Goal: Information Seeking & Learning: Find specific fact

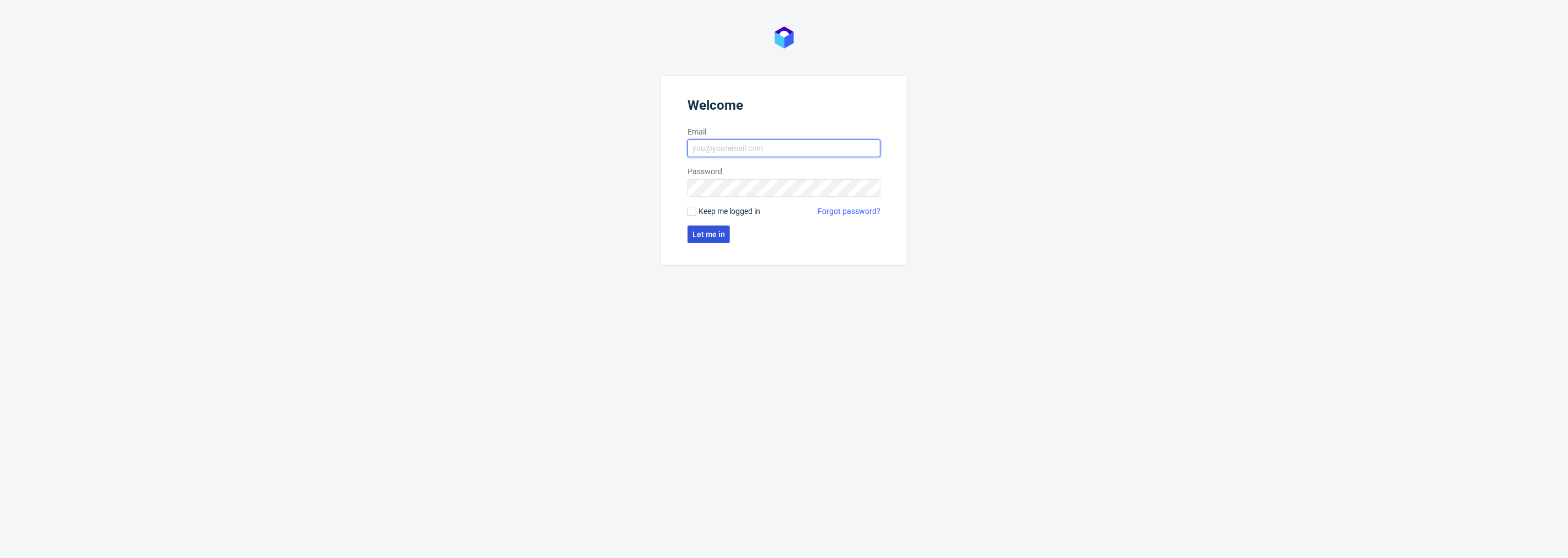
type input "natalia.kaczorowska@packhelp.com"
click at [718, 233] on span "Let me in" at bounding box center [709, 234] width 33 height 8
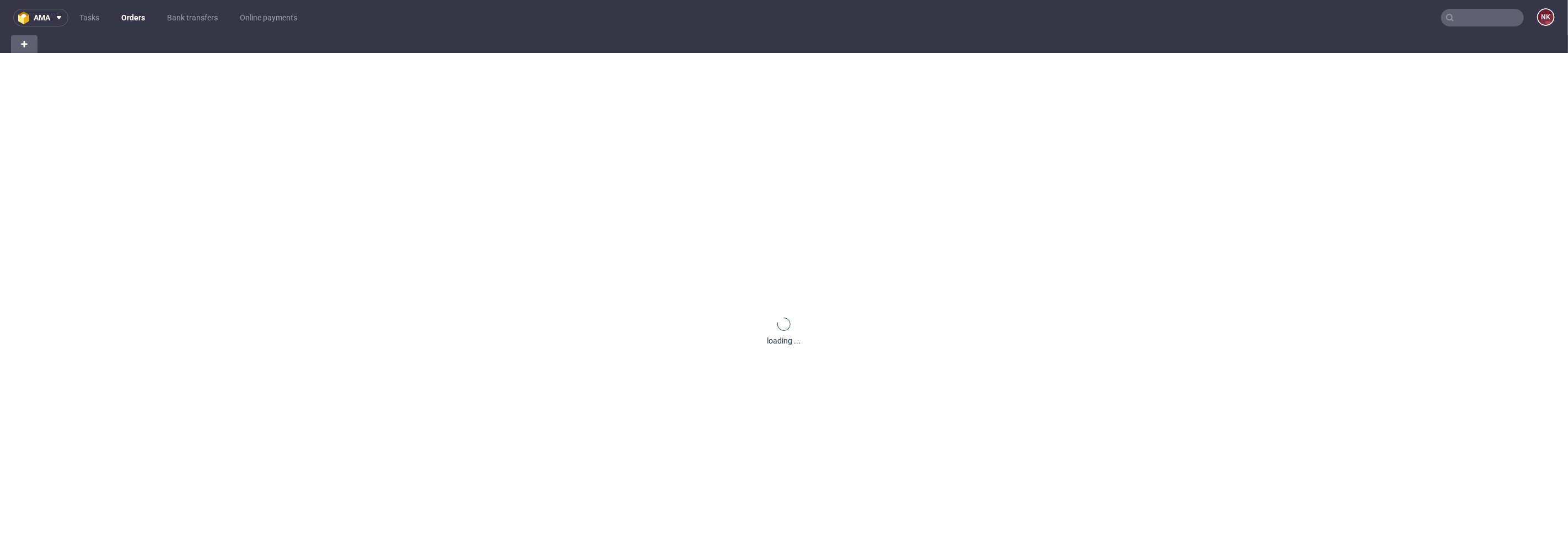
click at [1479, 13] on input "text" at bounding box center [1482, 17] width 83 height 17
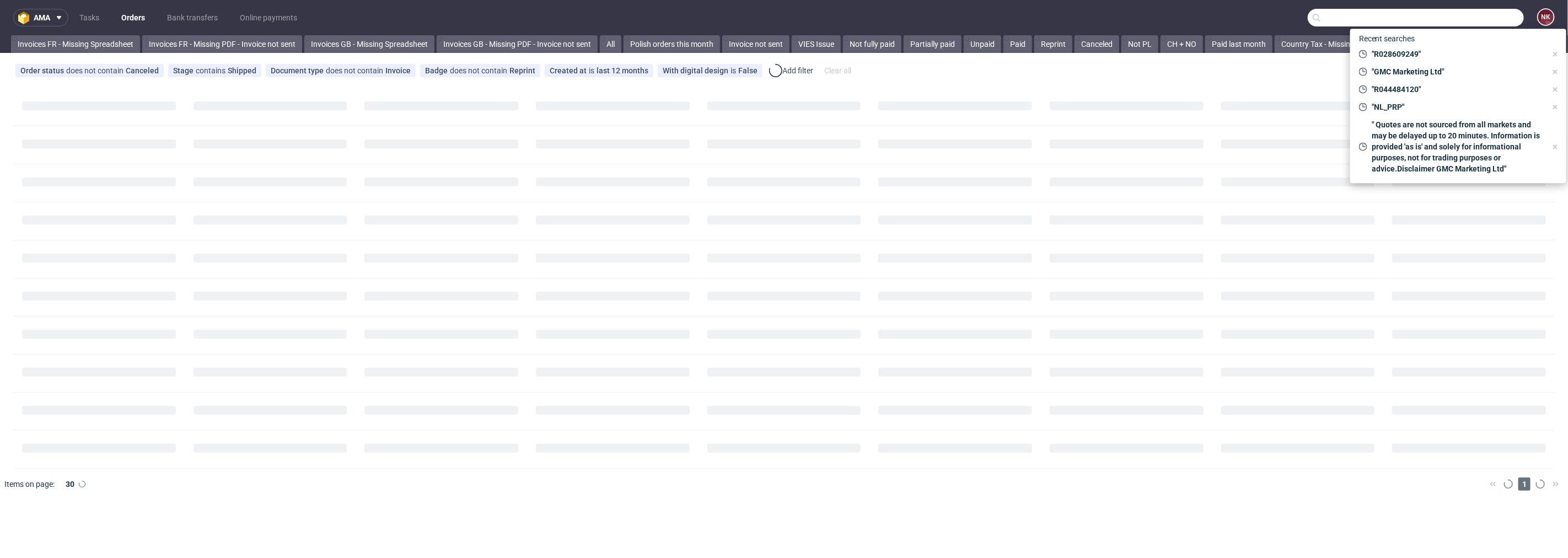
paste input "R254713972"
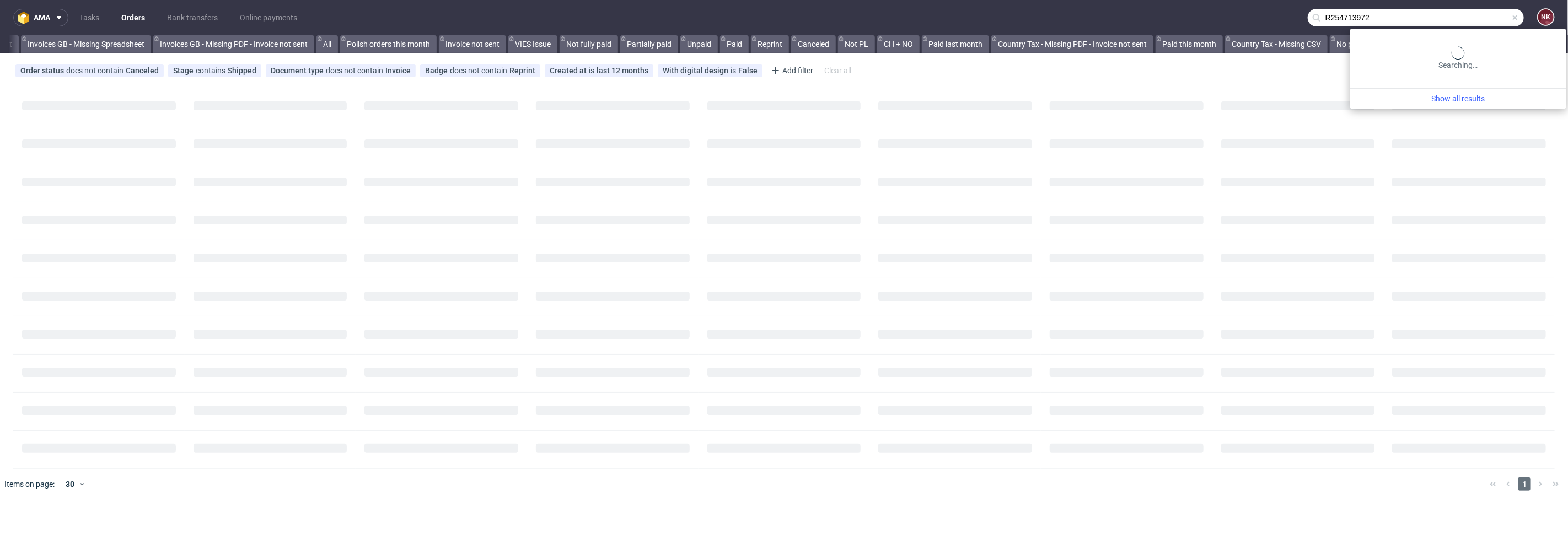
type input "R254713972"
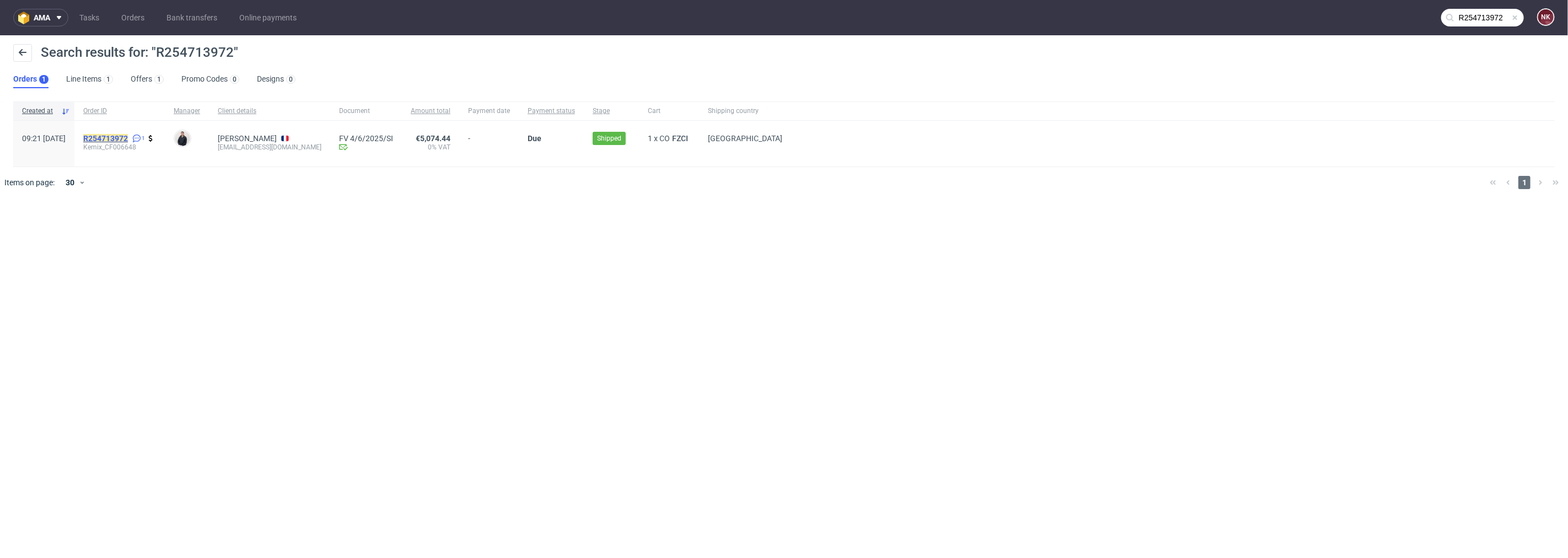
click at [128, 137] on mark "R254713972" at bounding box center [106, 139] width 45 height 9
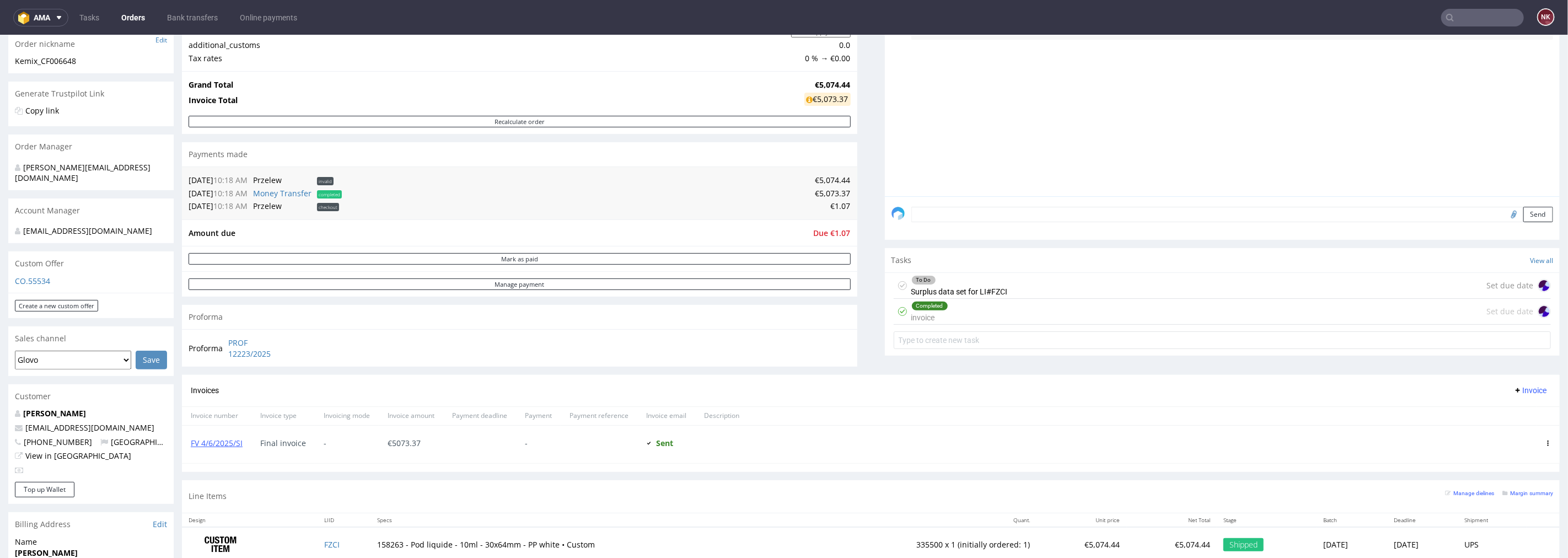
scroll to position [184, 0]
click at [181, 12] on link "Bank transfers" at bounding box center [192, 17] width 64 height 17
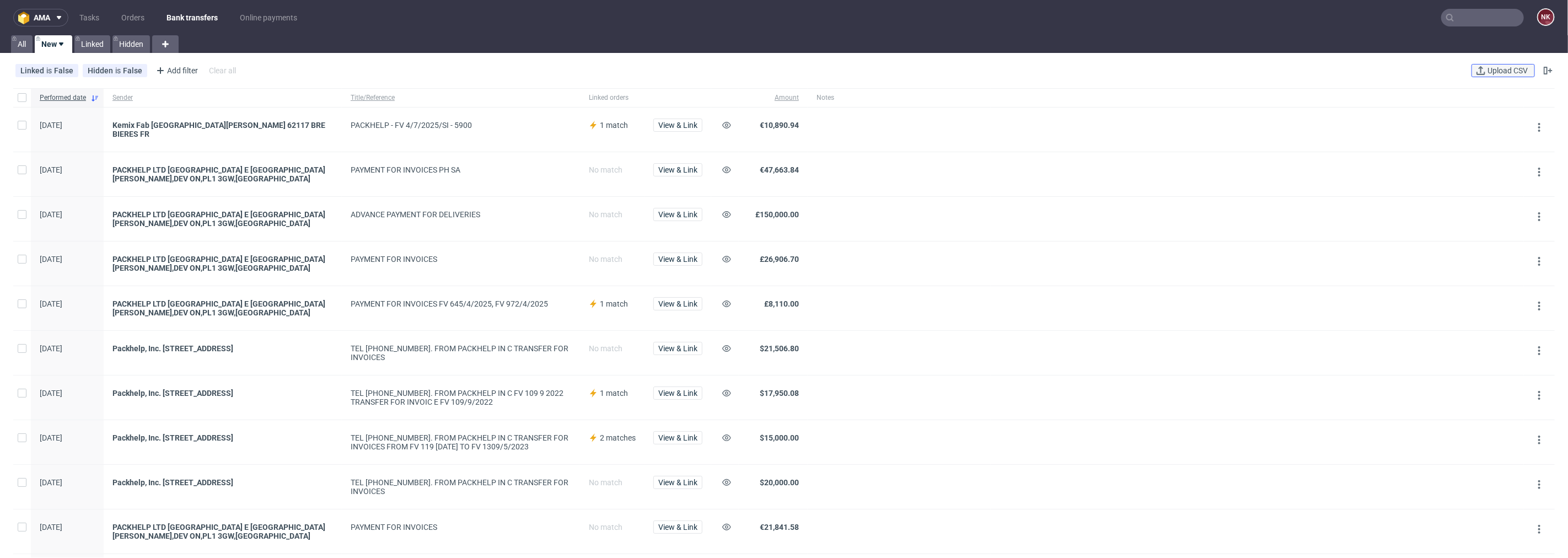
click at [1498, 64] on button "Upload CSV" at bounding box center [1503, 70] width 63 height 13
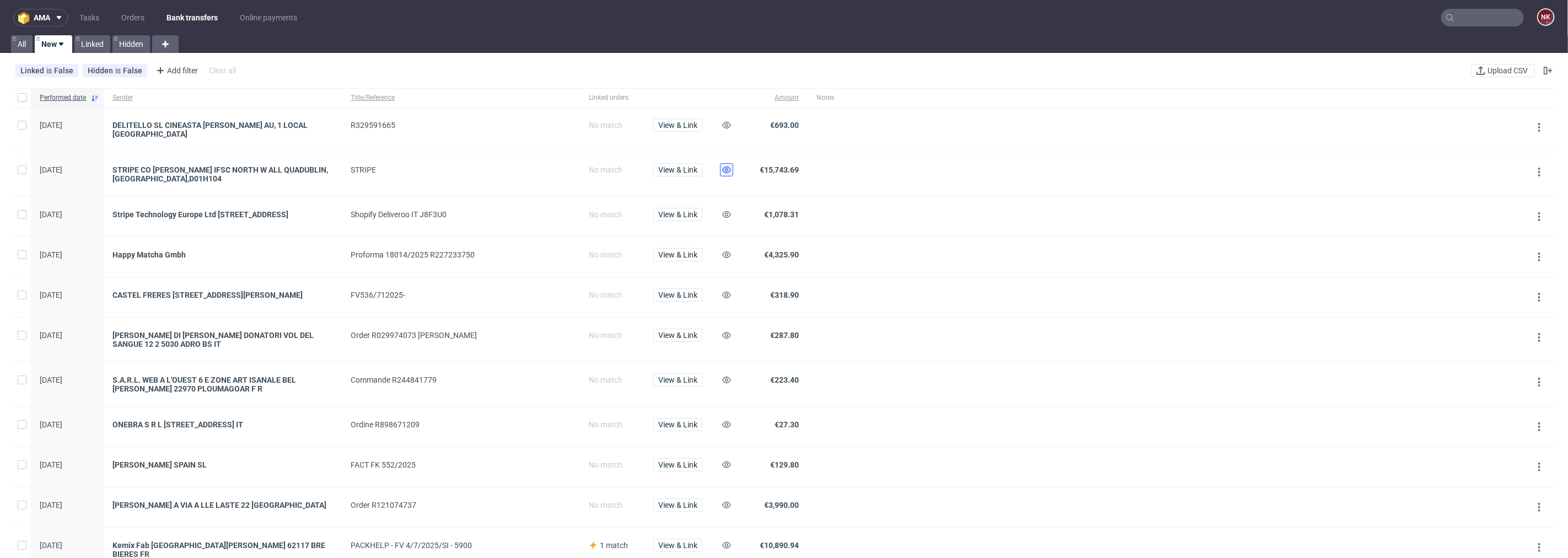
click at [726, 172] on icon at bounding box center [727, 170] width 9 height 9
click at [673, 125] on span "View & Link" at bounding box center [678, 125] width 39 height 8
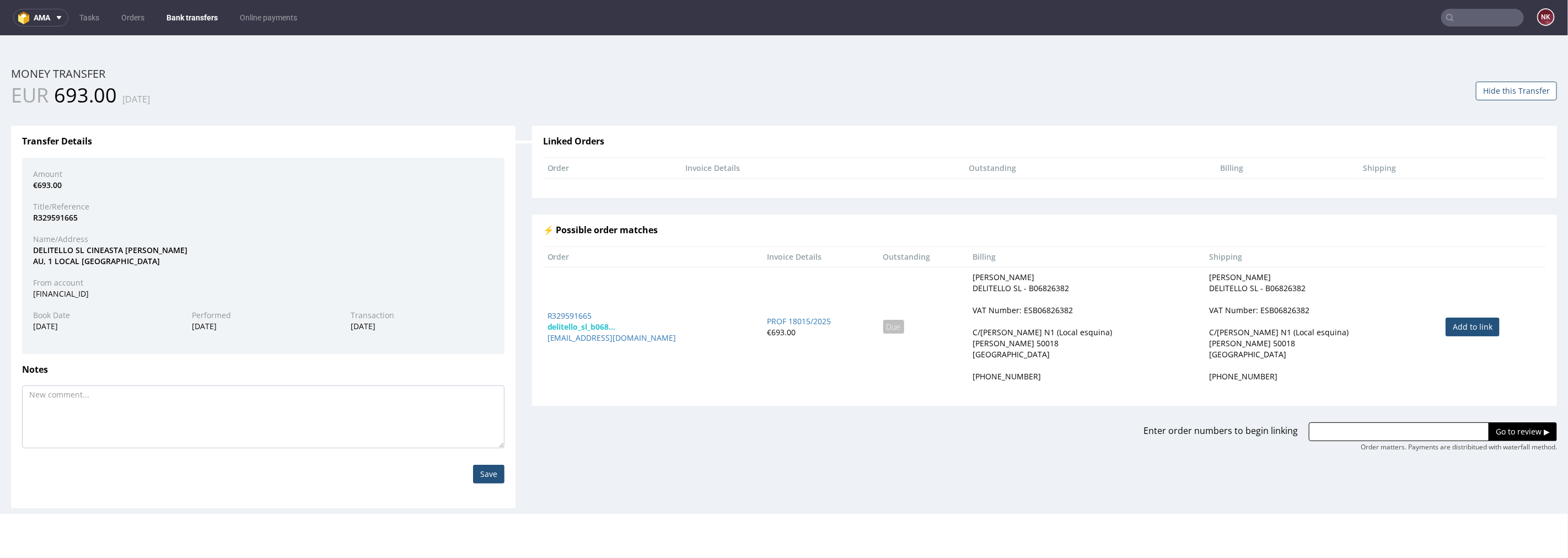
click at [1453, 337] on td "Add to link" at bounding box center [1493, 326] width 105 height 120
click at [1453, 320] on link "Add to link" at bounding box center [1472, 327] width 54 height 19
type input "R329591665"
click at [1508, 439] on input "Go to review ▶" at bounding box center [1522, 432] width 68 height 19
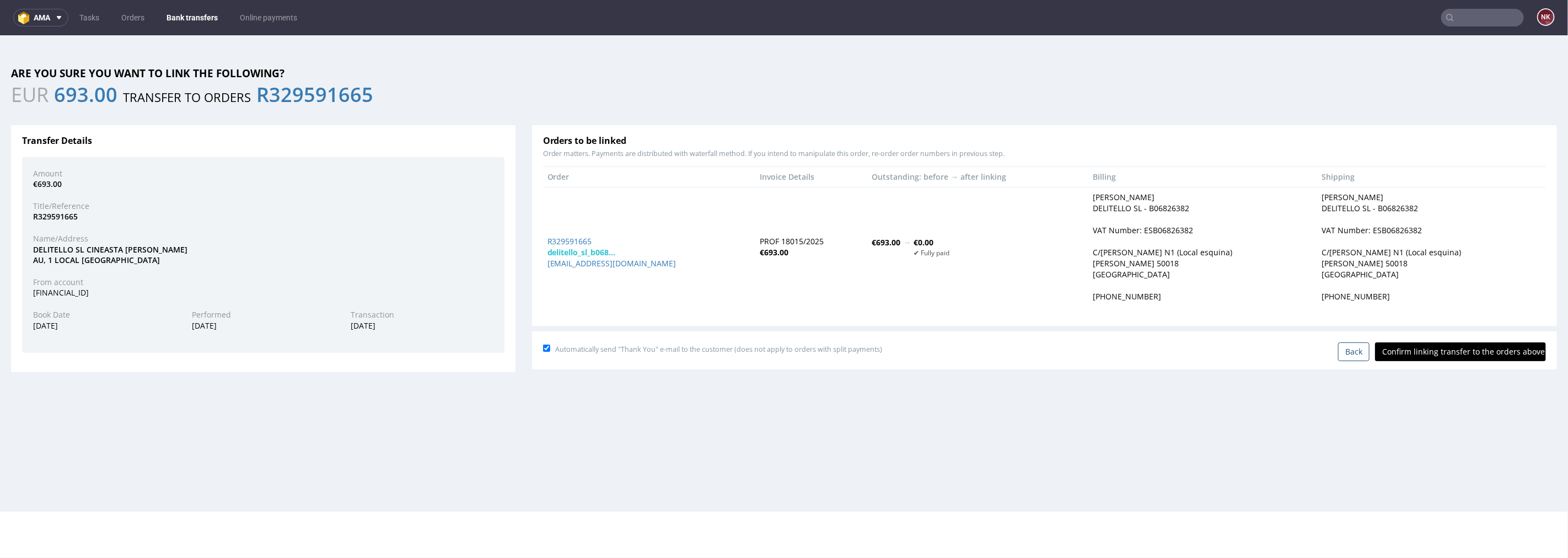
click at [1473, 355] on input "Confirm linking transfer to the orders above" at bounding box center [1460, 352] width 171 height 19
type input "In progress..."
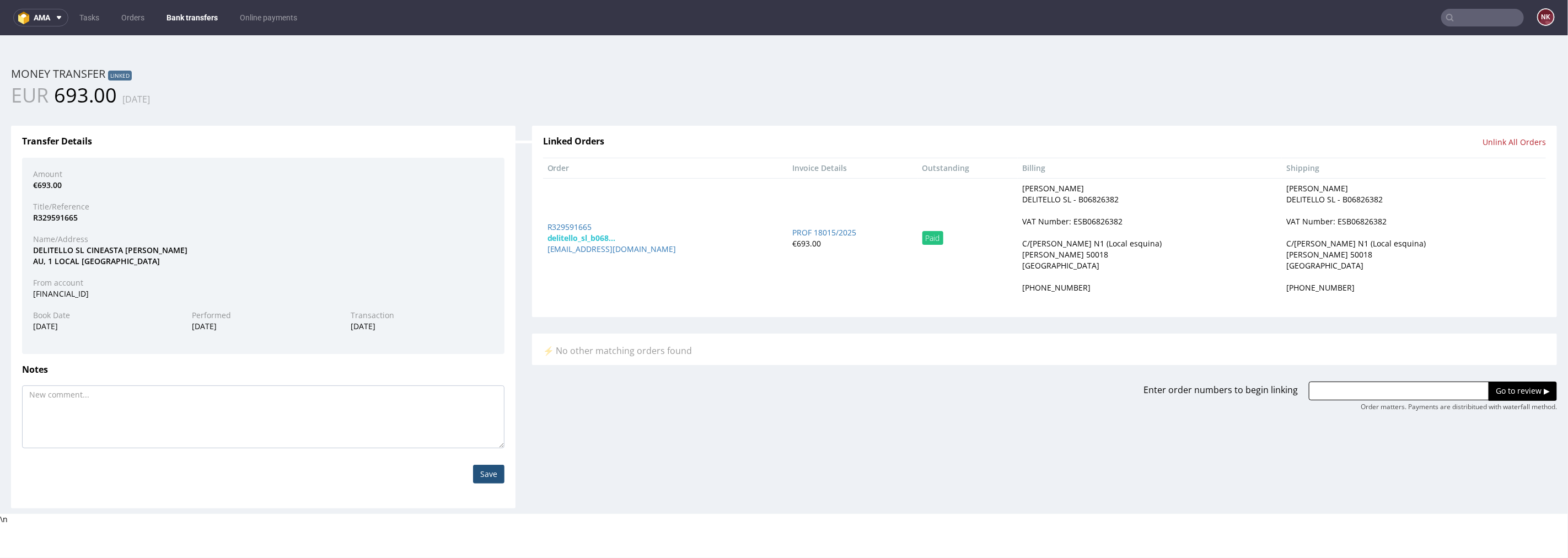
click at [193, 12] on link "Bank transfers" at bounding box center [192, 17] width 65 height 17
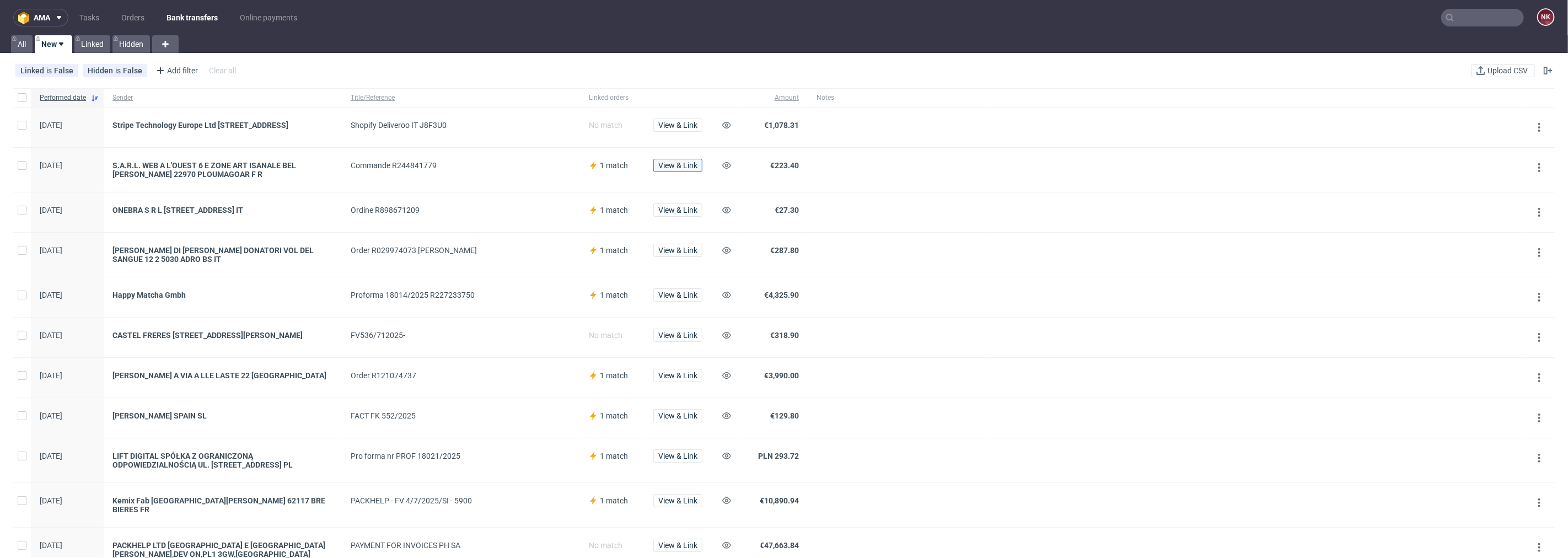
click at [673, 169] on span "View & Link" at bounding box center [678, 165] width 39 height 8
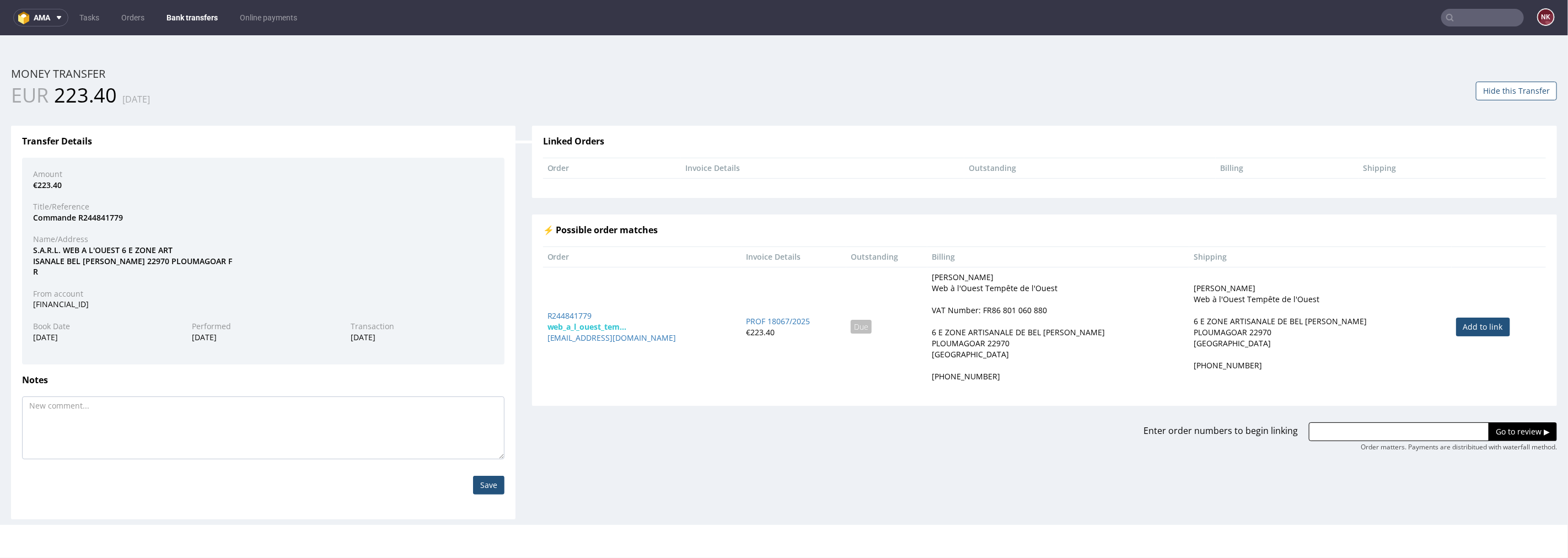
click at [1455, 322] on link "Add to link" at bounding box center [1482, 327] width 54 height 19
type input "R244841779"
click at [1539, 425] on input "Go to review ▶" at bounding box center [1522, 432] width 68 height 19
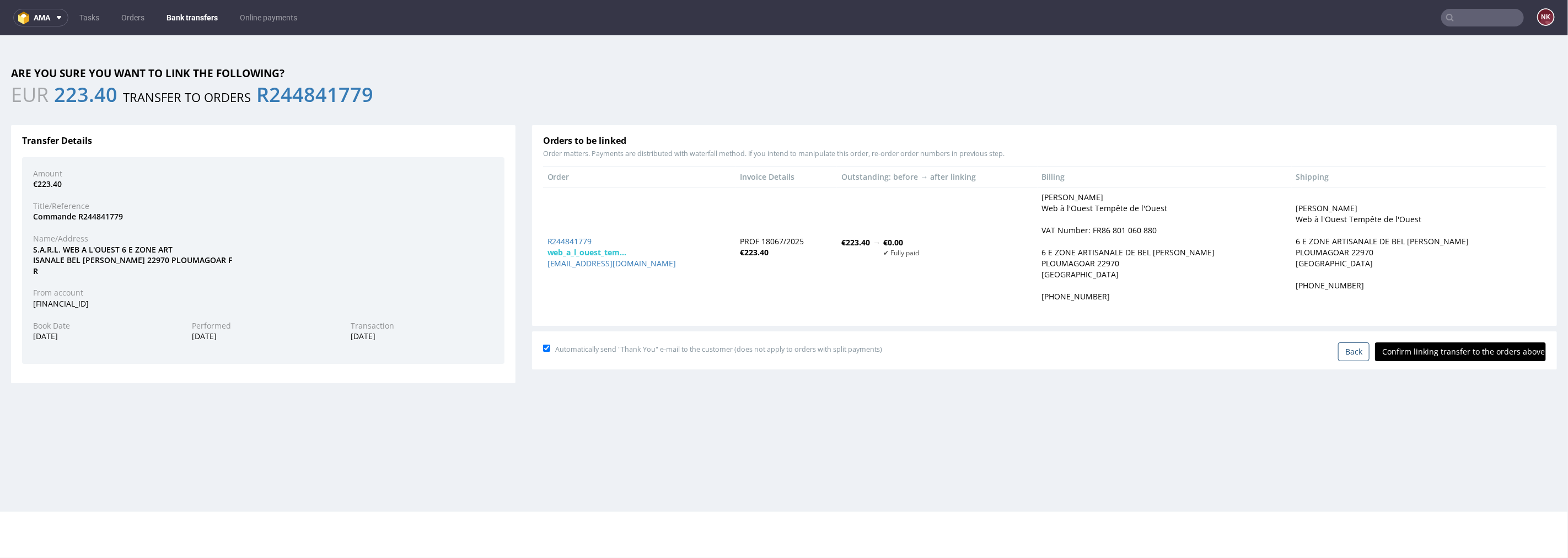
click at [1412, 343] on input "Confirm linking transfer to the orders above" at bounding box center [1460, 352] width 171 height 19
type input "In progress..."
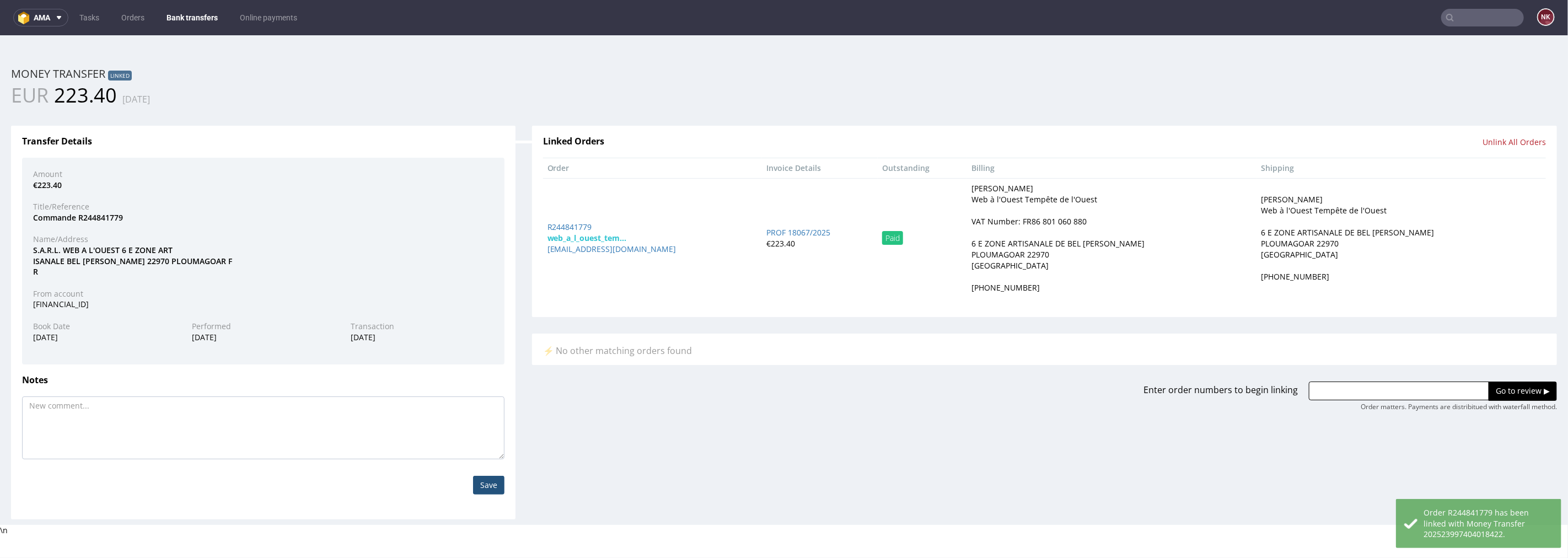
click at [182, 11] on link "Bank transfers" at bounding box center [192, 17] width 65 height 17
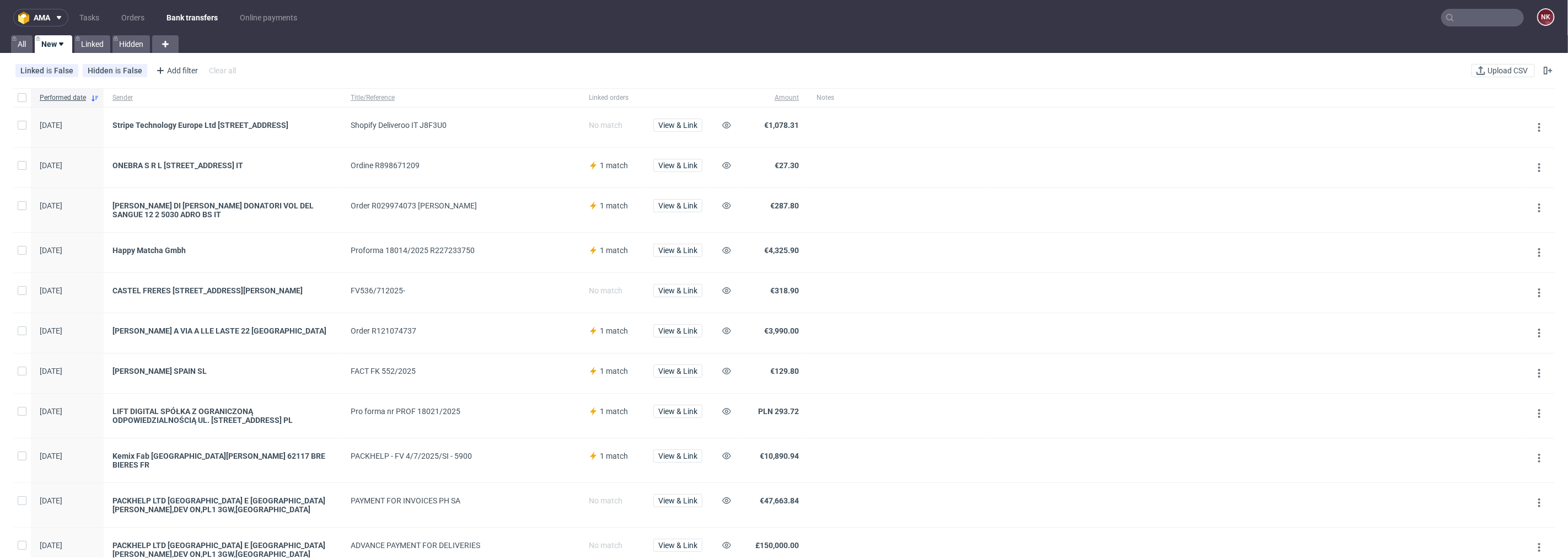
click at [719, 123] on div at bounding box center [725, 127] width 28 height 40
click at [731, 125] on button at bounding box center [727, 125] width 13 height 13
click at [684, 167] on span "View & Link" at bounding box center [678, 165] width 39 height 8
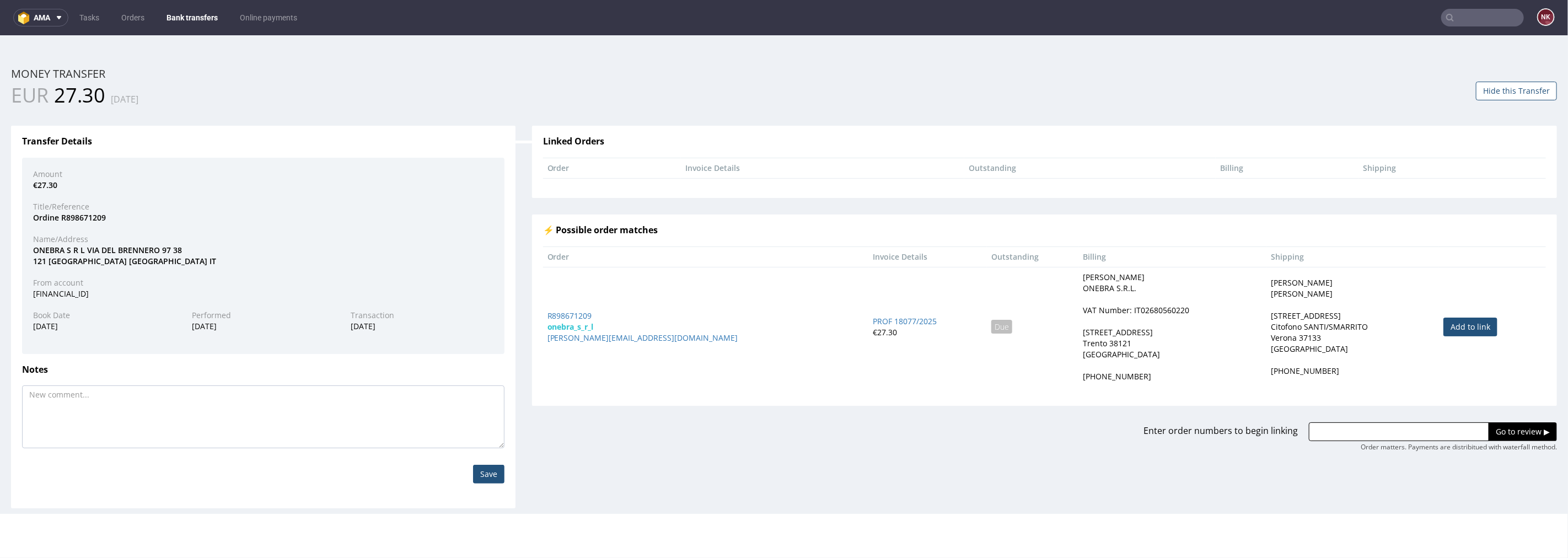
click at [1455, 325] on link "Add to link" at bounding box center [1470, 327] width 54 height 19
type input "R898671209"
click at [1494, 419] on div "Enter order numbers to begin linking R898671209 Go to review ▶ Order matters. P…" at bounding box center [1044, 429] width 1041 height 46
click at [1490, 432] on input "Go to review ▶" at bounding box center [1522, 432] width 68 height 19
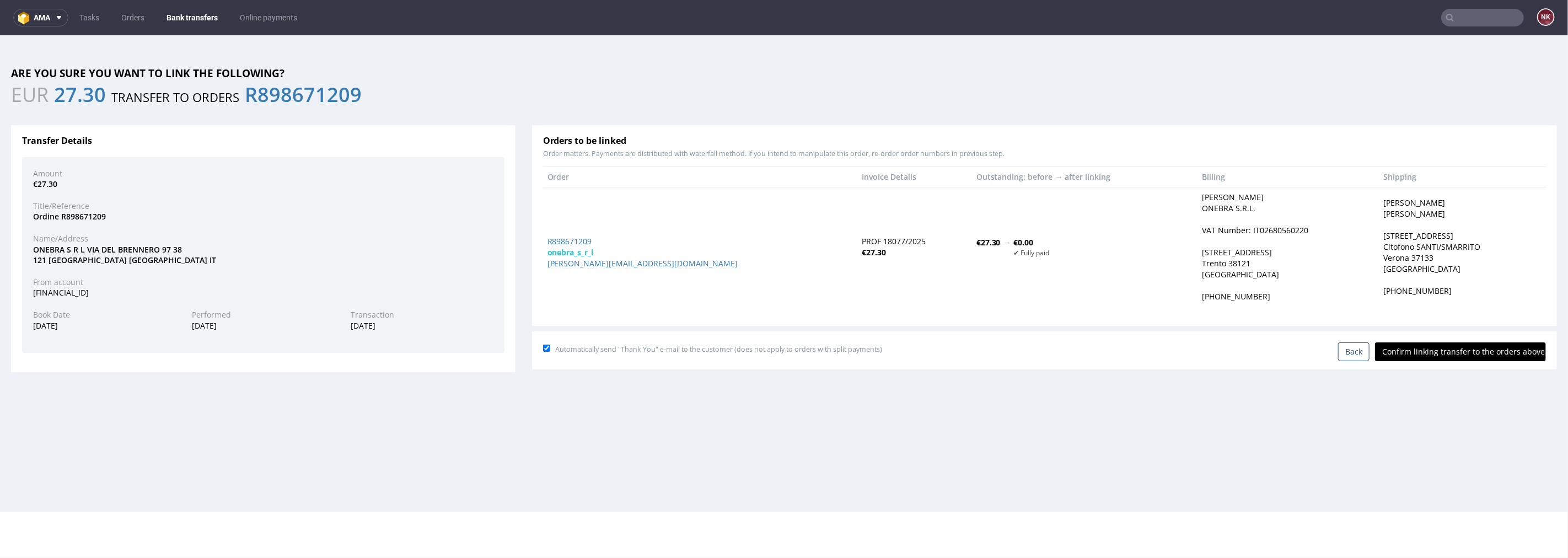
click at [1452, 355] on input "Confirm linking transfer to the orders above" at bounding box center [1460, 352] width 171 height 19
type input "In progress..."
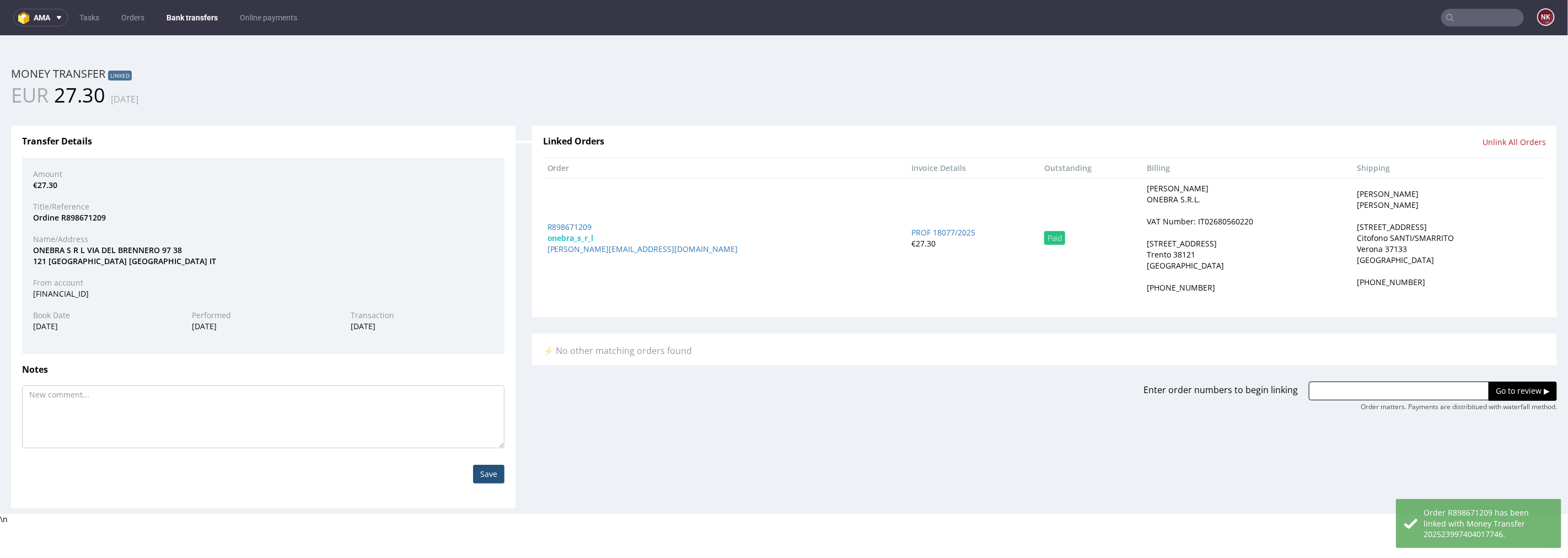
click at [184, 11] on link "Bank transfers" at bounding box center [192, 17] width 65 height 17
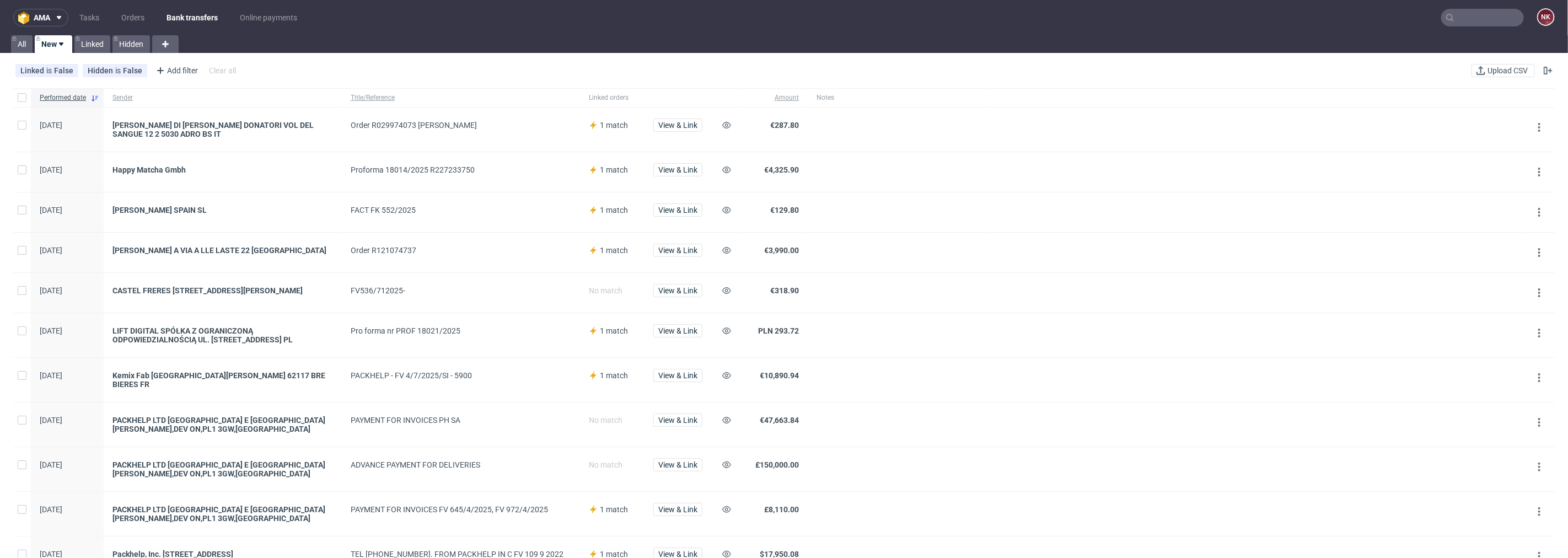
click at [674, 344] on span "View & Link" at bounding box center [678, 333] width 49 height 20
click at [682, 335] on span "View & Link" at bounding box center [678, 331] width 39 height 8
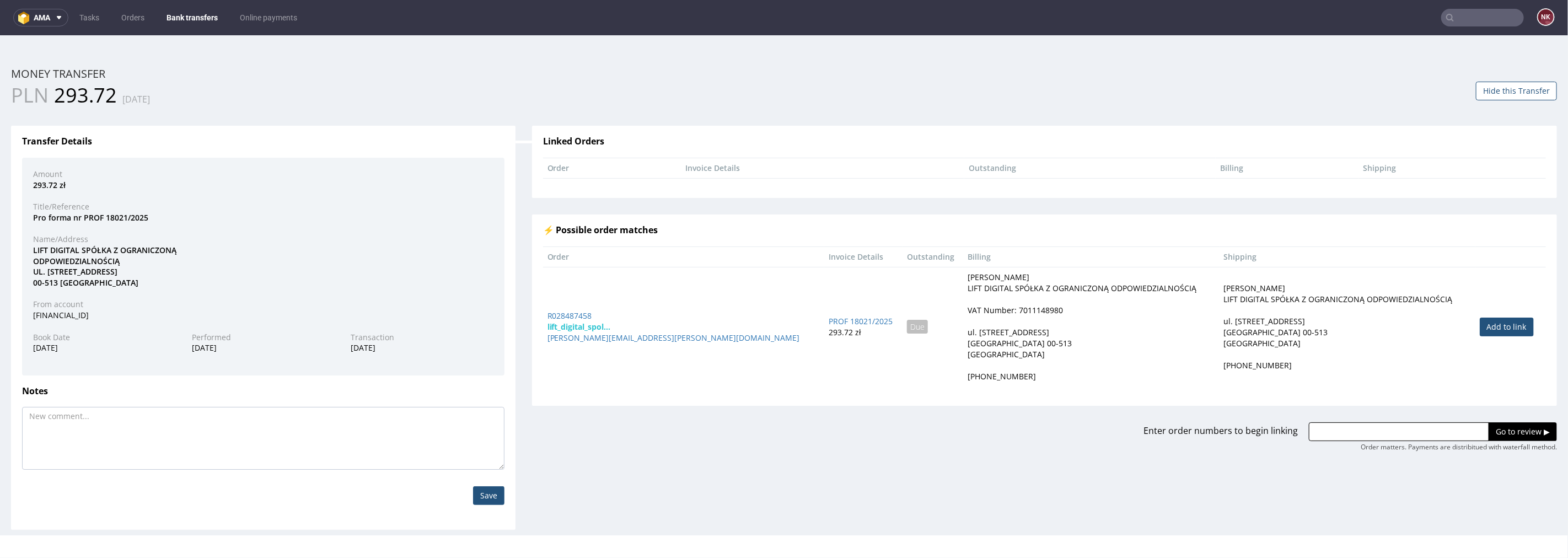
click at [1485, 327] on link "Add to link" at bounding box center [1506, 327] width 54 height 19
type input "R028487458"
click at [1500, 431] on input "Go to review ▶" at bounding box center [1522, 432] width 68 height 19
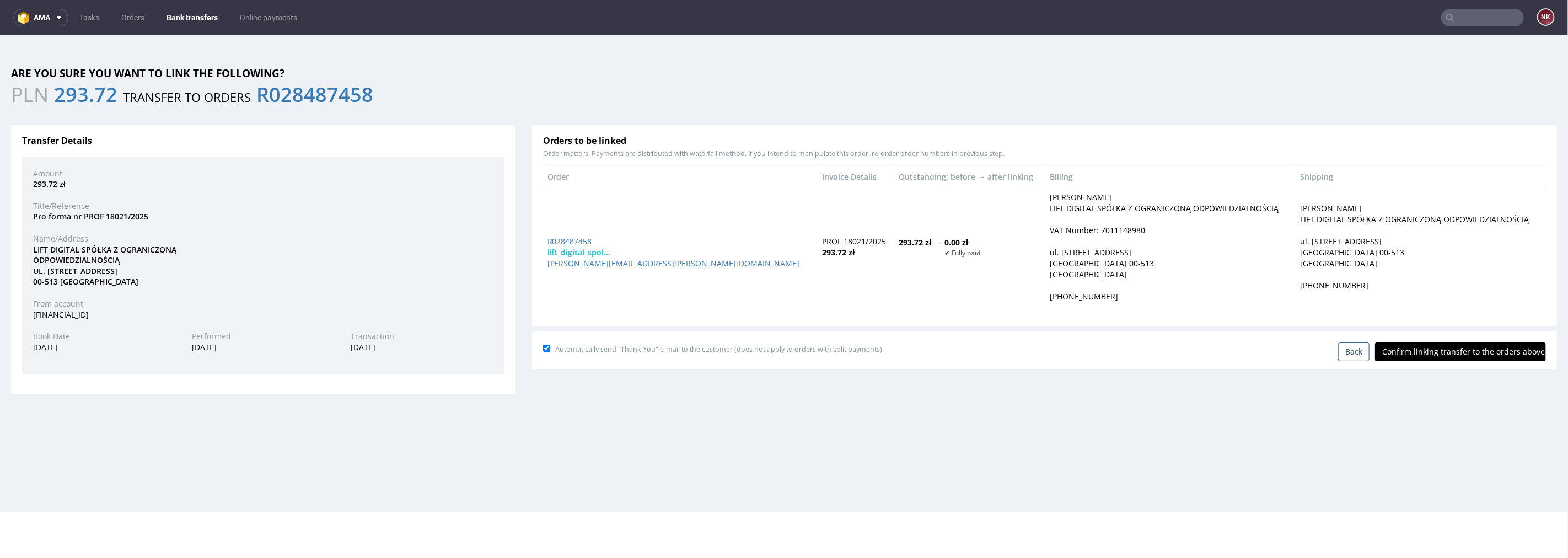
click at [1464, 353] on input "Confirm linking transfer to the orders above" at bounding box center [1460, 352] width 171 height 19
type input "In progress..."
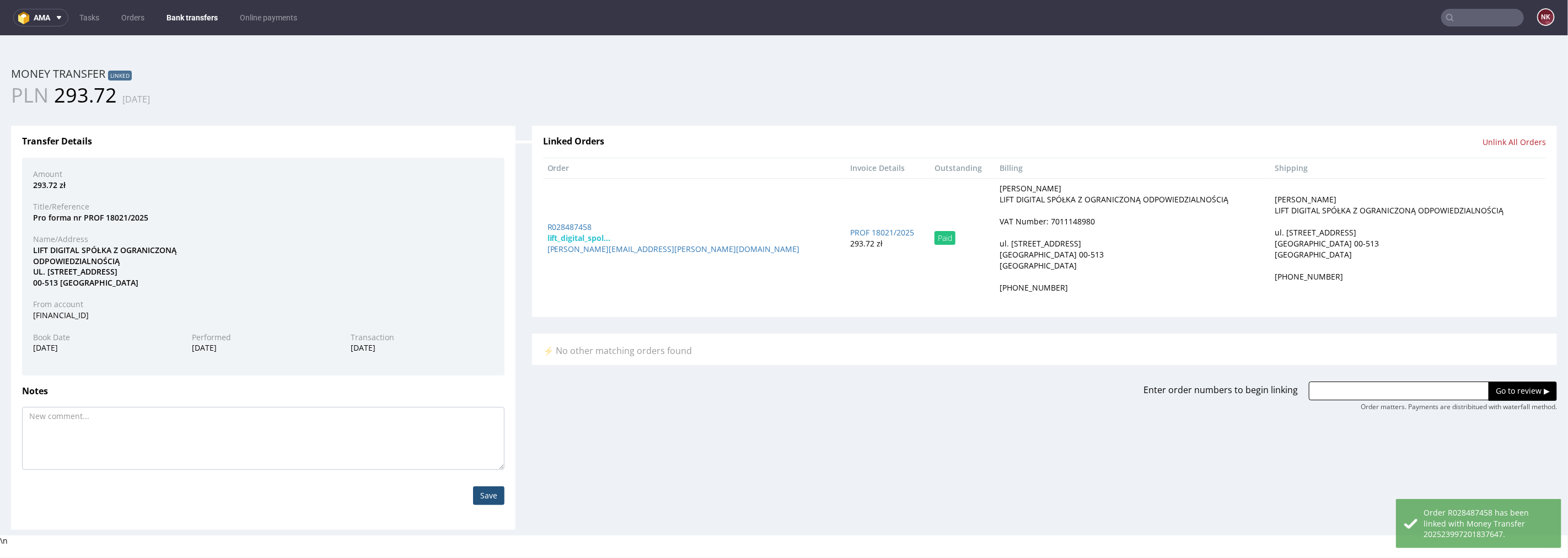
click at [189, 13] on link "Bank transfers" at bounding box center [192, 17] width 65 height 17
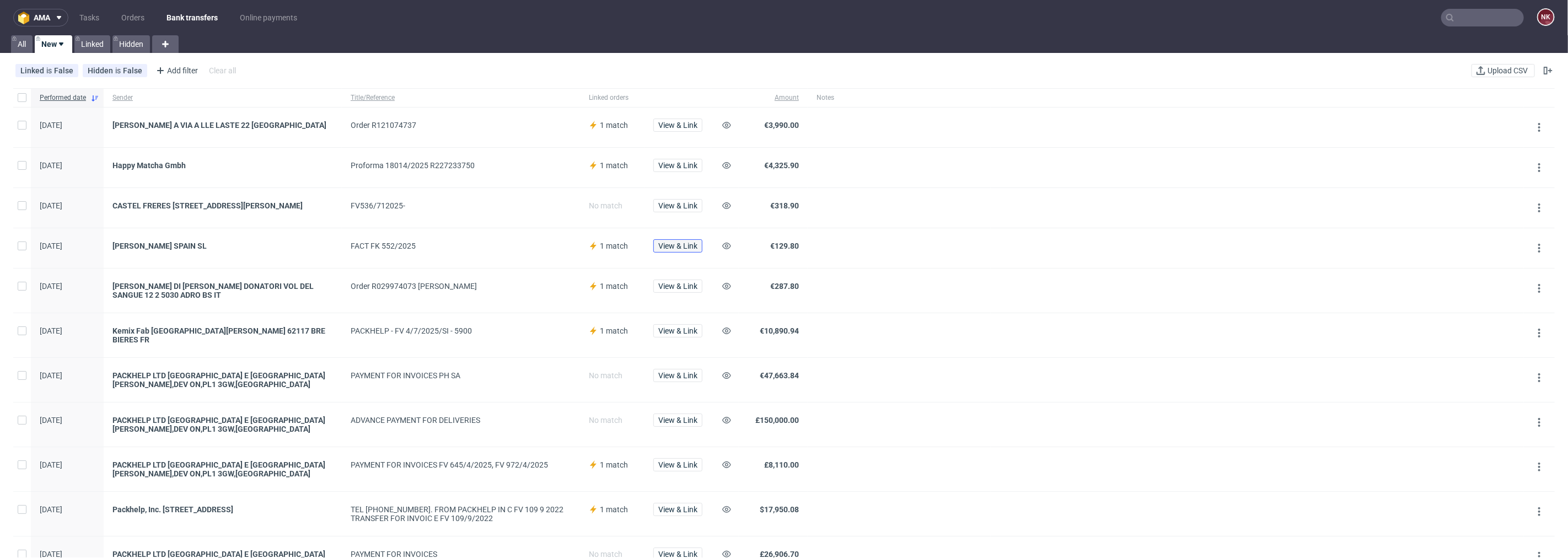
click at [685, 250] on span "View & Link" at bounding box center [678, 246] width 39 height 8
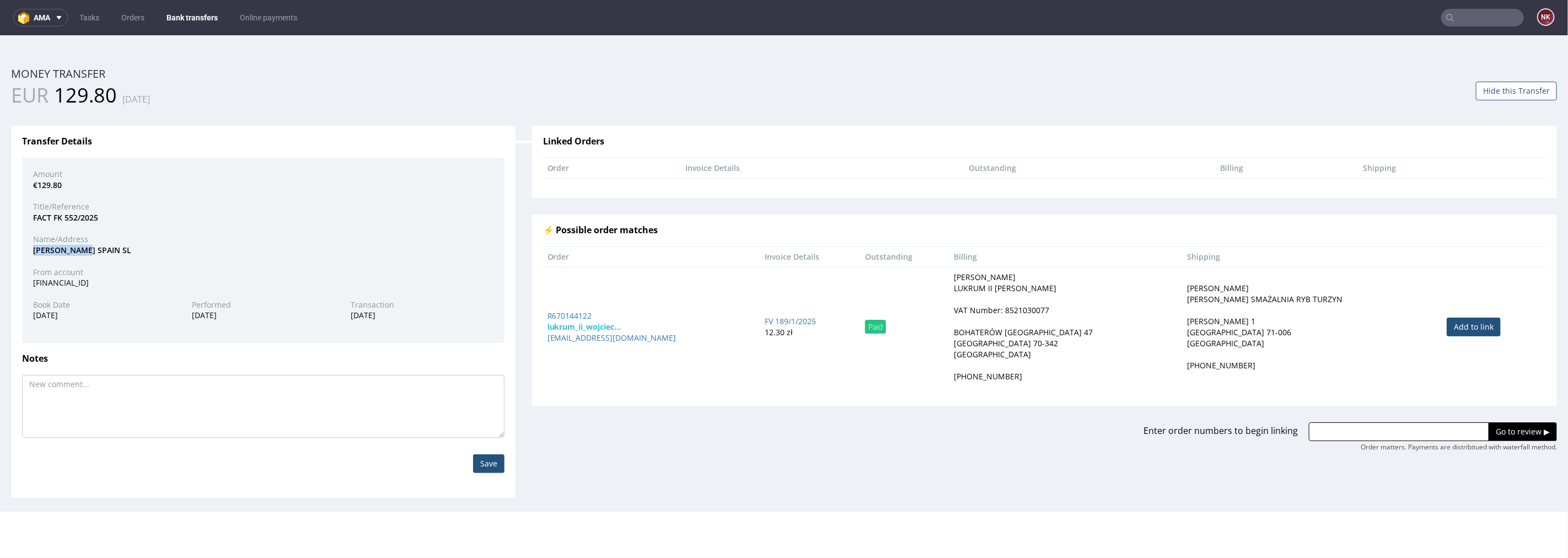
drag, startPoint x: 91, startPoint y: 251, endPoint x: 6, endPoint y: 252, distance: 85.0
click at [6, 252] on div "Transfer Details Amount €129.80 Title/Reference FACT FK 552/2025 Name/Address D…" at bounding box center [264, 303] width 521 height 389
copy div "DANIEL CHONG"
drag, startPoint x: 1377, startPoint y: 427, endPoint x: 1395, endPoint y: 427, distance: 18.0
click at [1377, 427] on input "text" at bounding box center [1399, 432] width 180 height 19
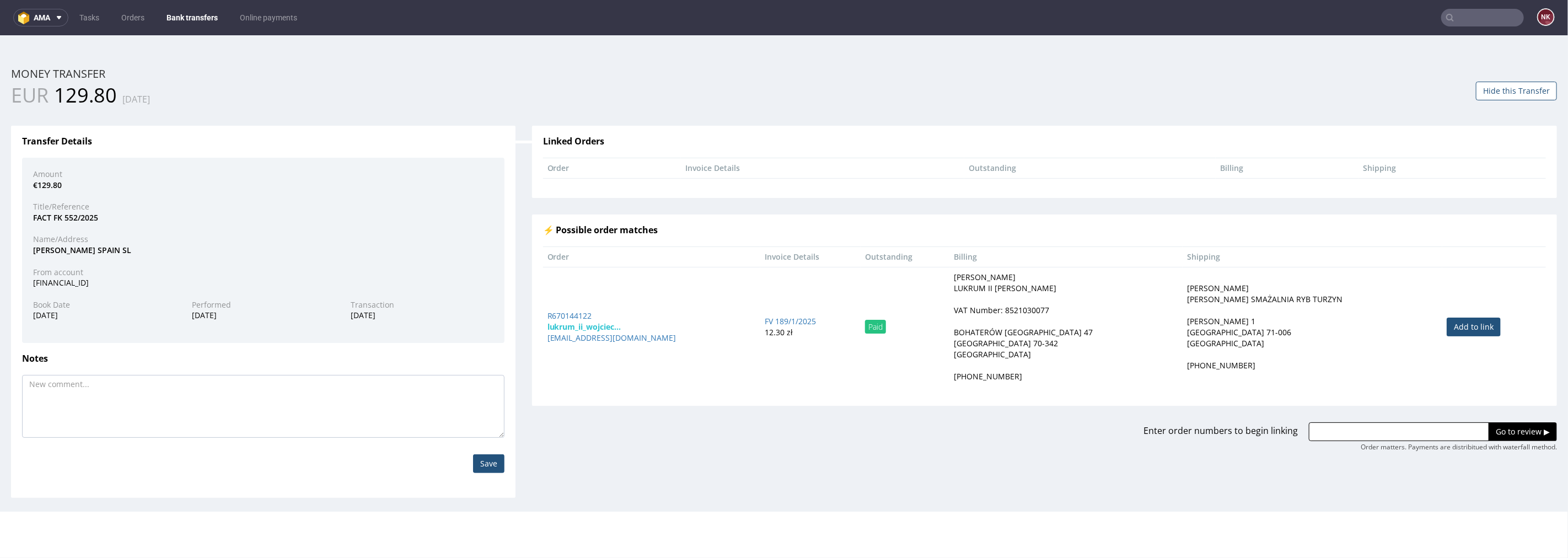
paste input "R227704814"
type input "R227704814"
click at [1519, 429] on input "Go to review ▶" at bounding box center [1522, 432] width 68 height 19
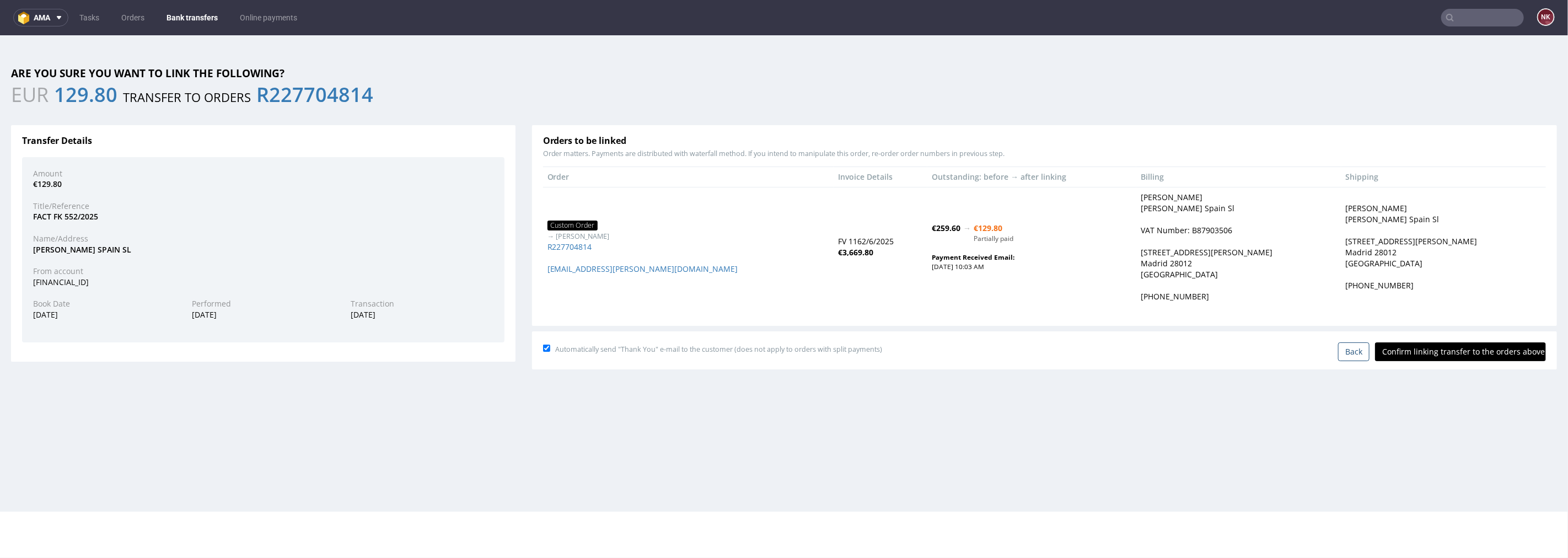
click at [1459, 346] on input "Confirm linking transfer to the orders above" at bounding box center [1460, 352] width 171 height 19
type input "In progress..."
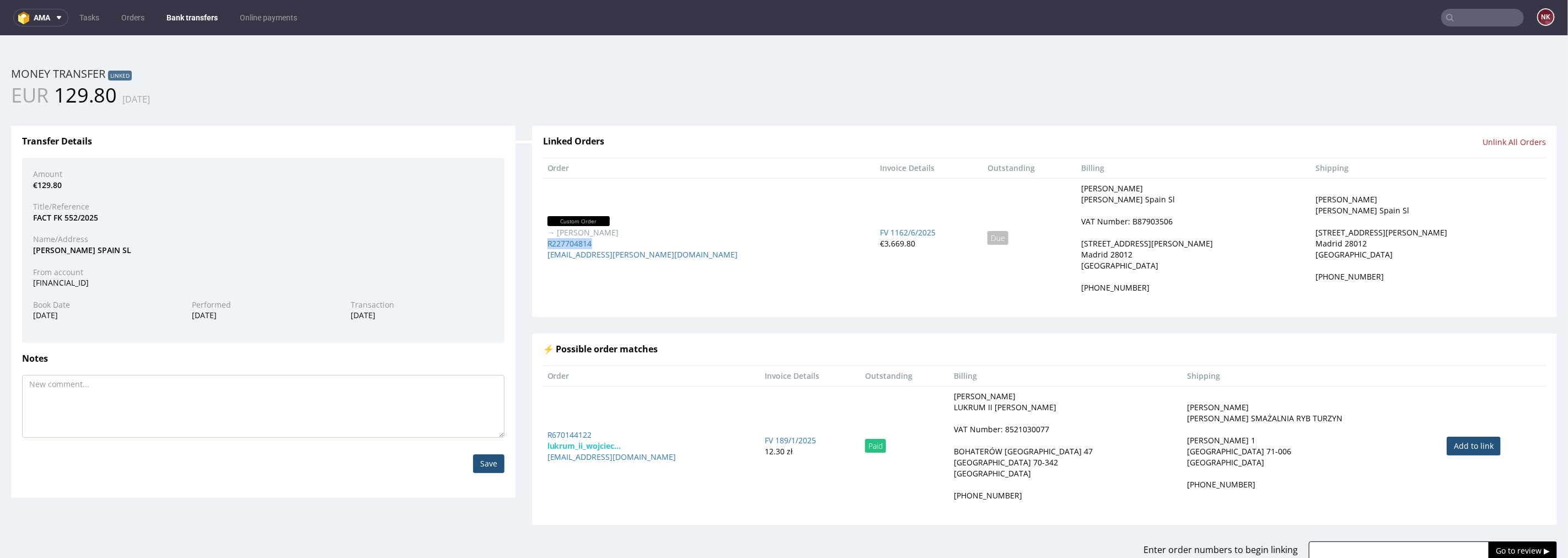
drag, startPoint x: 596, startPoint y: 243, endPoint x: 539, endPoint y: 242, distance: 57.0
click at [543, 242] on td "Custom Order → Raul Alderete R227704814 produccion@daniel-chong.com" at bounding box center [709, 238] width 333 height 120
copy link "R227704814"
click at [523, 338] on div "Linked Orders Unlink All Orders Order Invoice Details Outstanding Billing Shipp…" at bounding box center [1044, 340] width 1041 height 462
click at [192, 15] on link "Bank transfers" at bounding box center [192, 17] width 65 height 17
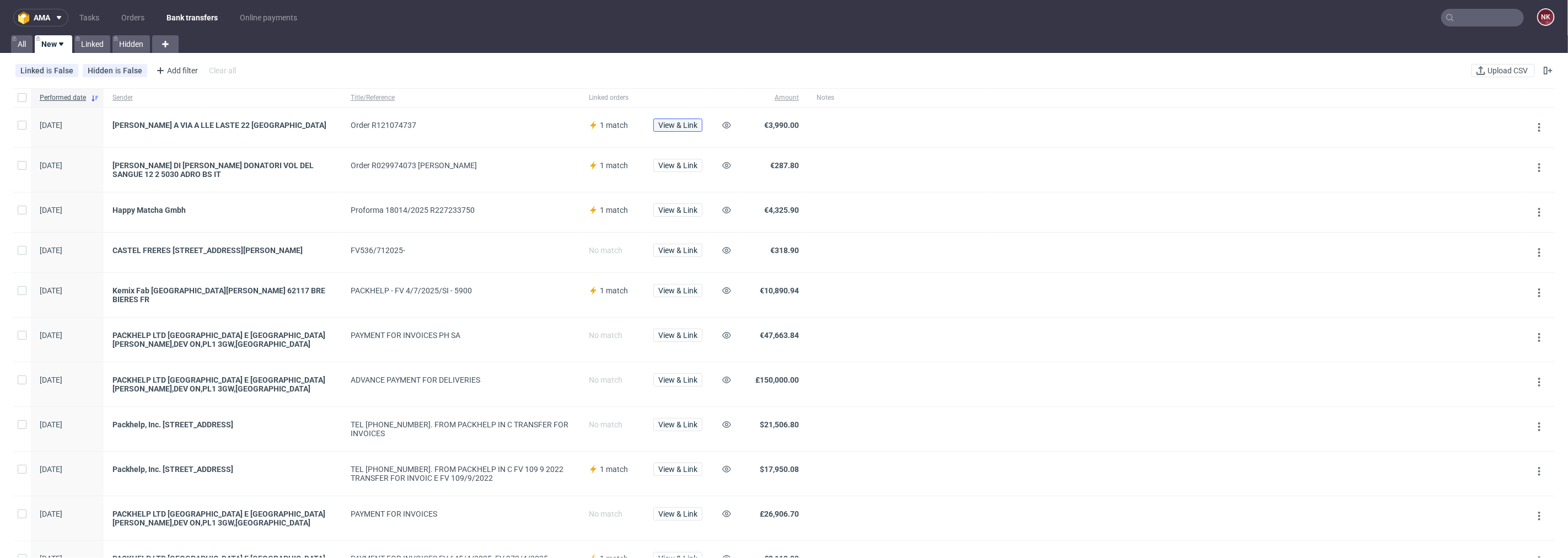
click at [693, 121] on span "View & Link" at bounding box center [678, 125] width 39 height 8
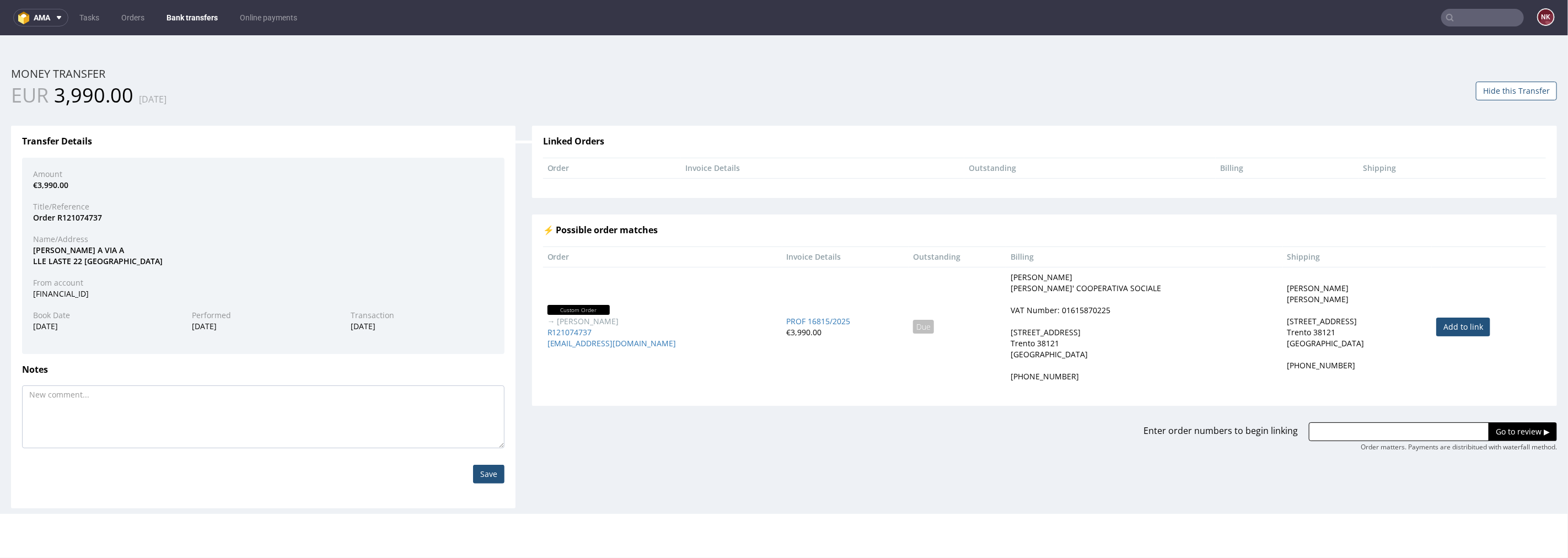
click at [1449, 326] on link "Add to link" at bounding box center [1463, 327] width 54 height 19
type input "R121074737"
click at [1488, 426] on input "Go to review ▶" at bounding box center [1522, 432] width 68 height 19
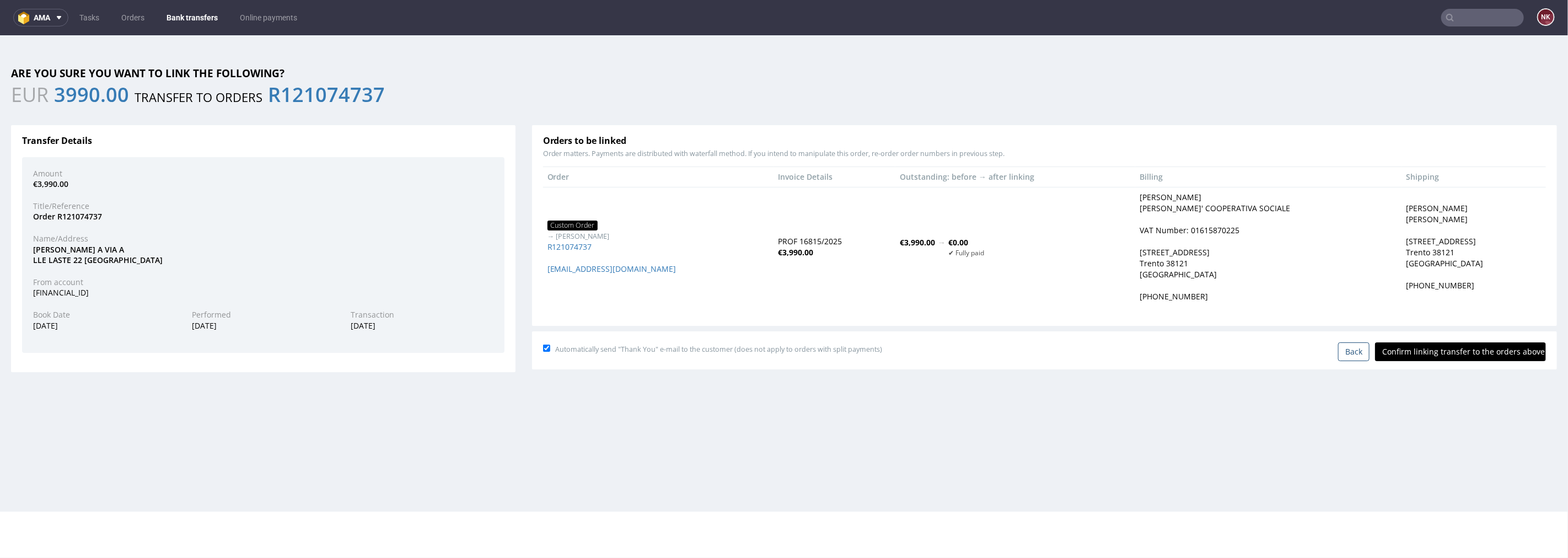
click at [1457, 345] on input "Confirm linking transfer to the orders above" at bounding box center [1460, 352] width 171 height 19
type input "In progress..."
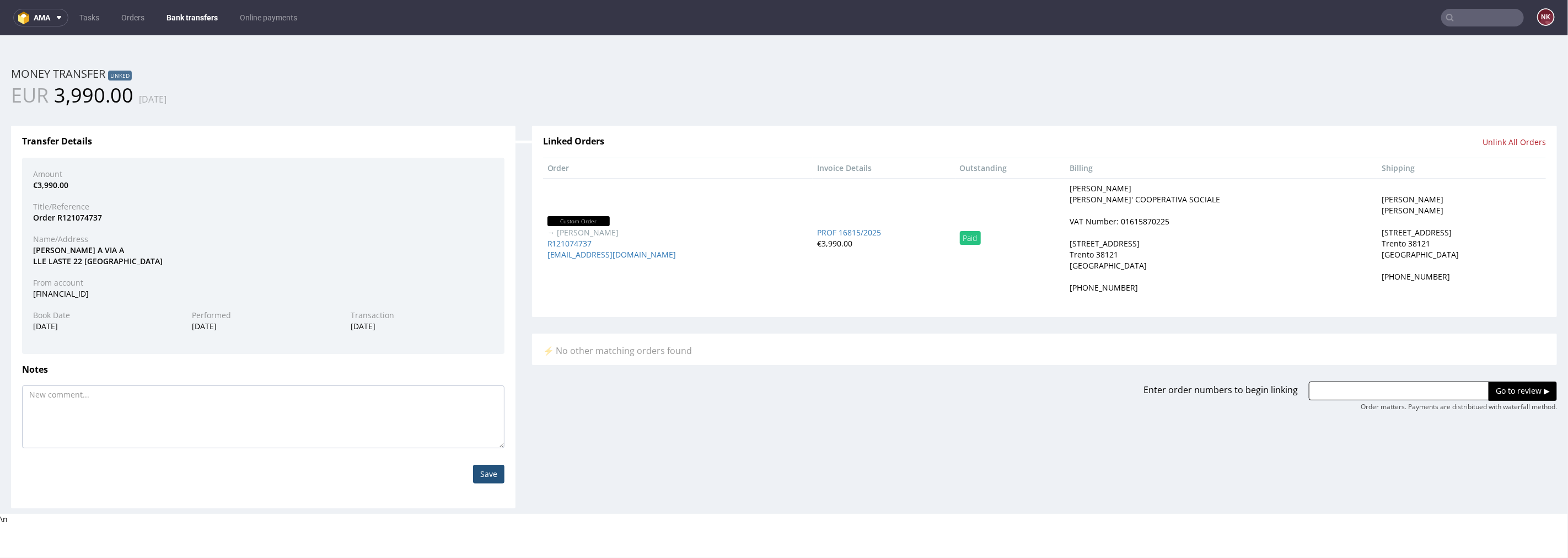
click at [205, 8] on nav "ama Tasks Orders Bank transfers Online payments NK" at bounding box center [784, 17] width 1568 height 36
click at [187, 7] on nav "ama Tasks Orders Bank transfers Online payments NK" at bounding box center [784, 17] width 1568 height 36
click at [191, 20] on link "Bank transfers" at bounding box center [192, 17] width 65 height 17
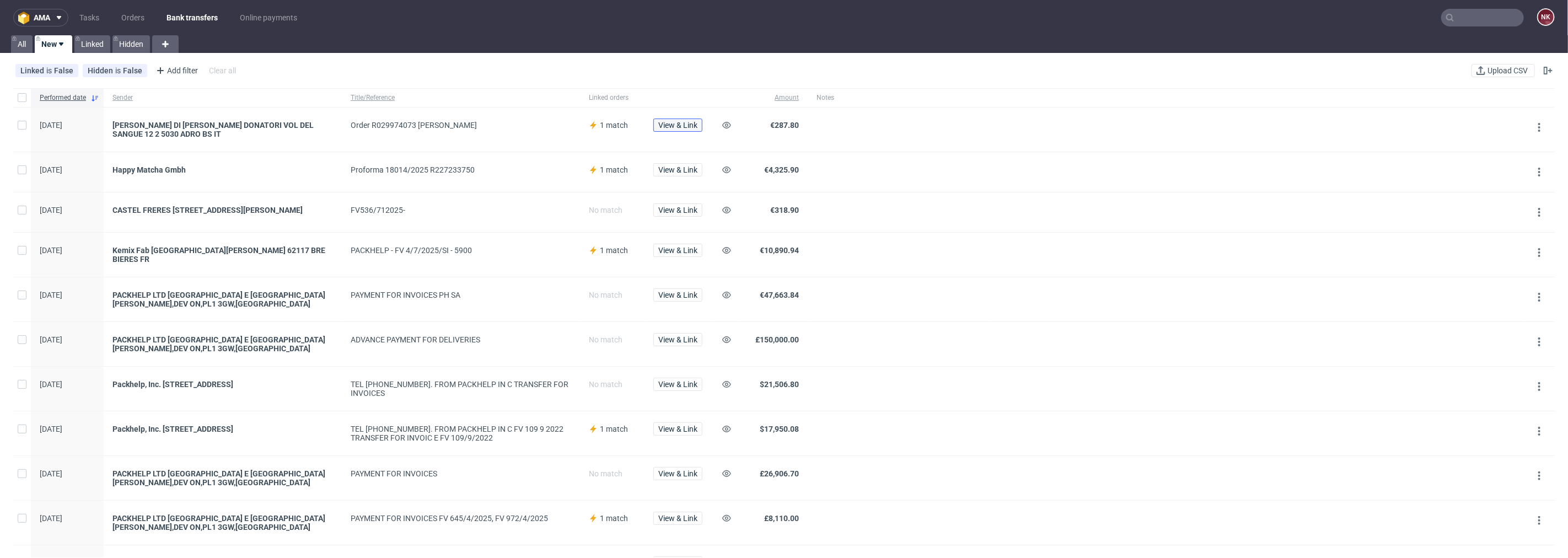
click at [687, 129] on button "View & Link" at bounding box center [678, 125] width 49 height 13
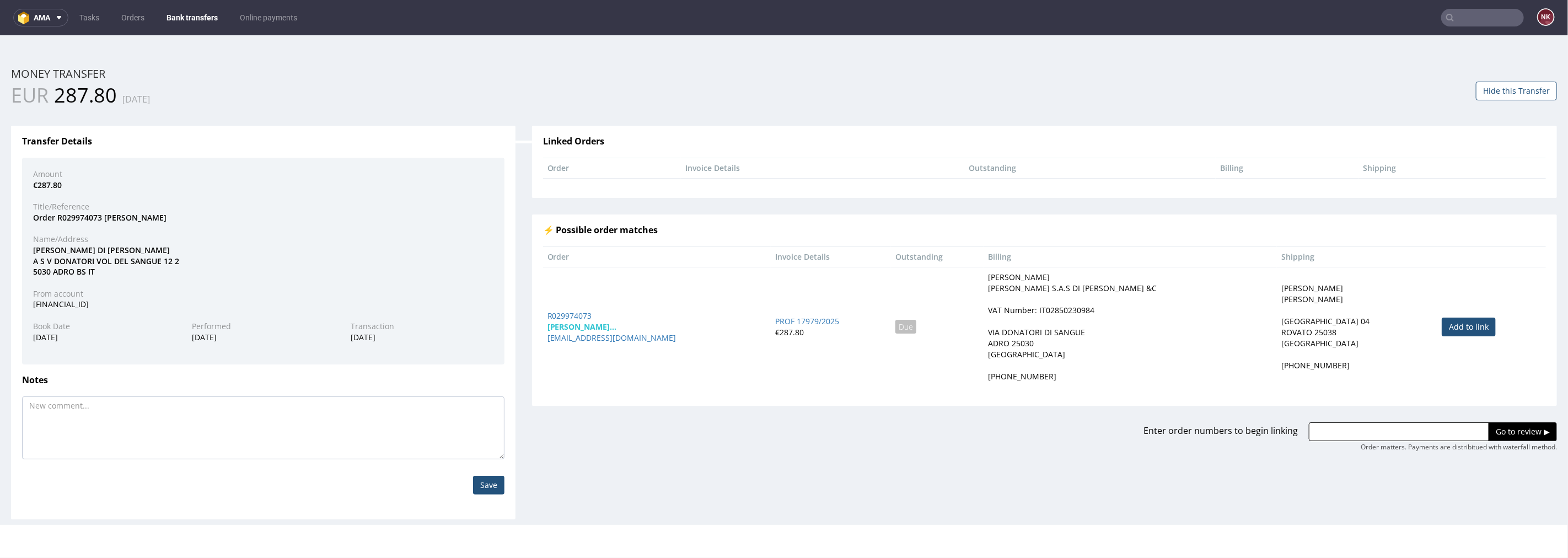
click at [1446, 327] on link "Add to link" at bounding box center [1469, 327] width 54 height 19
type input "R029974073"
click at [1494, 422] on input "Go to review ▶" at bounding box center [1522, 432] width 68 height 19
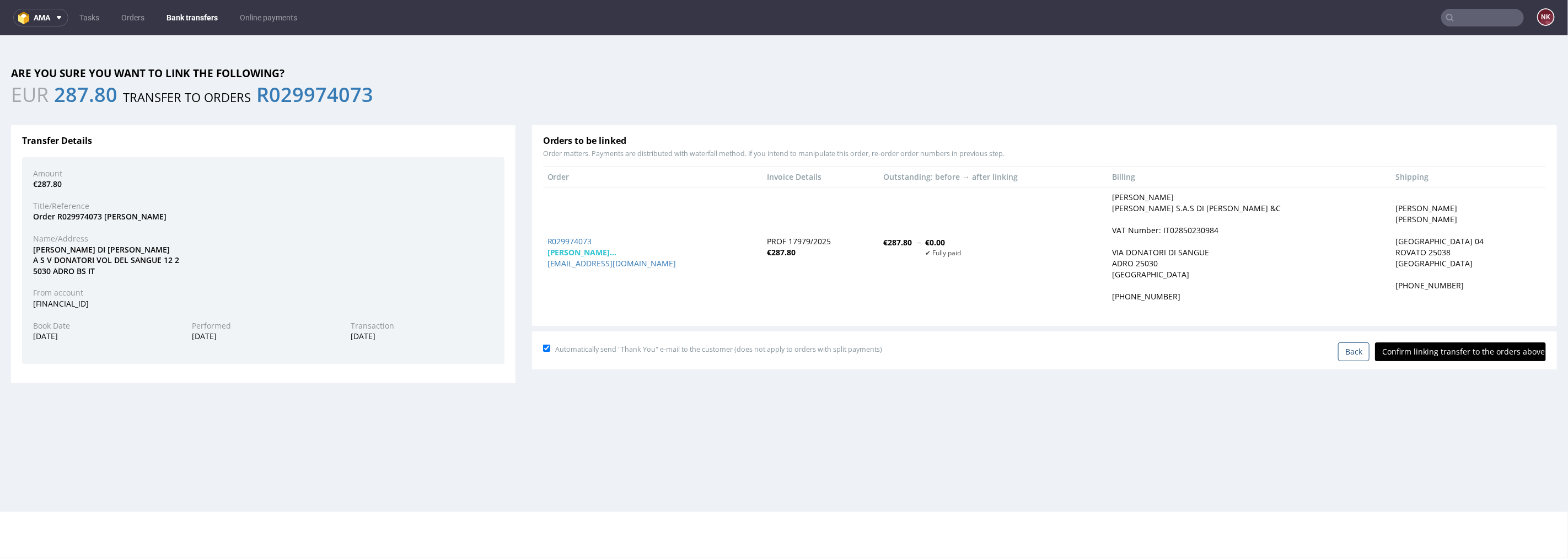
click at [1462, 354] on input "Confirm linking transfer to the orders above" at bounding box center [1460, 352] width 171 height 19
type input "In progress..."
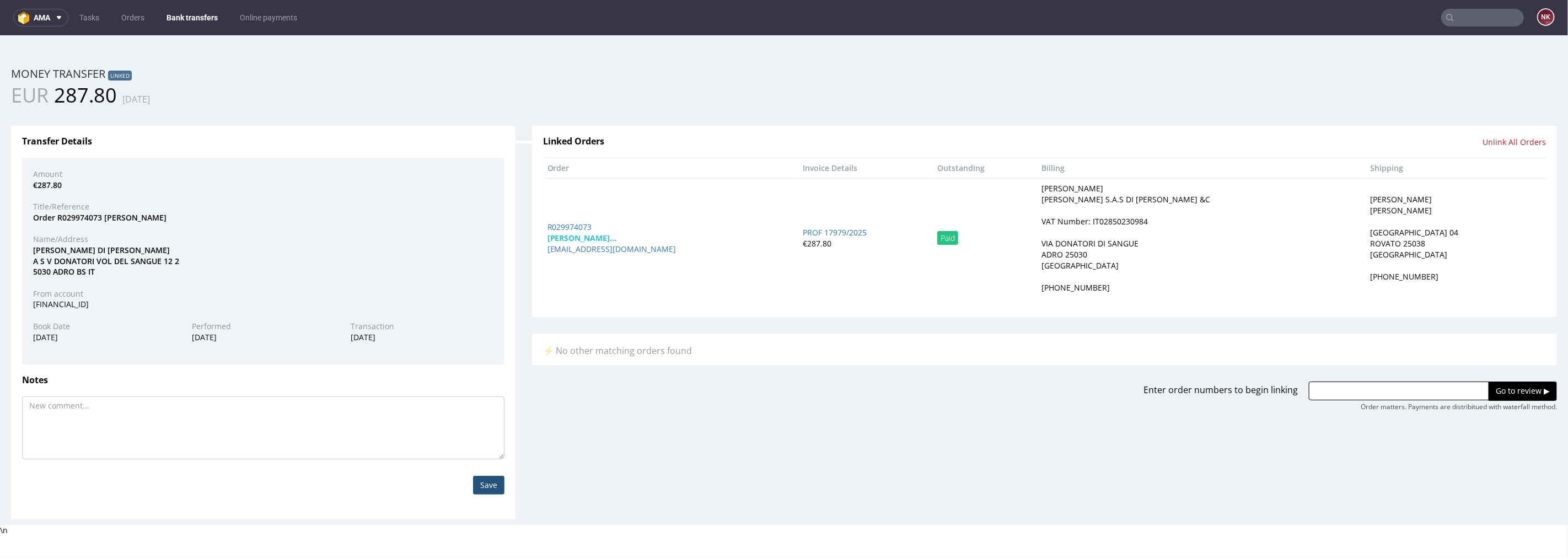
click at [190, 15] on link "Bank transfers" at bounding box center [192, 17] width 65 height 17
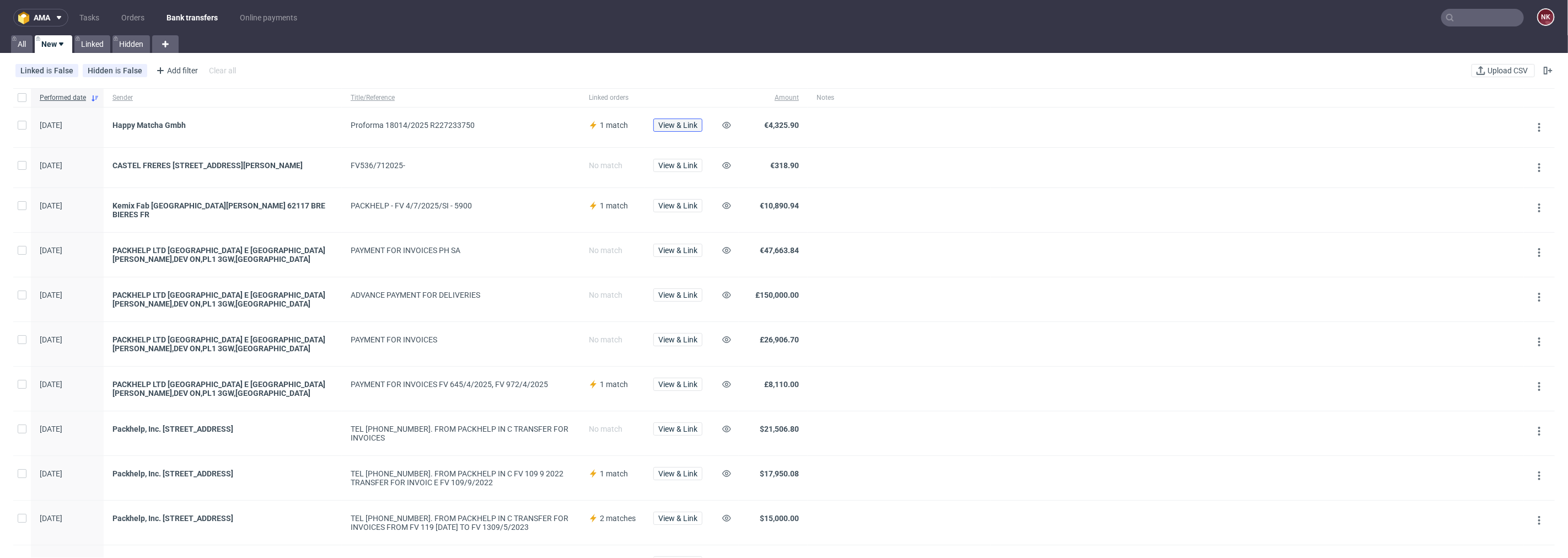
click at [676, 124] on span "View & Link" at bounding box center [678, 125] width 39 height 8
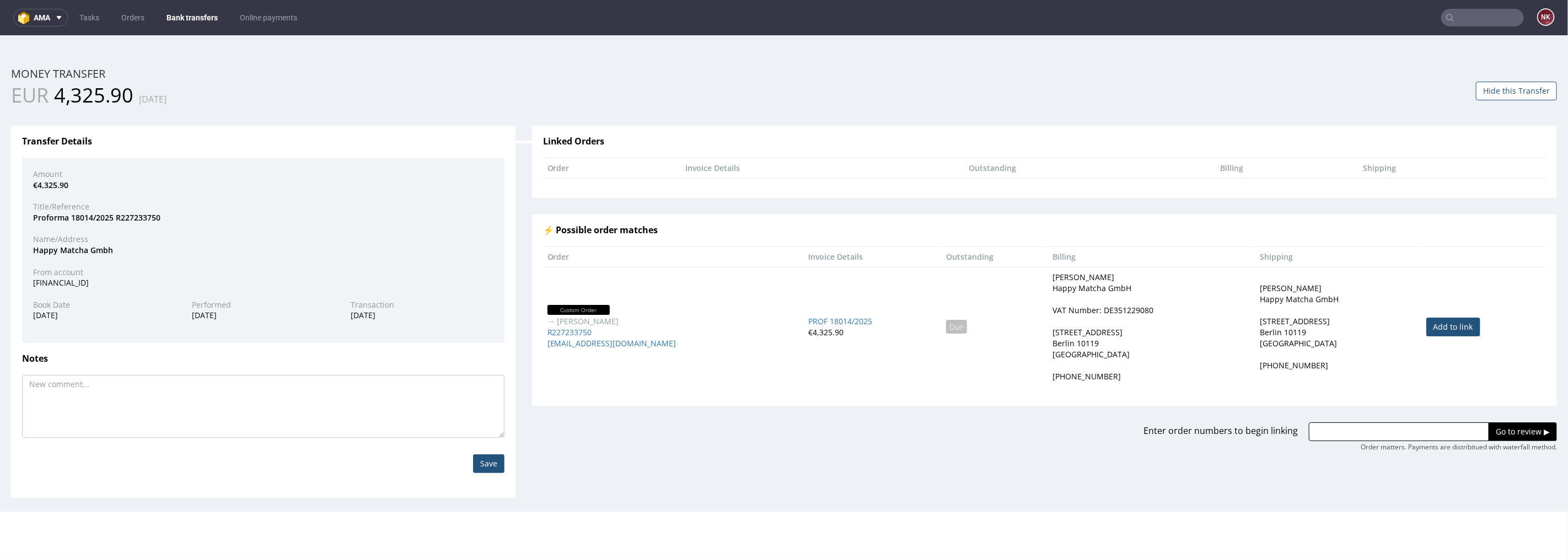
click at [1436, 326] on link "Add to link" at bounding box center [1453, 327] width 54 height 19
type input "R227233750"
click at [1495, 432] on input "Go to review ▶" at bounding box center [1522, 432] width 68 height 19
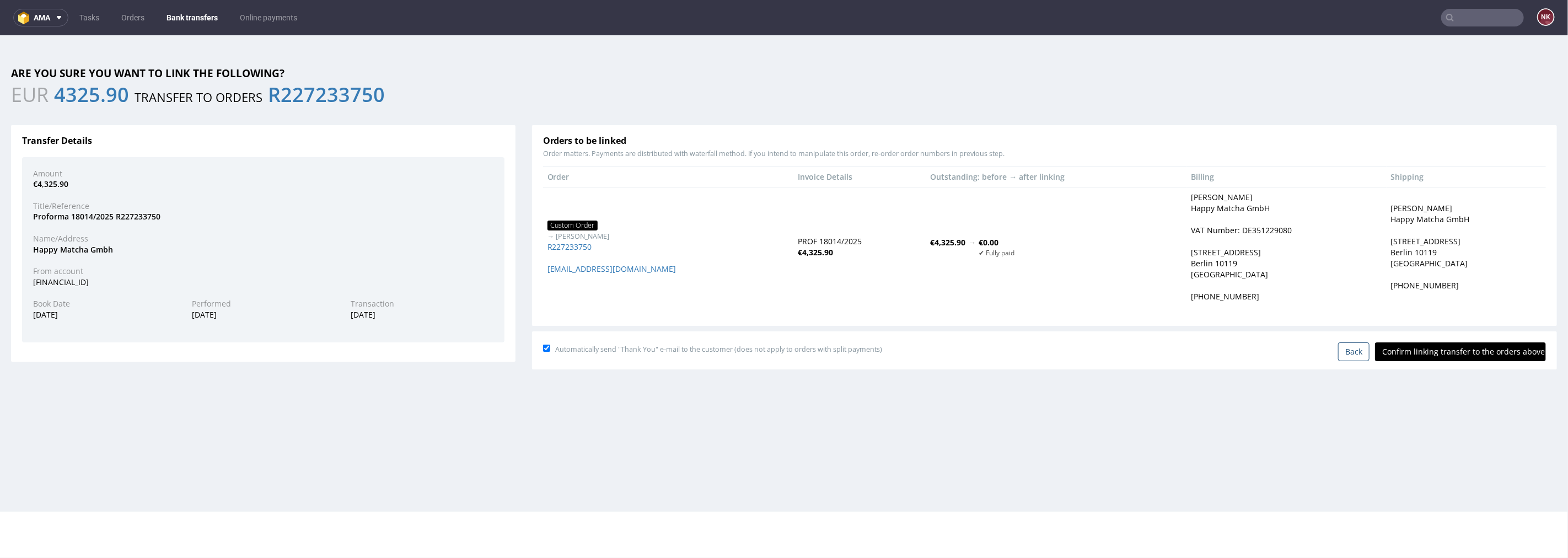
click at [1447, 358] on input "Confirm linking transfer to the orders above" at bounding box center [1460, 352] width 171 height 19
type input "In progress..."
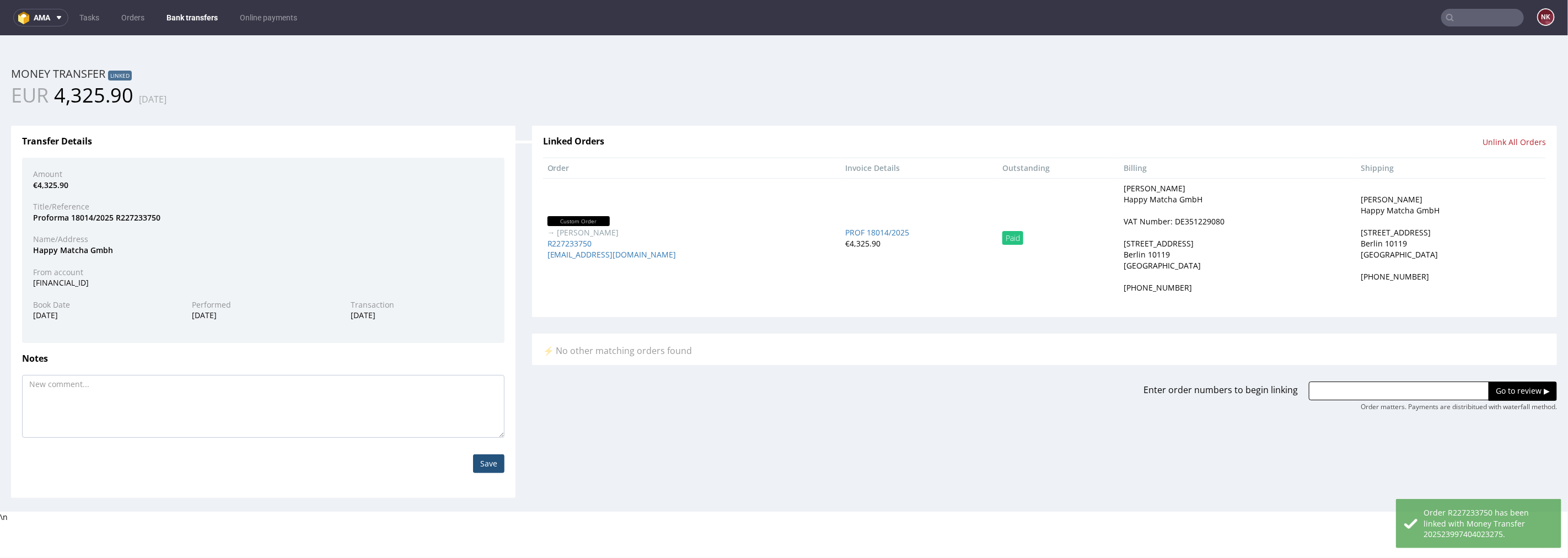
click at [197, 22] on link "Bank transfers" at bounding box center [192, 17] width 65 height 17
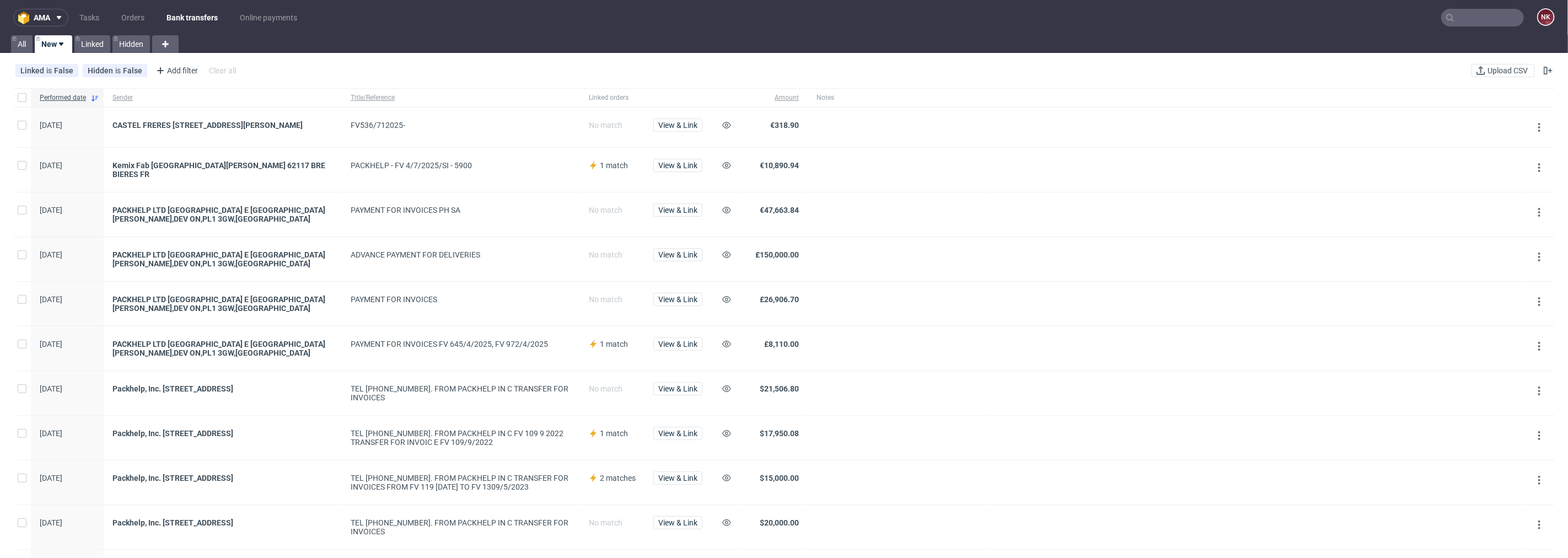
click at [684, 116] on div "View & Link" at bounding box center [678, 127] width 67 height 40
click at [686, 122] on span "View & Link" at bounding box center [678, 125] width 39 height 8
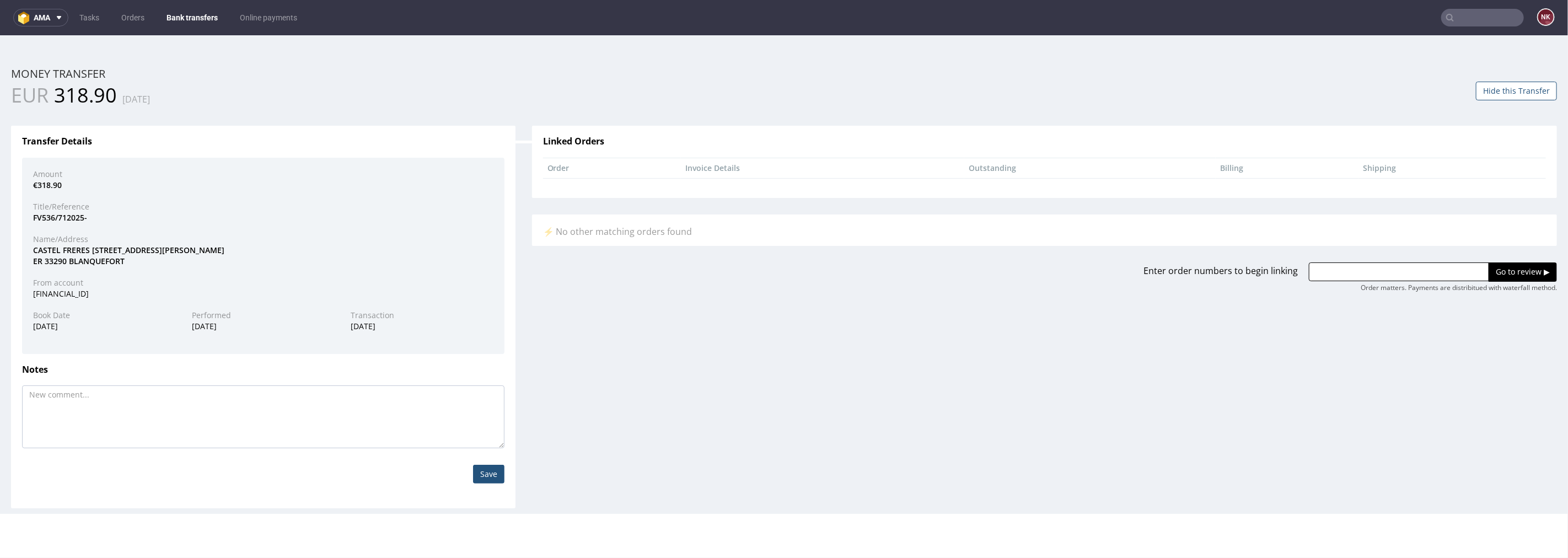
click at [83, 217] on div "FV536/712025-" at bounding box center [263, 217] width 477 height 11
drag, startPoint x: 87, startPoint y: 246, endPoint x: 20, endPoint y: 252, distance: 67.3
click at [20, 252] on div "Transfer Details Amount €318.90 Title/Reference FV536/712025- Name/Address CAST…" at bounding box center [263, 316] width 505 height 383
copy div "CASTEL FRERES"
drag, startPoint x: 86, startPoint y: 217, endPoint x: 41, endPoint y: 220, distance: 45.1
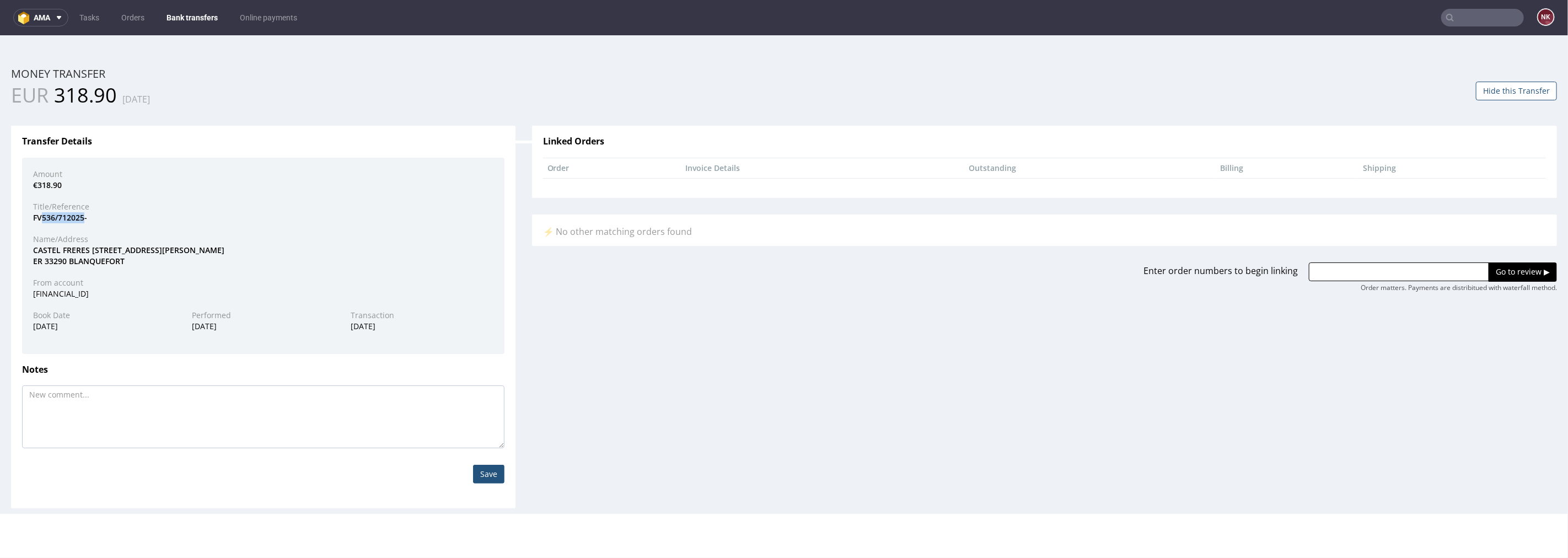
click at [41, 220] on div "FV536/712025-" at bounding box center [263, 217] width 477 height 11
copy div "536/712025"
click at [1437, 272] on input "text" at bounding box center [1399, 272] width 180 height 19
paste input "R104155259"
type input "R104155259"
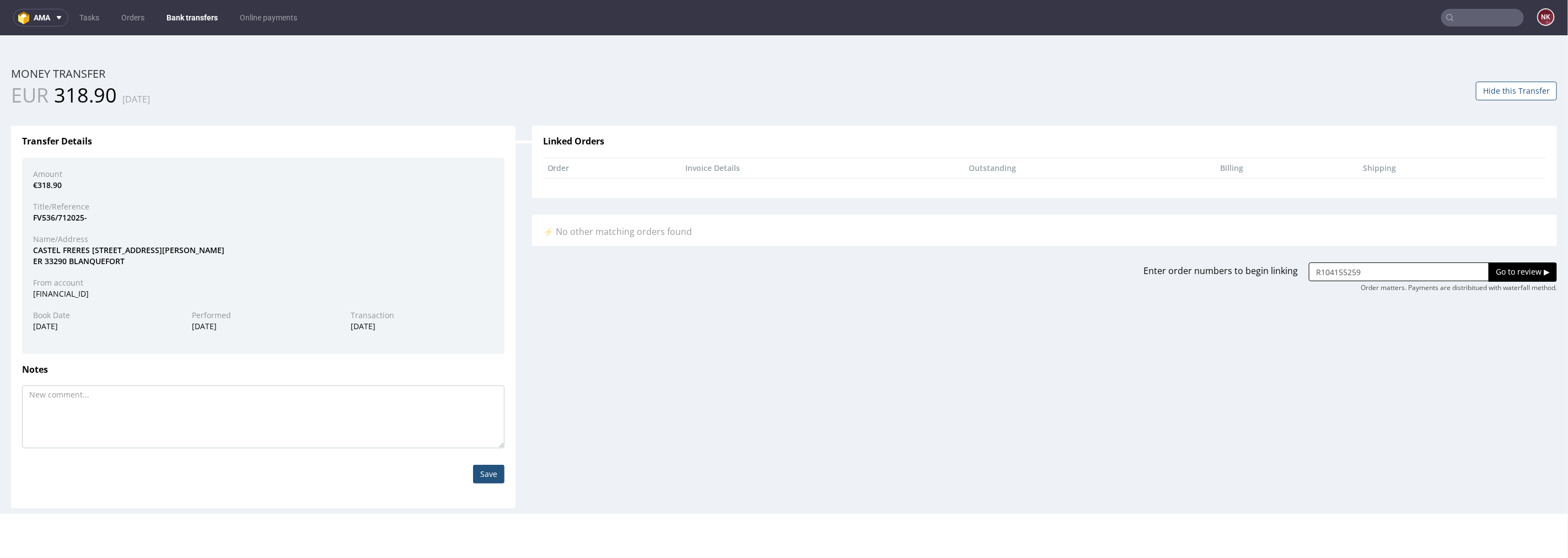
click at [1511, 272] on input "Go to review ▶" at bounding box center [1522, 272] width 68 height 19
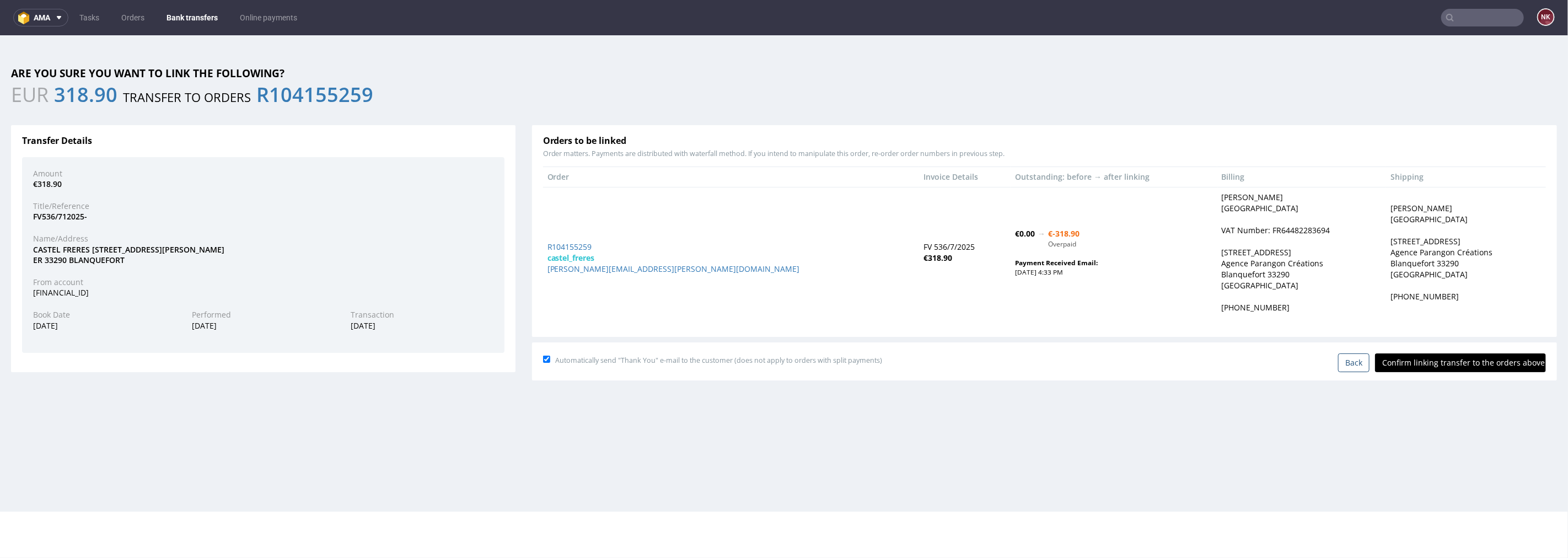
click at [1447, 360] on input "Confirm linking transfer to the orders above" at bounding box center [1460, 363] width 171 height 19
type input "In progress..."
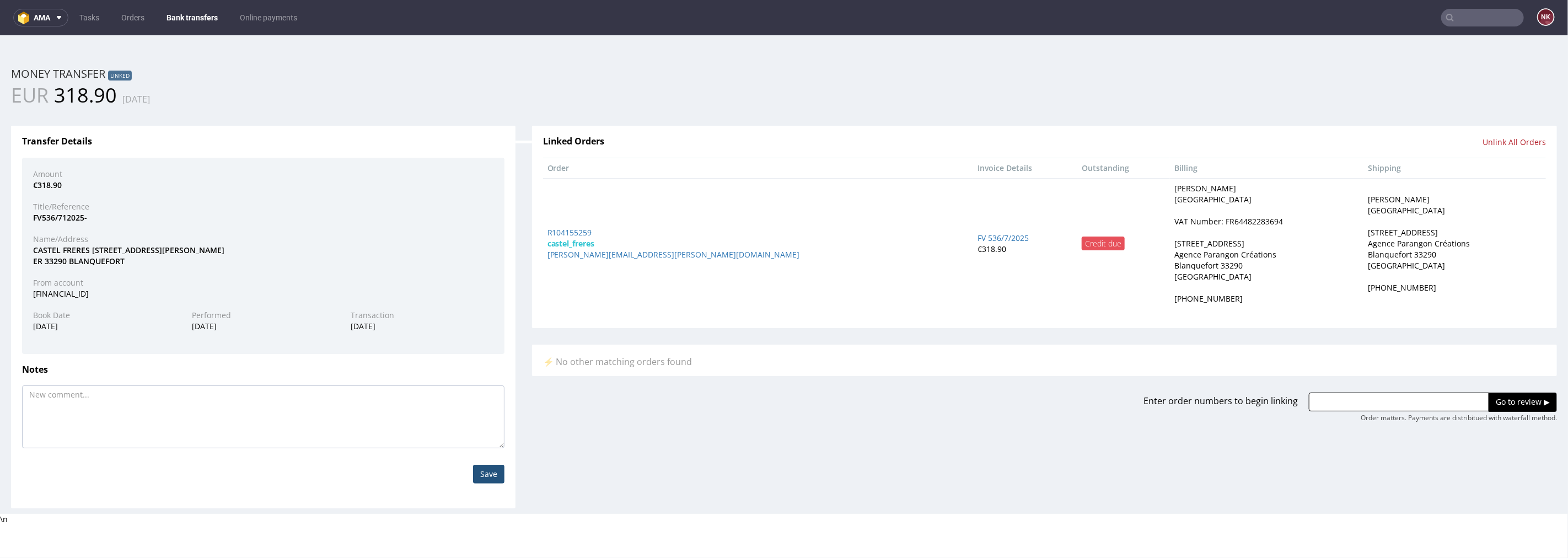
drag, startPoint x: 361, startPoint y: 173, endPoint x: 264, endPoint y: 112, distance: 114.6
click at [361, 173] on div "Amount" at bounding box center [263, 174] width 477 height 11
click at [181, 14] on link "Bank transfers" at bounding box center [192, 17] width 65 height 17
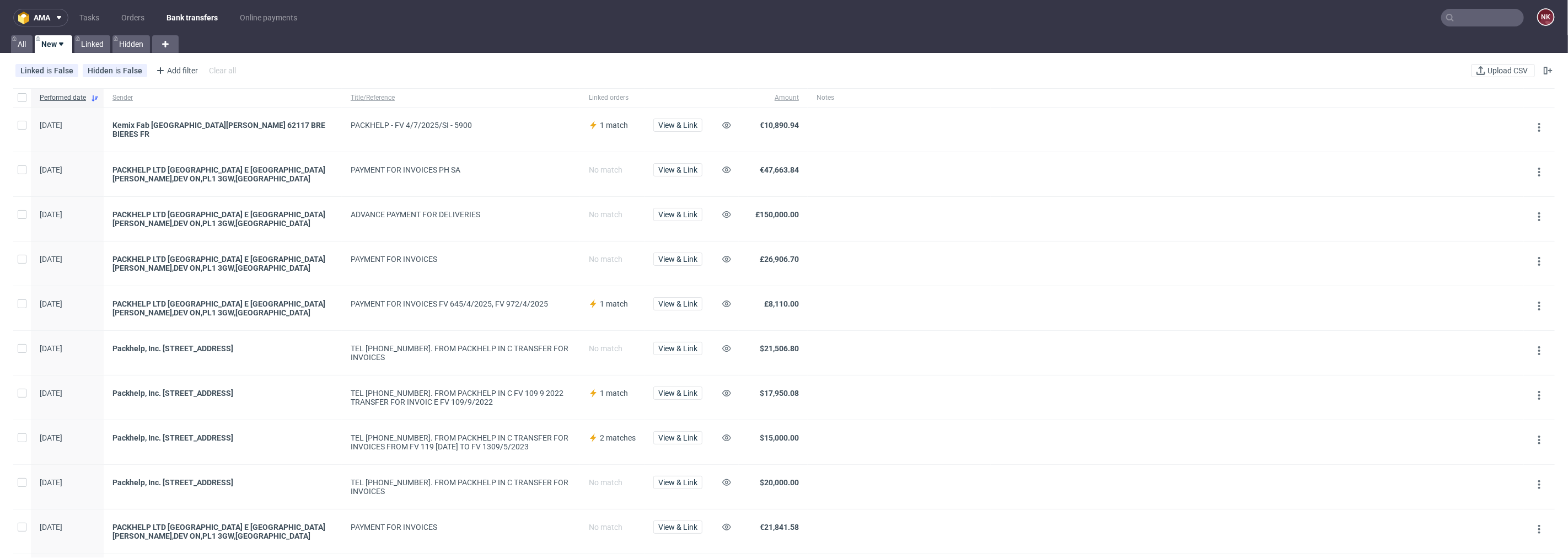
click at [1466, 19] on input "text" at bounding box center [1482, 17] width 83 height 17
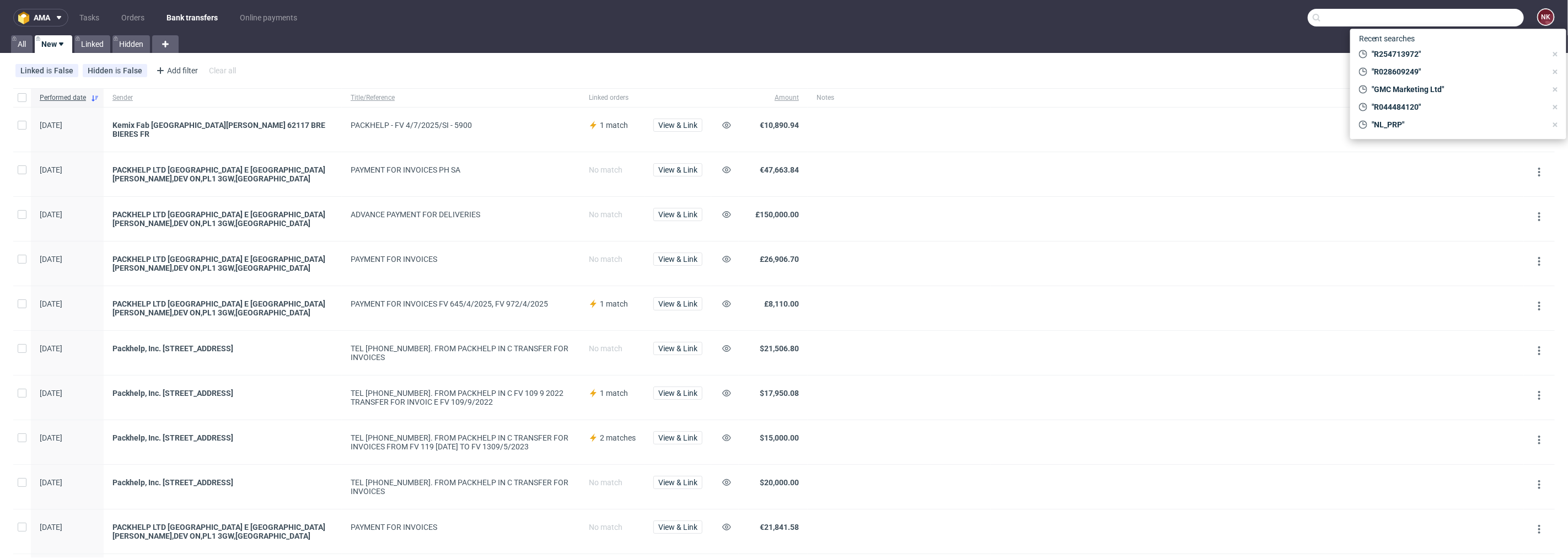
paste input "GSES265447"
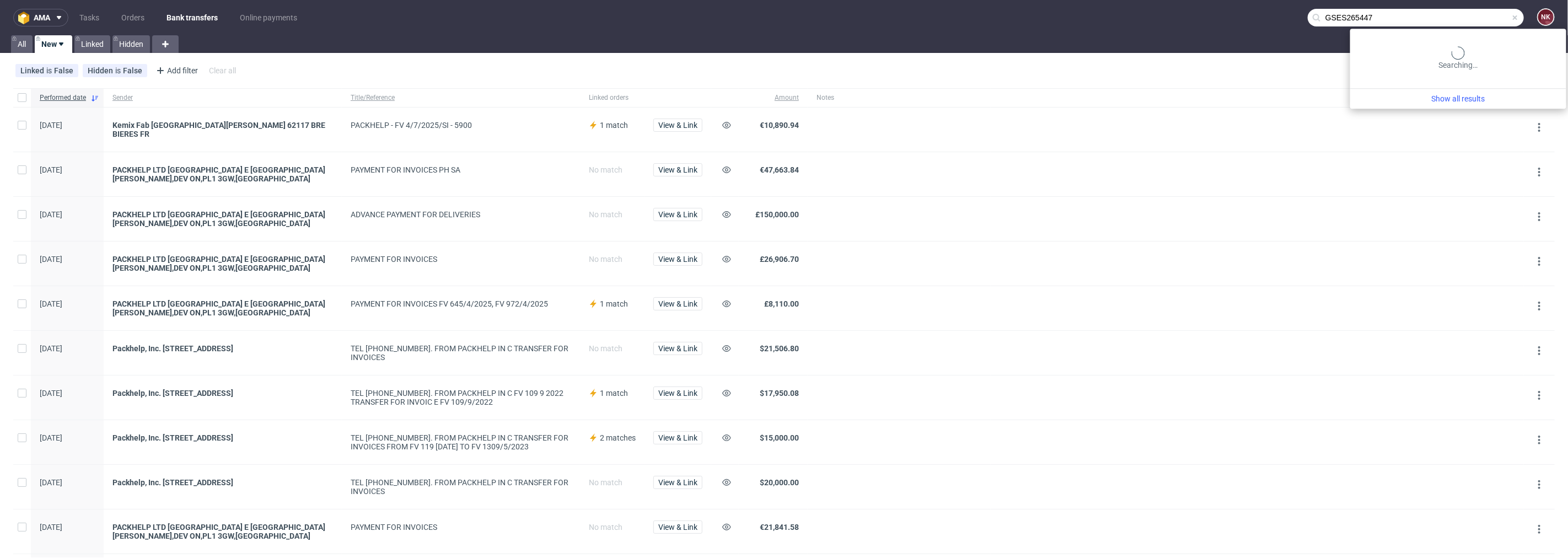
type input "GSES265447"
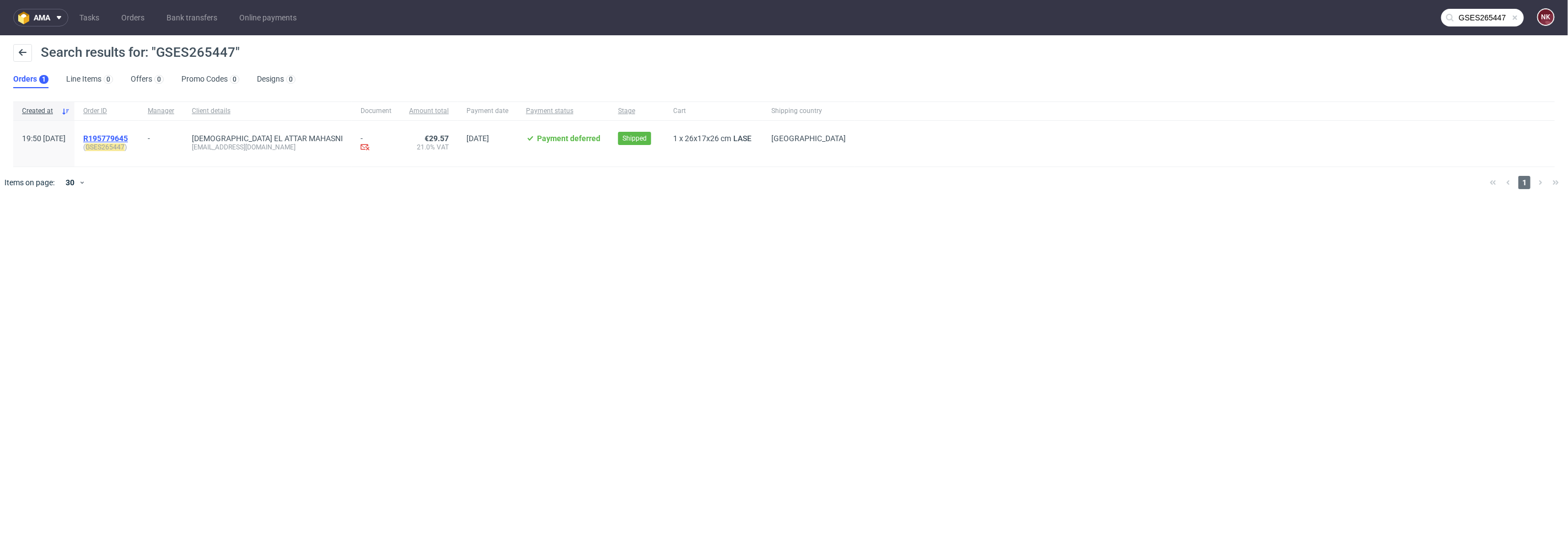
click at [128, 137] on span "R195779645" at bounding box center [106, 139] width 45 height 9
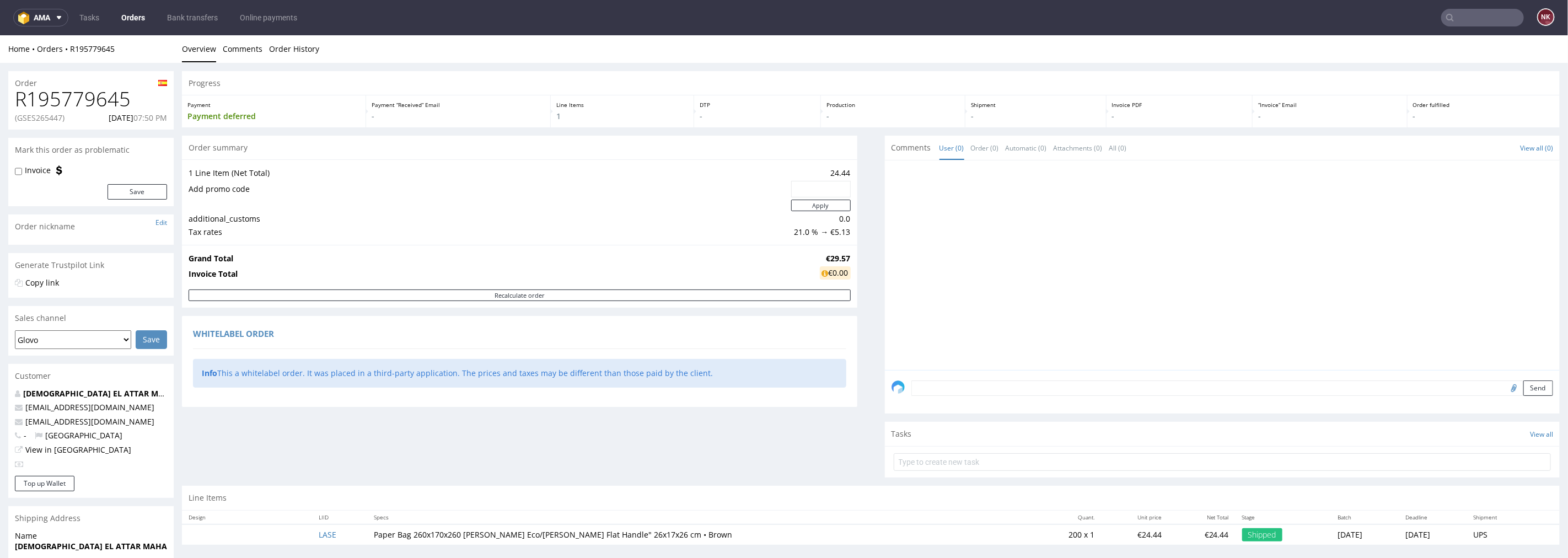
click at [97, 95] on h1 "R195779645" at bounding box center [91, 99] width 152 height 22
copy h1 "R195779645"
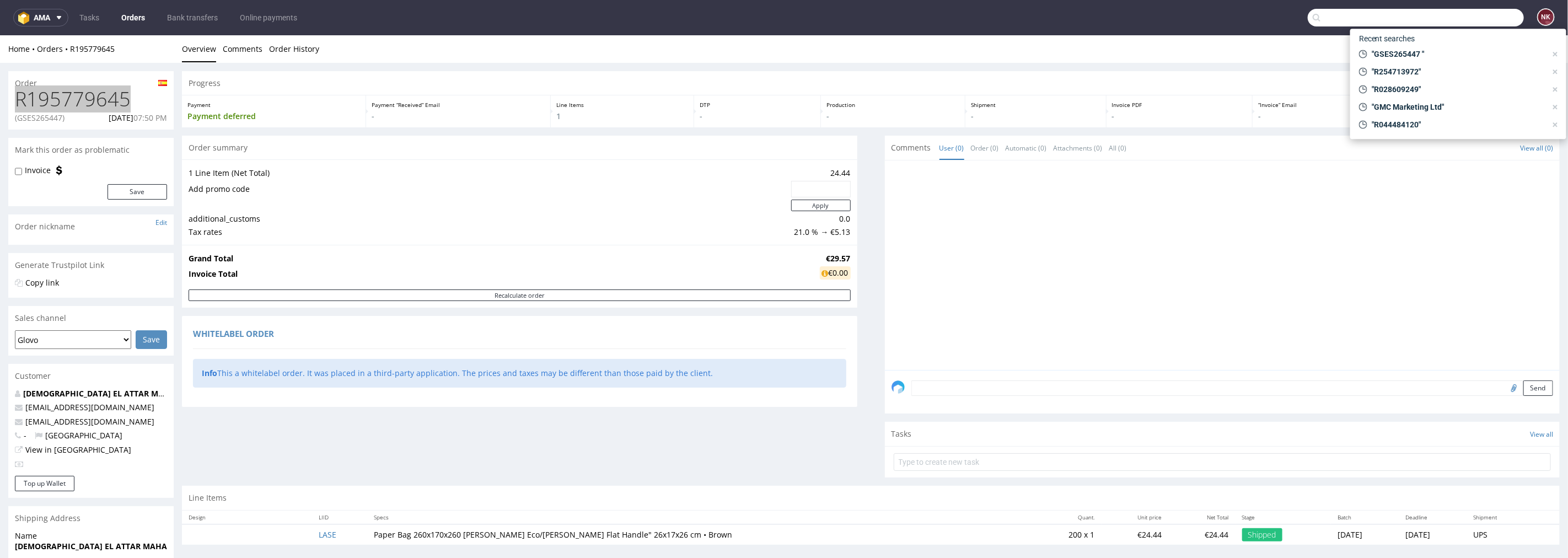
click at [1453, 14] on input "text" at bounding box center [1416, 17] width 216 height 17
paste input "R696039512"
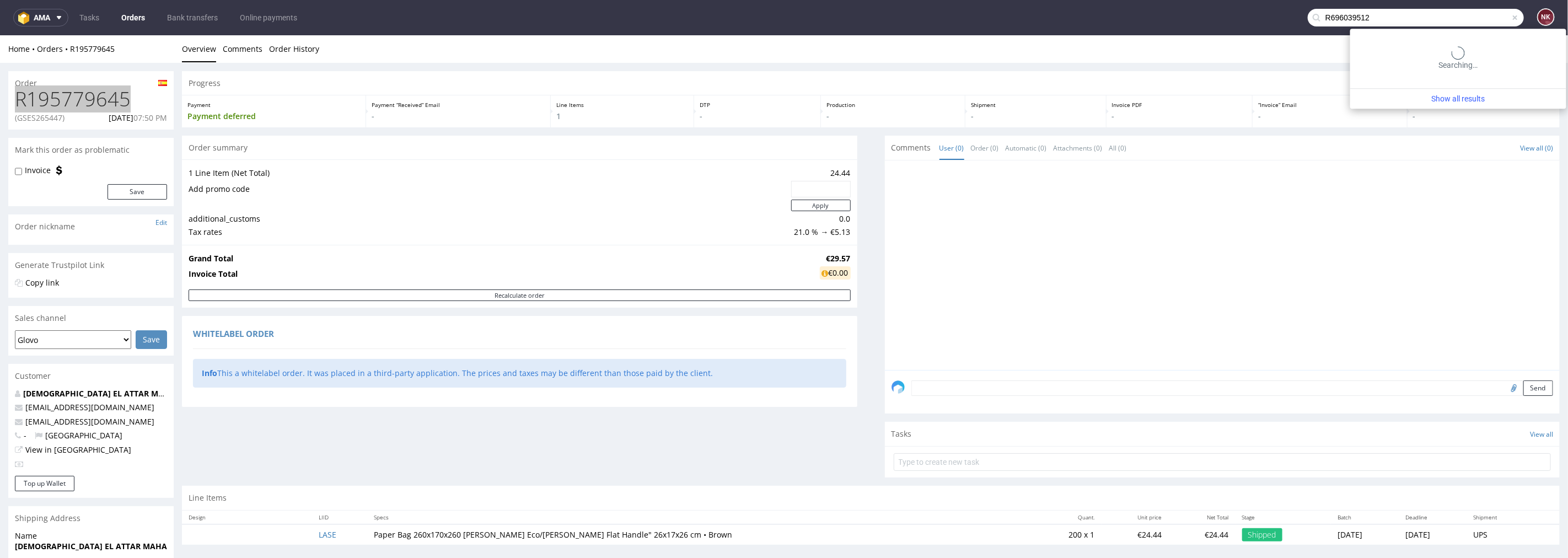
type input "R696039512"
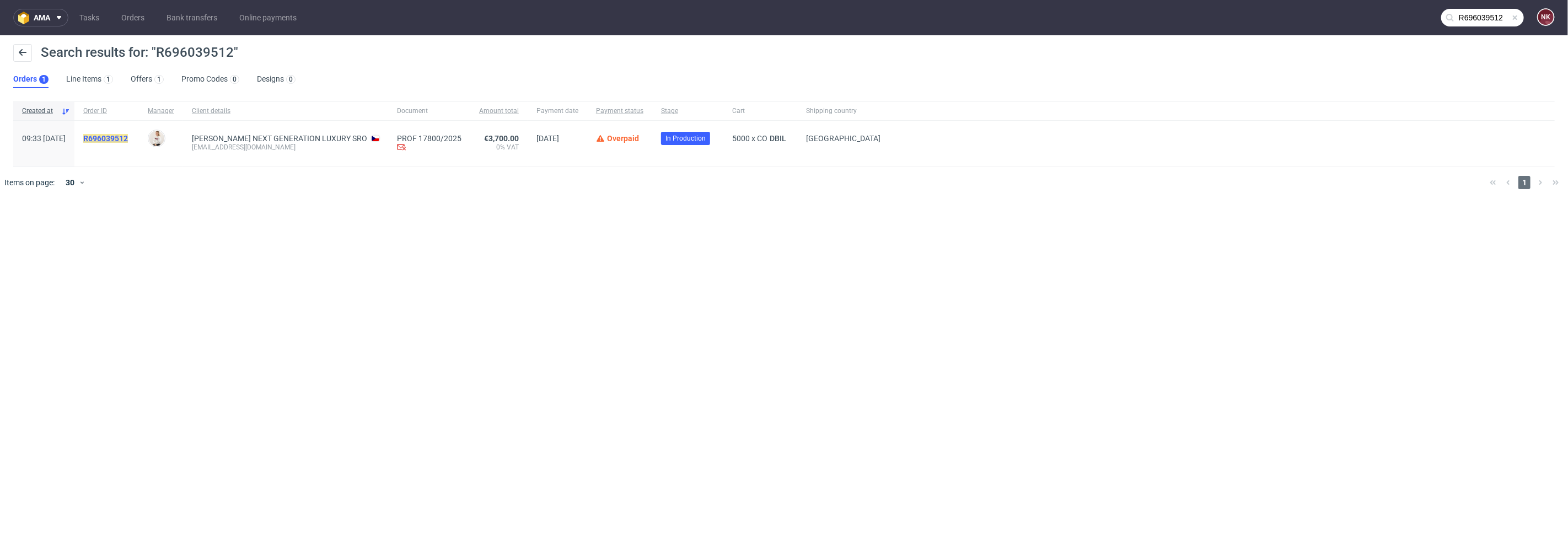
click at [128, 136] on mark "R696039512" at bounding box center [106, 139] width 45 height 9
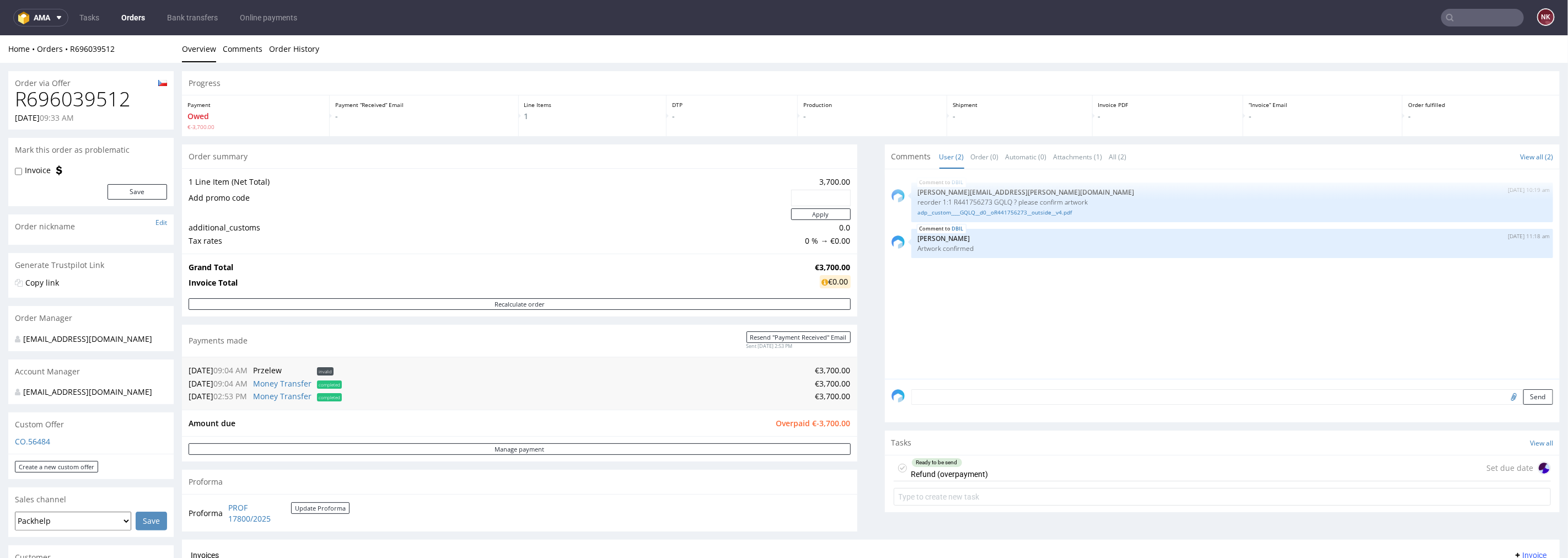
click at [83, 109] on h1 "R696039512" at bounding box center [91, 99] width 152 height 22
copy h1 "R696039512"
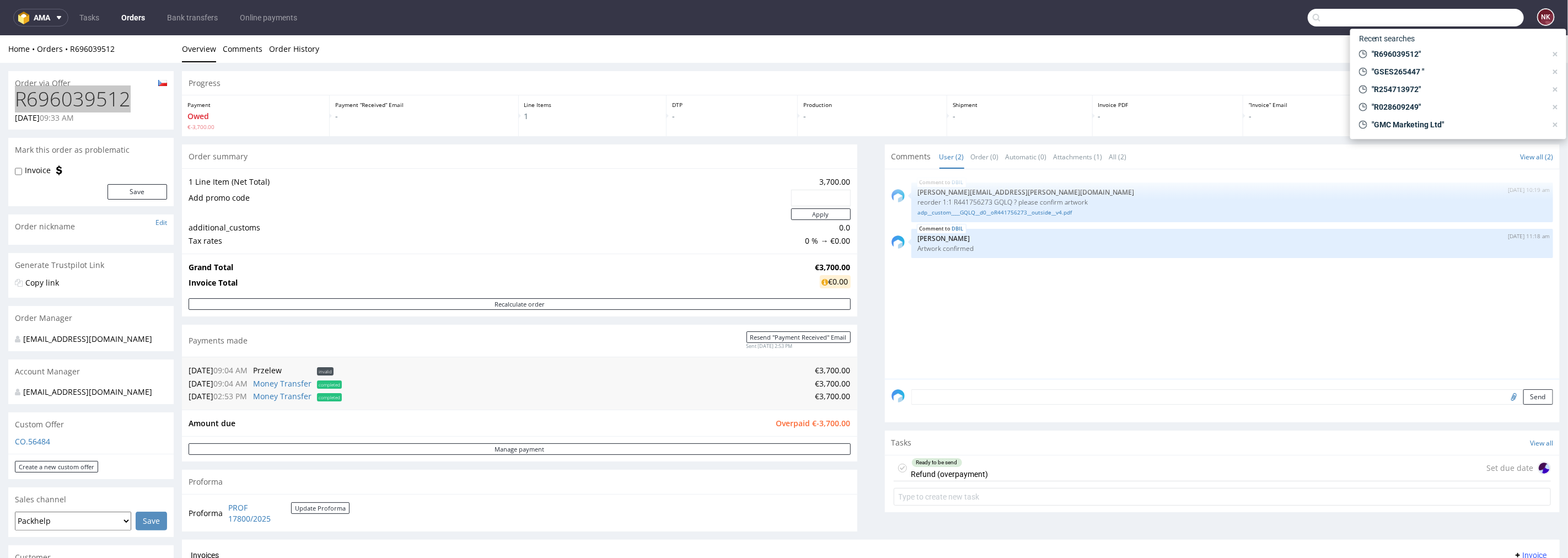
click at [1451, 23] on input "text" at bounding box center [1416, 17] width 216 height 17
paste input "FV 839/8/2025"
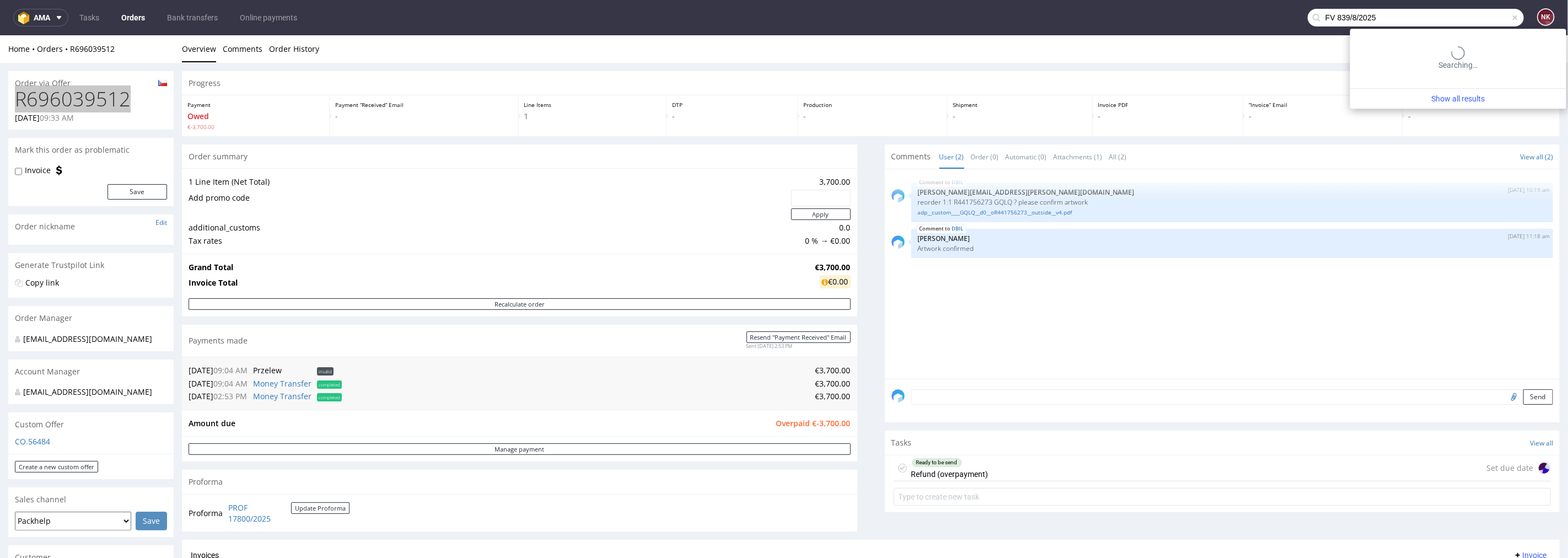
type input "FV 839/8/2025"
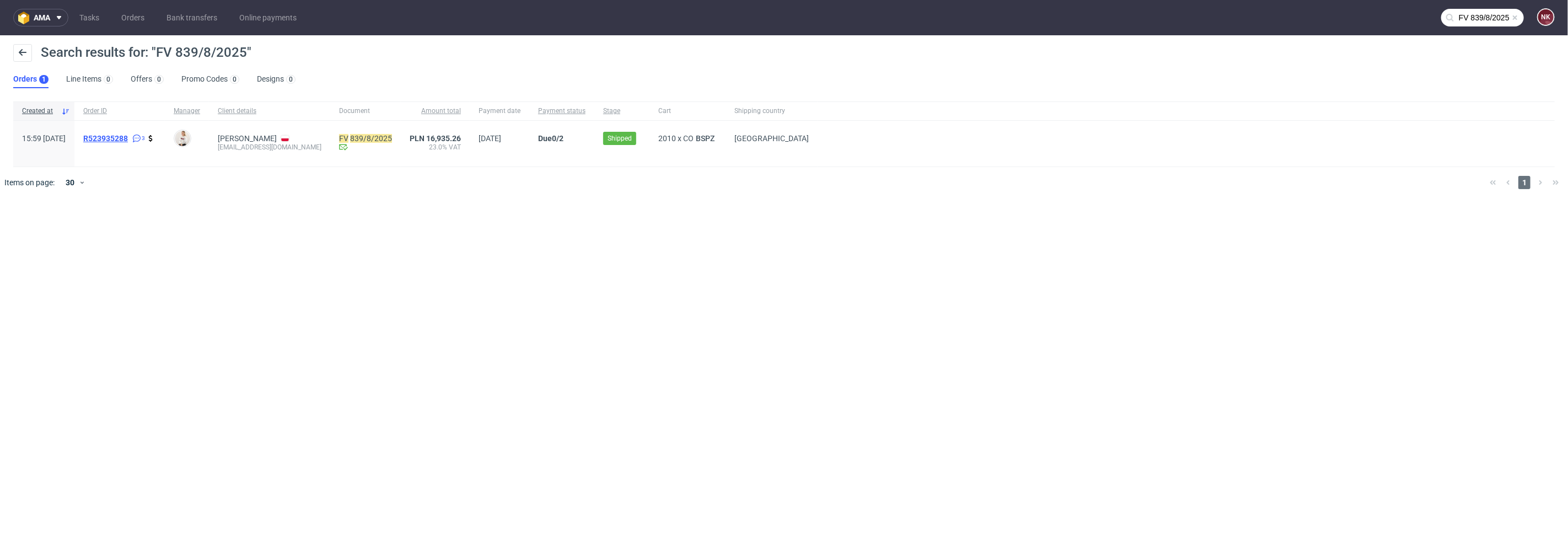
click at [128, 139] on span "R523935288" at bounding box center [106, 139] width 45 height 9
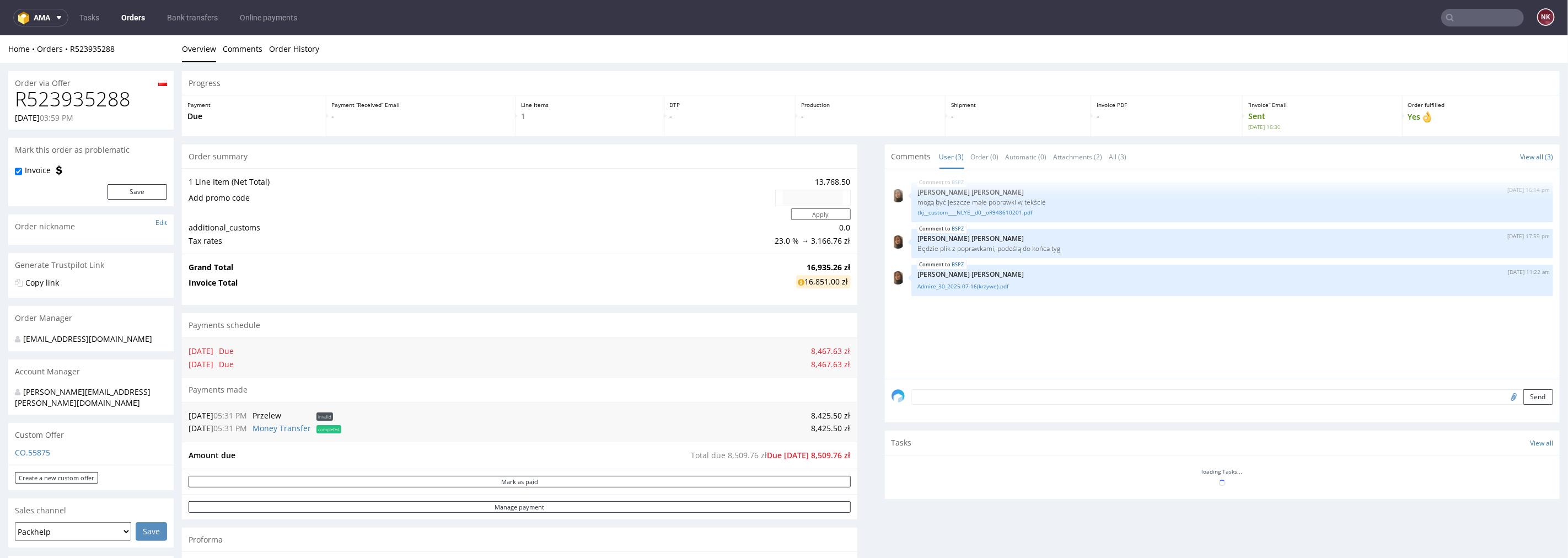
click at [40, 99] on h1 "R523935288" at bounding box center [91, 99] width 152 height 22
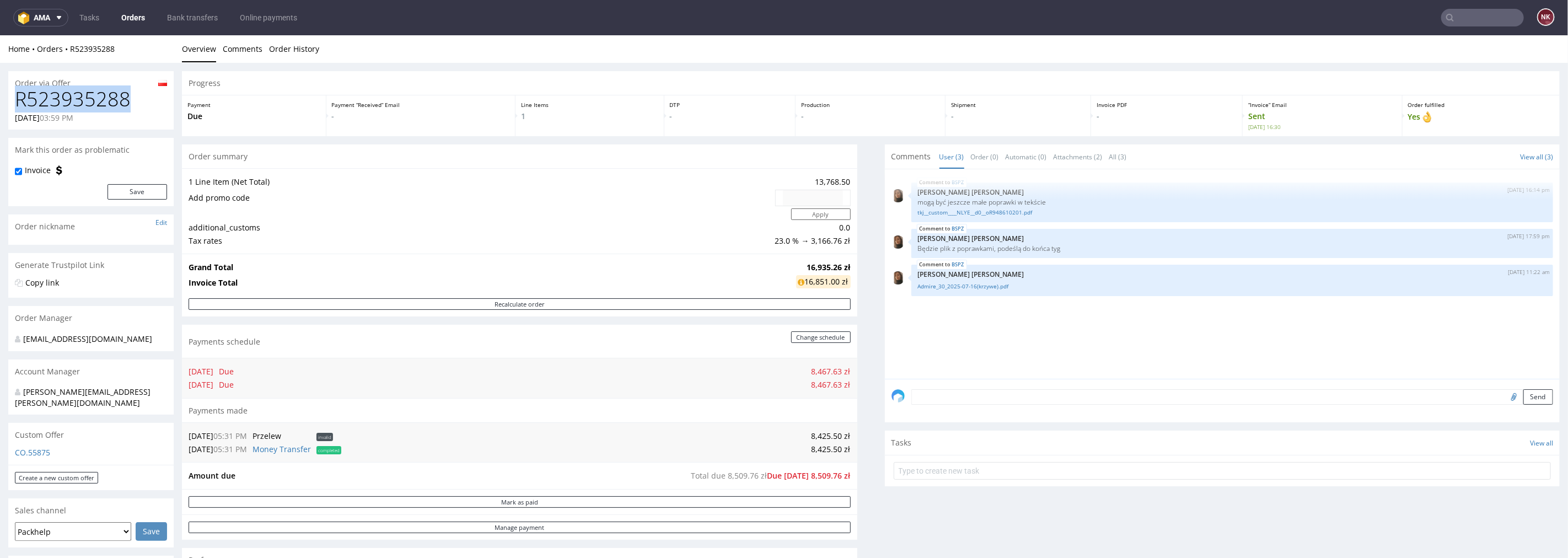
click at [40, 99] on h1 "R523935288" at bounding box center [91, 99] width 152 height 22
copy h1 "R523935288"
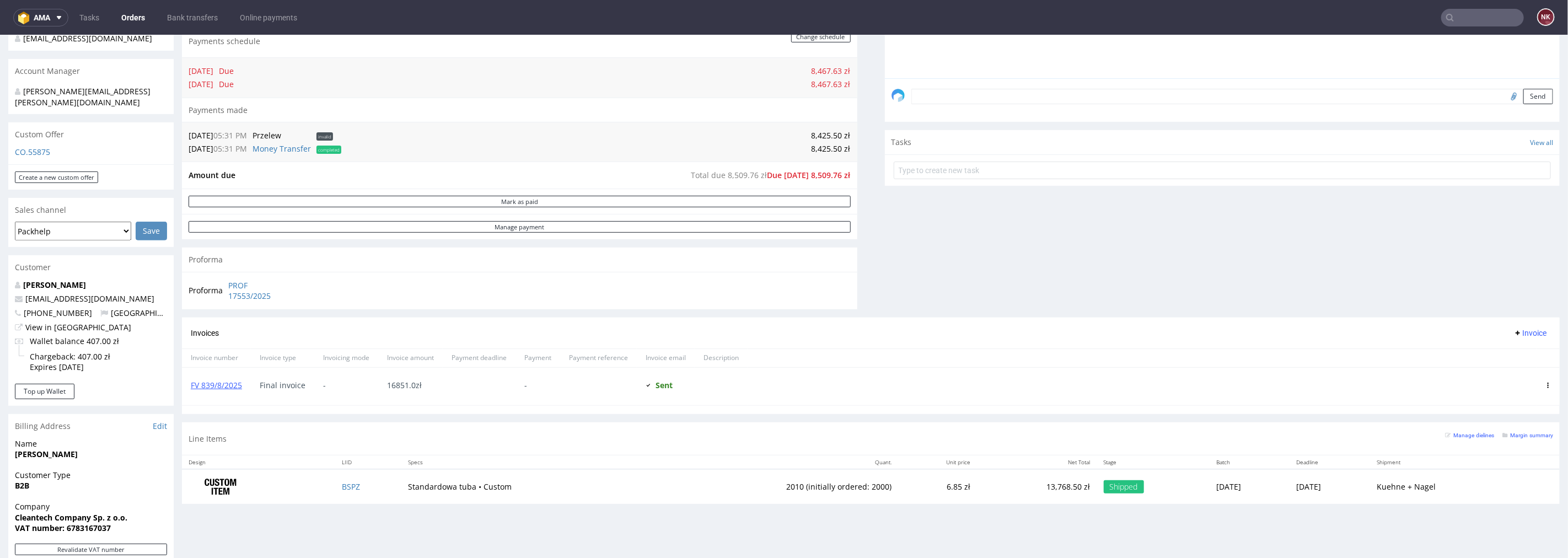
scroll to position [184, 0]
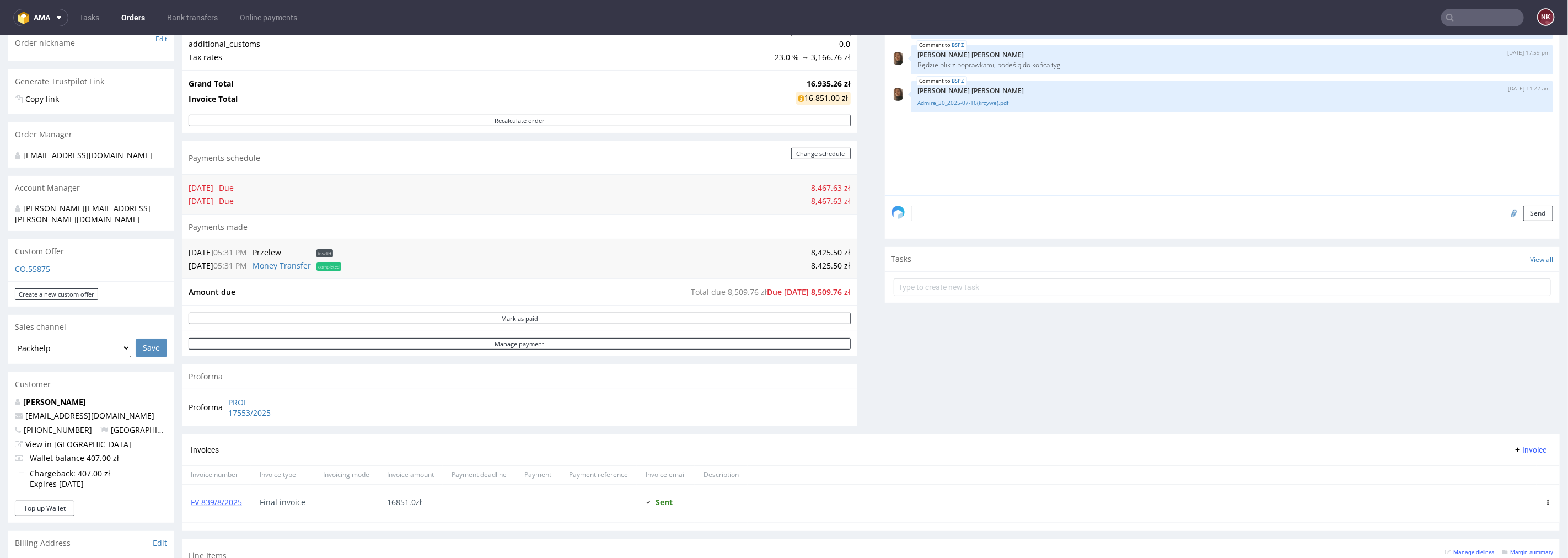
click at [1474, 22] on input "text" at bounding box center [1482, 17] width 83 height 17
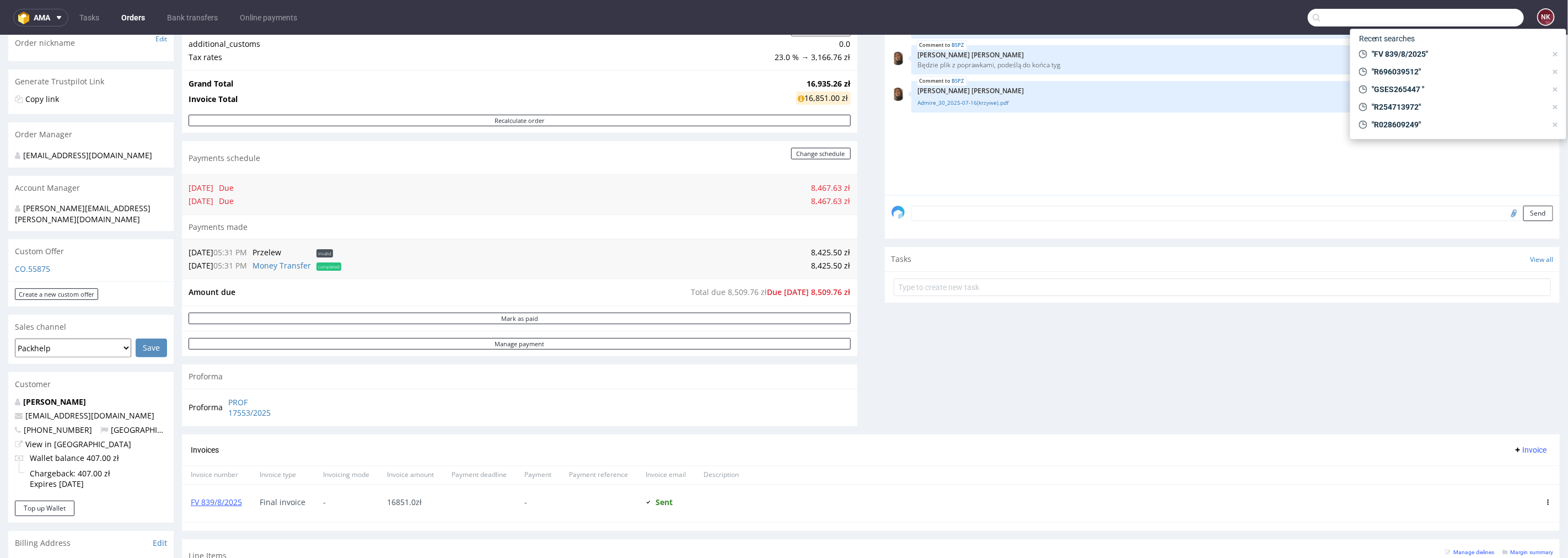
paste input "FV 215/8/2025"
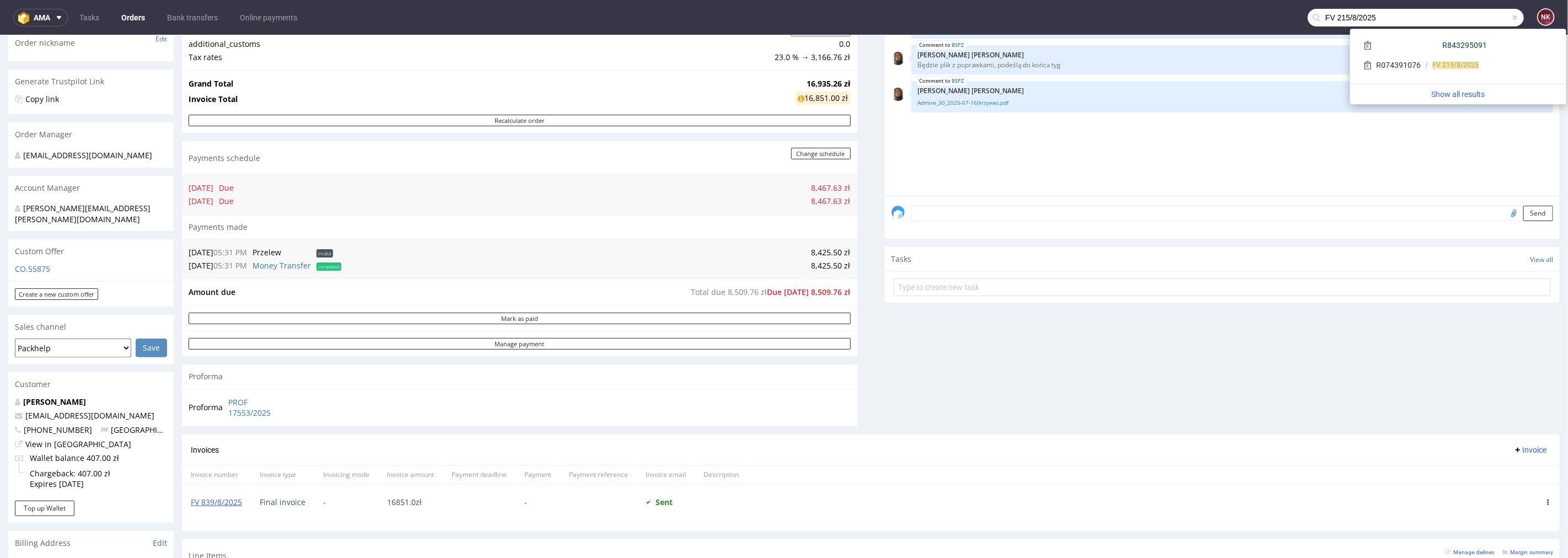
type input "FV 215/8/2025"
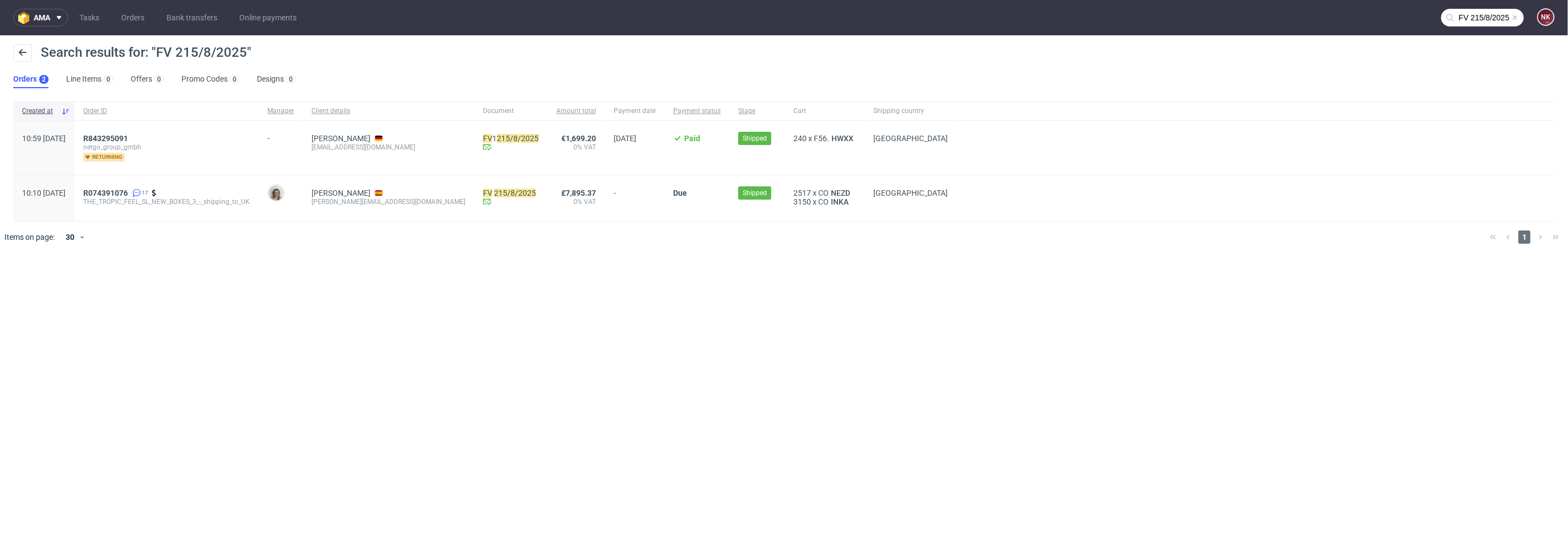
click at [139, 187] on div "R074391076 17 THE_TROPIC_FEEL_SL_NEW_BOXES_3_-_shipping_to_UK" at bounding box center [167, 198] width 184 height 46
click at [128, 192] on span "R074391076" at bounding box center [106, 193] width 45 height 9
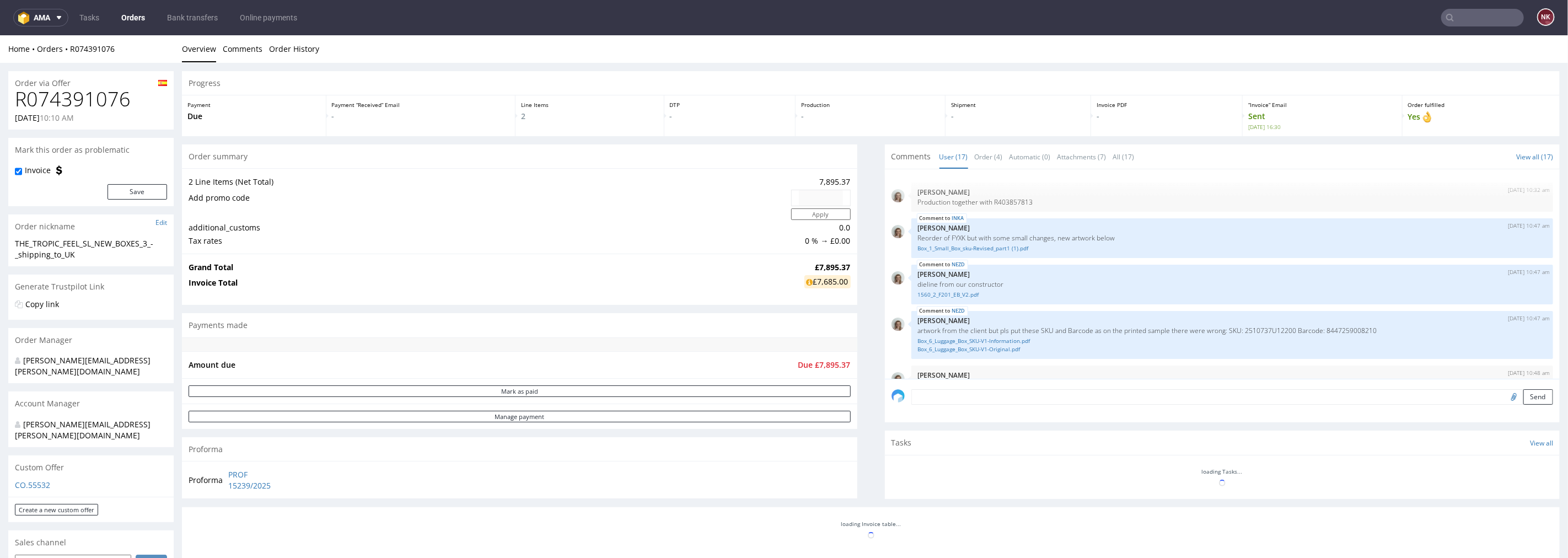
click at [79, 93] on h1 "R074391076" at bounding box center [91, 99] width 152 height 22
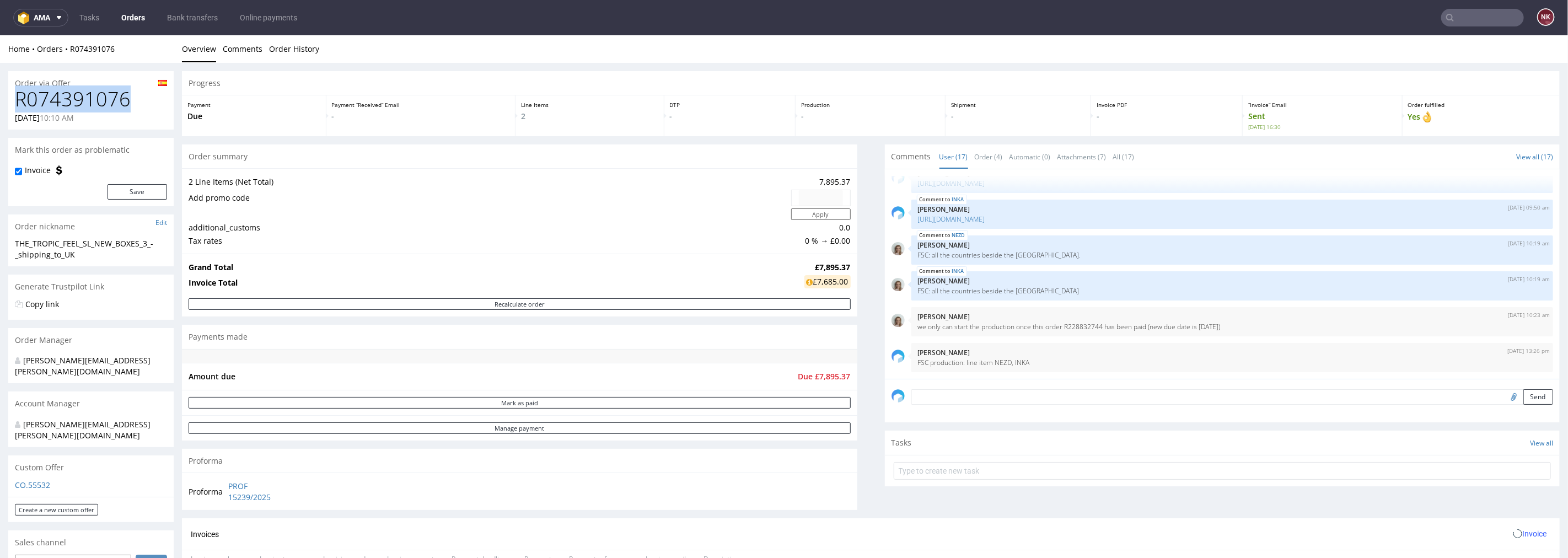
click at [79, 93] on h1 "R074391076" at bounding box center [91, 99] width 152 height 22
copy h1 "R074391076"
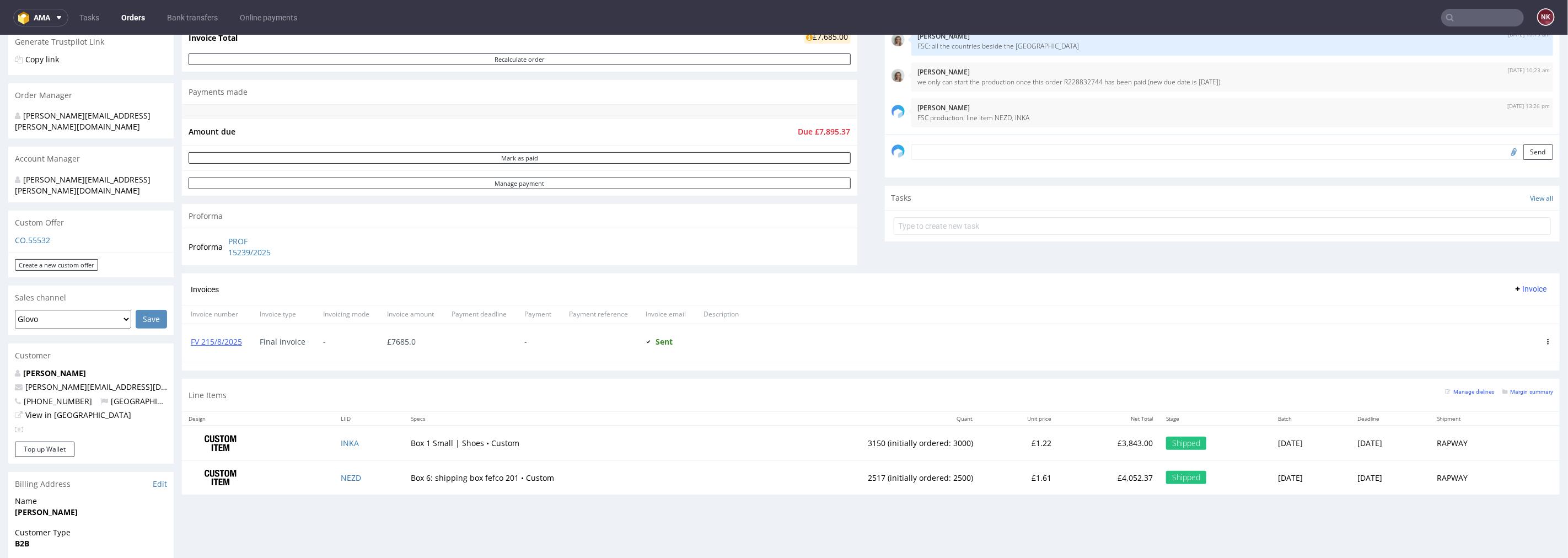
scroll to position [184, 0]
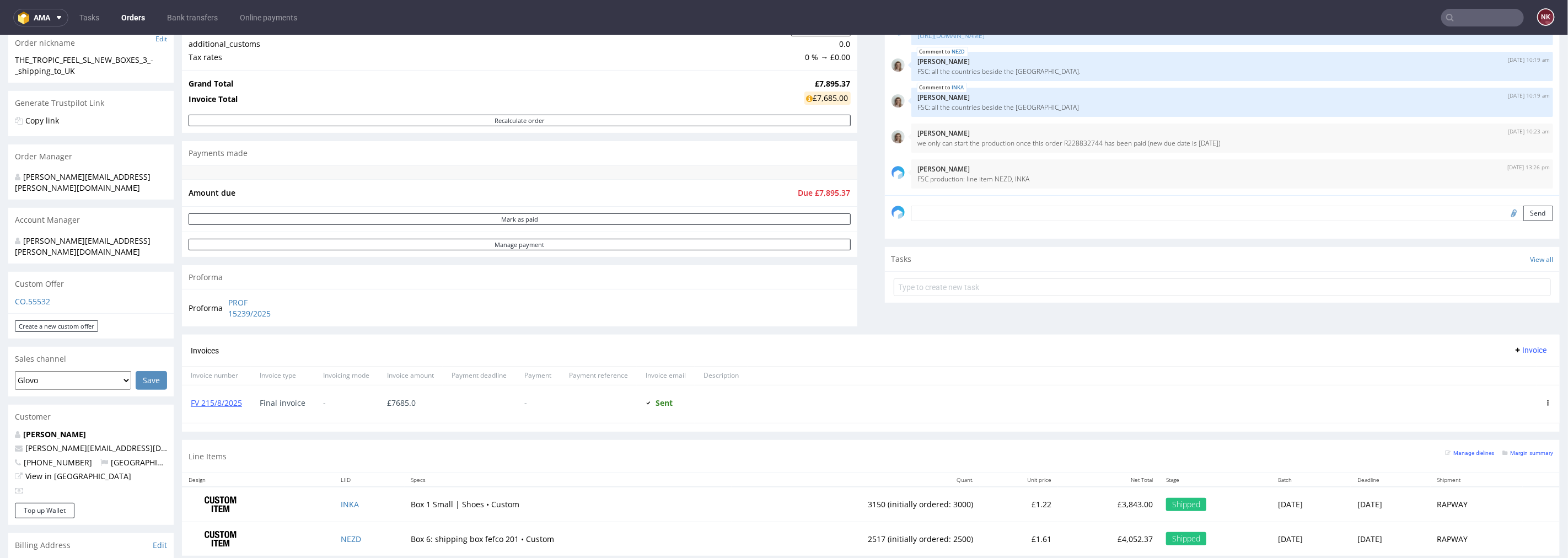
click at [1469, 14] on input "text" at bounding box center [1482, 17] width 83 height 17
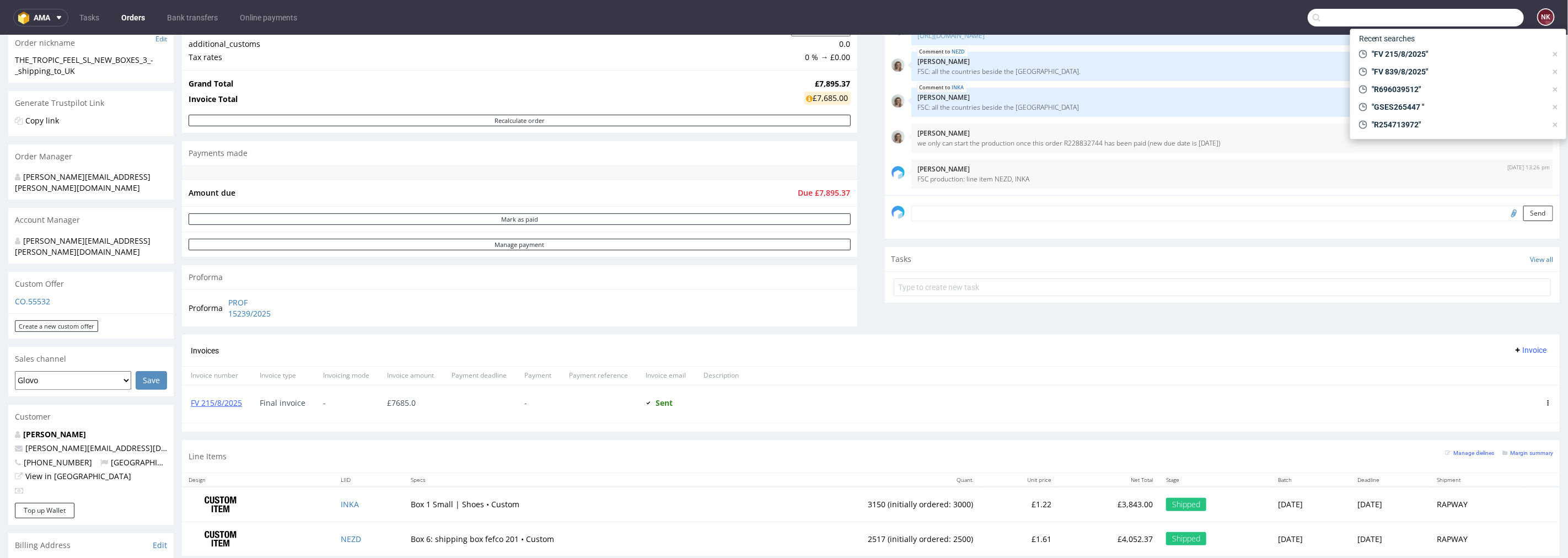
paste input "FV 766/8/2025"
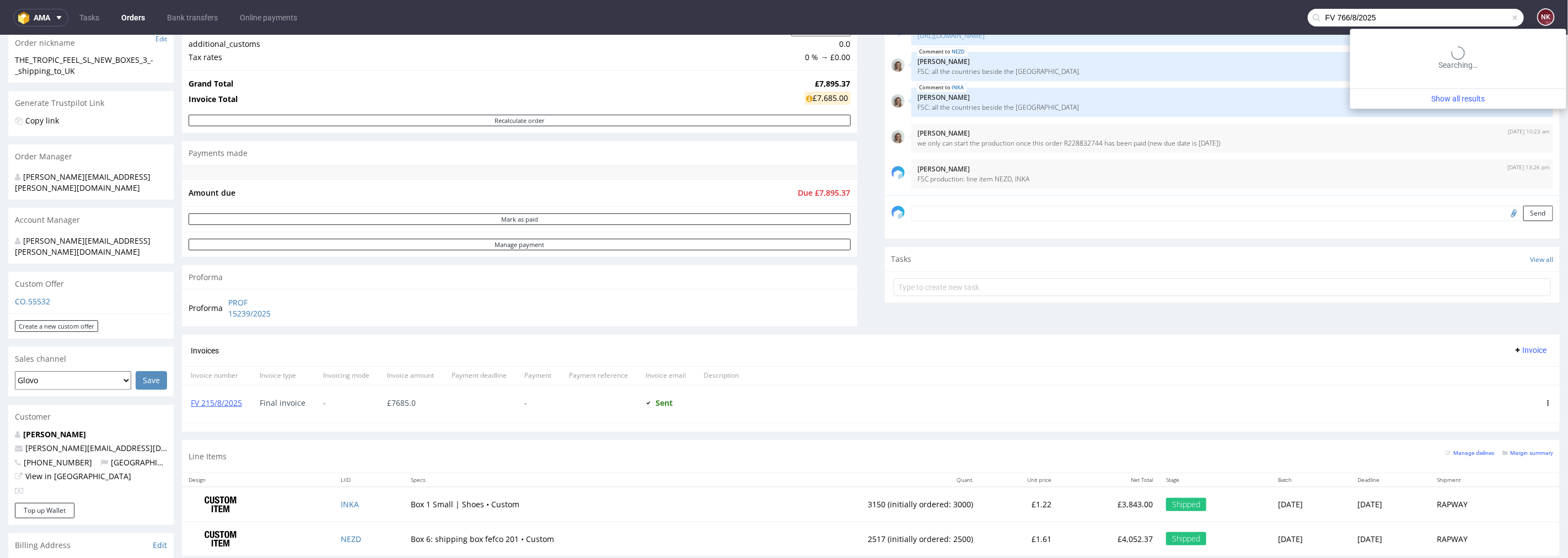
type input "FV 766/8/2025"
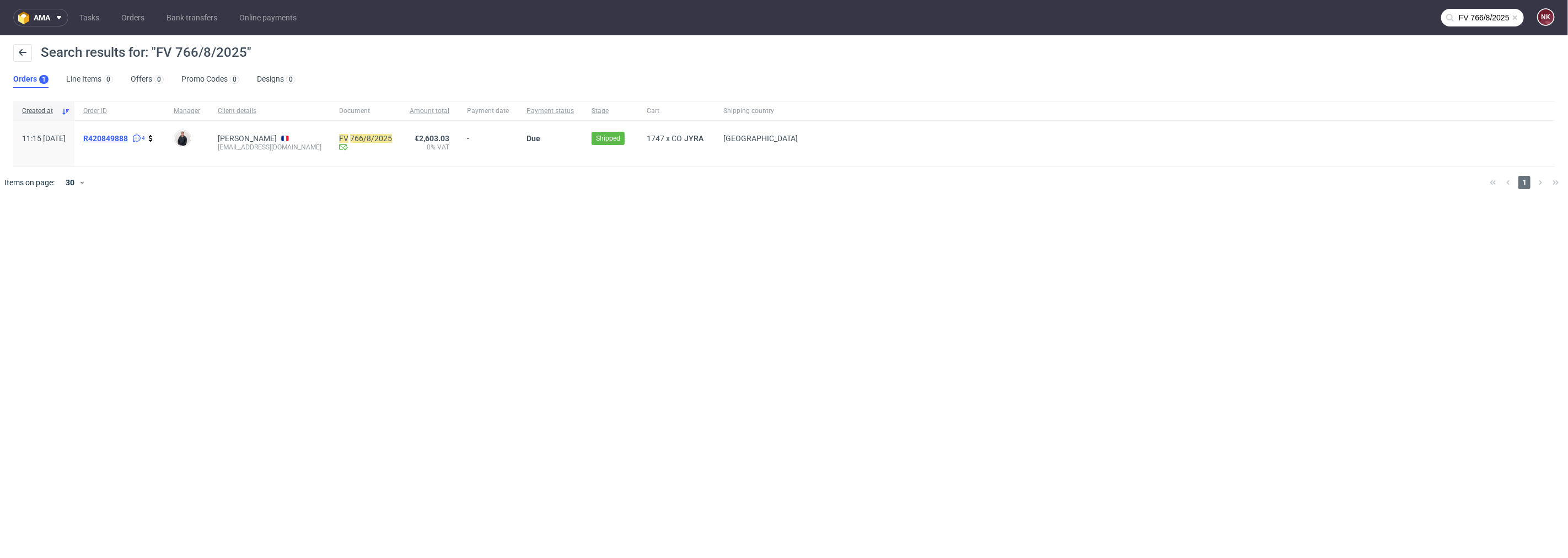
click at [128, 137] on span "R420849888" at bounding box center [106, 139] width 45 height 9
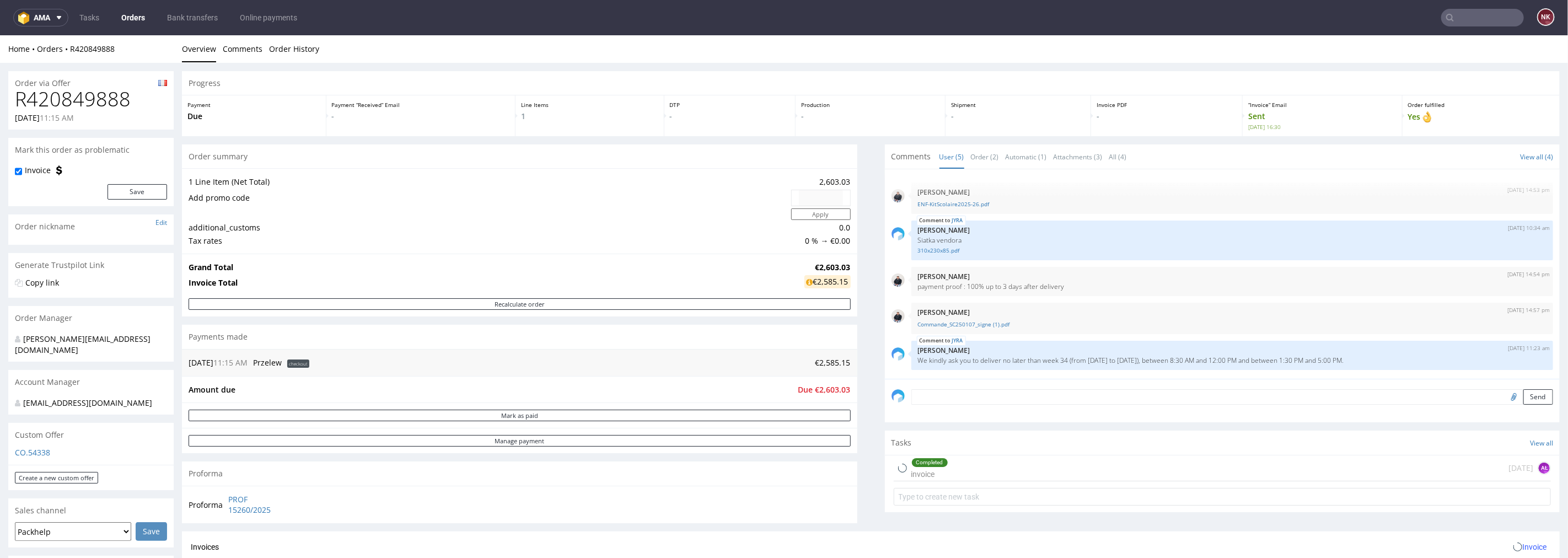
click at [74, 100] on h1 "R420849888" at bounding box center [91, 99] width 152 height 22
copy h1 "R420849888"
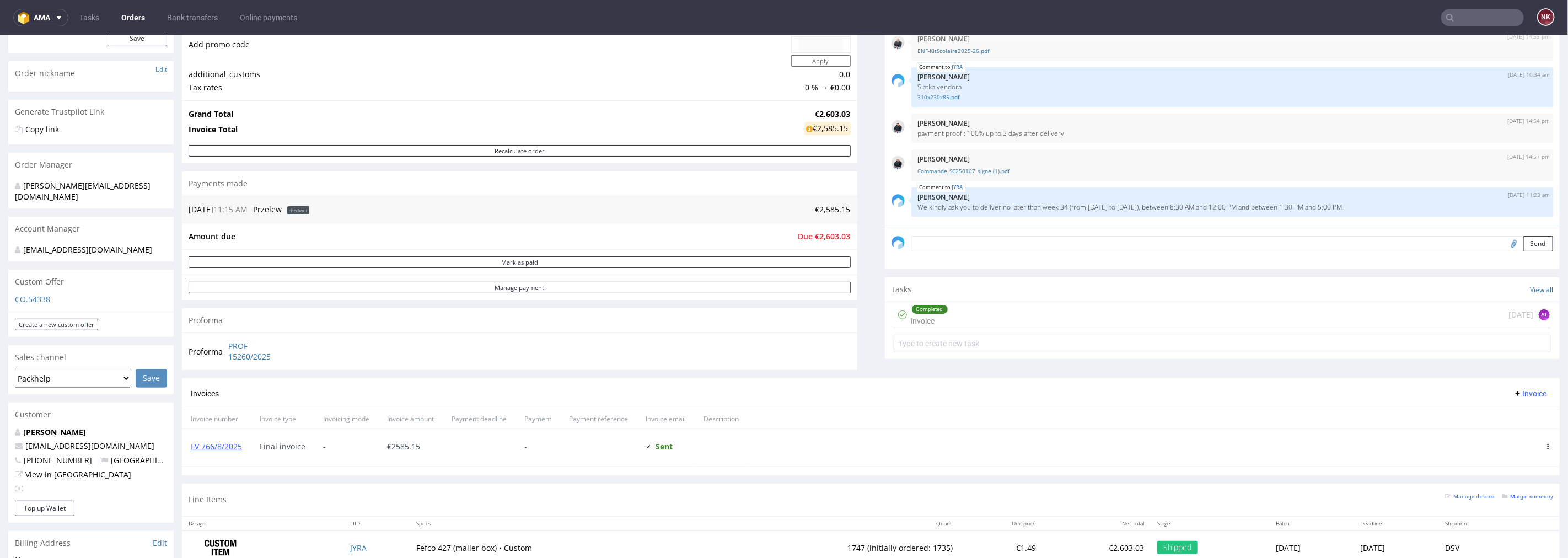
scroll to position [61, 0]
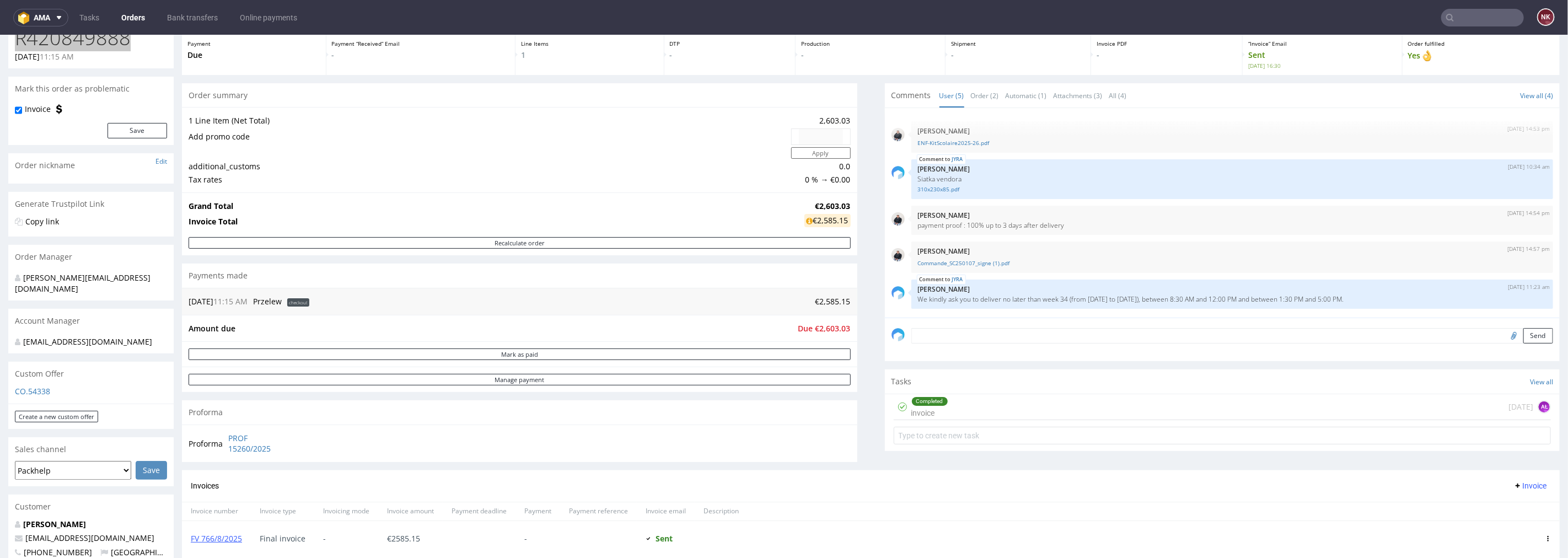
click at [1497, 13] on input "text" at bounding box center [1482, 17] width 83 height 17
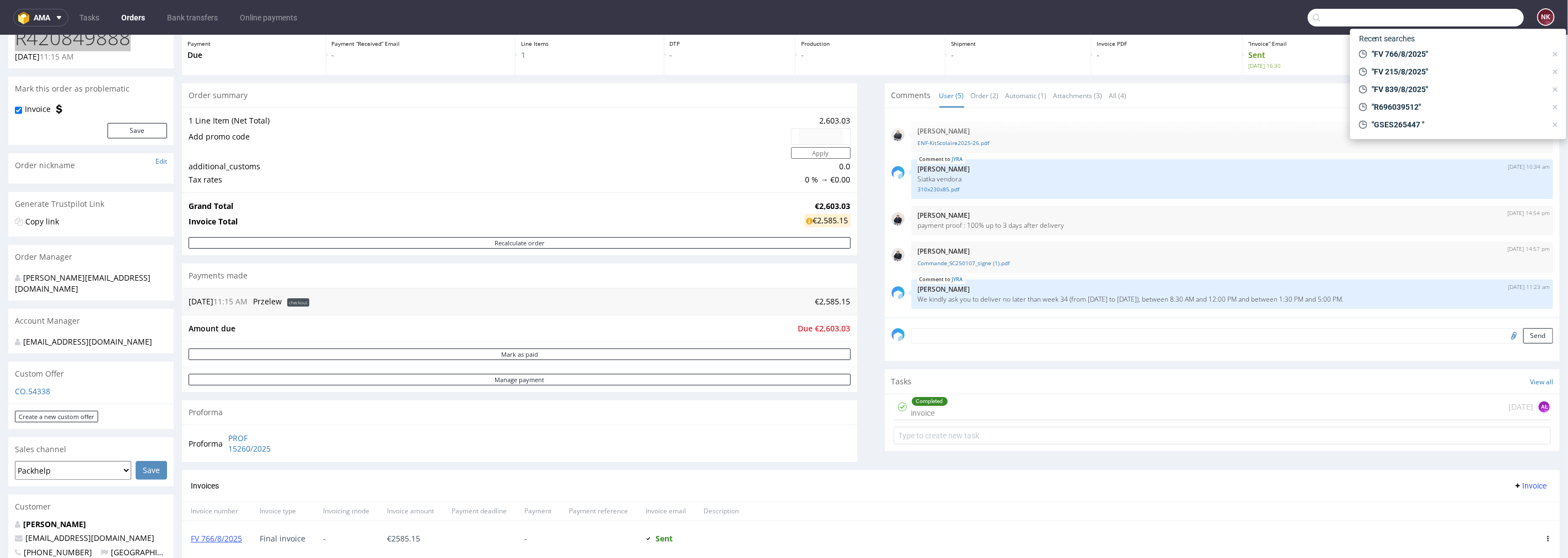
paste input "FV 441/8/2025"
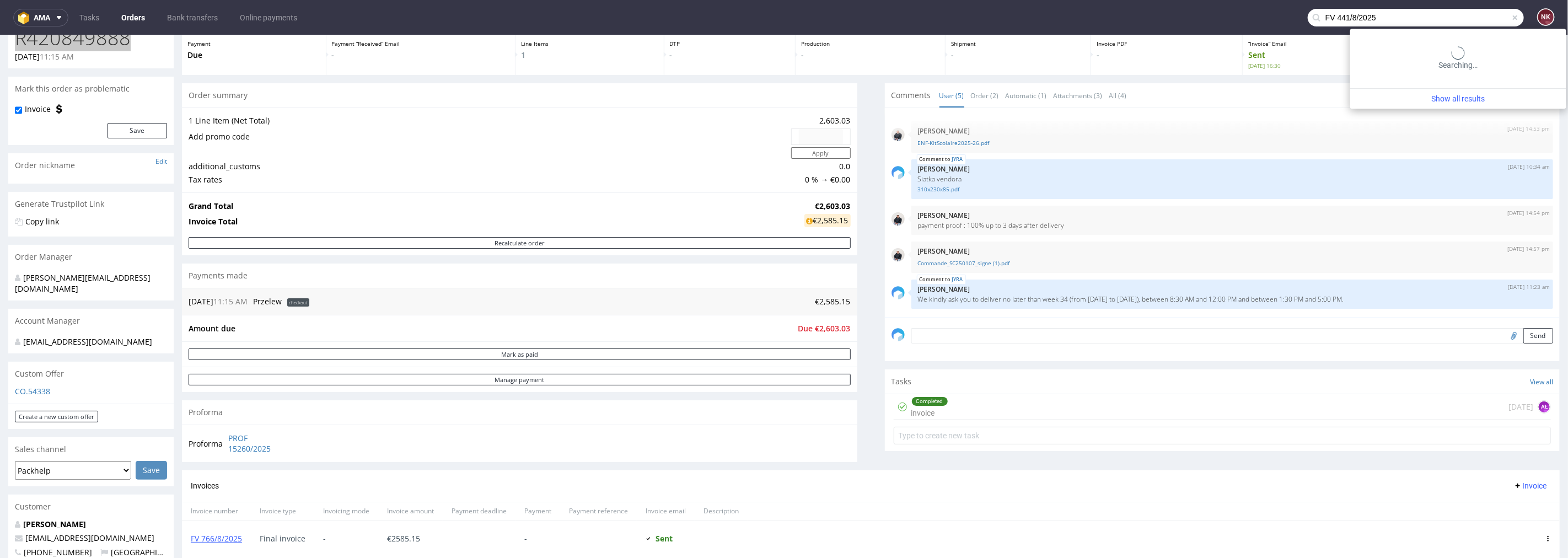
type input "FV 441/8/2025"
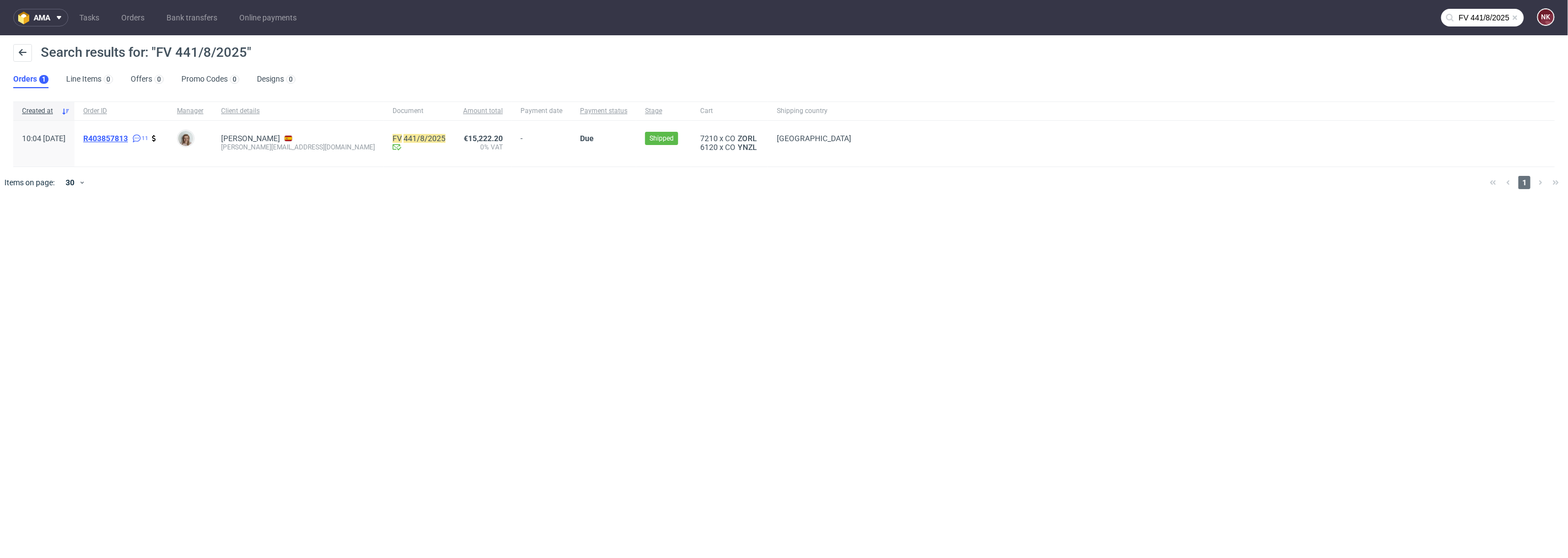
click at [128, 139] on span "R403857813" at bounding box center [106, 139] width 45 height 9
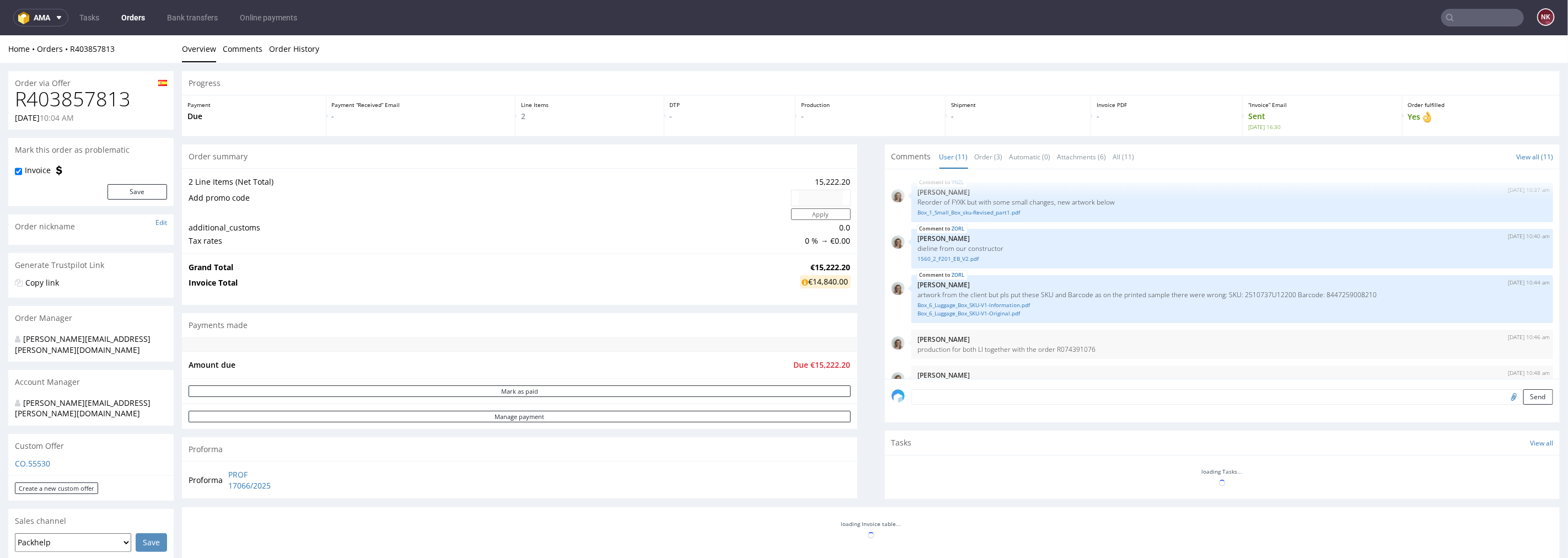
click at [94, 97] on h1 "R403857813" at bounding box center [91, 99] width 152 height 22
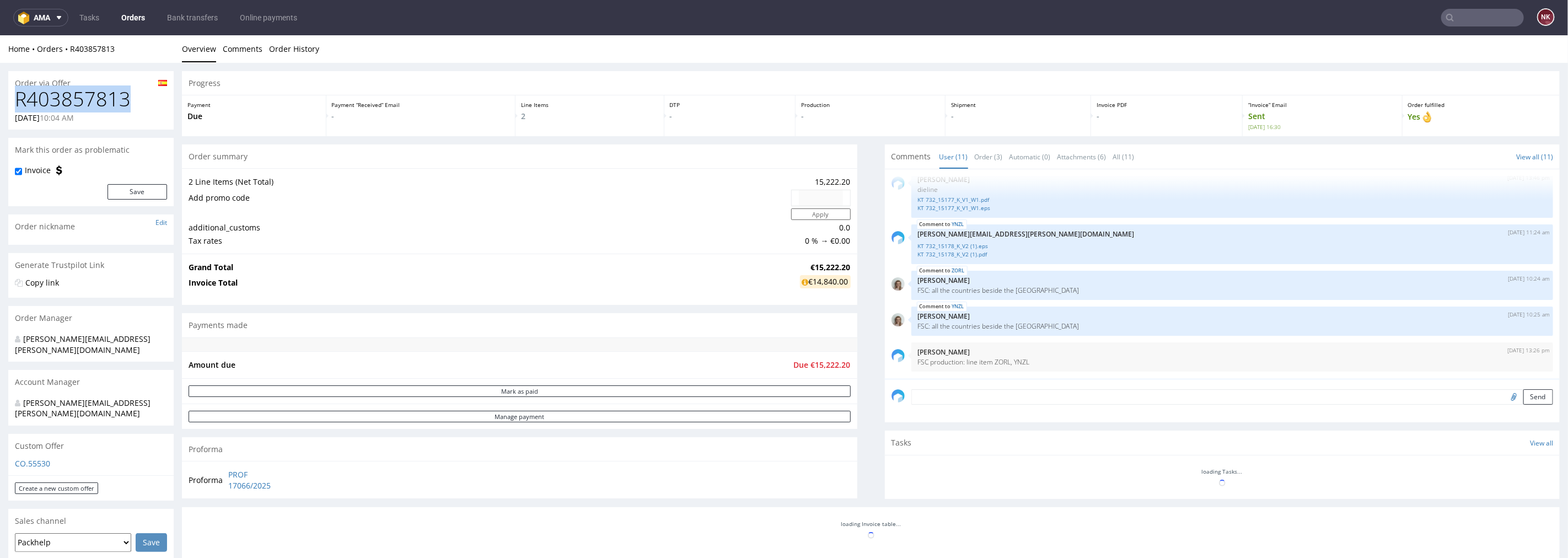
click at [94, 97] on h1 "R403857813" at bounding box center [91, 99] width 152 height 22
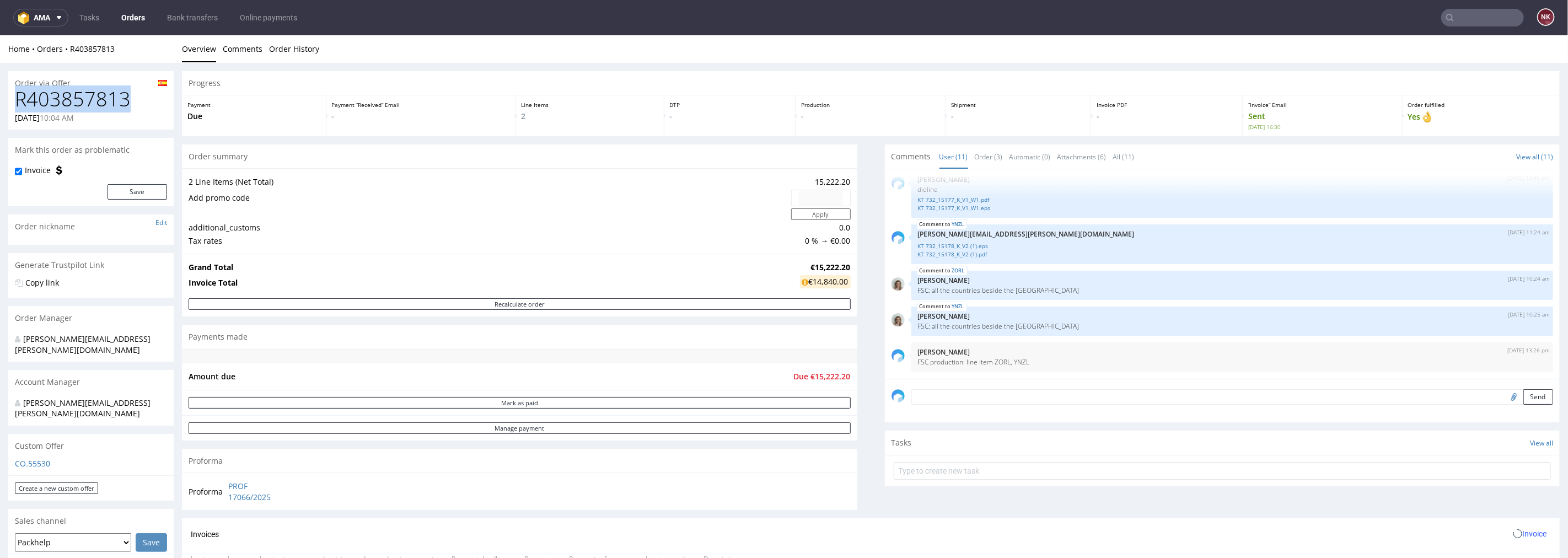
copy h1 "R403857813"
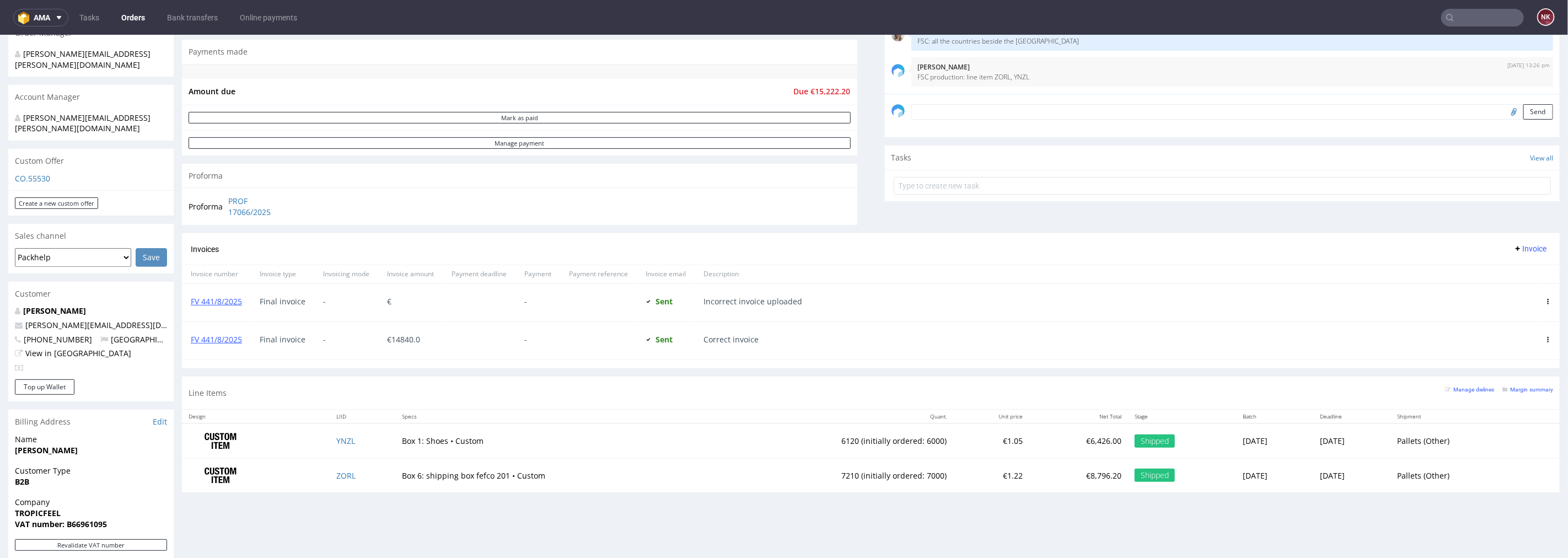
scroll to position [306, 0]
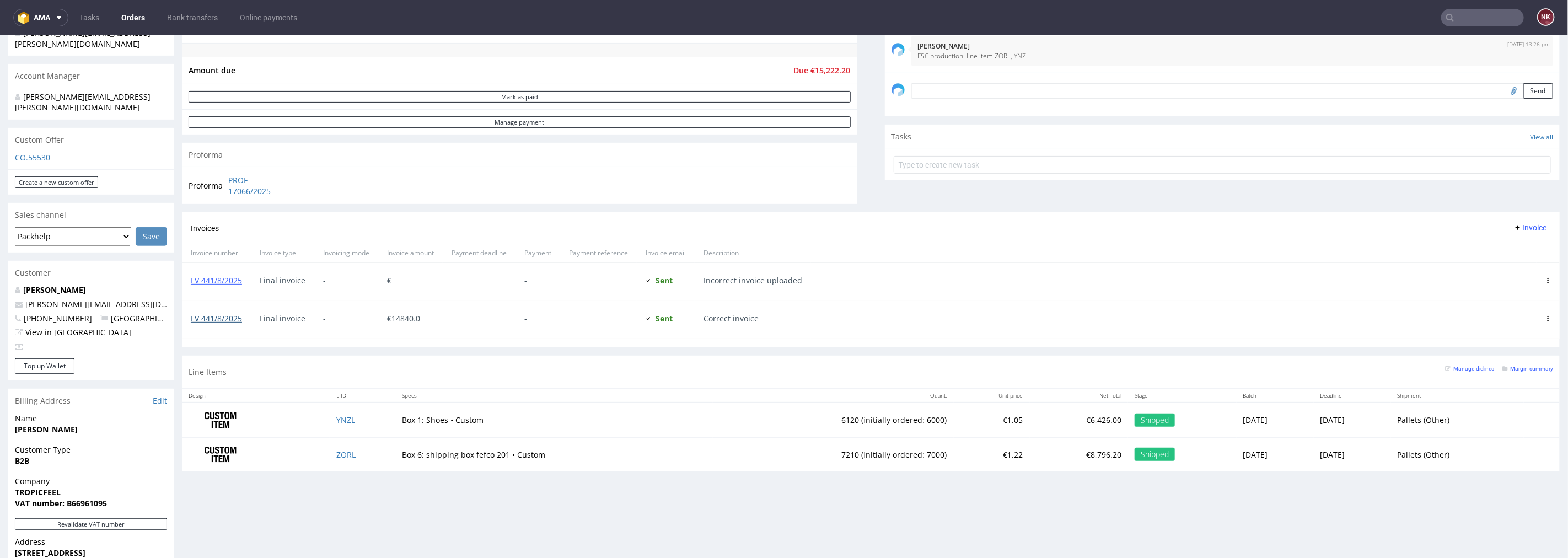
click at [211, 320] on link "FV 441/8/2025" at bounding box center [216, 318] width 52 height 10
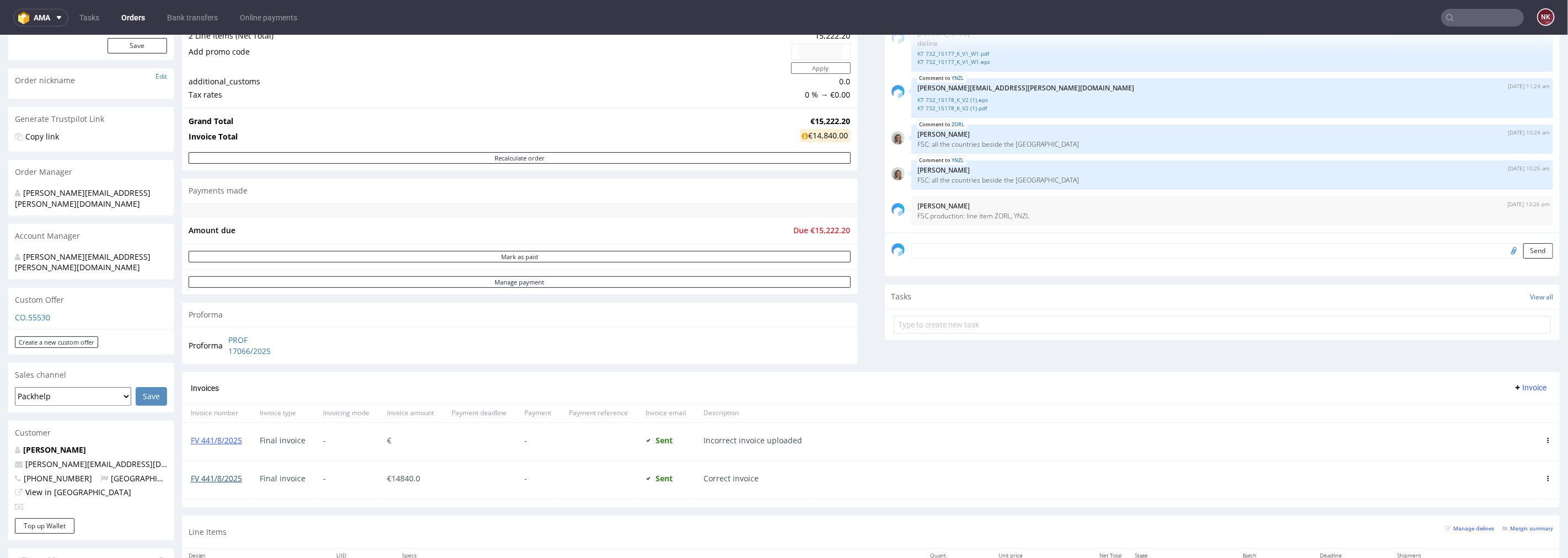
scroll to position [123, 0]
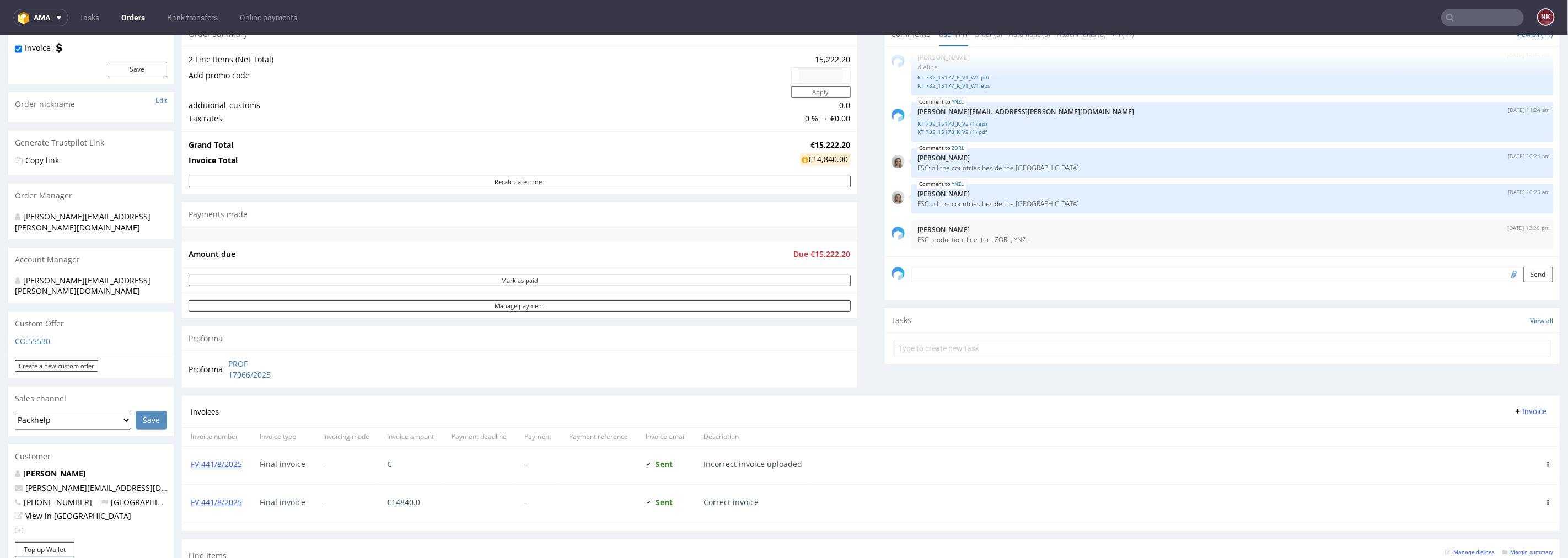
click at [1484, 19] on input "text" at bounding box center [1482, 17] width 83 height 17
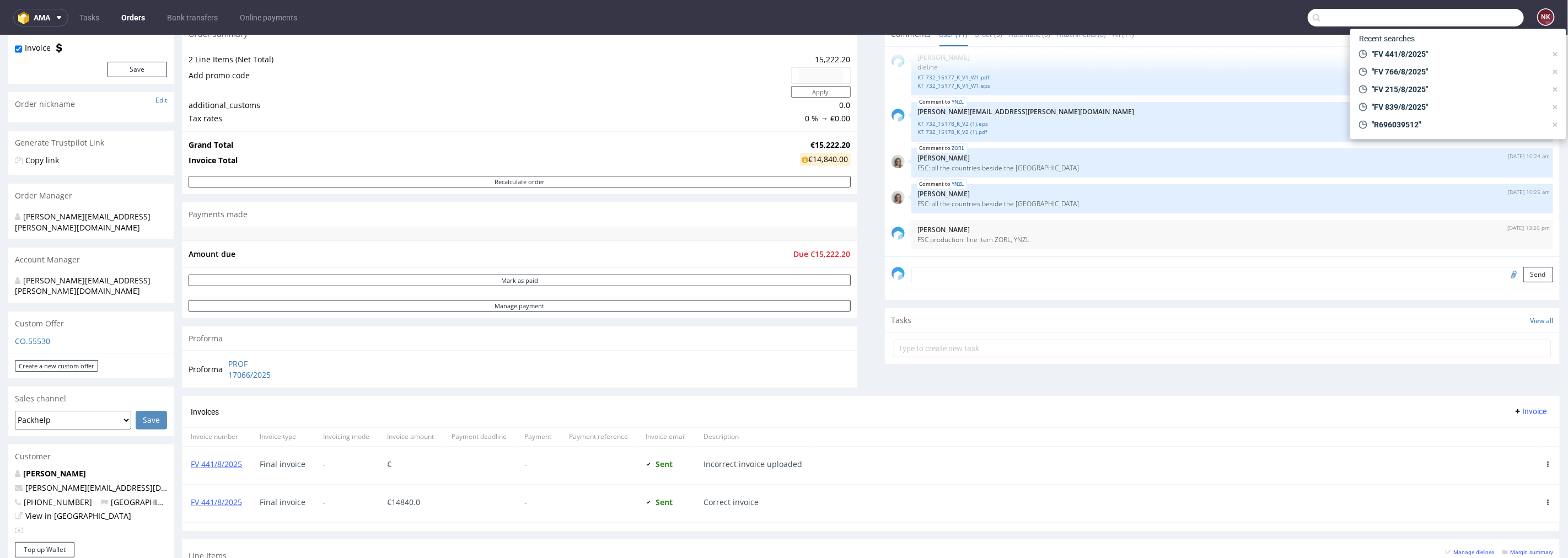
paste input "FV 416/8/2025"
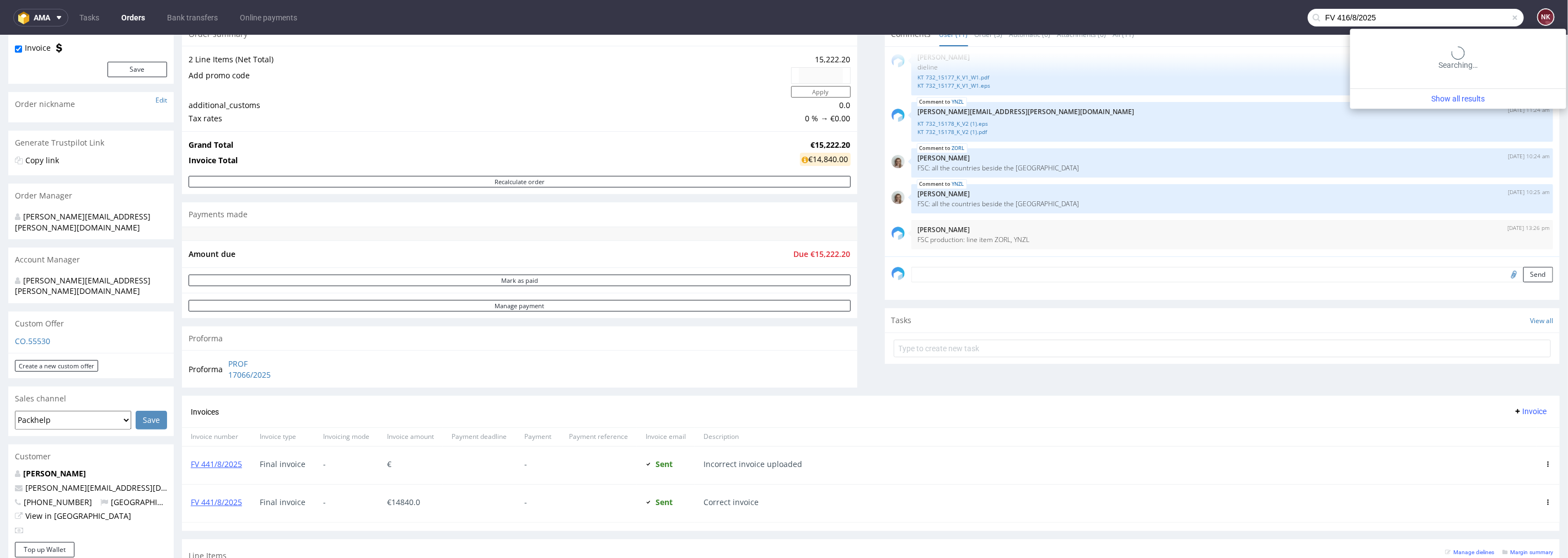
type input "FV 416/8/2025"
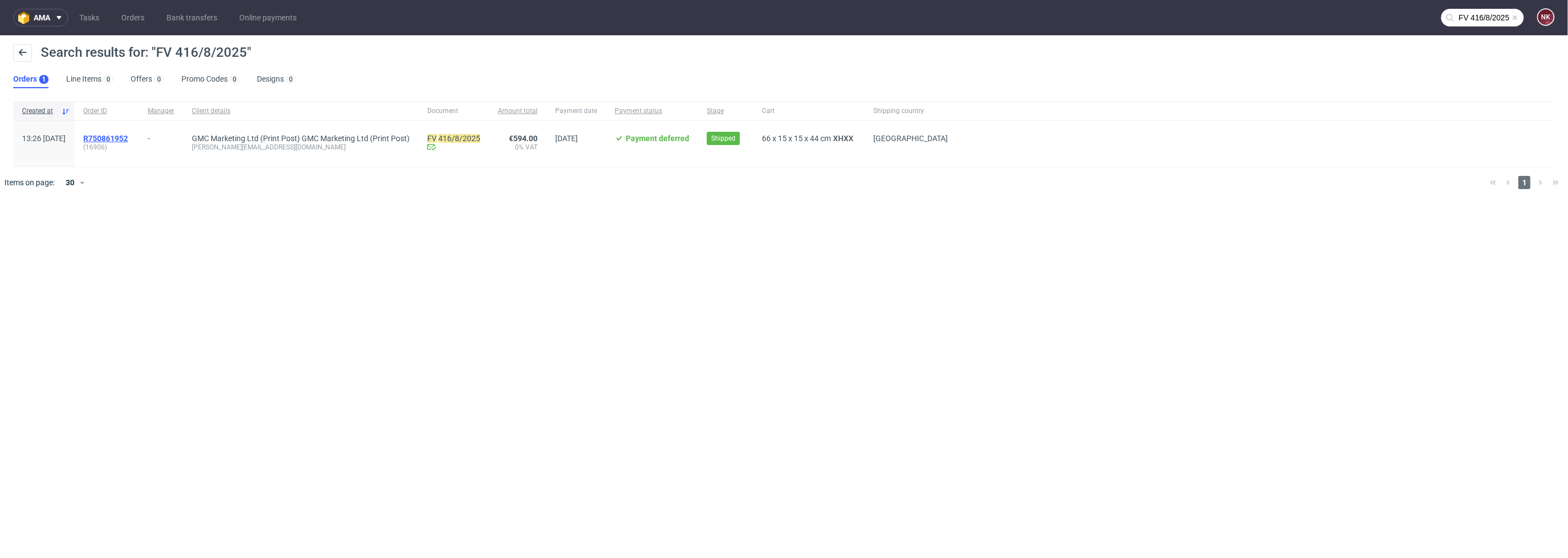
click at [128, 139] on span "R750861952" at bounding box center [106, 139] width 45 height 9
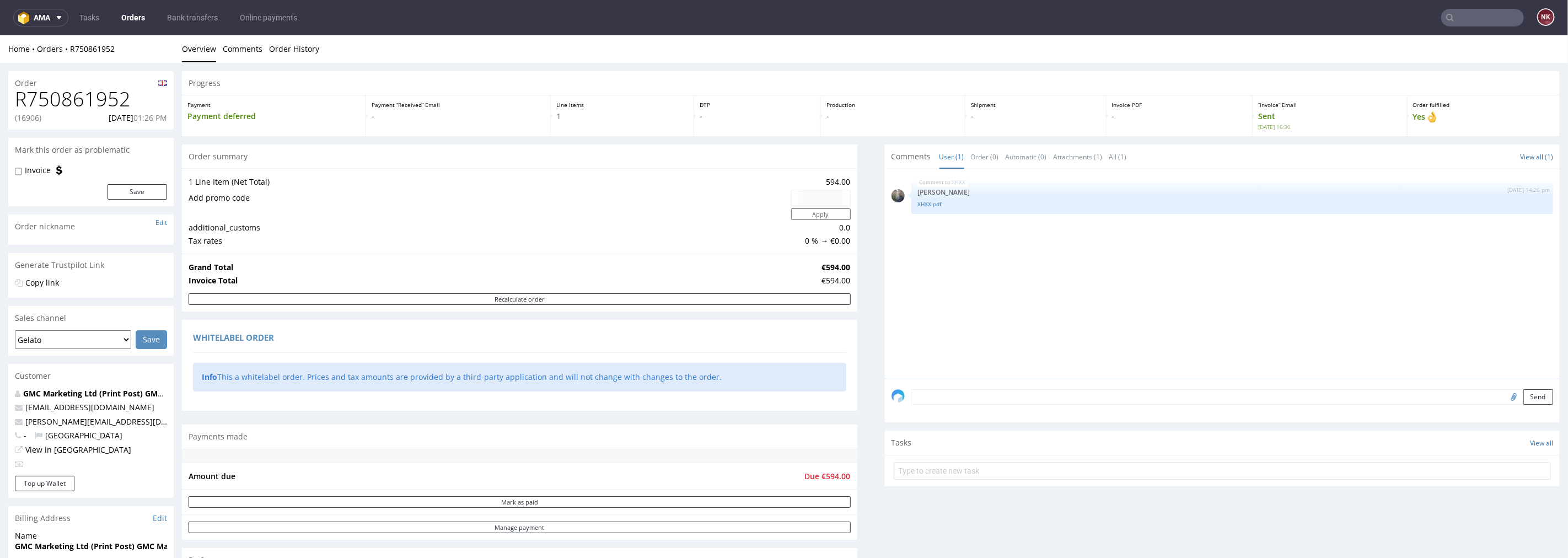
click at [114, 102] on h1 "R750861952" at bounding box center [91, 99] width 152 height 22
click at [1471, 15] on input "text" at bounding box center [1482, 17] width 83 height 17
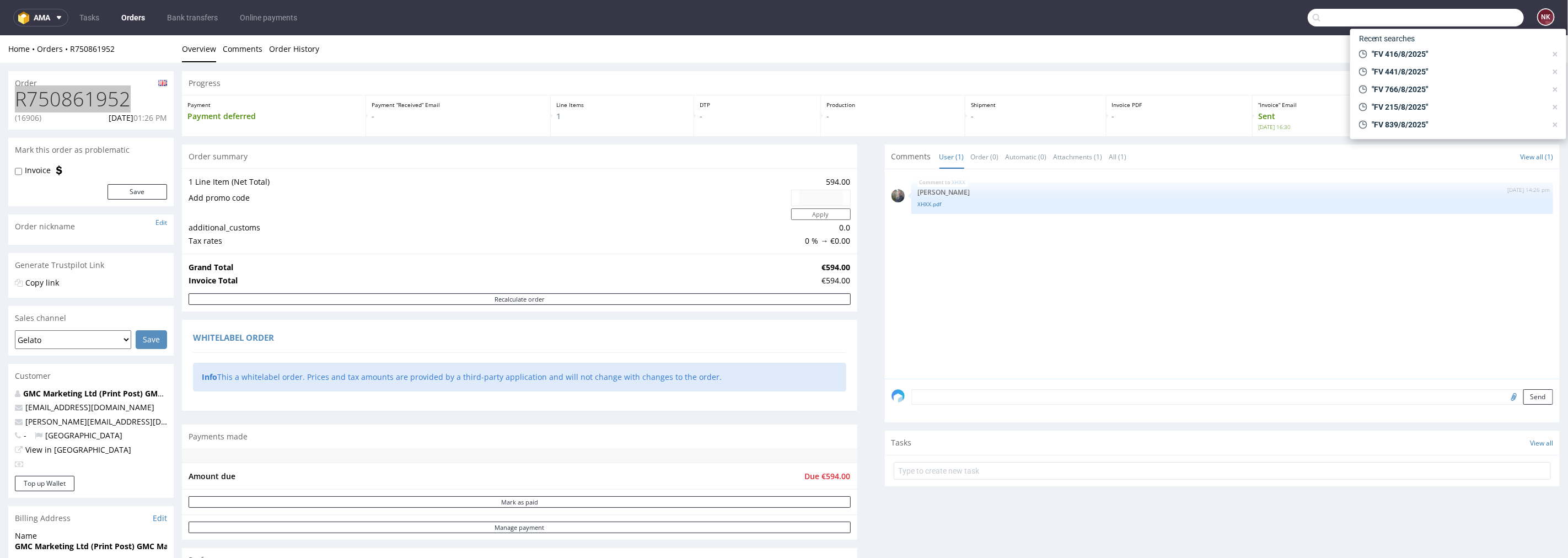
paste input "FV 415/8/2025"
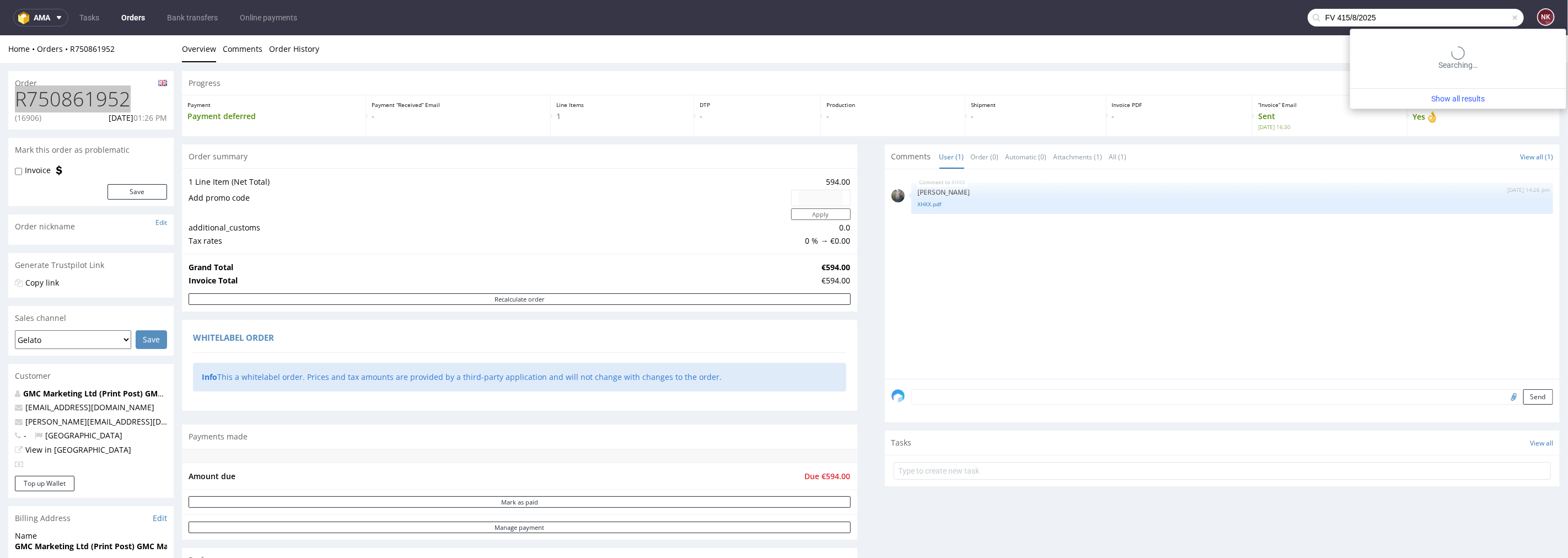
type input "FV 415/8/2025"
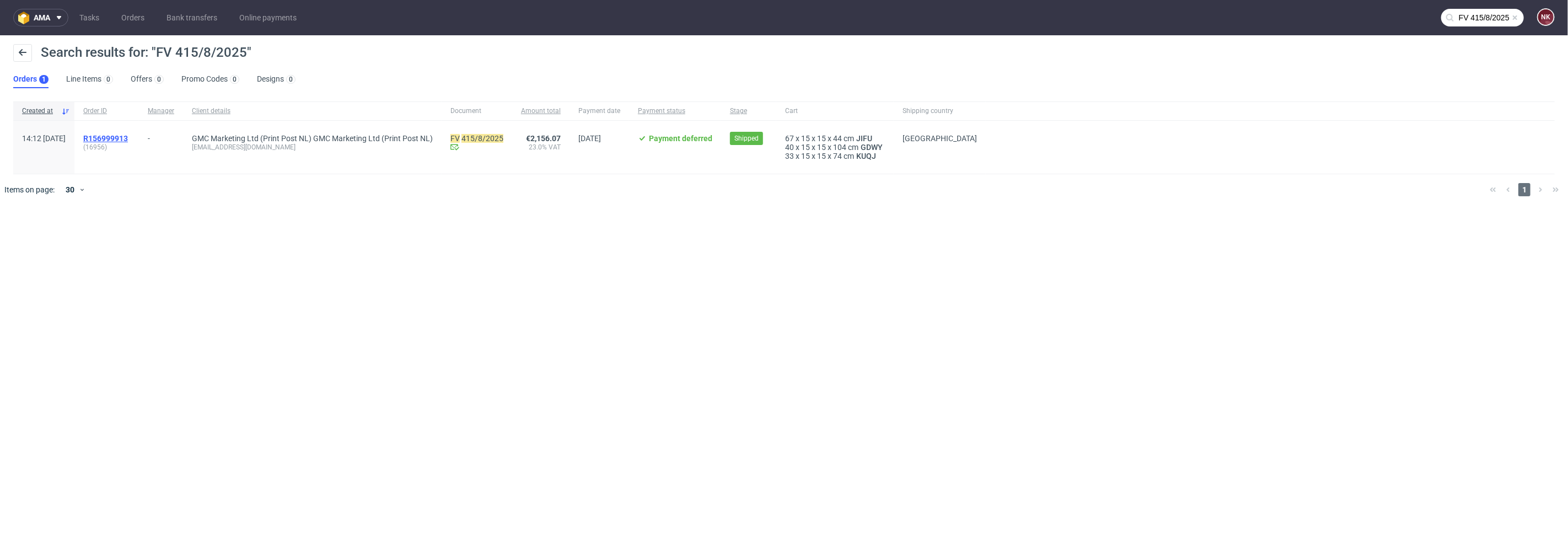
click at [128, 136] on span "R156999913" at bounding box center [106, 139] width 45 height 9
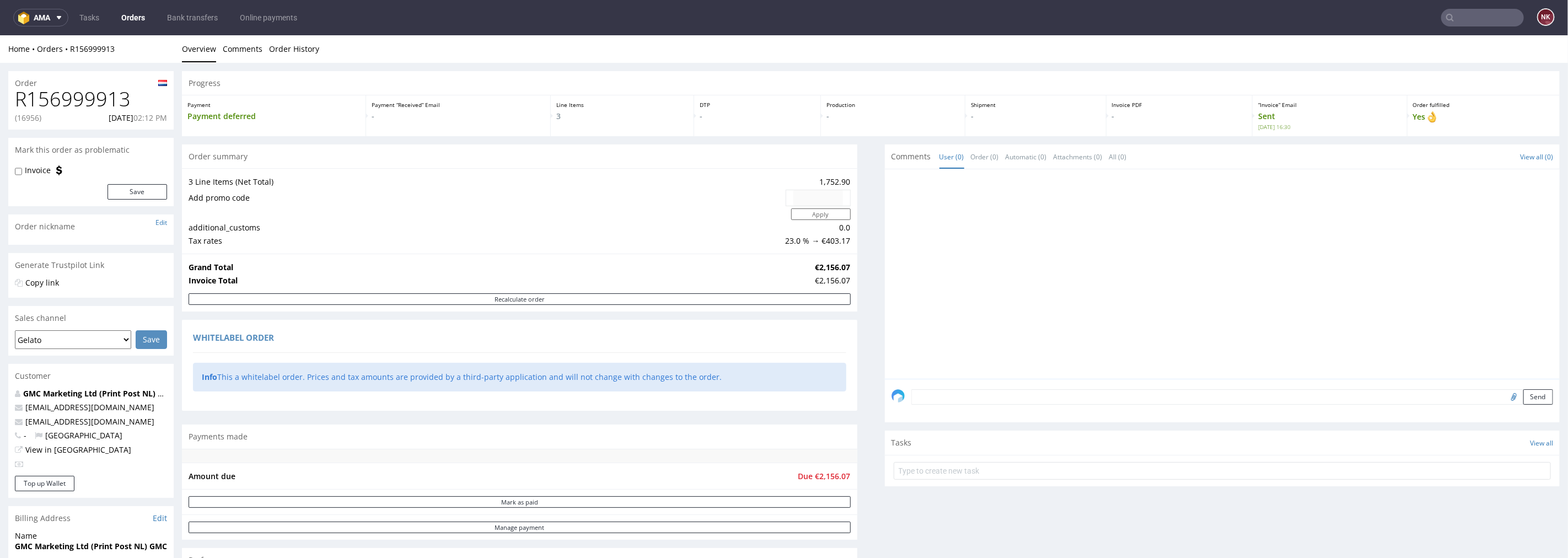
click at [77, 97] on h1 "R156999913" at bounding box center [91, 99] width 152 height 22
click at [1456, 17] on input "text" at bounding box center [1482, 17] width 83 height 17
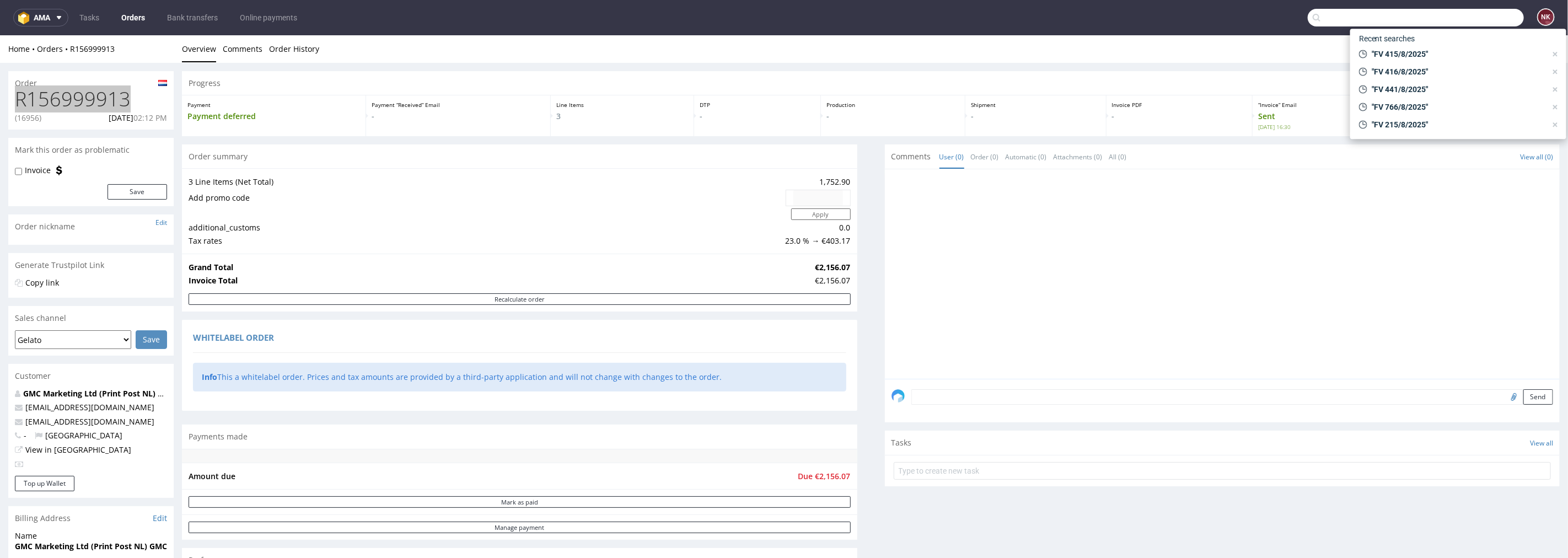
paste input "FV 414/8/2025"
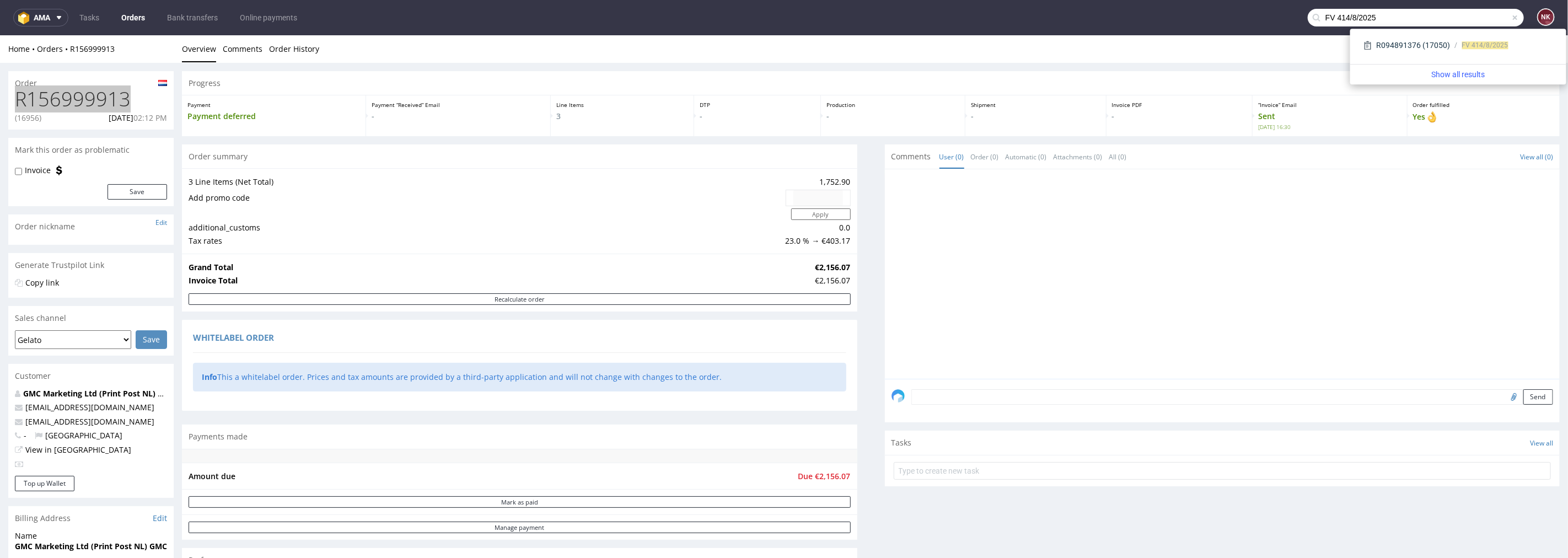
type input "FV 414/8/2025"
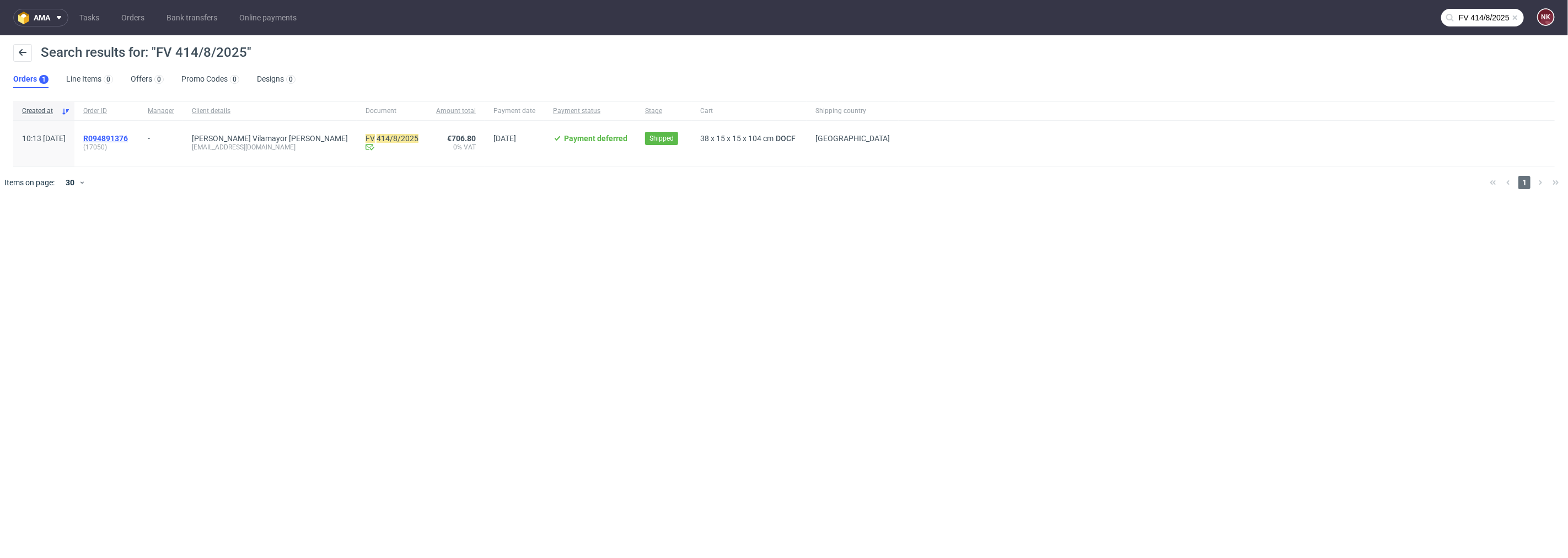
click at [128, 135] on span "R094891376" at bounding box center [106, 139] width 45 height 9
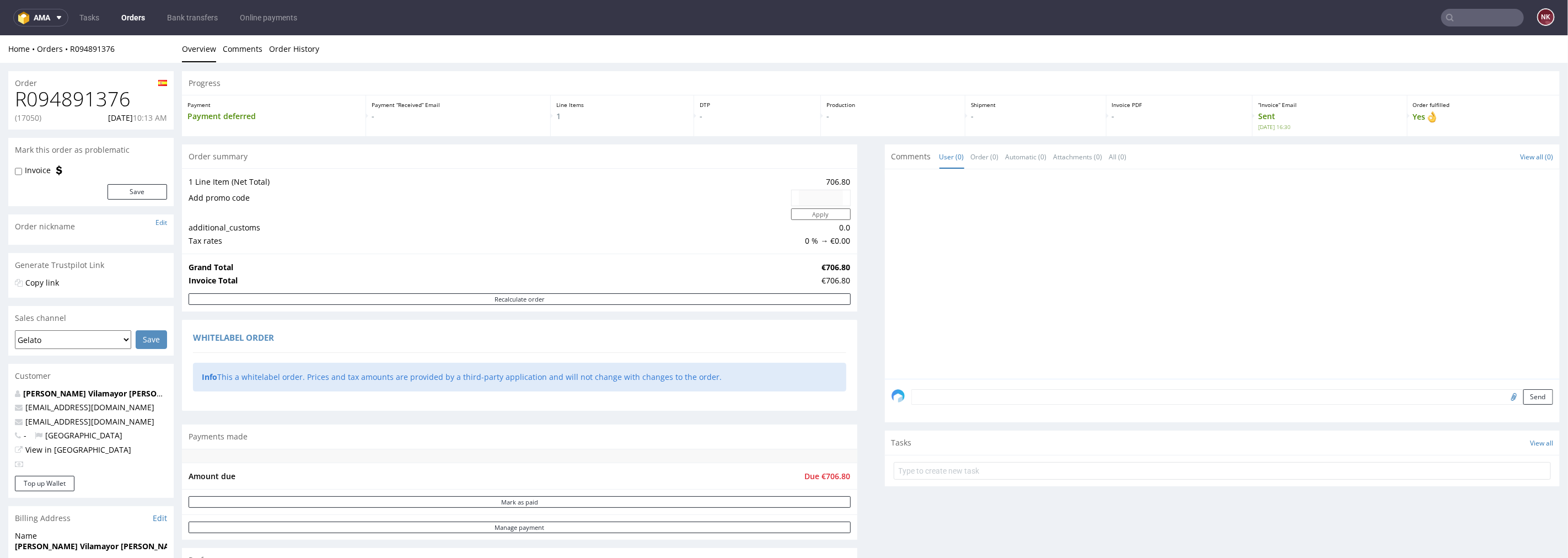
click at [74, 92] on h1 "R094891376" at bounding box center [91, 99] width 152 height 22
click at [108, 97] on h1 "R094891376" at bounding box center [91, 99] width 152 height 22
click at [1472, 15] on input "text" at bounding box center [1482, 17] width 83 height 17
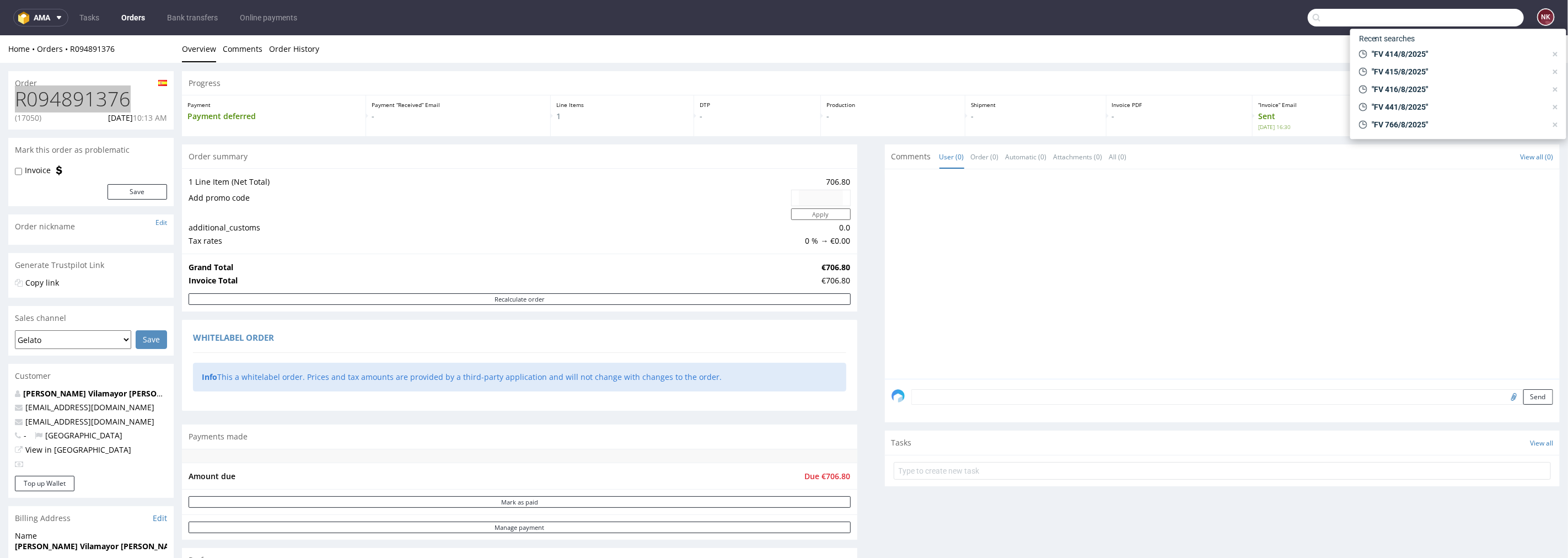
paste input "R311535431"
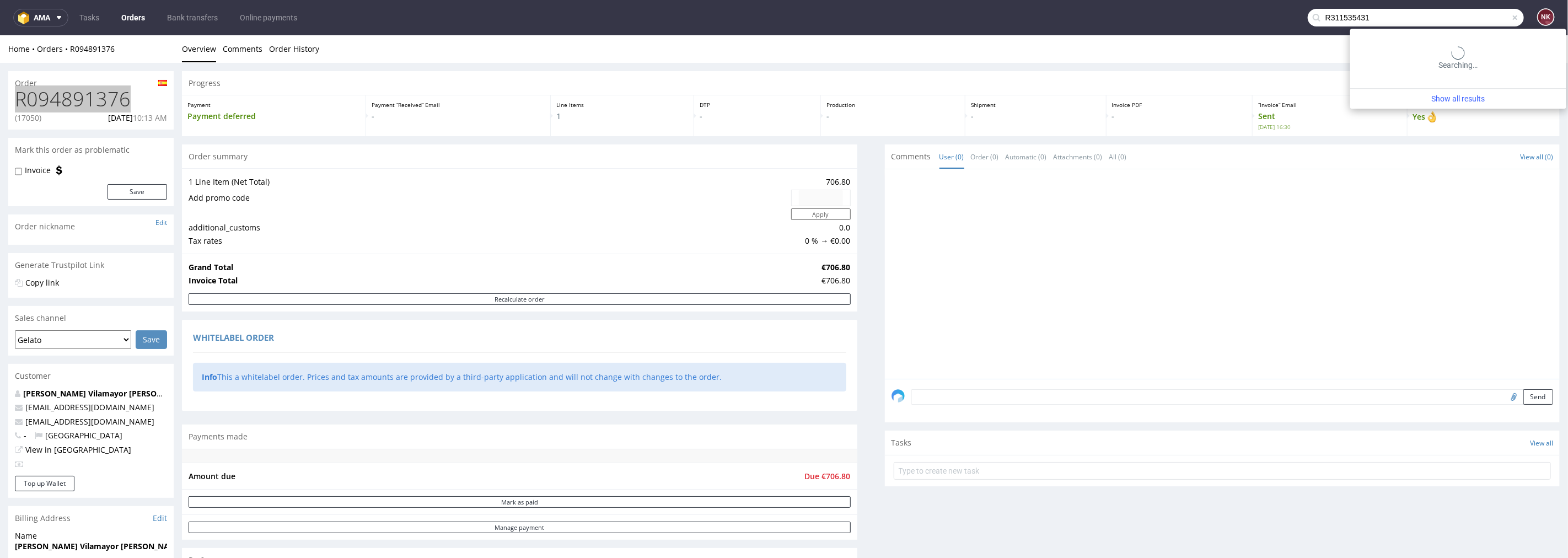
type input "R311535431"
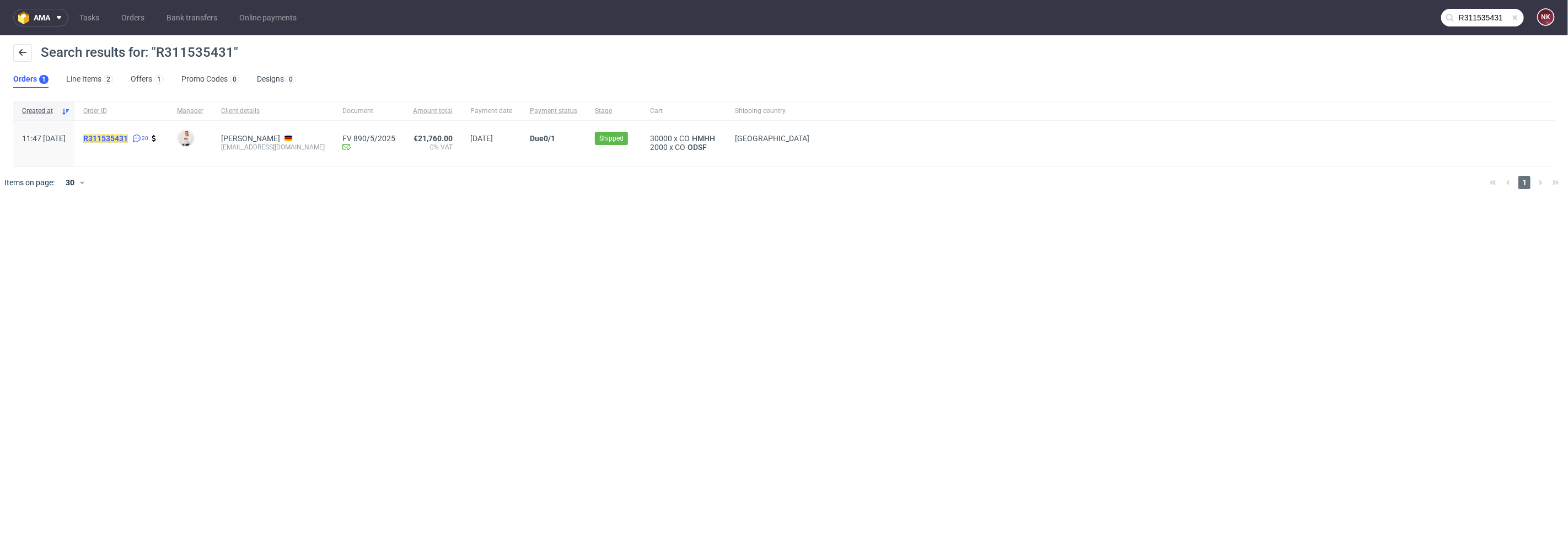
click at [128, 138] on mark "R311535431" at bounding box center [106, 139] width 45 height 9
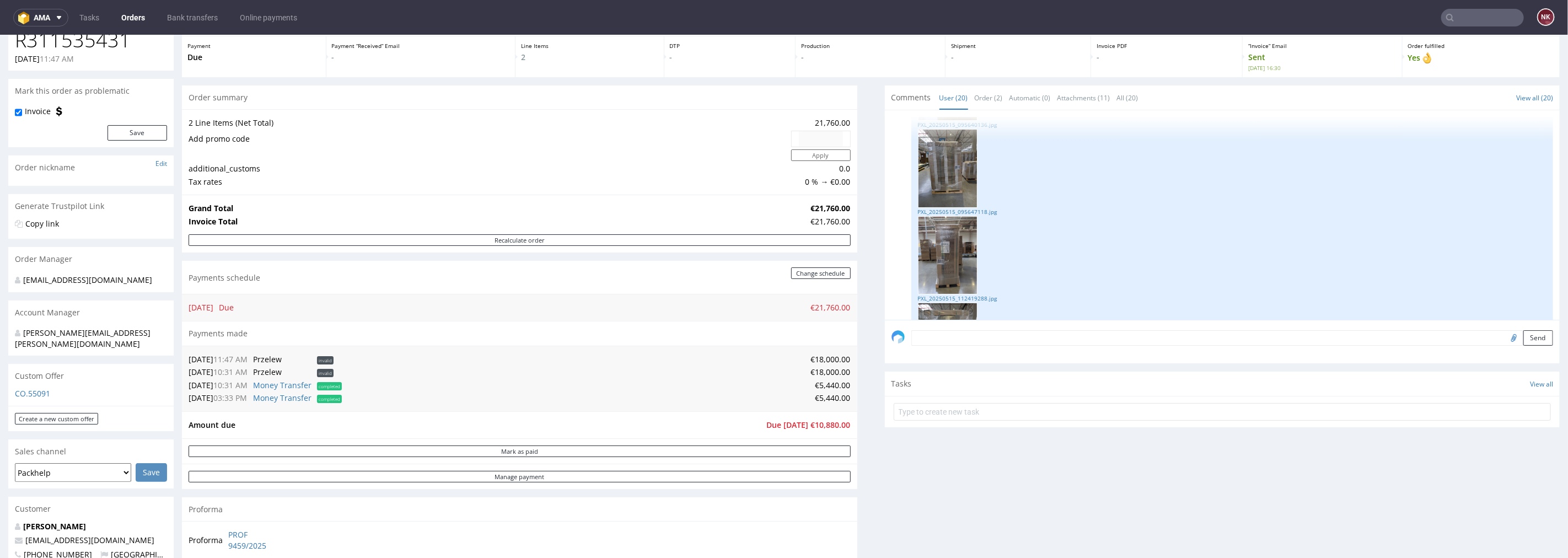
scroll to position [123, 0]
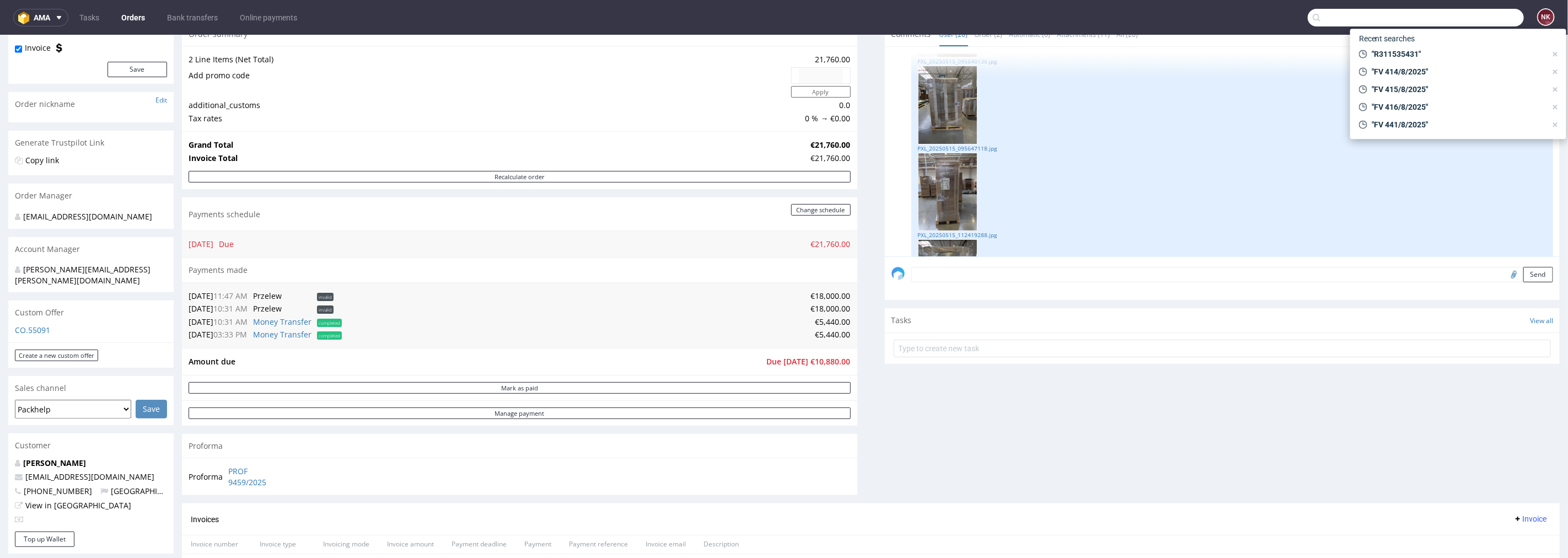
click at [1462, 13] on input "text" at bounding box center [1416, 17] width 216 height 17
paste input "R198636149"
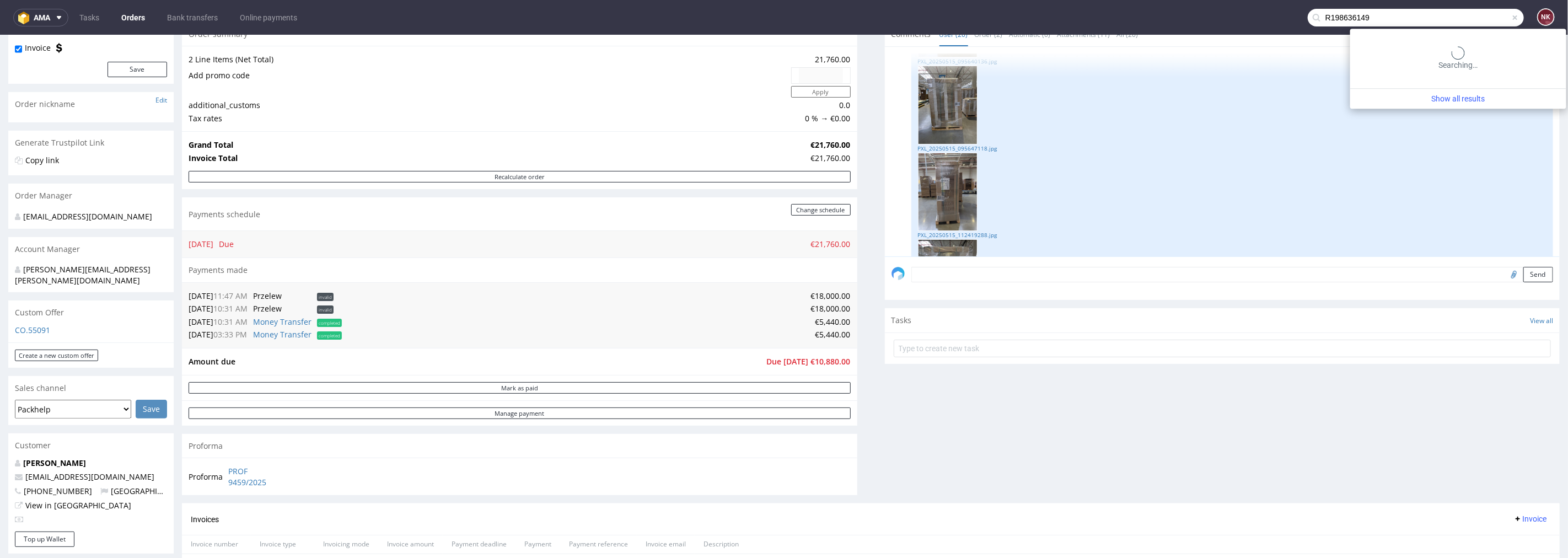
type input "R198636149"
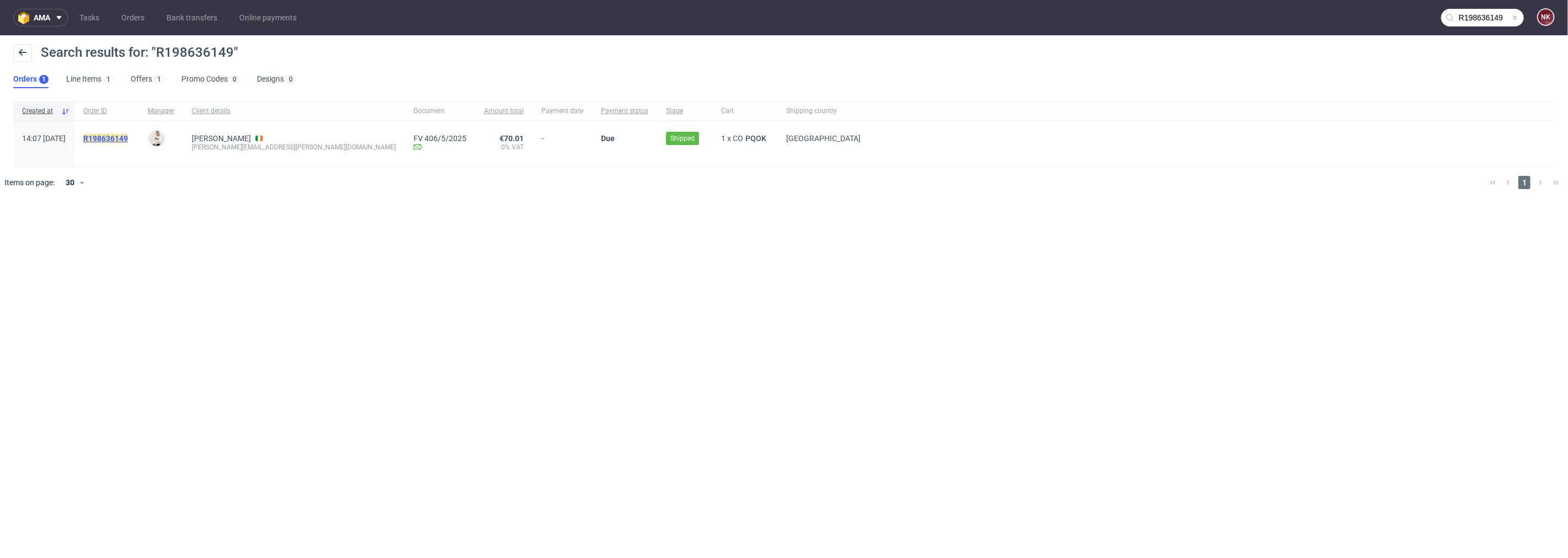
click at [125, 139] on mark "R198636149" at bounding box center [106, 139] width 45 height 9
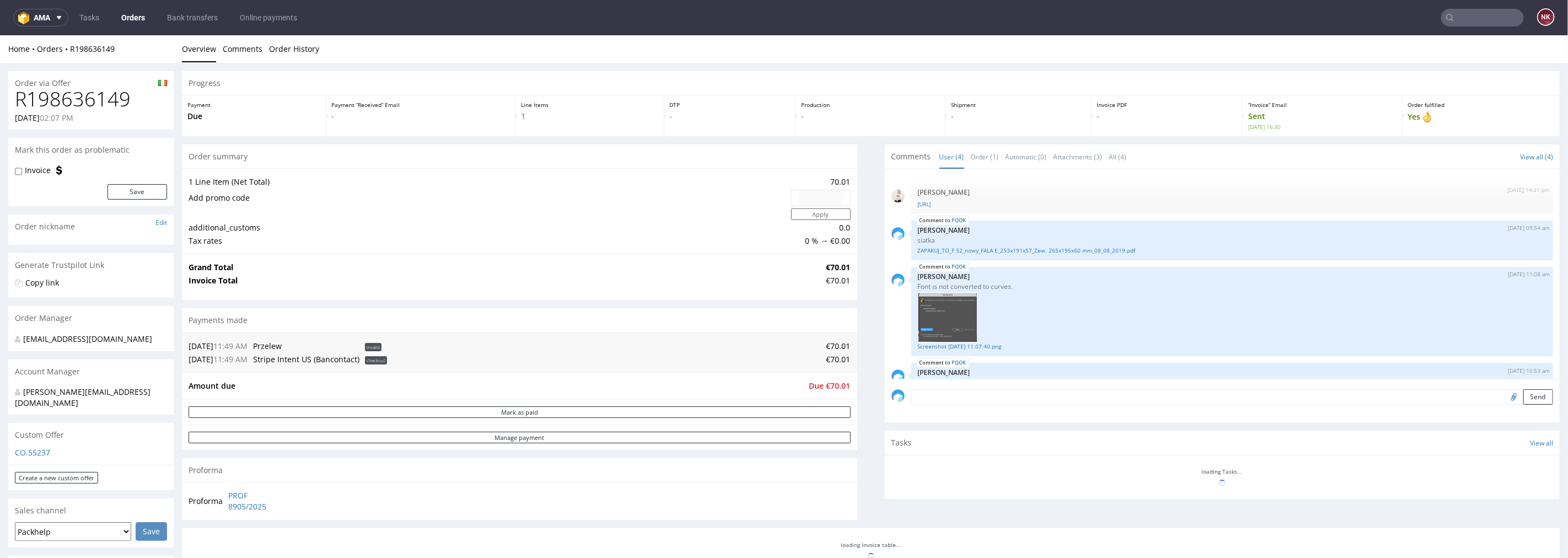
scroll to position [20, 0]
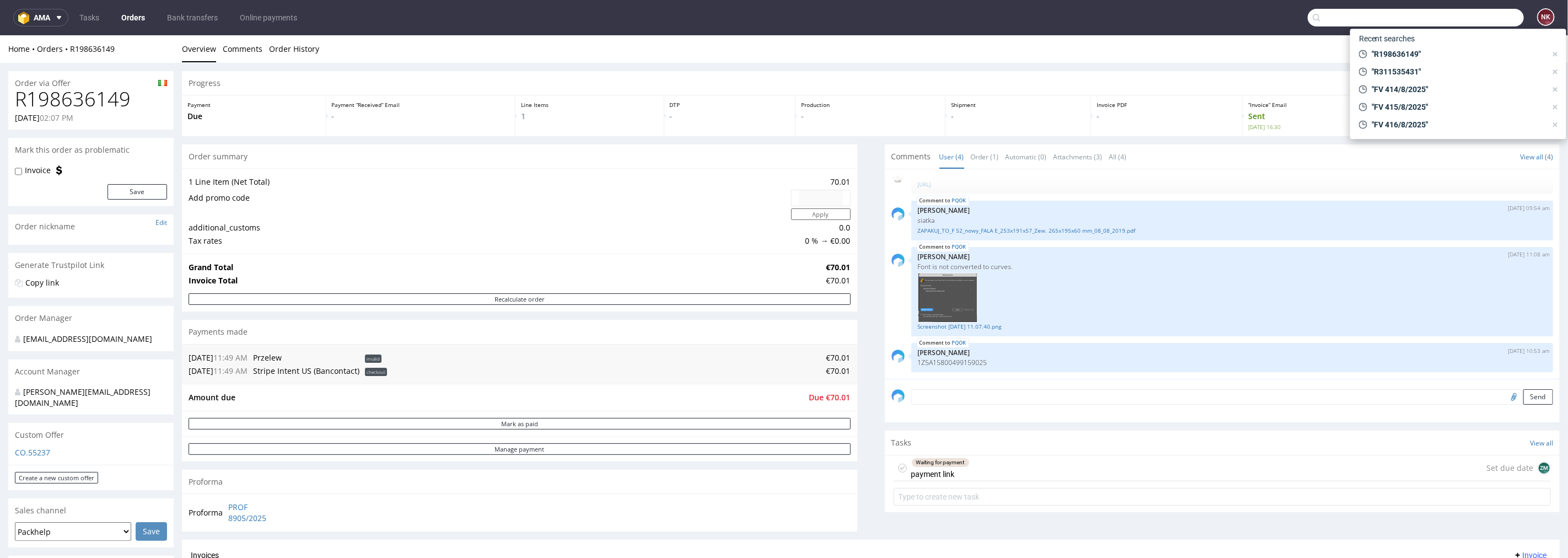
click at [1477, 9] on input "text" at bounding box center [1416, 17] width 216 height 17
paste input "R401121306"
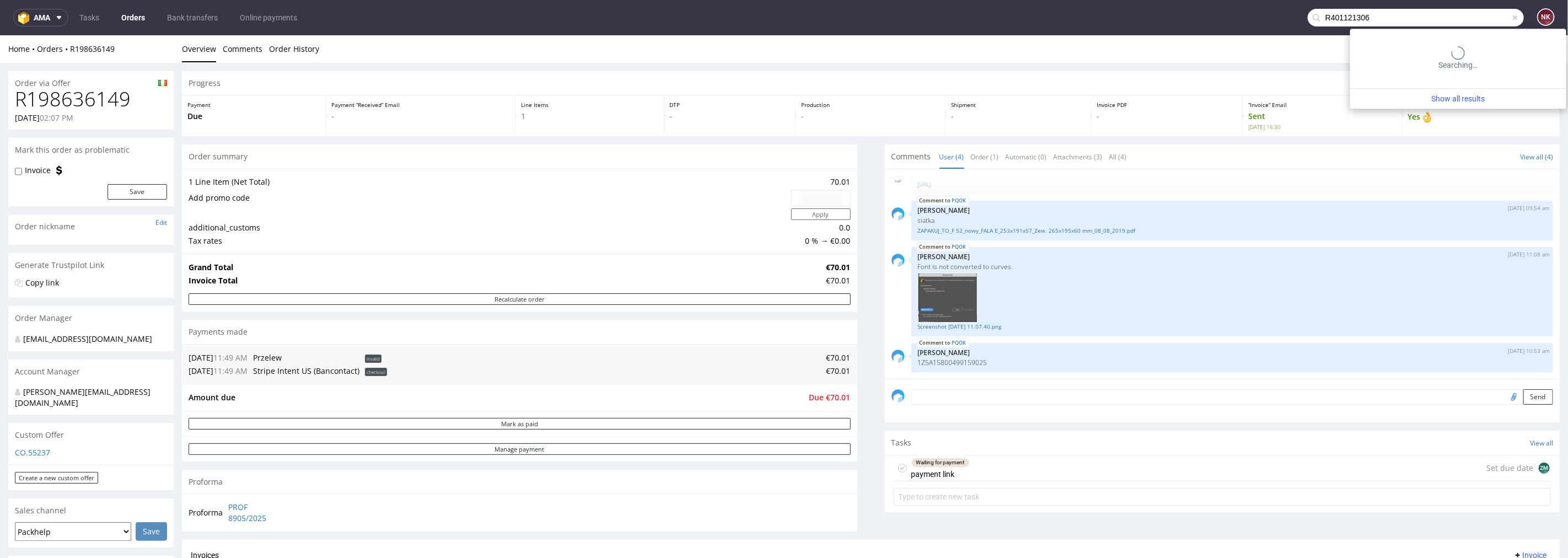
type input "R401121306"
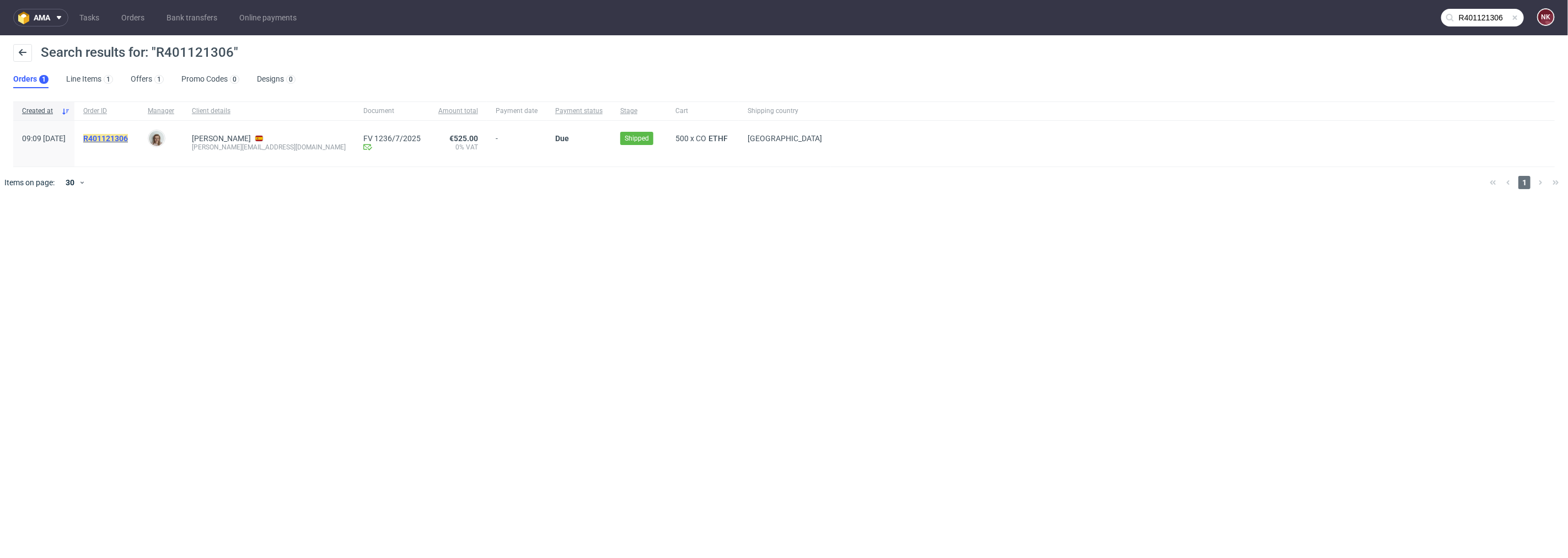
click at [123, 134] on mark "R401121306" at bounding box center [106, 139] width 45 height 9
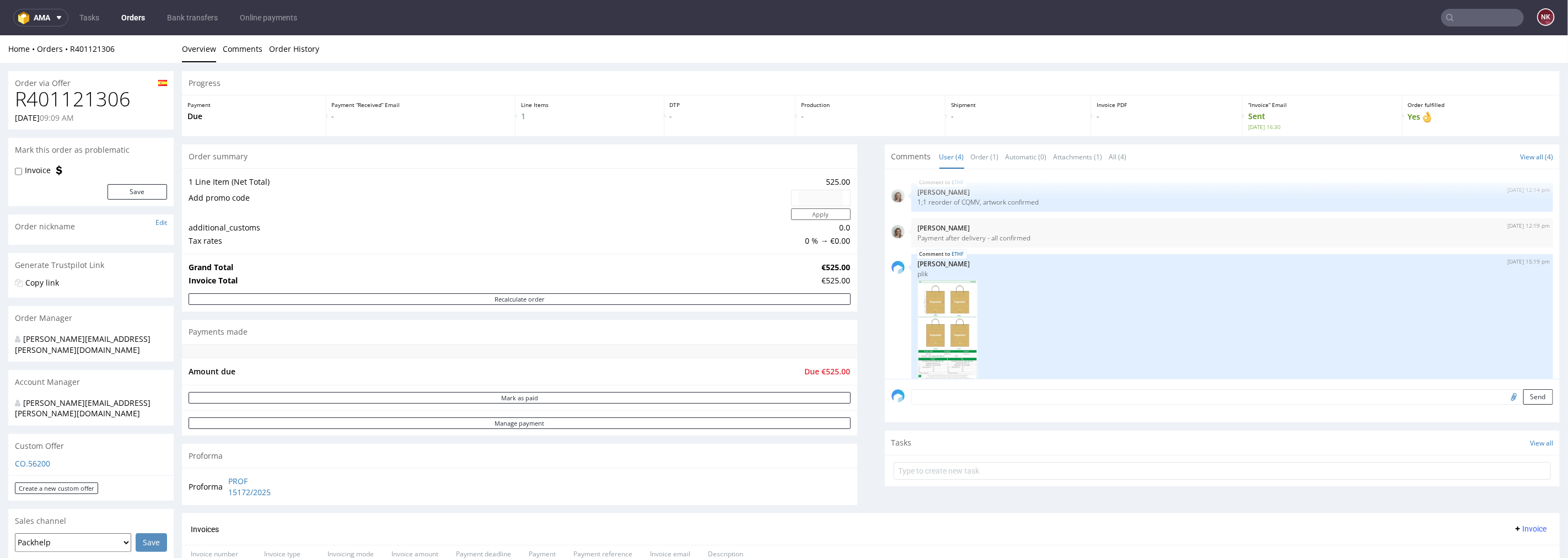
click at [1485, 14] on input "text" at bounding box center [1482, 17] width 83 height 17
paste input "R523935288"
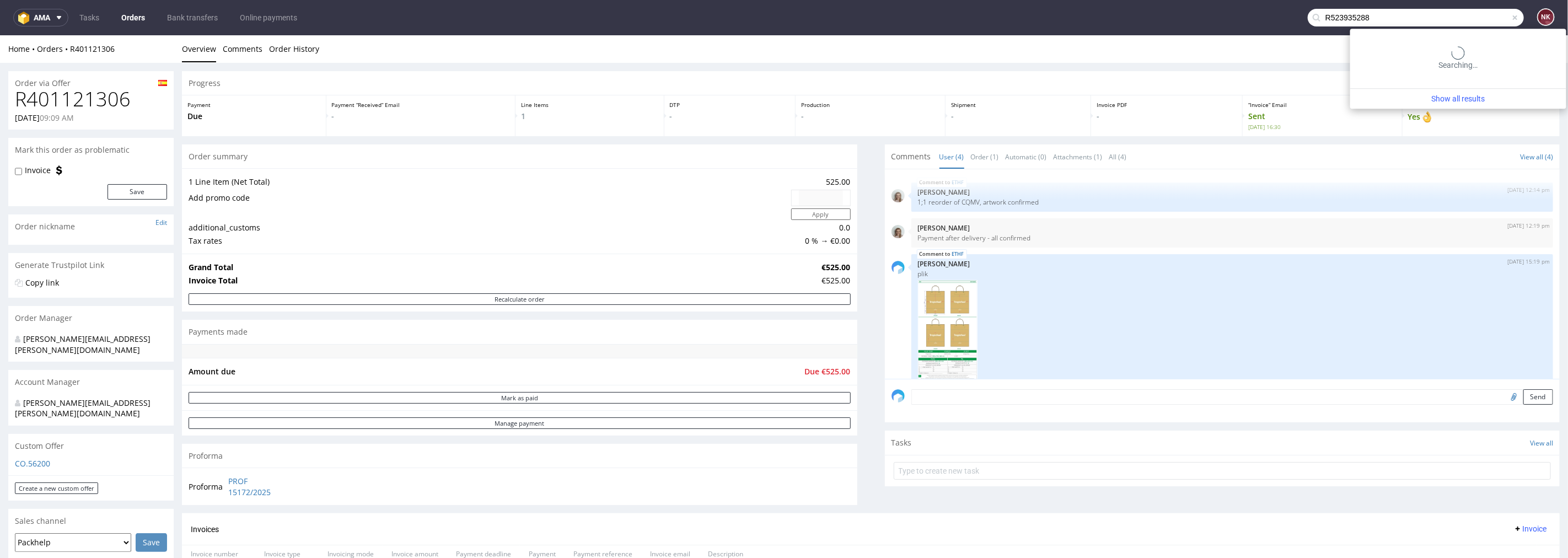
type input "R523935288"
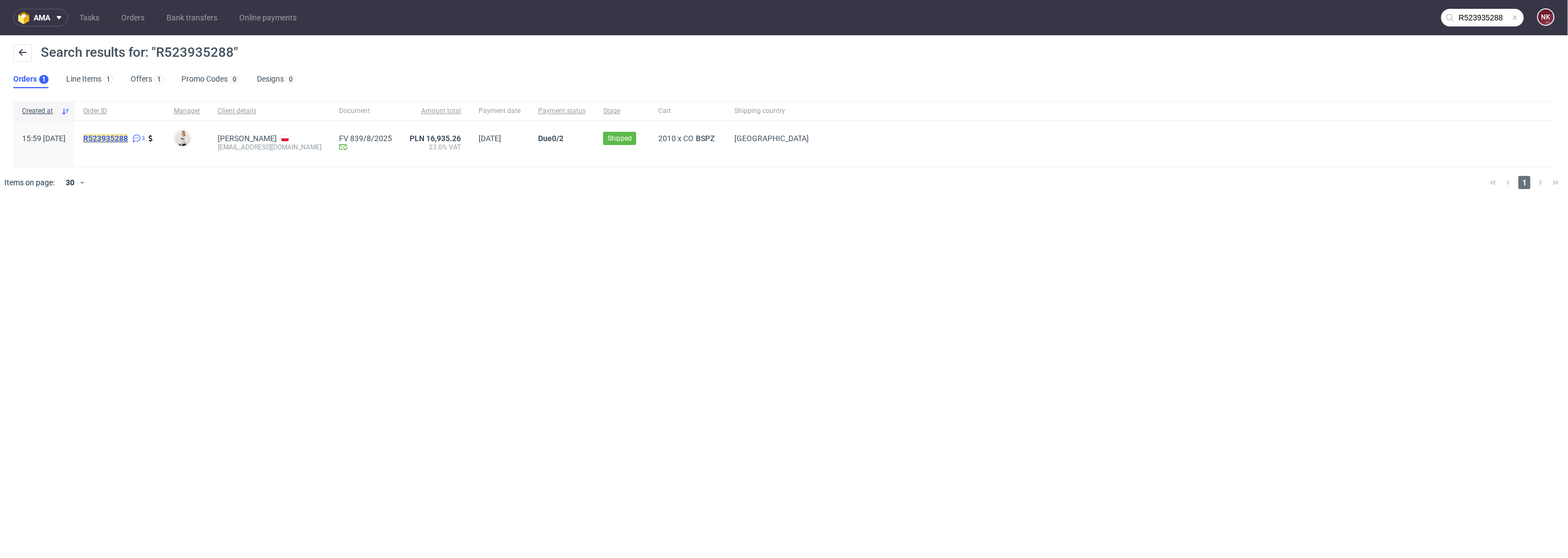
click at [128, 141] on mark "R523935288" at bounding box center [106, 139] width 45 height 9
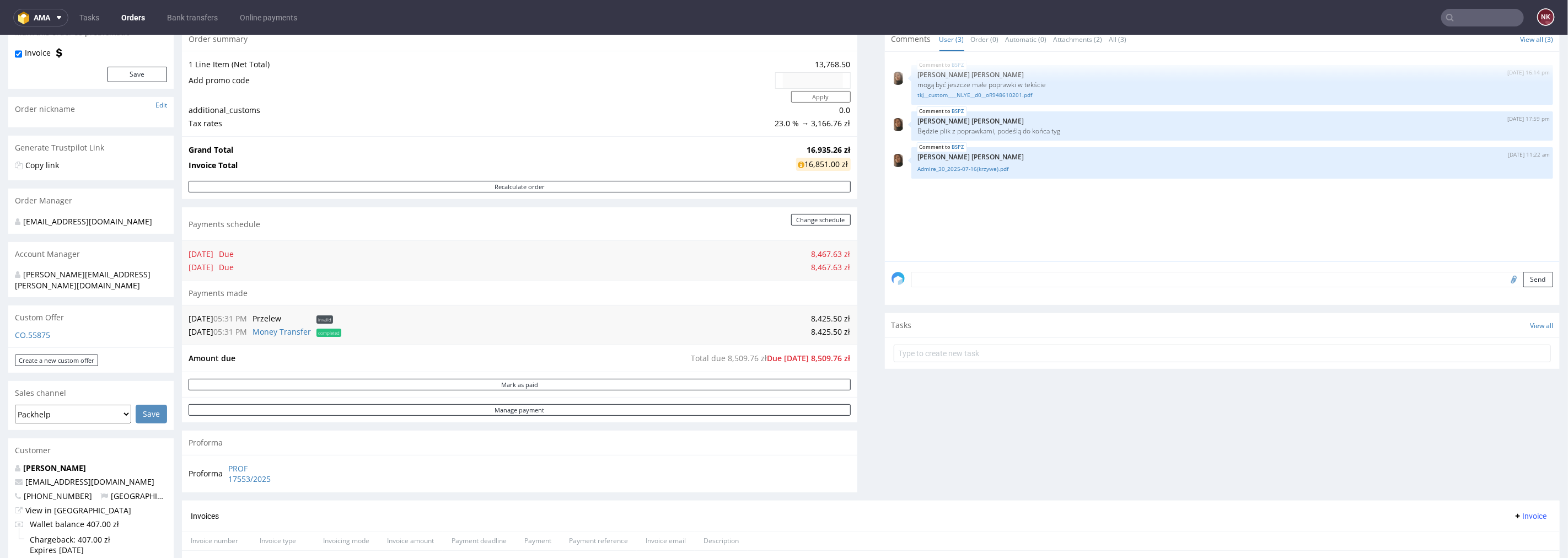
scroll to position [123, 0]
click at [195, 23] on link "Bank transfers" at bounding box center [192, 17] width 64 height 17
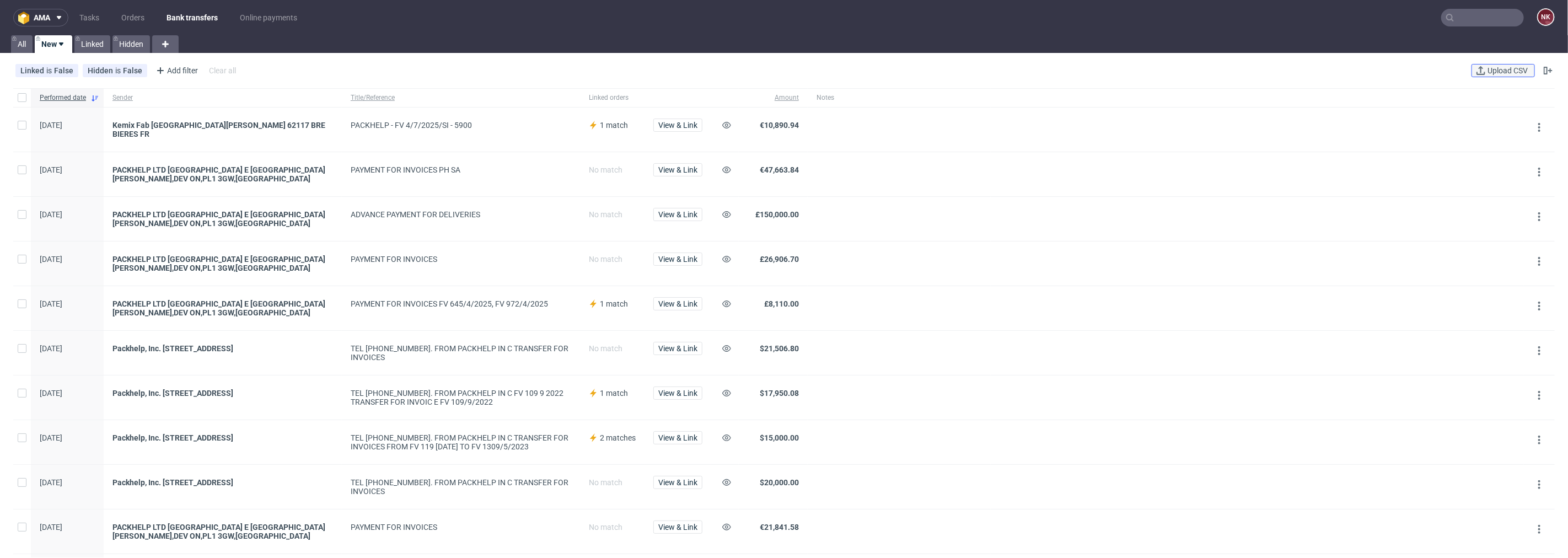
click at [1501, 68] on span "Upload CSV" at bounding box center [1508, 70] width 45 height 8
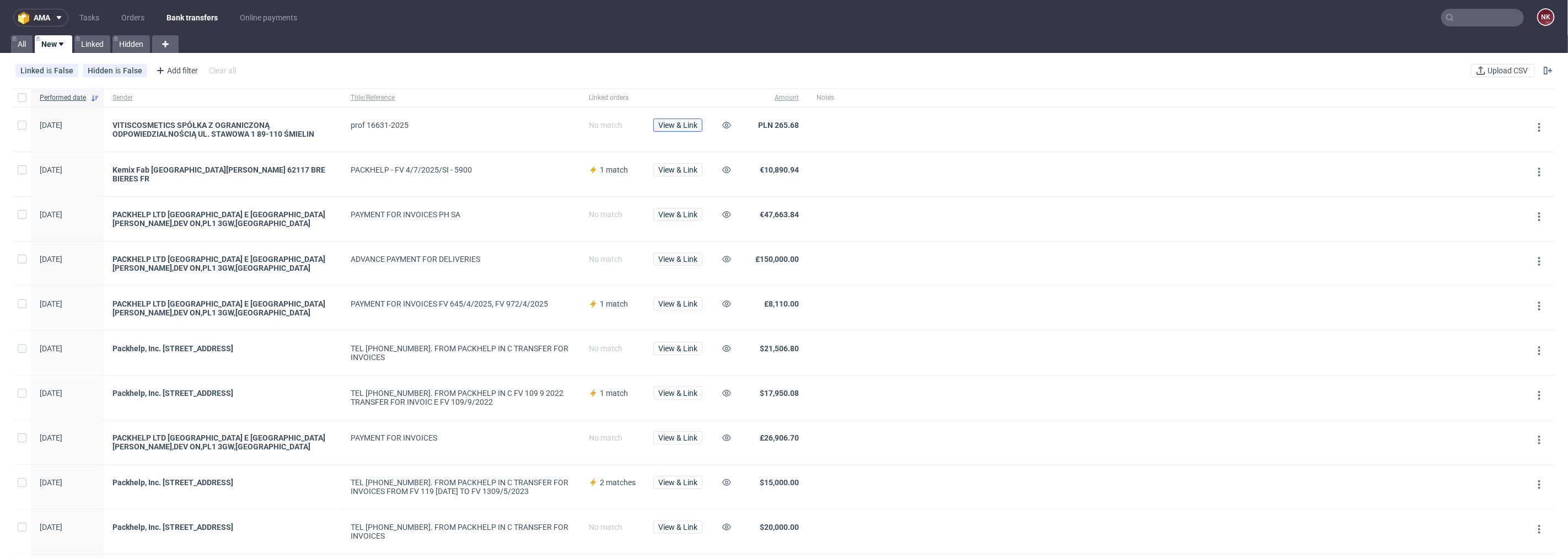
click at [687, 128] on span "View & Link" at bounding box center [678, 125] width 39 height 8
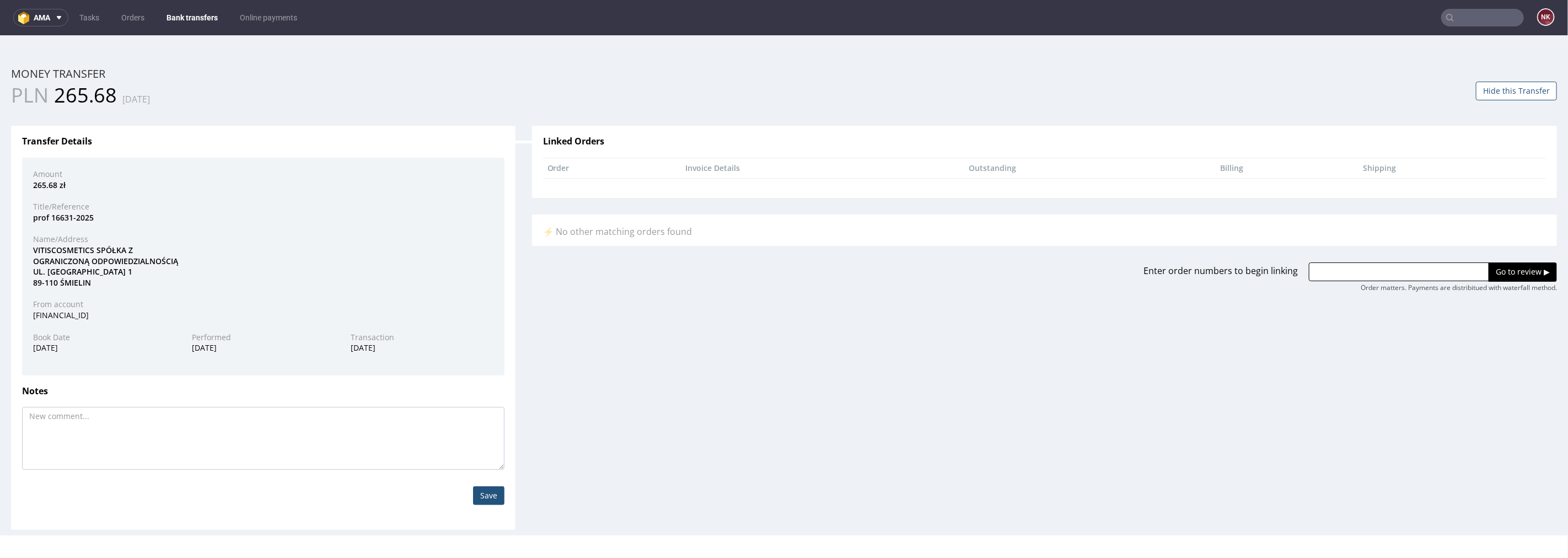
click at [73, 248] on div "VITIS­COSMETICS SPÓŁKA Z OGRANICZONĄ ODPOWIEDZIALNOŚCIĄ UL. STAWOWA 1 89-110 ŚM…" at bounding box center [263, 265] width 477 height 43
click at [178, 277] on div "VITIS­COSMETICS SPÓŁKA Z OGRANICZONĄ ODPOWIEDZIALNOŚCIĄ UL. STAWOWA 1 89-110 ŚM…" at bounding box center [263, 265] width 477 height 43
drag, startPoint x: 99, startPoint y: 218, endPoint x: 13, endPoint y: 222, distance: 86.1
click at [13, 222] on div "Transfer Details Amount 265.68 zł Title/Reference prof 16631-2025 Name/Address …" at bounding box center [263, 327] width 505 height 405
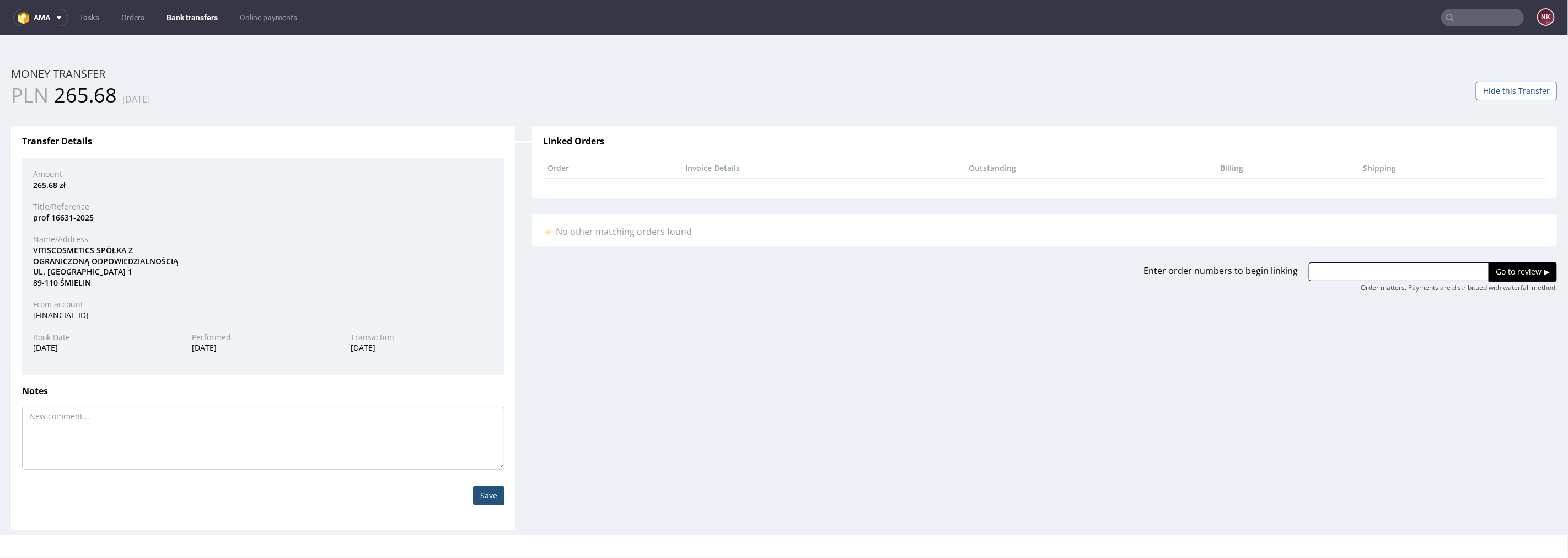
click at [36, 218] on div "prof 16631-2025" at bounding box center [263, 217] width 477 height 11
drag, startPoint x: 97, startPoint y: 218, endPoint x: 24, endPoint y: 219, distance: 73.0
click at [25, 219] on div "prof 16631-2025" at bounding box center [263, 217] width 477 height 11
click at [1424, 270] on input "text" at bounding box center [1399, 272] width 180 height 19
paste input "R746622915"
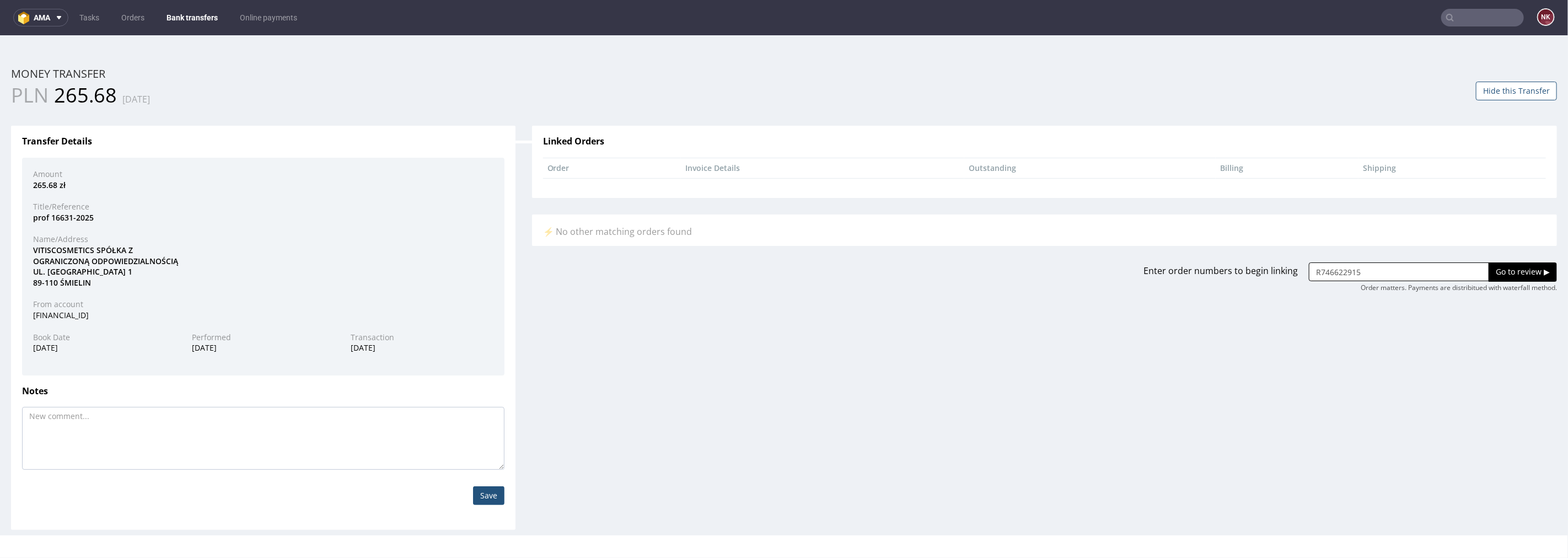
type input "R746622915"
click at [1509, 270] on input "Go to review ▶" at bounding box center [1522, 272] width 68 height 19
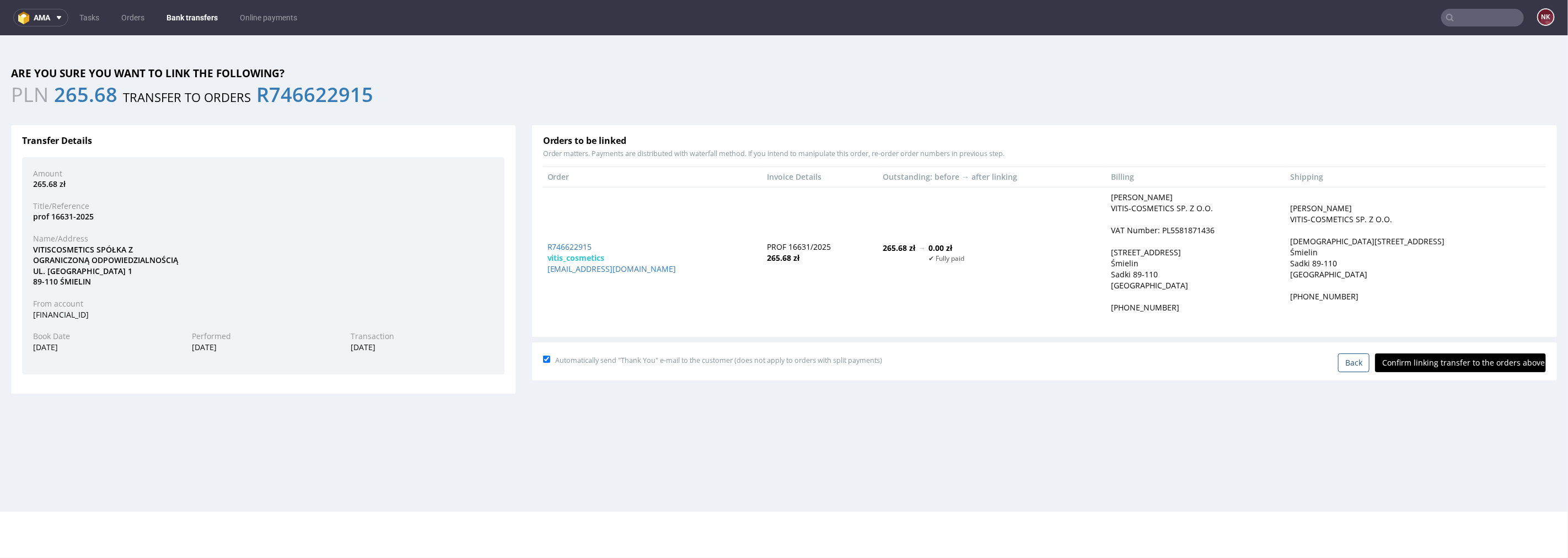
click at [1463, 359] on input "Confirm linking transfer to the orders above" at bounding box center [1460, 363] width 171 height 19
type input "In progress..."
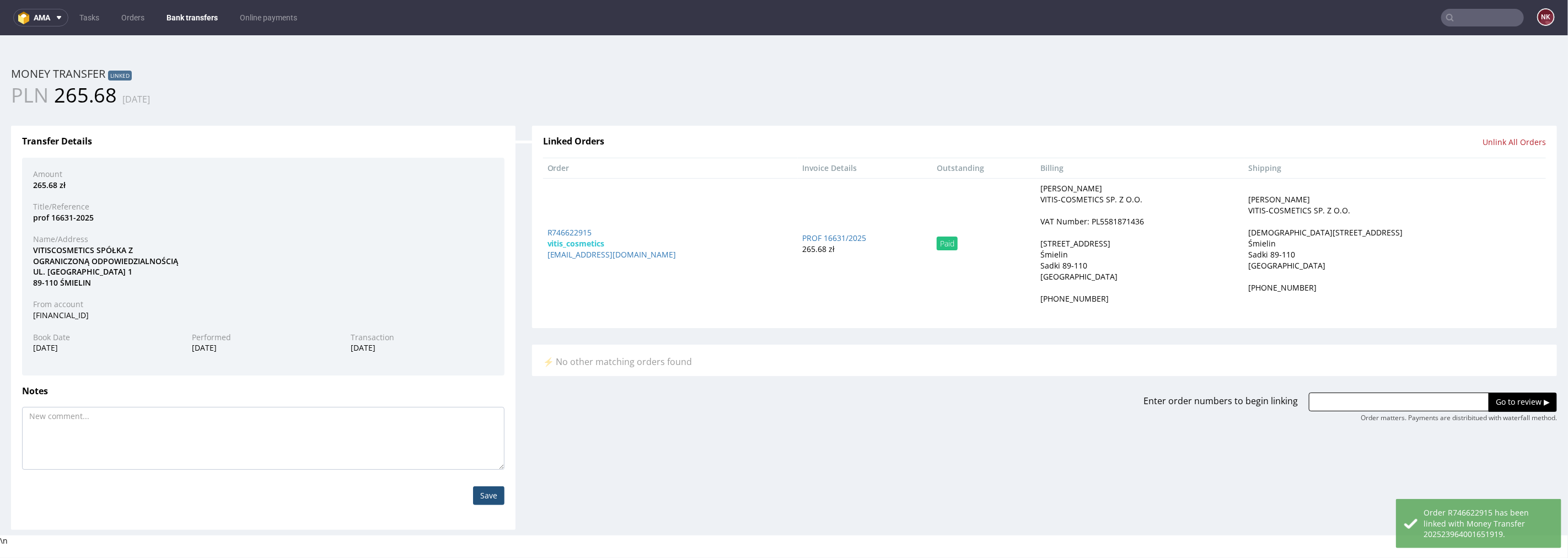
click at [185, 15] on link "Bank transfers" at bounding box center [192, 17] width 65 height 17
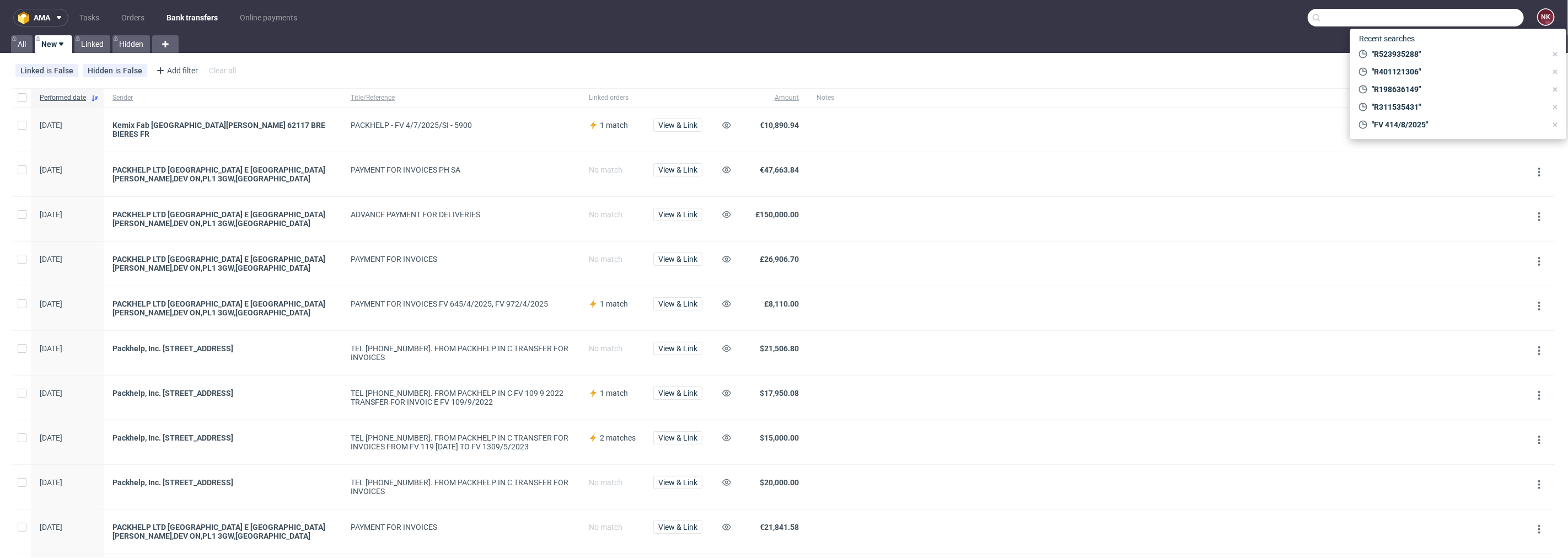
click at [1478, 15] on input "text" at bounding box center [1416, 17] width 216 height 17
paste input "R065568905"
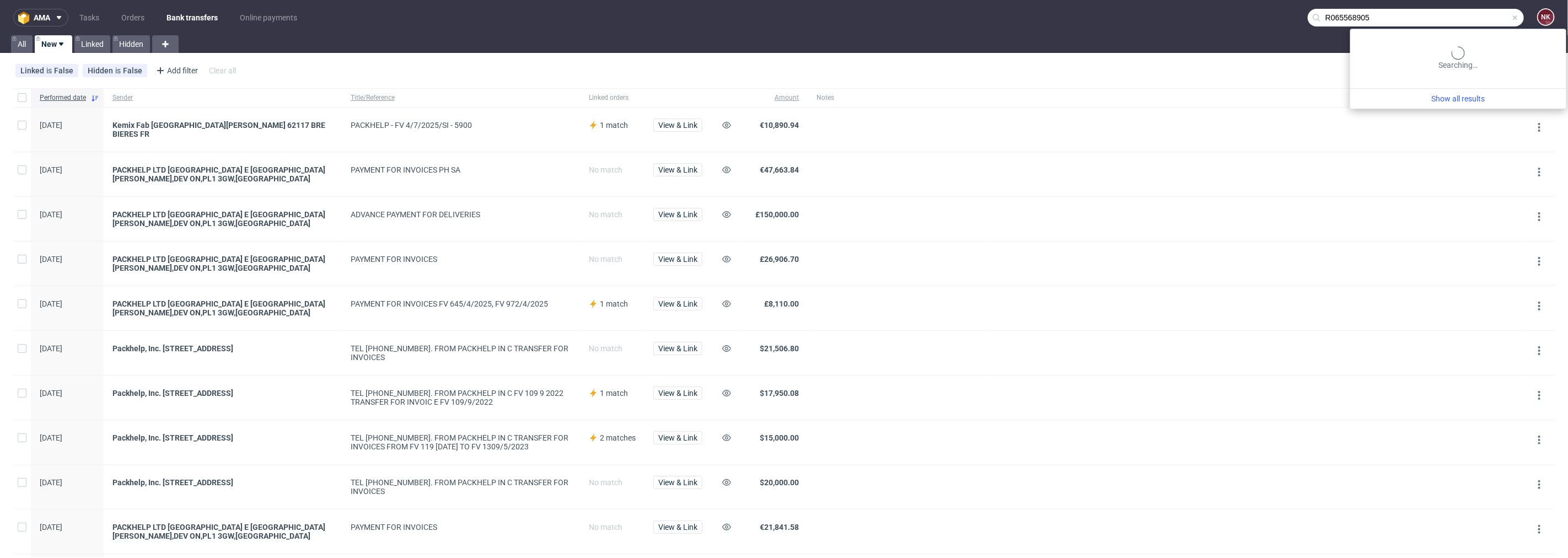
type input "R065568905"
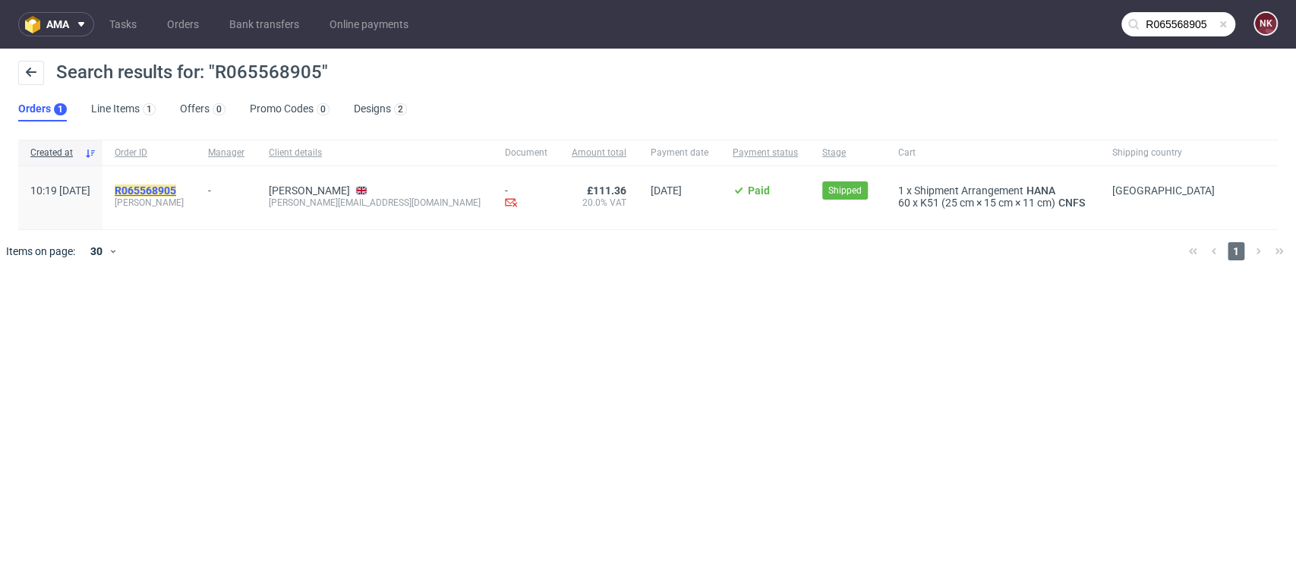
click at [176, 191] on mark "R065568905" at bounding box center [146, 191] width 62 height 12
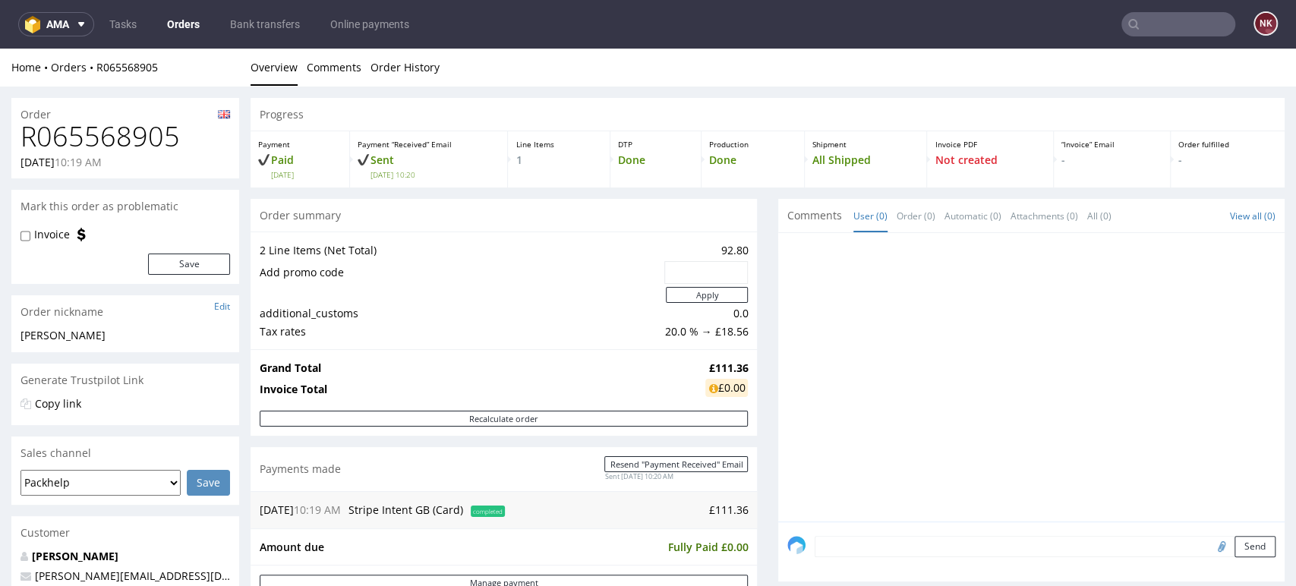
scroll to position [253, 0]
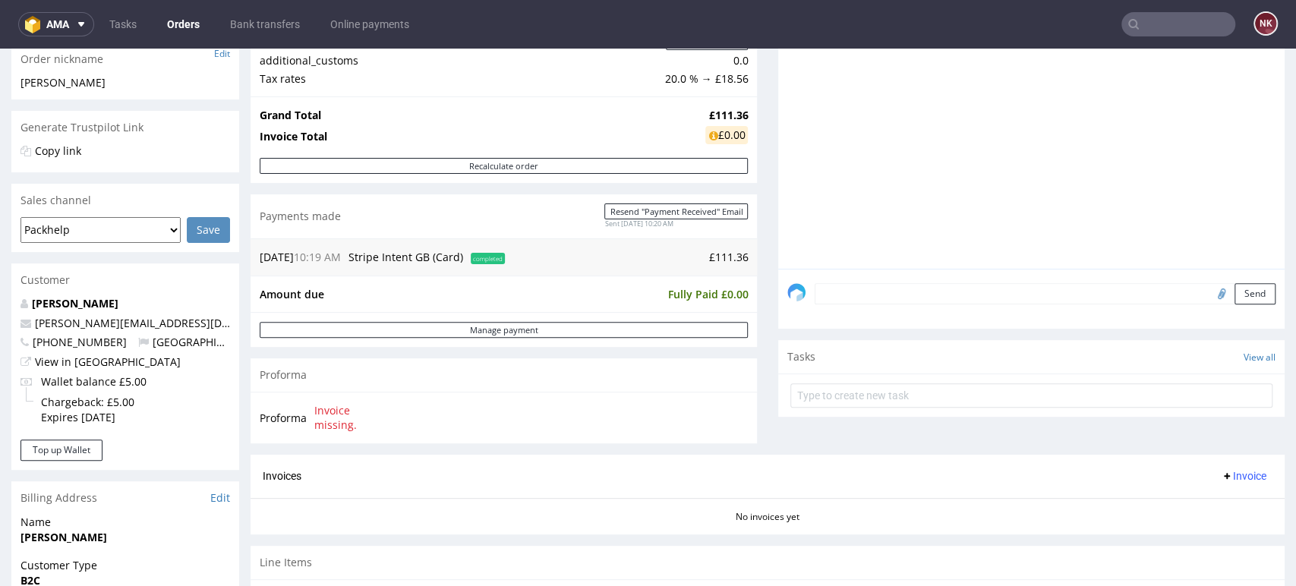
click at [724, 113] on strong "£111.36" at bounding box center [727, 115] width 39 height 14
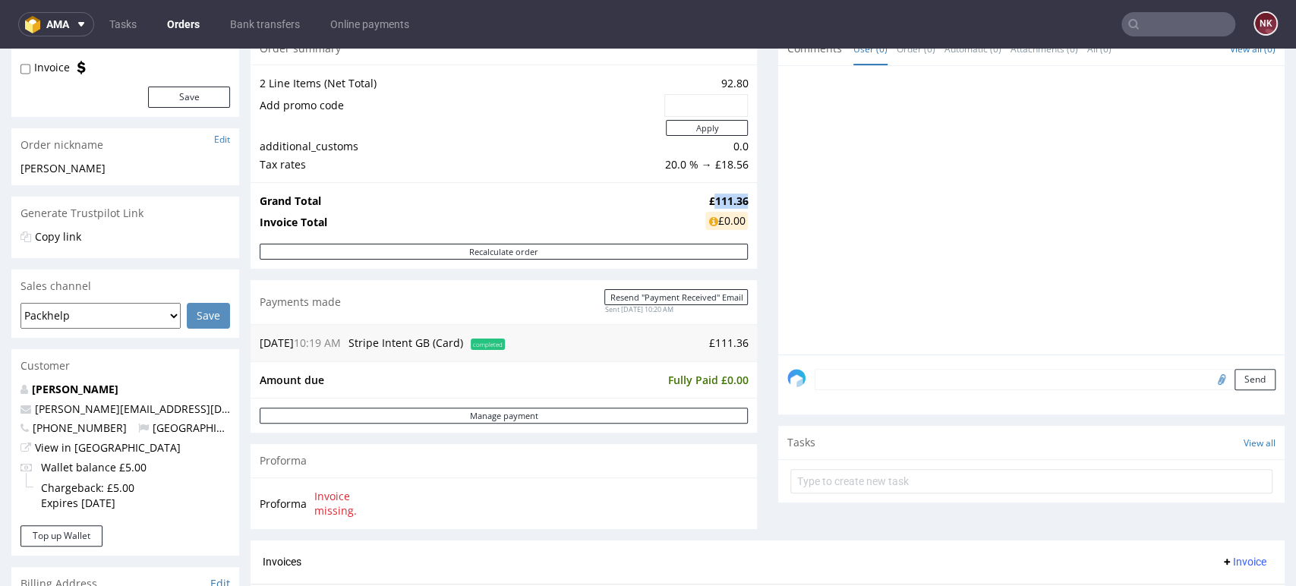
scroll to position [84, 0]
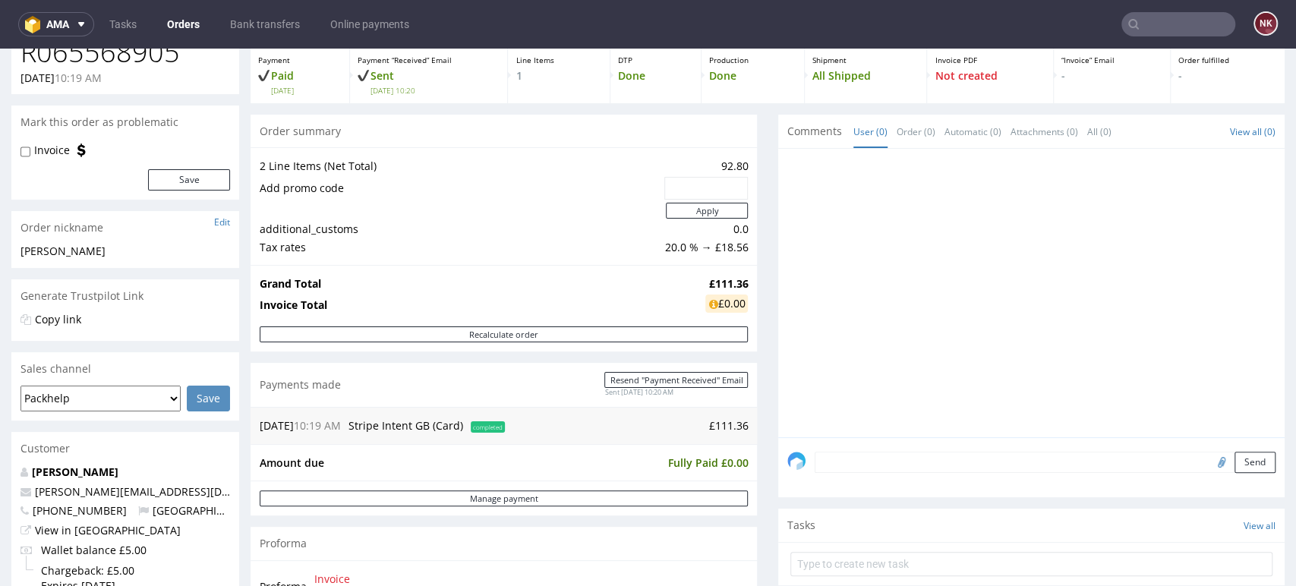
click at [757, 360] on div "Progress Payment Paid Mon 11 Aug Payment “Received” Email Sent Mon 11 Aug 10:20…" at bounding box center [768, 437] width 1034 height 847
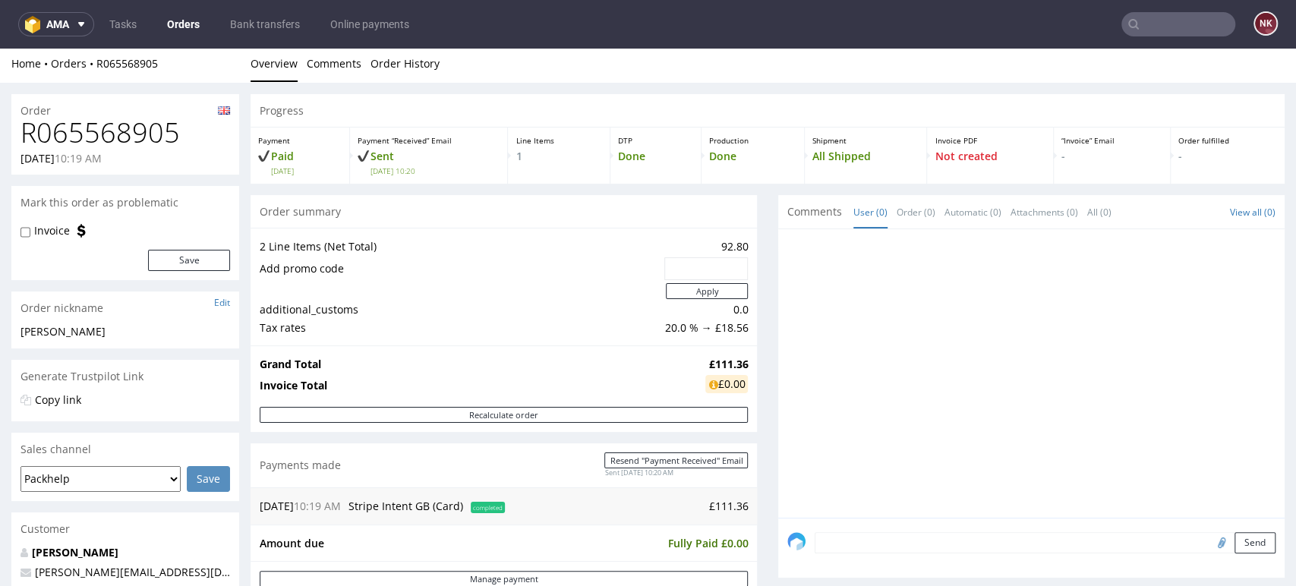
scroll to position [0, 0]
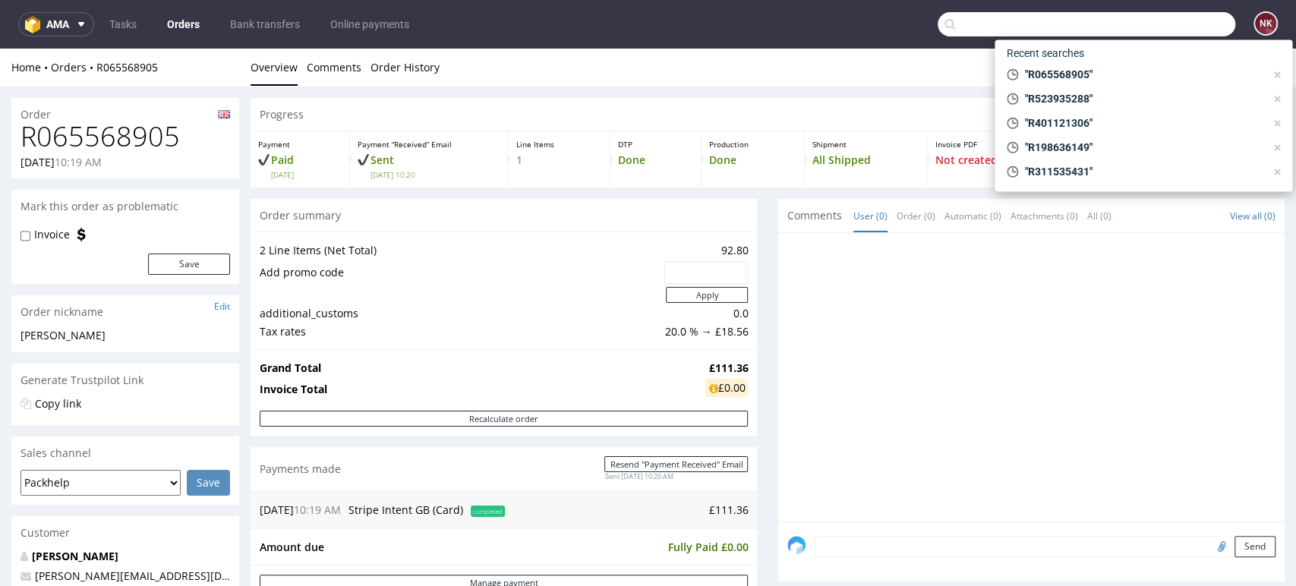
click at [1166, 19] on input "text" at bounding box center [1087, 24] width 298 height 24
paste input "R303245573"
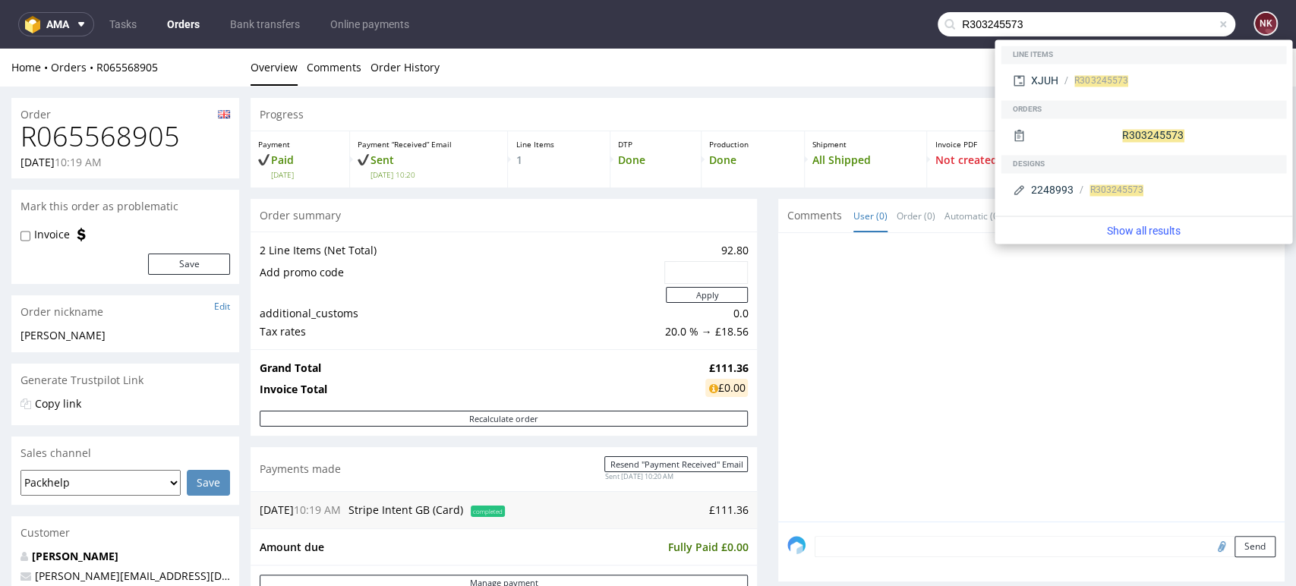
type input "R303245573"
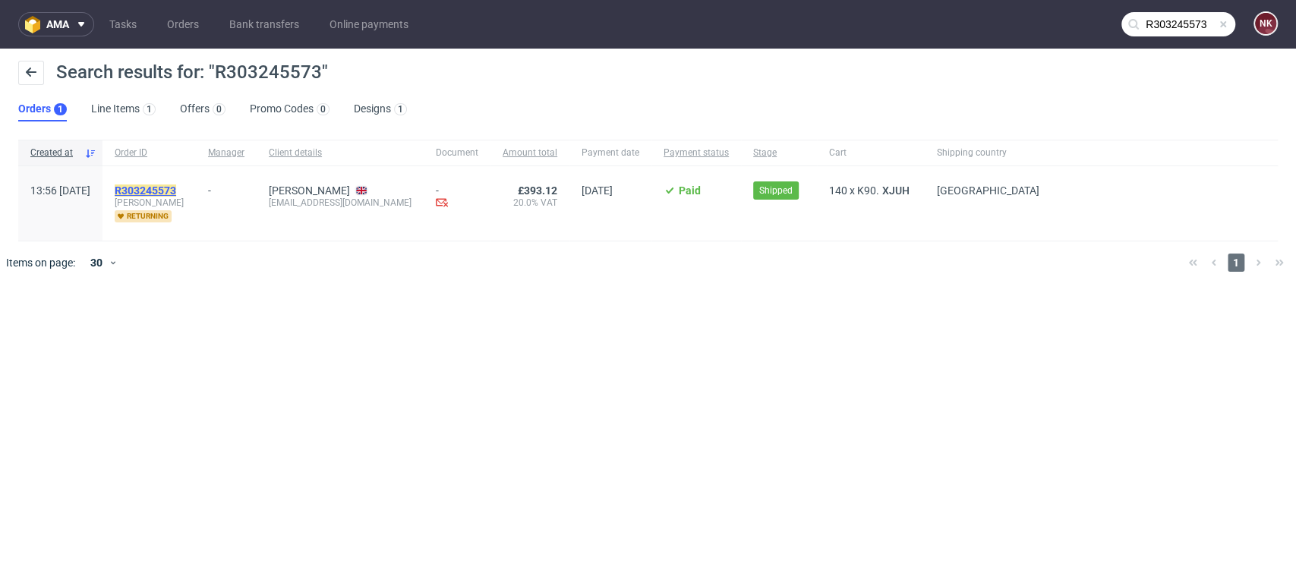
click at [176, 185] on mark "R303245573" at bounding box center [146, 191] width 62 height 12
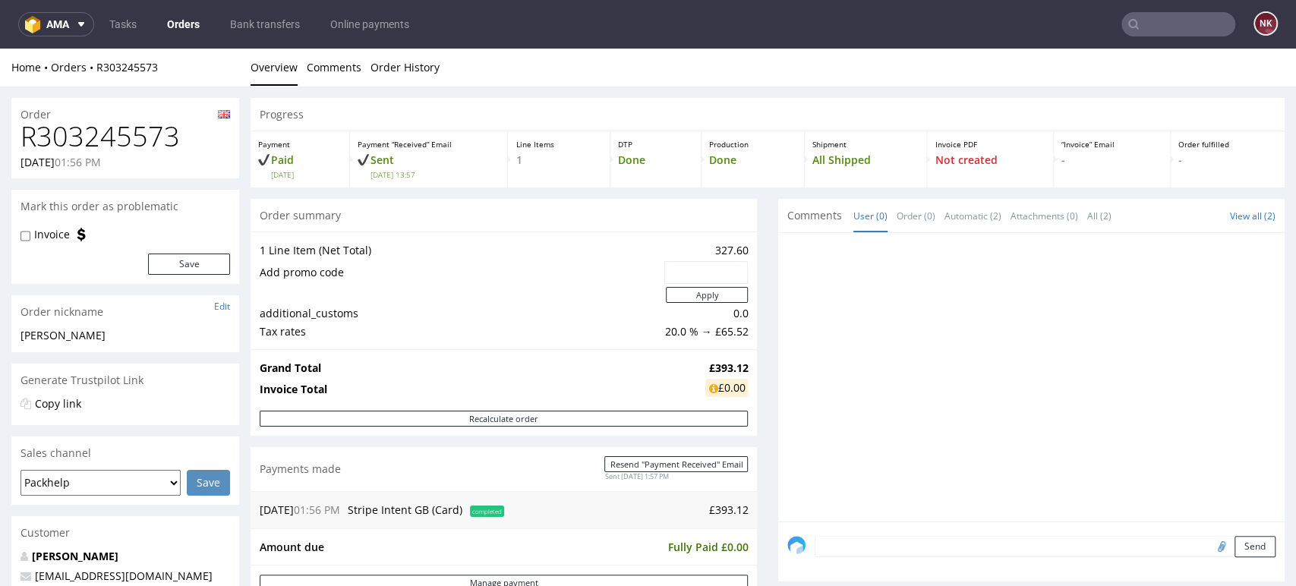
click at [723, 510] on td "£393.12" at bounding box center [628, 510] width 240 height 18
click at [717, 248] on td "327.60" at bounding box center [704, 250] width 87 height 18
click at [762, 272] on div "Progress Payment Paid Wed 13 Aug Payment “Received” Email Sent Wed 13 Aug 13:57…" at bounding box center [768, 509] width 1034 height 822
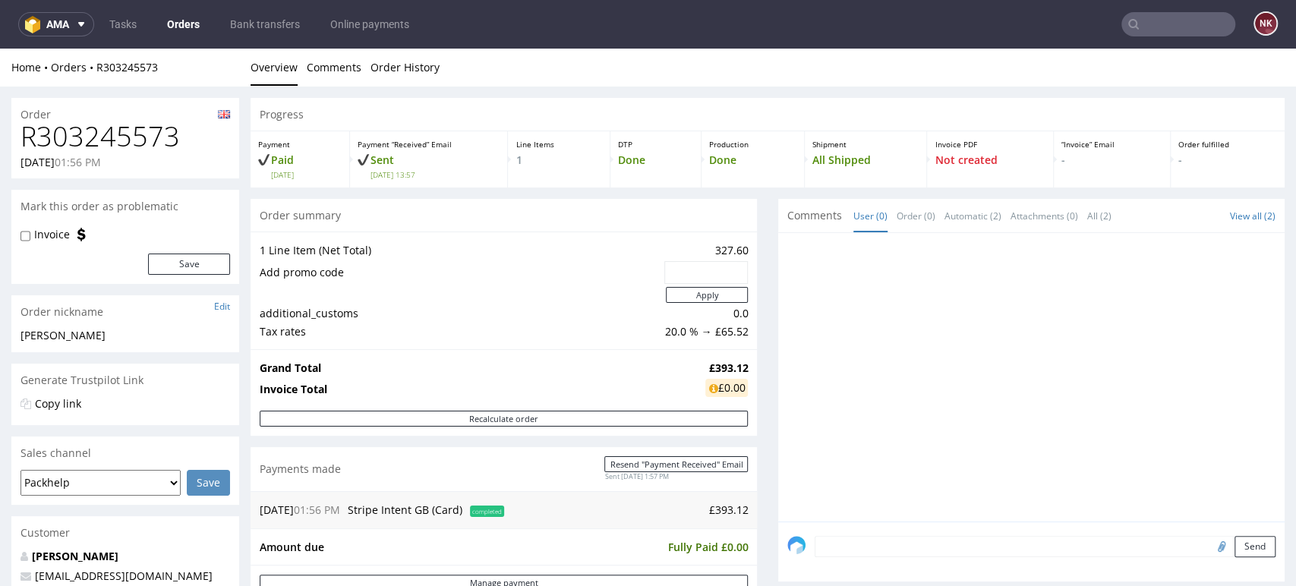
click at [1189, 29] on input "text" at bounding box center [1179, 24] width 114 height 24
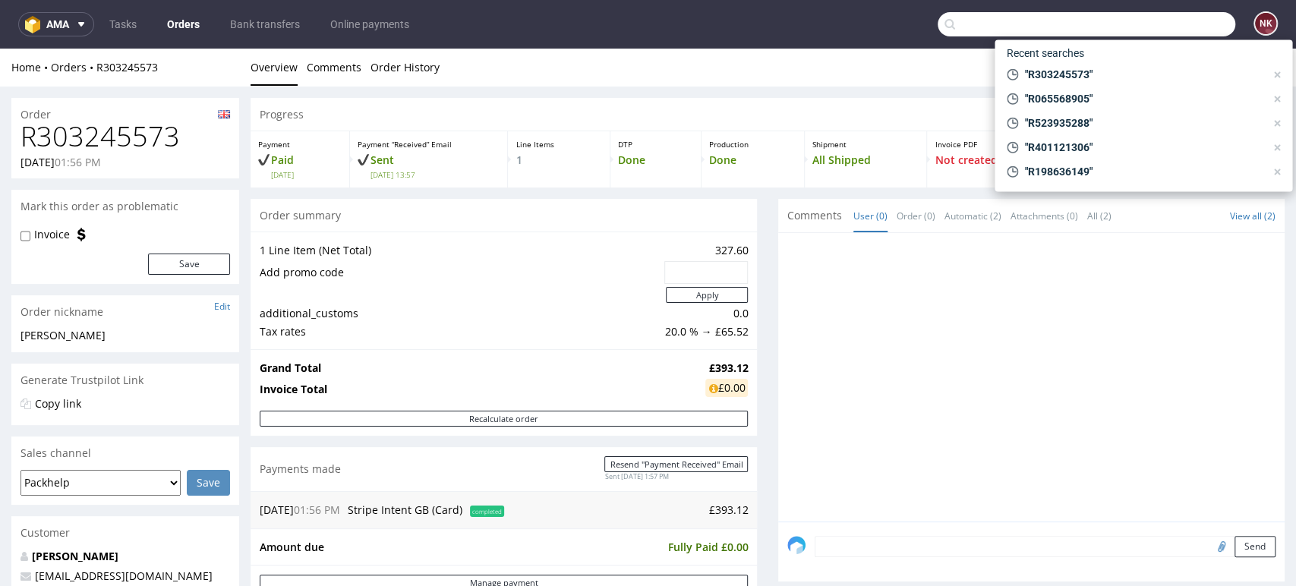
paste input "R861711726"
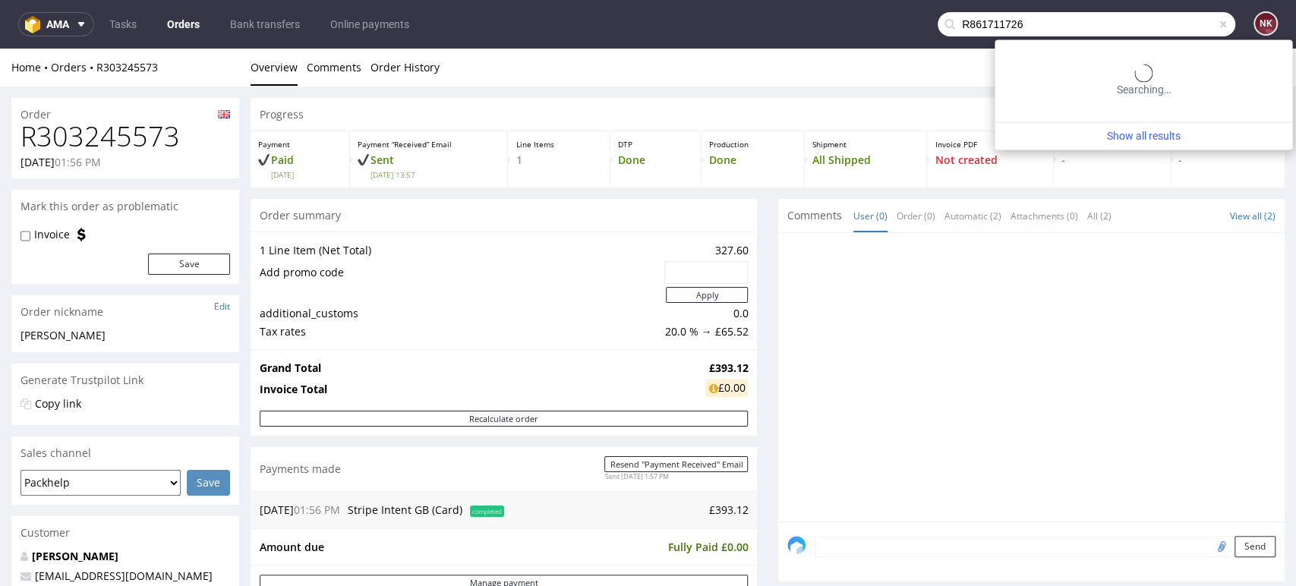
type input "R861711726"
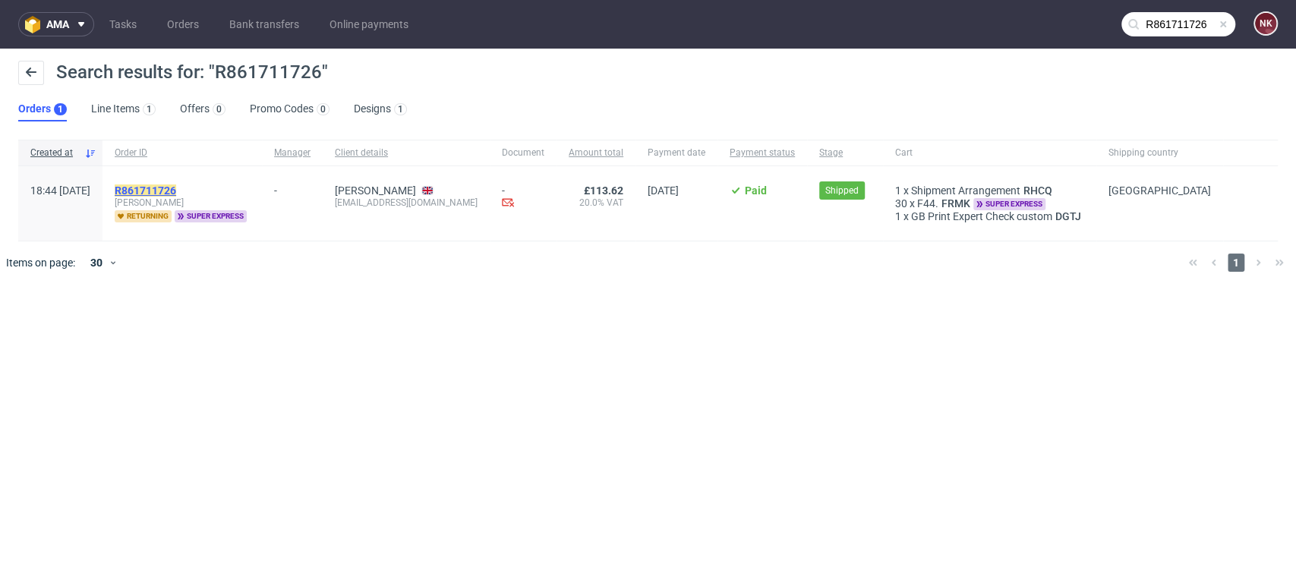
click at [176, 193] on mark "R861711726" at bounding box center [146, 191] width 62 height 12
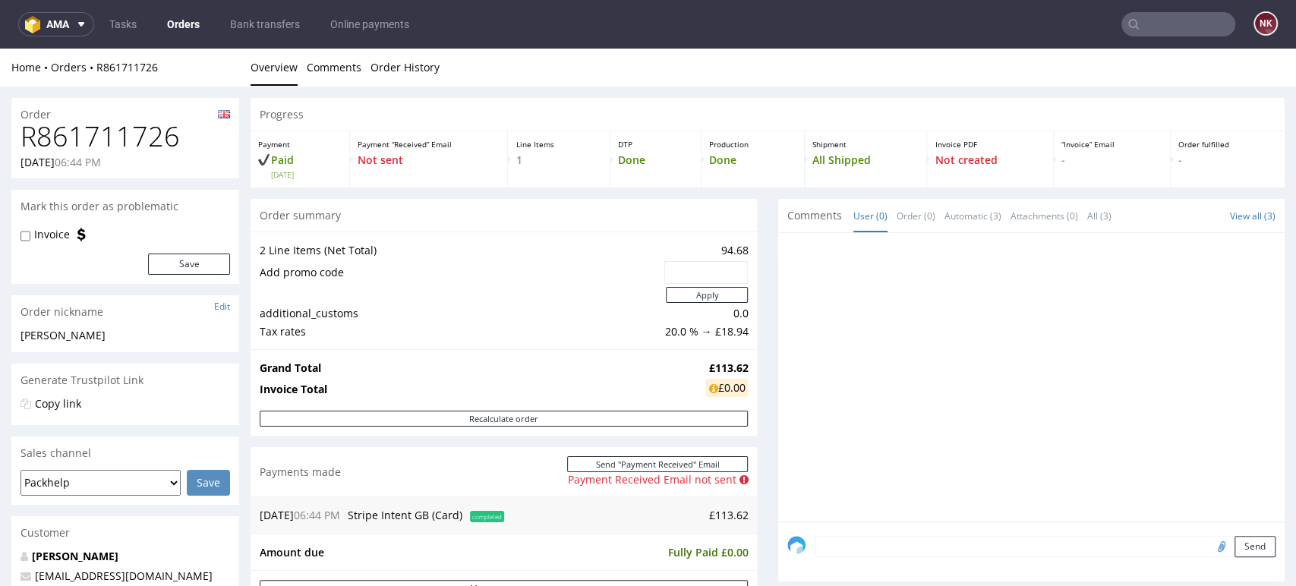
scroll to position [84, 0]
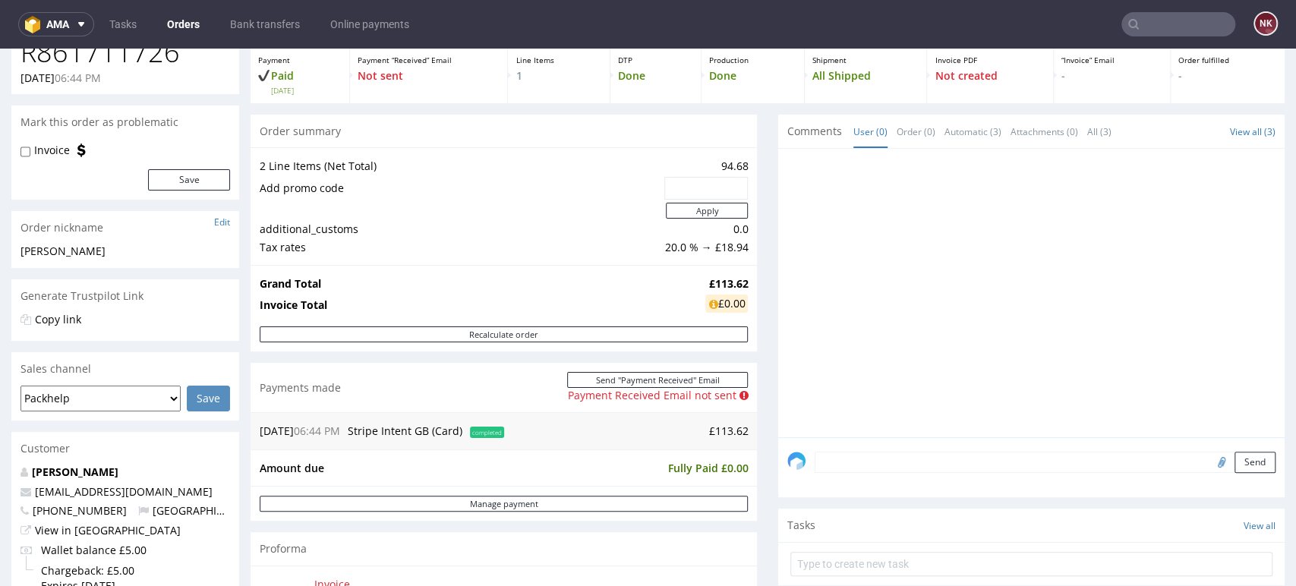
click at [723, 168] on td "94.68" at bounding box center [704, 166] width 87 height 18
click at [753, 313] on div "Progress Payment Paid Tue 19 Aug Payment “Received” Email Not sent Line Items 1…" at bounding box center [768, 483] width 1034 height 939
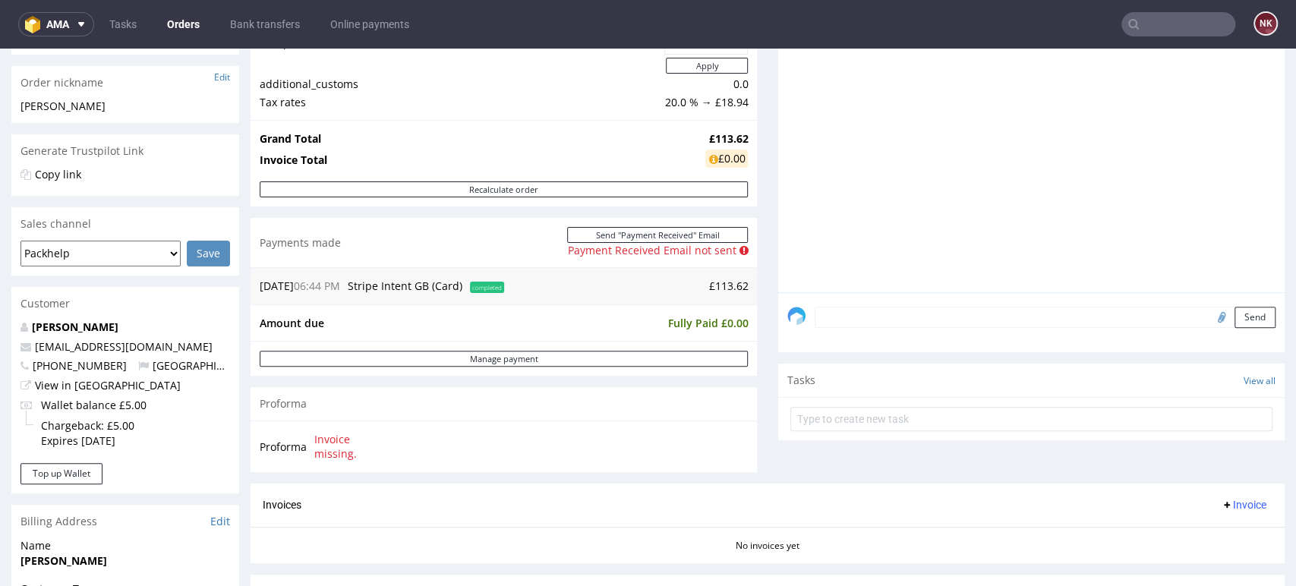
scroll to position [506, 0]
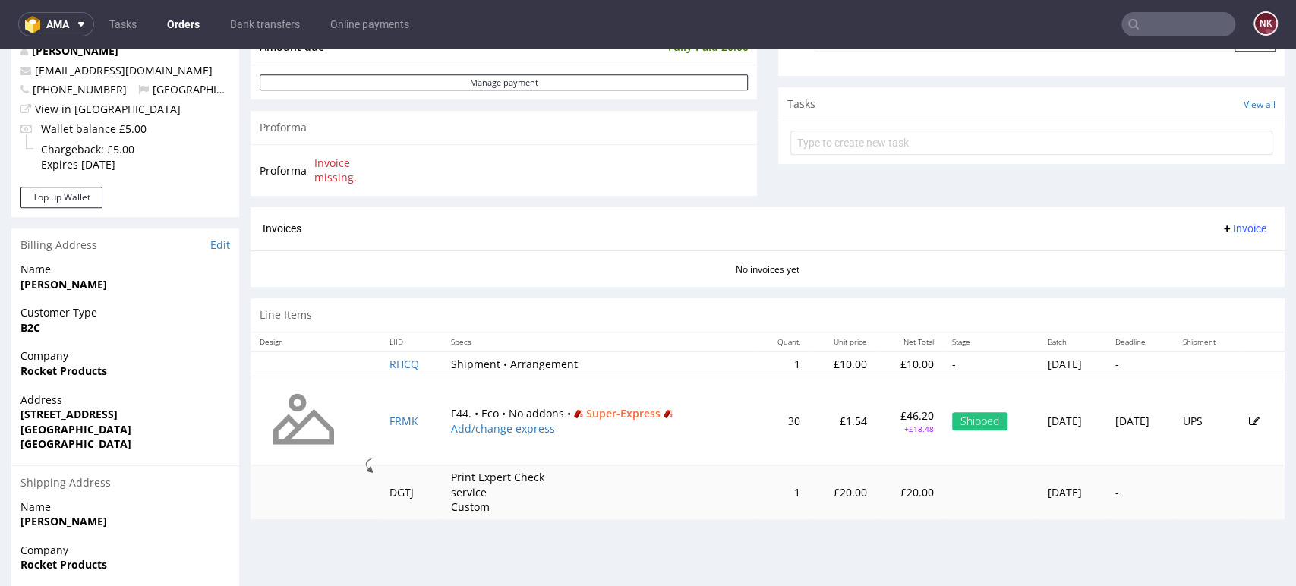
click at [756, 446] on td "30" at bounding box center [782, 421] width 53 height 89
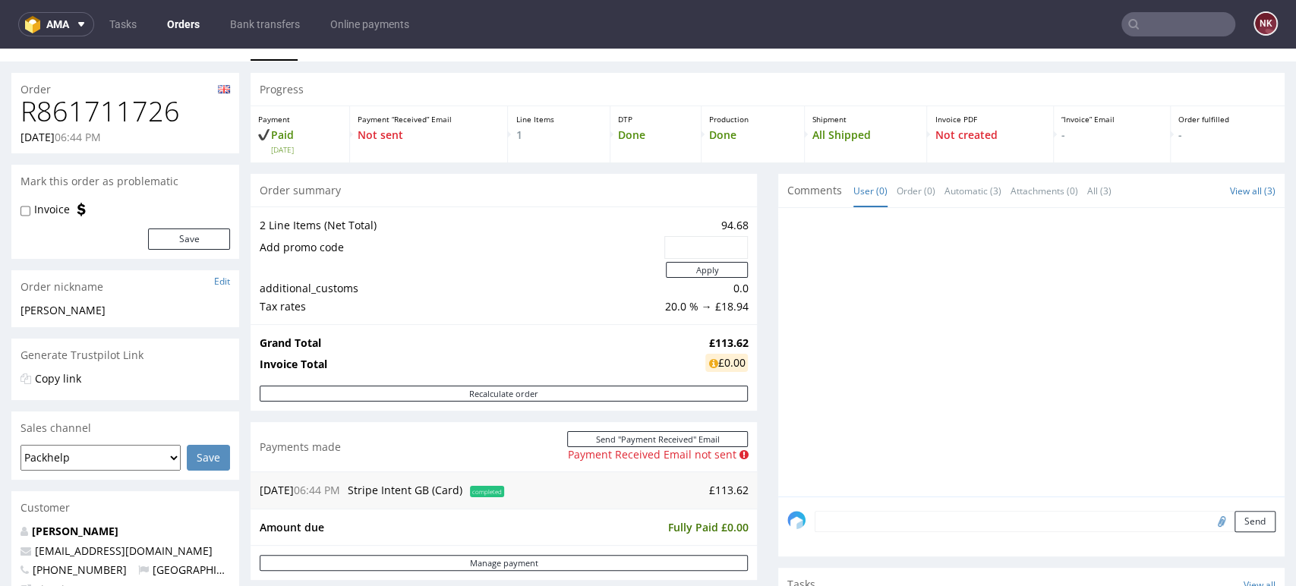
scroll to position [0, 0]
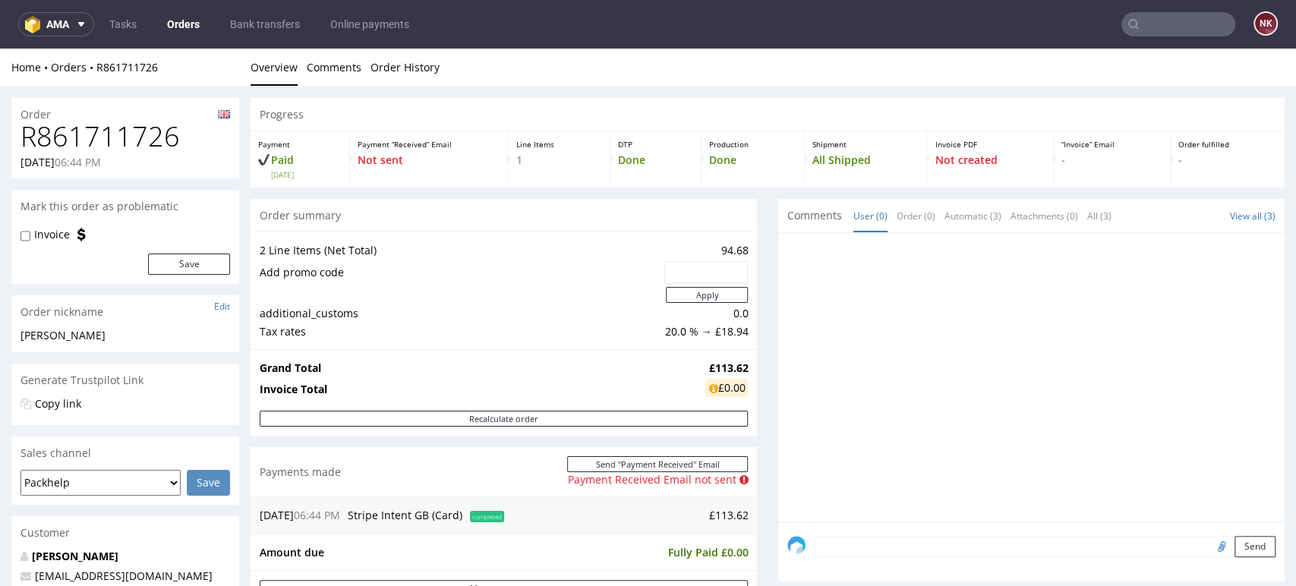
click at [1173, 24] on input "text" at bounding box center [1179, 24] width 114 height 24
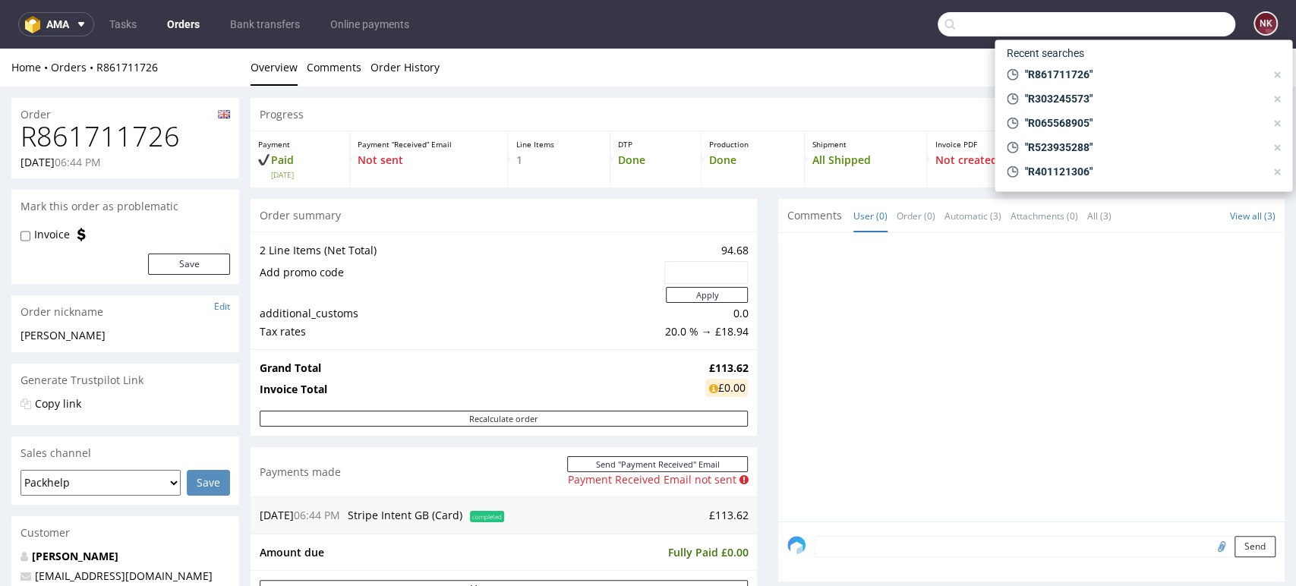
paste input "R303245573"
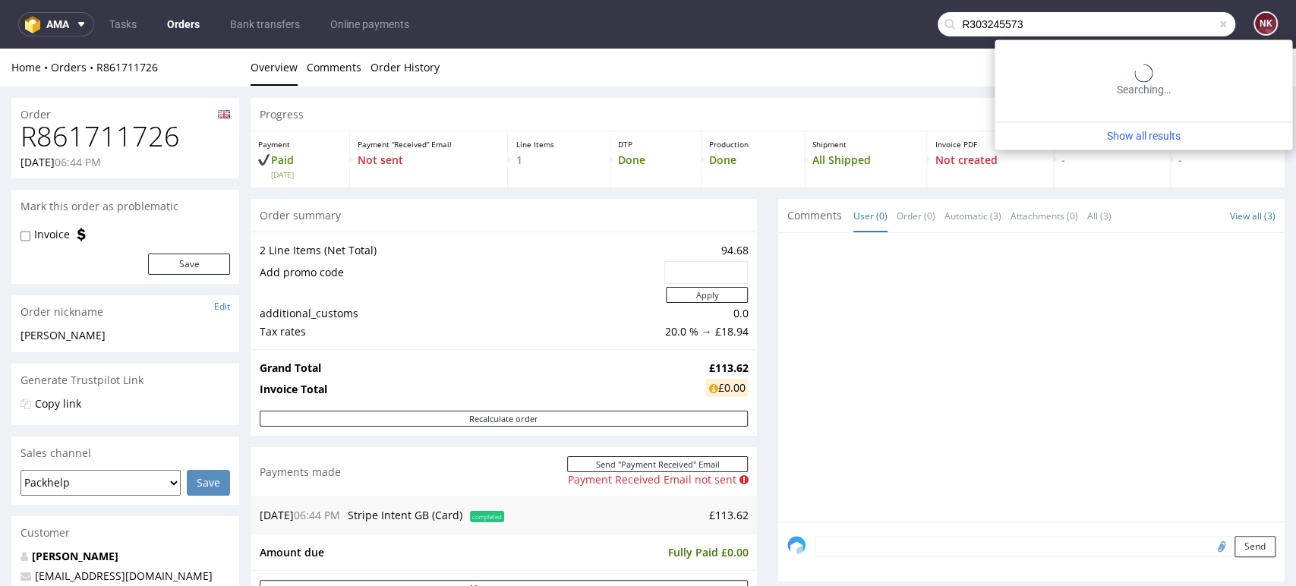
type input "R303245573"
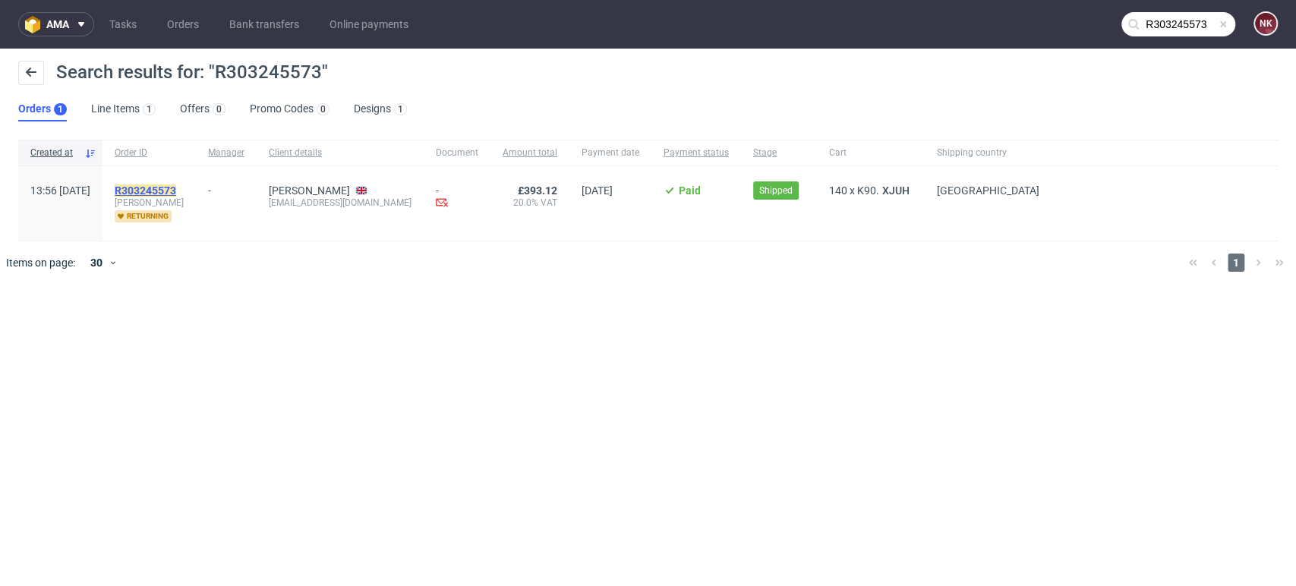
click at [179, 188] on link "R303245573" at bounding box center [147, 191] width 65 height 12
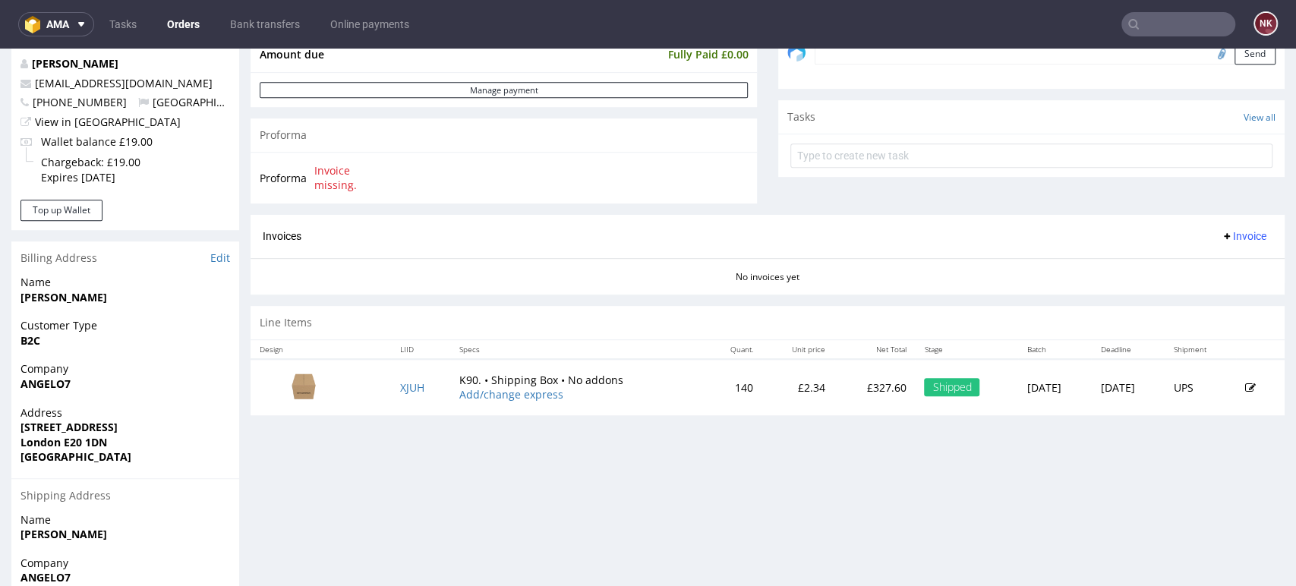
scroll to position [421, 0]
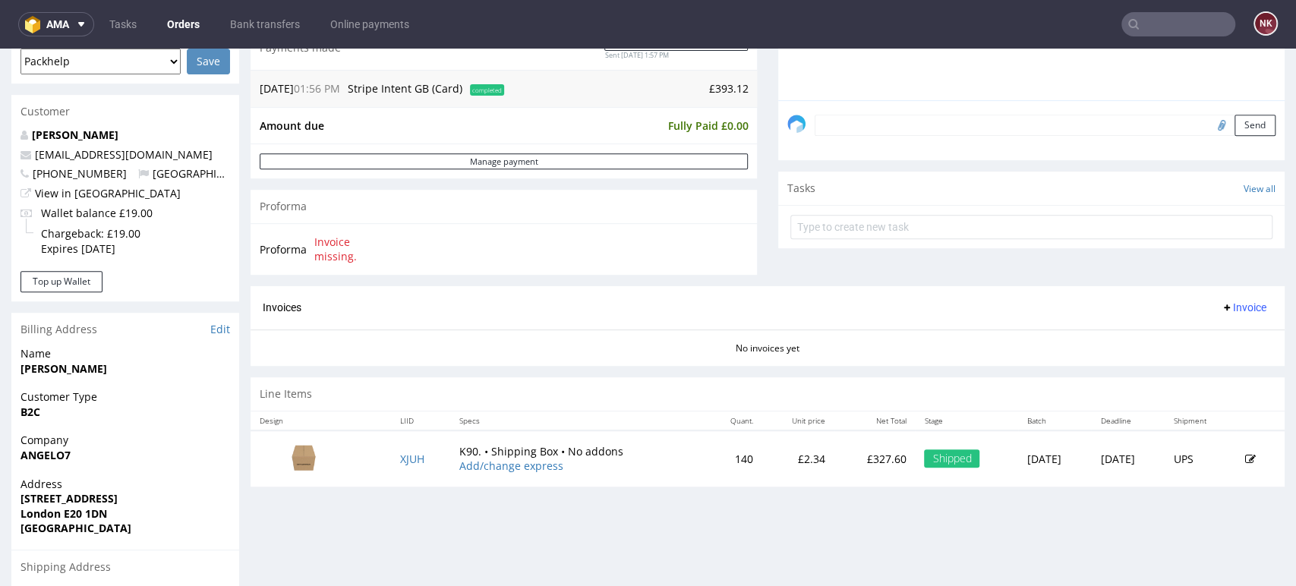
click at [1166, 21] on input "text" at bounding box center [1179, 24] width 114 height 24
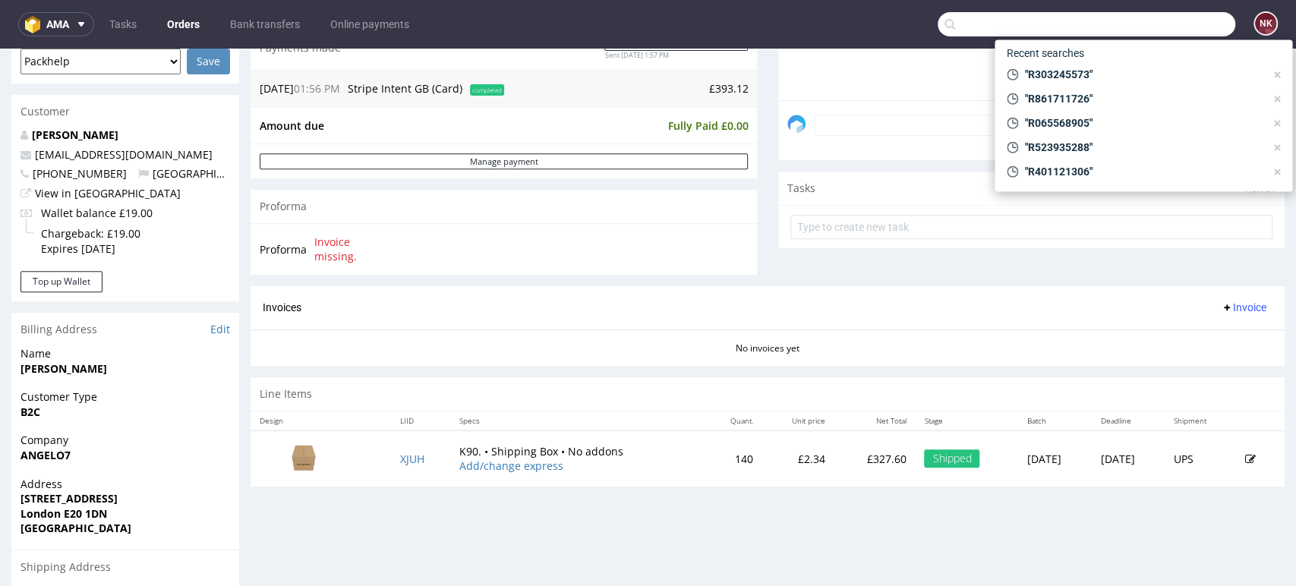
paste input "R065568905"
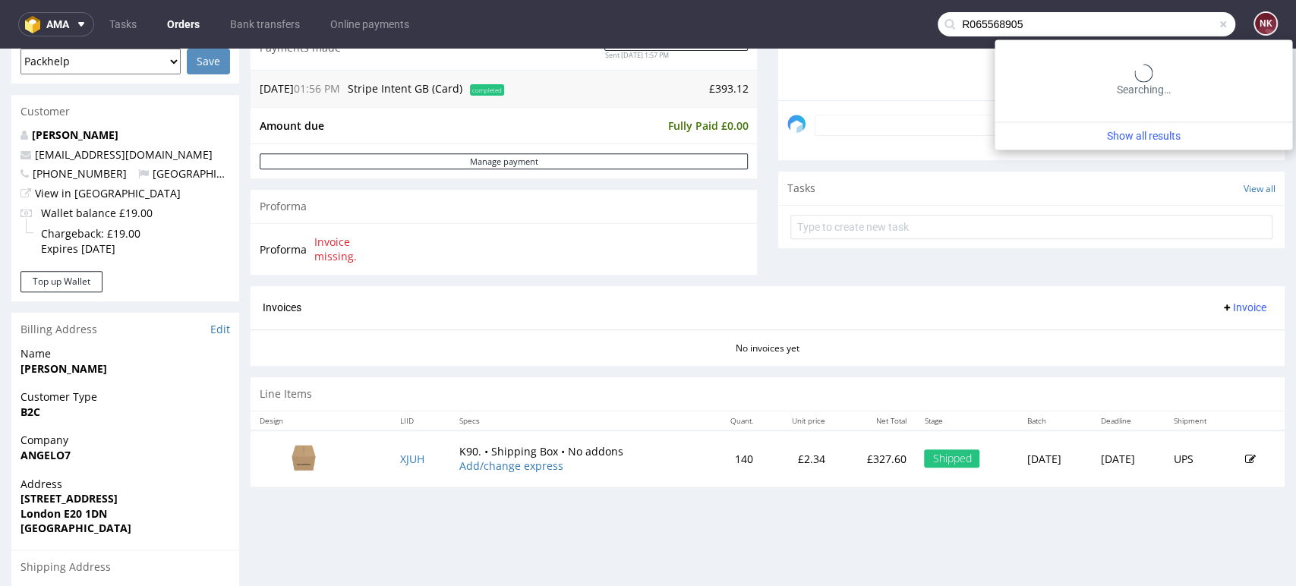
type input "R065568905"
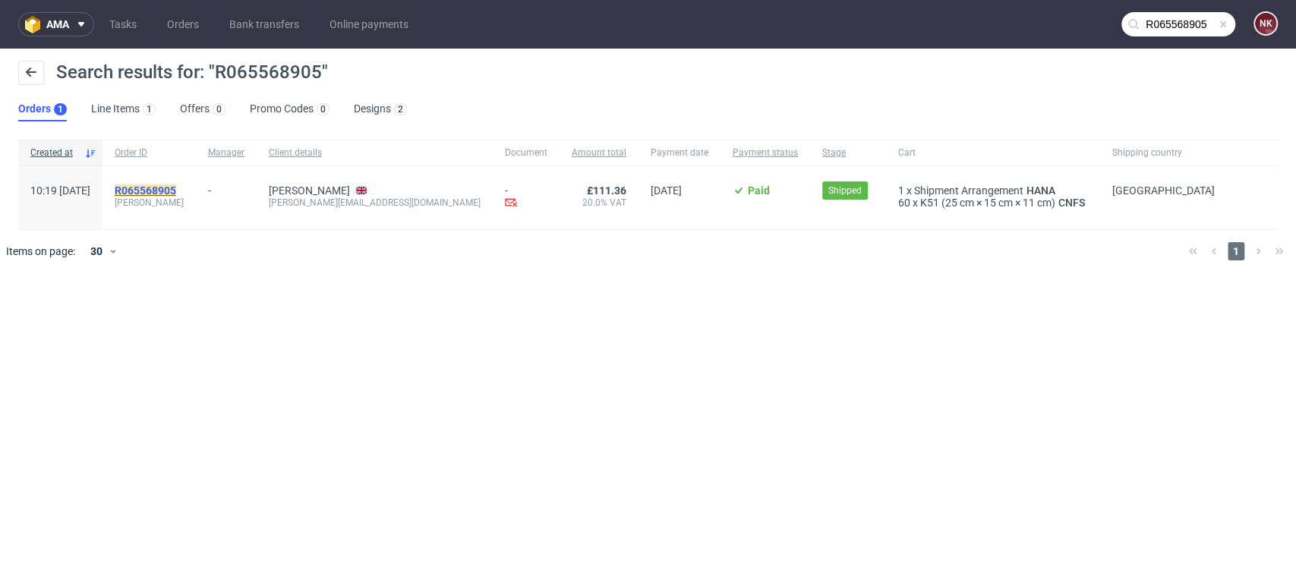
click at [176, 193] on mark "R065568905" at bounding box center [146, 191] width 62 height 12
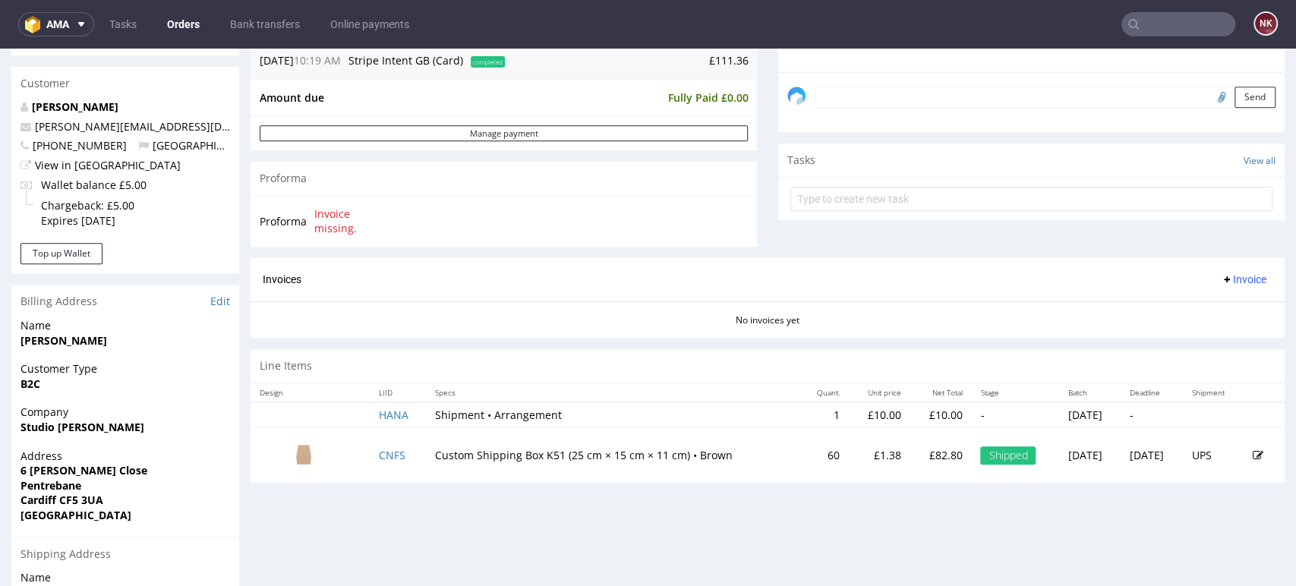
scroll to position [421, 0]
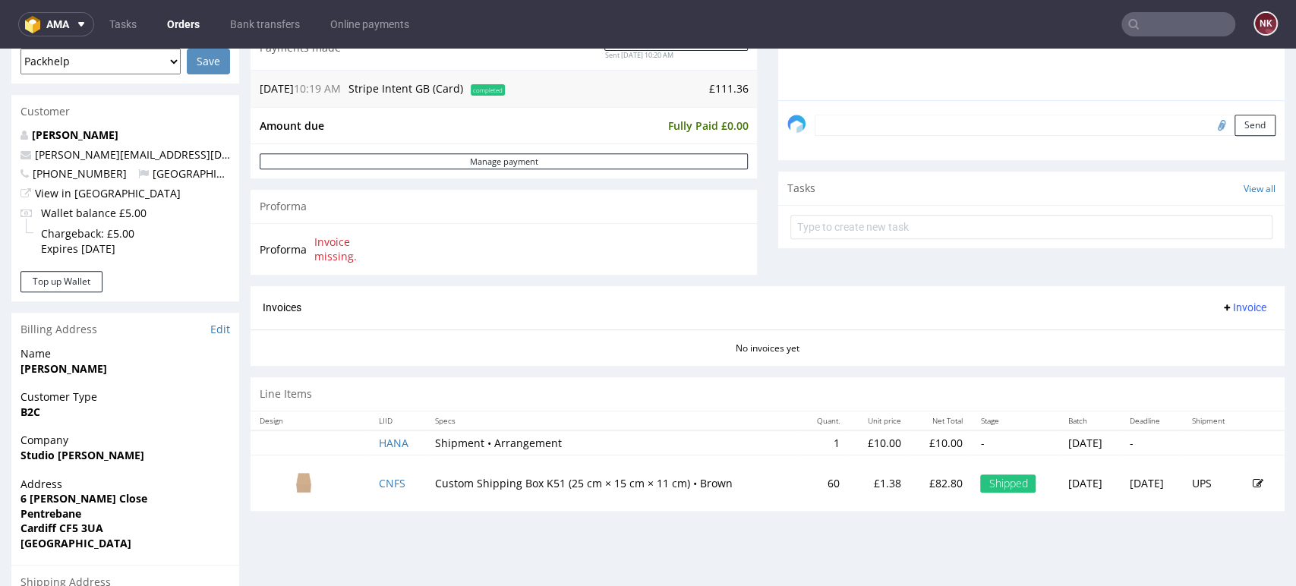
click at [920, 484] on p "£82.80" at bounding box center [941, 483] width 43 height 15
drag, startPoint x: 792, startPoint y: 503, endPoint x: 773, endPoint y: 493, distance: 21.4
click at [800, 503] on td "60" at bounding box center [824, 483] width 49 height 55
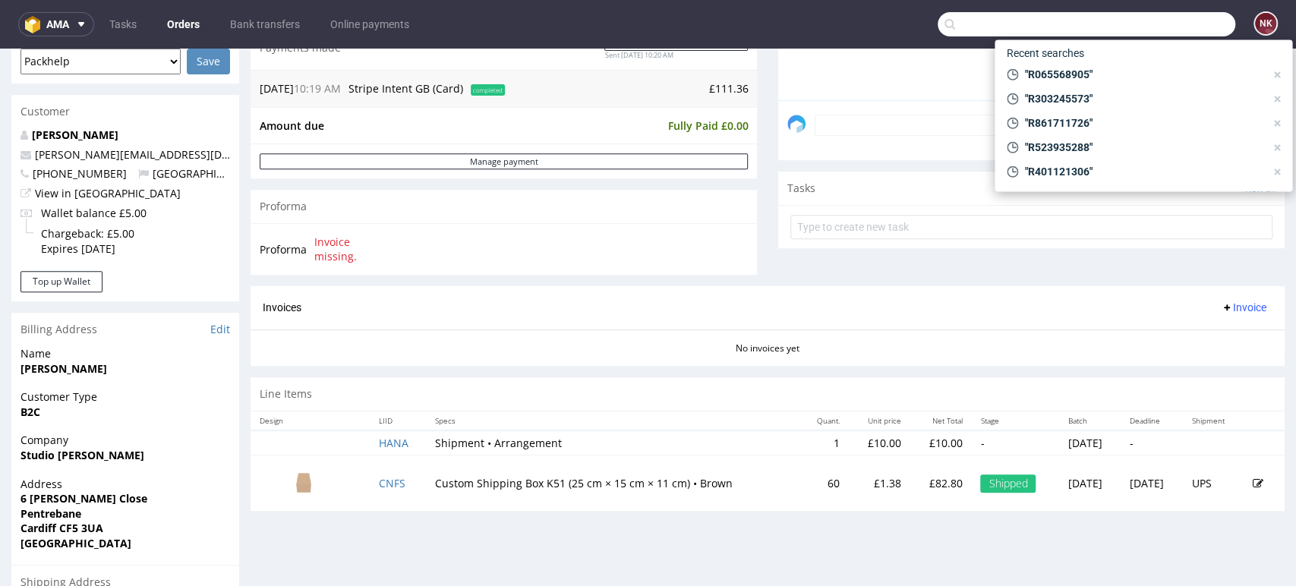
click at [1191, 23] on input "text" at bounding box center [1087, 24] width 298 height 24
paste input "R861711726"
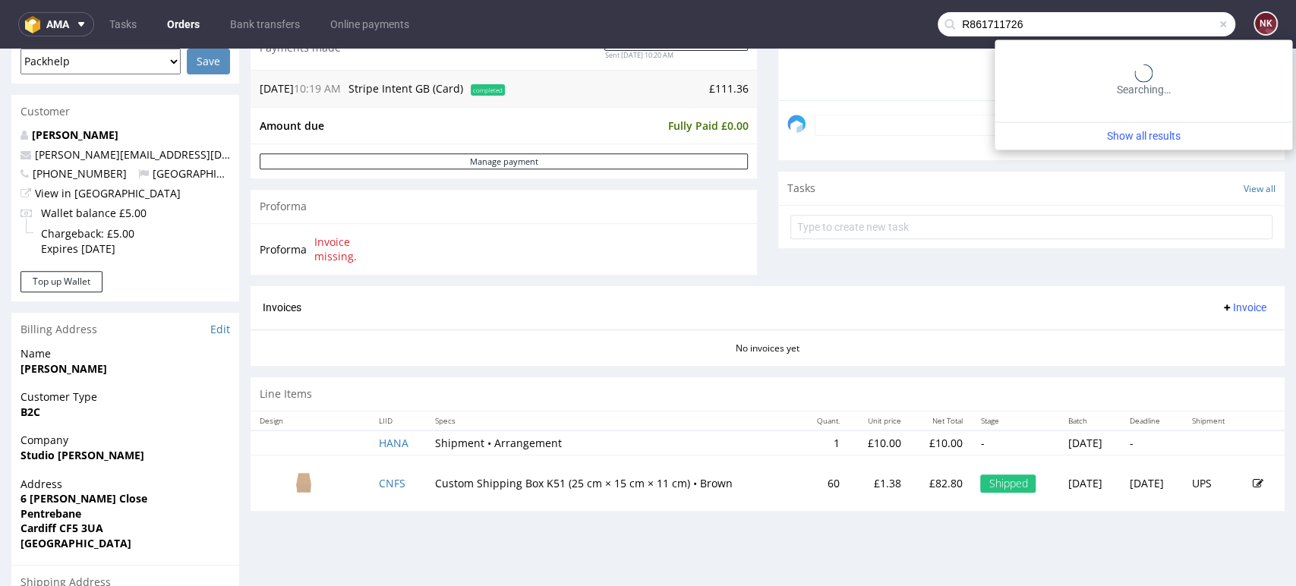
type input "R861711726"
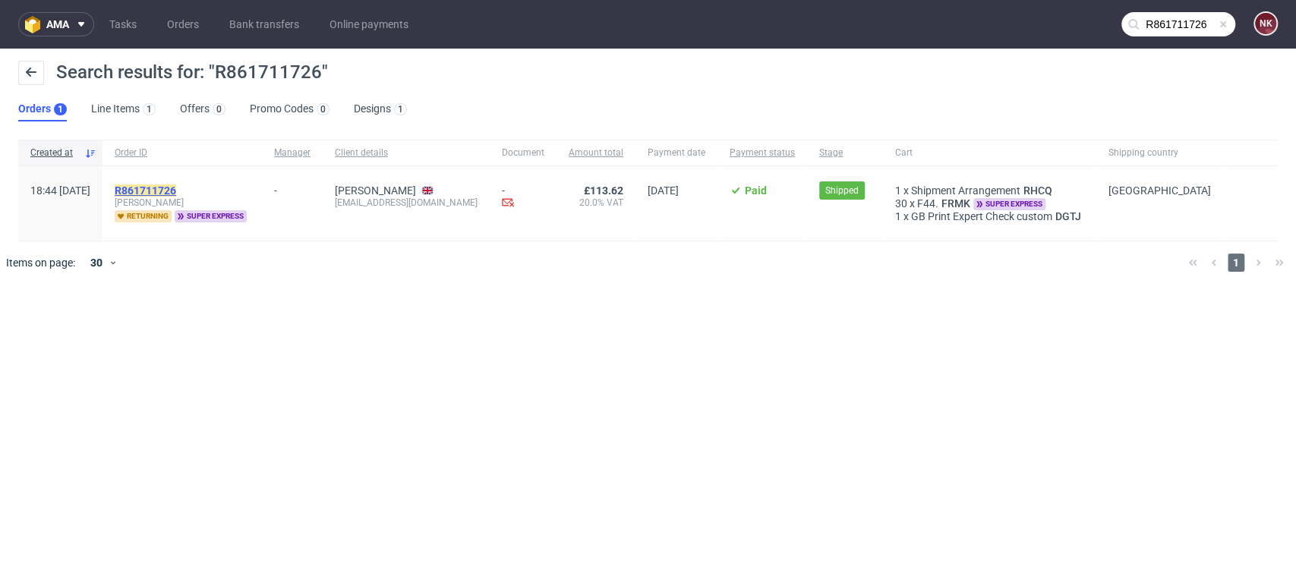
click at [176, 185] on mark "R861711726" at bounding box center [146, 191] width 62 height 12
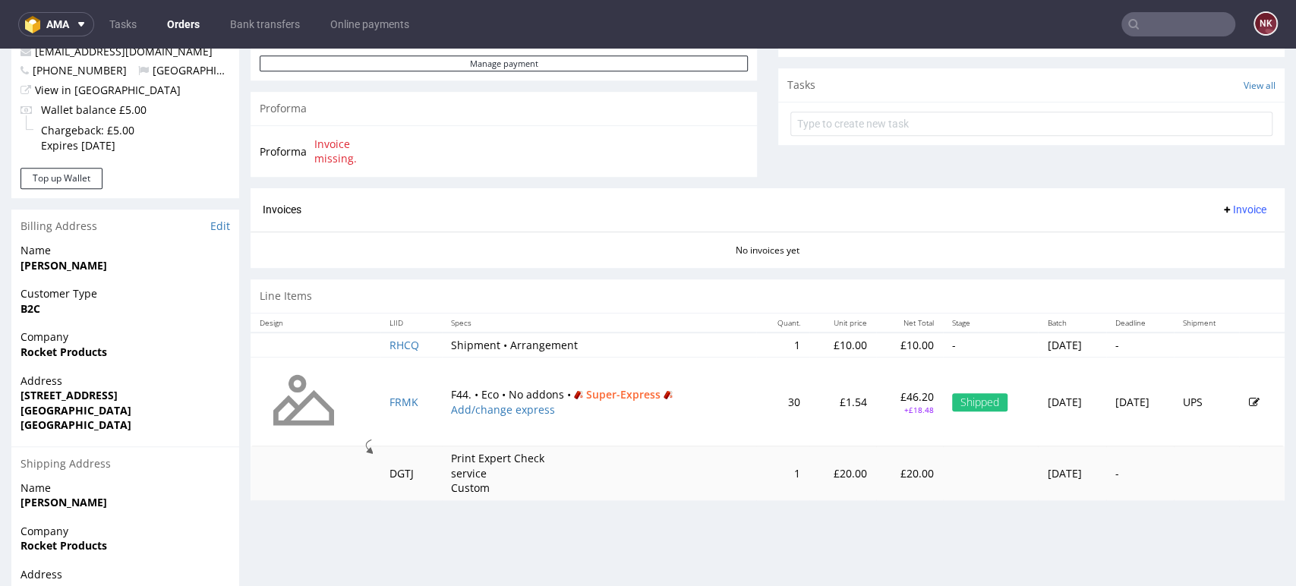
scroll to position [665, 0]
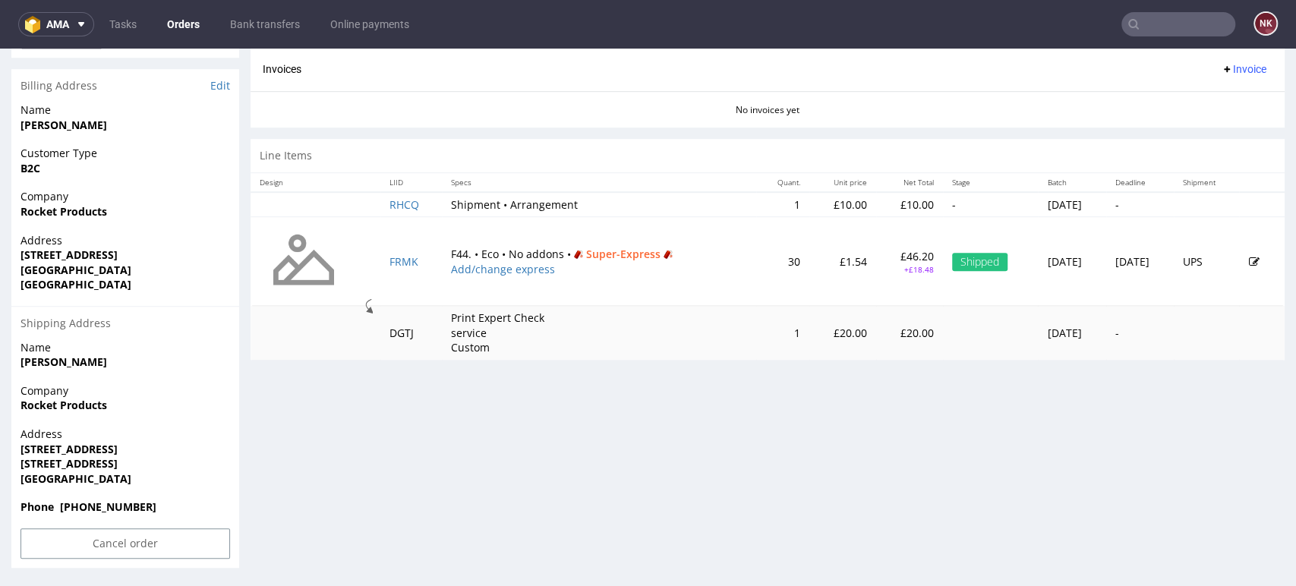
click at [885, 254] on p "£46.20" at bounding box center [909, 256] width 49 height 15
click at [1163, 24] on input "text" at bounding box center [1179, 24] width 114 height 24
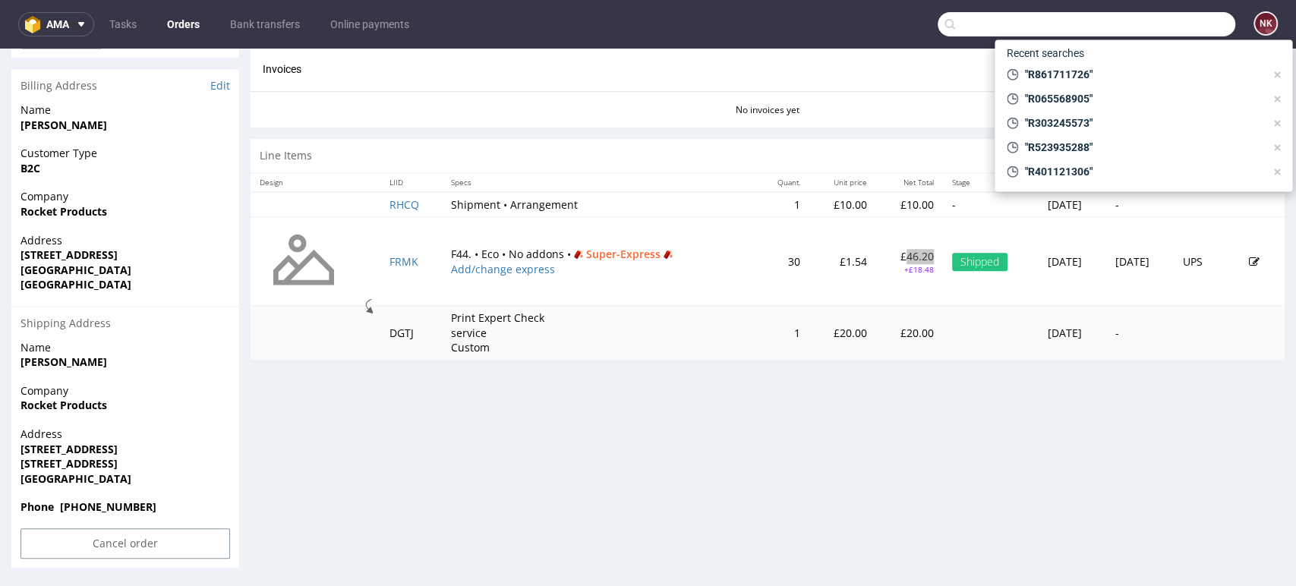
paste input "R081973455"
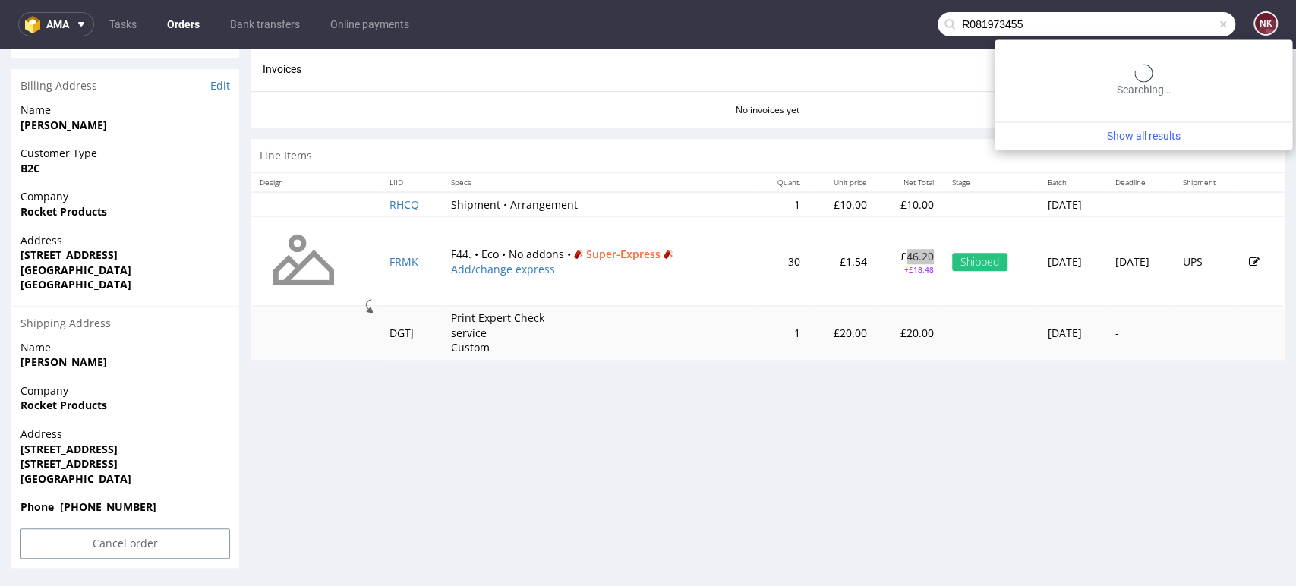
type input "R081973455"
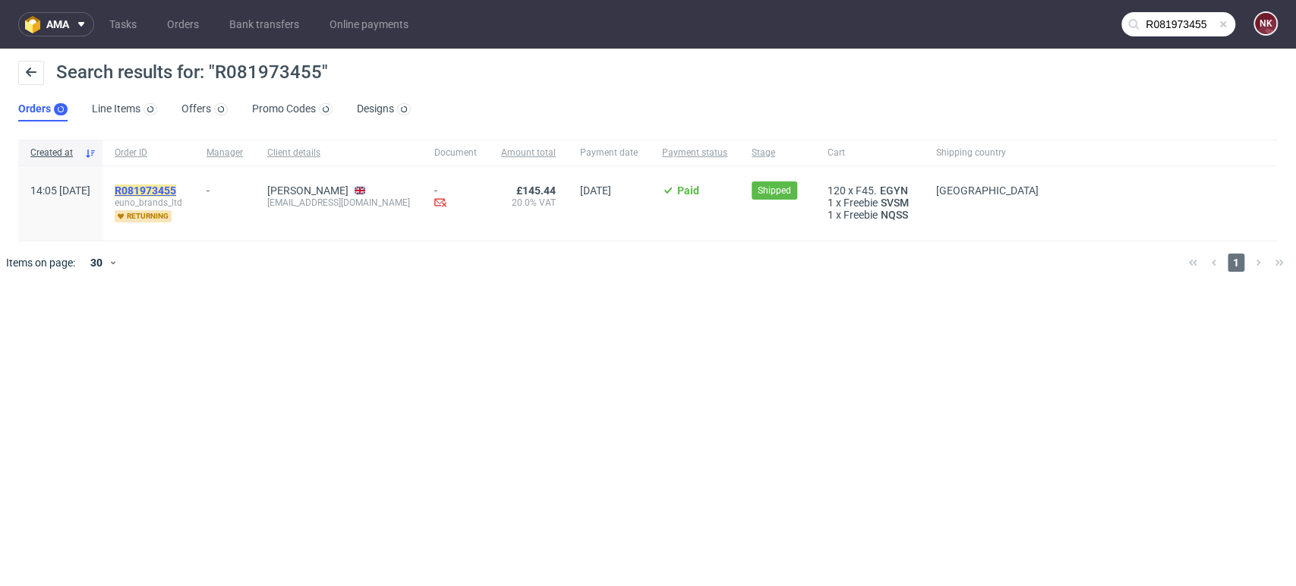
click at [176, 190] on mark "R081973455" at bounding box center [146, 191] width 62 height 12
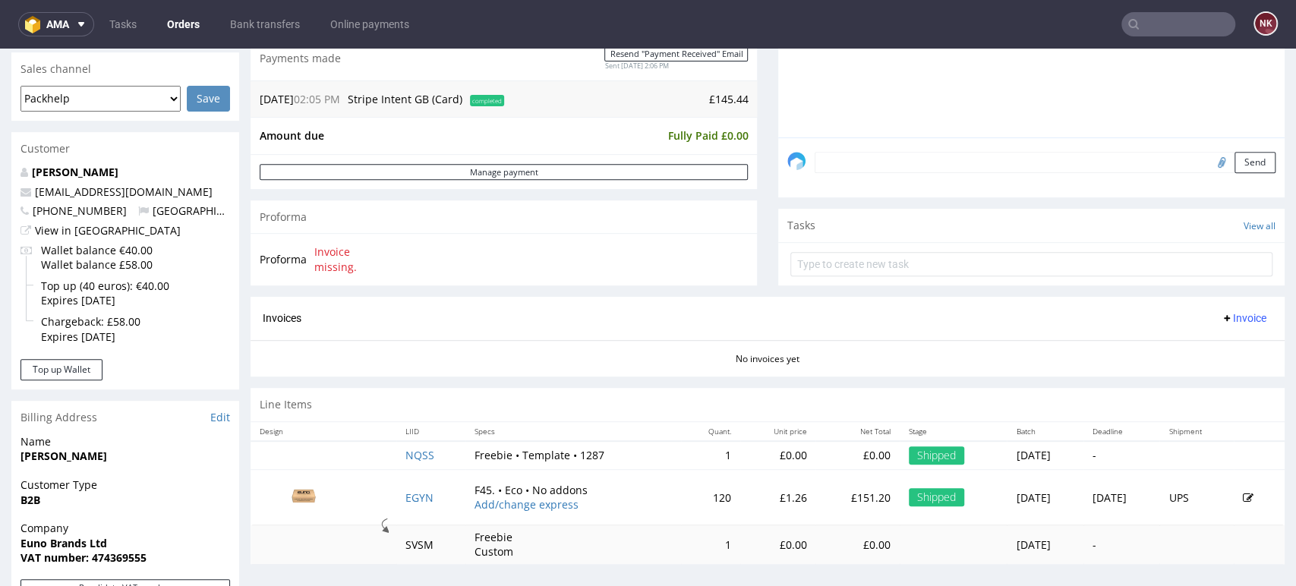
scroll to position [506, 0]
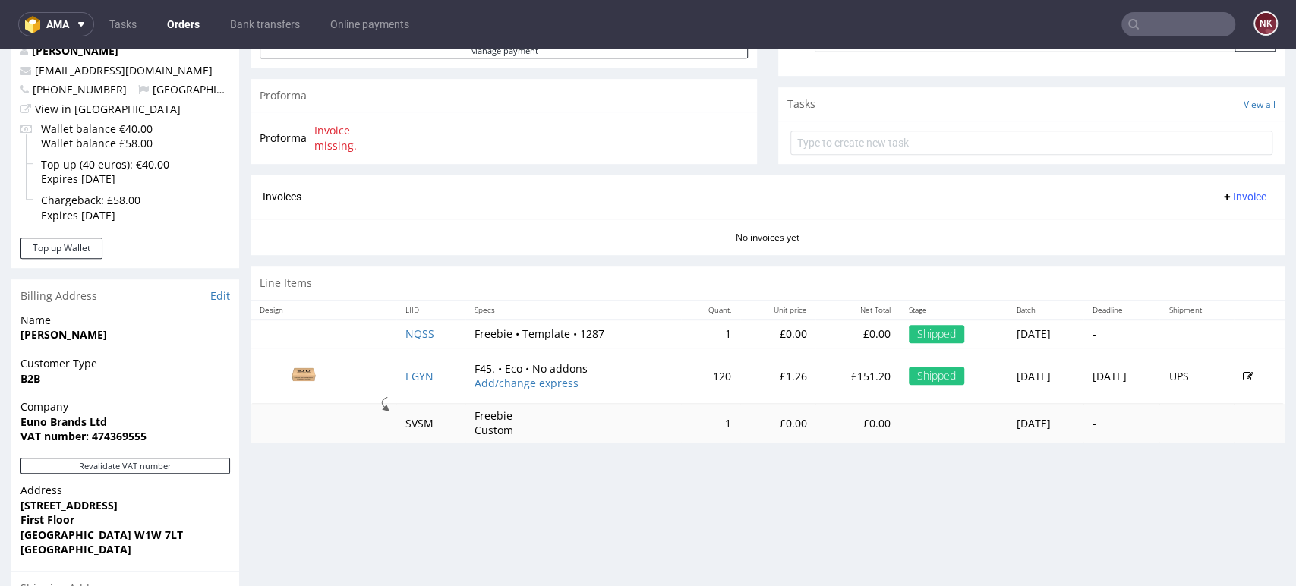
click at [825, 375] on p "£151.20" at bounding box center [858, 376] width 66 height 15
click at [818, 409] on td "£0.00" at bounding box center [858, 423] width 84 height 39
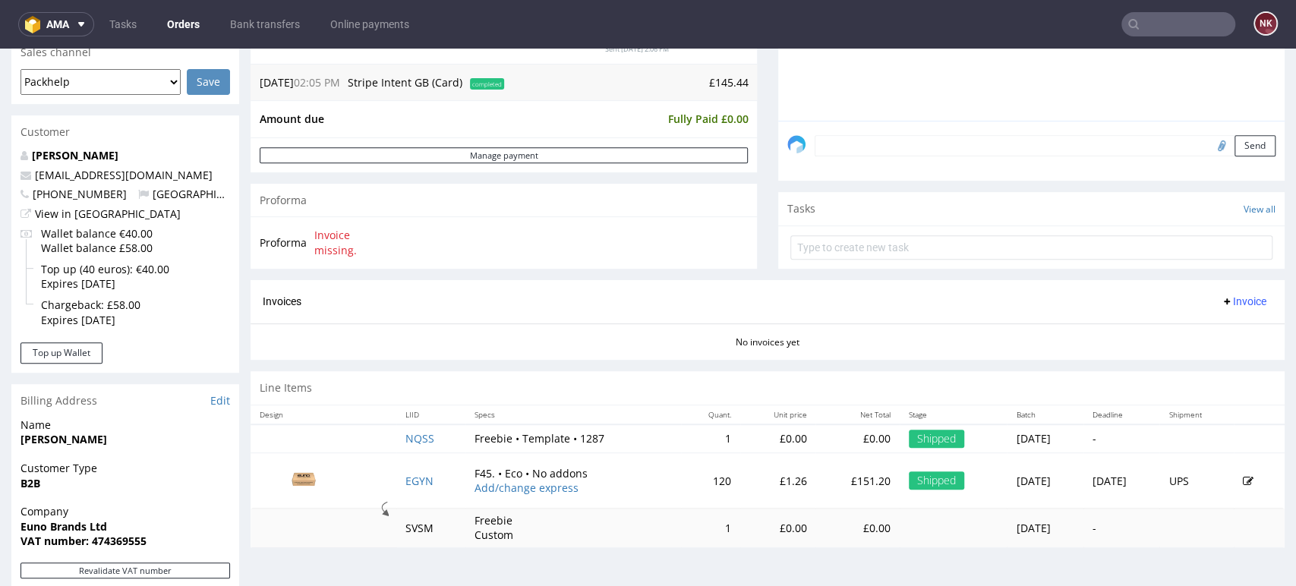
scroll to position [0, 0]
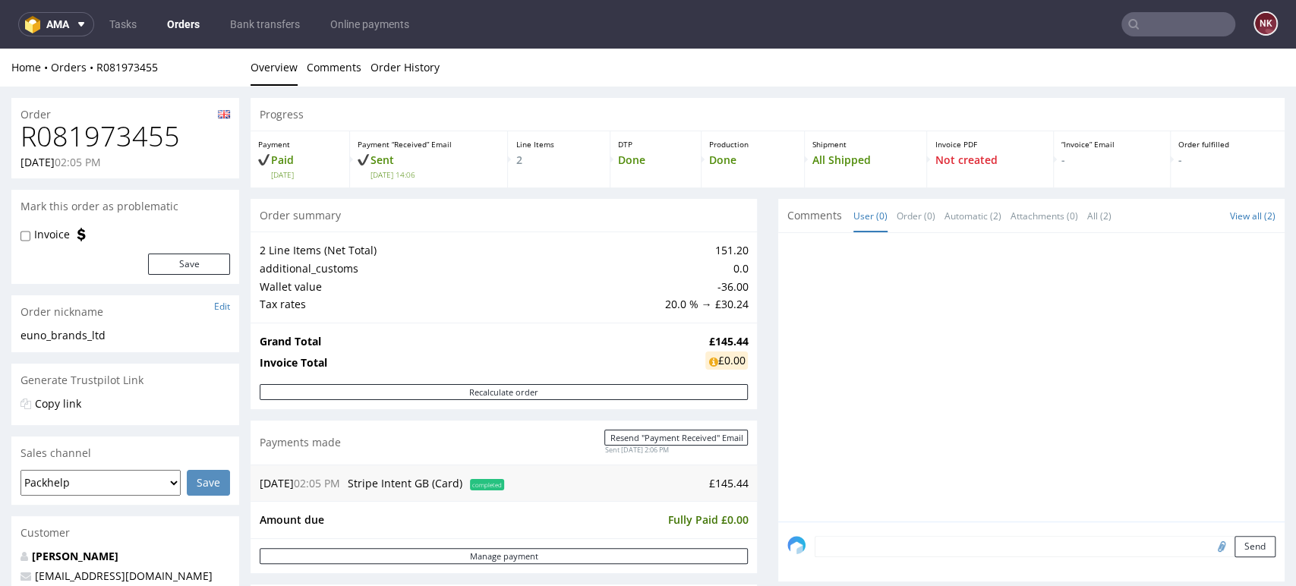
click at [1166, 27] on input "text" at bounding box center [1179, 24] width 114 height 24
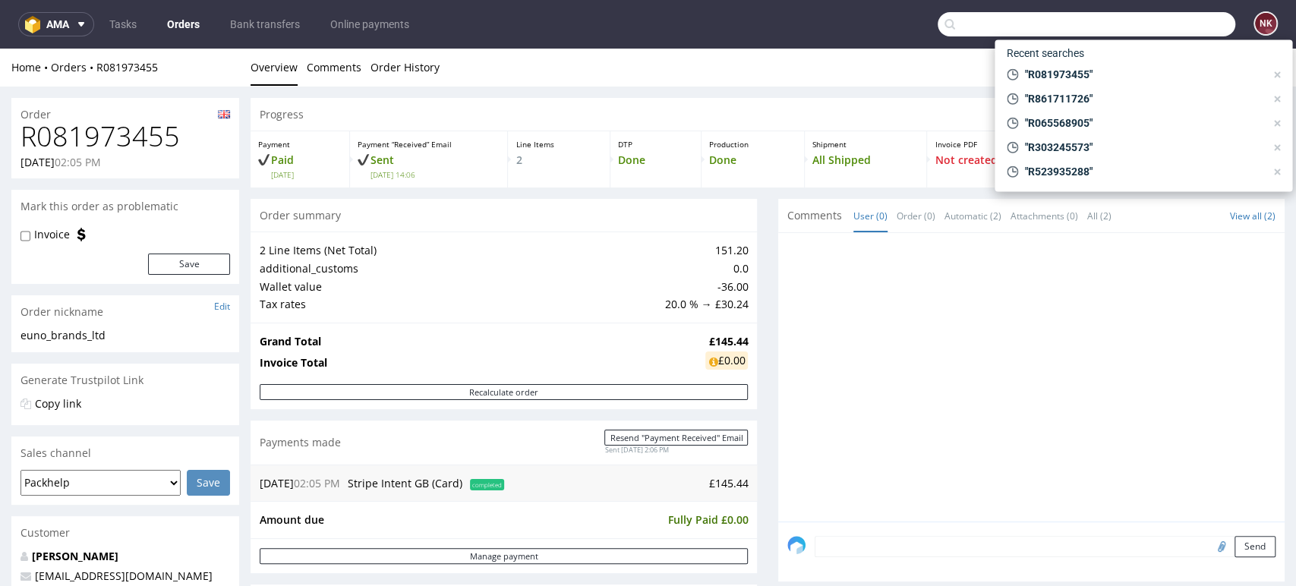
paste input "R799839642"
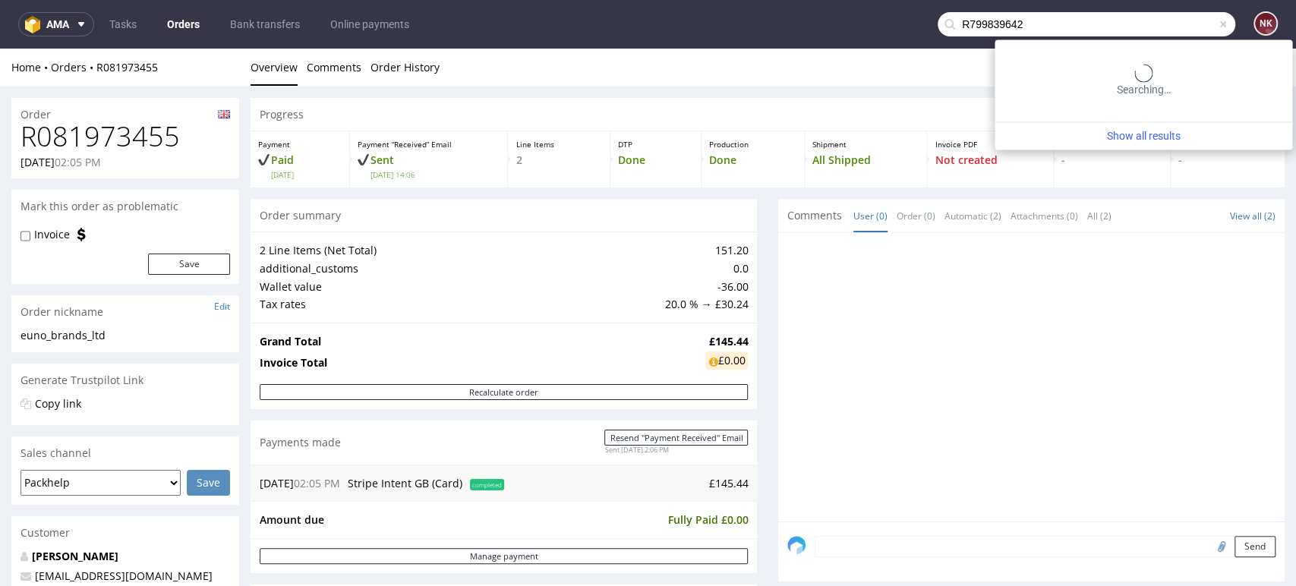
type input "R799839642"
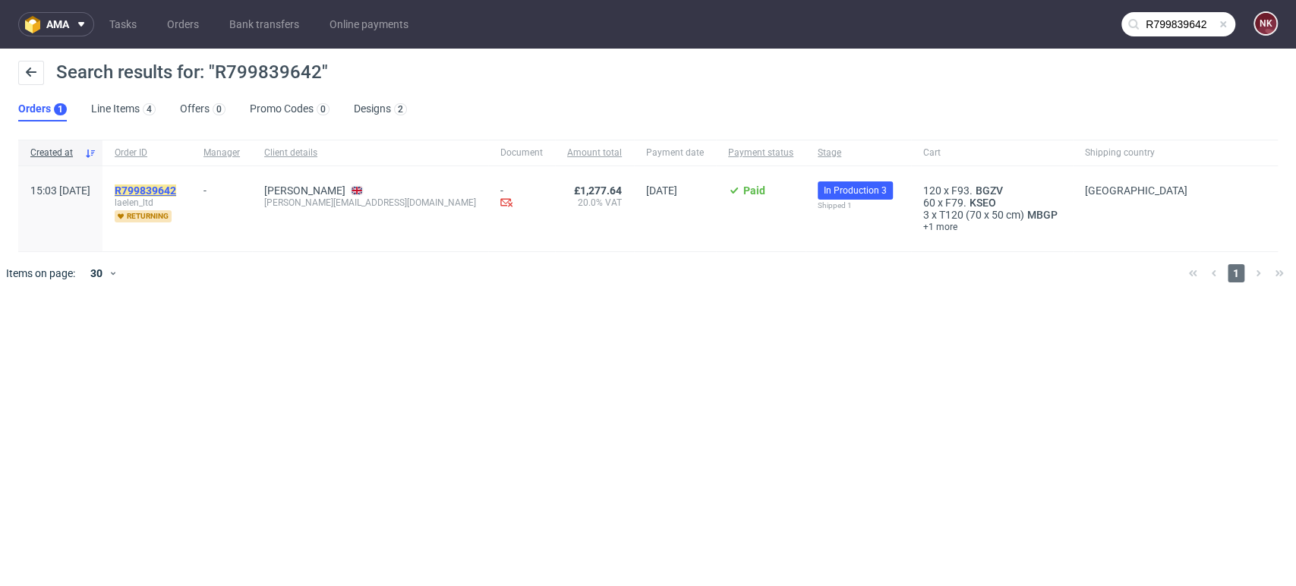
click at [176, 191] on mark "R799839642" at bounding box center [146, 191] width 62 height 12
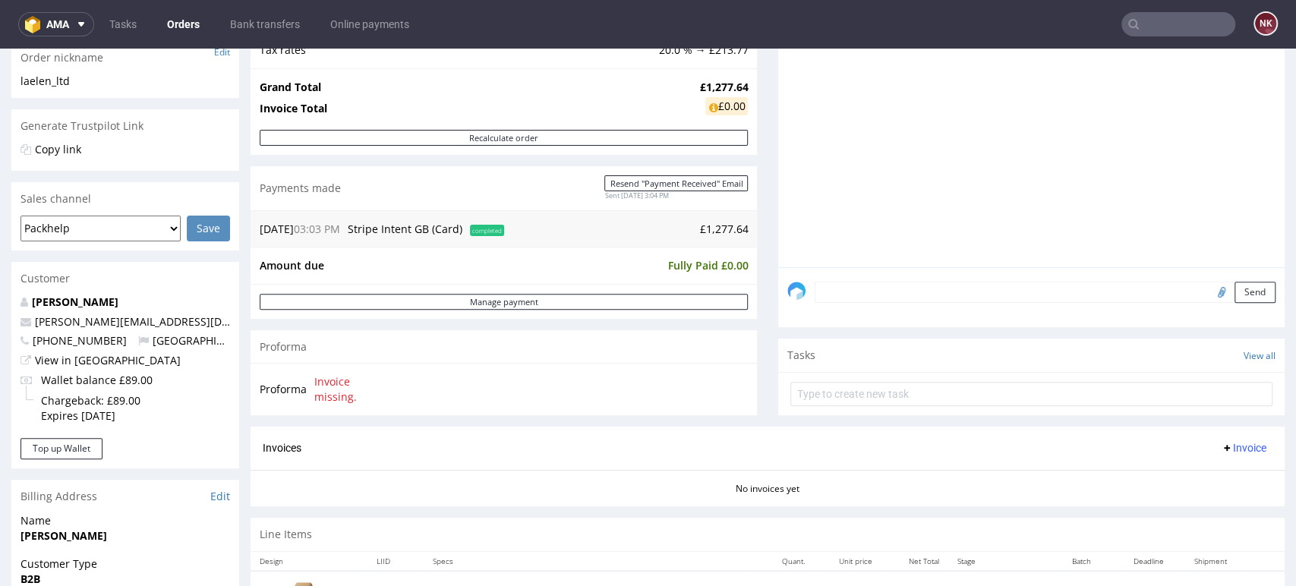
scroll to position [590, 0]
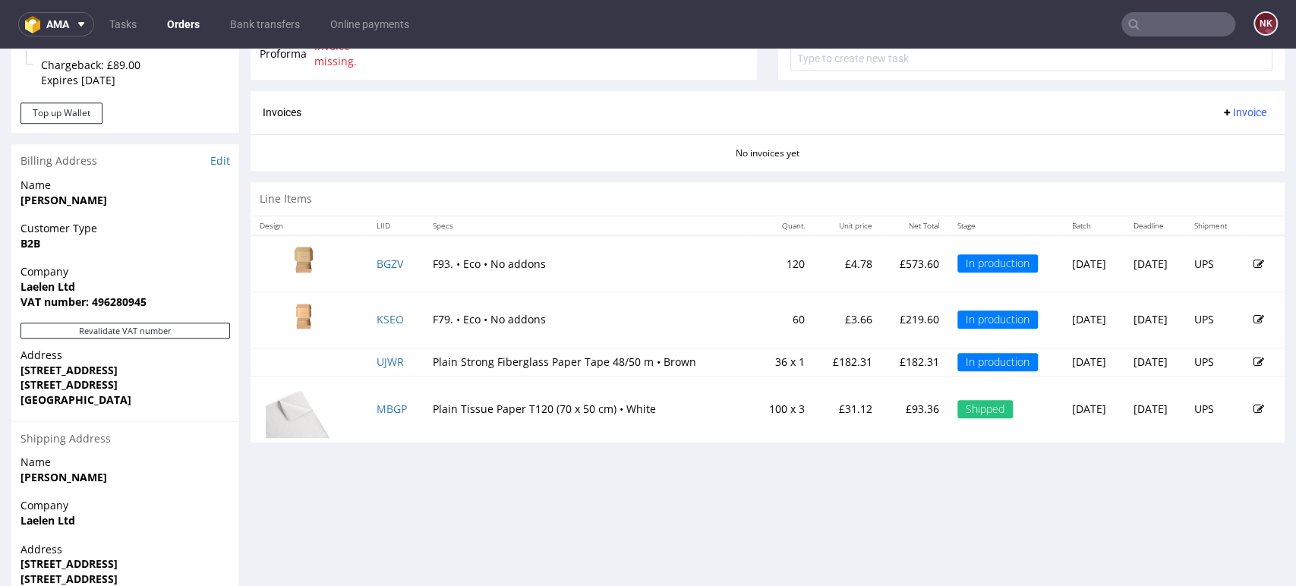
click at [890, 406] on p "£93.36" at bounding box center [914, 409] width 49 height 15
click at [883, 481] on div "Progress Payment Paid Fri 22 Aug Payment “Received” Email Sent Fri 22 Aug 15:04…" at bounding box center [768, 95] width 1034 height 1175
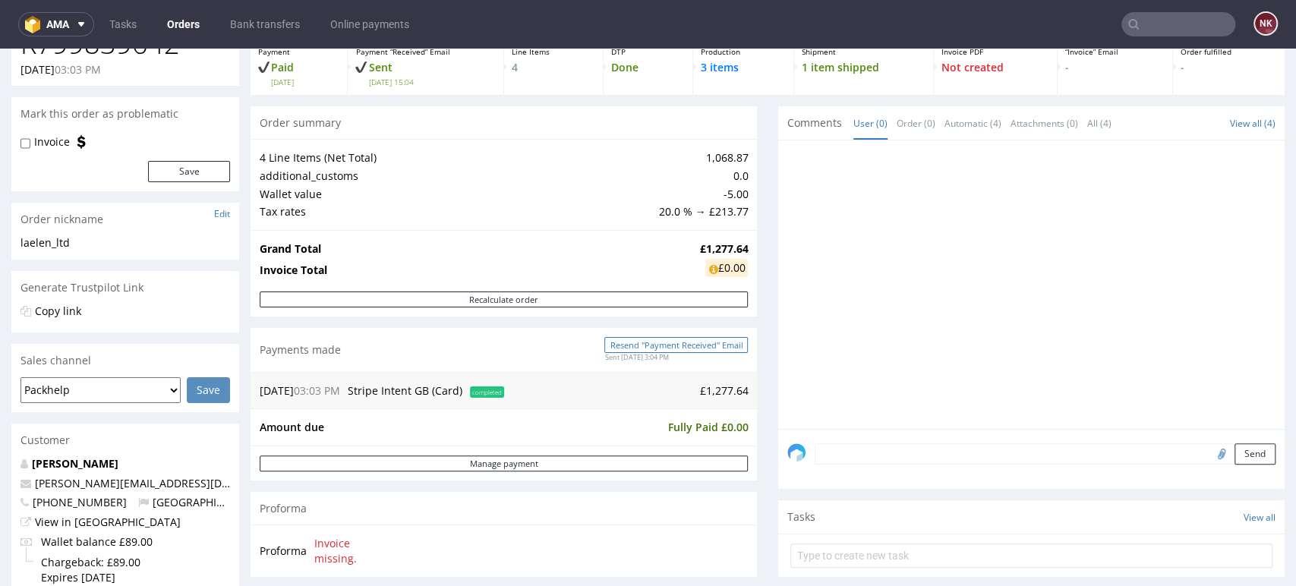
scroll to position [0, 0]
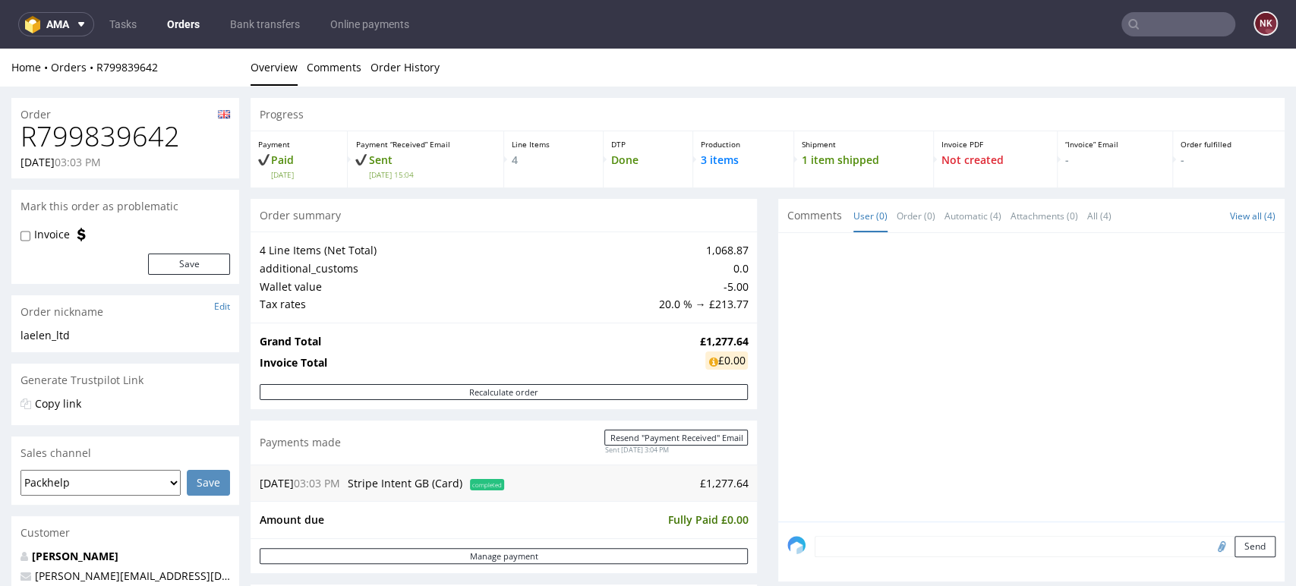
click at [1179, 17] on input "text" at bounding box center [1179, 24] width 114 height 24
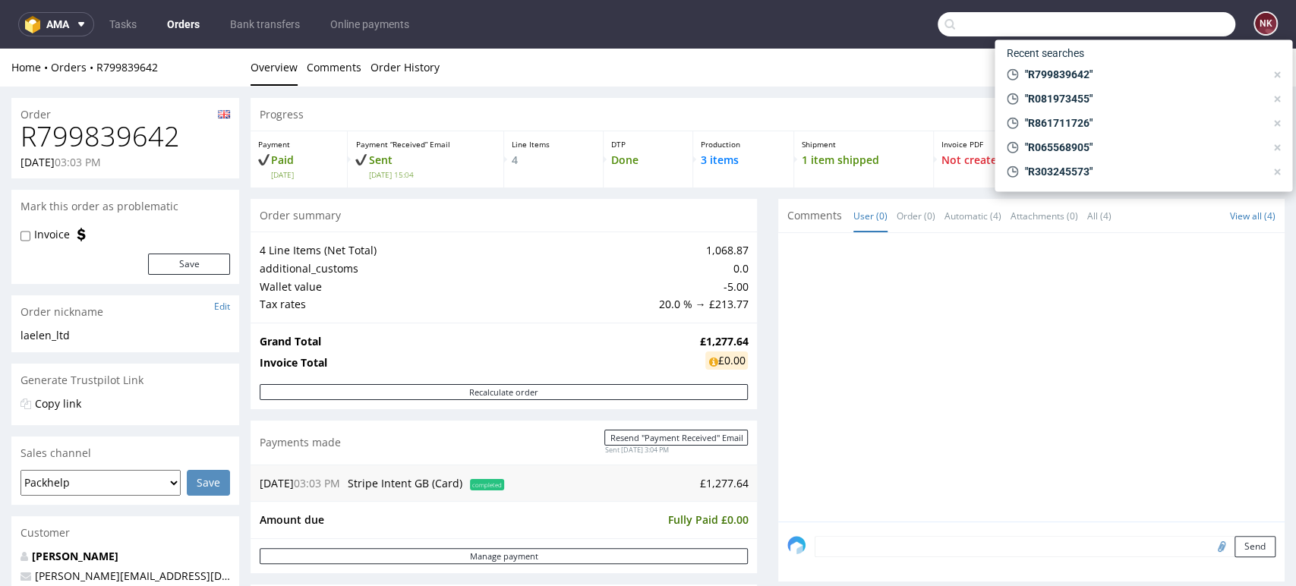
paste input "R230321356"
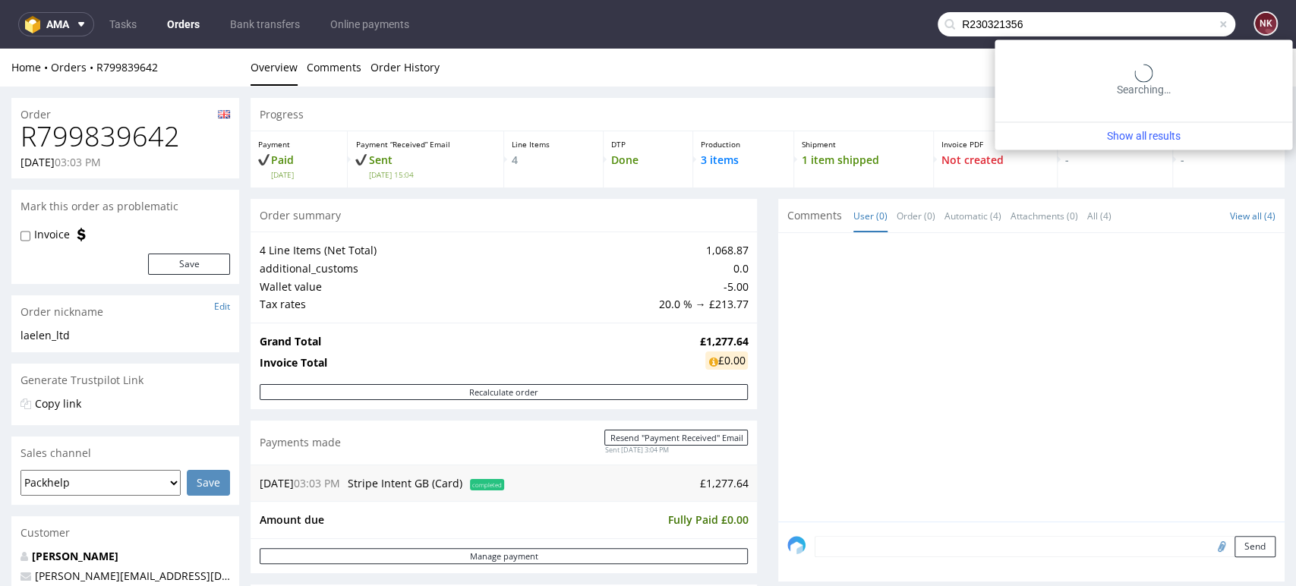
type input "R230321356"
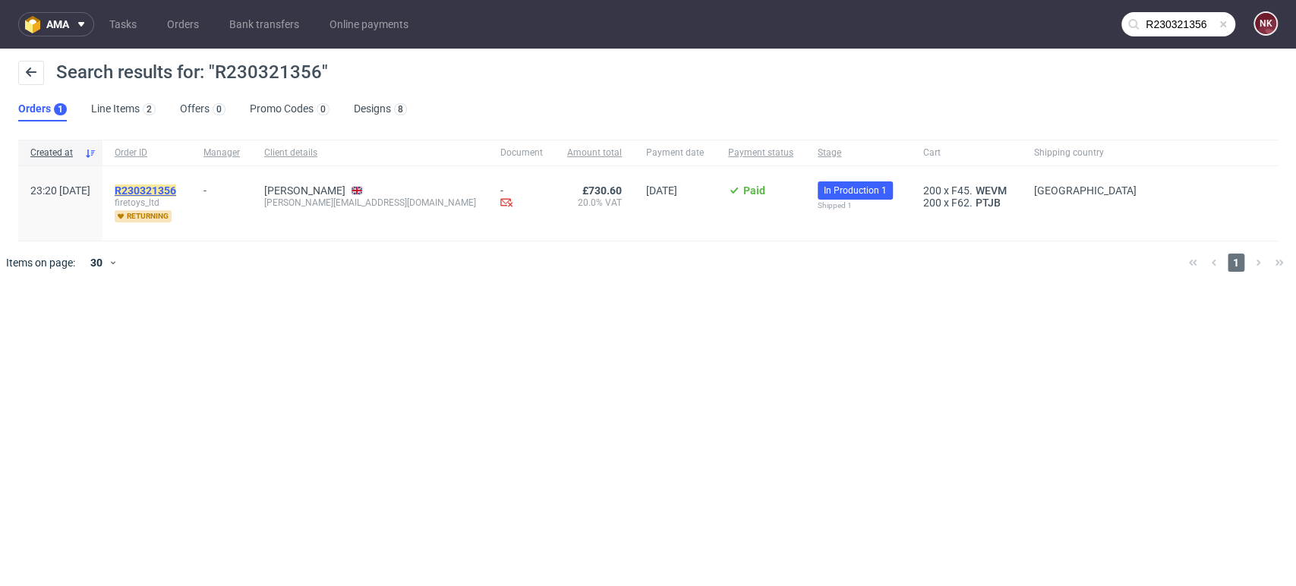
click at [176, 190] on mark "R230321356" at bounding box center [146, 191] width 62 height 12
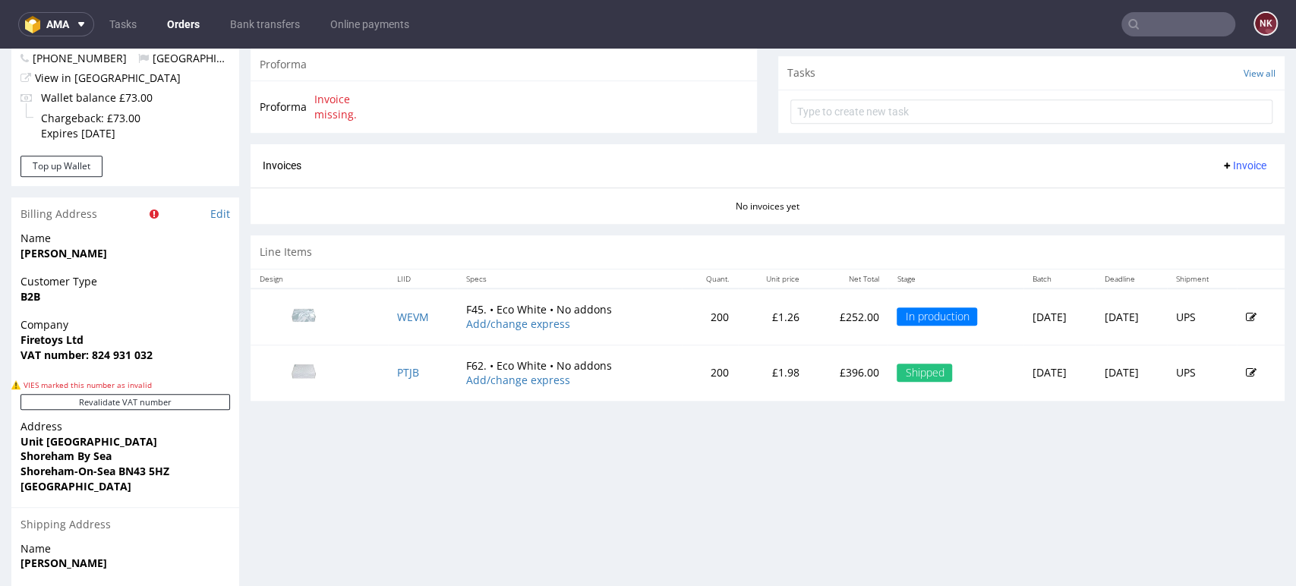
scroll to position [590, 0]
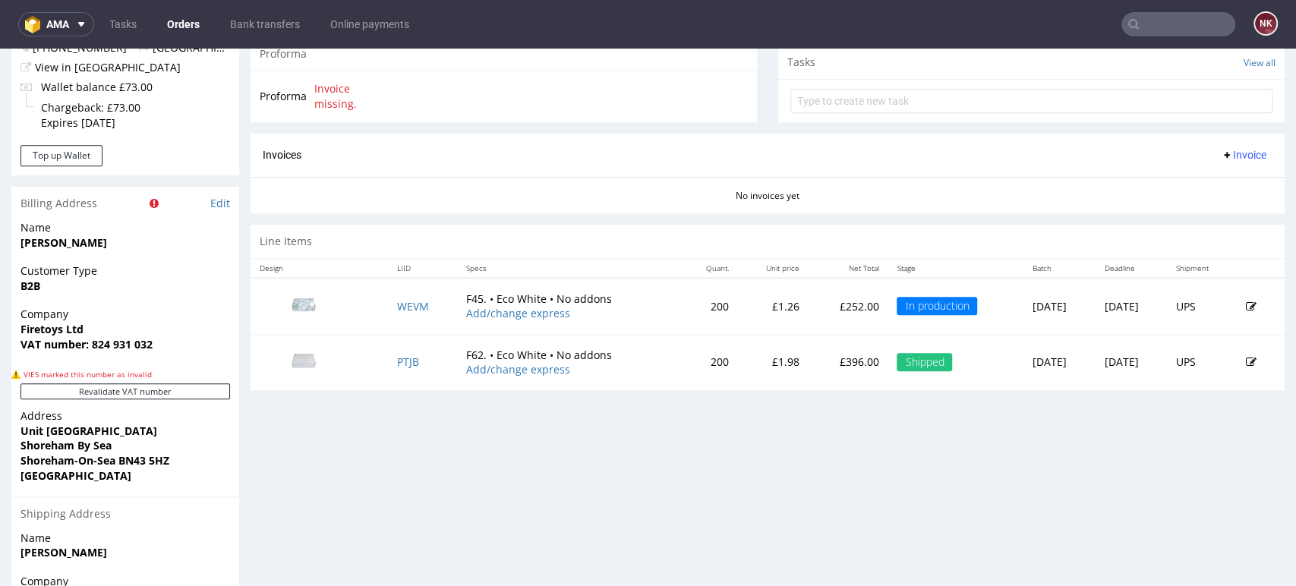
click at [818, 357] on p "£396.00" at bounding box center [848, 362] width 61 height 15
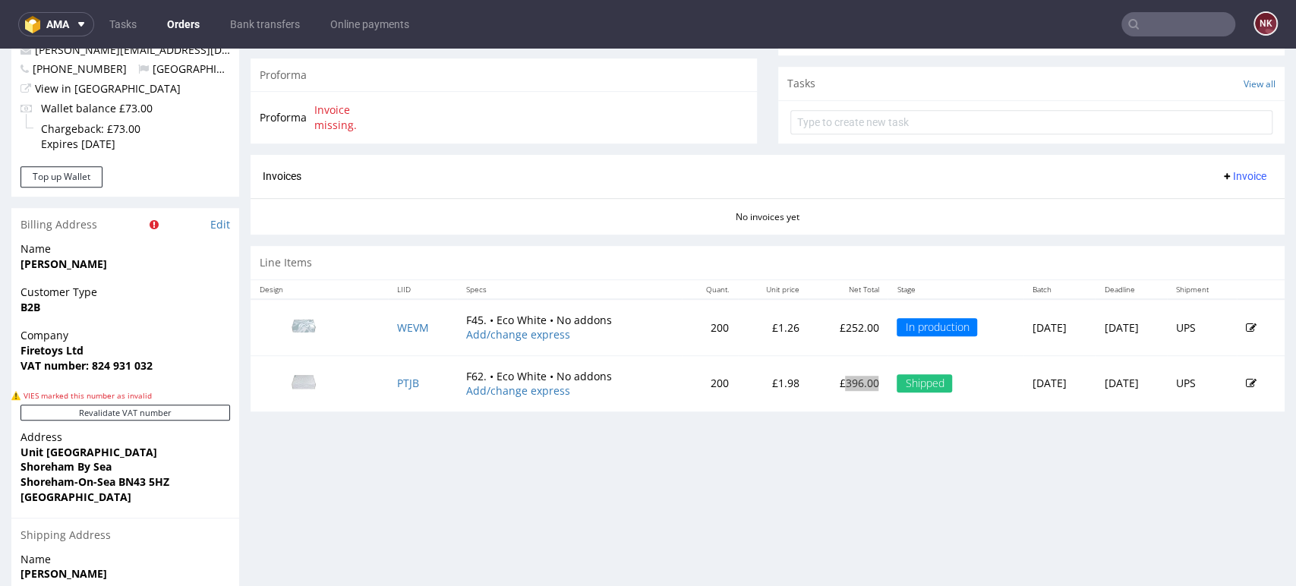
scroll to position [612, 0]
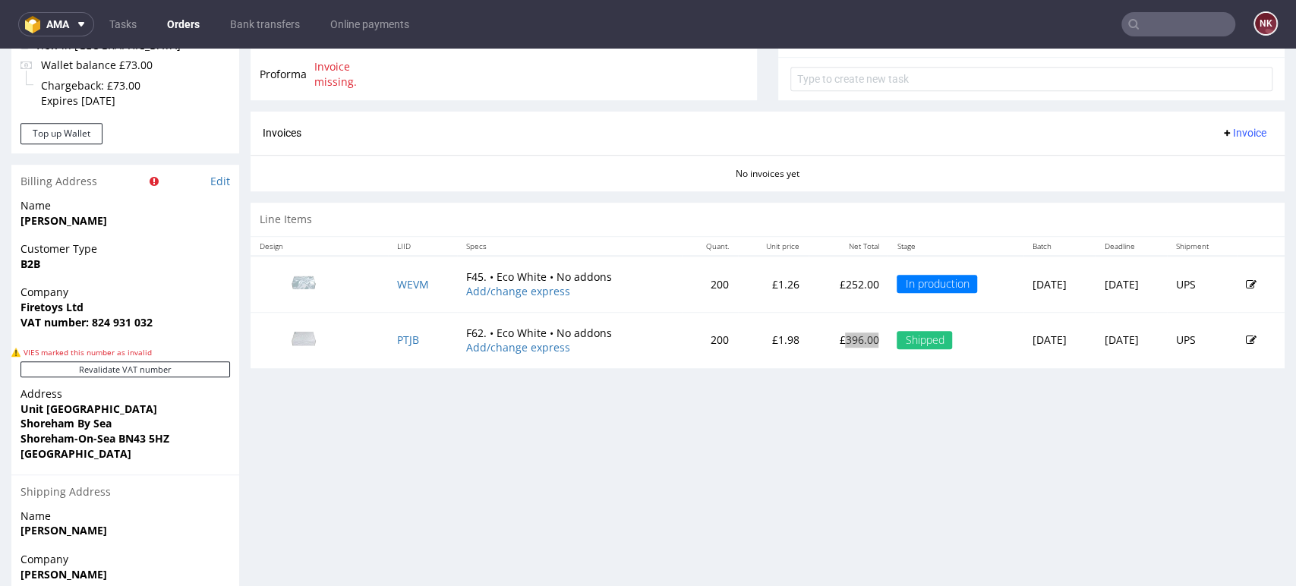
click at [1172, 19] on input "text" at bounding box center [1179, 24] width 114 height 24
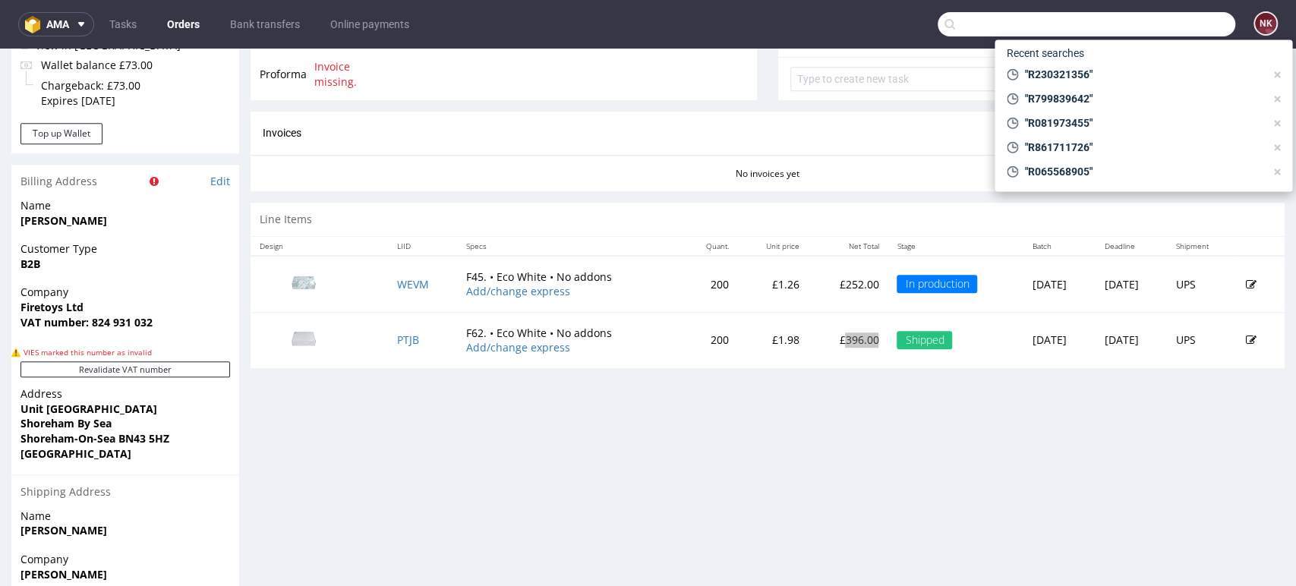
paste input "R529810438"
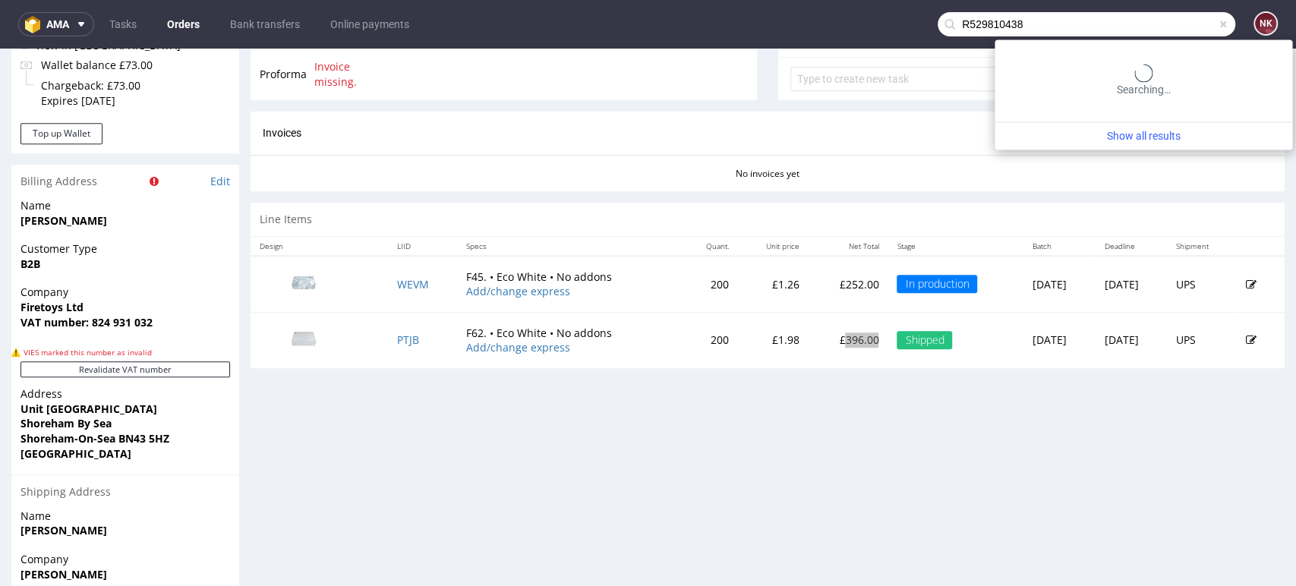
type input "R529810438"
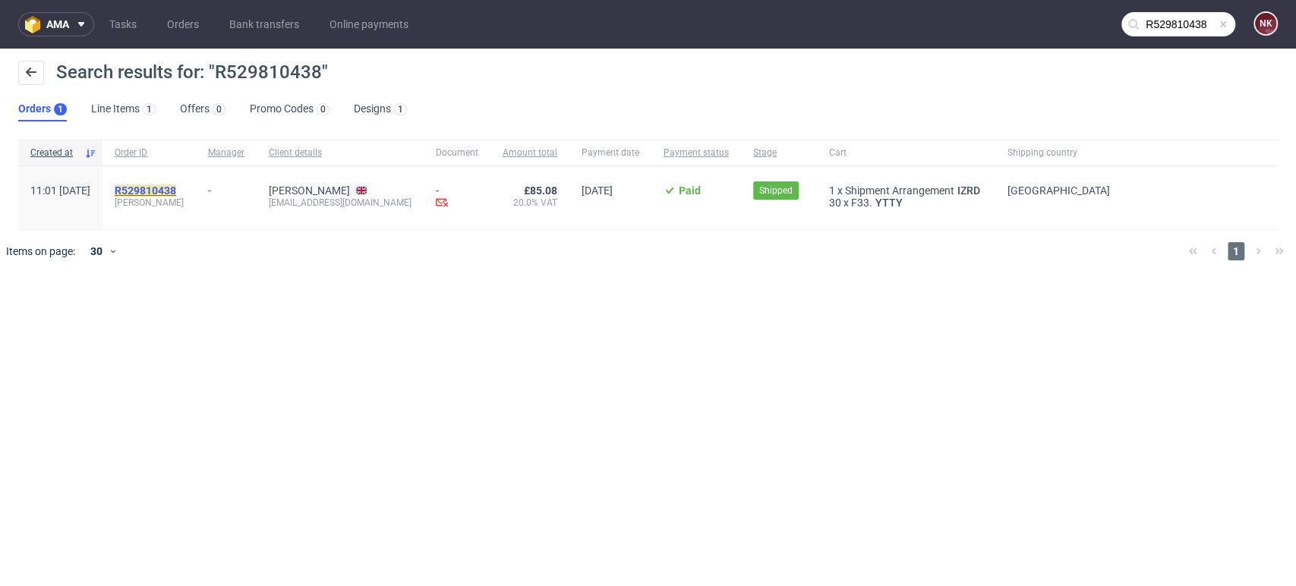
click at [169, 188] on mark "R529810438" at bounding box center [146, 191] width 62 height 12
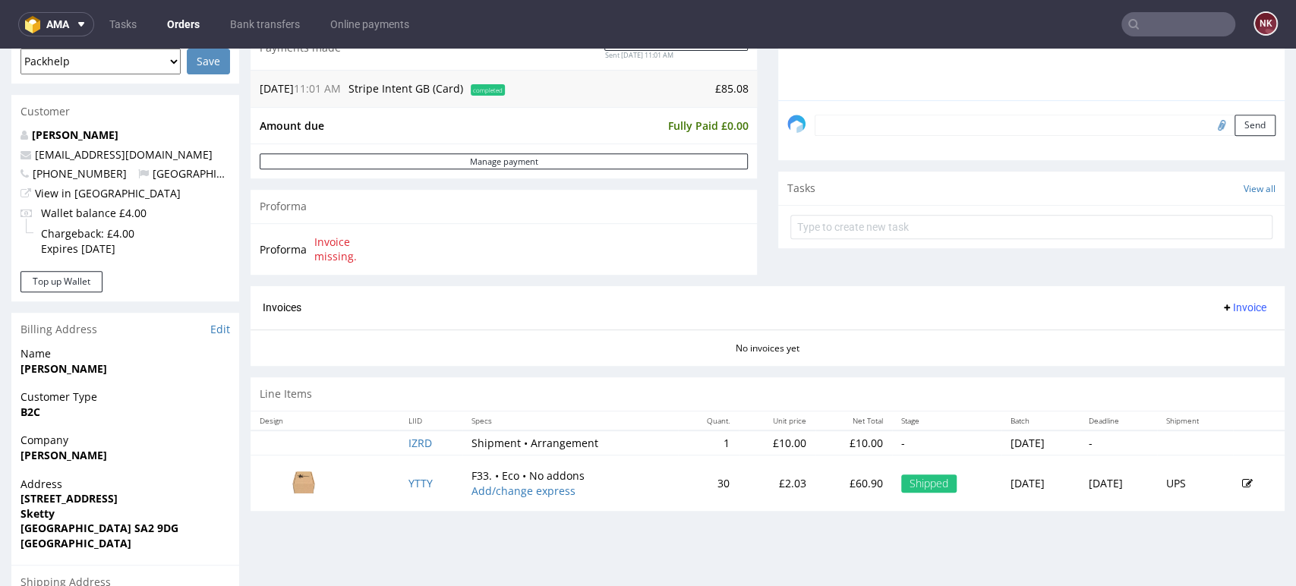
scroll to position [506, 0]
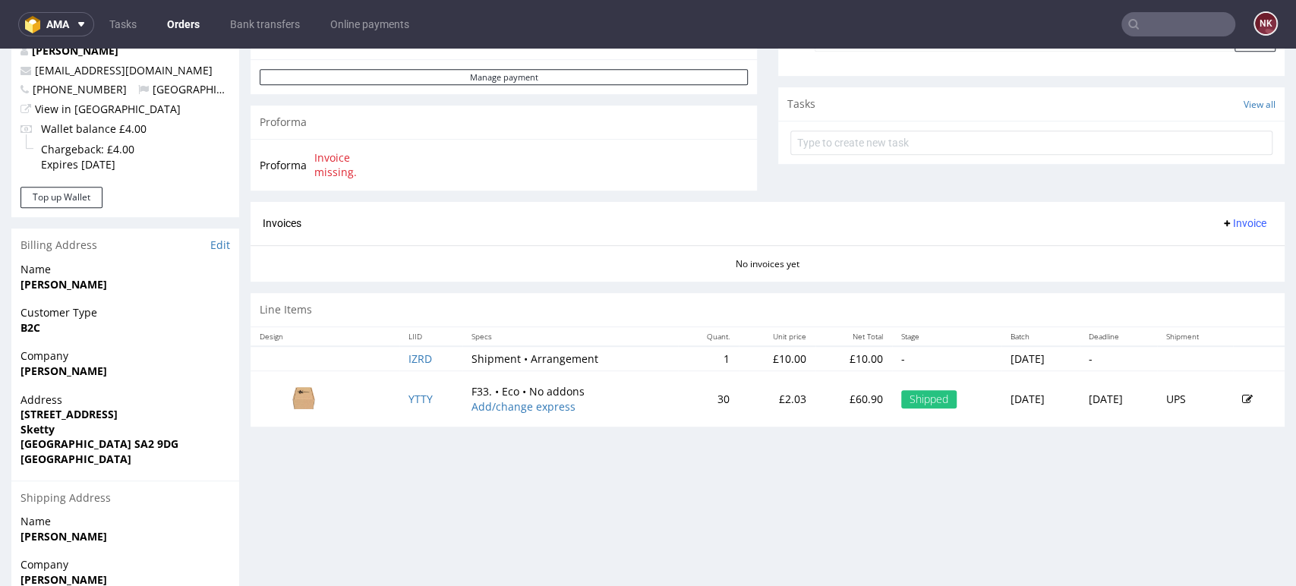
click at [825, 399] on p "£60.90" at bounding box center [854, 399] width 58 height 15
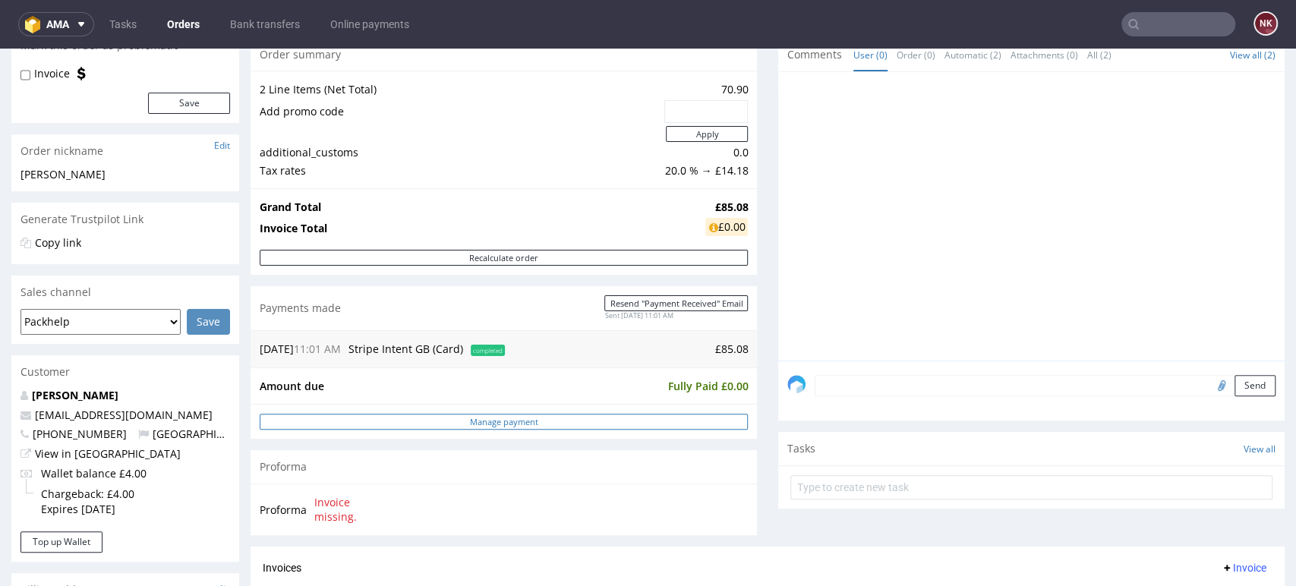
scroll to position [84, 0]
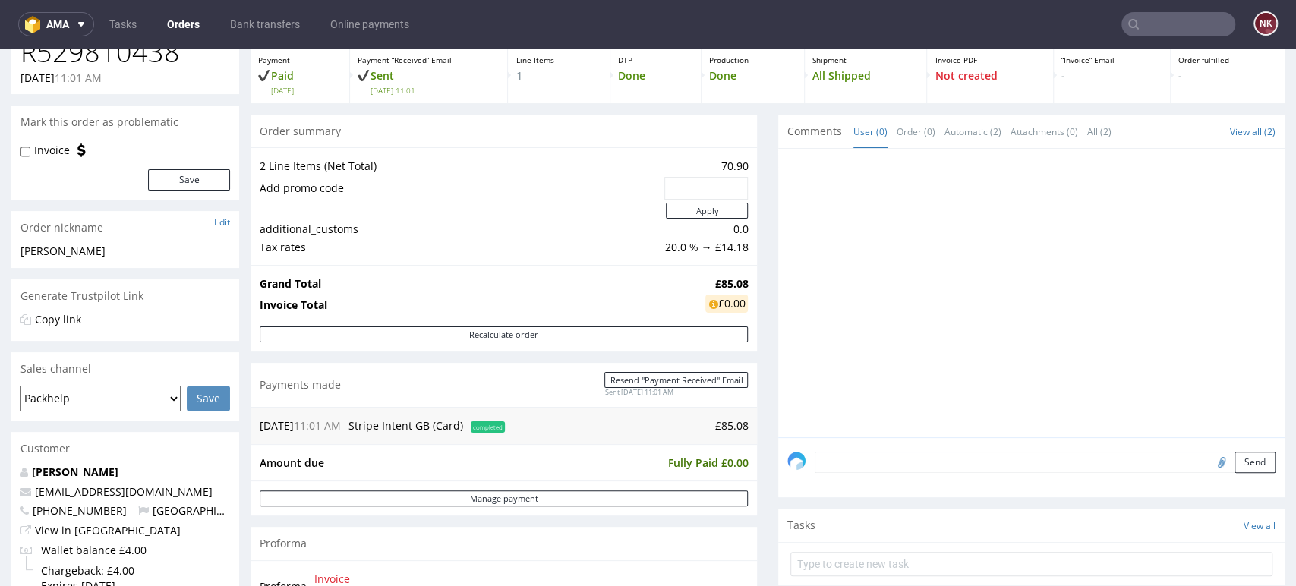
click at [1192, 9] on nav "ama Tasks Orders Bank transfers Online payments NK" at bounding box center [648, 24] width 1296 height 49
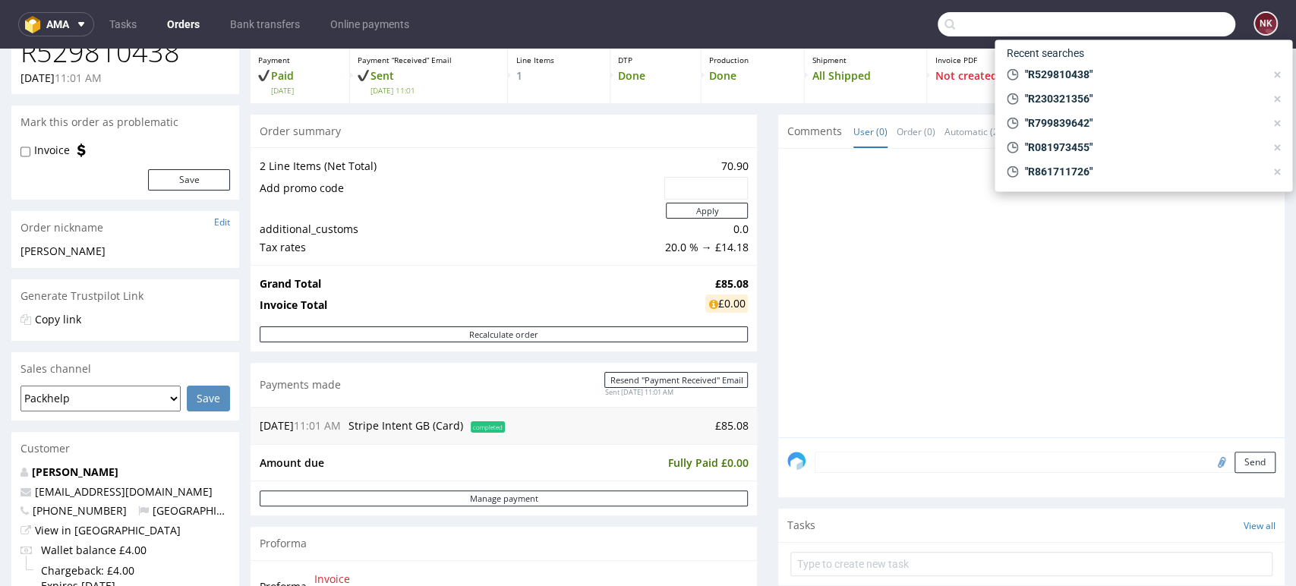
click at [1191, 26] on input "text" at bounding box center [1087, 24] width 298 height 24
paste input "R887921940"
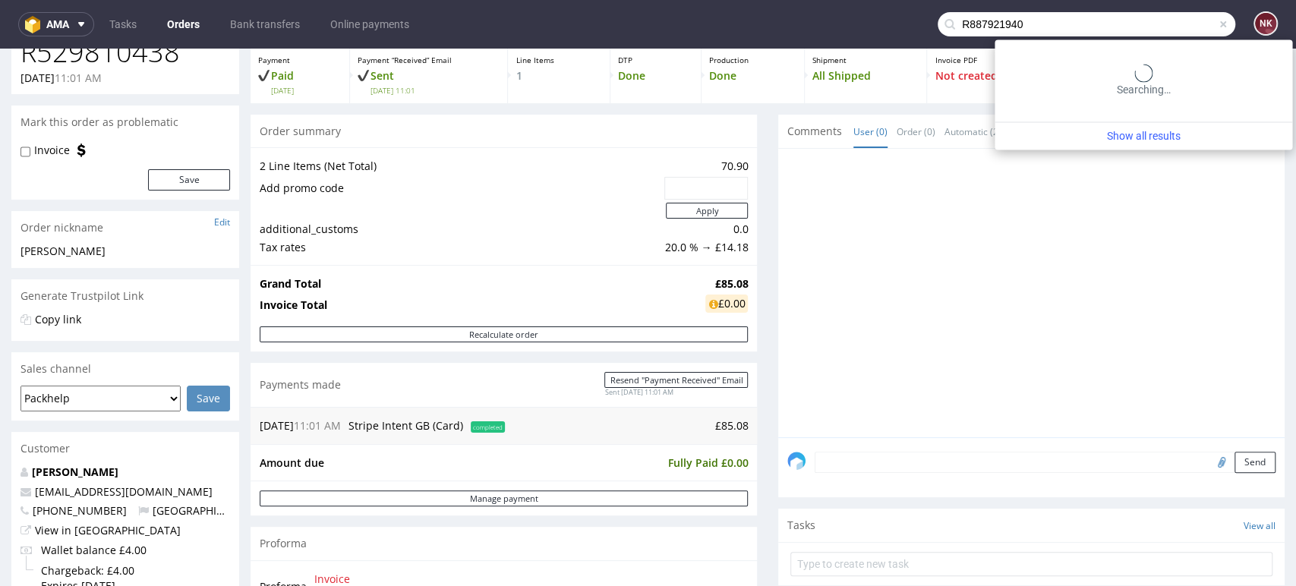
type input "R887921940"
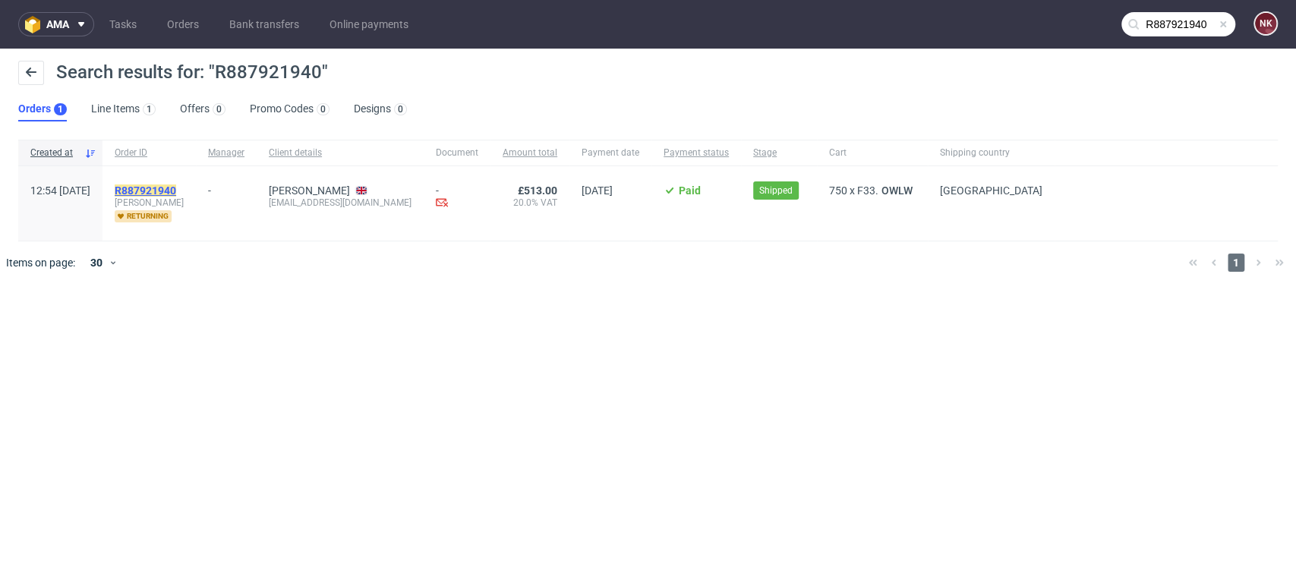
click at [176, 192] on mark "R887921940" at bounding box center [146, 191] width 62 height 12
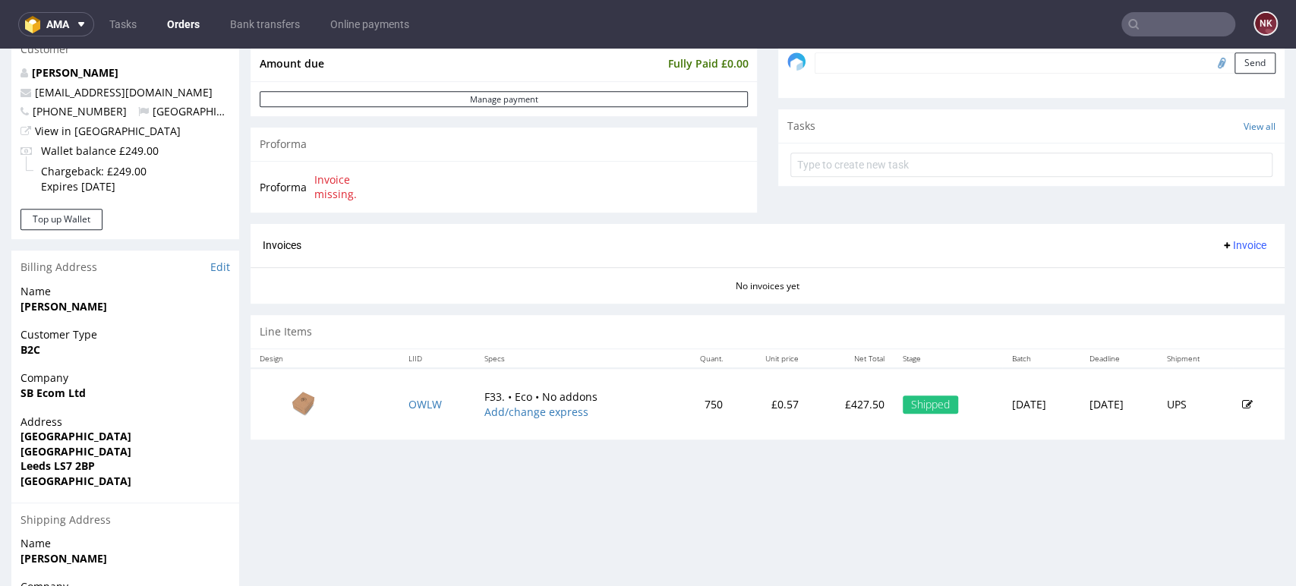
scroll to position [506, 0]
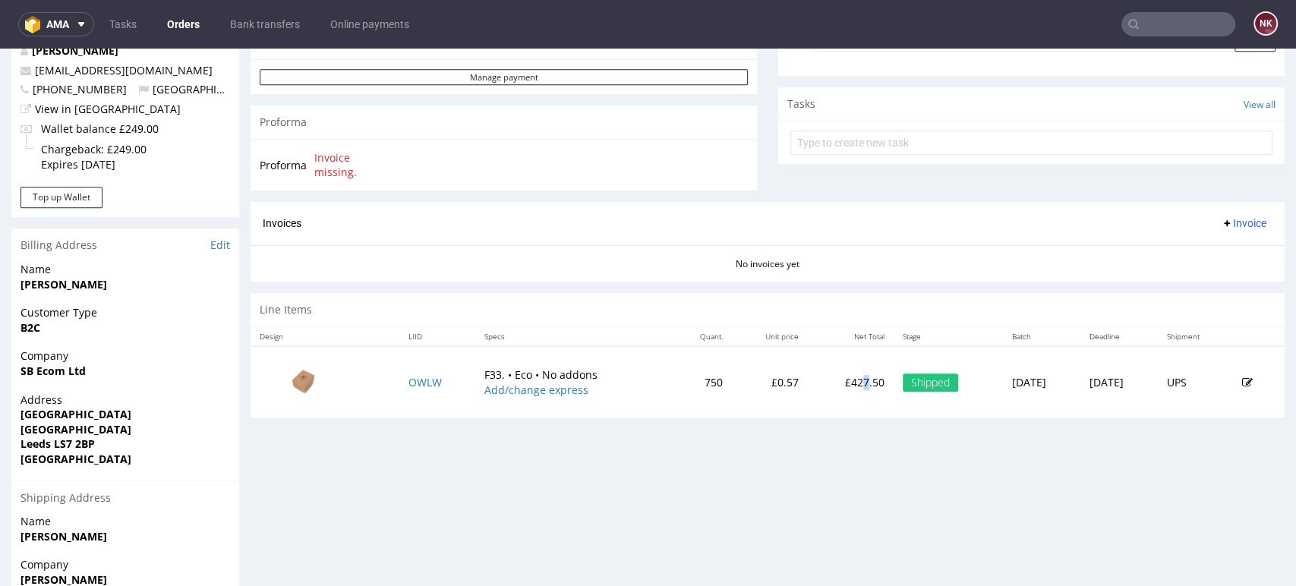
click at [817, 381] on p "£427.50" at bounding box center [851, 382] width 68 height 15
click at [821, 386] on p "£427.50" at bounding box center [851, 382] width 68 height 15
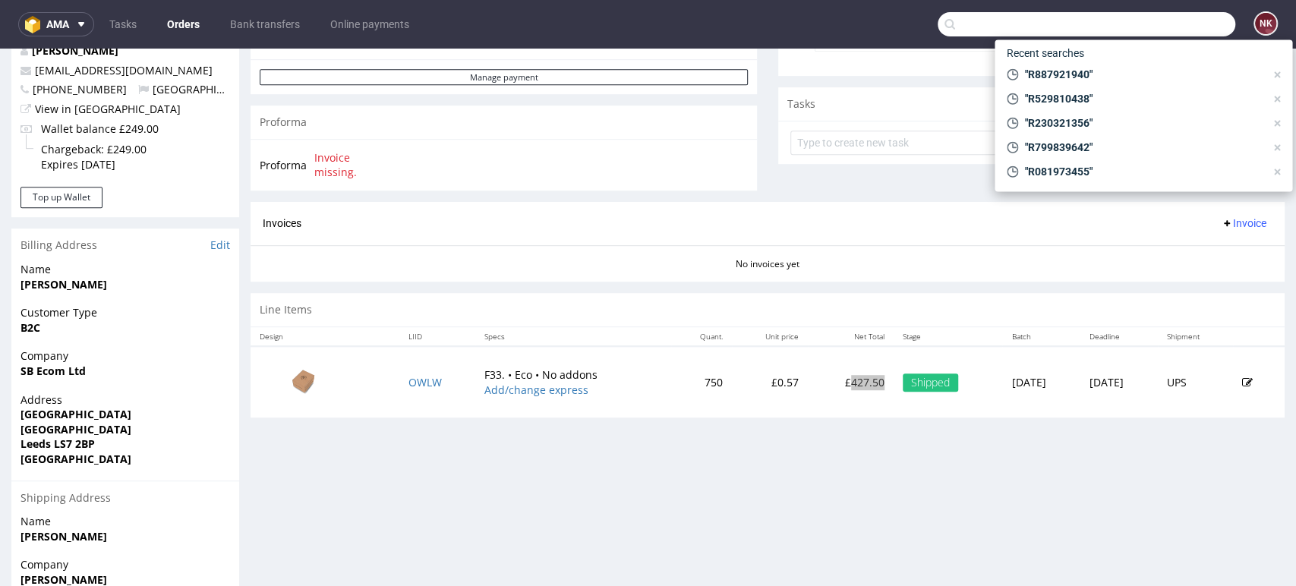
click at [1166, 21] on input "text" at bounding box center [1087, 24] width 298 height 24
paste input "R230321356"
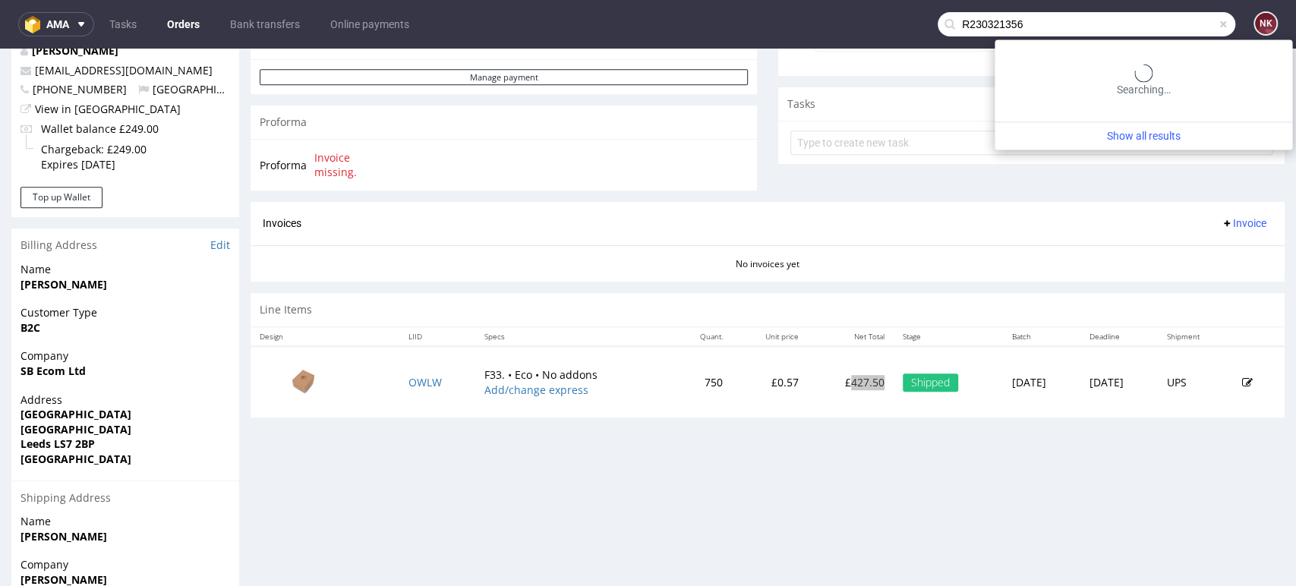
type input "R230321356"
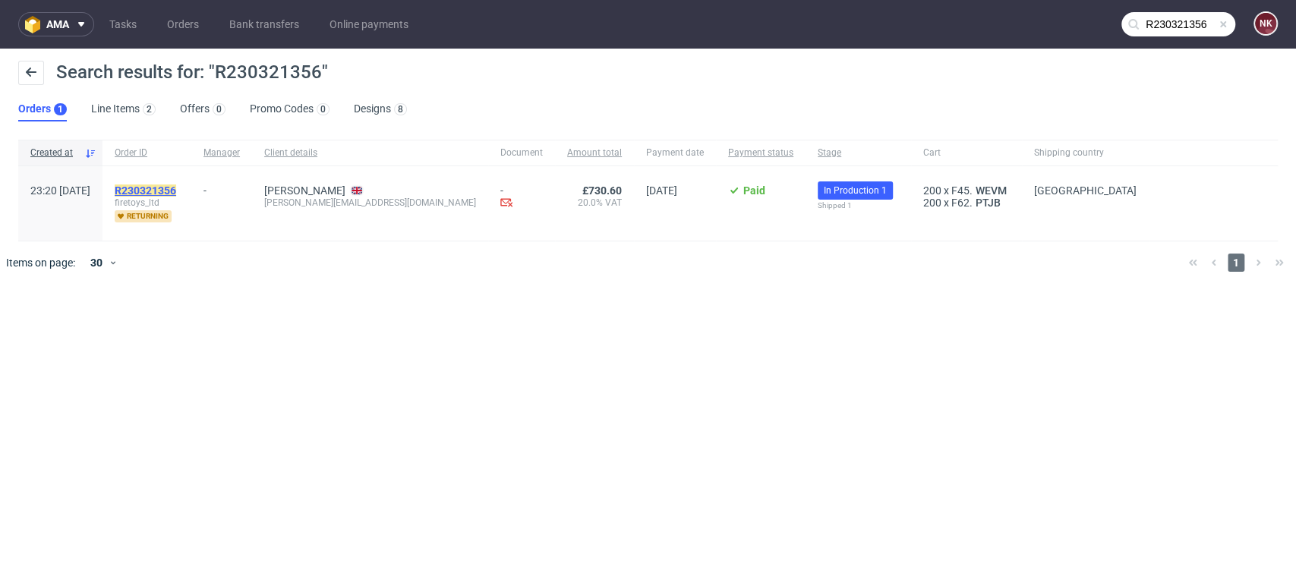
click at [176, 188] on mark "R230321356" at bounding box center [146, 191] width 62 height 12
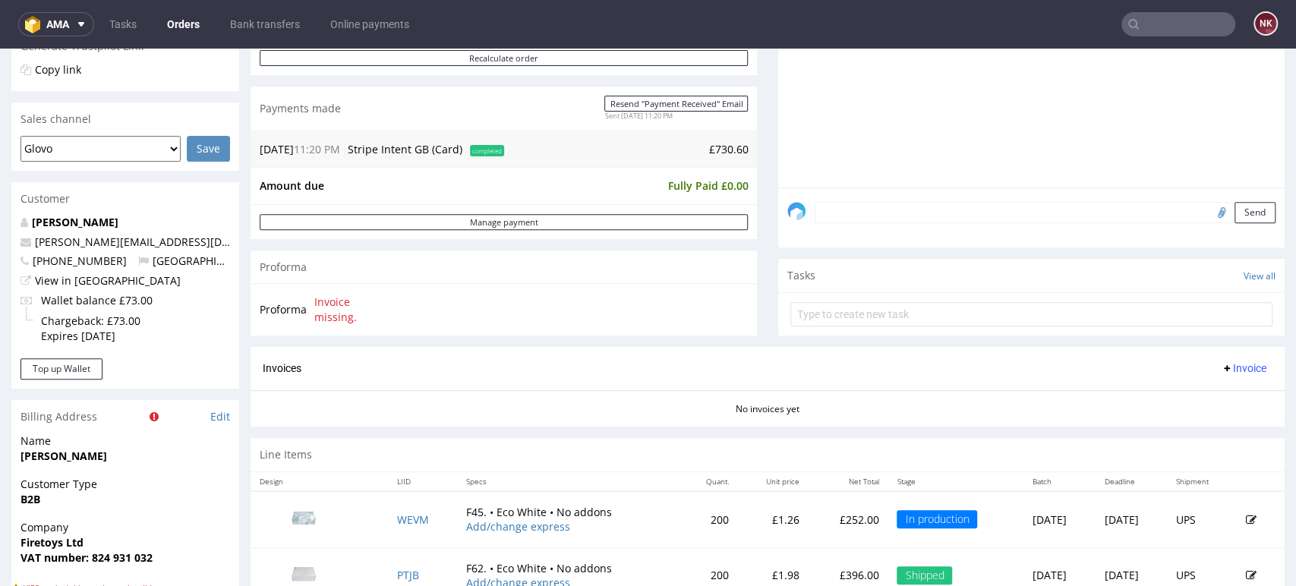
scroll to position [590, 0]
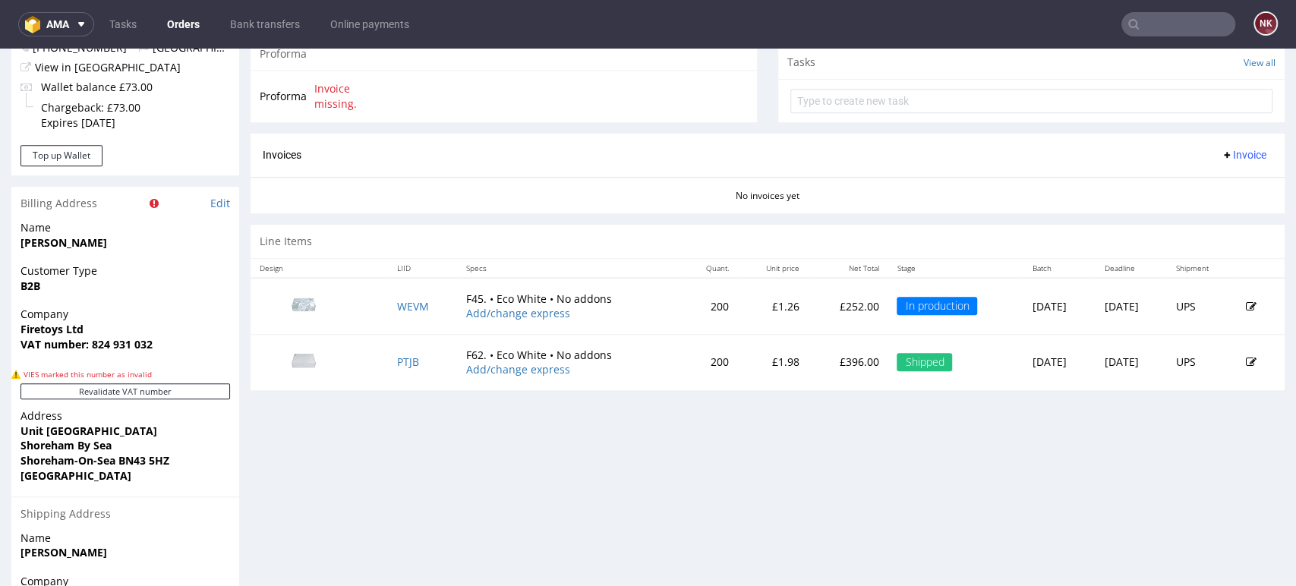
click at [818, 355] on p "£396.00" at bounding box center [848, 362] width 61 height 15
click at [820, 295] on td "£252.00" at bounding box center [848, 306] width 79 height 56
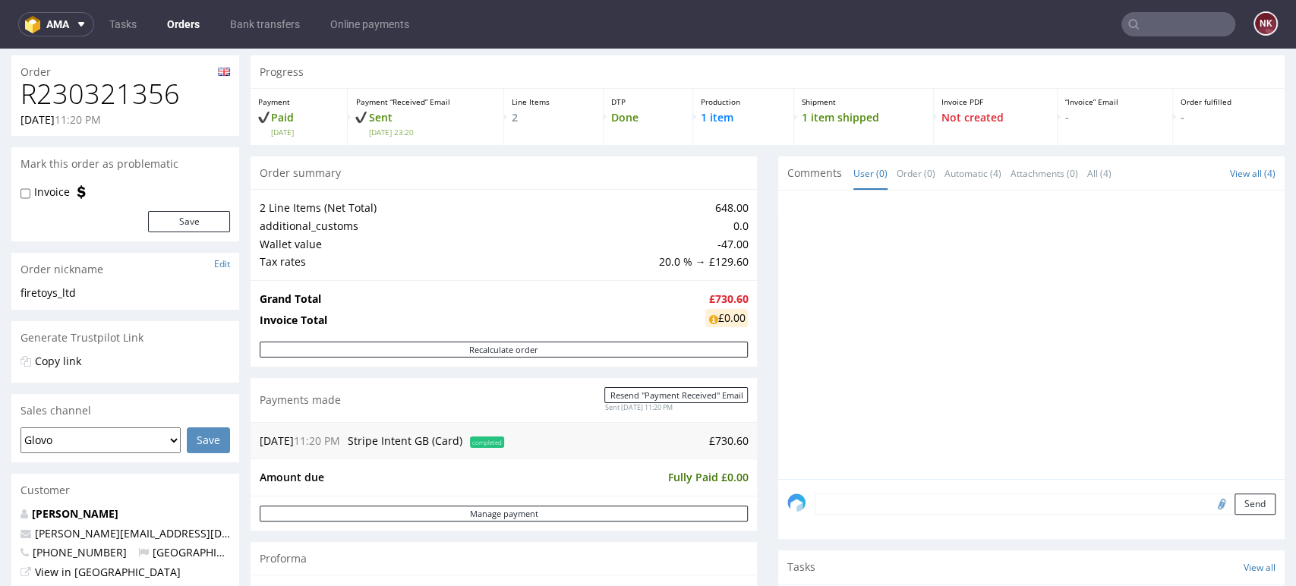
scroll to position [84, 0]
click at [787, 395] on div at bounding box center [1035, 339] width 497 height 279
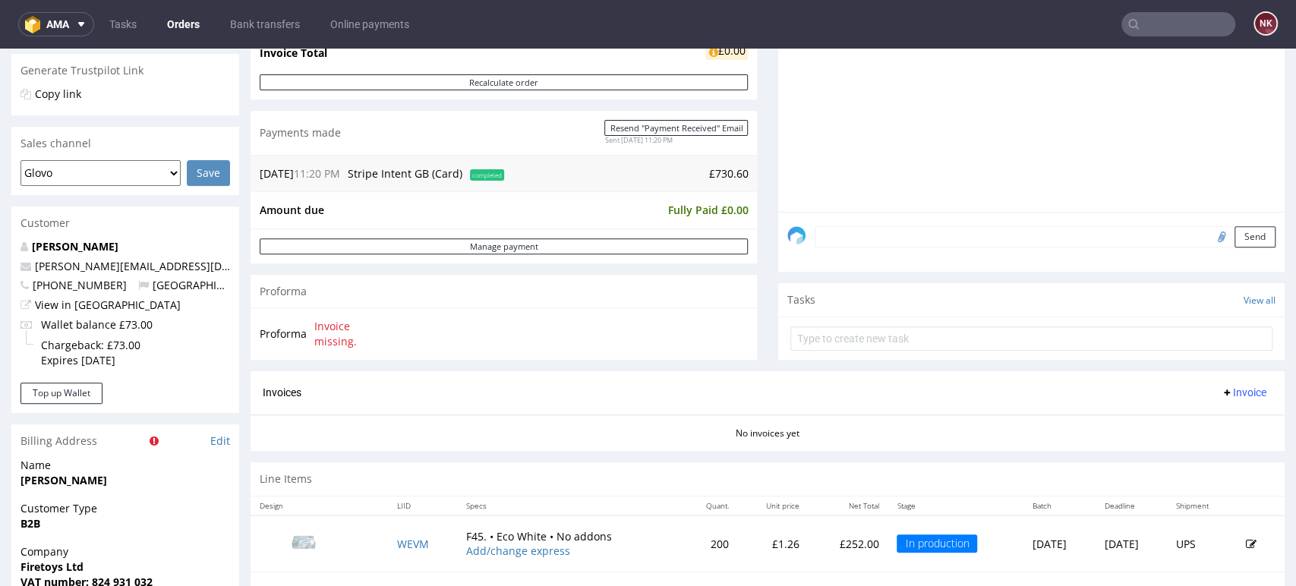
scroll to position [169, 0]
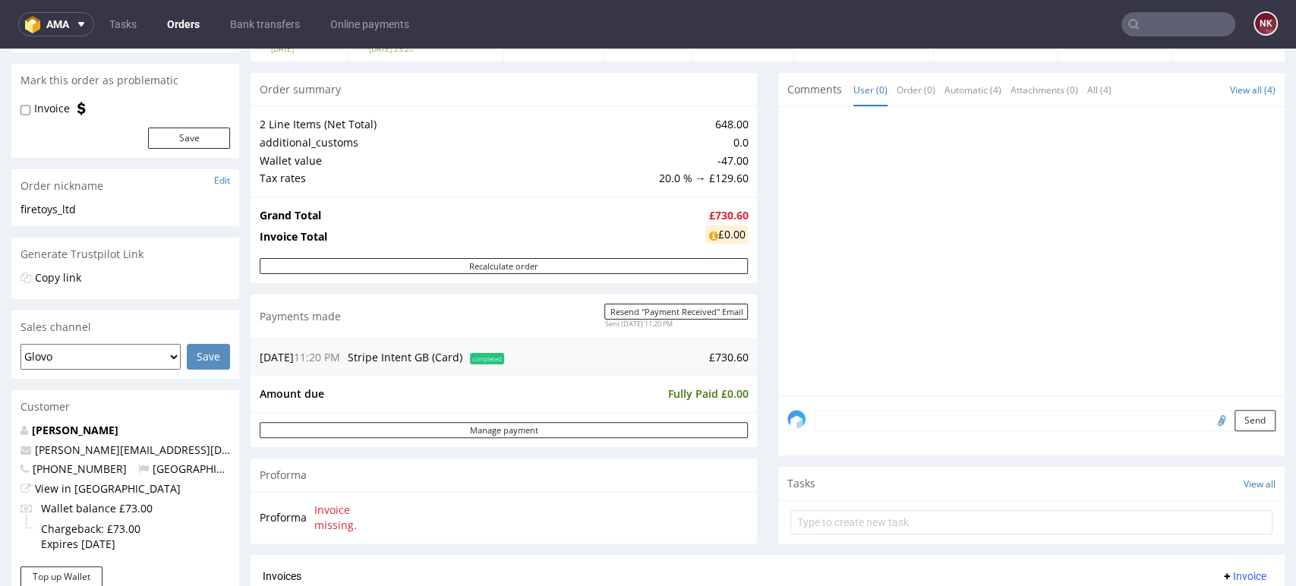
click at [1189, 27] on input "text" at bounding box center [1179, 24] width 114 height 24
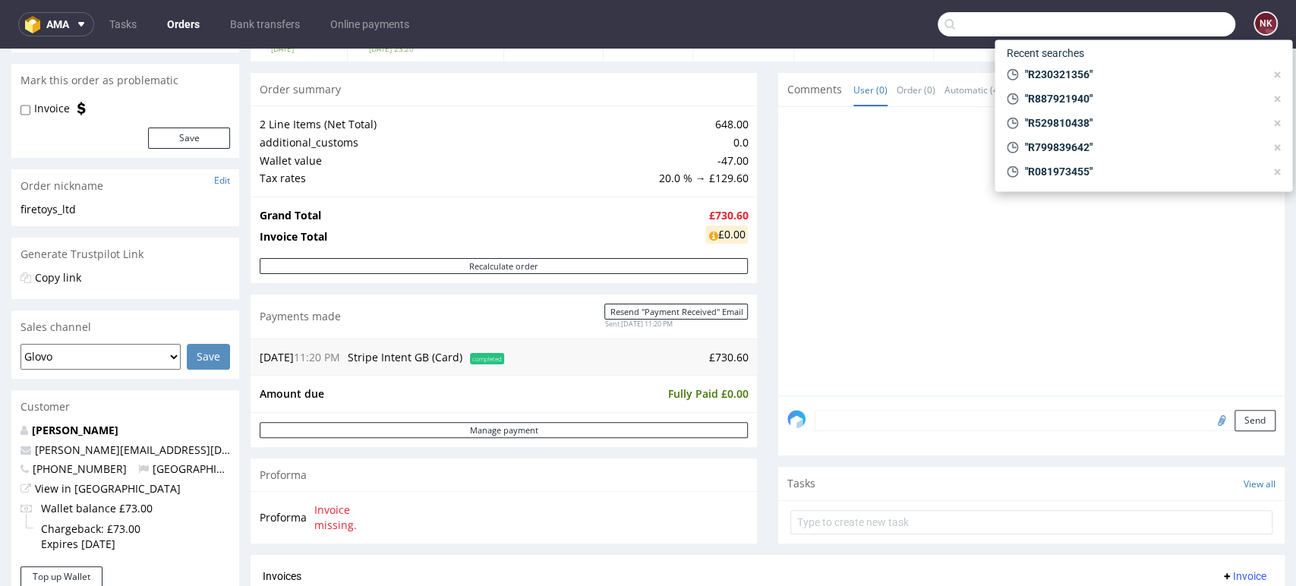
paste input "R398927561"
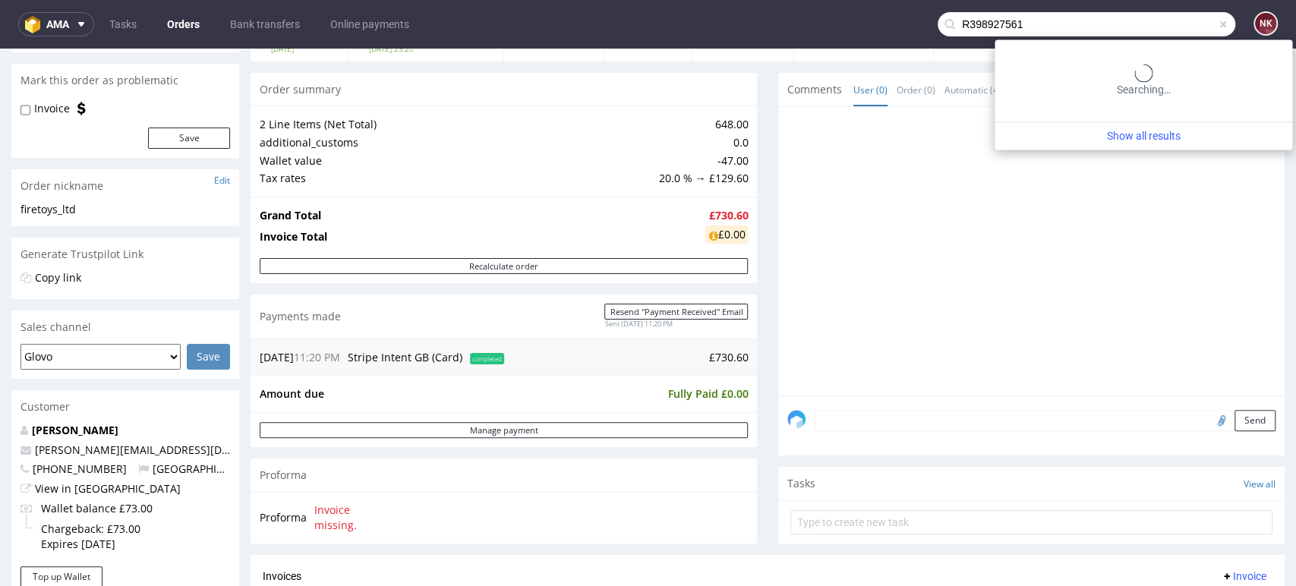
type input "R398927561"
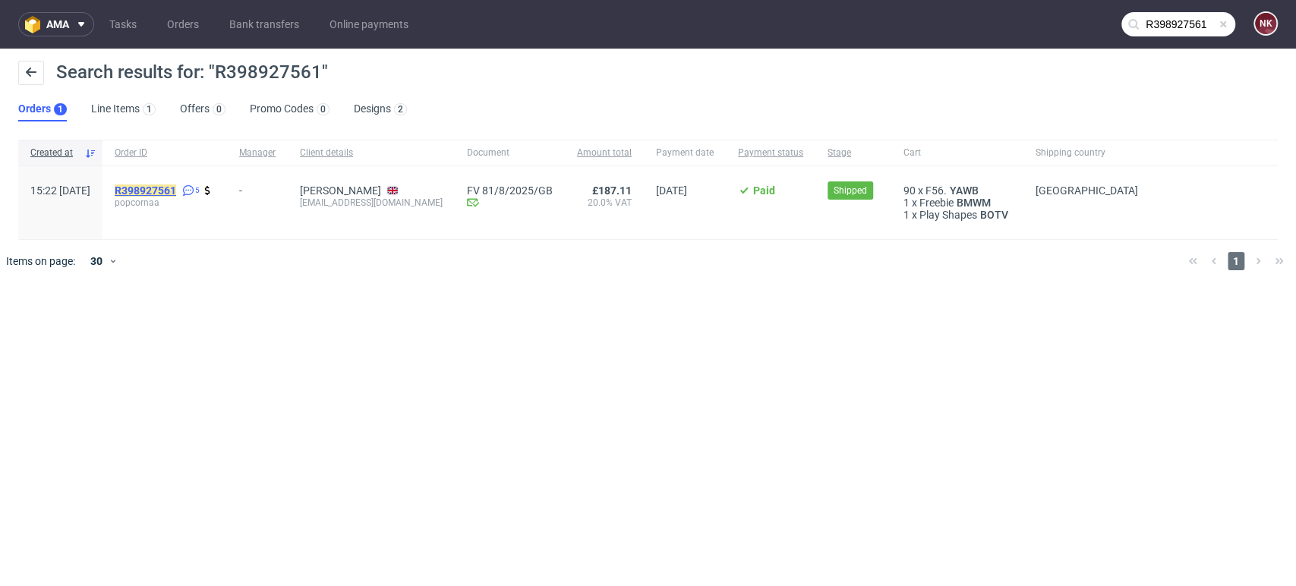
click at [176, 192] on mark "R398927561" at bounding box center [146, 191] width 62 height 12
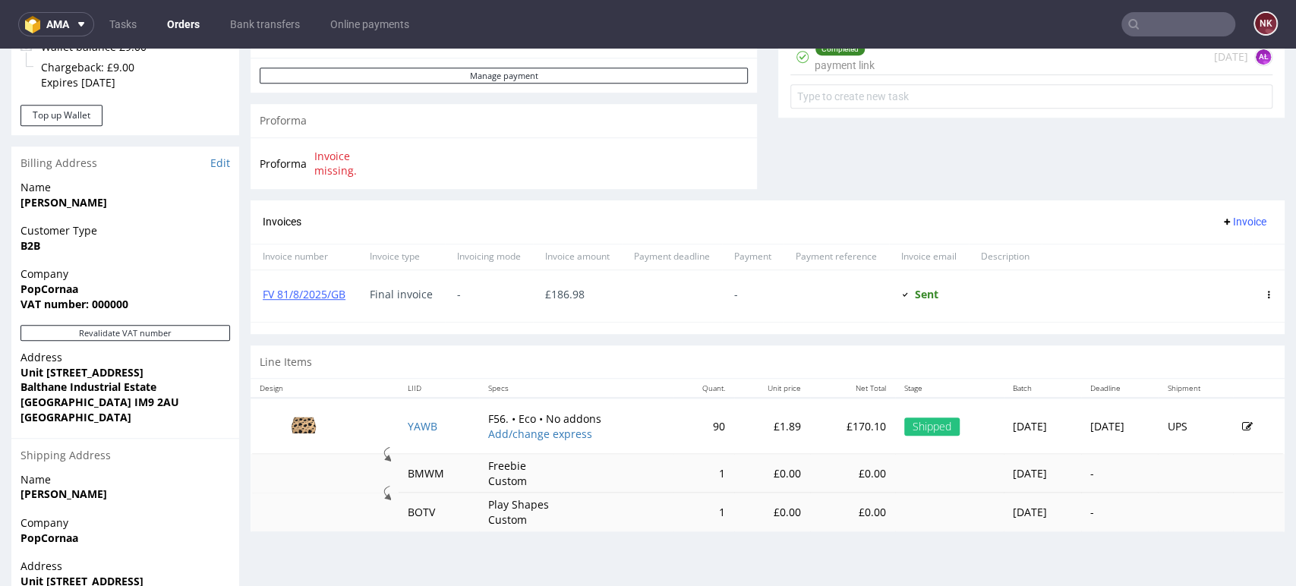
scroll to position [580, 0]
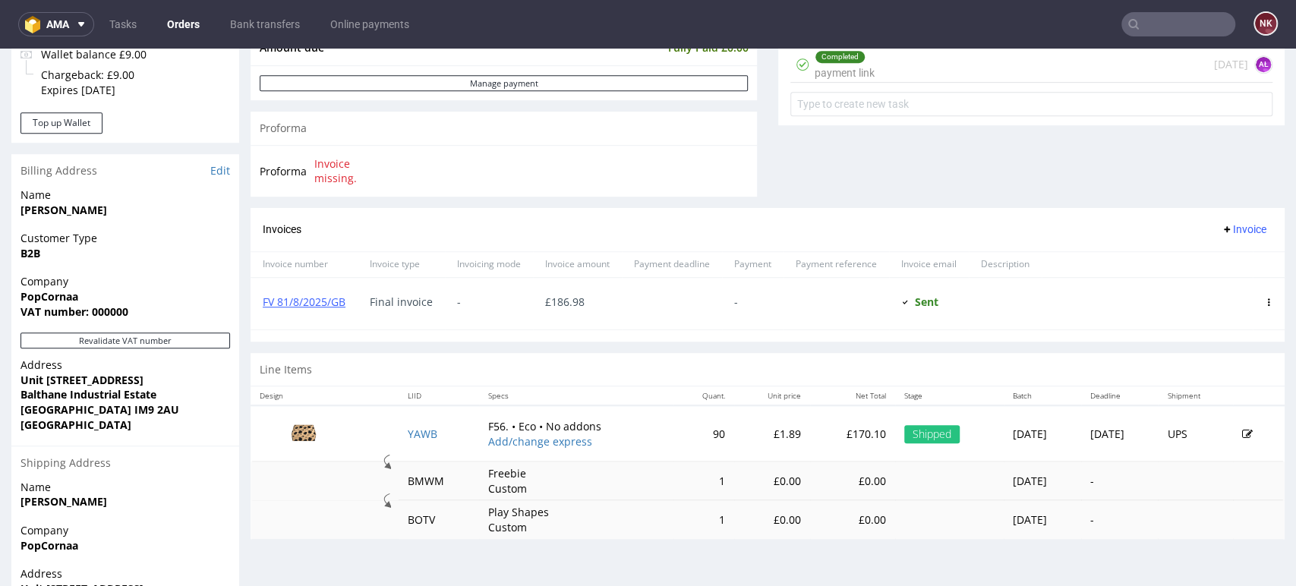
click at [819, 436] on p "£170.10" at bounding box center [852, 434] width 67 height 15
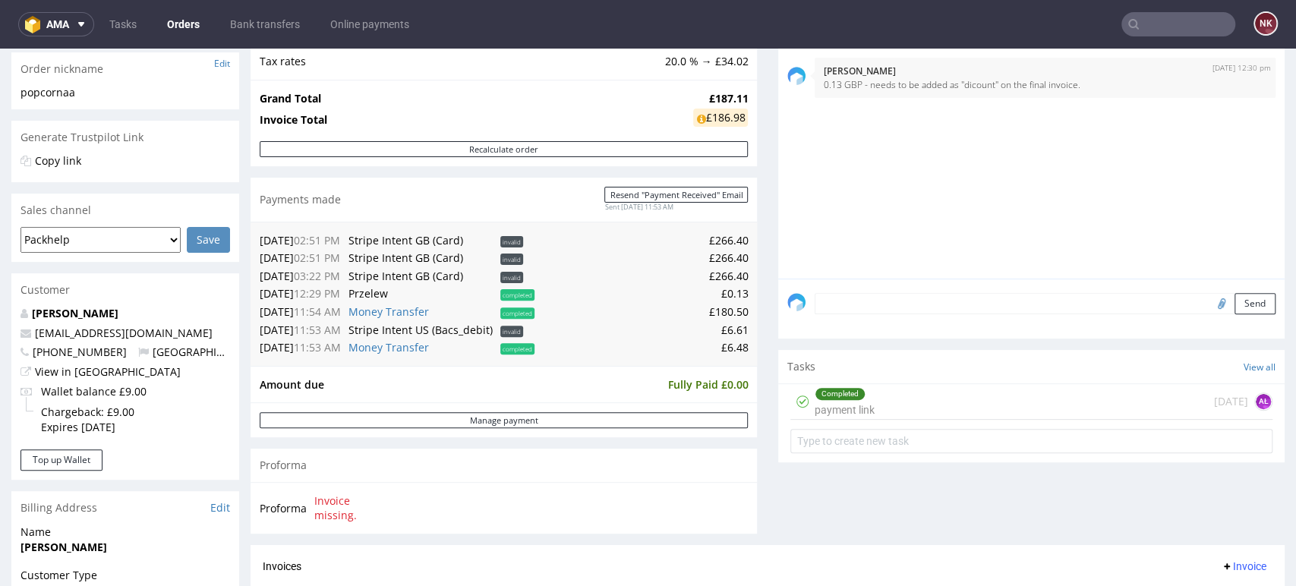
scroll to position [158, 0]
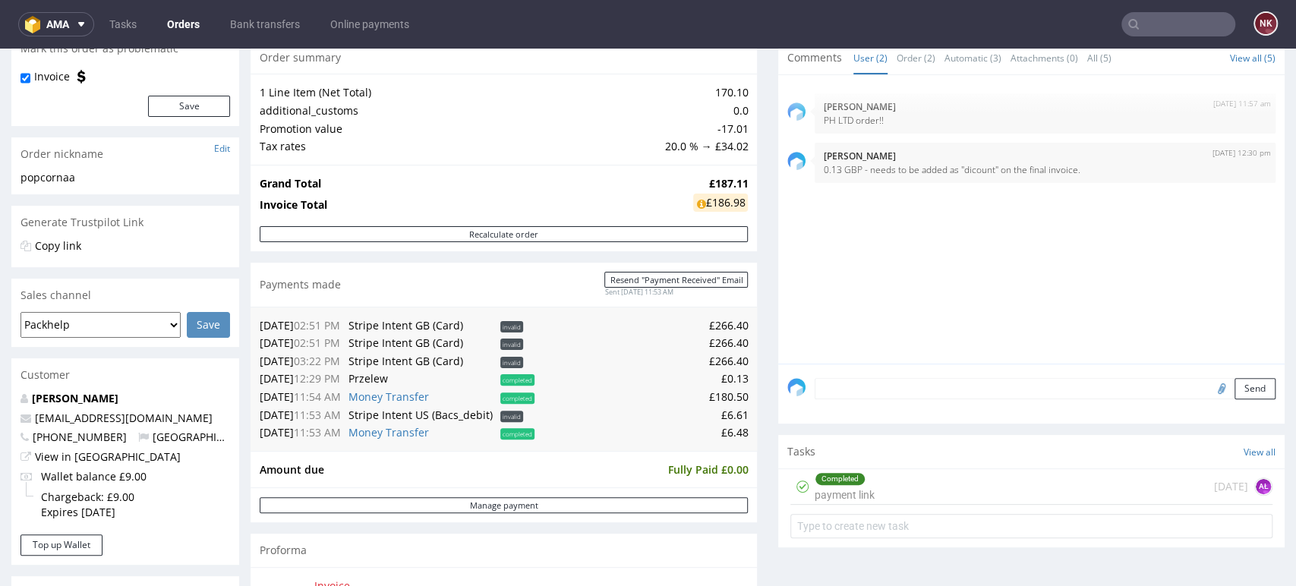
click at [1192, 553] on div "Comments User (2) Order (2) Automatic (3) Attachments (0) All (5) View all (5) …" at bounding box center [1031, 335] width 506 height 589
click at [1191, 34] on input "text" at bounding box center [1179, 24] width 114 height 24
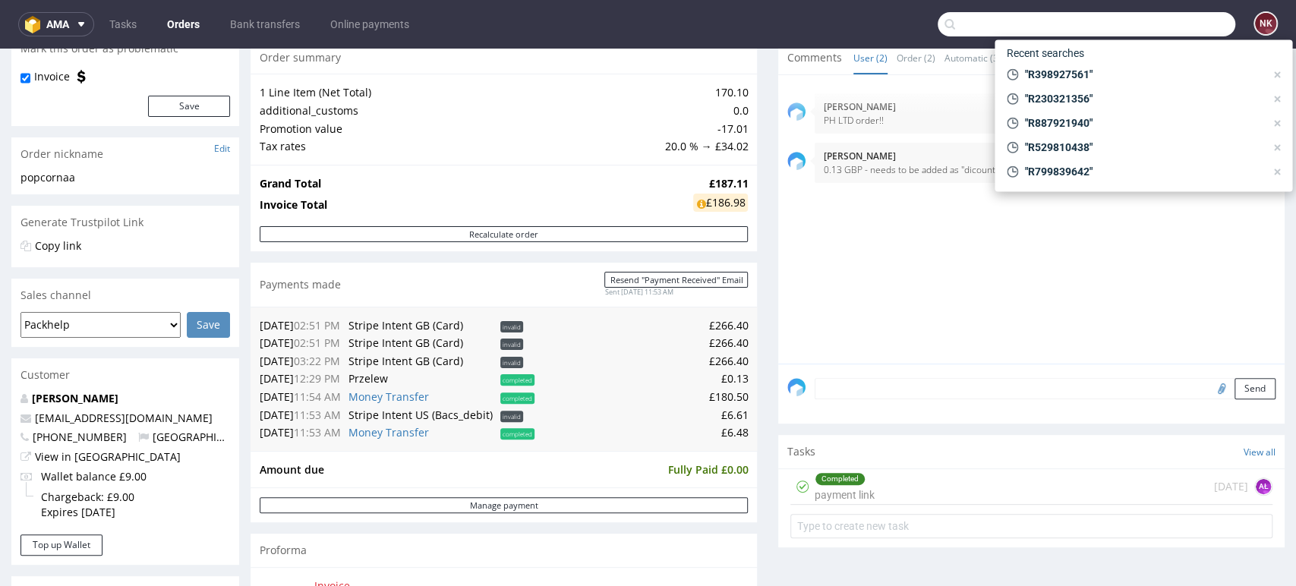
paste input "R811443536"
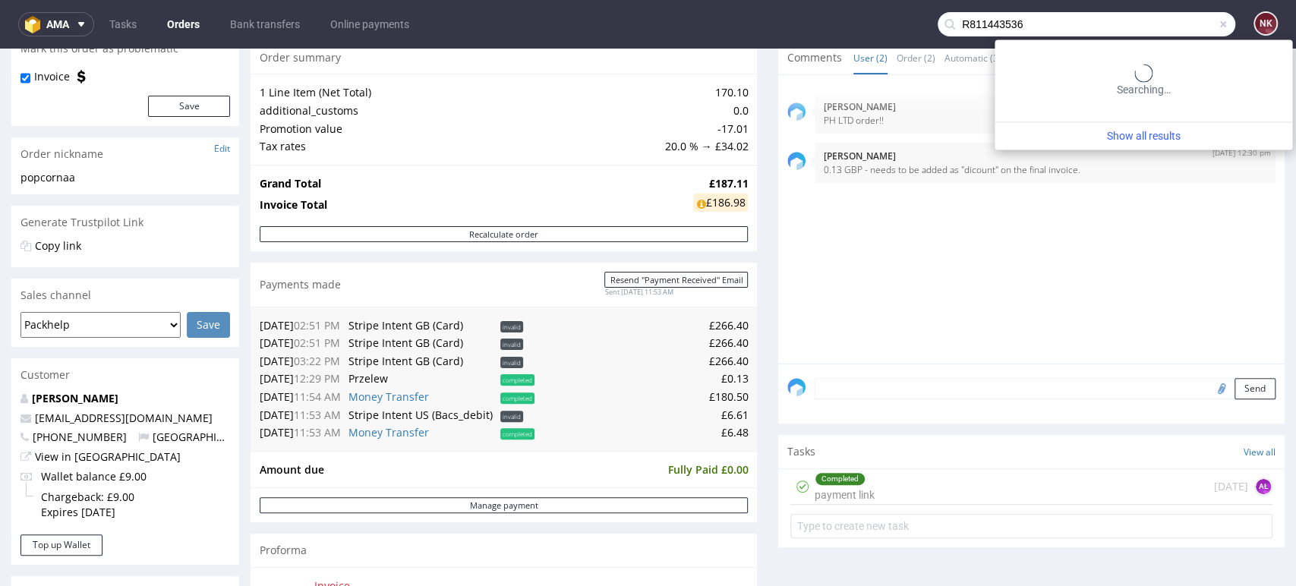
type input "R811443536"
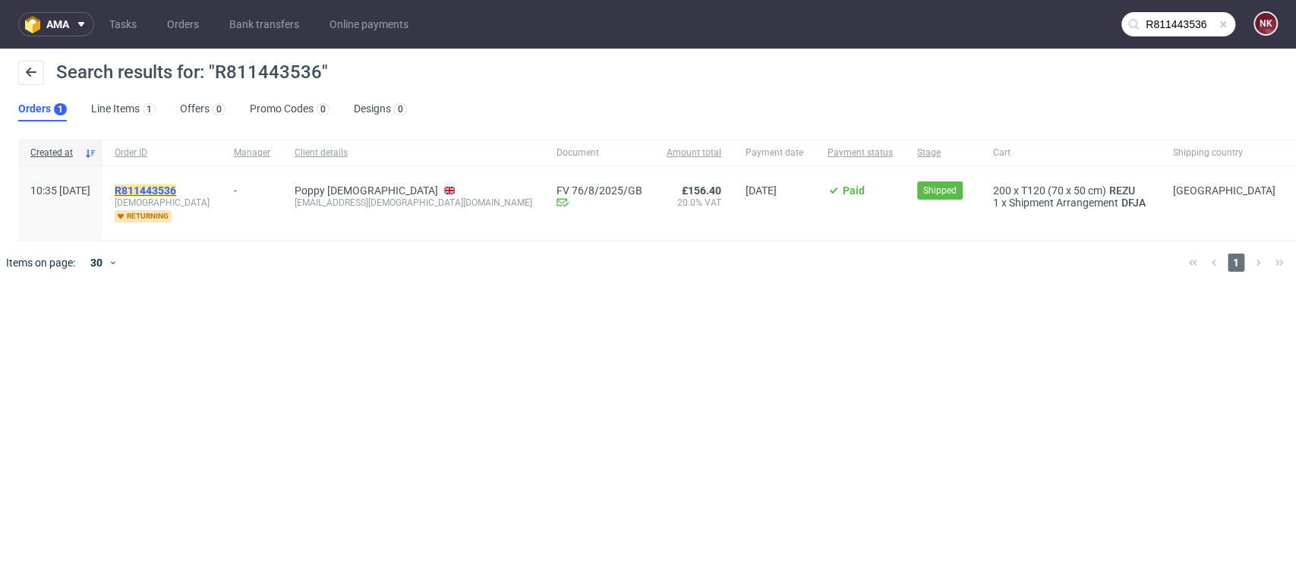
click at [176, 191] on mark "R811443536" at bounding box center [146, 191] width 62 height 12
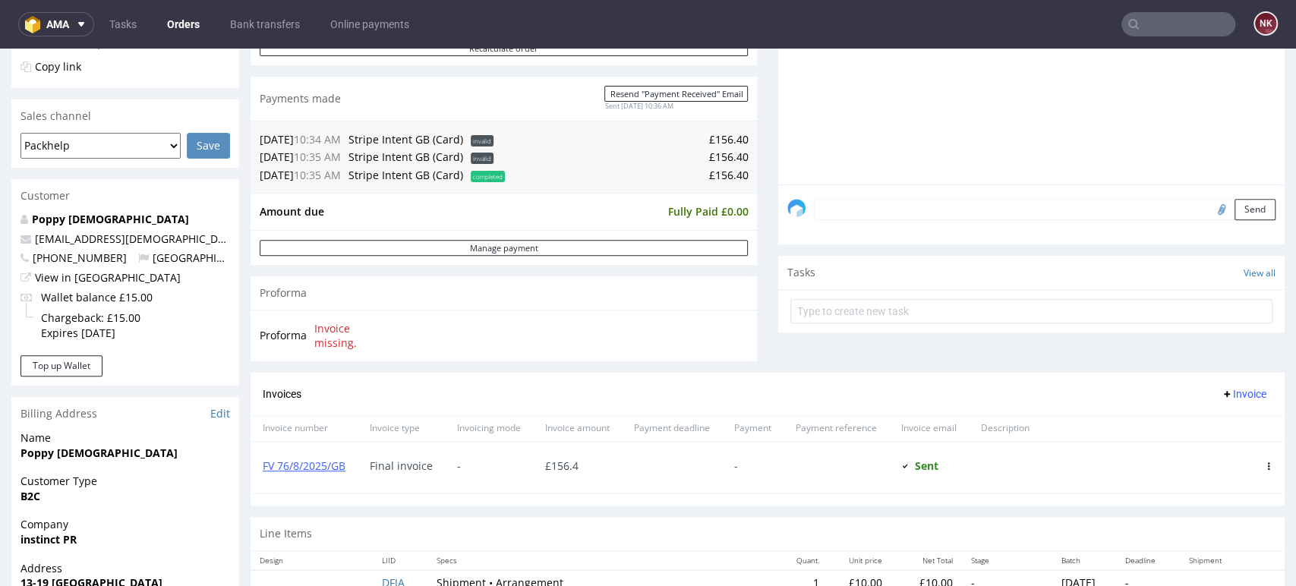
scroll to position [590, 0]
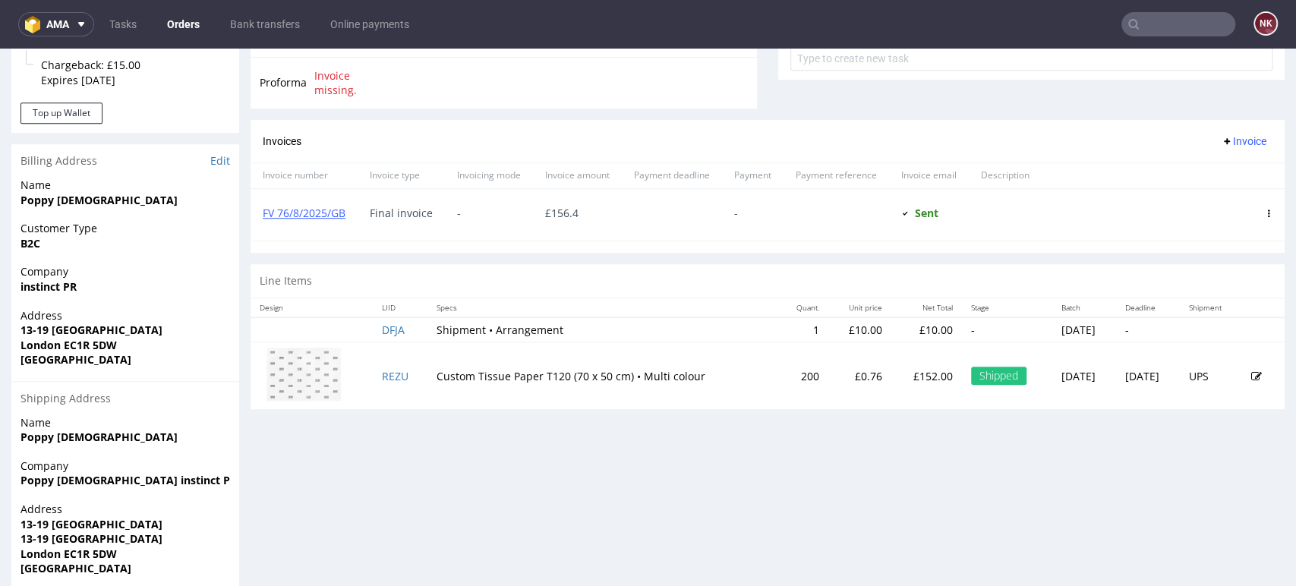
click at [901, 381] on p "£152.00" at bounding box center [927, 376] width 52 height 15
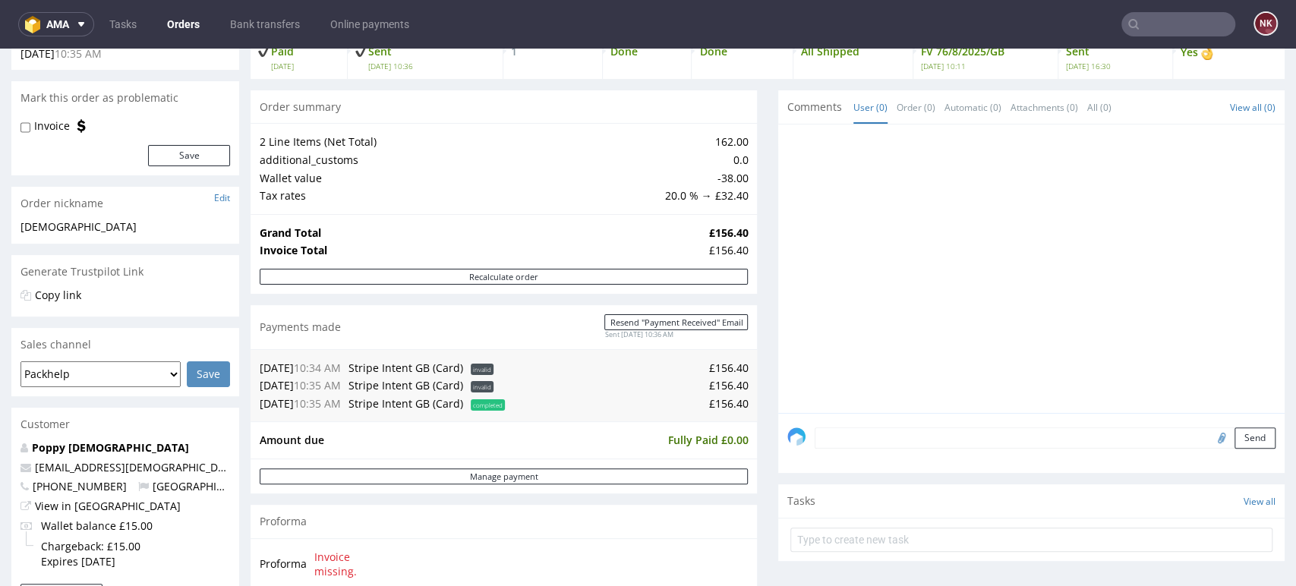
scroll to position [0, 0]
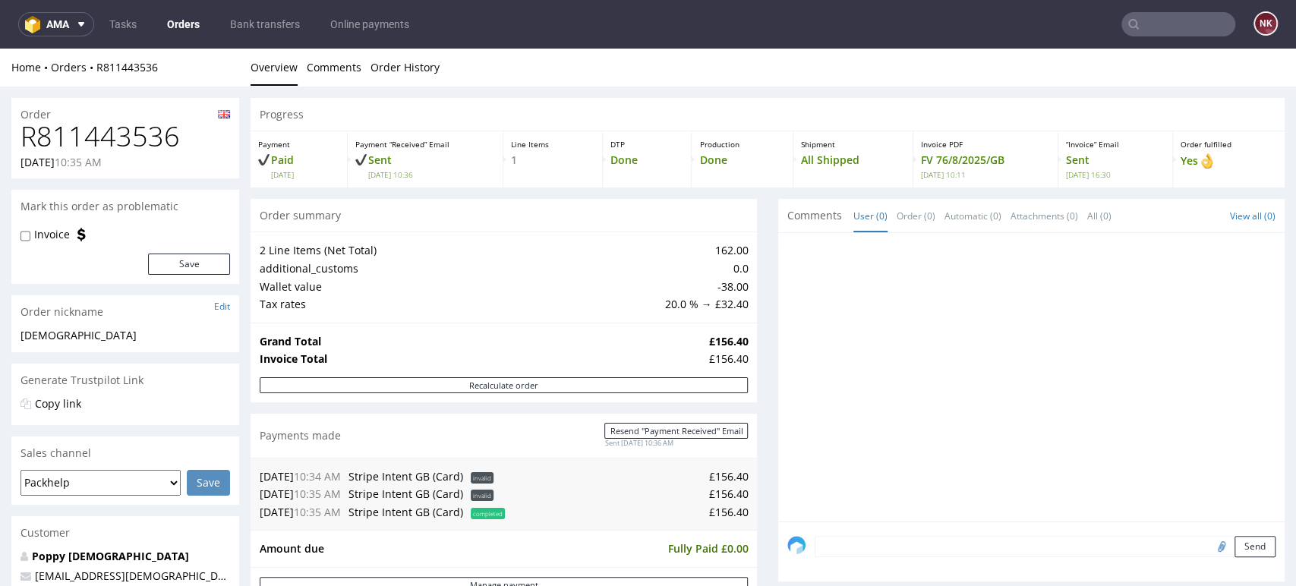
click at [1167, 26] on input "text" at bounding box center [1179, 24] width 114 height 24
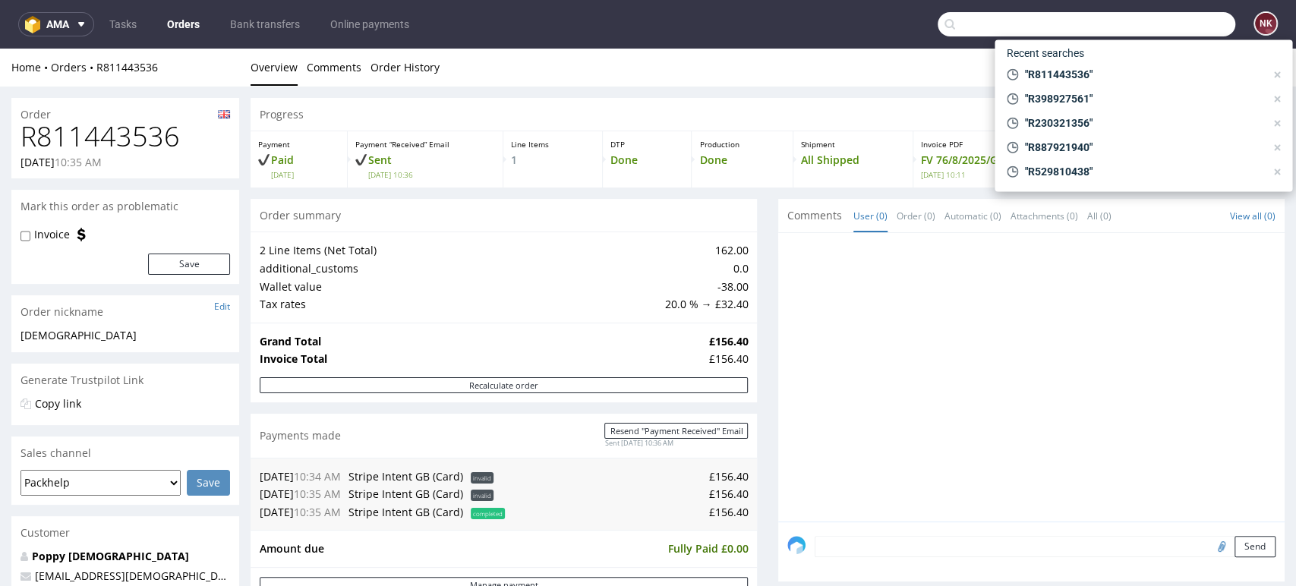
paste input "R454232781"
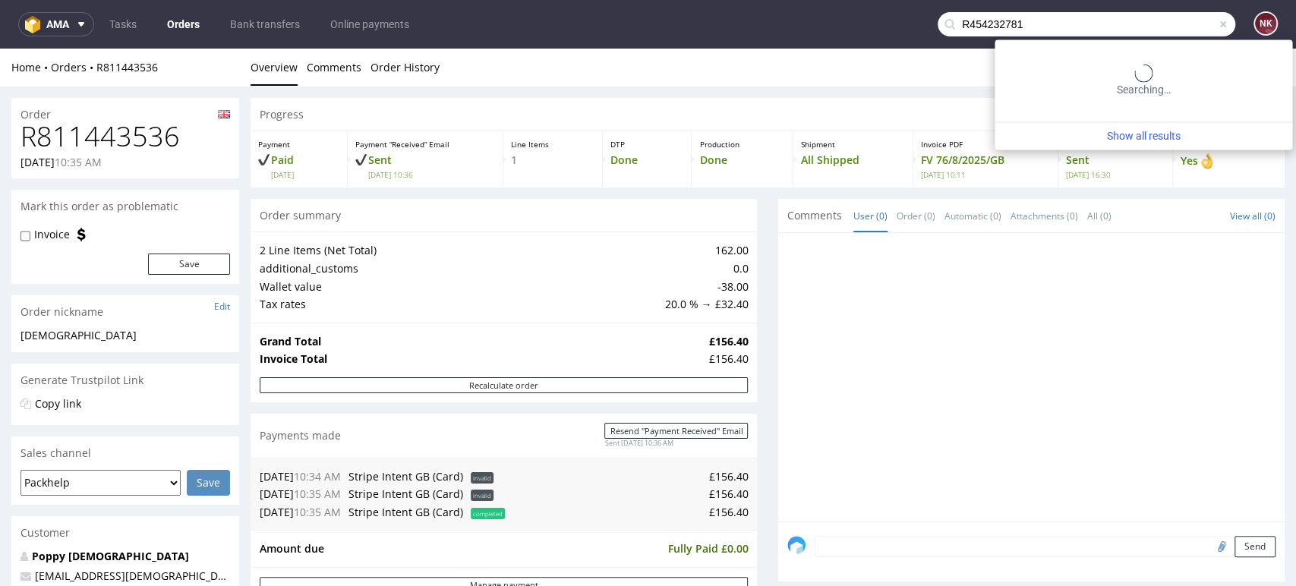
type input "R454232781"
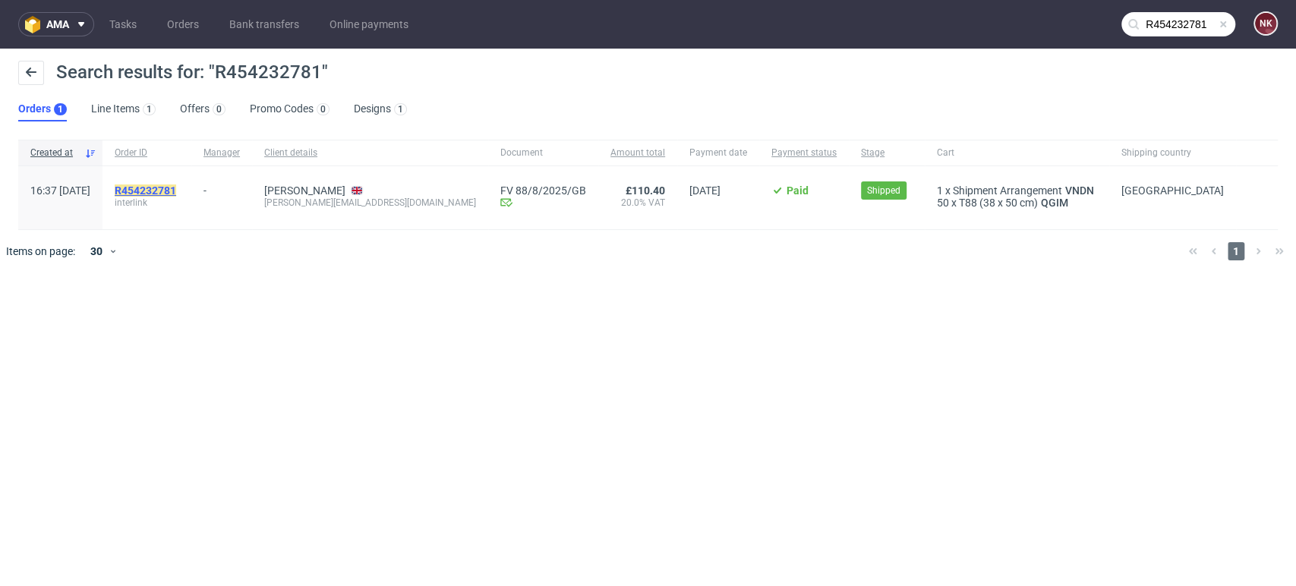
click at [176, 193] on mark "R454232781" at bounding box center [146, 191] width 62 height 12
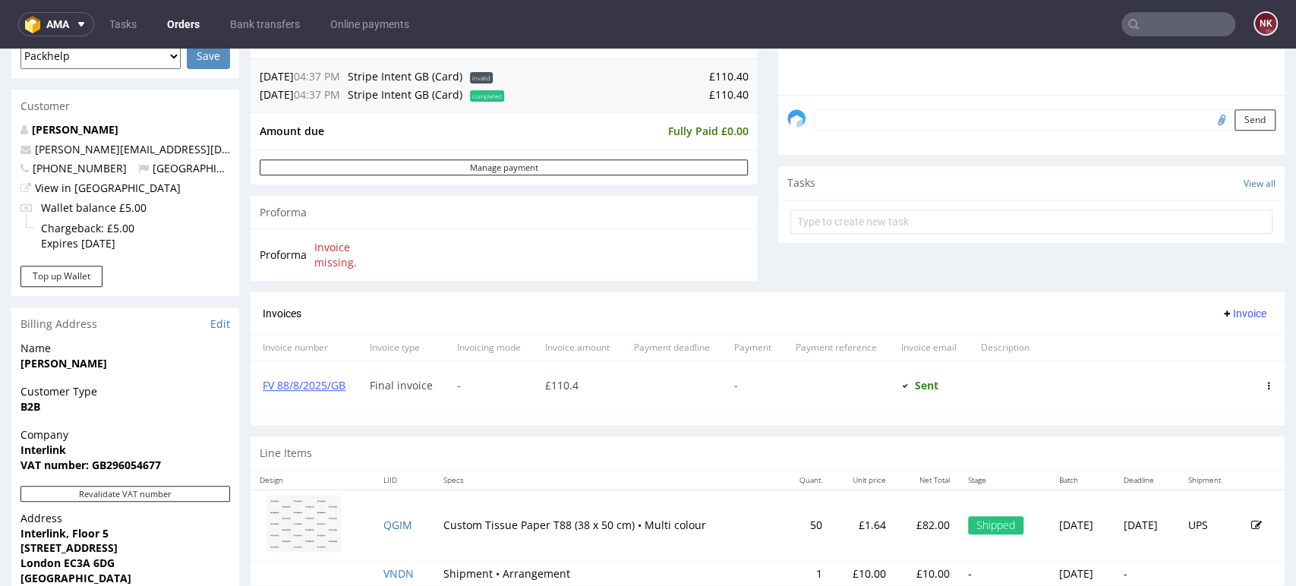
scroll to position [590, 0]
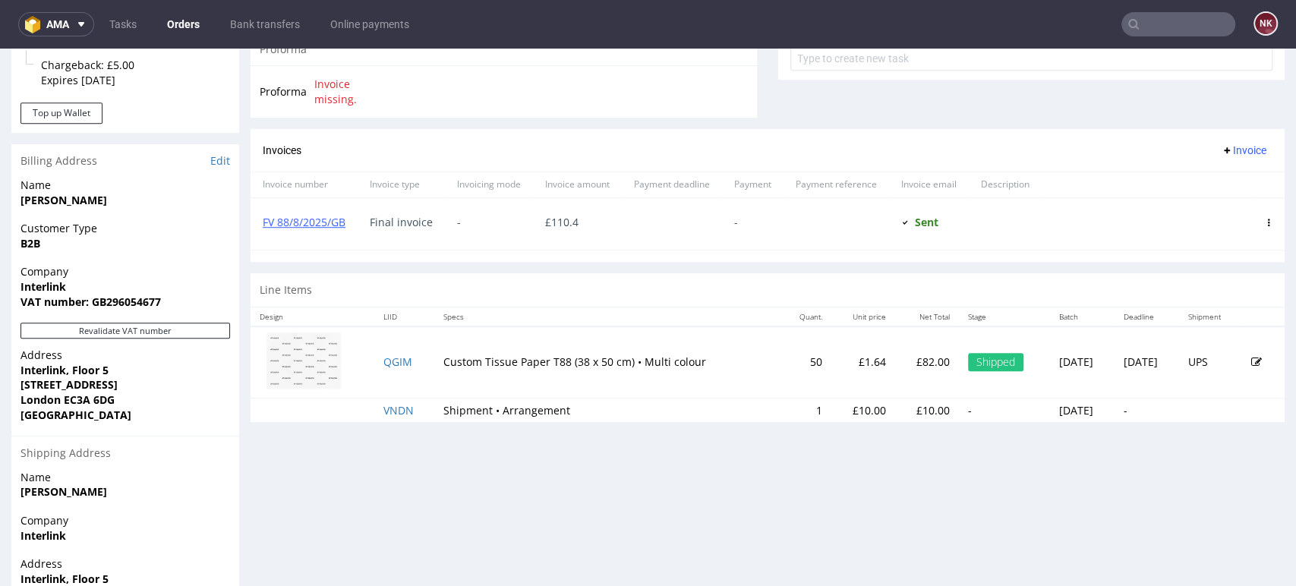
click at [904, 367] on p "£82.00" at bounding box center [927, 362] width 46 height 15
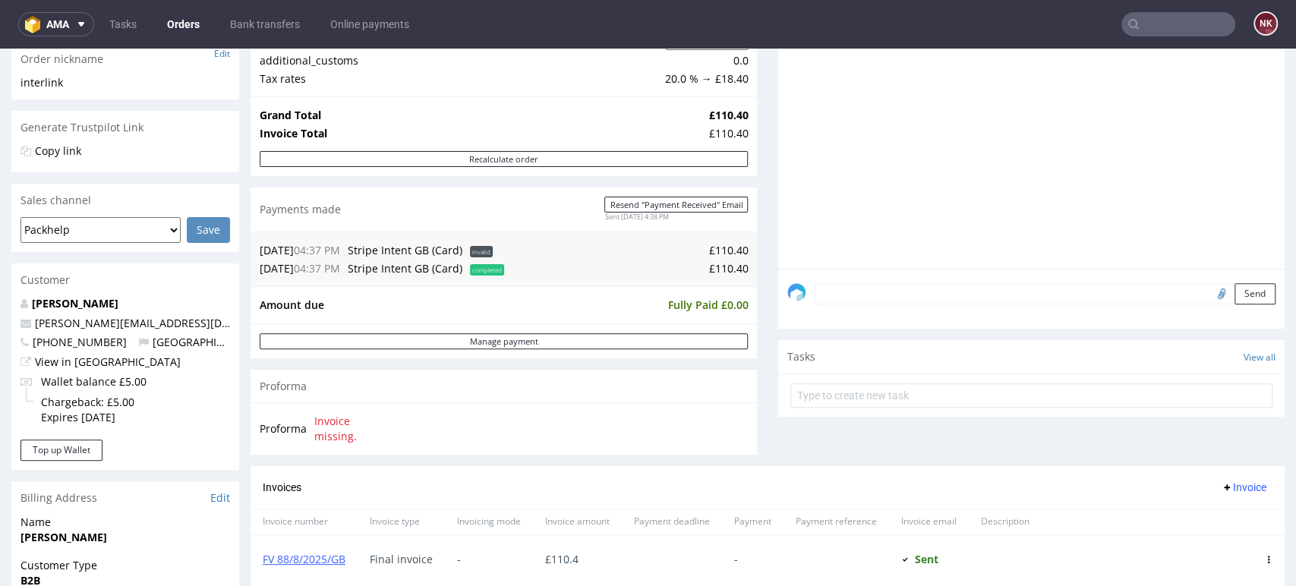
scroll to position [169, 0]
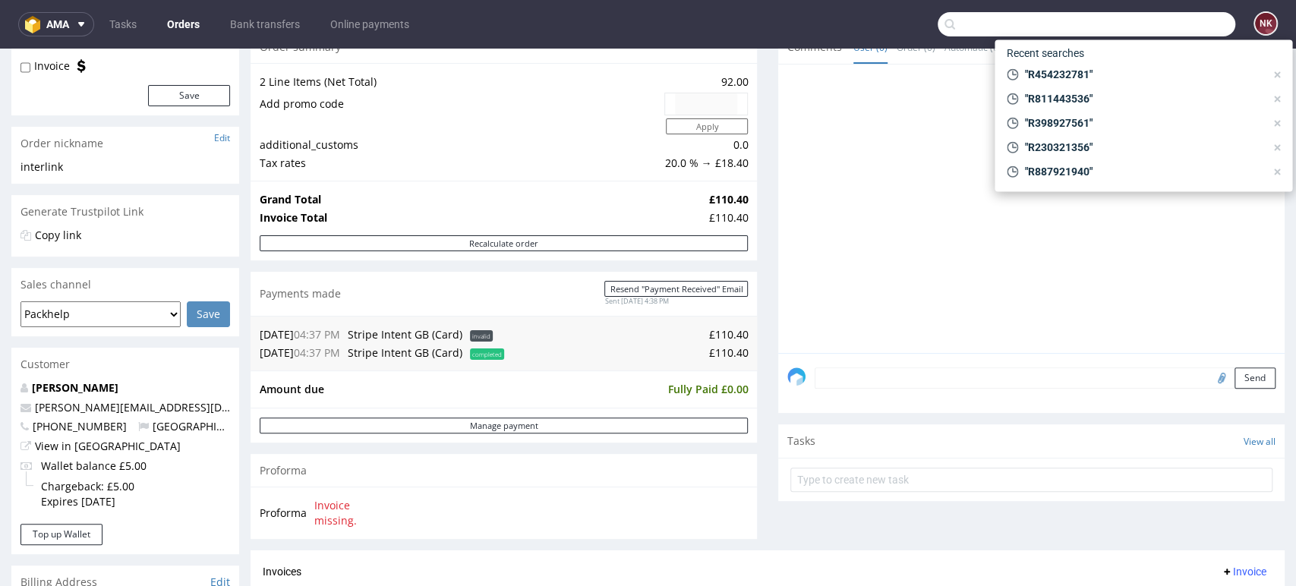
click at [1166, 13] on input "text" at bounding box center [1087, 24] width 298 height 24
paste input "R903019421"
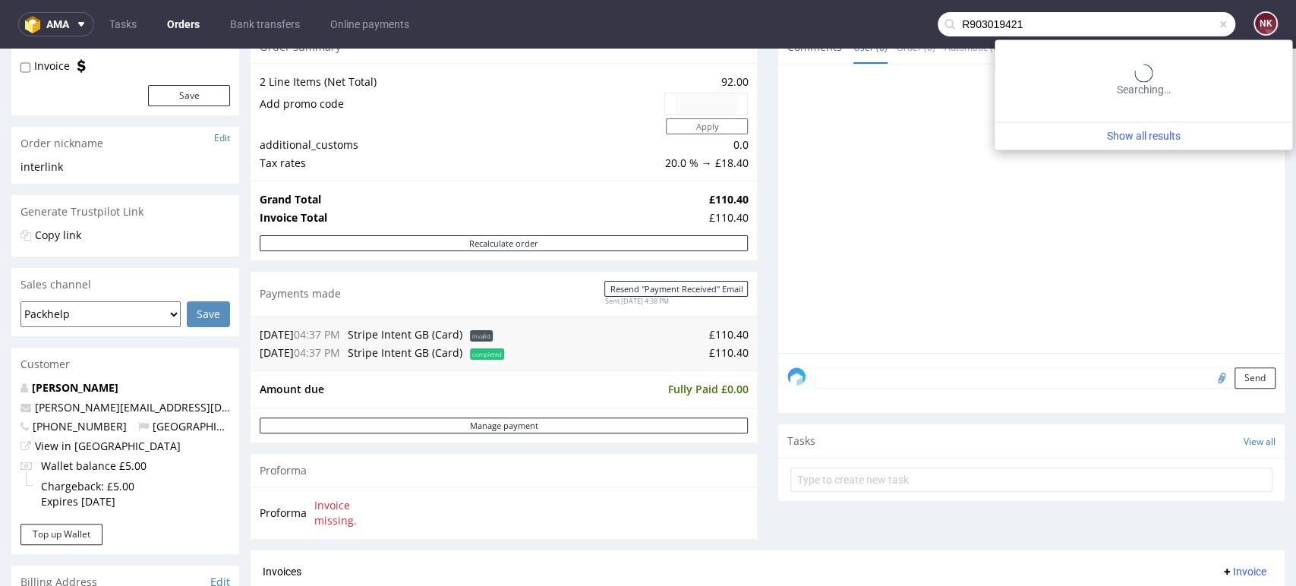
type input "R903019421"
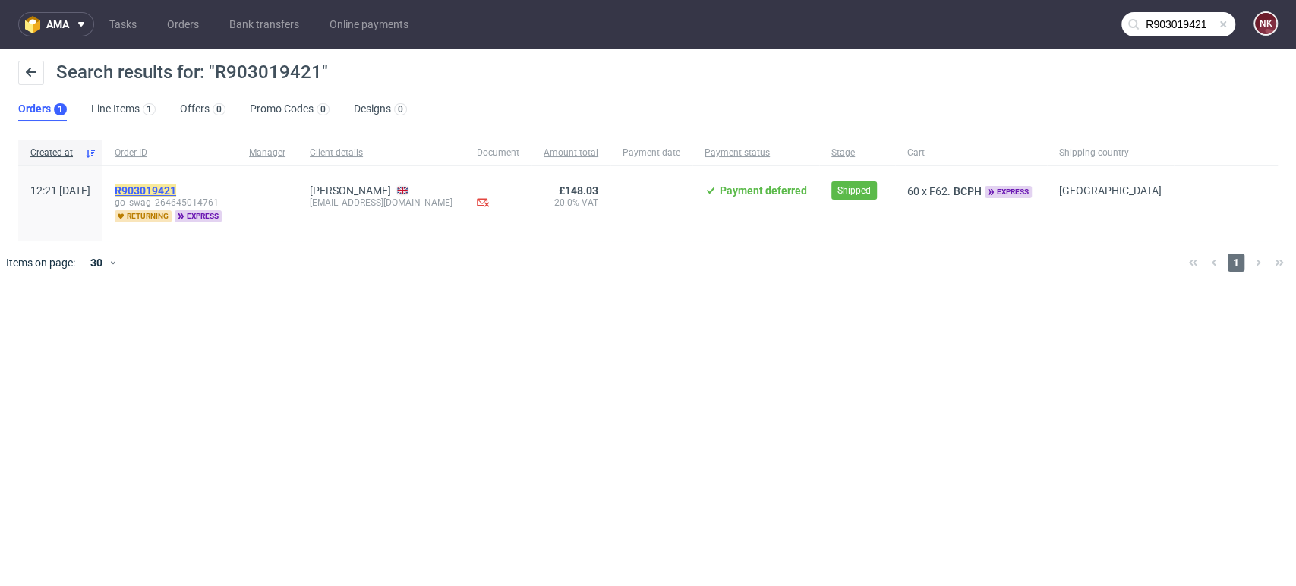
click at [176, 185] on mark "R903019421" at bounding box center [146, 191] width 62 height 12
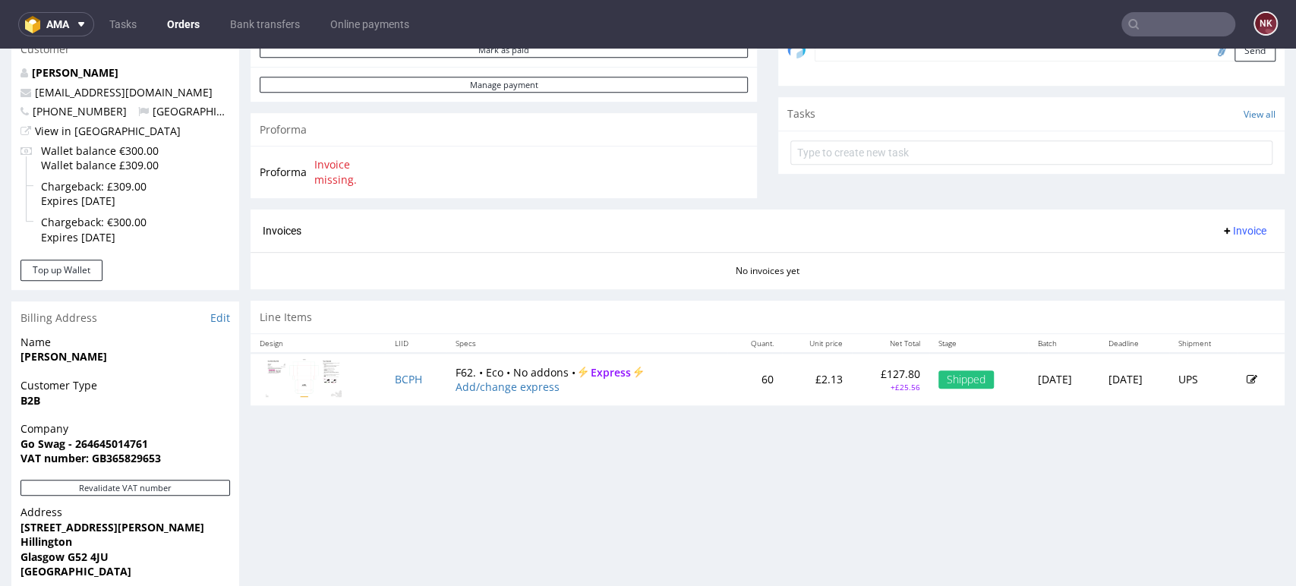
scroll to position [506, 0]
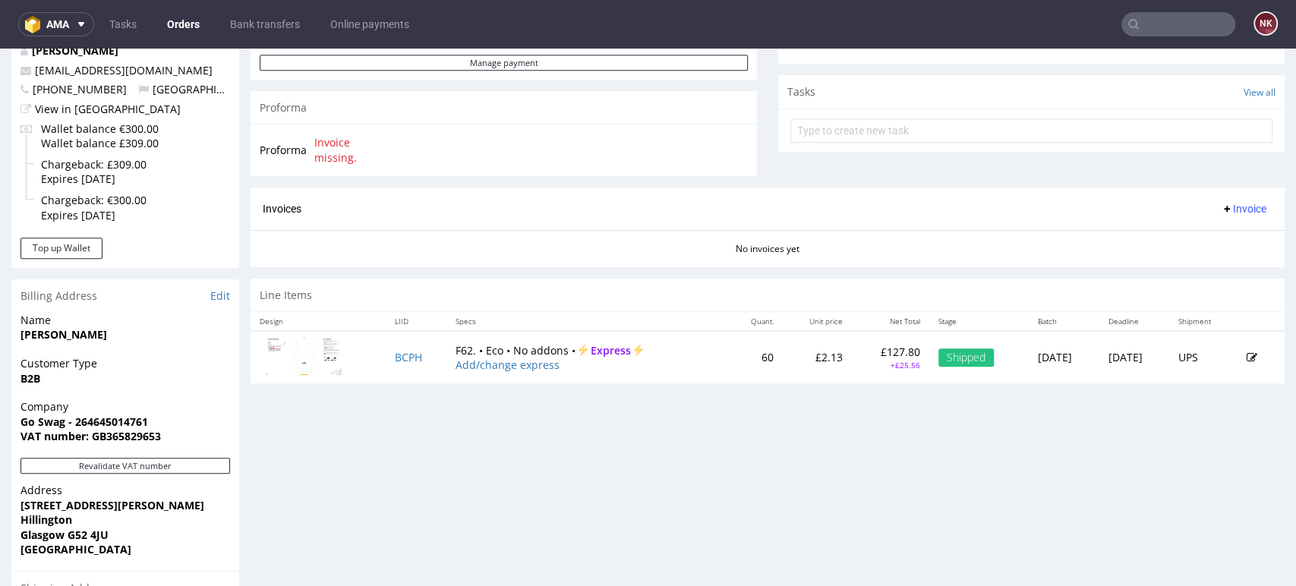
click at [861, 346] on p "£127.80" at bounding box center [890, 352] width 59 height 15
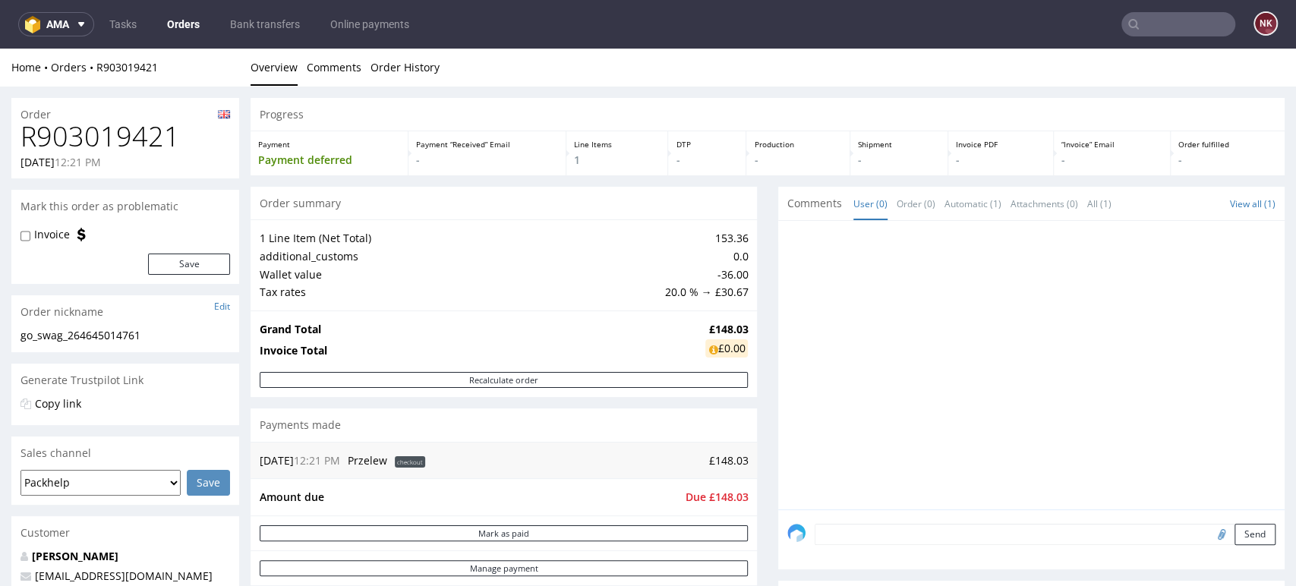
scroll to position [421, 0]
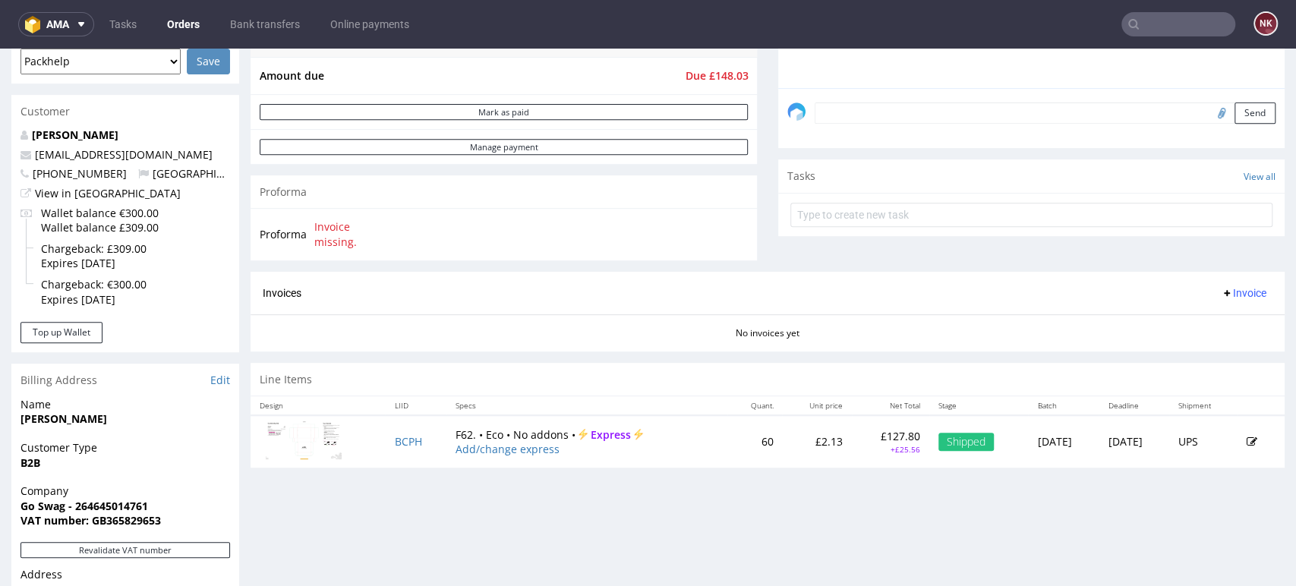
click at [1260, 411] on div "Order R903019421 14.08.2025 12:21 PM Mark this order as problematic Invoice Sav…" at bounding box center [648, 304] width 1296 height 1279
click at [1160, 24] on input "text" at bounding box center [1179, 24] width 114 height 24
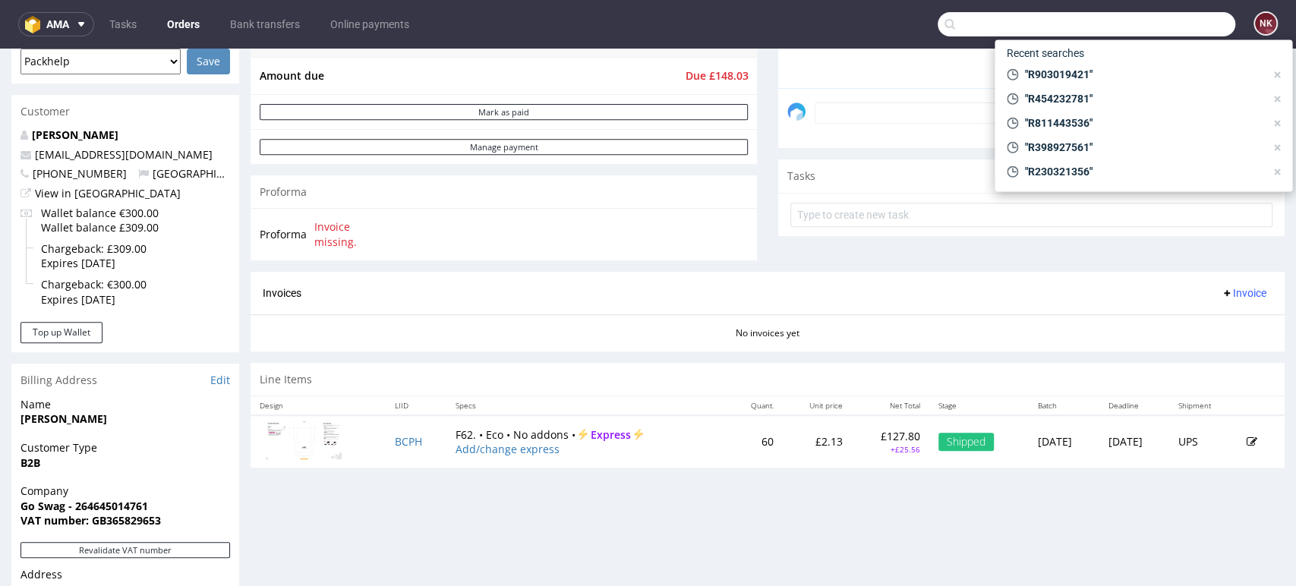
paste input "R044110794"
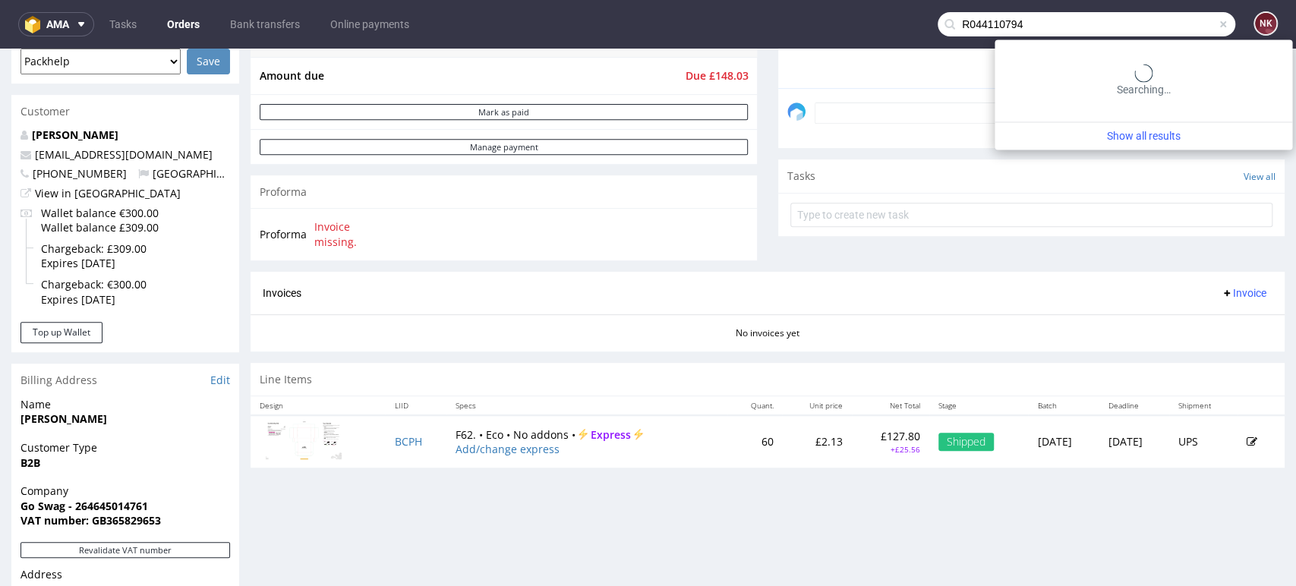
type input "R044110794"
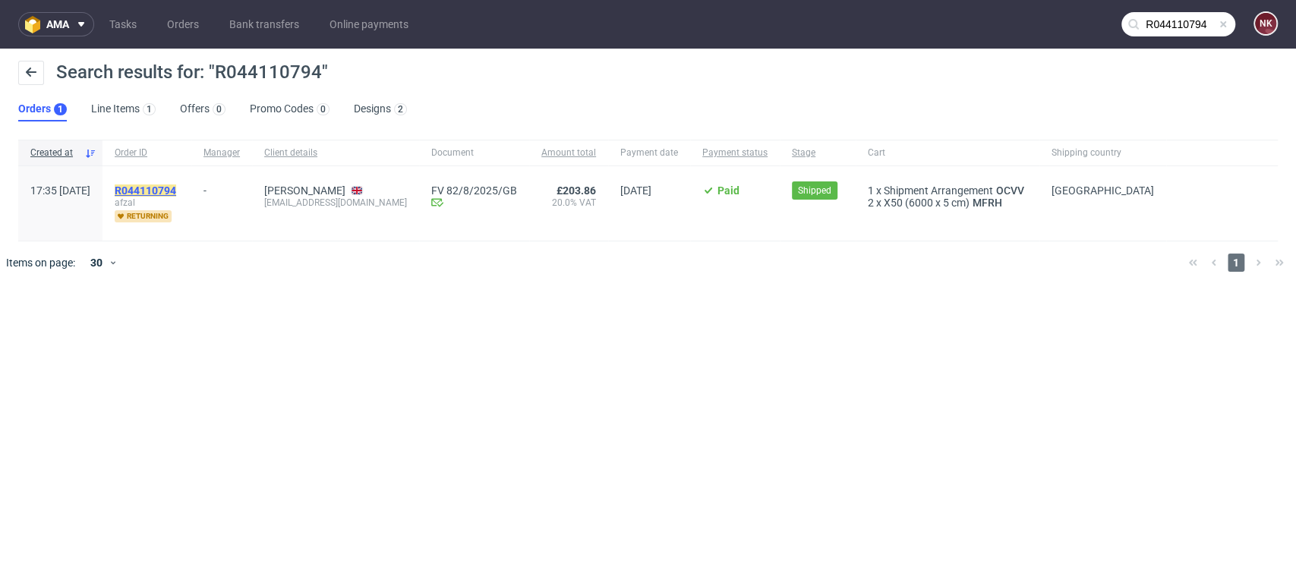
click at [176, 188] on mark "R044110794" at bounding box center [146, 191] width 62 height 12
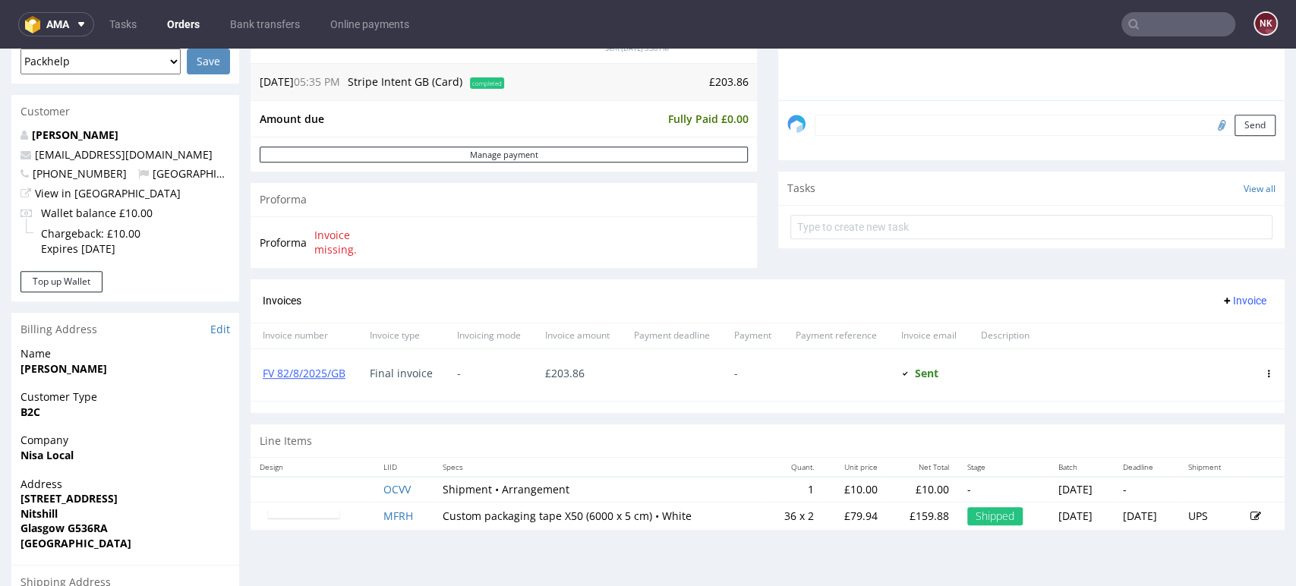
scroll to position [590, 0]
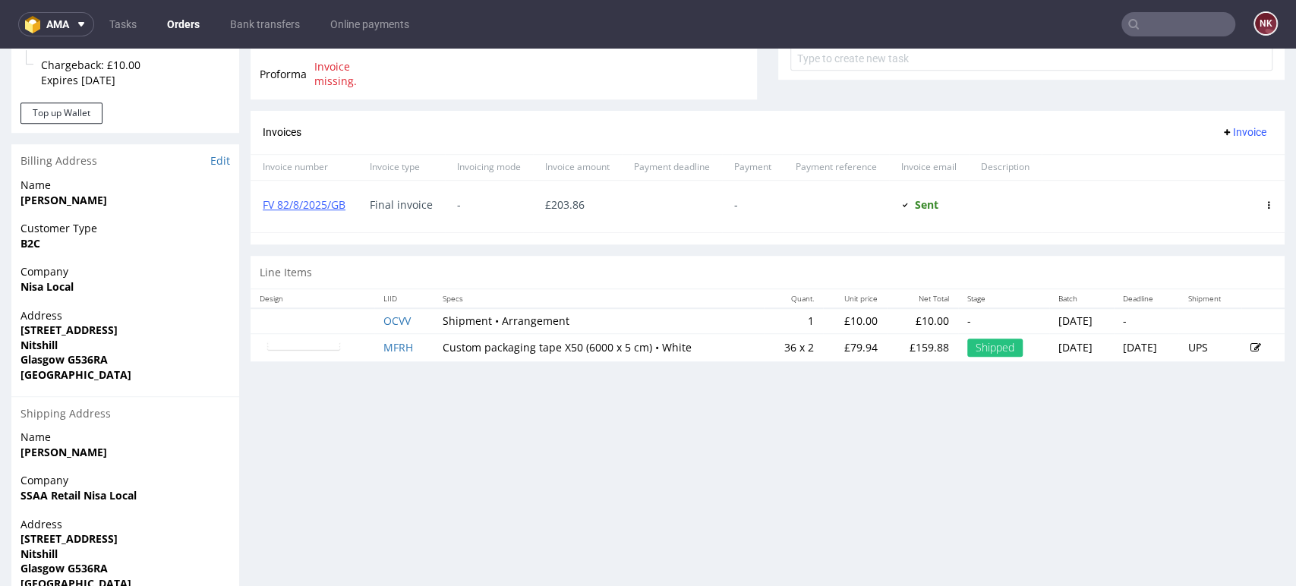
click at [896, 351] on p "£159.88" at bounding box center [922, 347] width 53 height 15
click at [1169, 5] on nav "ama Tasks Orders Bank transfers Online payments NK" at bounding box center [648, 24] width 1296 height 49
click at [1170, 27] on input "text" at bounding box center [1179, 24] width 114 height 24
paste input "R136931544"
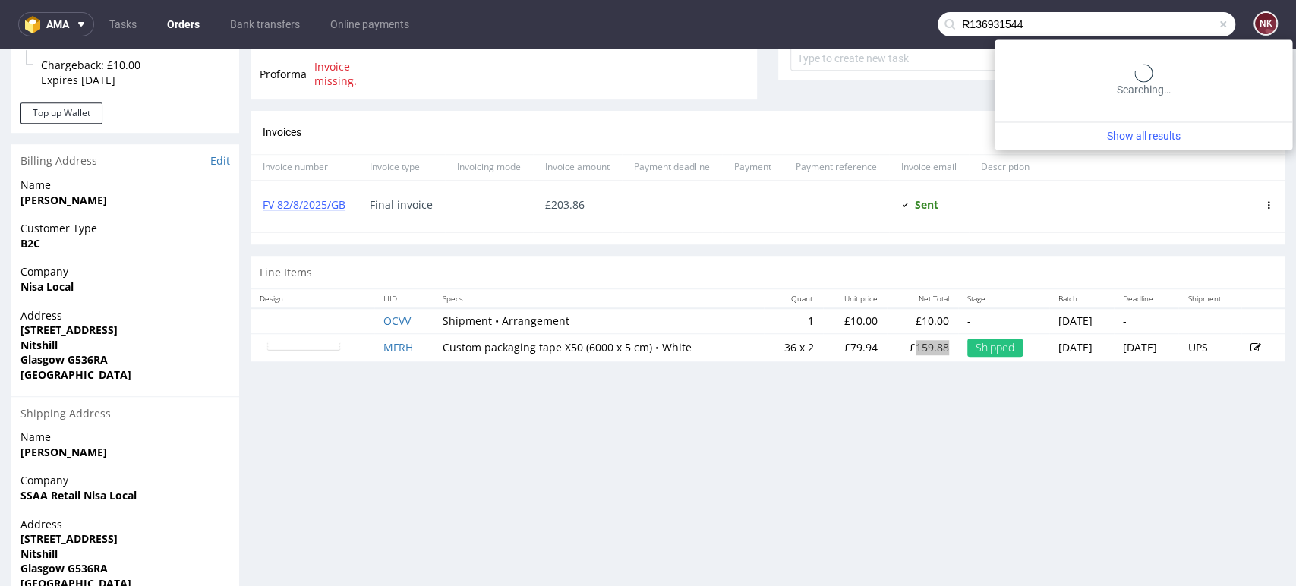
type input "R136931544"
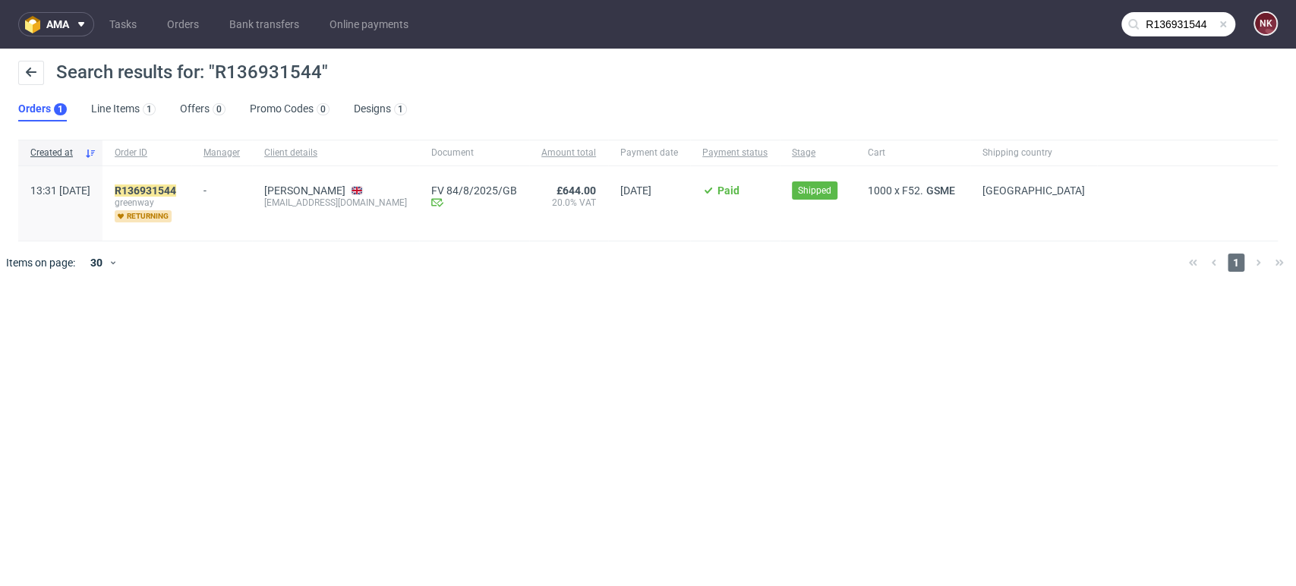
click at [178, 178] on div "R136931544 greenway returning" at bounding box center [147, 203] width 89 height 74
click at [176, 188] on mark "R136931544" at bounding box center [146, 191] width 62 height 12
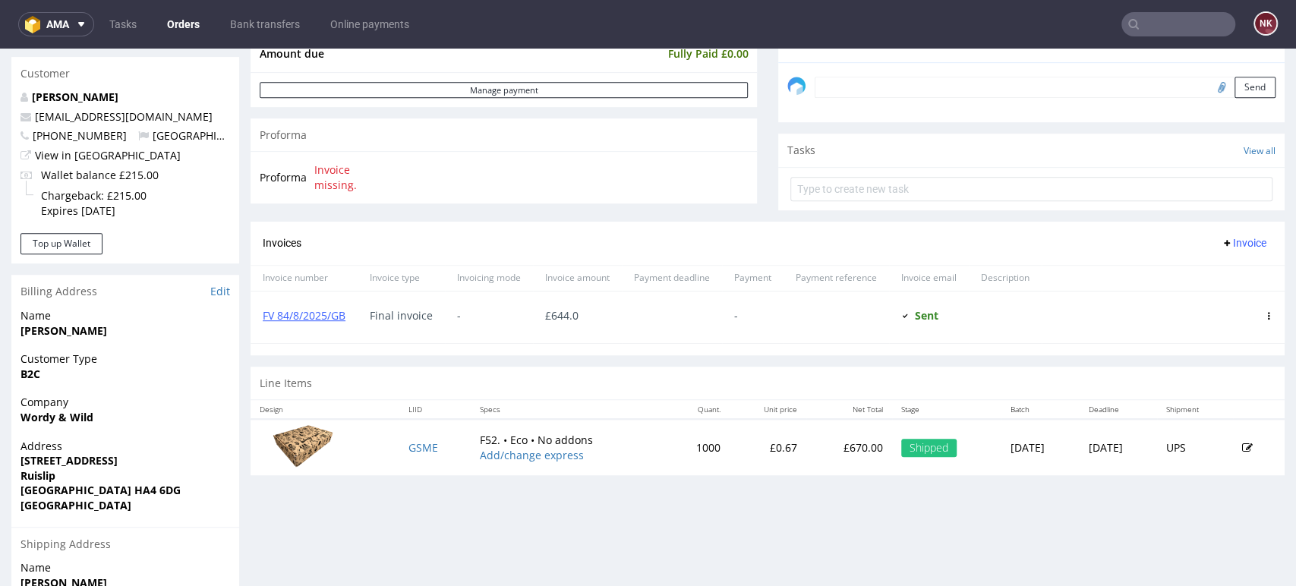
scroll to position [506, 0]
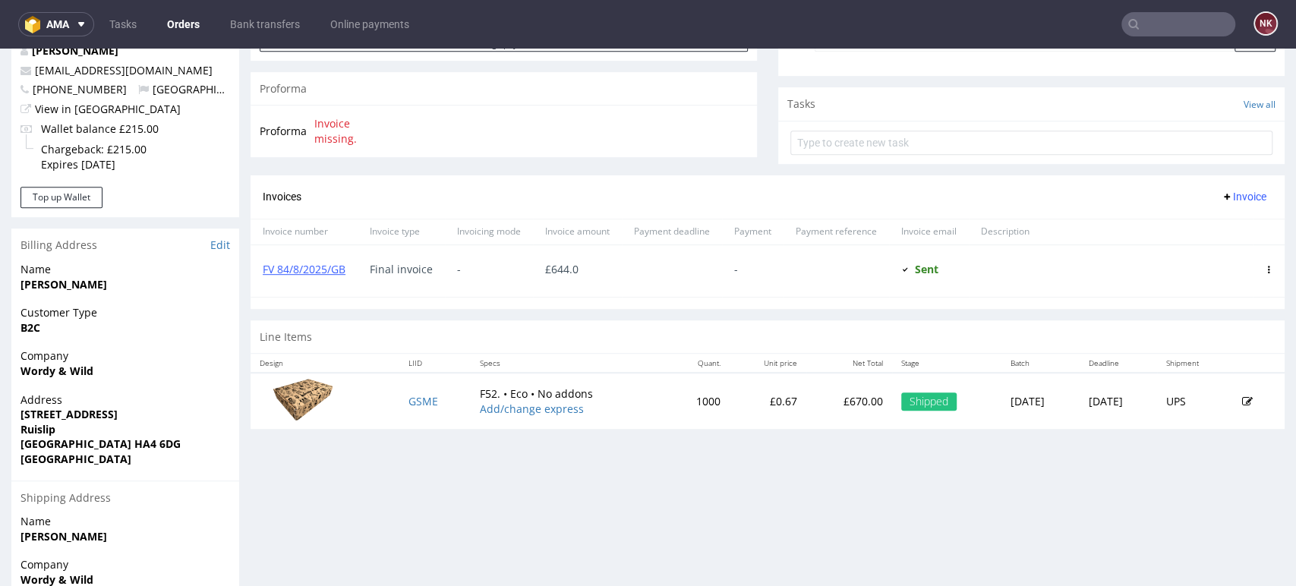
click at [816, 399] on p "£670.00" at bounding box center [850, 401] width 68 height 15
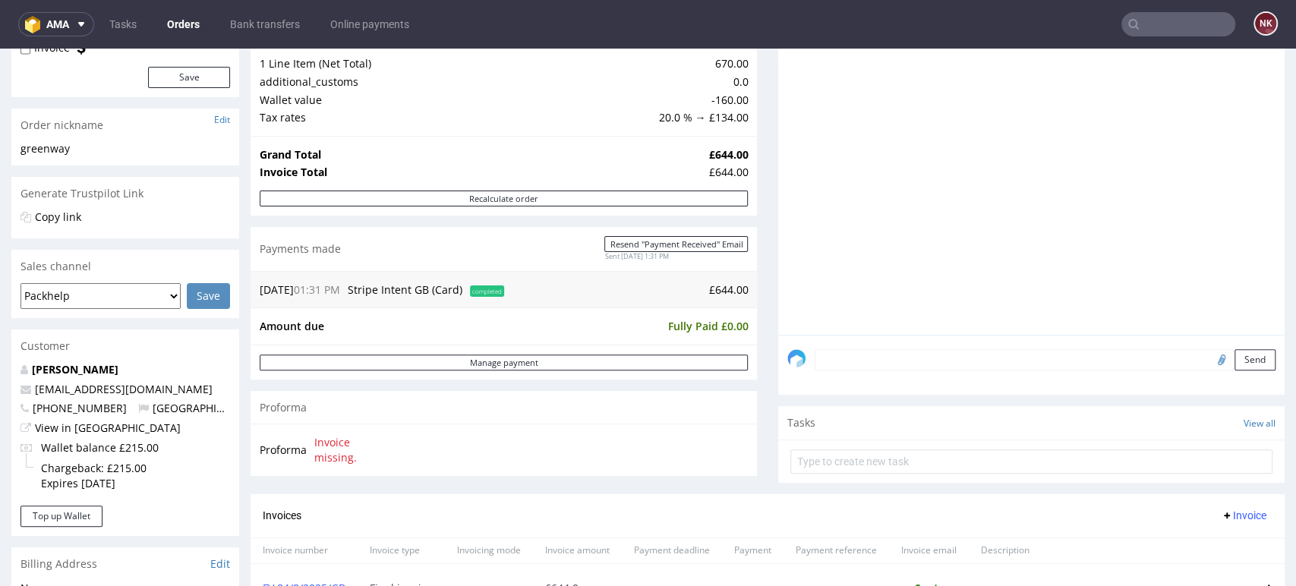
scroll to position [337, 0]
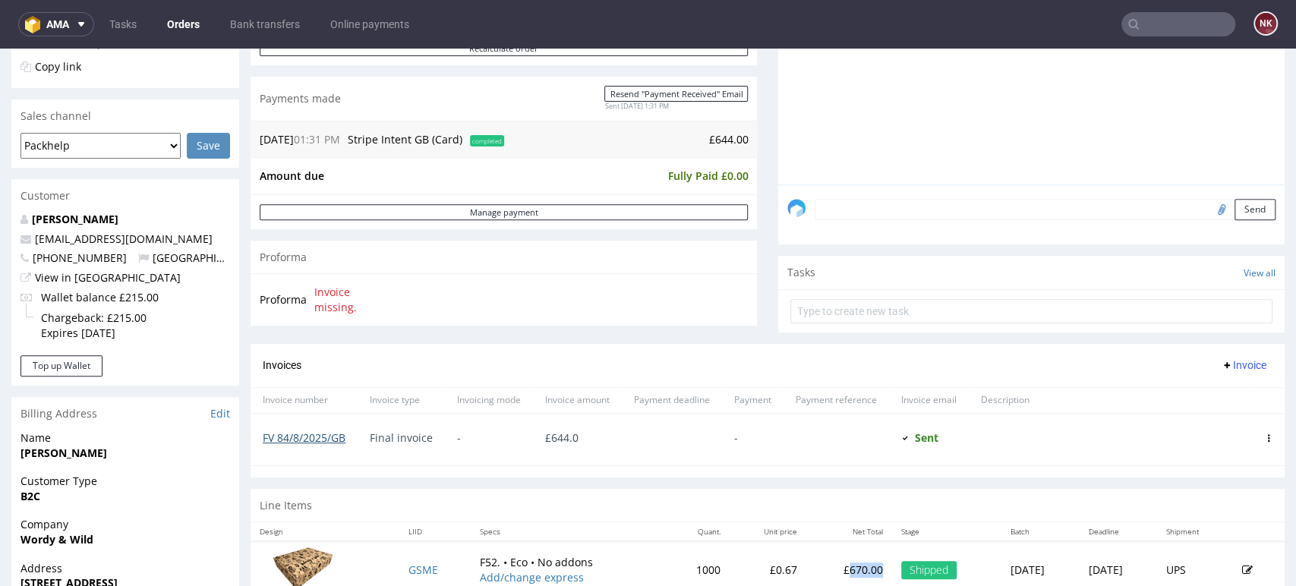
click at [305, 437] on link "FV 84/8/2025/GB" at bounding box center [304, 438] width 83 height 14
click at [758, 371] on div "Invoices Invoice" at bounding box center [768, 365] width 1010 height 19
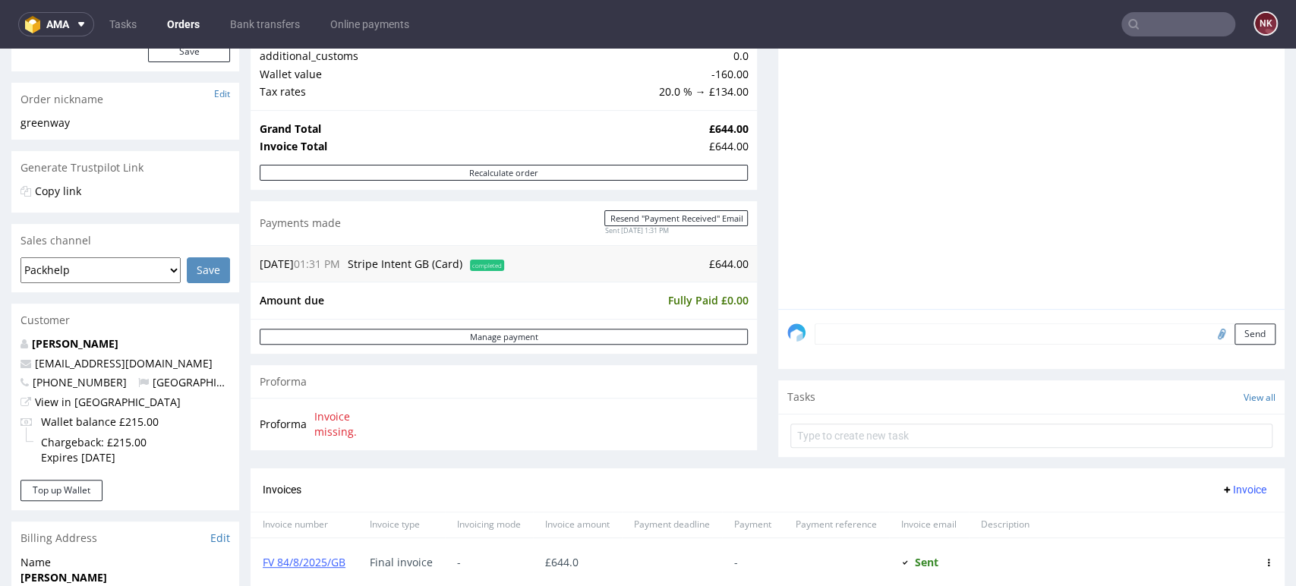
scroll to position [84, 0]
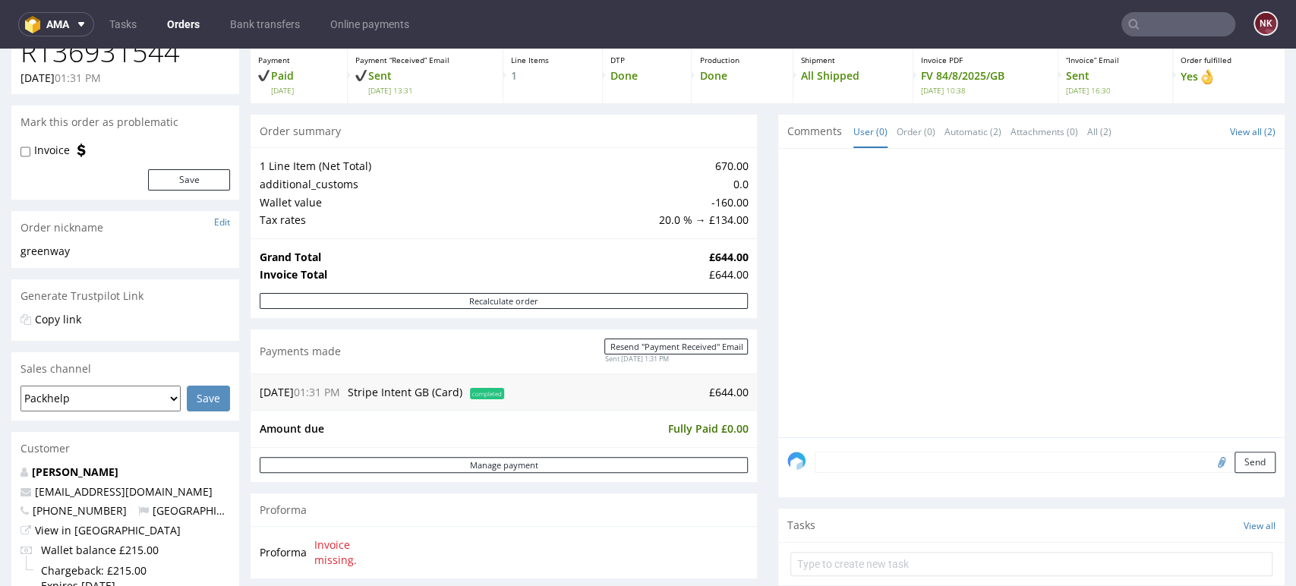
click at [1170, 25] on input "text" at bounding box center [1179, 24] width 114 height 24
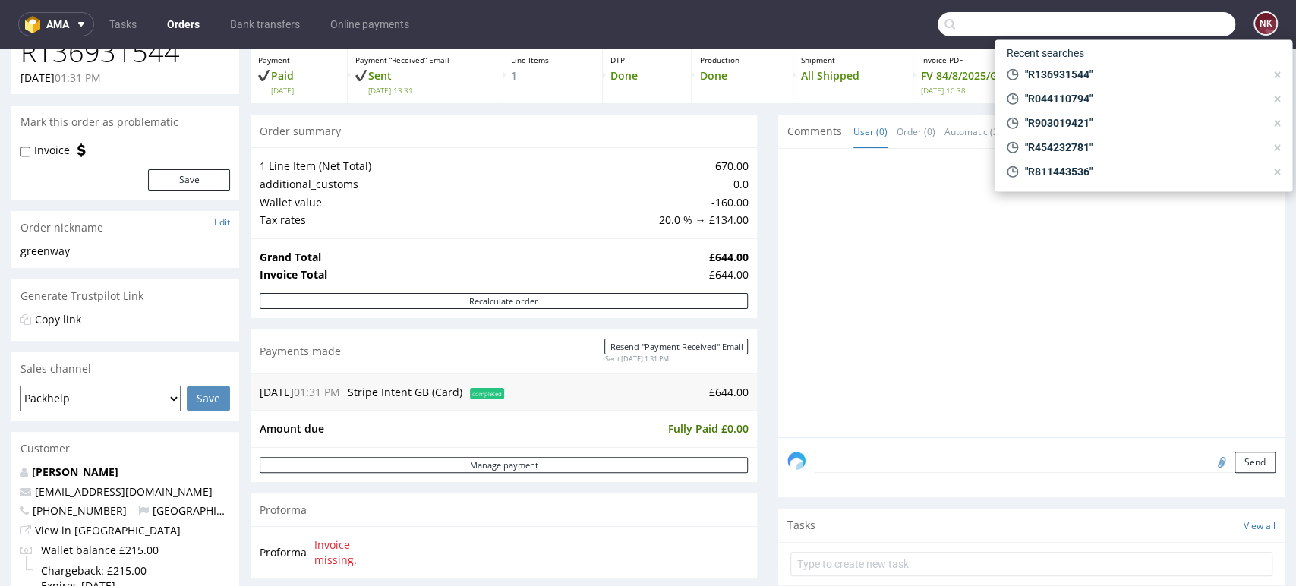
paste input "R470252689"
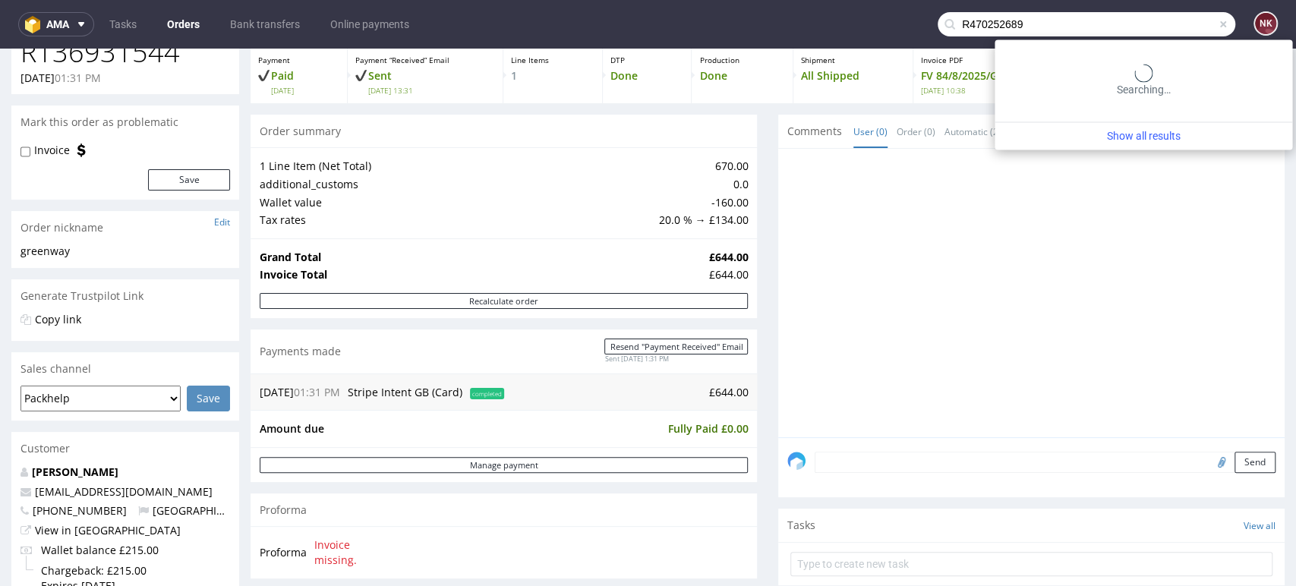
type input "R470252689"
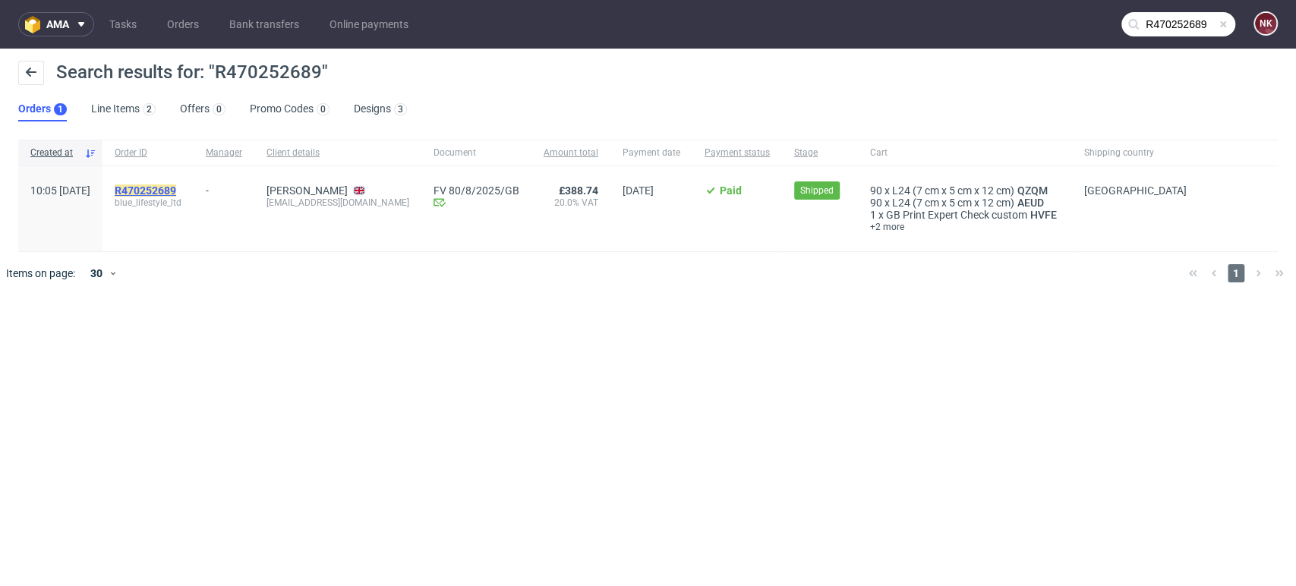
click at [176, 194] on mark "R470252689" at bounding box center [146, 191] width 62 height 12
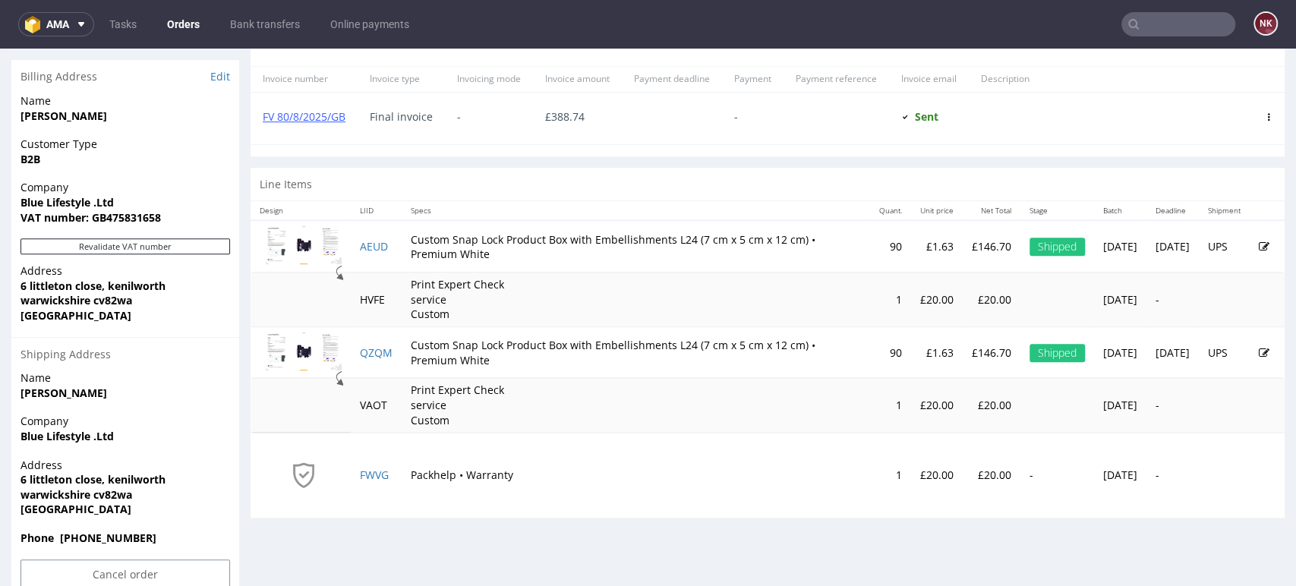
scroll to position [590, 0]
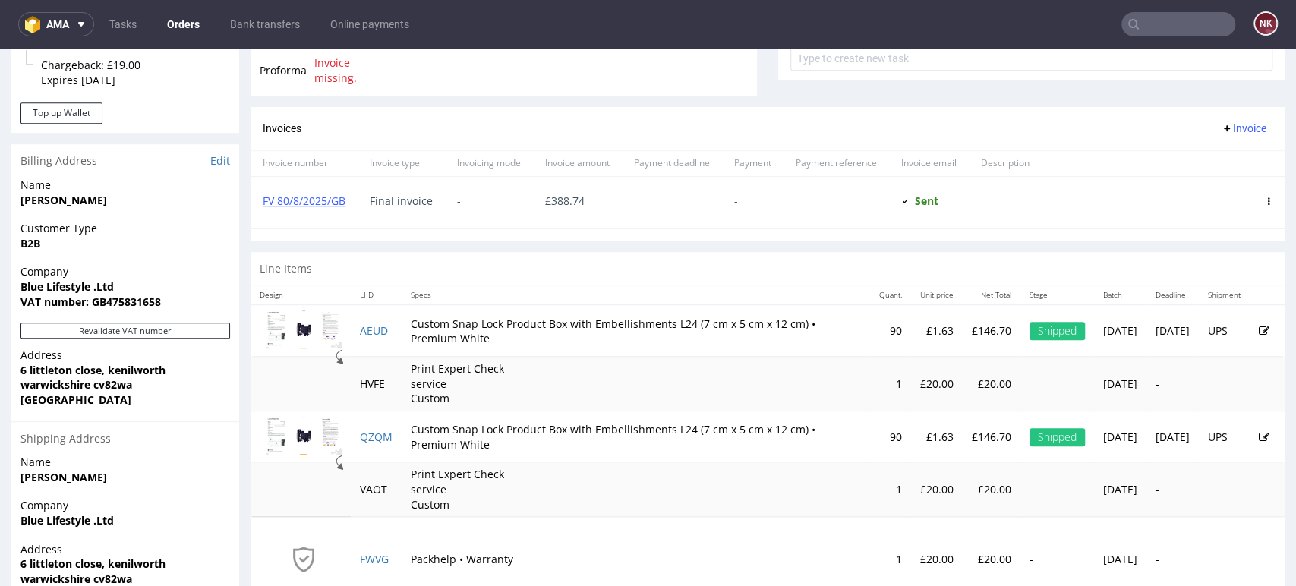
click at [972, 436] on p "£146.70" at bounding box center [991, 437] width 39 height 15
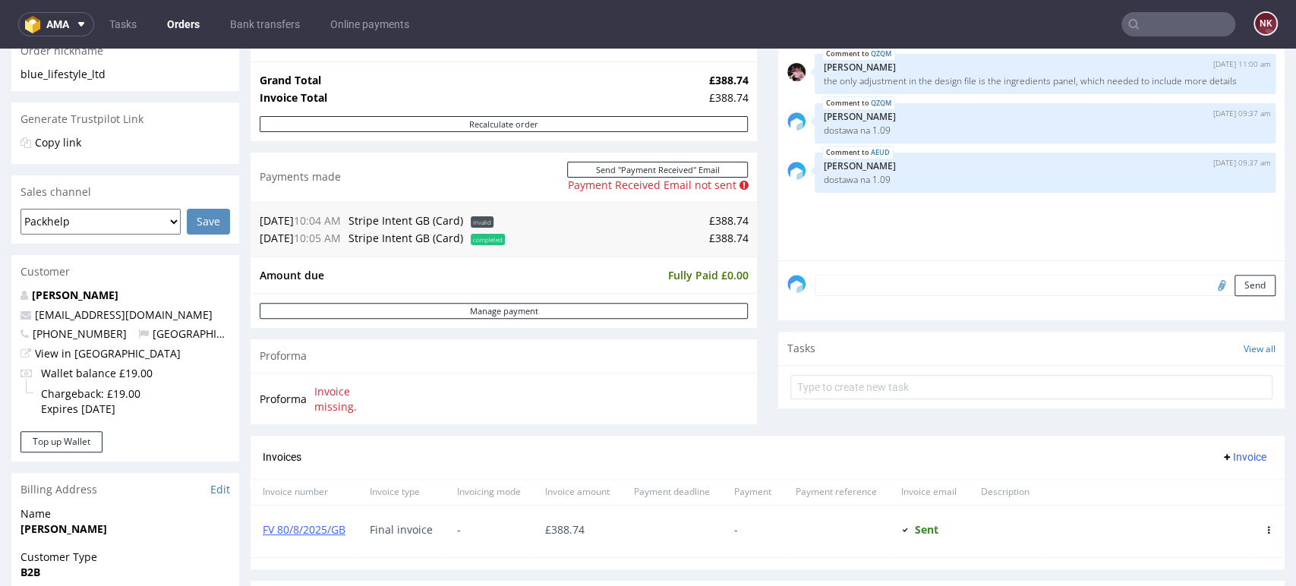
scroll to position [253, 0]
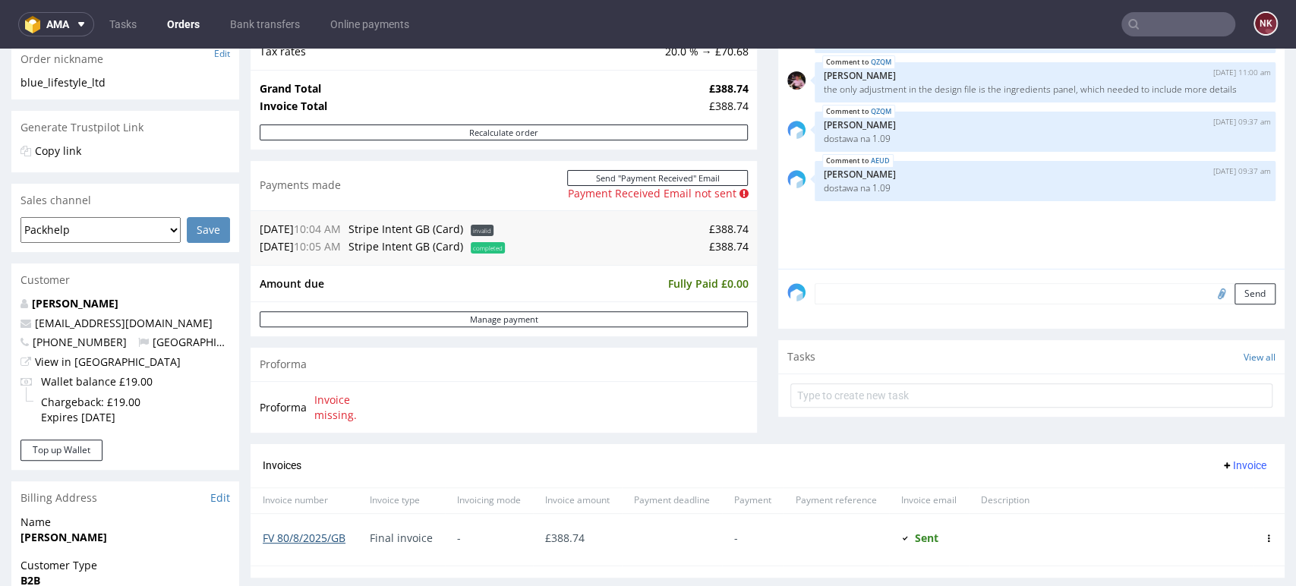
click at [301, 533] on link "FV 80/8/2025/GB" at bounding box center [304, 538] width 83 height 14
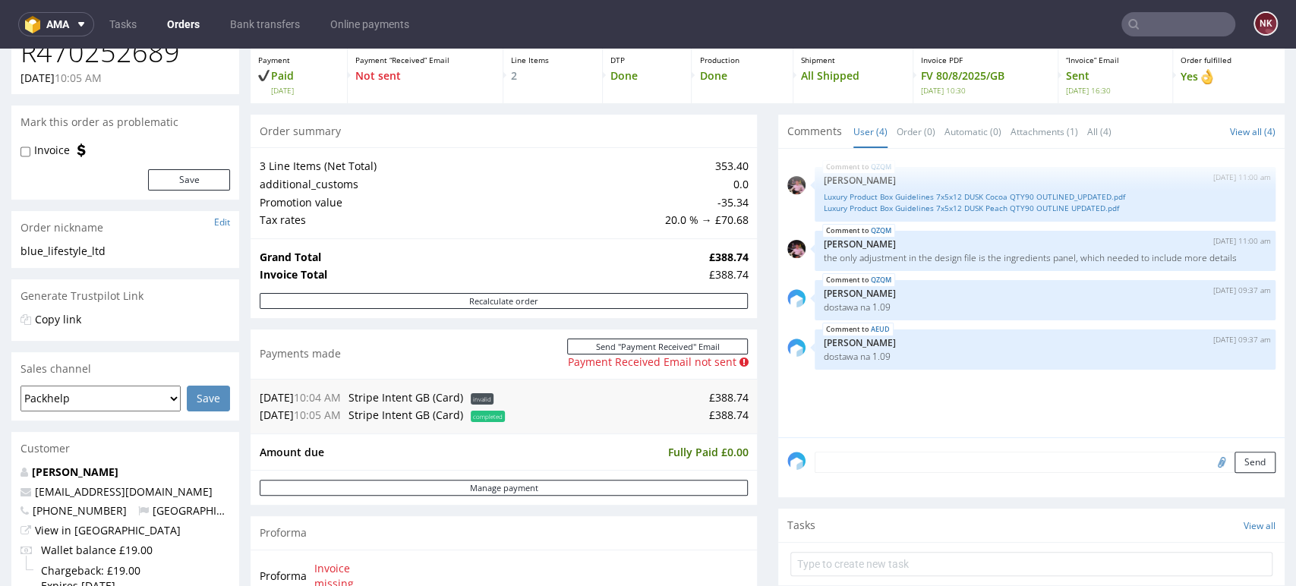
scroll to position [0, 0]
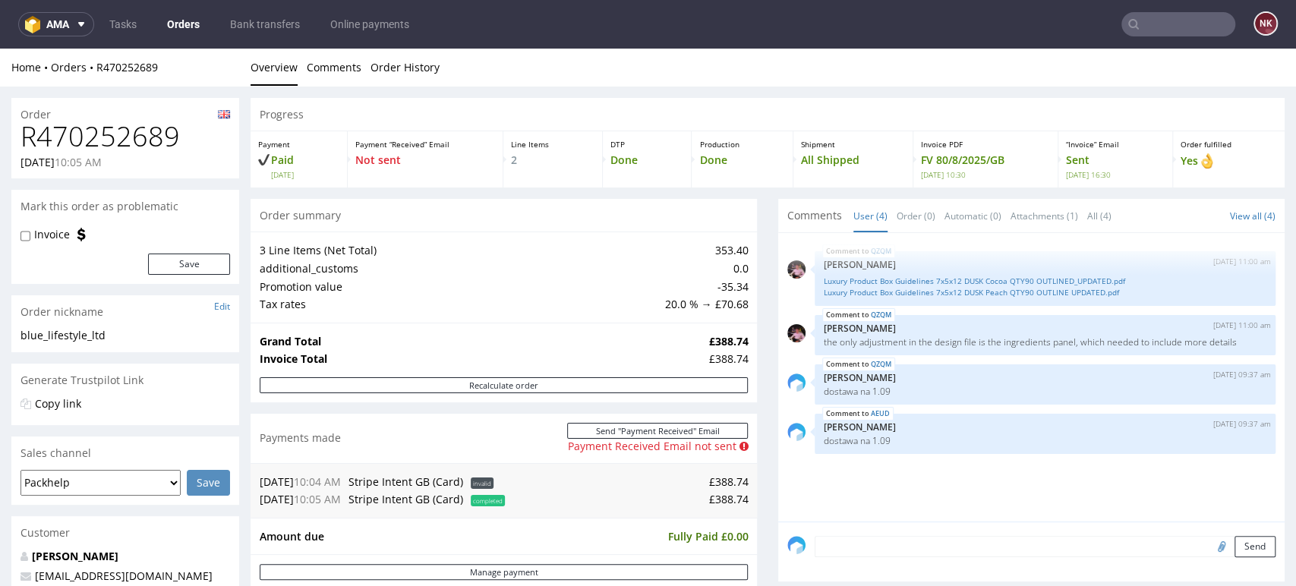
drag, startPoint x: 961, startPoint y: 63, endPoint x: 1045, endPoint y: 52, distance: 85.0
click at [961, 63] on ul "Overview Comments Order History" at bounding box center [768, 67] width 1034 height 15
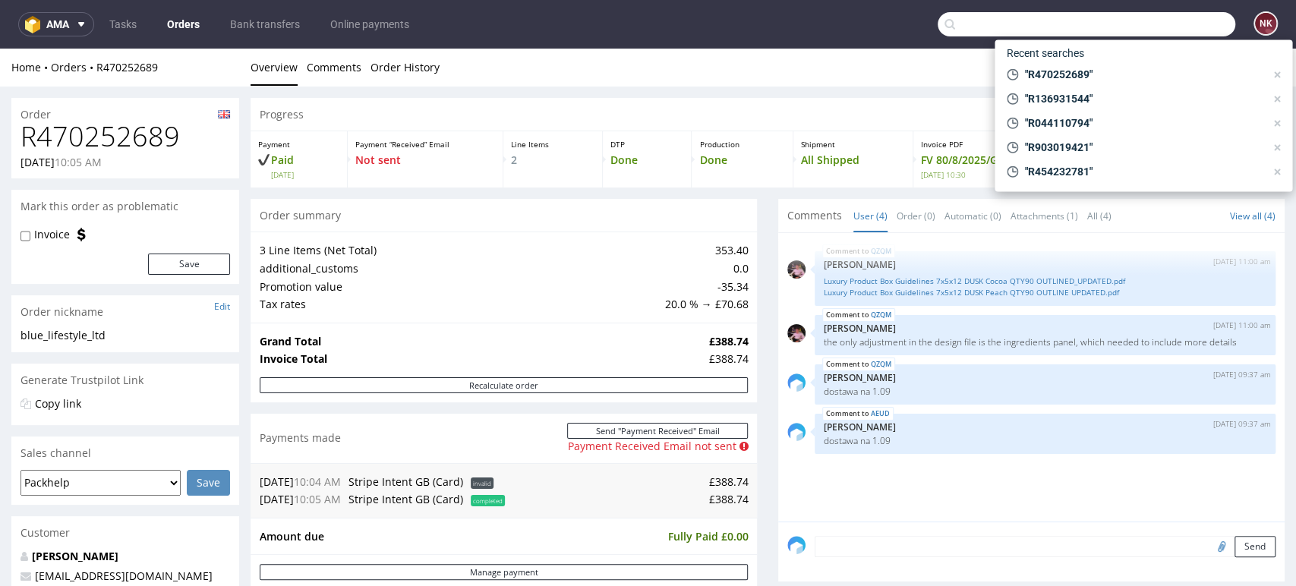
click at [1185, 28] on input "text" at bounding box center [1087, 24] width 298 height 24
paste input "R470252689"
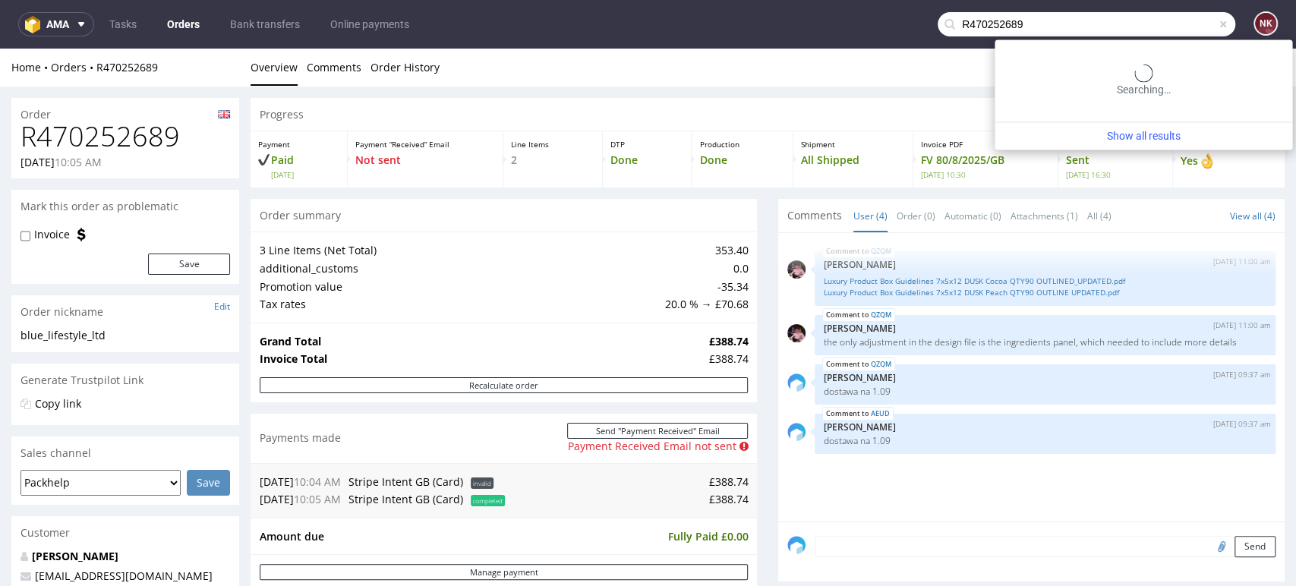
type input "R470252689"
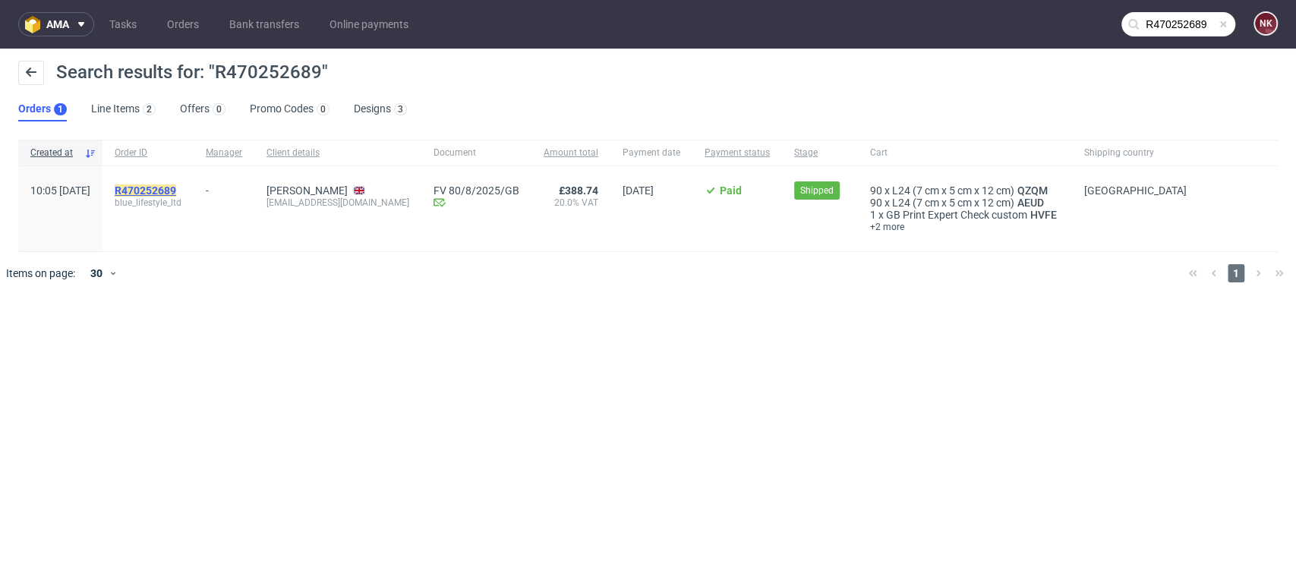
click at [176, 193] on mark "R470252689" at bounding box center [146, 191] width 62 height 12
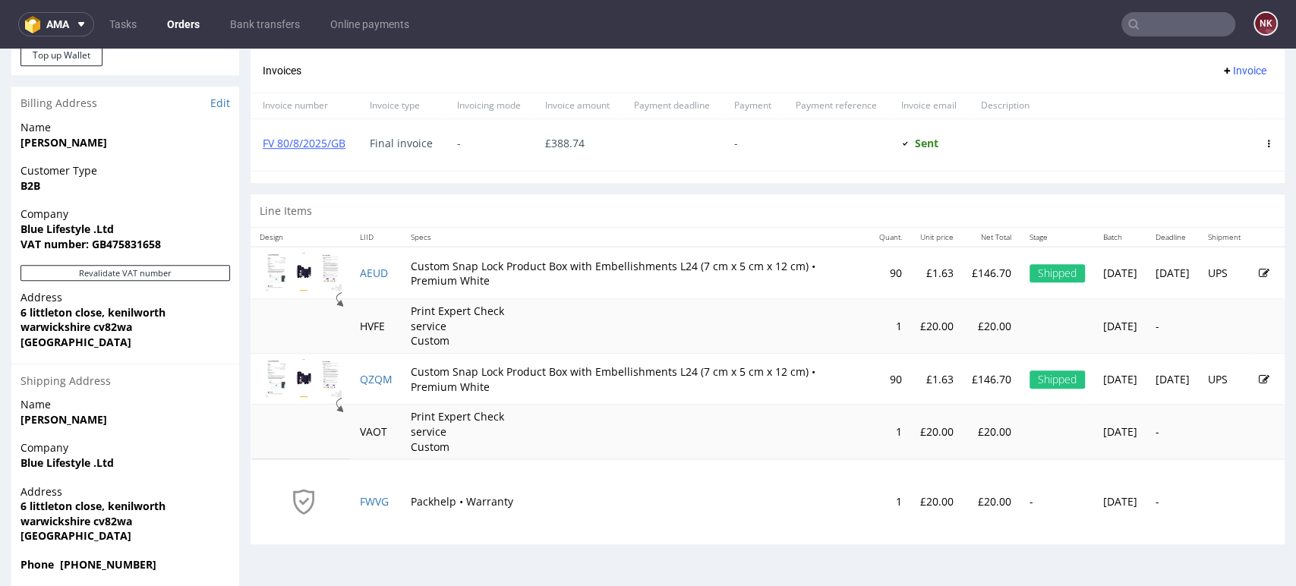
scroll to position [620, 0]
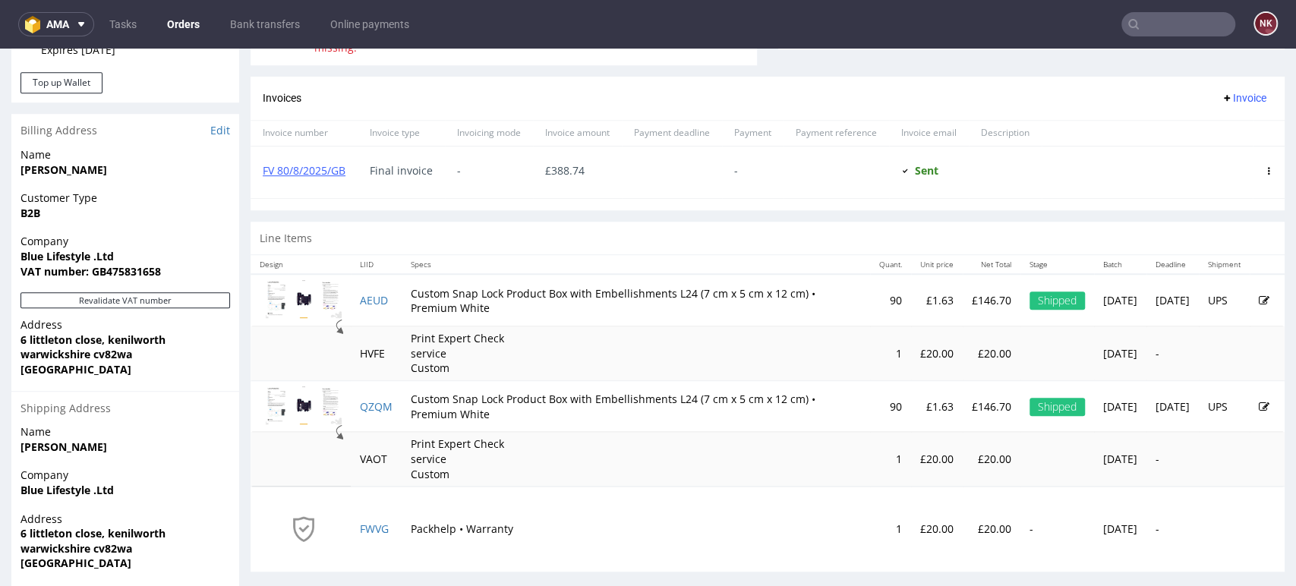
click at [1162, 18] on input "text" at bounding box center [1179, 24] width 114 height 24
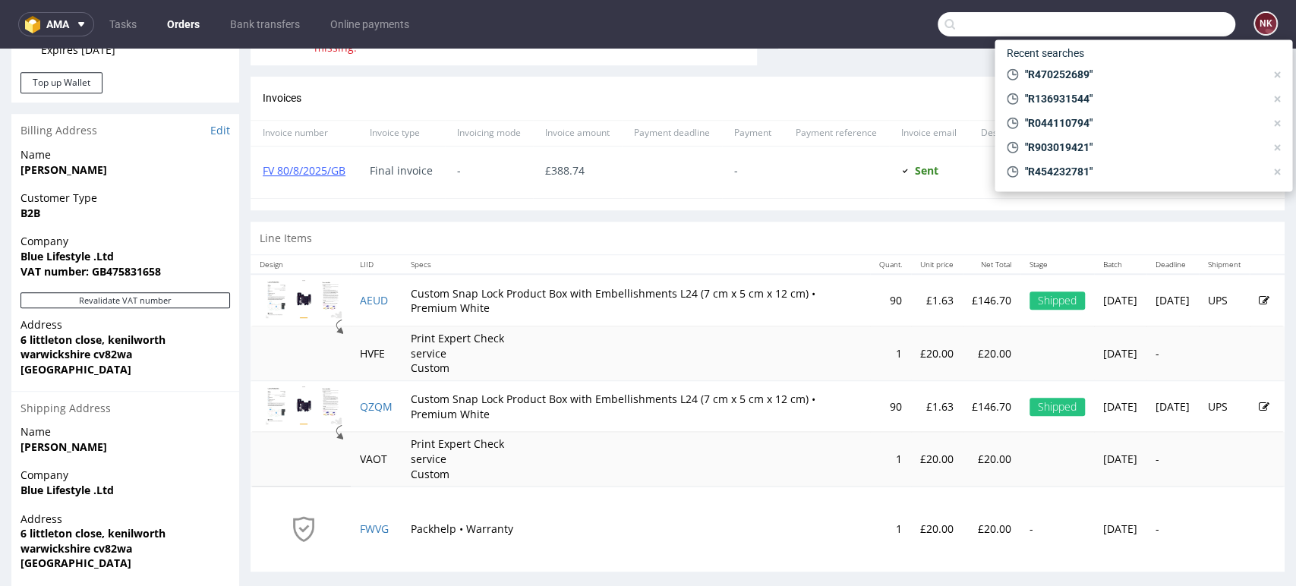
paste input "R279911023"
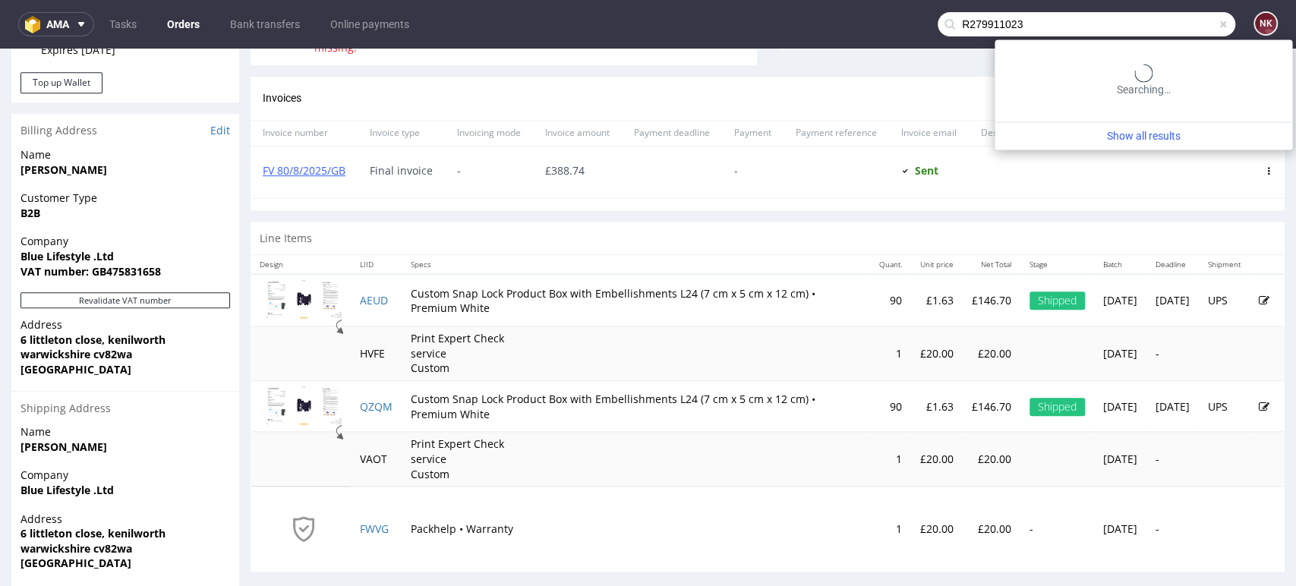
type input "R279911023"
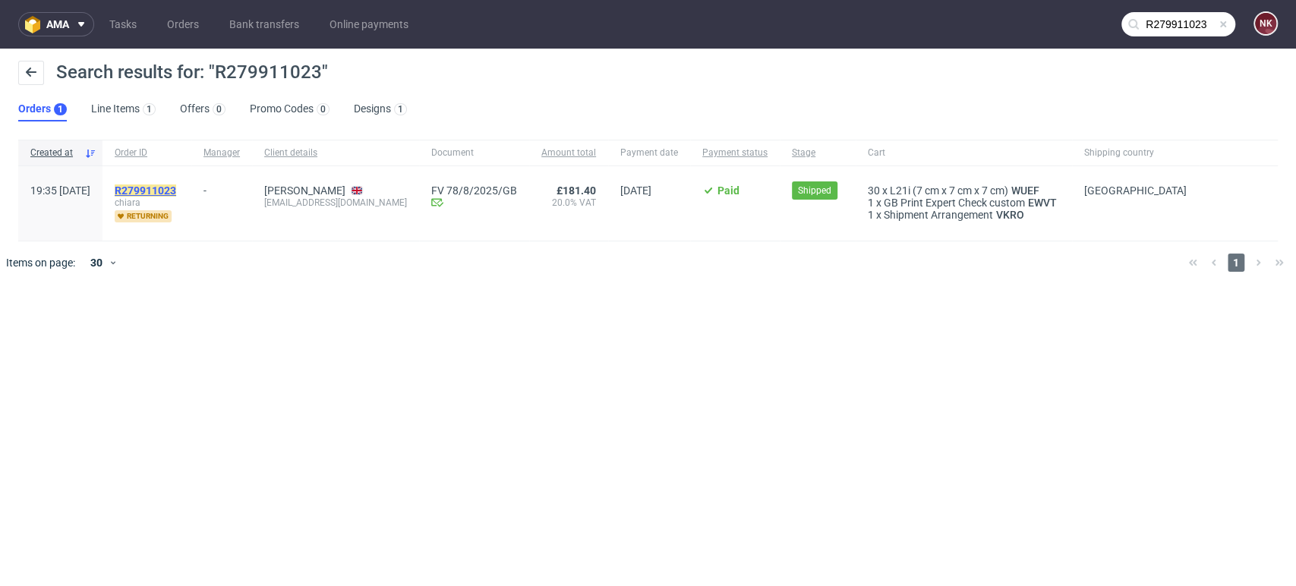
click at [176, 187] on mark "R279911023" at bounding box center [146, 191] width 62 height 12
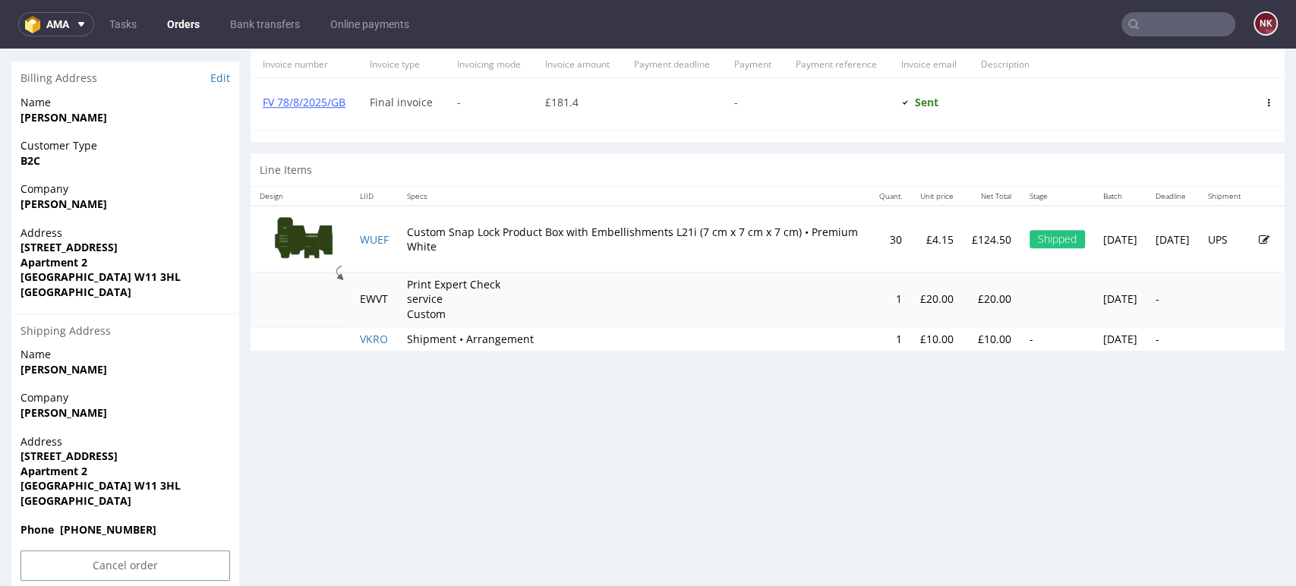
scroll to position [674, 0]
click at [972, 235] on p "£124.50" at bounding box center [991, 238] width 39 height 15
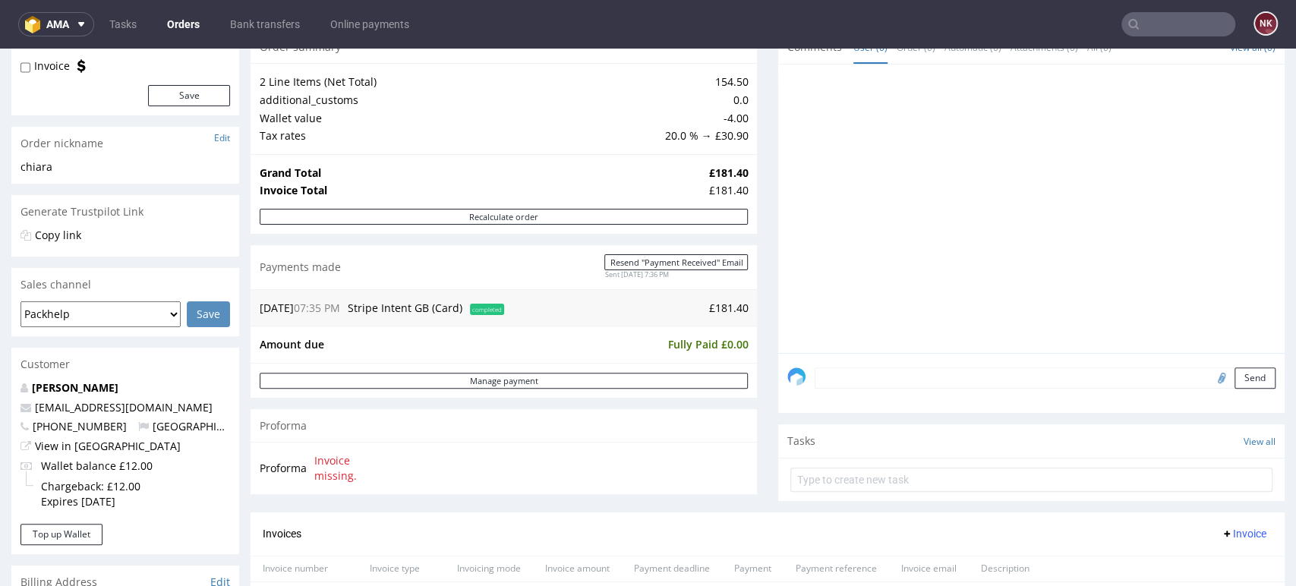
click at [721, 191] on div "£181.40" at bounding box center [727, 190] width 39 height 15
click at [1204, 12] on input "text" at bounding box center [1179, 24] width 114 height 24
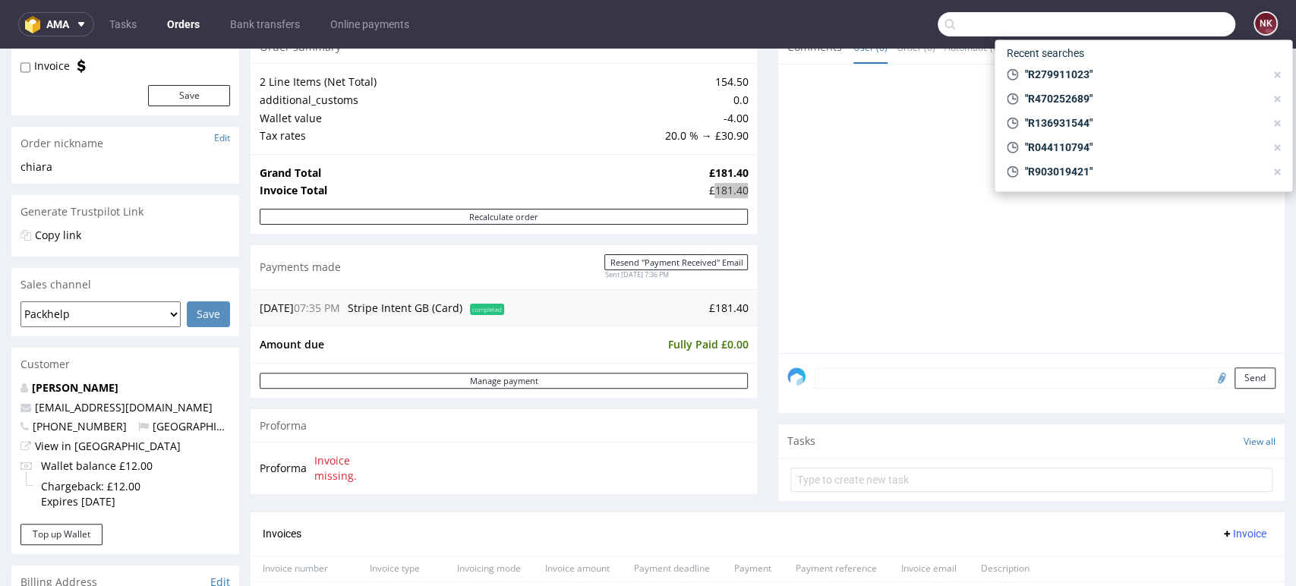
paste input "R711401971"
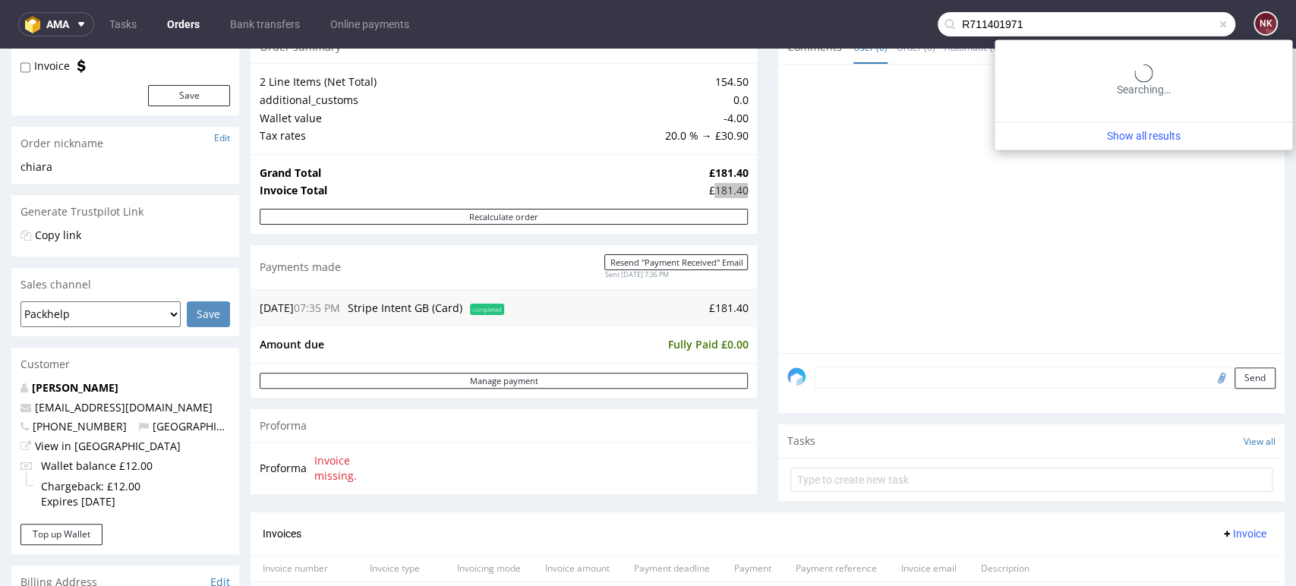
type input "R711401971"
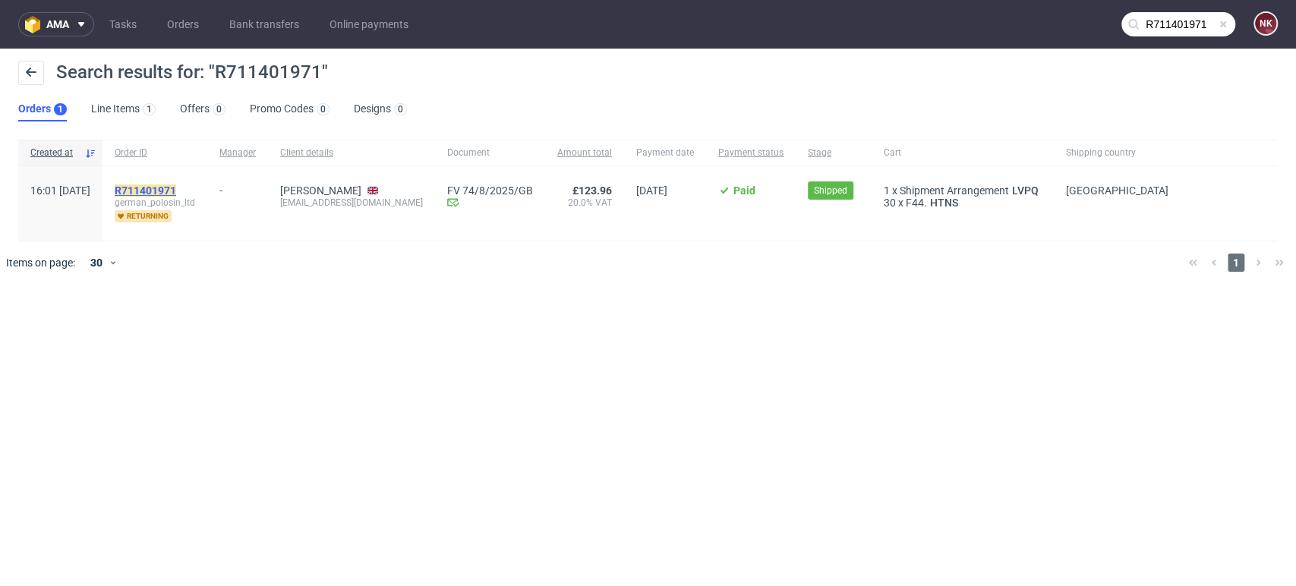
click at [176, 190] on mark "R711401971" at bounding box center [146, 191] width 62 height 12
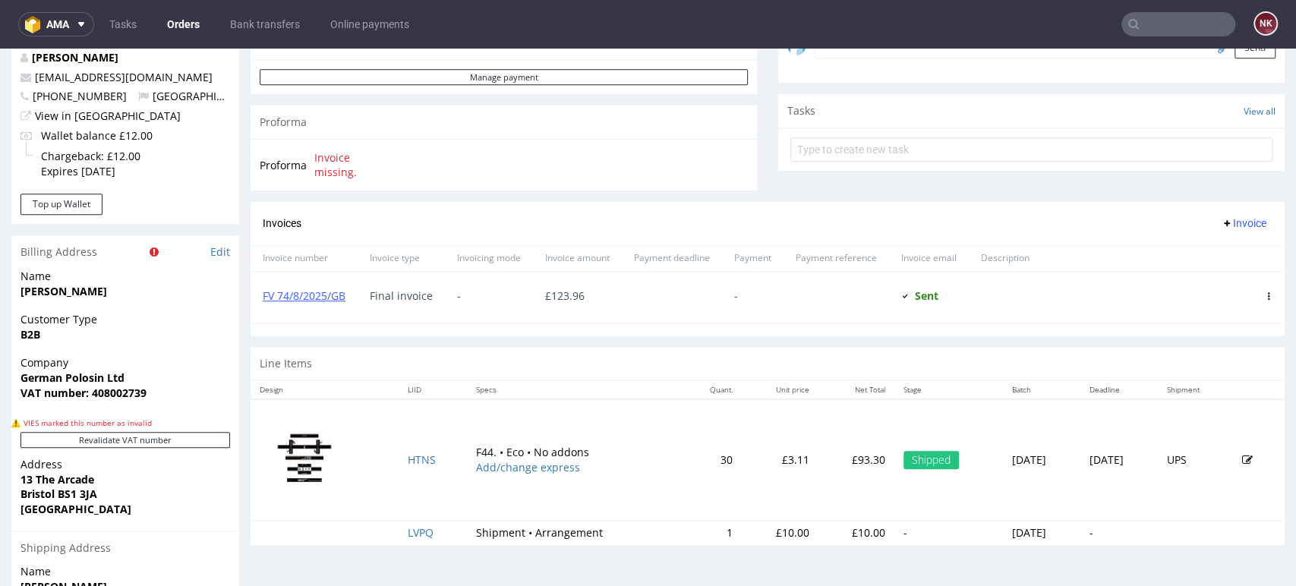
scroll to position [674, 0]
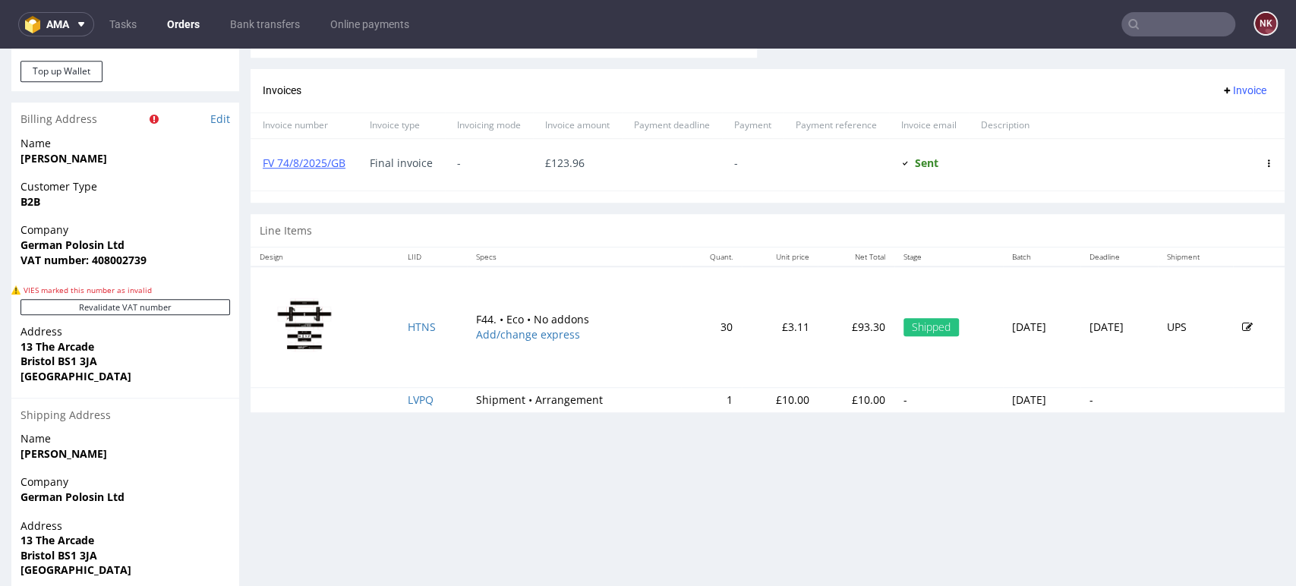
click at [827, 326] on p "£93.30" at bounding box center [856, 327] width 58 height 15
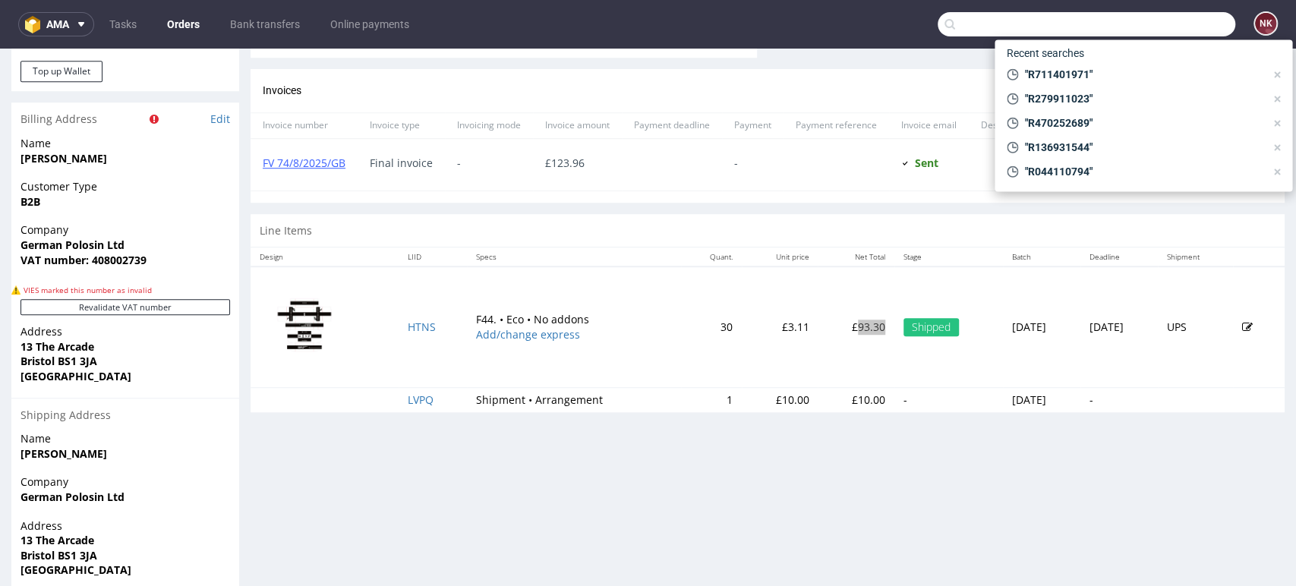
click at [1196, 13] on input "text" at bounding box center [1087, 24] width 298 height 24
paste input "R643809160"
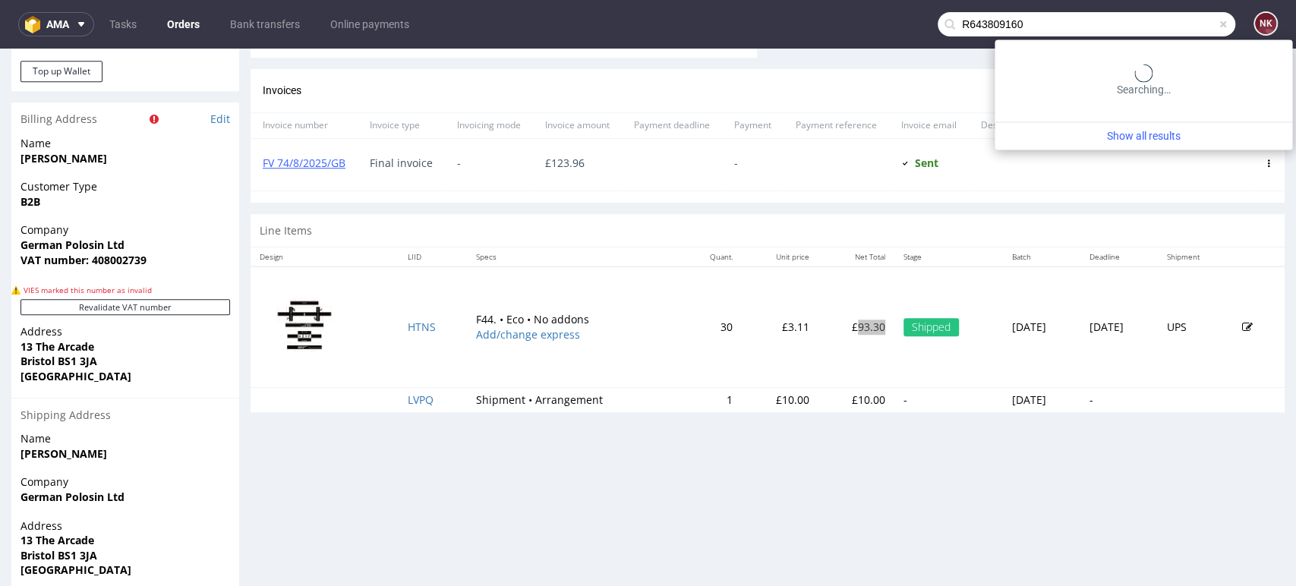
type input "R643809160"
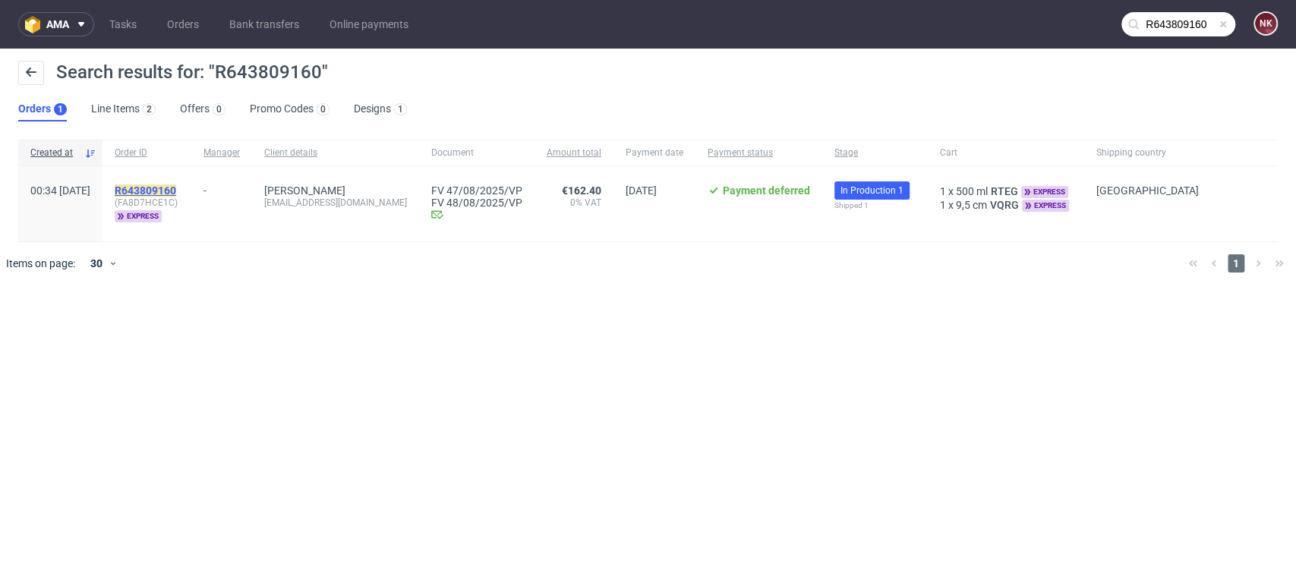
click at [176, 185] on mark "R643809160" at bounding box center [146, 191] width 62 height 12
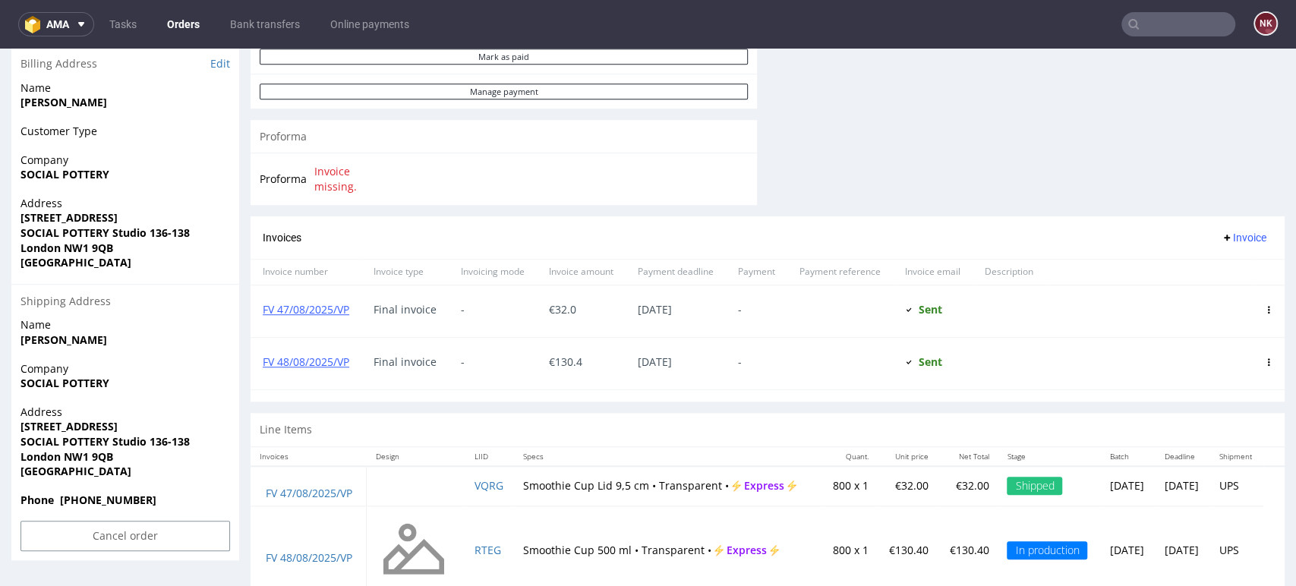
scroll to position [687, 0]
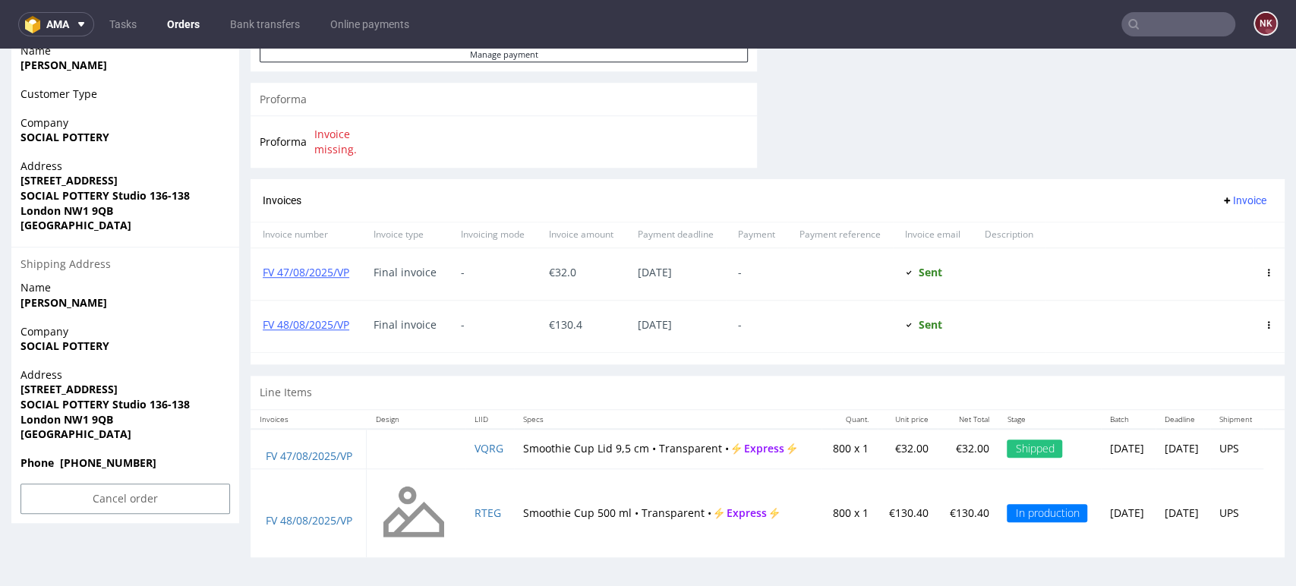
click at [947, 451] on p "€32.00" at bounding box center [968, 448] width 42 height 15
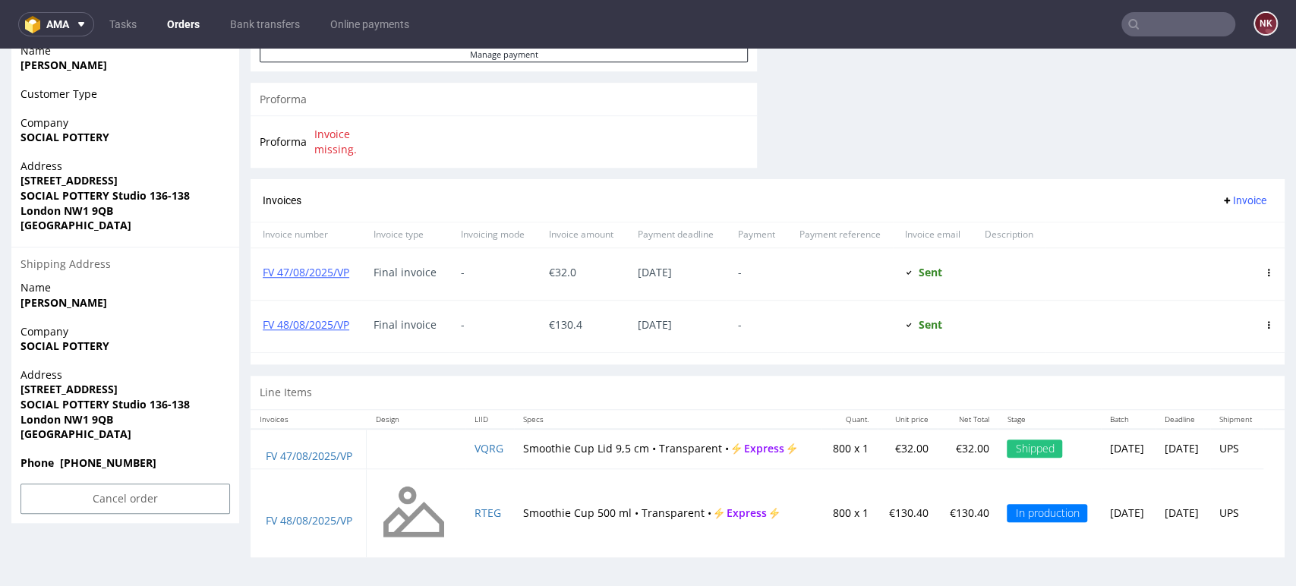
click at [928, 399] on div "Line Items" at bounding box center [768, 392] width 1034 height 33
click at [322, 273] on link "FV 47/08/2025/VP" at bounding box center [306, 272] width 87 height 14
click at [1163, 28] on input "text" at bounding box center [1179, 24] width 114 height 24
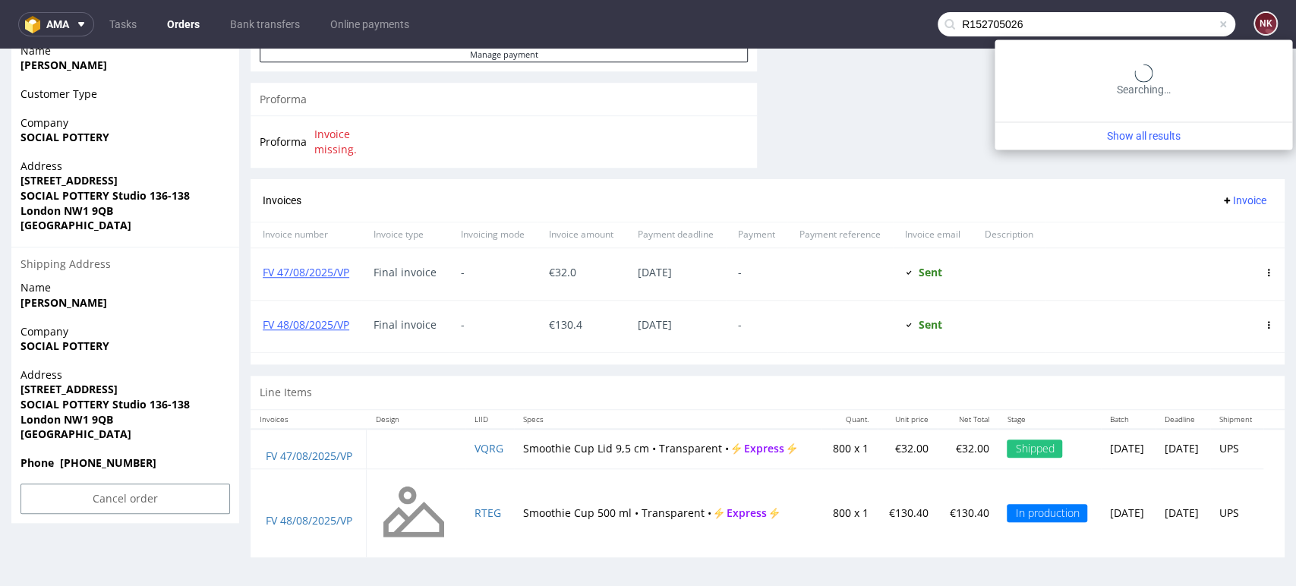
type input "R152705026"
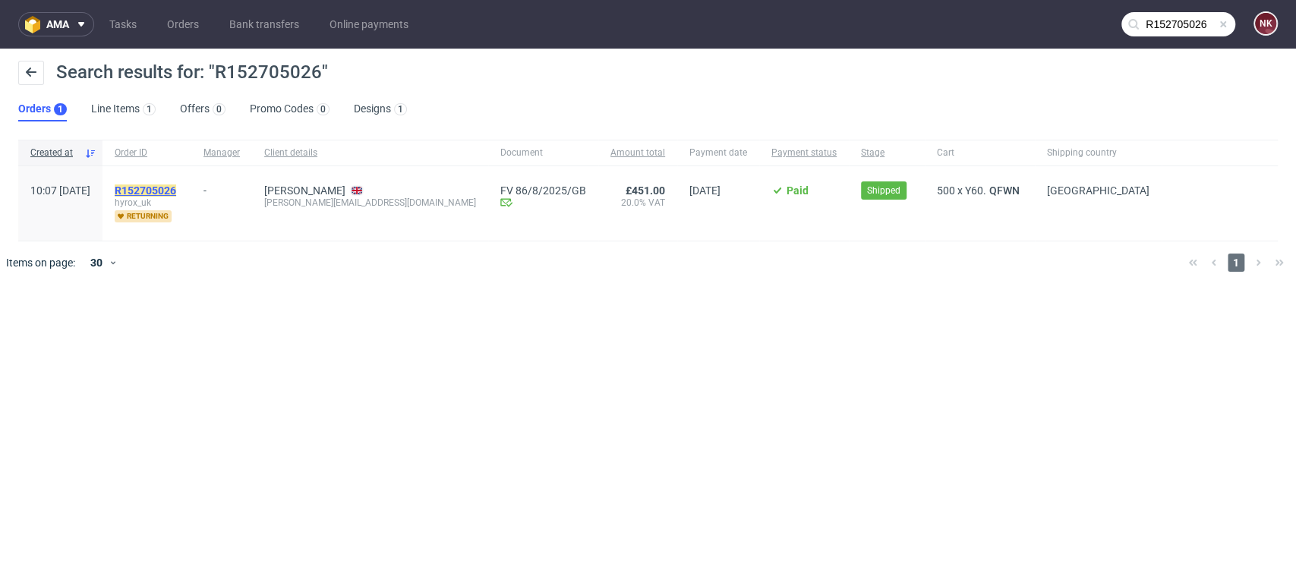
click at [176, 188] on mark "R152705026" at bounding box center [146, 191] width 62 height 12
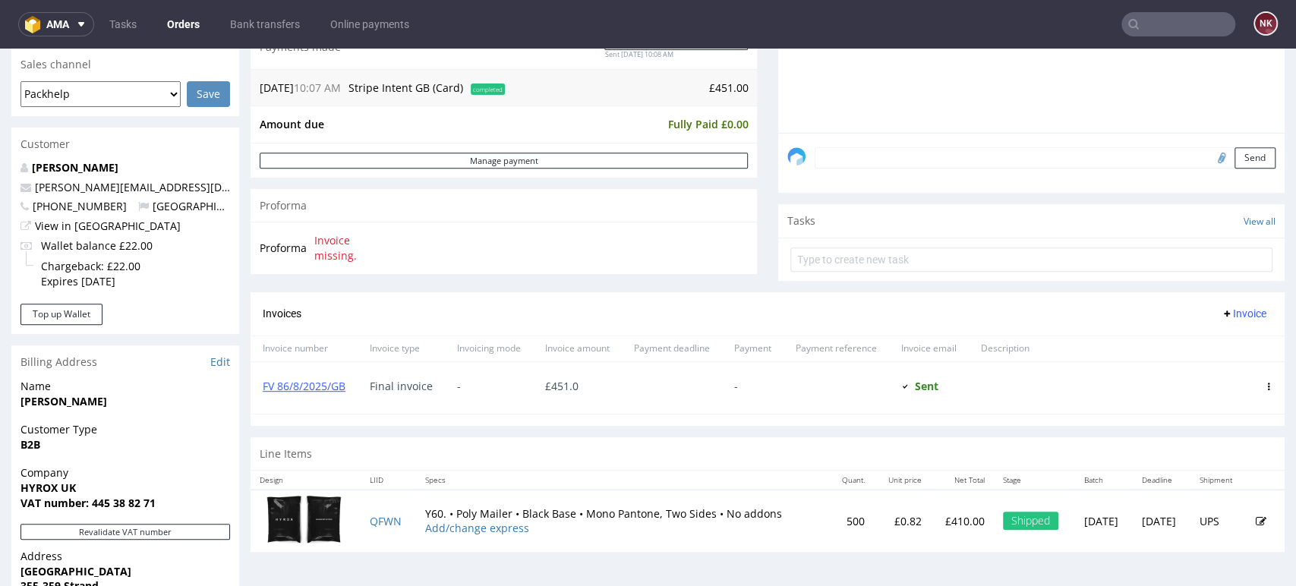
scroll to position [506, 0]
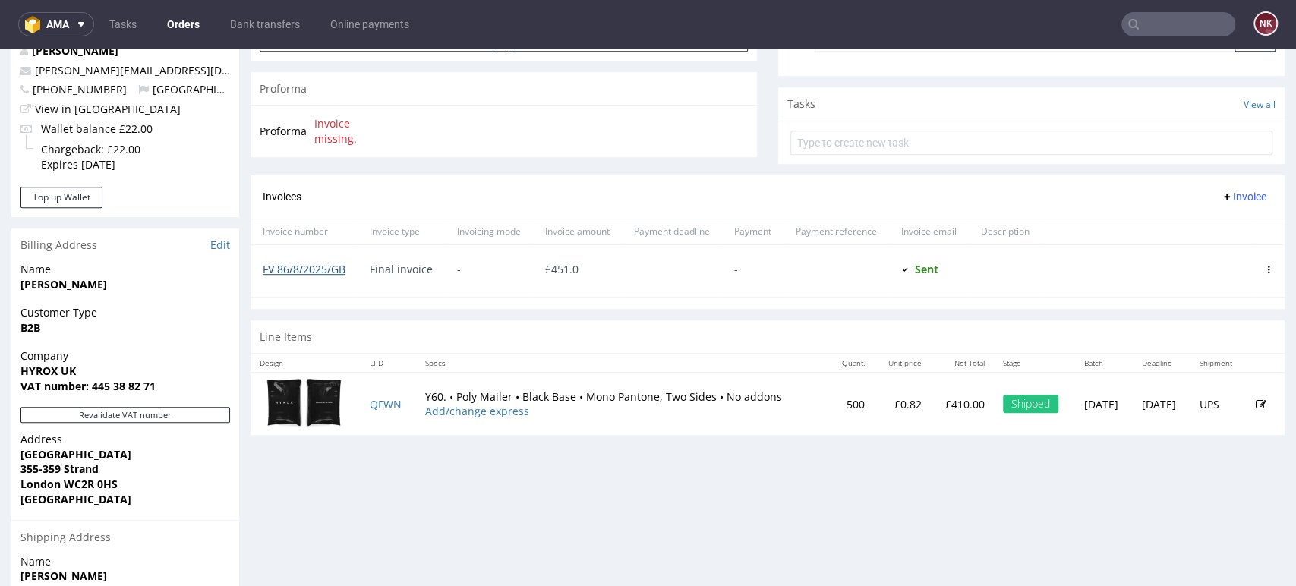
click at [317, 263] on link "FV 86/8/2025/GB" at bounding box center [304, 269] width 83 height 14
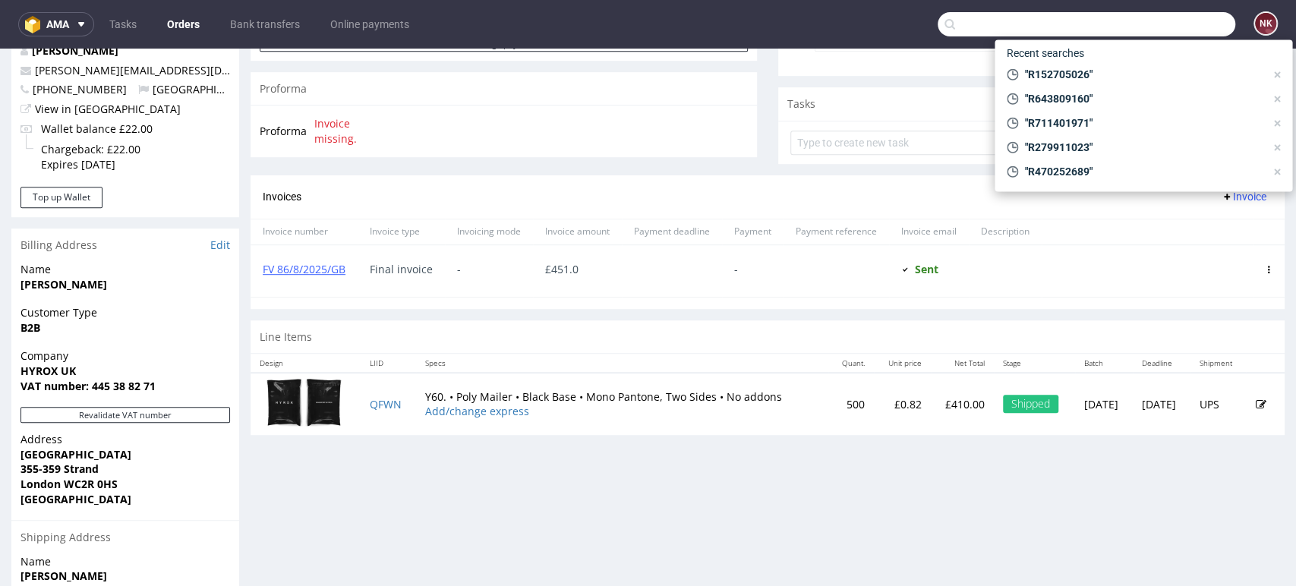
click at [1171, 24] on input "text" at bounding box center [1087, 24] width 298 height 24
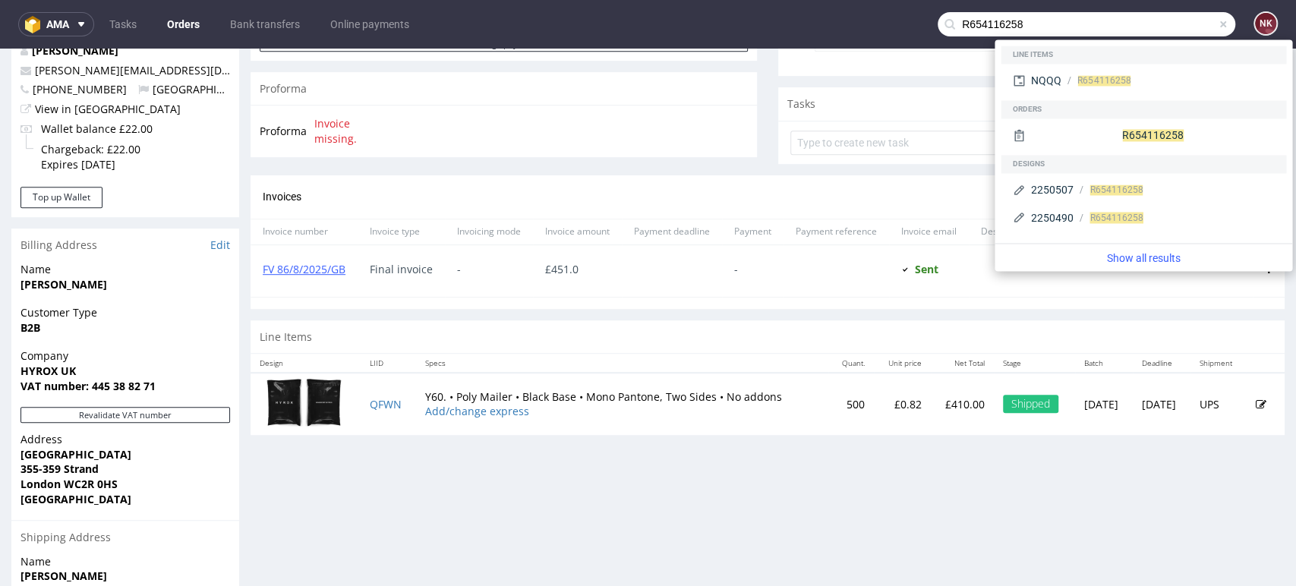
type input "R654116258"
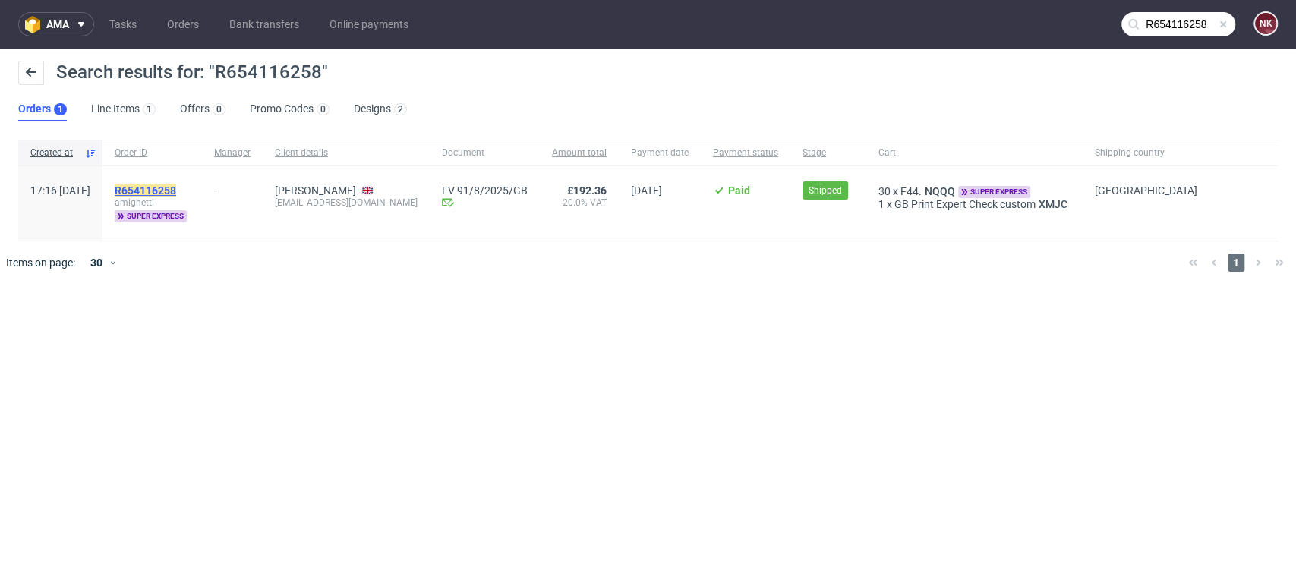
click at [176, 186] on mark "R654116258" at bounding box center [146, 191] width 62 height 12
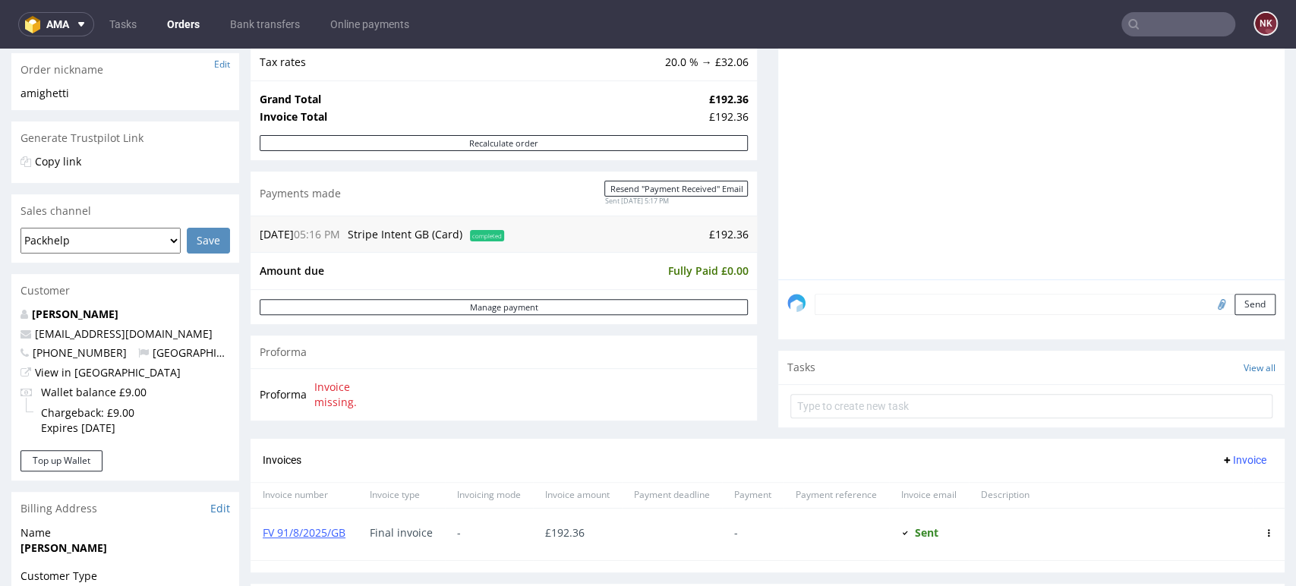
scroll to position [506, 0]
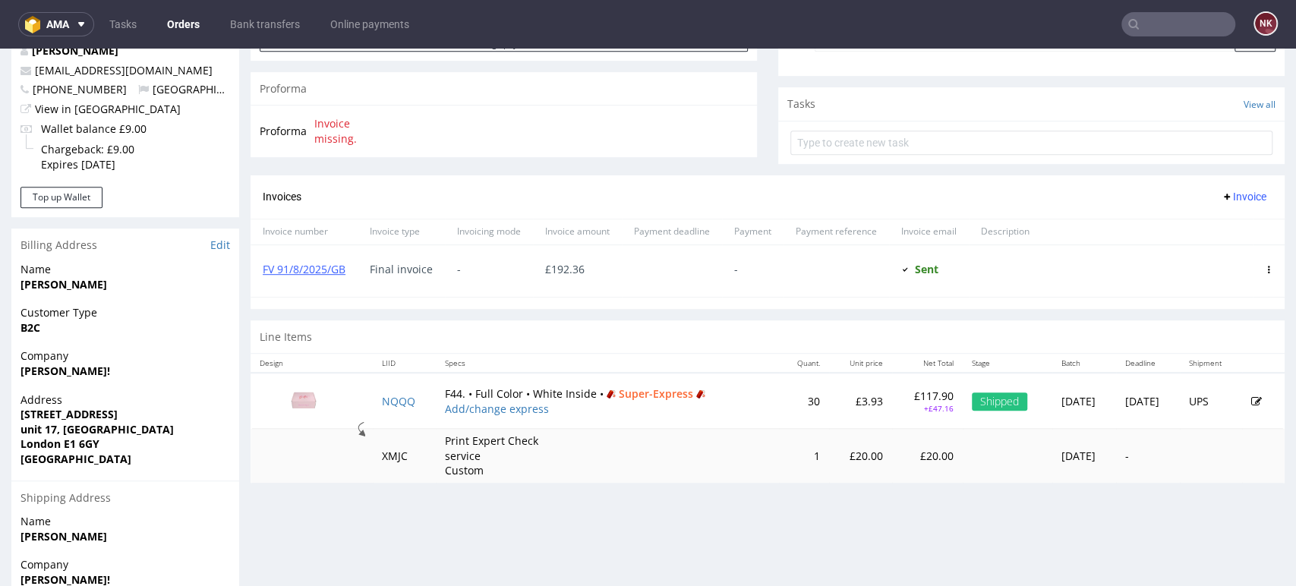
click at [901, 392] on p "£117.90" at bounding box center [927, 396] width 52 height 15
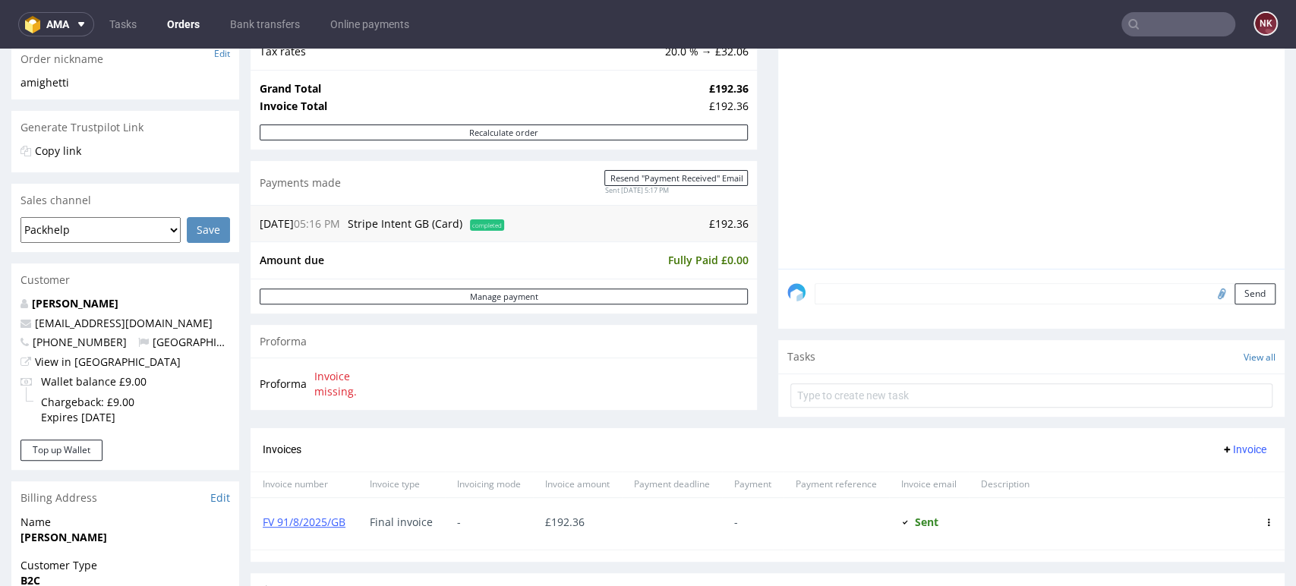
click at [722, 223] on td "£192.36" at bounding box center [628, 224] width 240 height 18
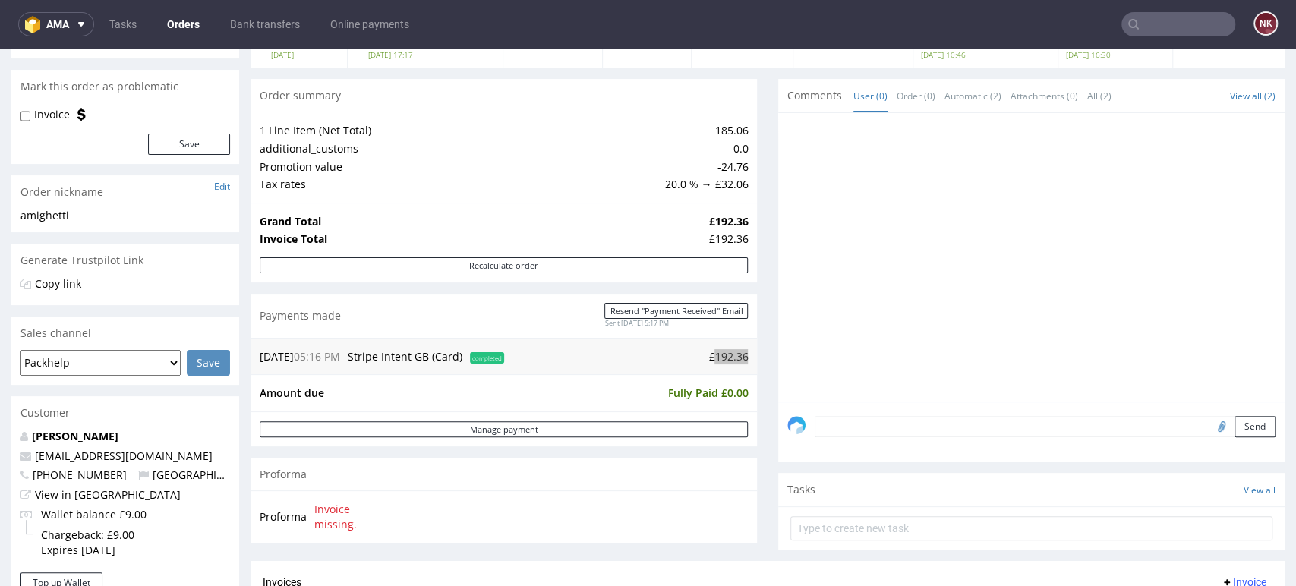
scroll to position [0, 0]
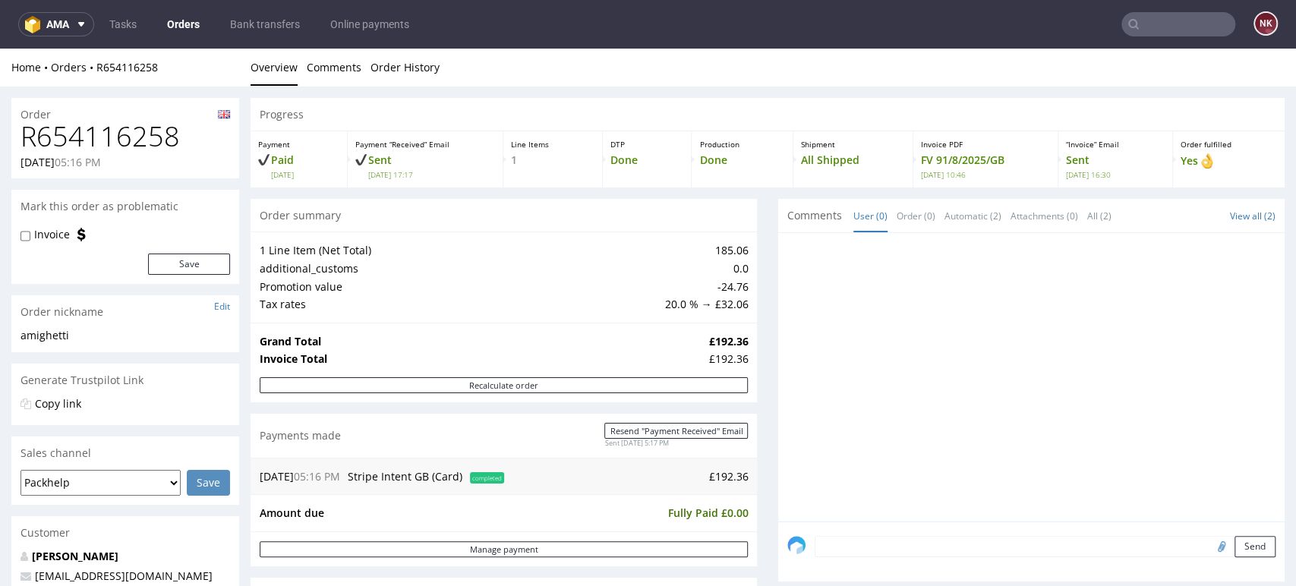
drag, startPoint x: 1024, startPoint y: 568, endPoint x: 901, endPoint y: 539, distance: 127.1
click at [1024, 568] on div "Send" at bounding box center [1031, 552] width 506 height 61
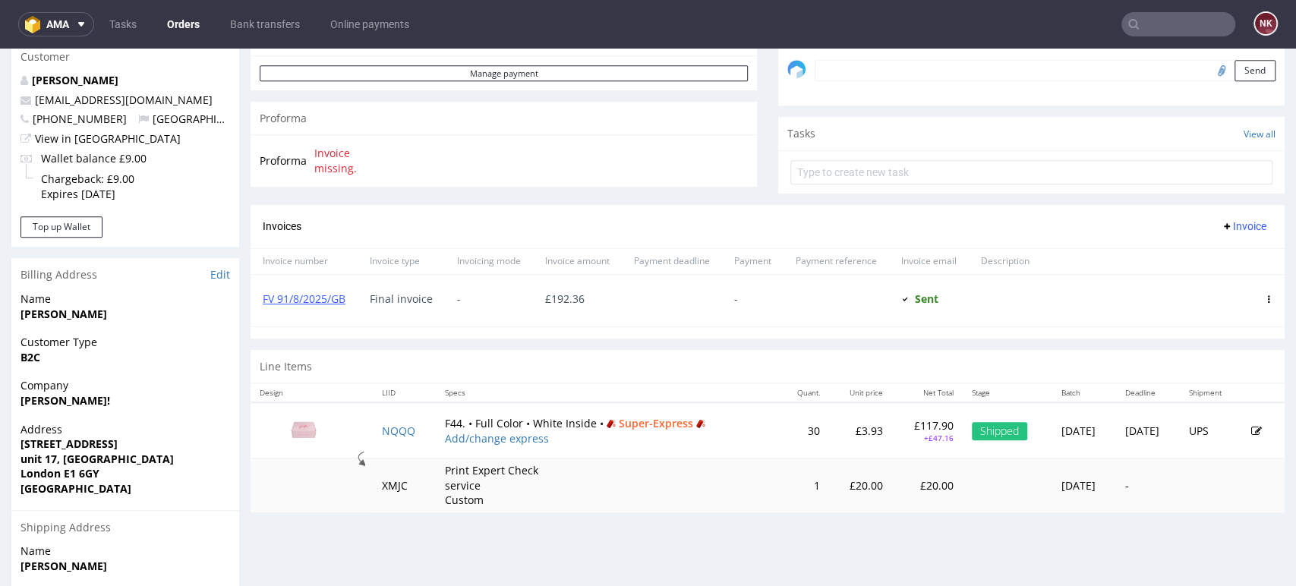
scroll to position [506, 0]
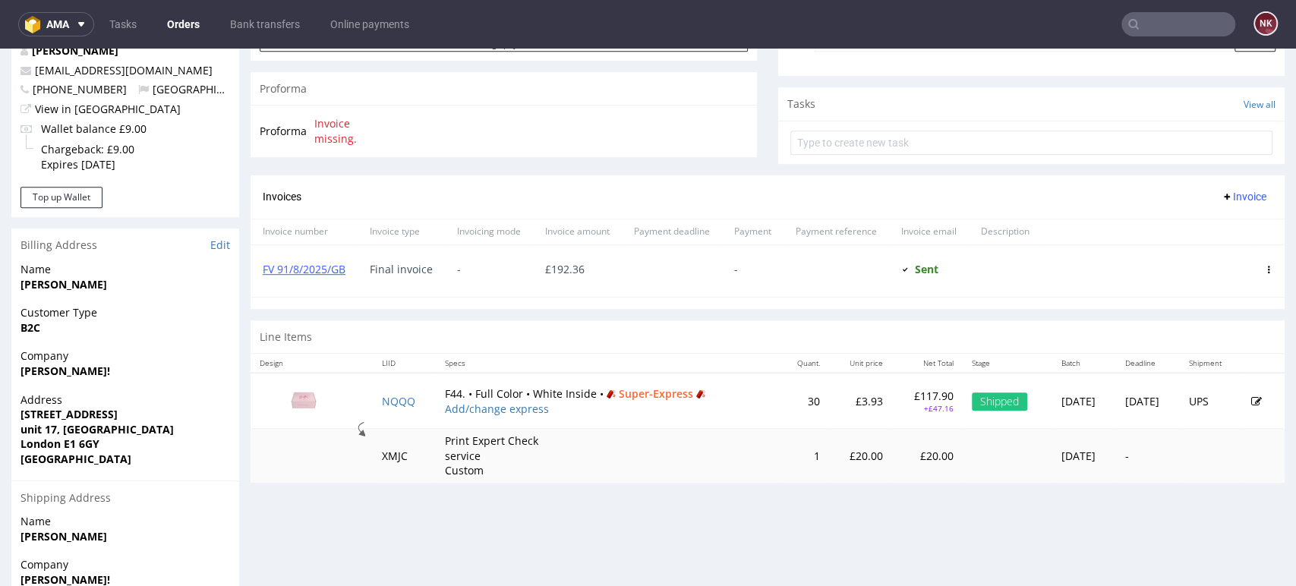
click at [1098, 527] on div "Progress Payment Paid Mon 18 Aug Payment “Received” Email Sent Mon 18 Aug 17:17…" at bounding box center [768, 175] width 1034 height 1166
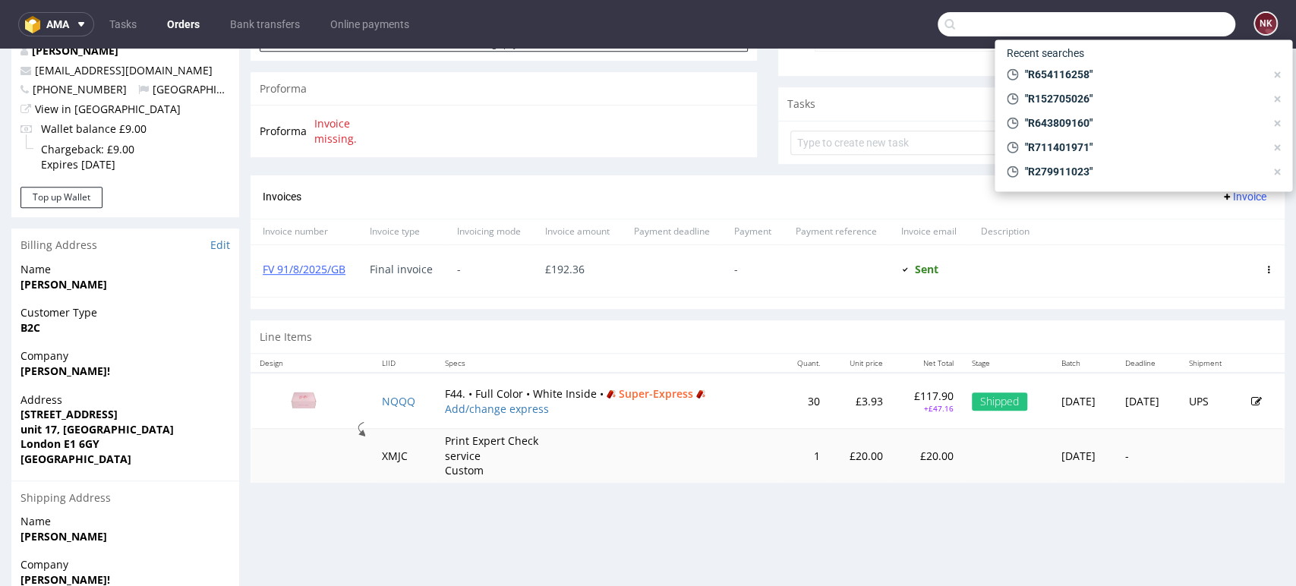
click at [1159, 23] on input "text" at bounding box center [1087, 24] width 298 height 24
paste input "R550149890"
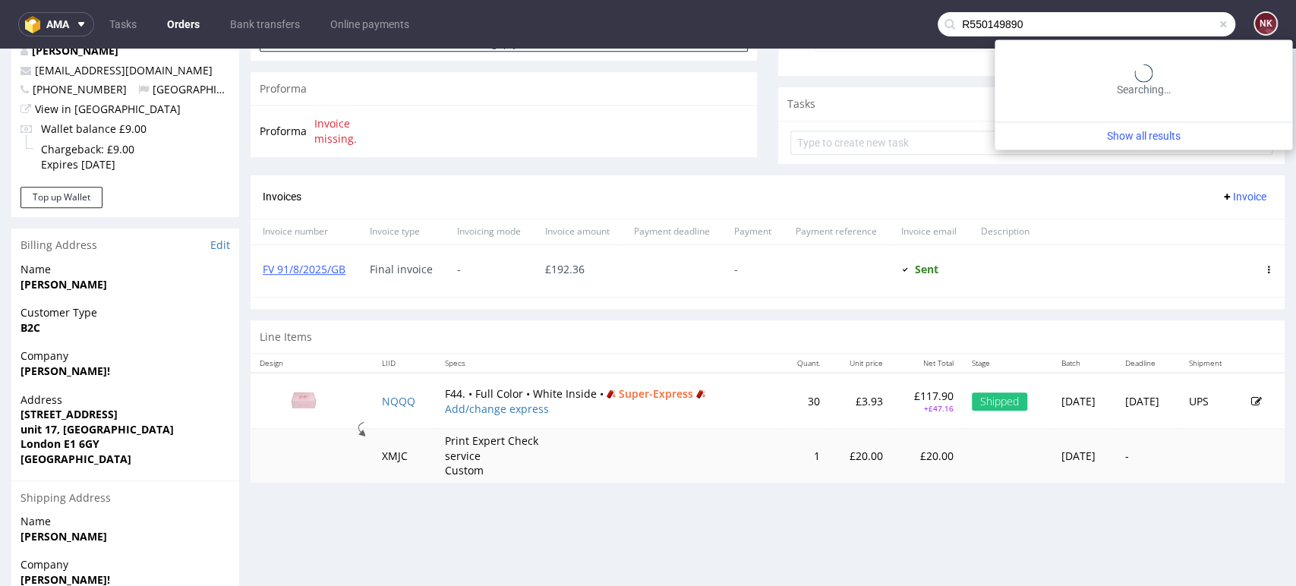
type input "R550149890"
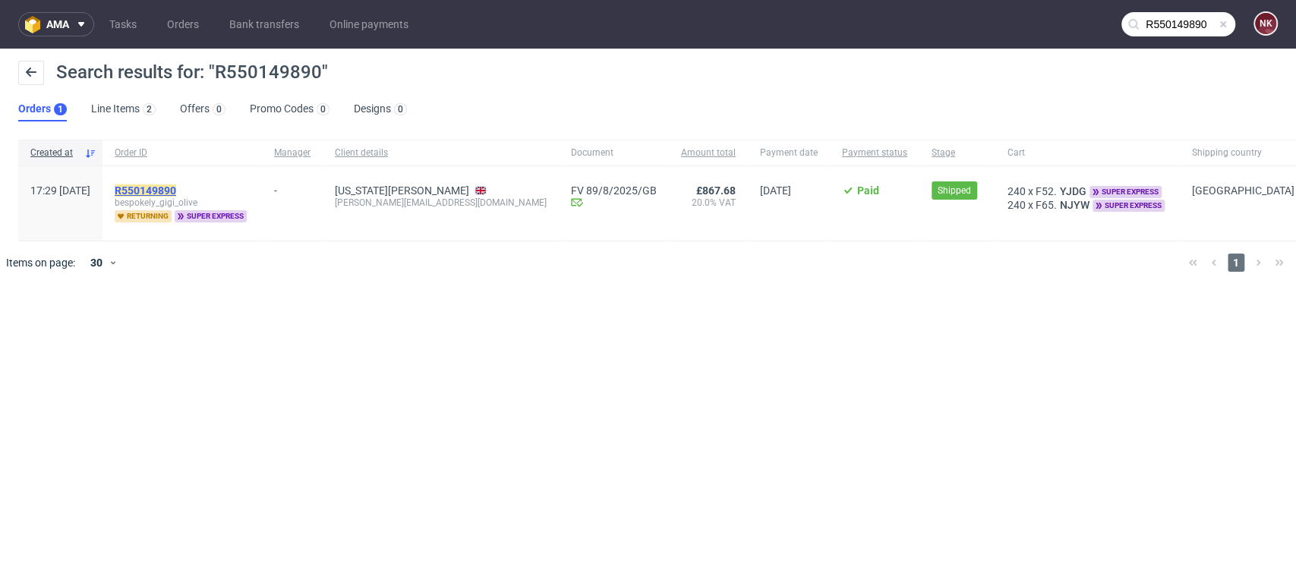
click at [176, 186] on mark "R550149890" at bounding box center [146, 191] width 62 height 12
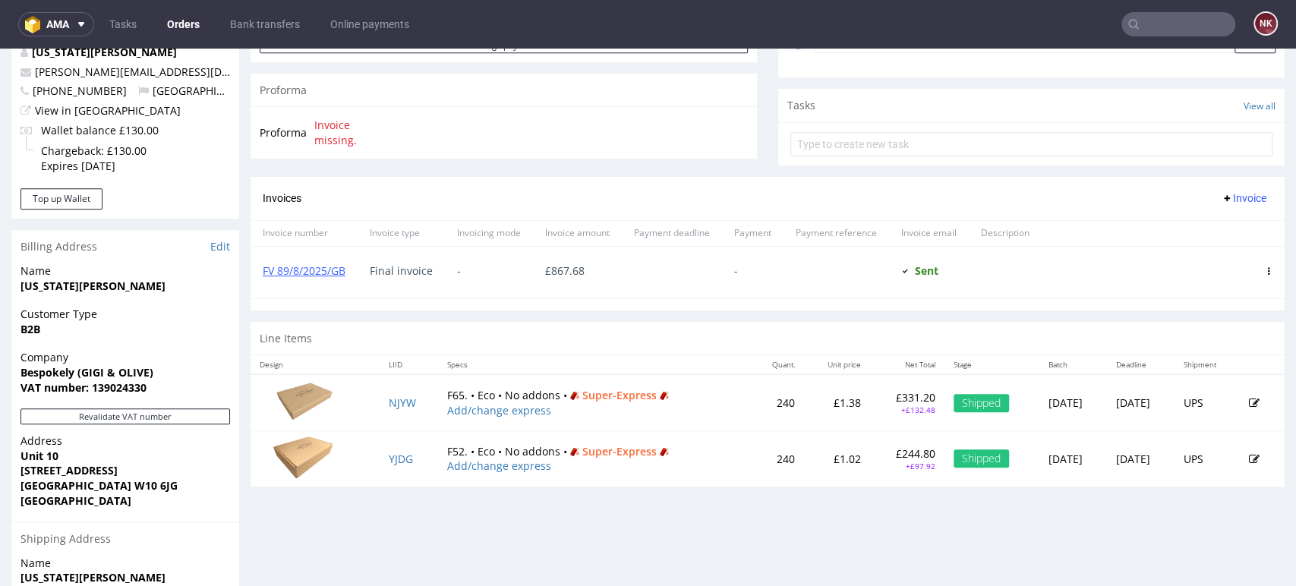
scroll to position [506, 0]
click at [879, 448] on p "£244.80" at bounding box center [907, 452] width 56 height 15
click at [879, 391] on p "£331.20" at bounding box center [907, 396] width 56 height 15
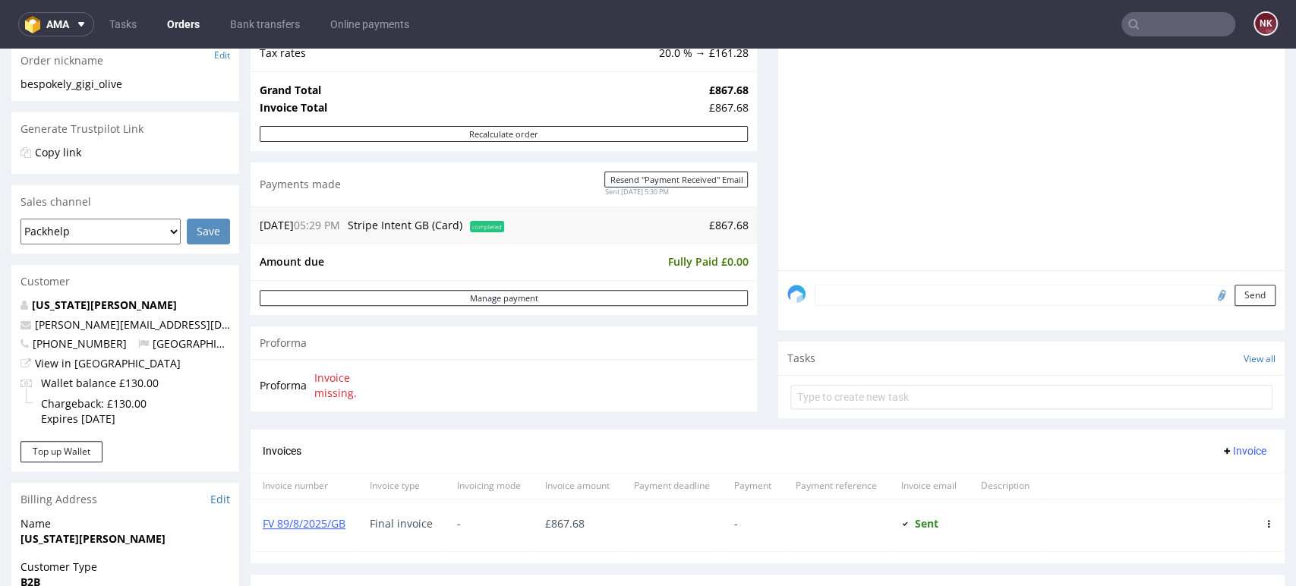
scroll to position [84, 0]
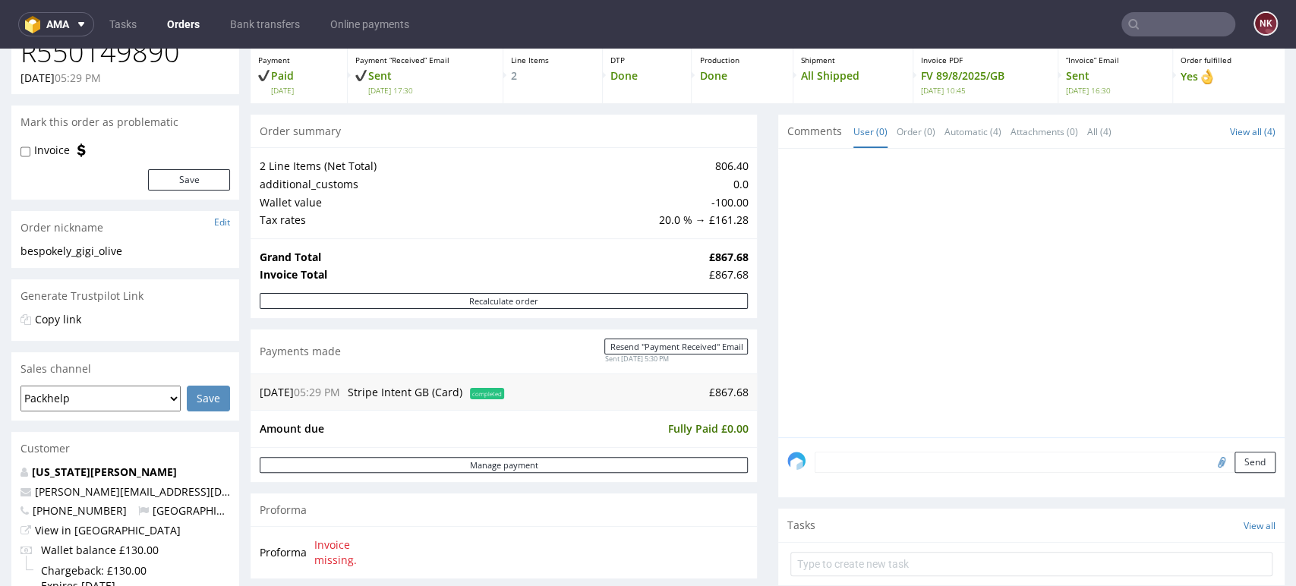
click at [724, 405] on div "15.08.25 05:29 PM Stripe Intent GB (Card) completed £867.68" at bounding box center [504, 392] width 506 height 37
click at [724, 394] on td "£867.68" at bounding box center [628, 392] width 240 height 18
click at [752, 500] on div "Progress Payment Paid Fri 15 Aug Payment “Received” Email Sent Fri 15 Aug 17:30…" at bounding box center [768, 466] width 1034 height 904
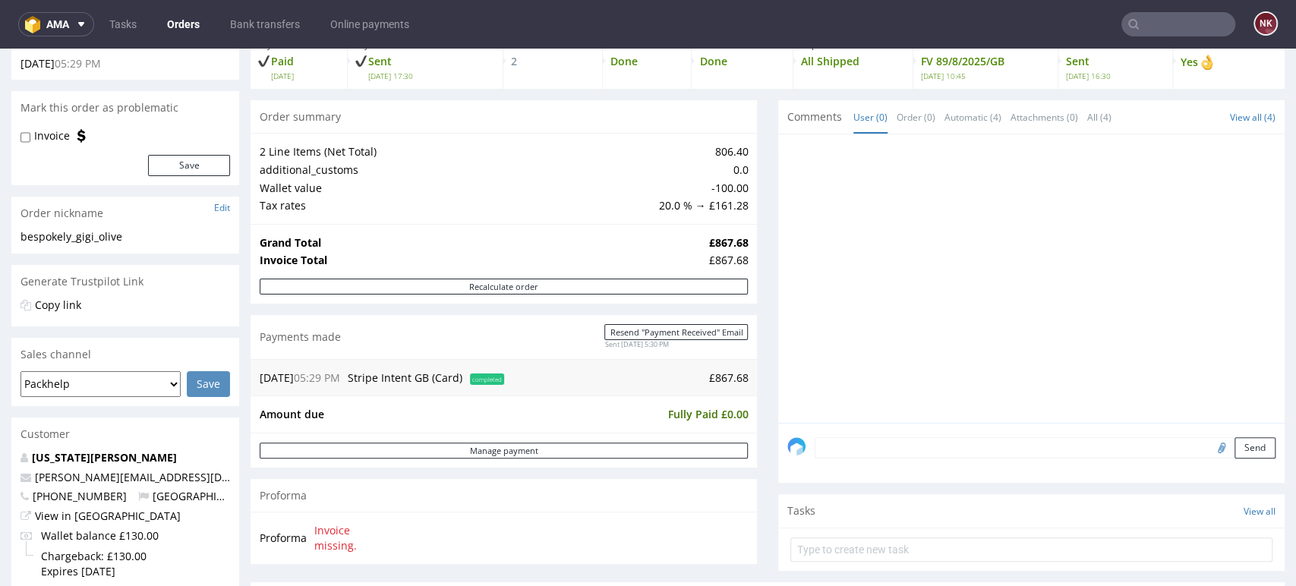
scroll to position [421, 0]
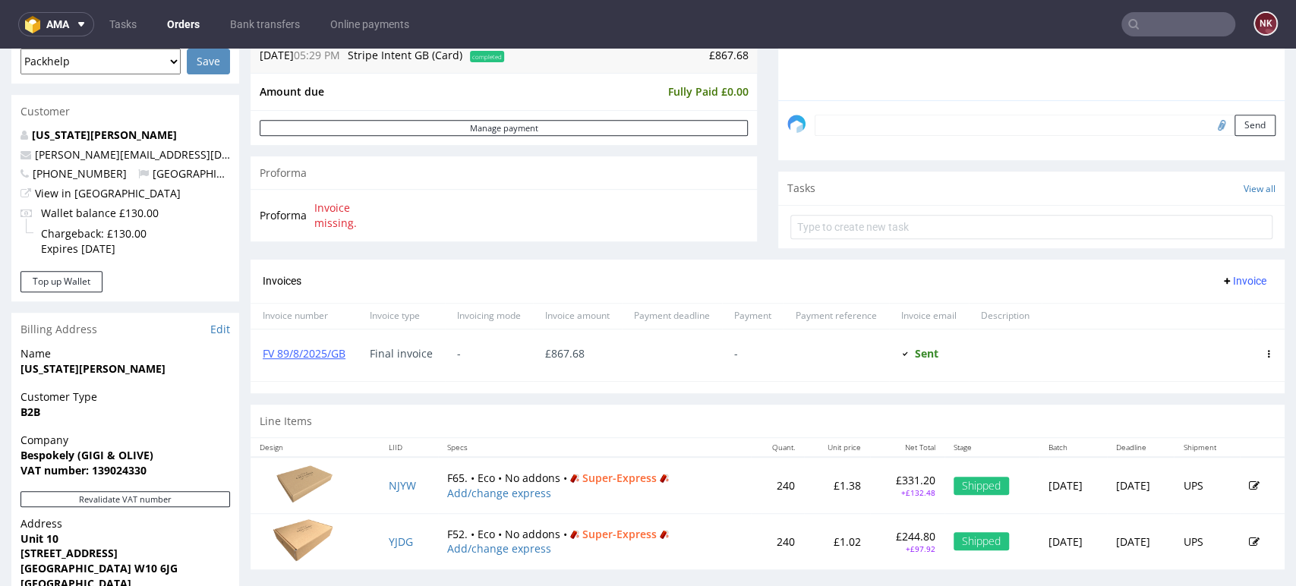
click at [1191, 14] on input "text" at bounding box center [1179, 24] width 114 height 24
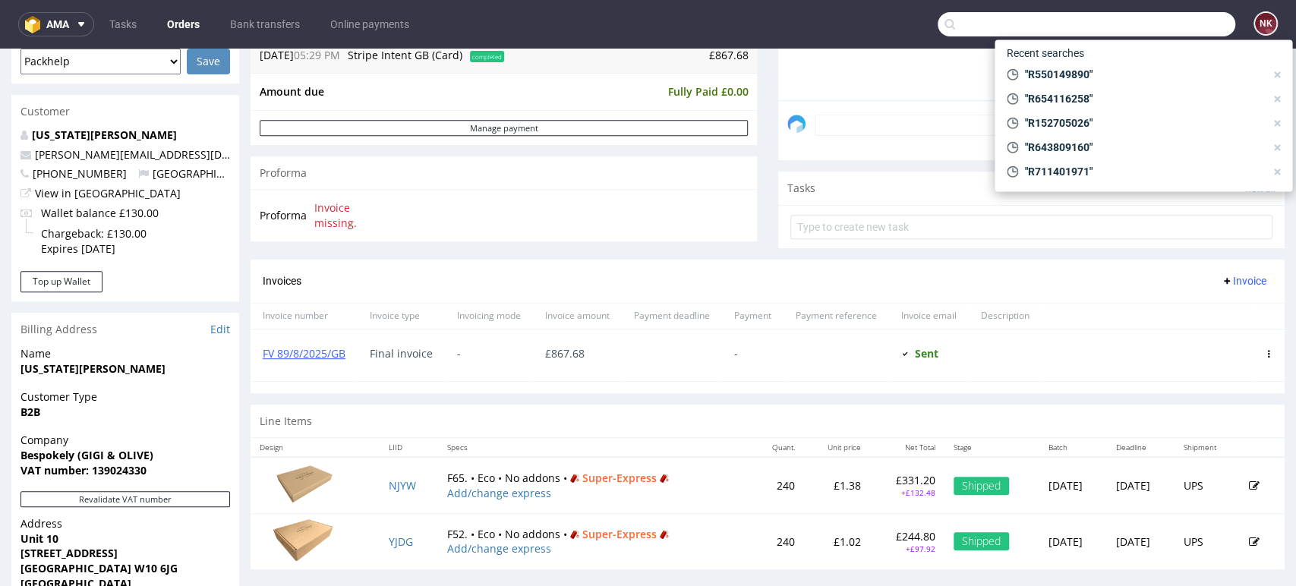
paste input "R590402820"
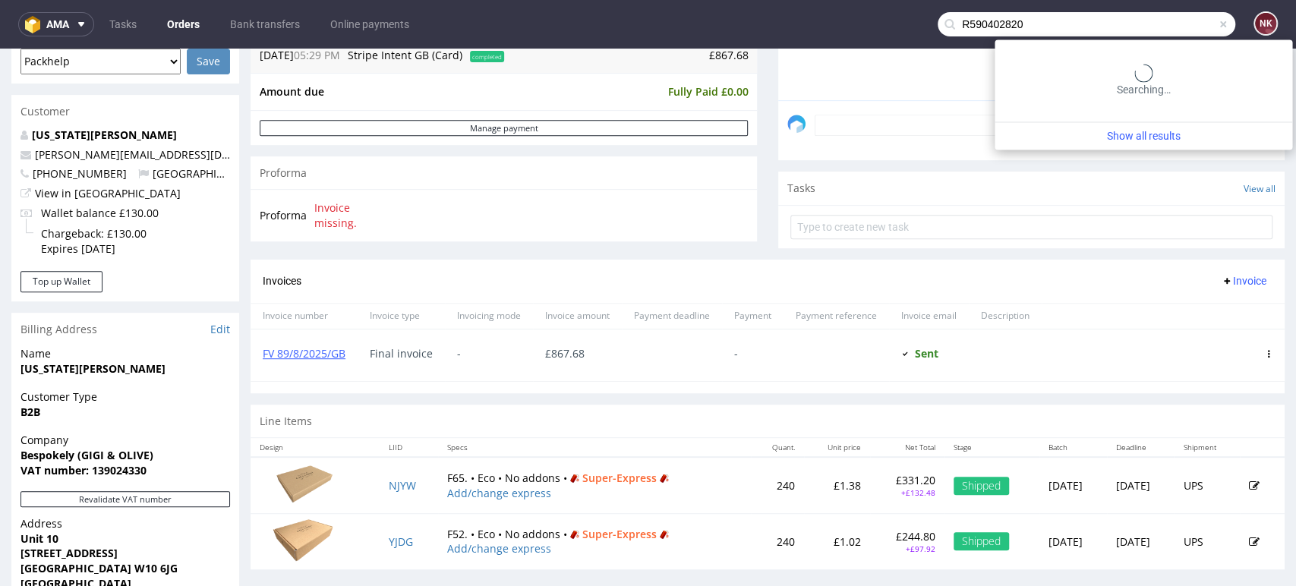
type input "R590402820"
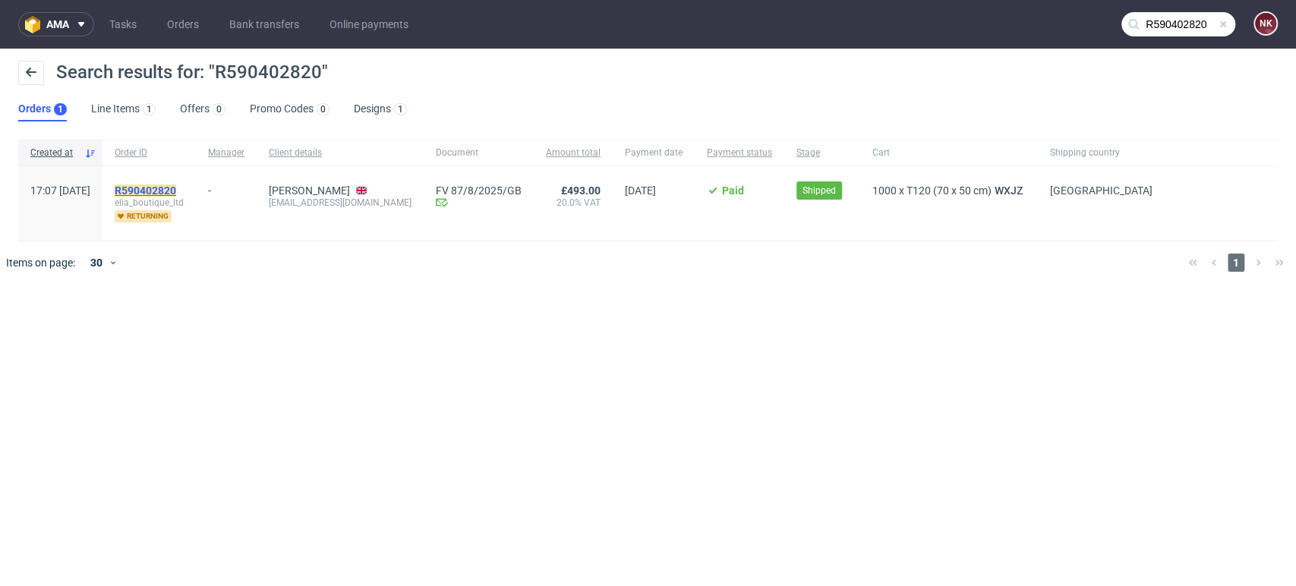
click at [176, 185] on mark "R590402820" at bounding box center [146, 191] width 62 height 12
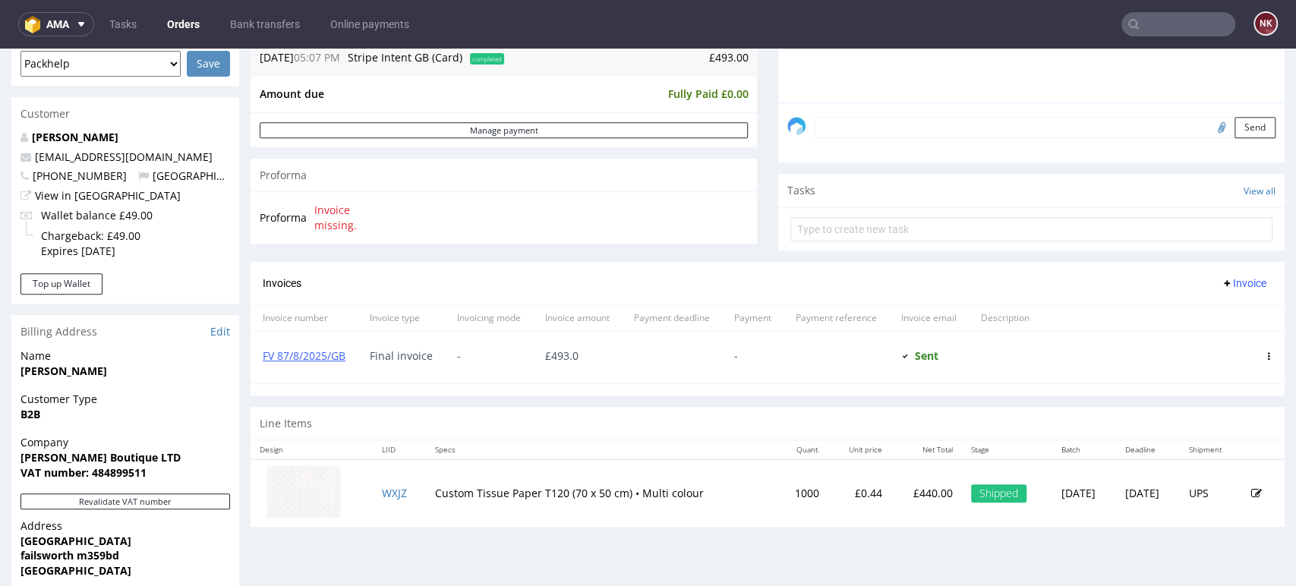
scroll to position [421, 0]
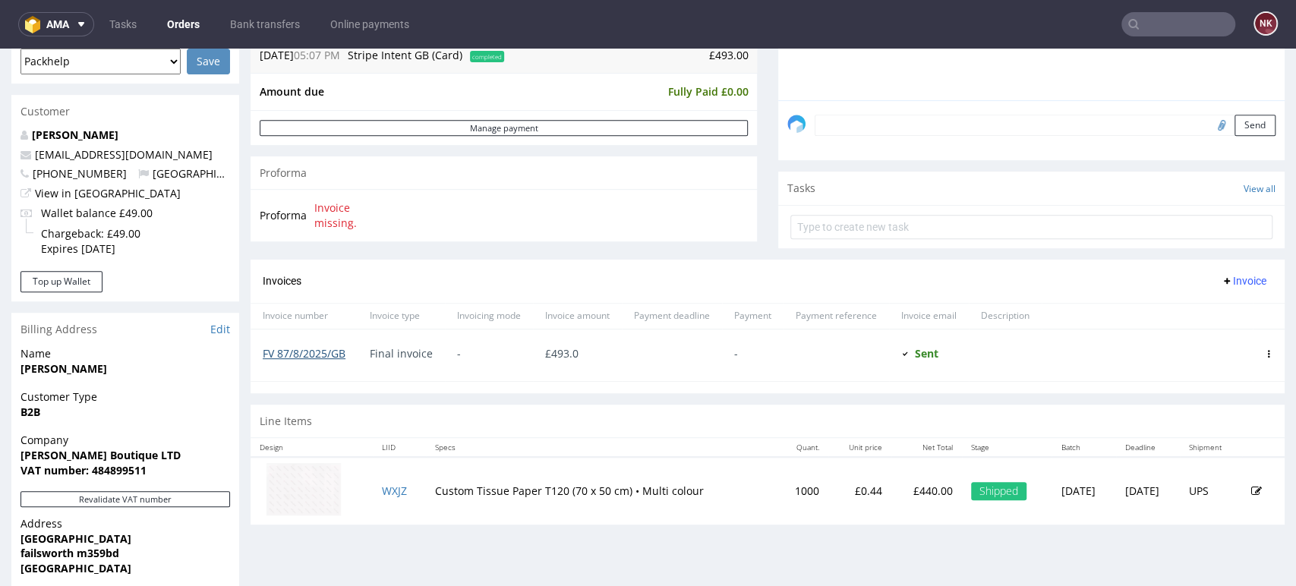
click at [329, 350] on link "FV 87/8/2025/GB" at bounding box center [304, 353] width 83 height 14
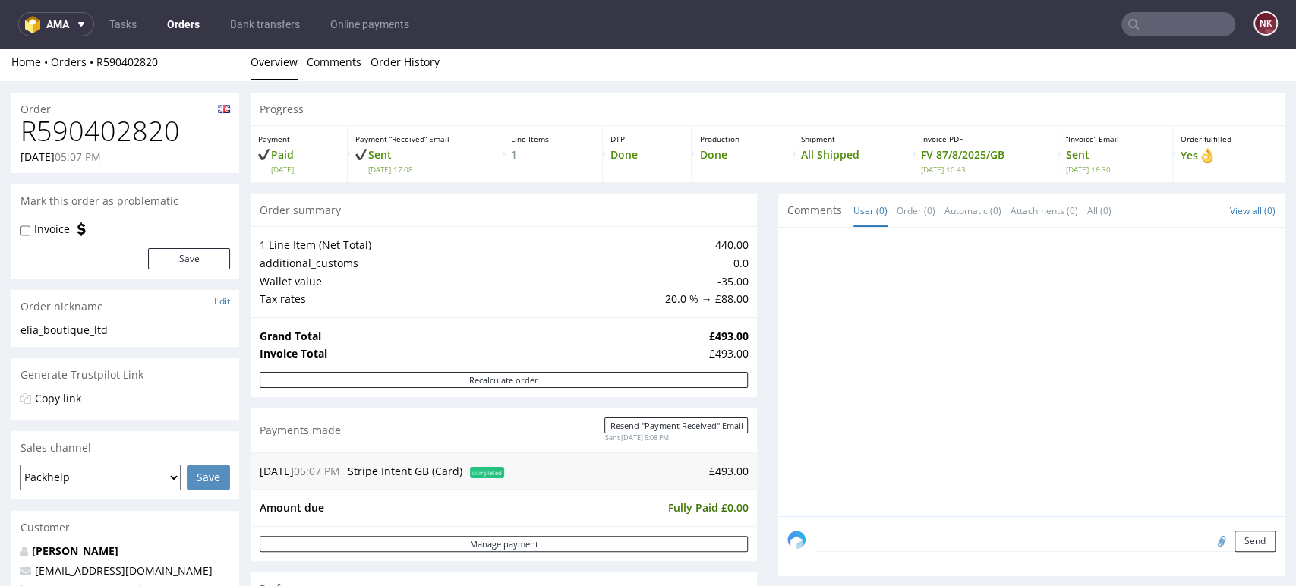
scroll to position [0, 0]
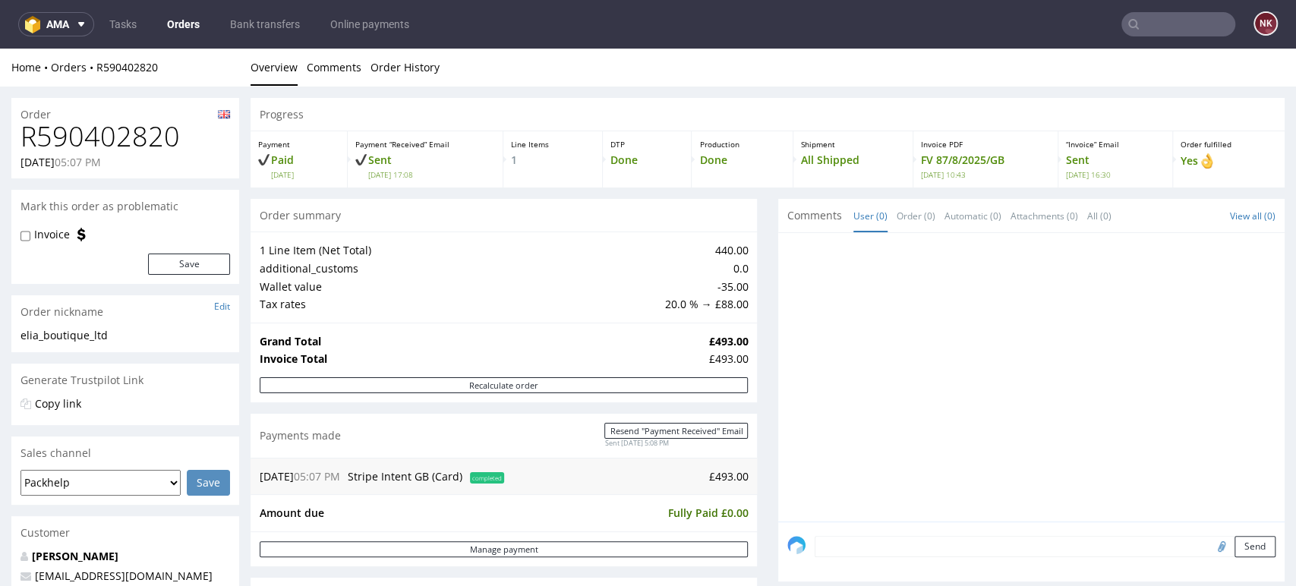
click at [1204, 22] on input "text" at bounding box center [1179, 24] width 114 height 24
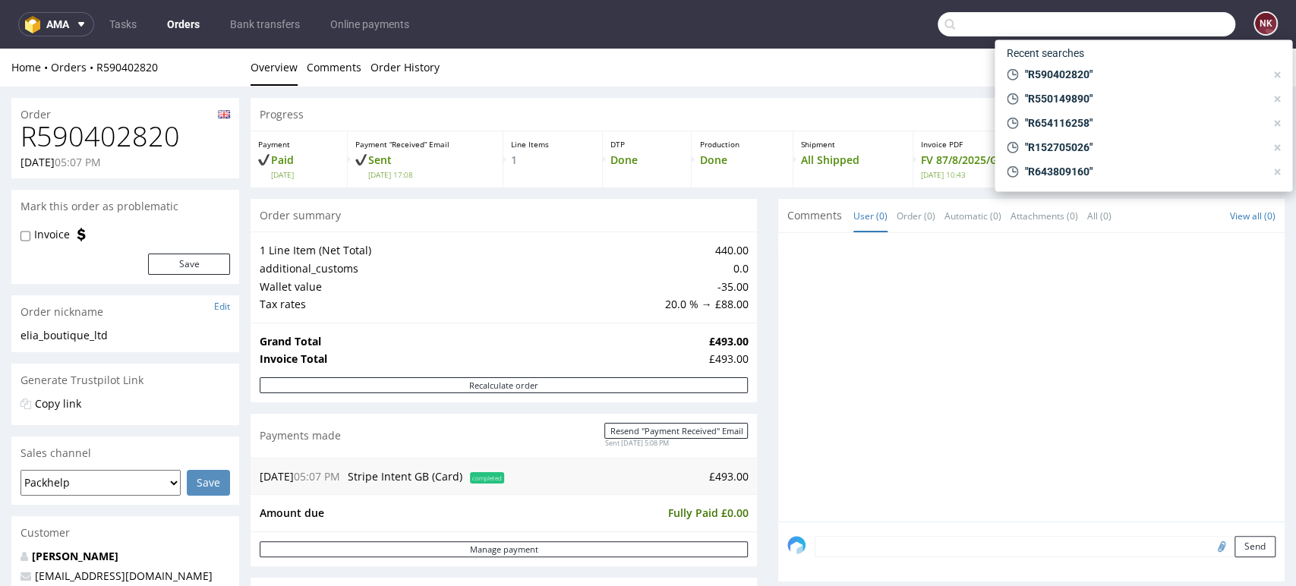
paste input "R172348995"
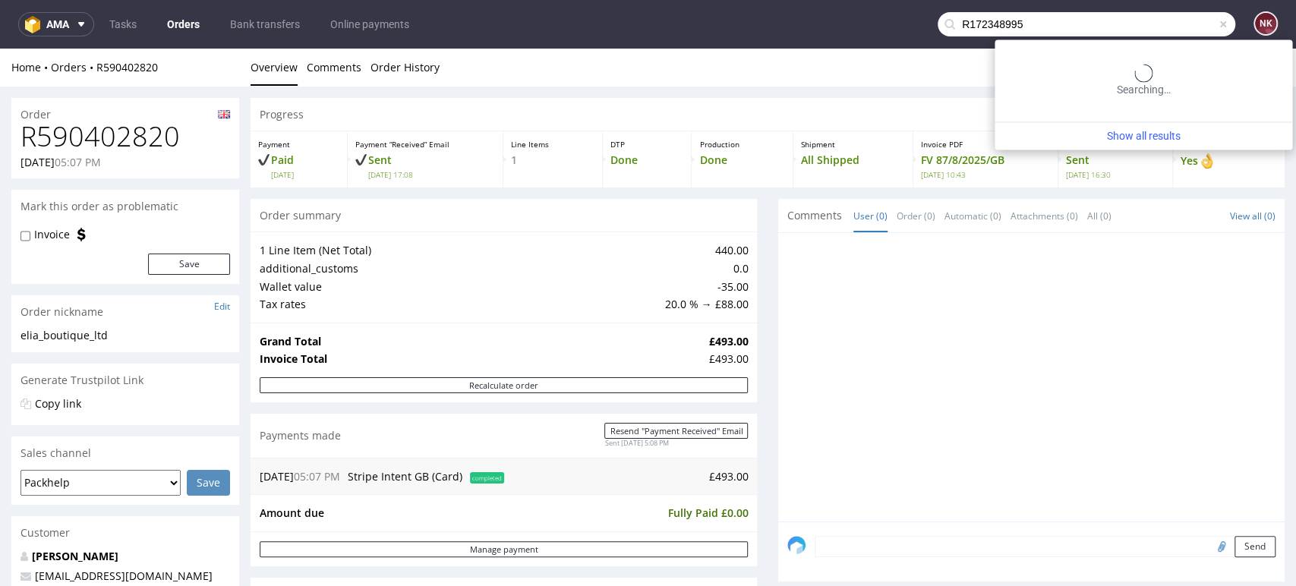
type input "R172348995"
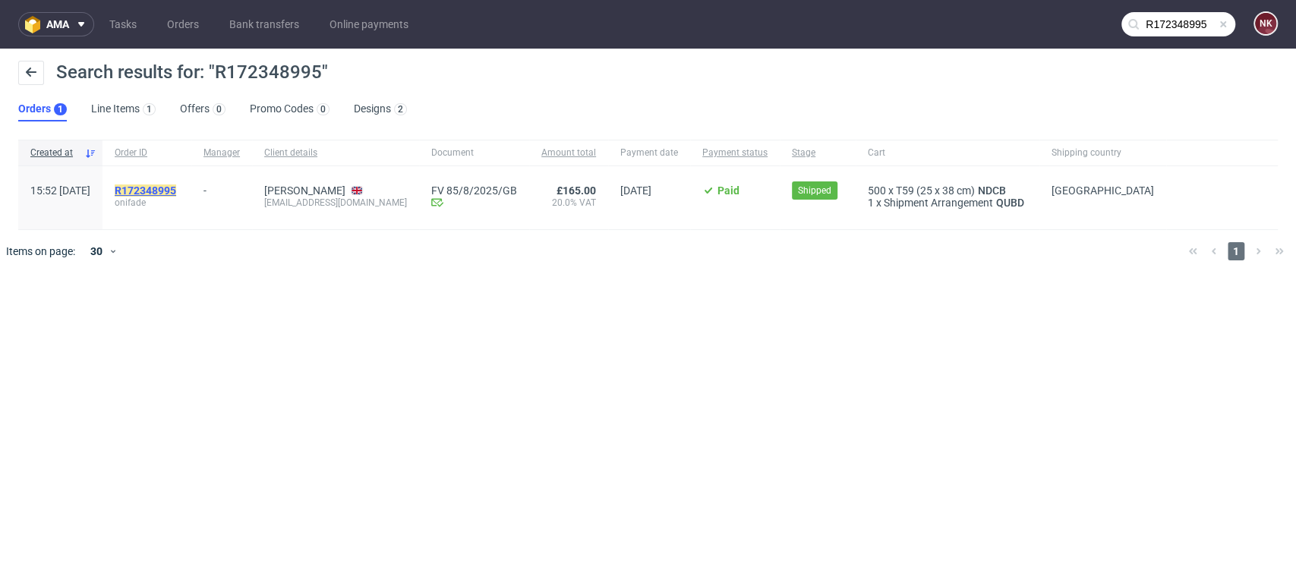
click at [176, 190] on mark "R172348995" at bounding box center [146, 191] width 62 height 12
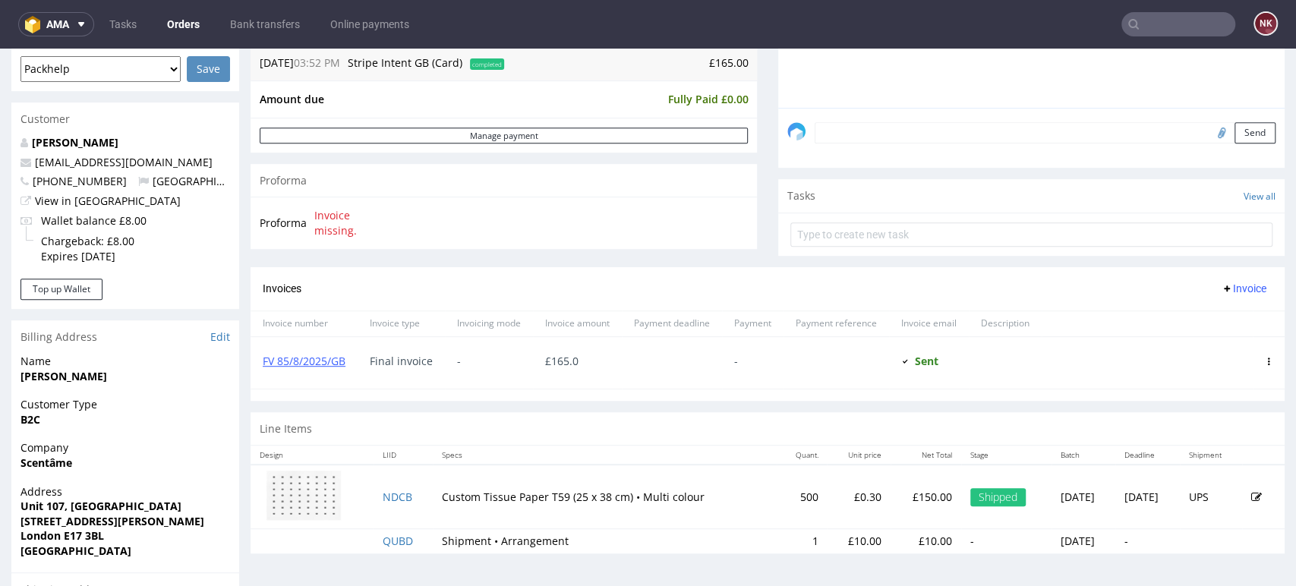
scroll to position [506, 0]
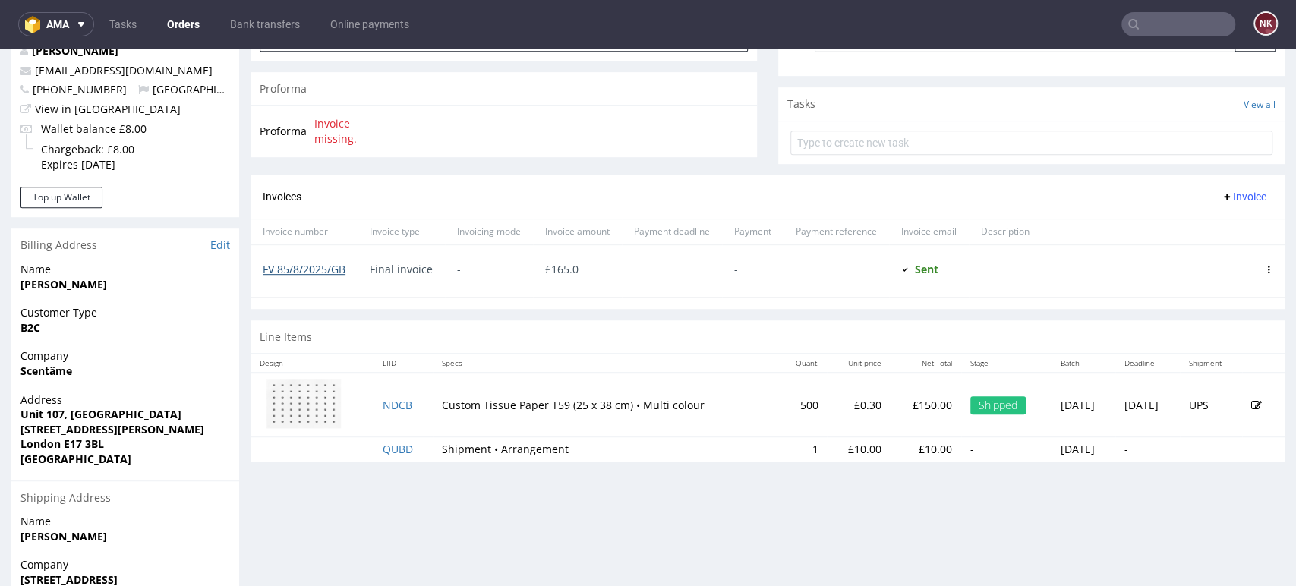
click at [318, 266] on link "FV 85/8/2025/GB" at bounding box center [304, 269] width 83 height 14
click at [665, 338] on div "Line Items" at bounding box center [768, 336] width 1034 height 33
click at [1148, 39] on nav "ama Tasks Orders Bank transfers Online payments NK" at bounding box center [648, 24] width 1296 height 49
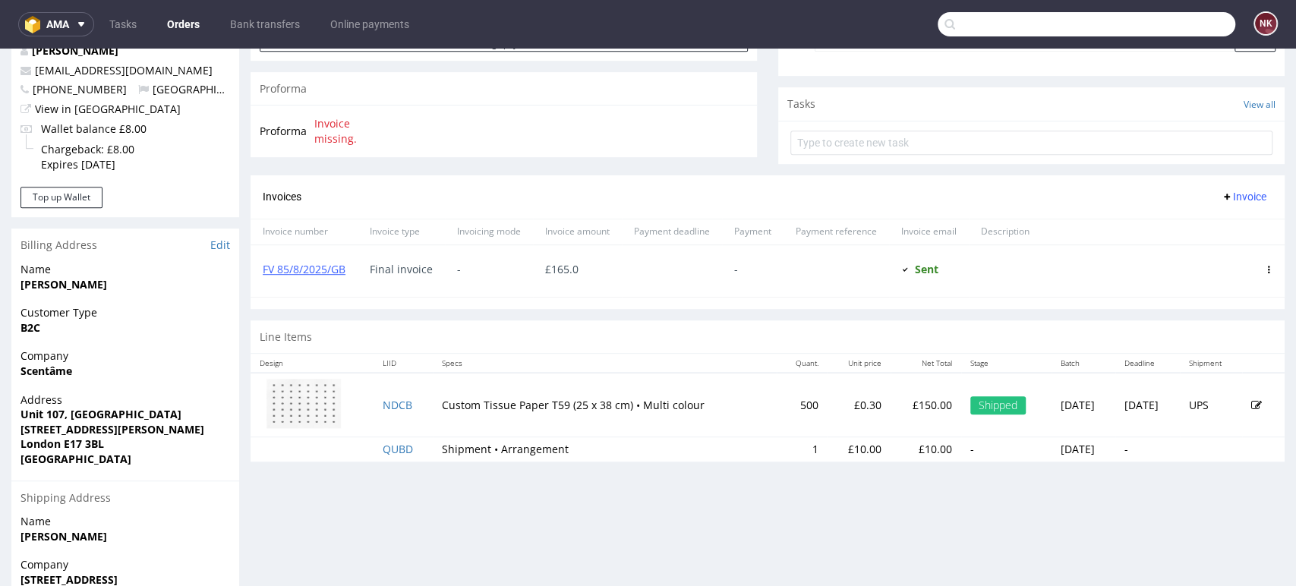
click at [1153, 18] on input "text" at bounding box center [1087, 24] width 298 height 24
paste input "R702217252"
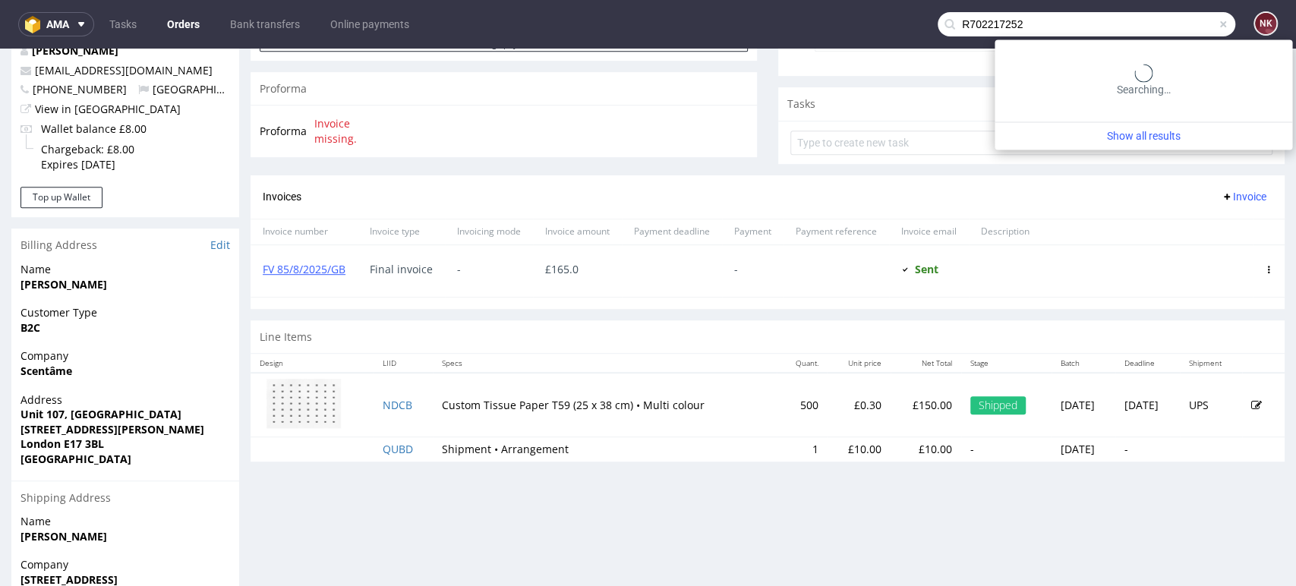
type input "R702217252"
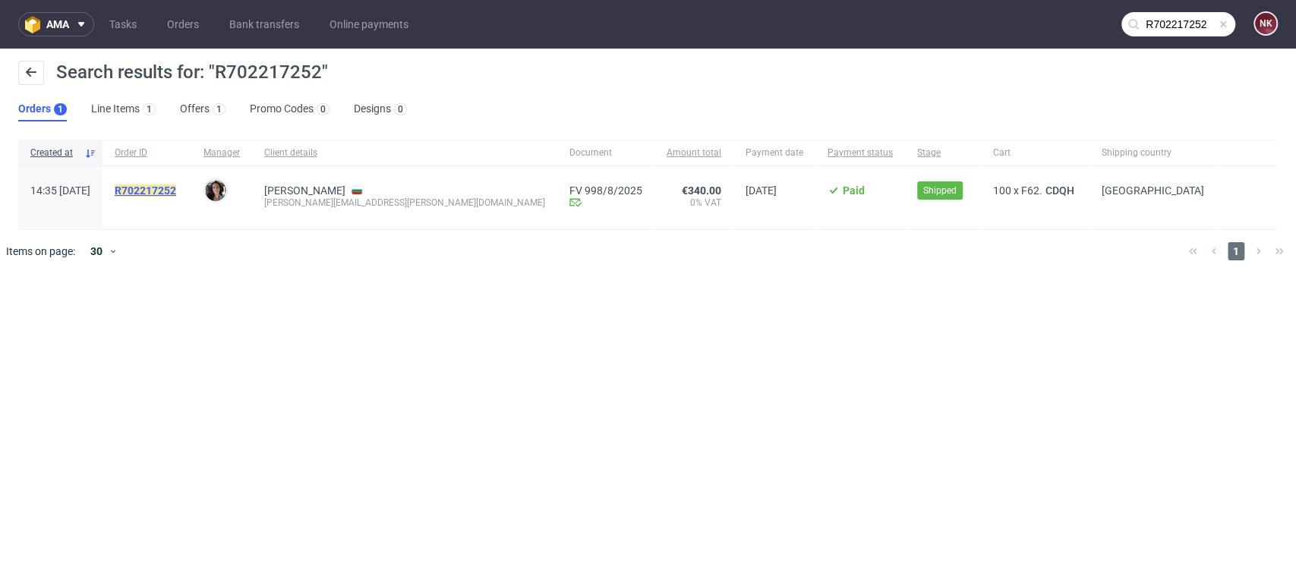
click at [176, 188] on mark "R702217252" at bounding box center [146, 191] width 62 height 12
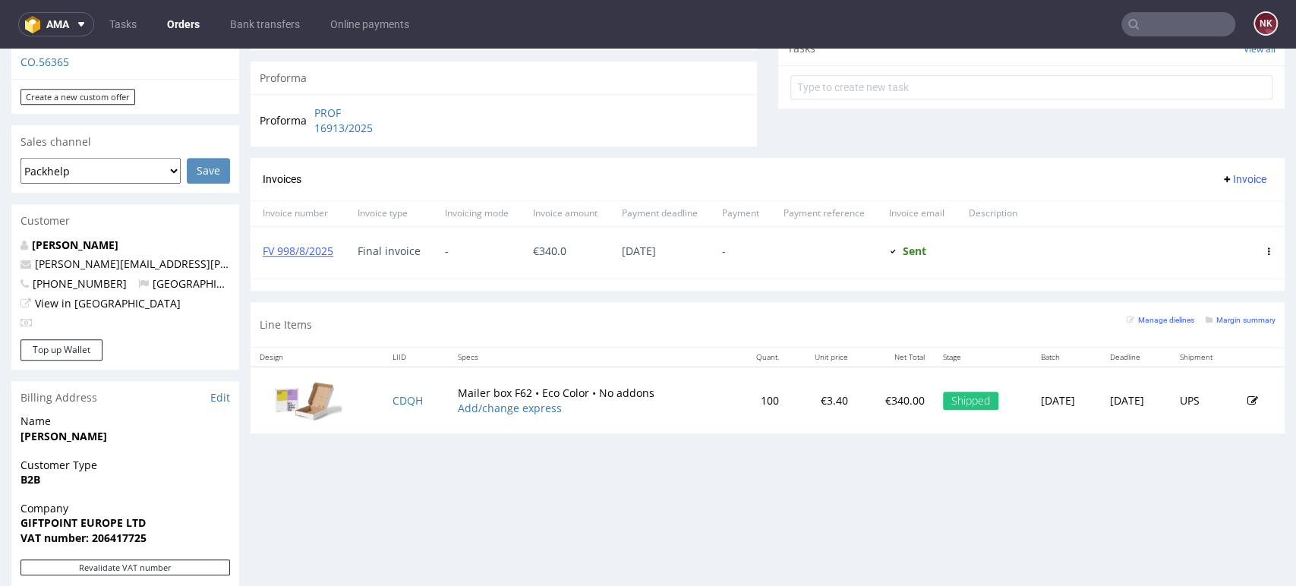
scroll to position [590, 0]
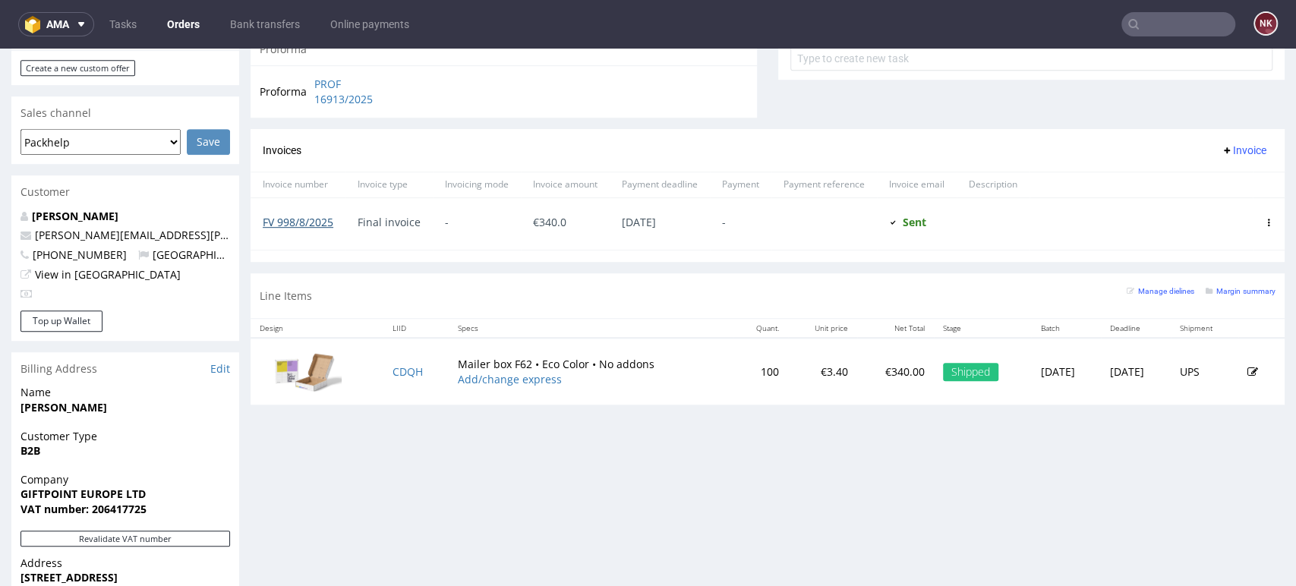
click at [287, 217] on link "FV 998/8/2025" at bounding box center [298, 222] width 71 height 14
click at [866, 374] on p "€340.00" at bounding box center [895, 371] width 58 height 15
click at [1137, 19] on input "text" at bounding box center [1179, 24] width 114 height 24
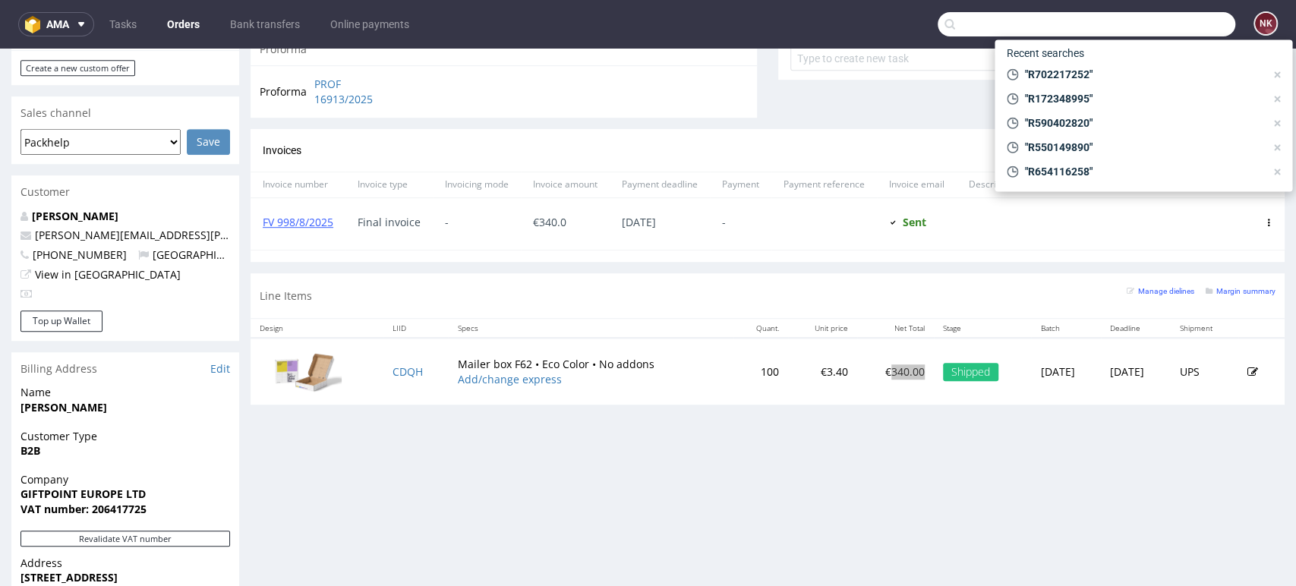
paste input "R860851082"
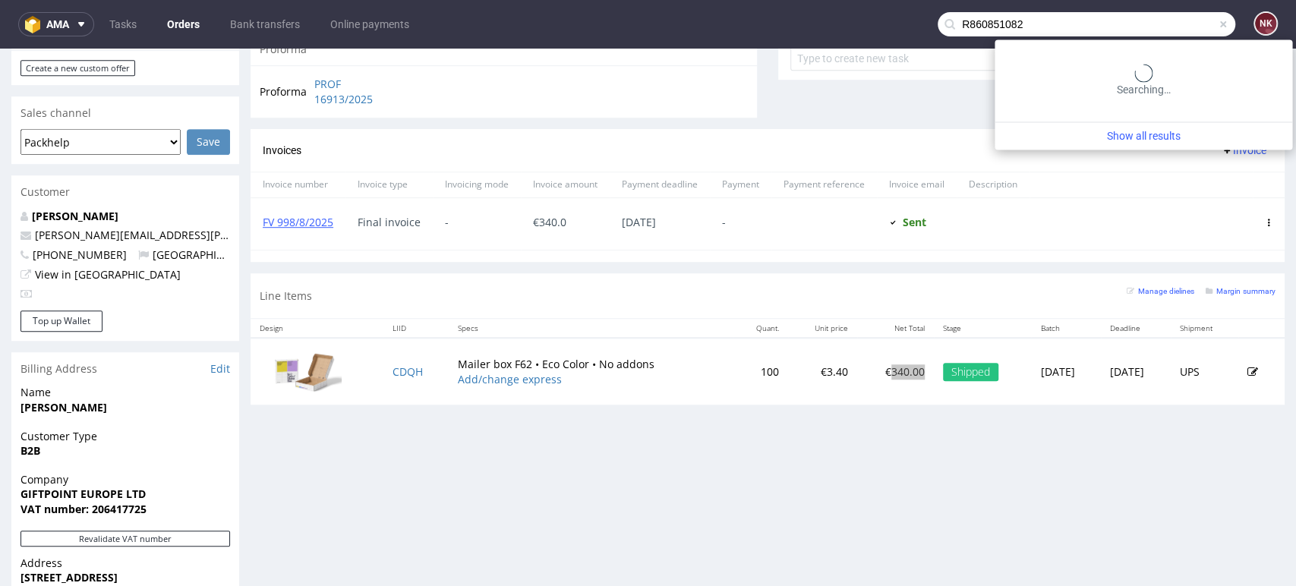
type input "R860851082"
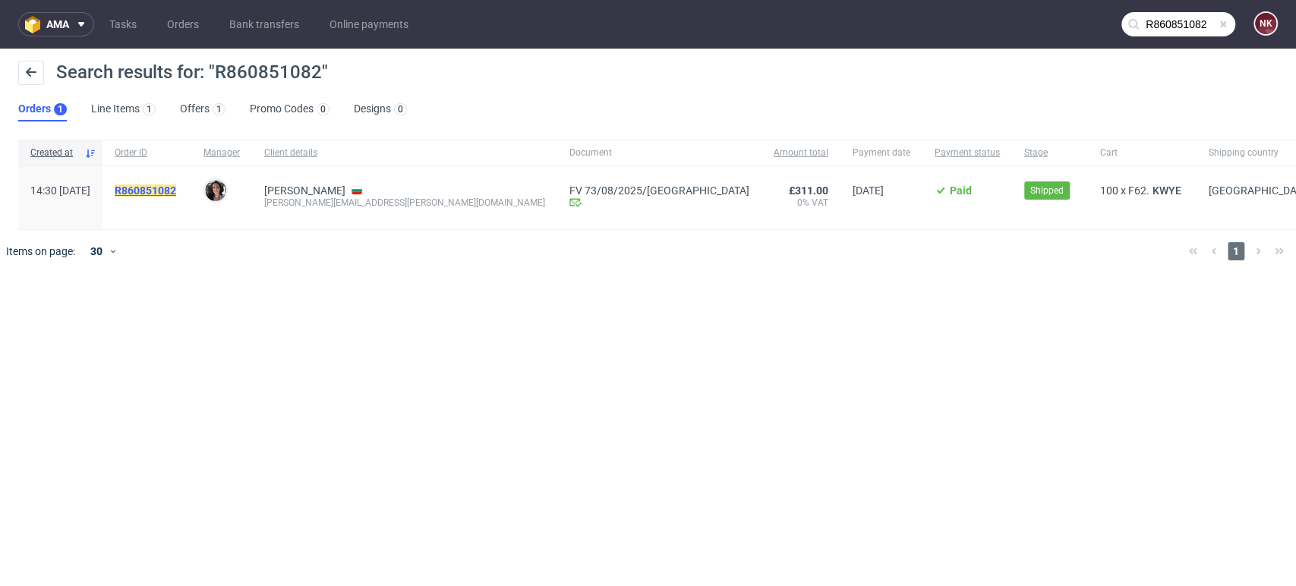
click at [176, 187] on mark "R860851082" at bounding box center [146, 191] width 62 height 12
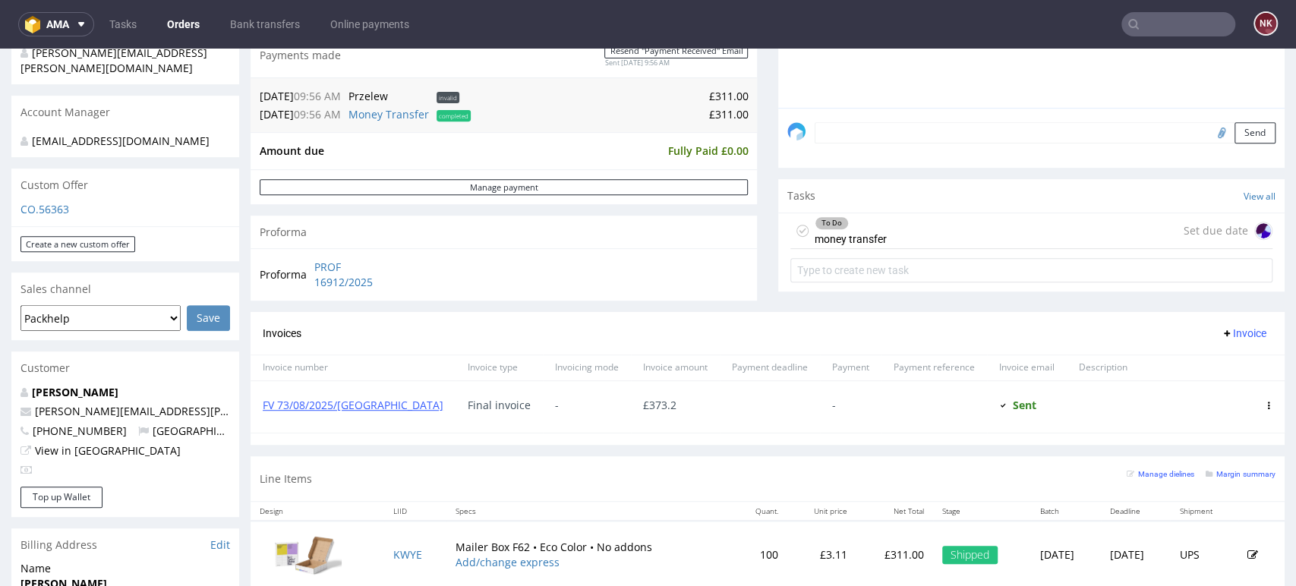
scroll to position [506, 0]
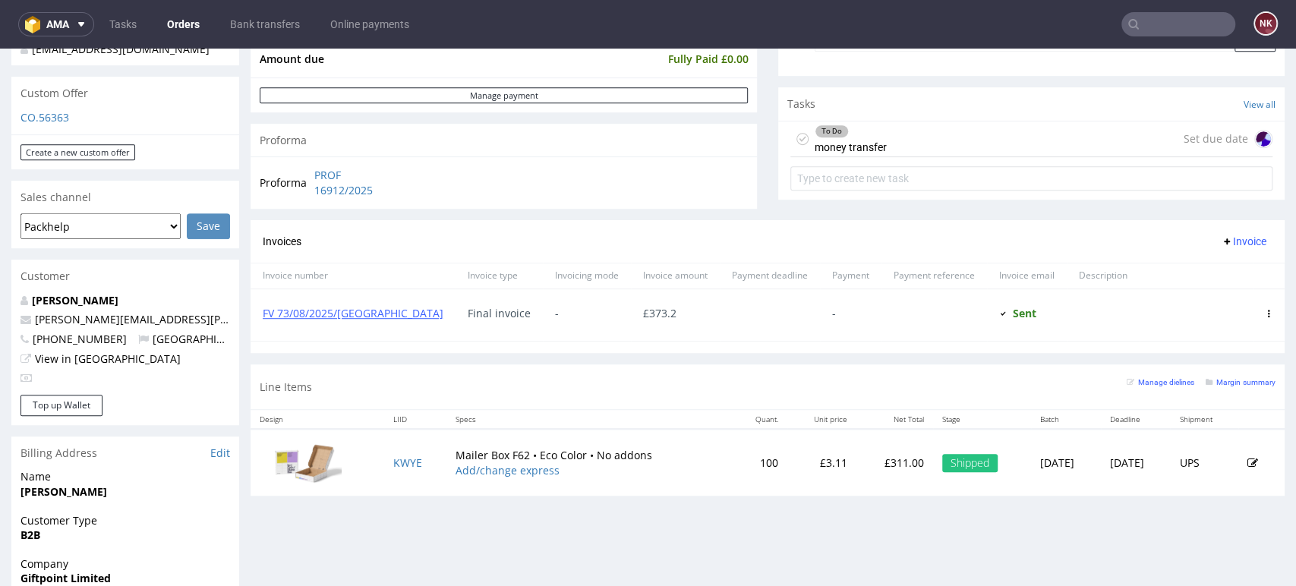
click at [865, 461] on p "£311.00" at bounding box center [894, 463] width 58 height 15
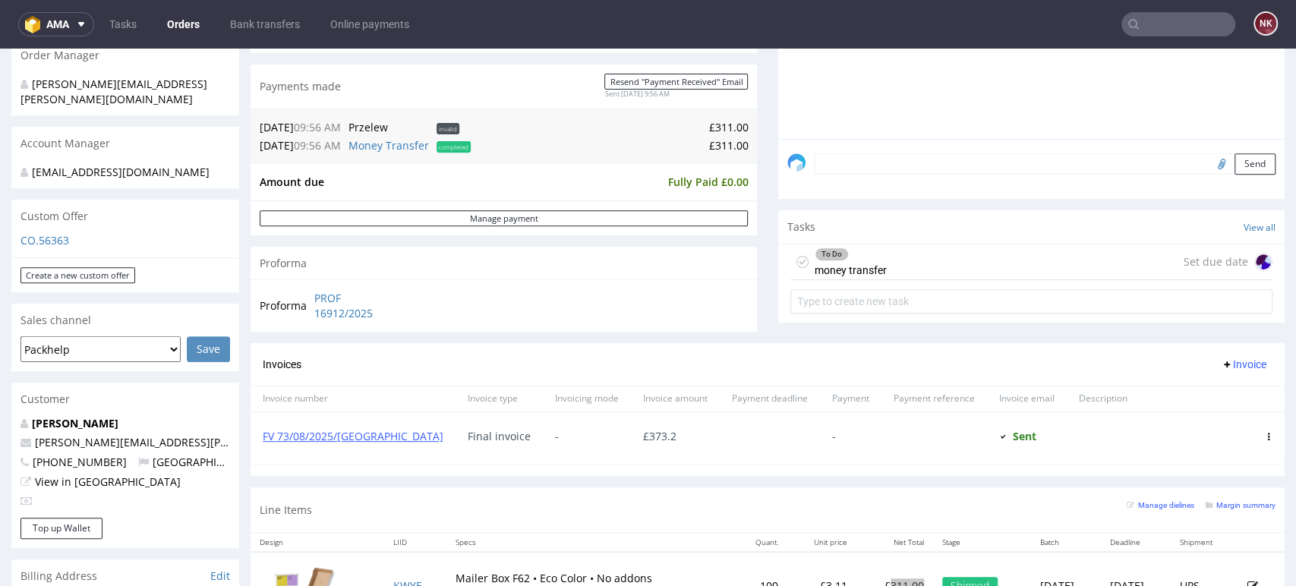
scroll to position [169, 0]
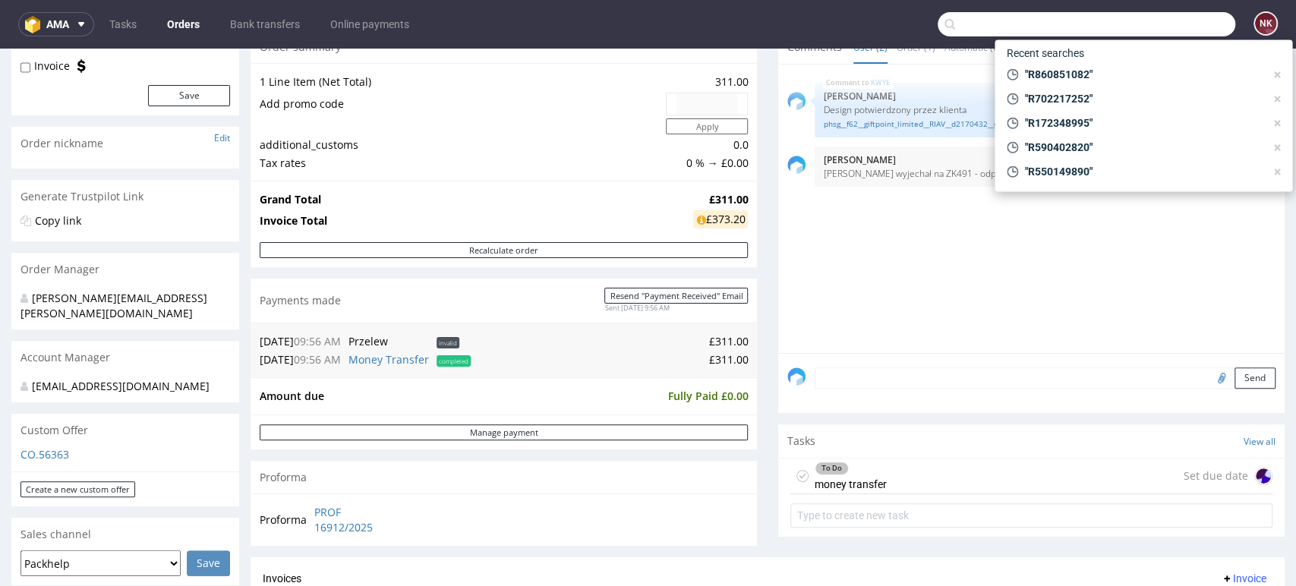
click at [1195, 28] on input "text" at bounding box center [1087, 24] width 298 height 24
paste input "R849407149"
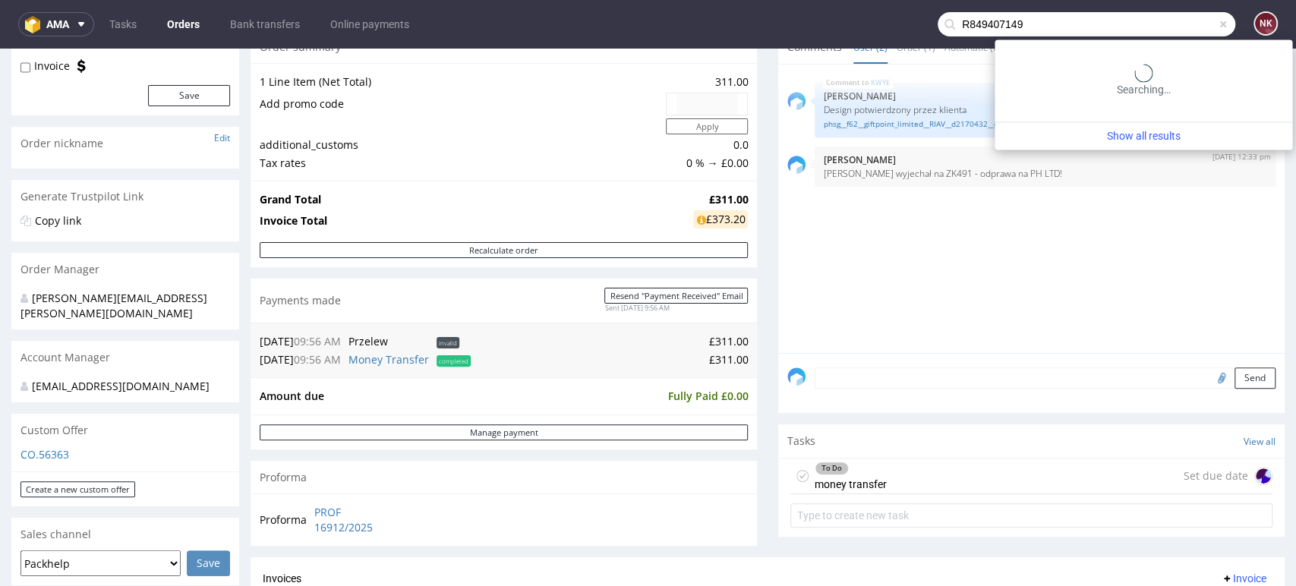
type input "R849407149"
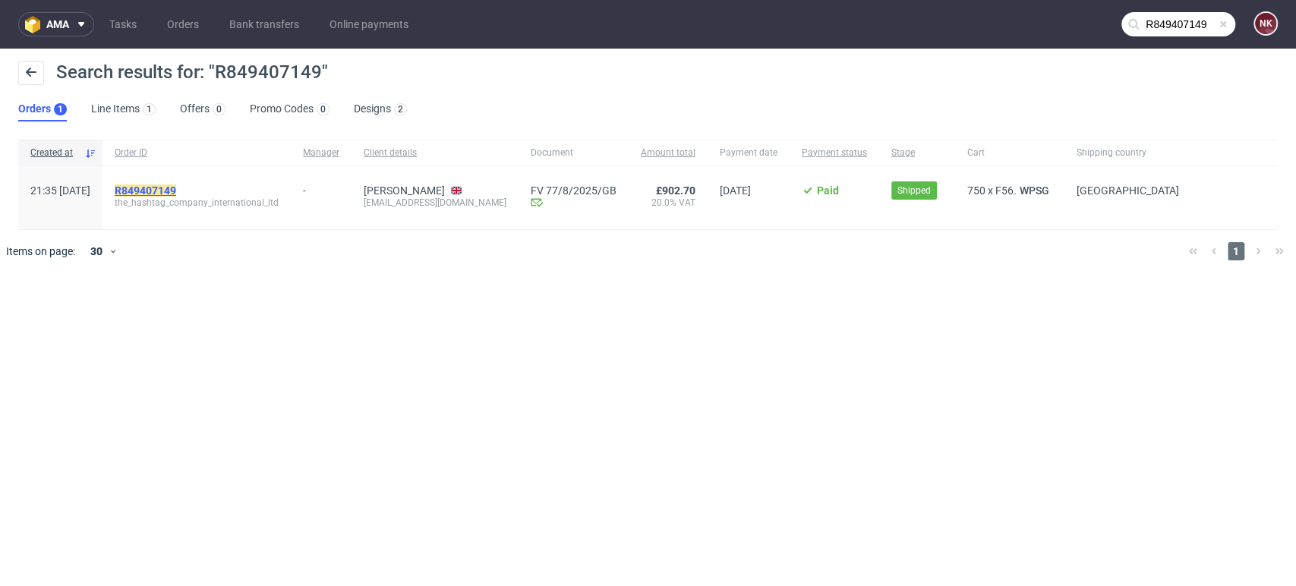
click at [176, 194] on mark "R849407149" at bounding box center [146, 191] width 62 height 12
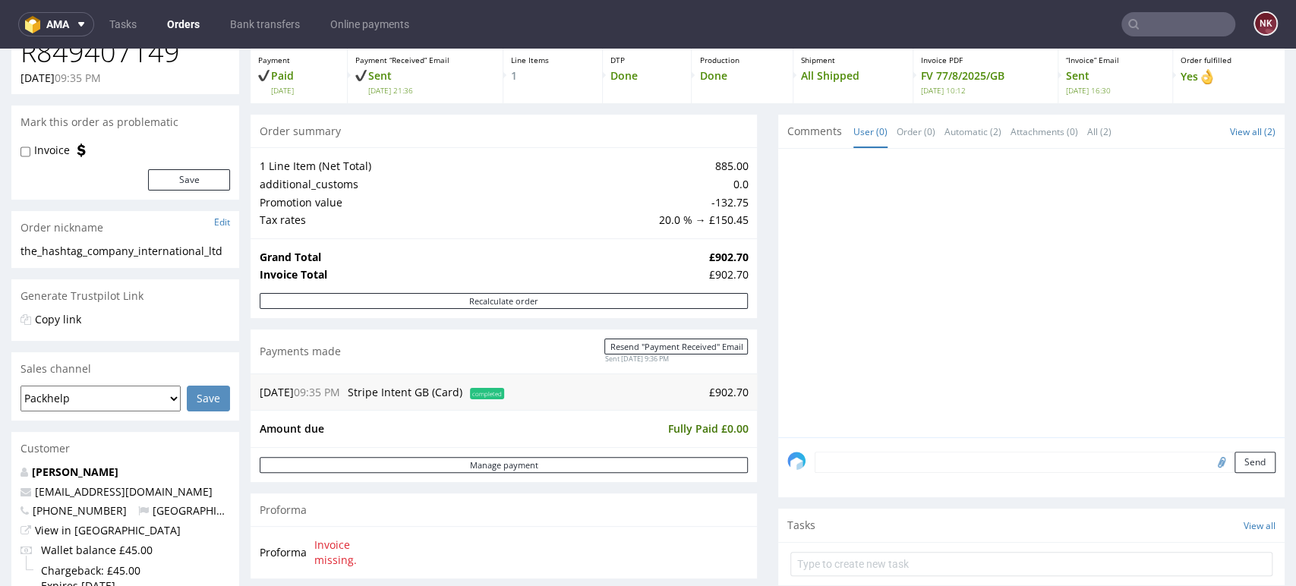
scroll to position [421, 0]
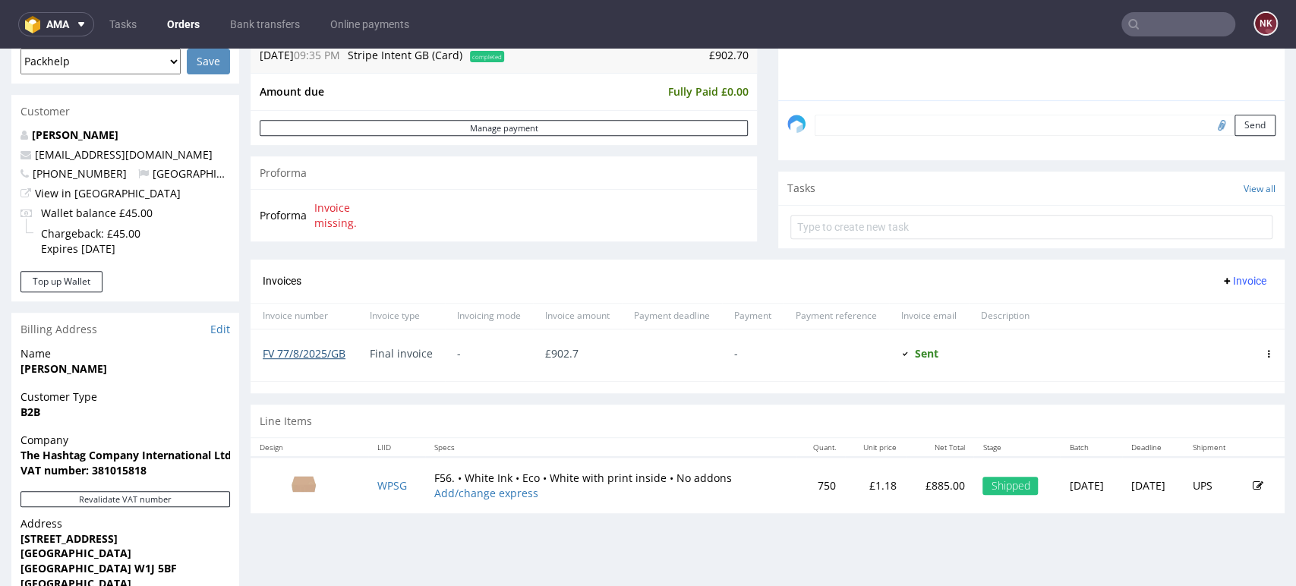
click at [289, 352] on link "FV 77/8/2025/GB" at bounding box center [304, 353] width 83 height 14
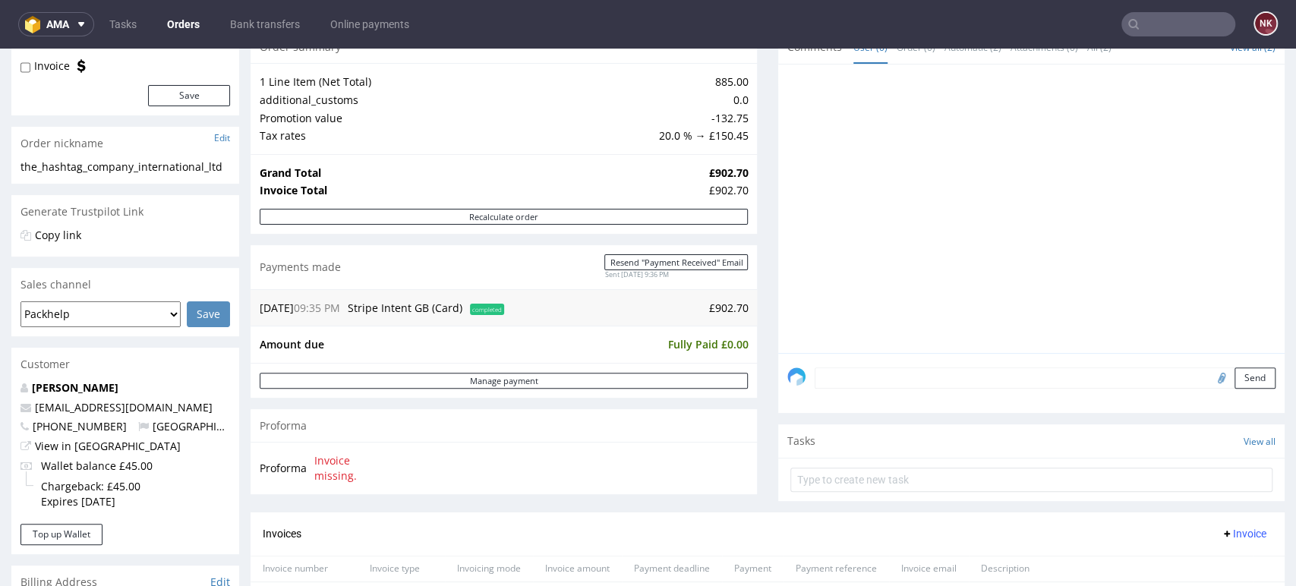
scroll to position [84, 0]
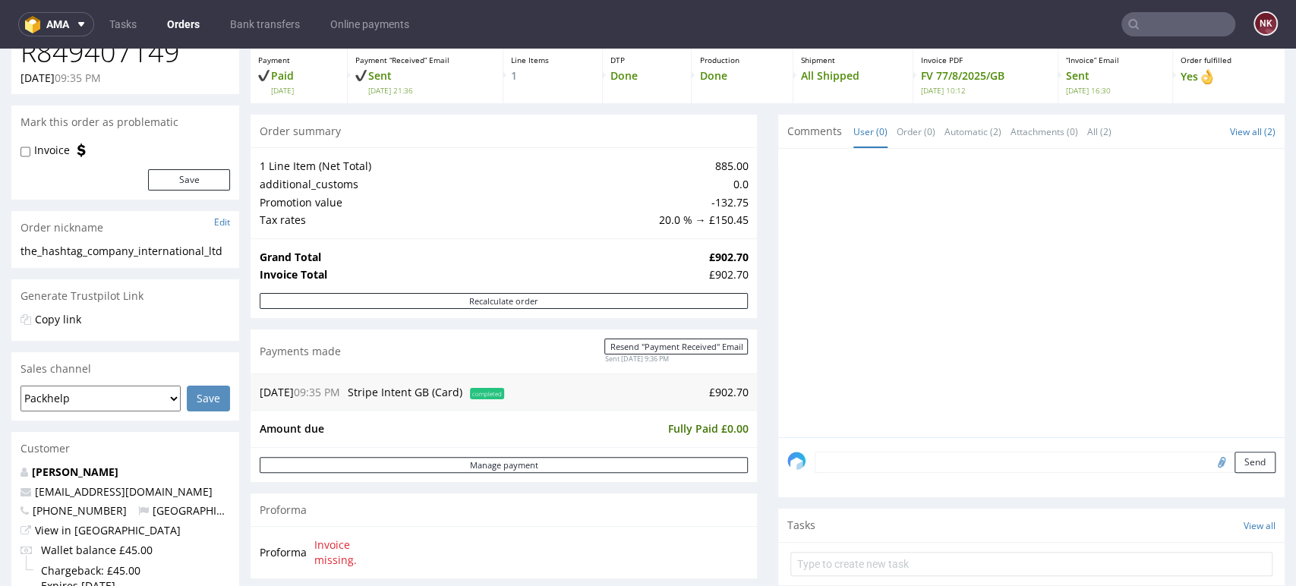
click at [764, 413] on div "Progress Payment Paid Tue 05 Aug Payment “Received” Email Sent Tue 5 Aug 21:36 …" at bounding box center [768, 438] width 1034 height 848
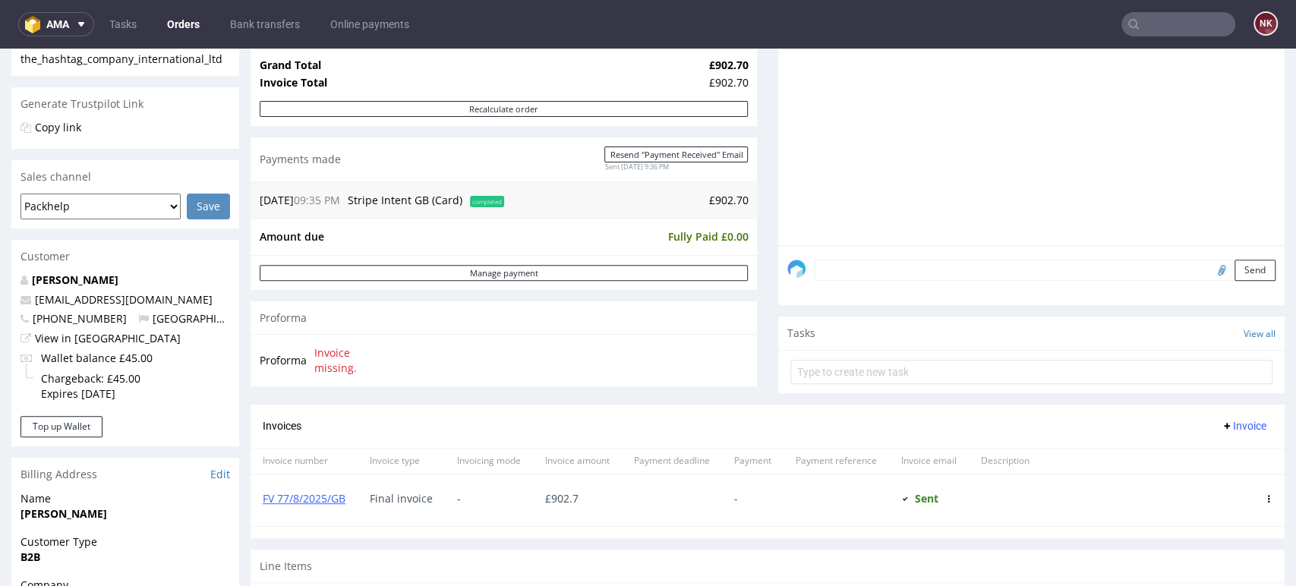
scroll to position [506, 0]
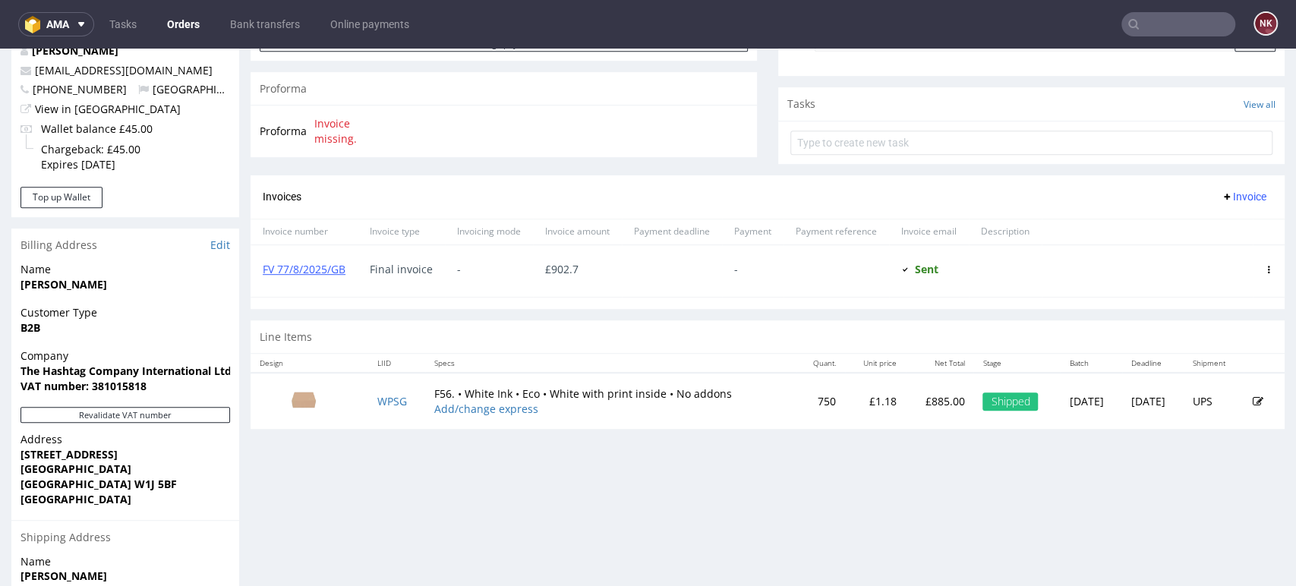
click at [1179, 28] on input "text" at bounding box center [1179, 24] width 114 height 24
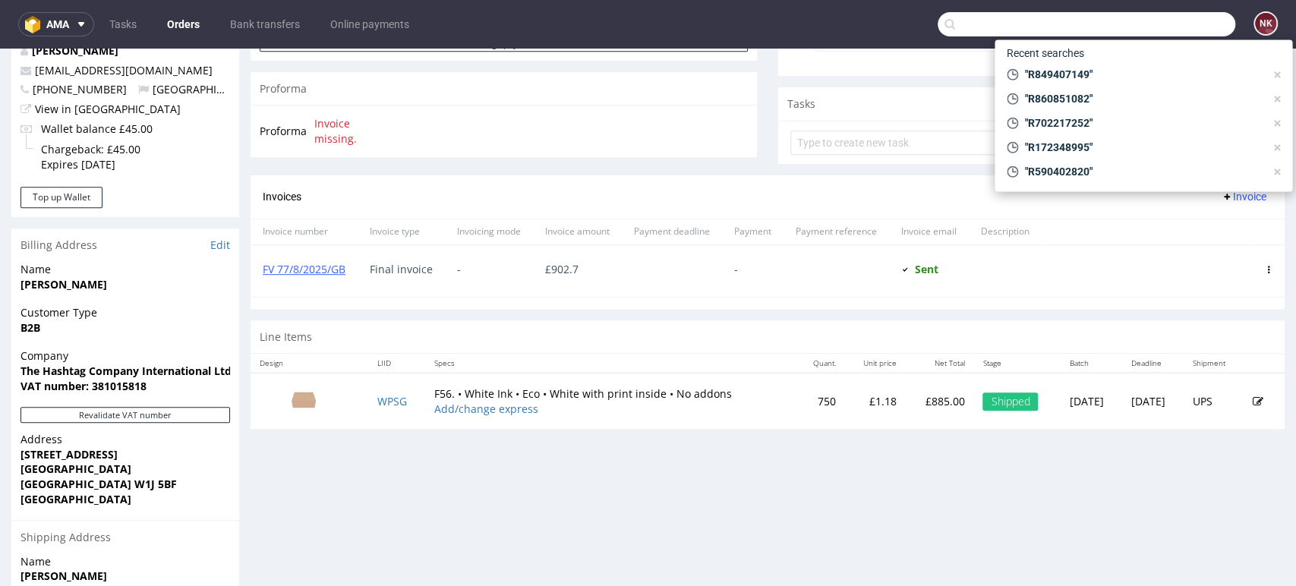
paste input "R726161919"
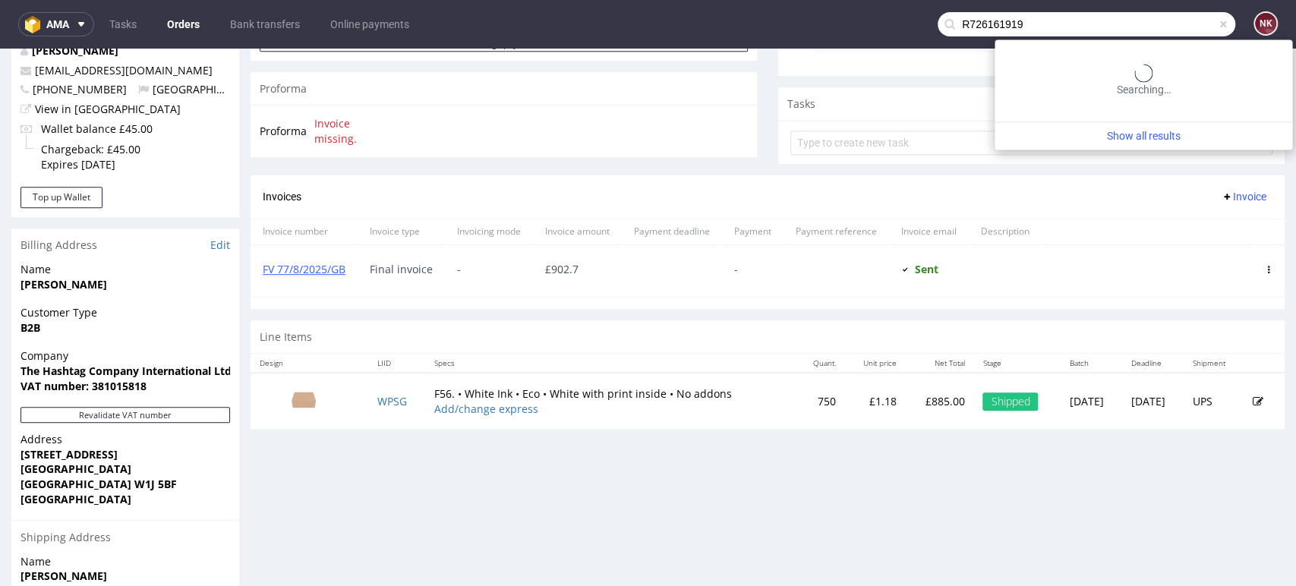
type input "R726161919"
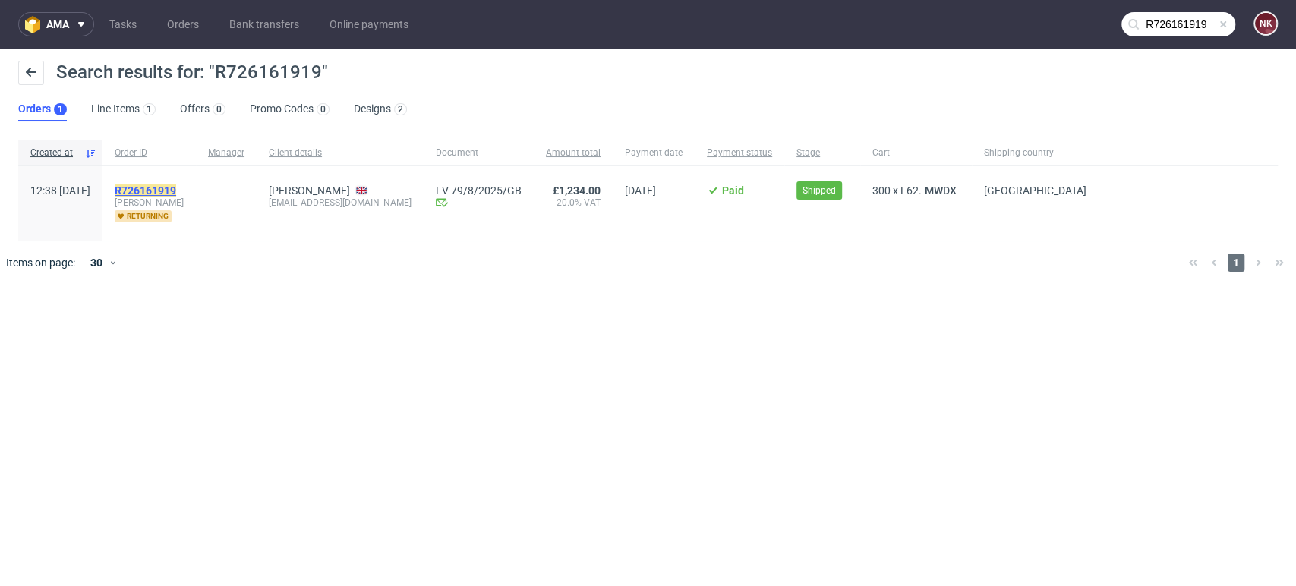
click at [176, 186] on mark "R726161919" at bounding box center [146, 191] width 62 height 12
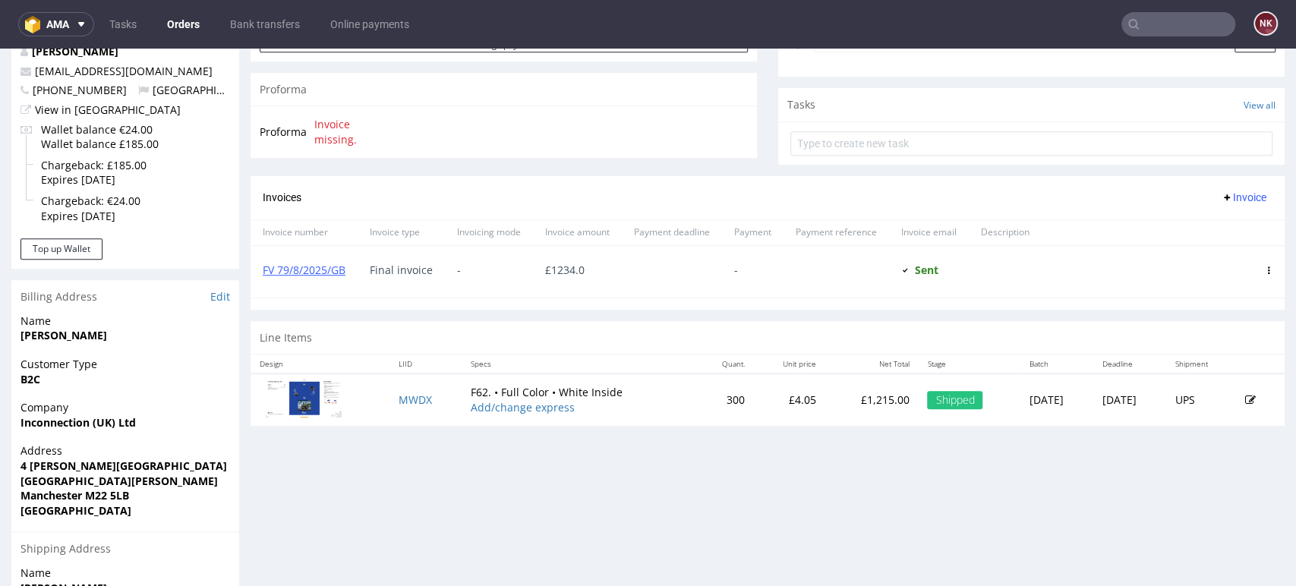
scroll to position [506, 0]
click at [835, 398] on p "£1,215.00" at bounding box center [872, 399] width 74 height 15
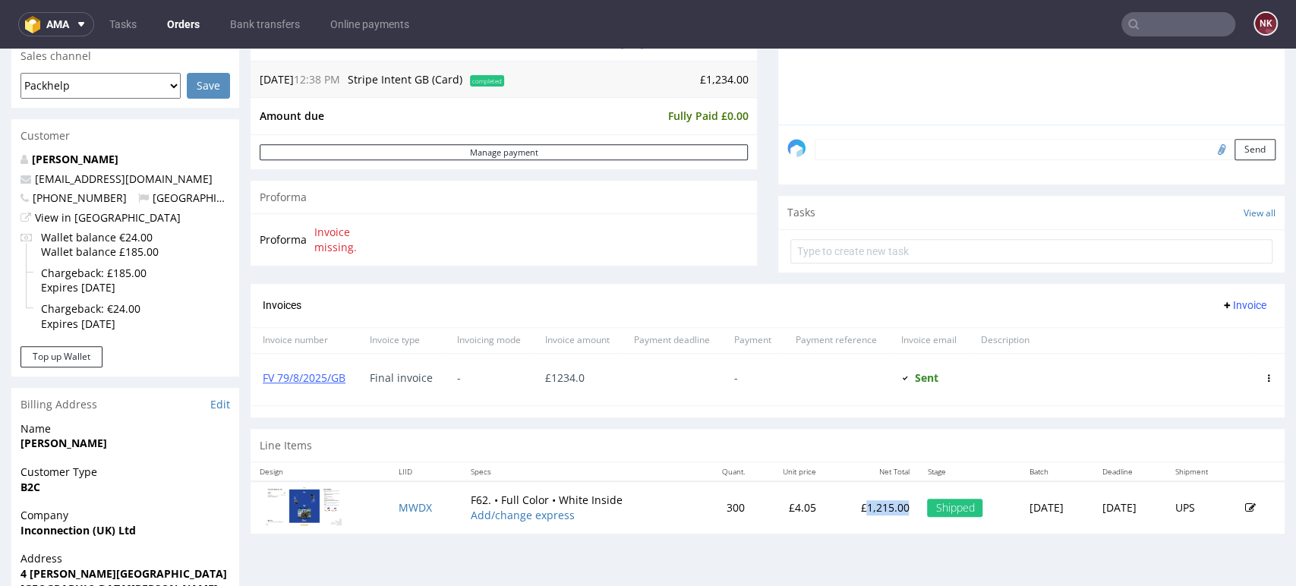
scroll to position [421, 0]
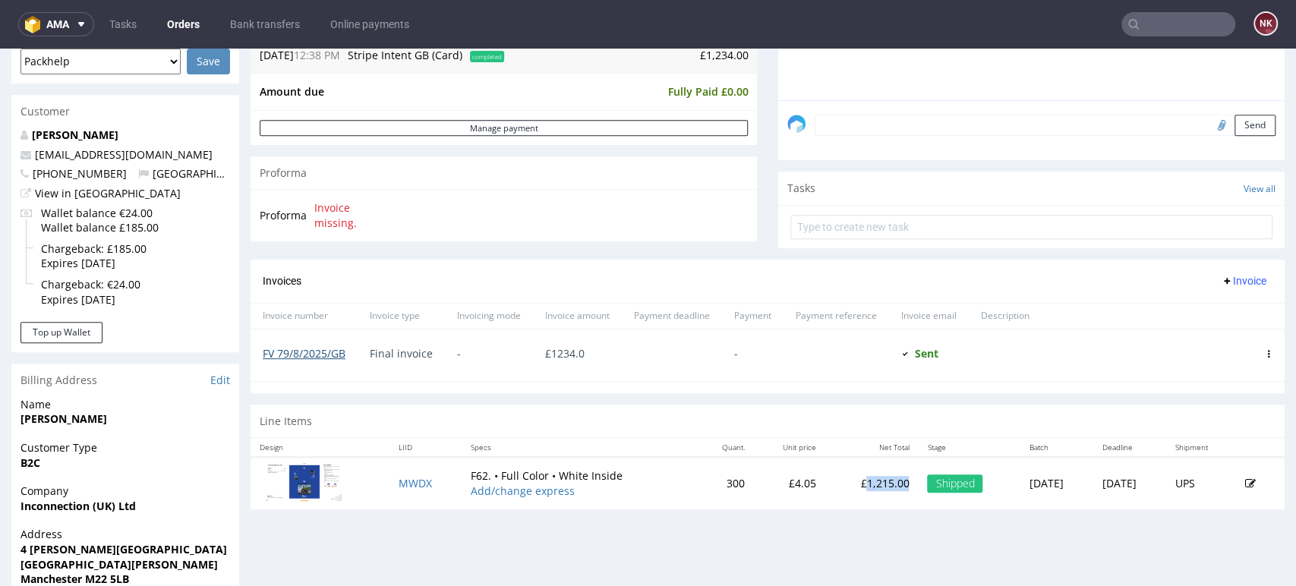
click at [279, 351] on link "FV 79/8/2025/GB" at bounding box center [304, 353] width 83 height 14
click at [1141, 22] on input "text" at bounding box center [1179, 24] width 114 height 24
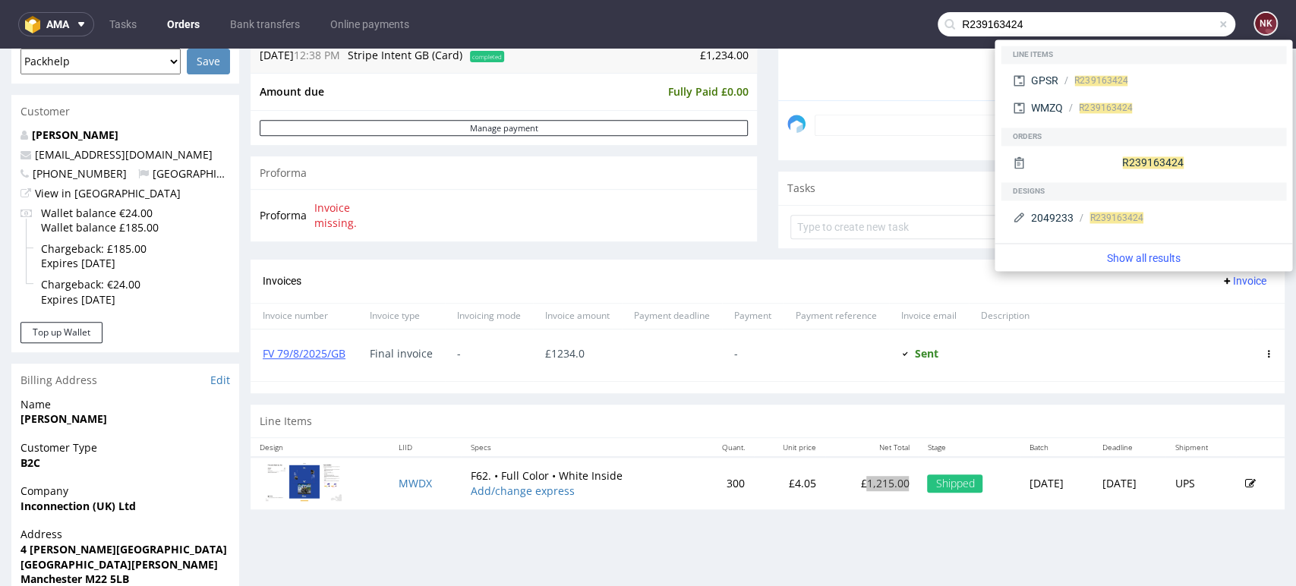
type input "R239163424"
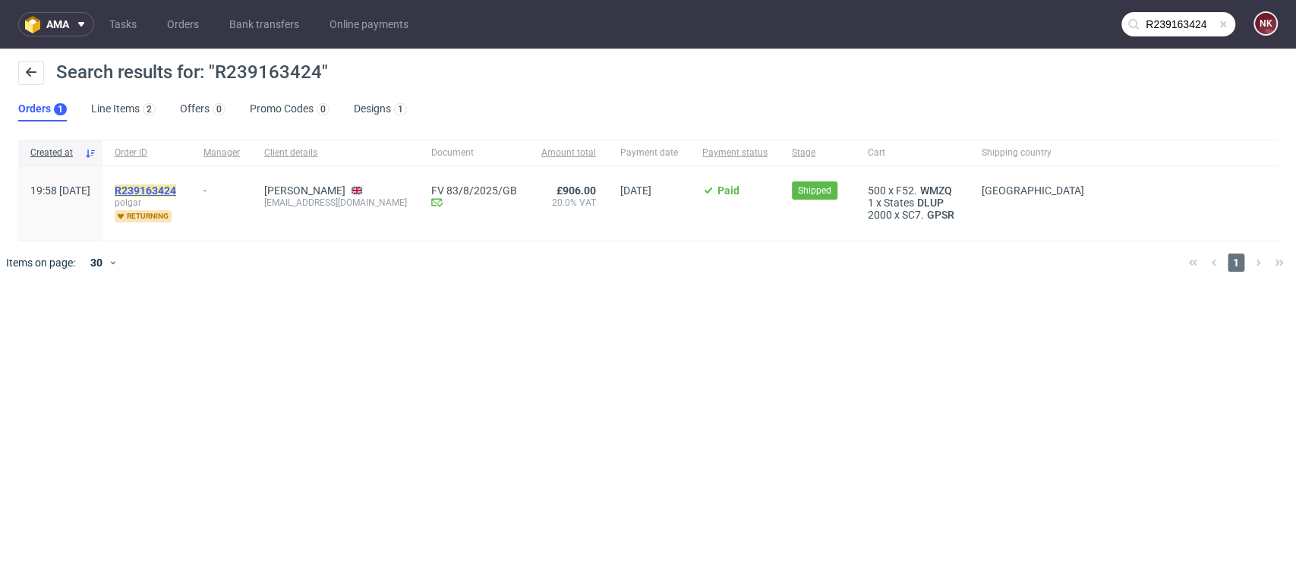
click at [176, 188] on mark "R239163424" at bounding box center [146, 191] width 62 height 12
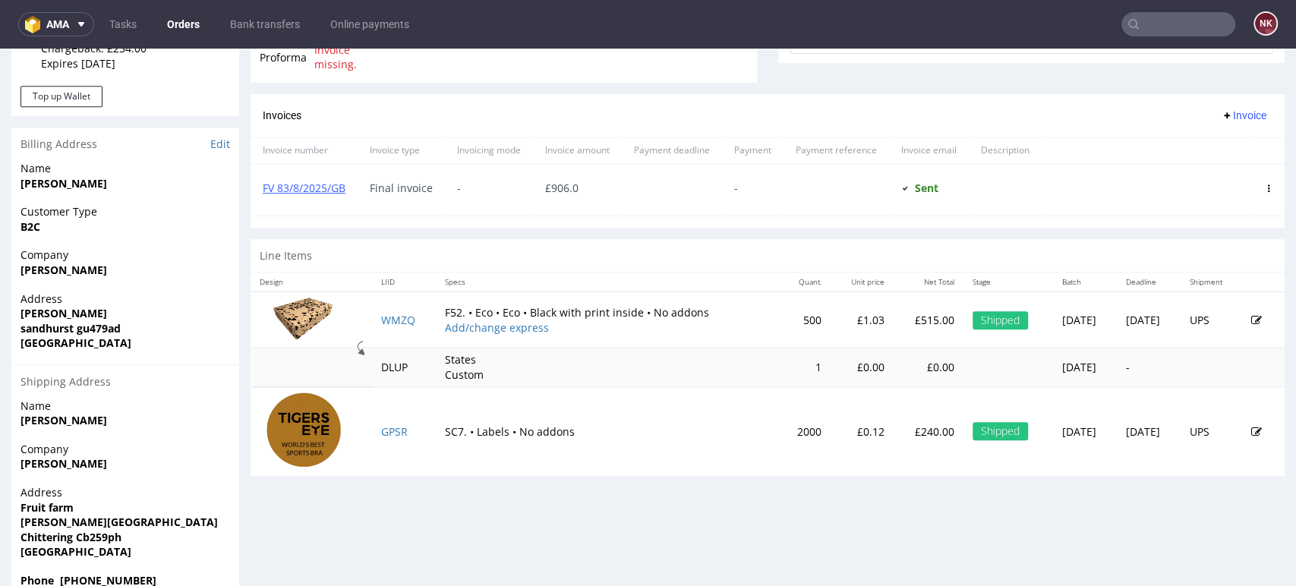
scroll to position [506, 0]
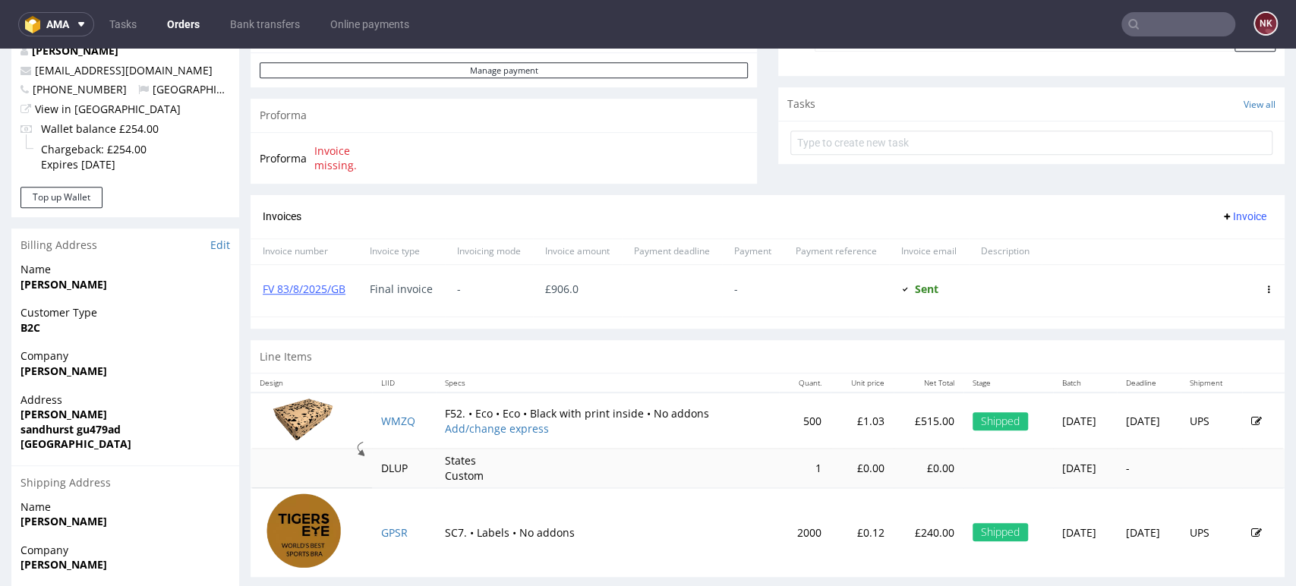
click at [903, 421] on p "£515.00" at bounding box center [929, 421] width 52 height 15
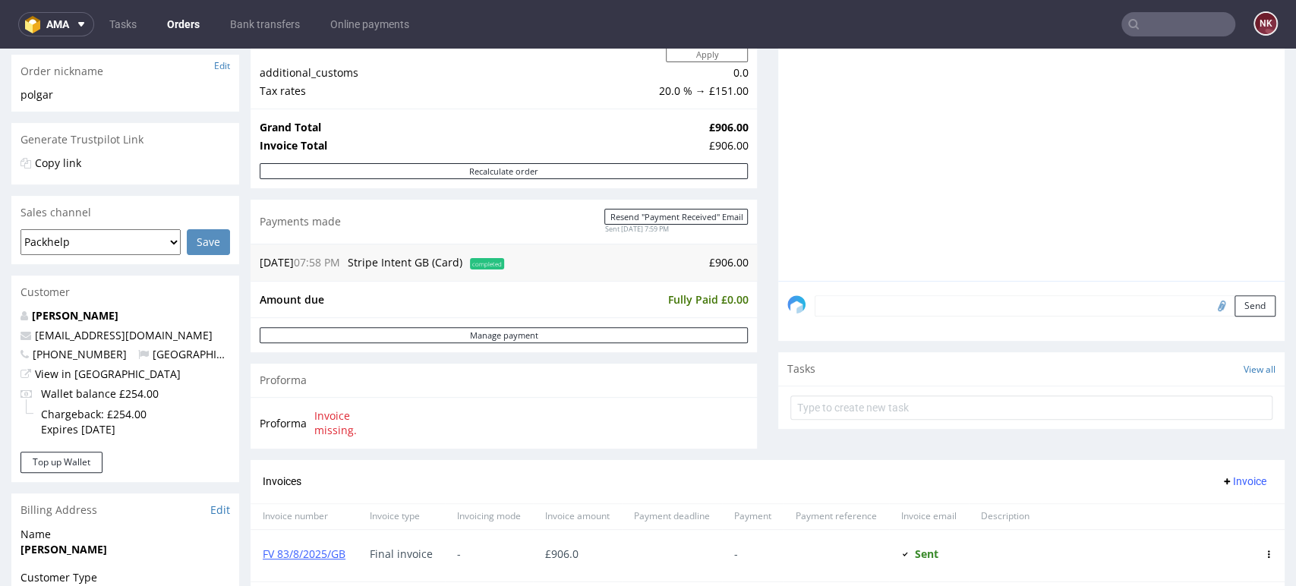
scroll to position [421, 0]
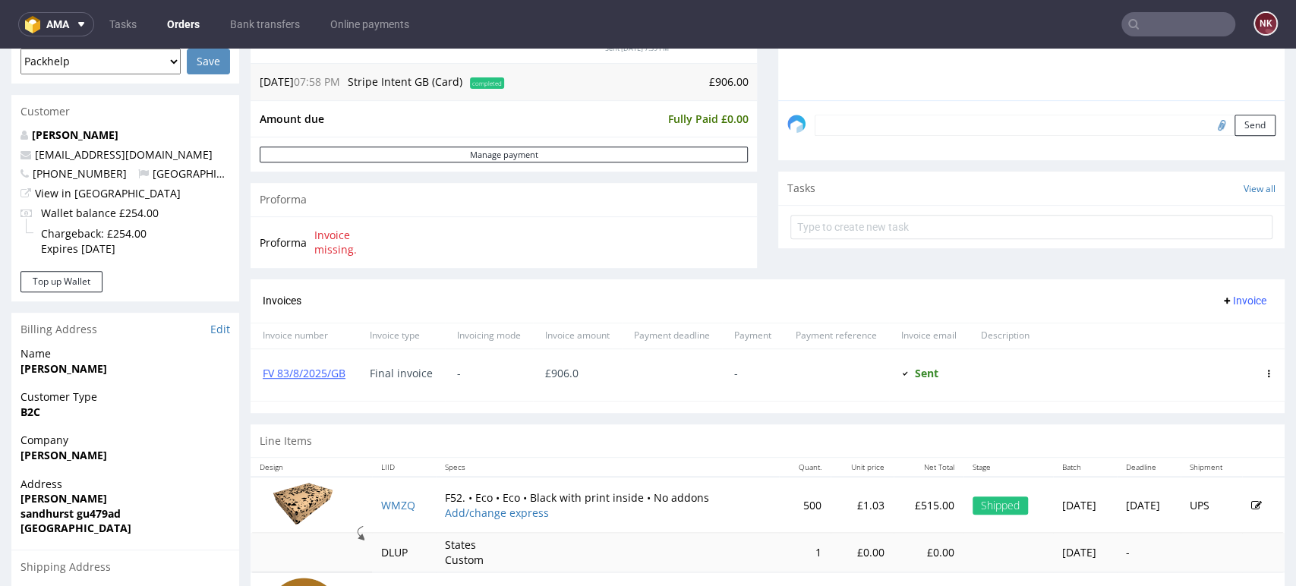
click at [756, 429] on div "Line Items" at bounding box center [768, 440] width 1034 height 33
click at [1148, 544] on td "-" at bounding box center [1149, 552] width 64 height 39
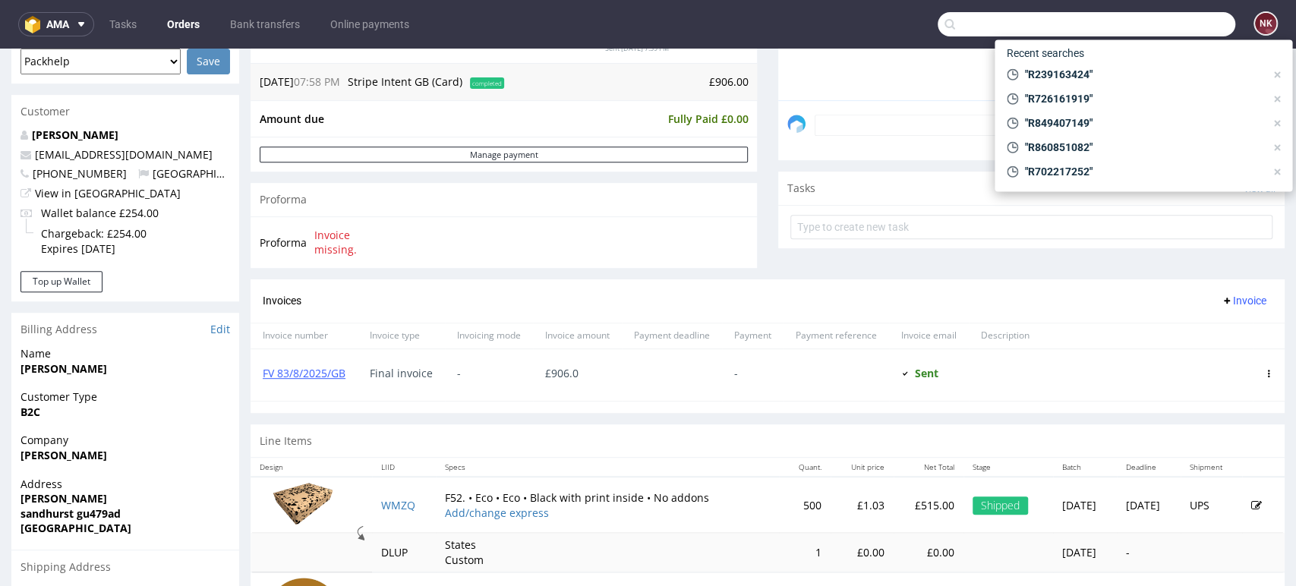
click at [1169, 33] on input "text" at bounding box center [1087, 24] width 298 height 24
paste input "R327916426"
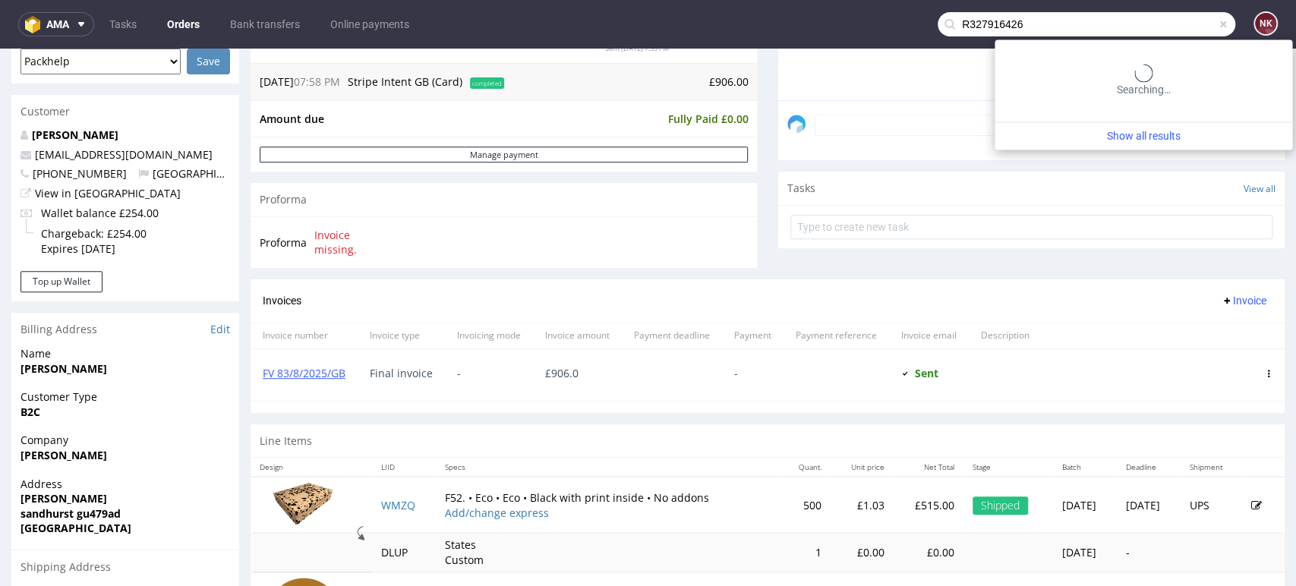
type input "R327916426"
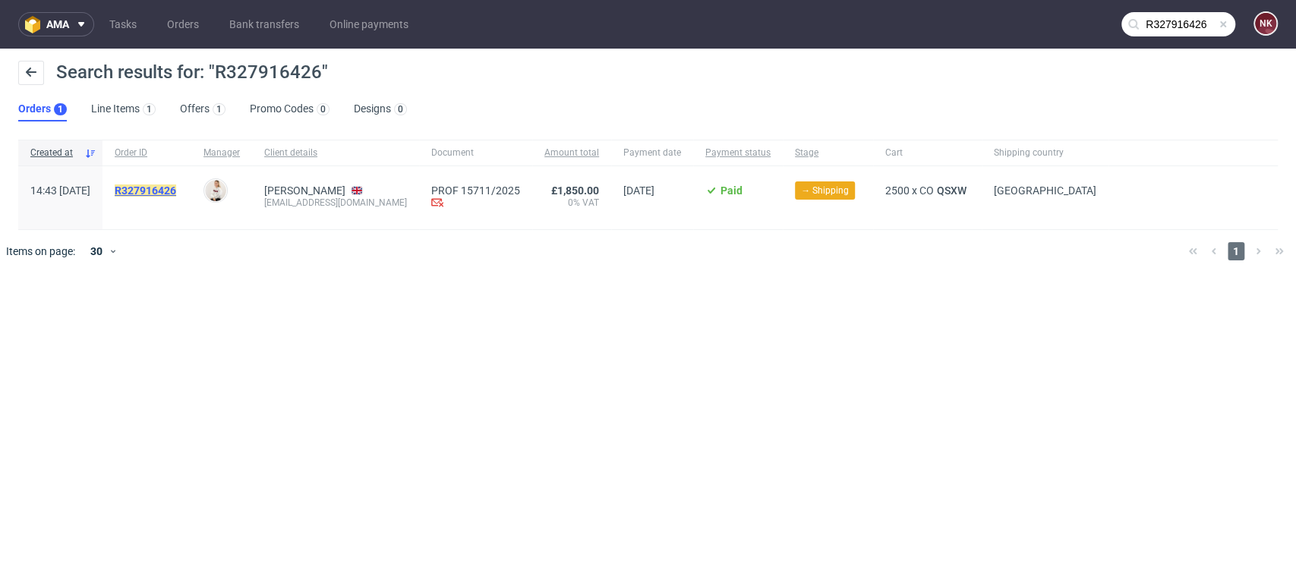
click at [176, 188] on mark "R327916426" at bounding box center [146, 191] width 62 height 12
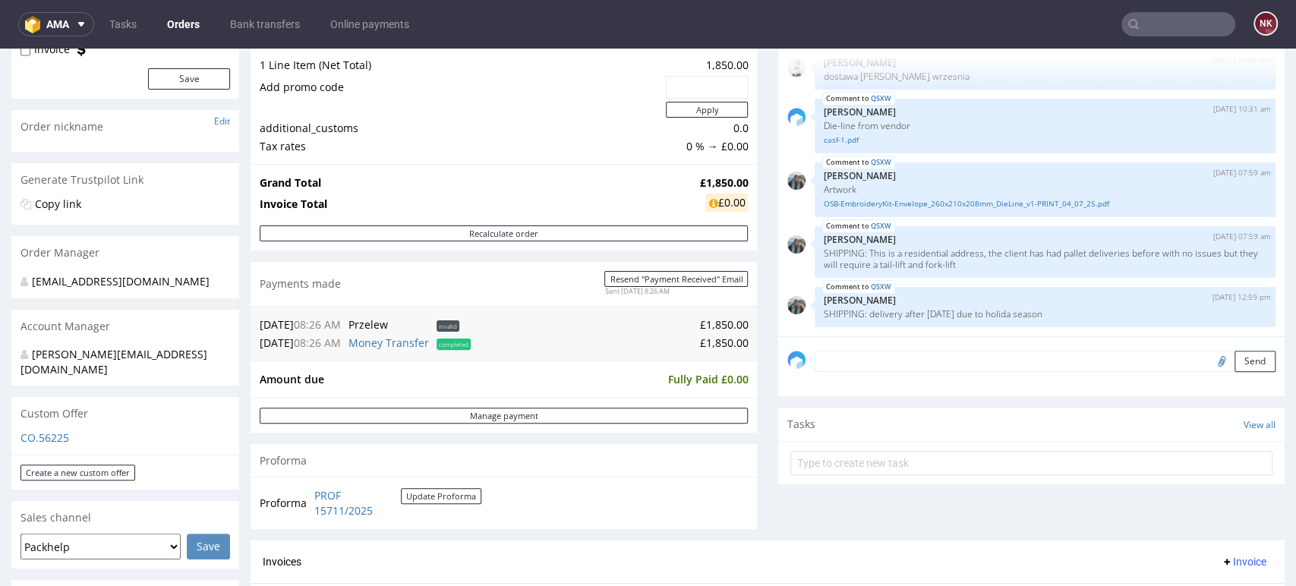
scroll to position [84, 0]
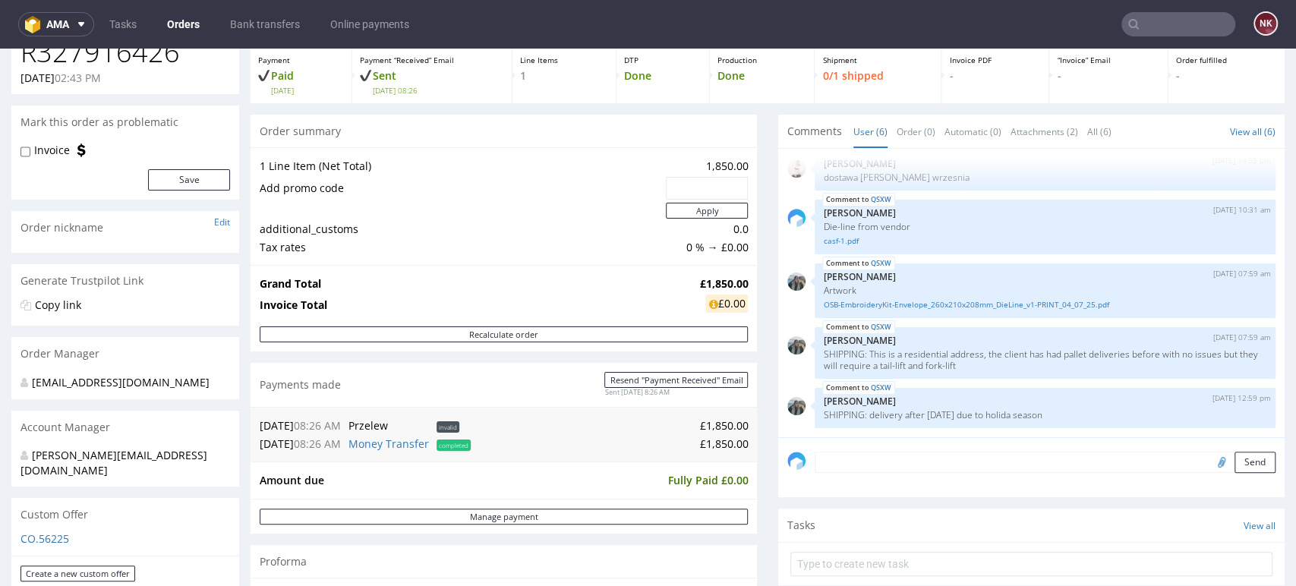
click at [70, 150] on div "Invoice" at bounding box center [53, 150] width 65 height 15
click at [21, 150] on input "Invoice" at bounding box center [26, 152] width 10 height 12
checkbox input "true"
click at [185, 178] on button "Save" at bounding box center [189, 179] width 82 height 21
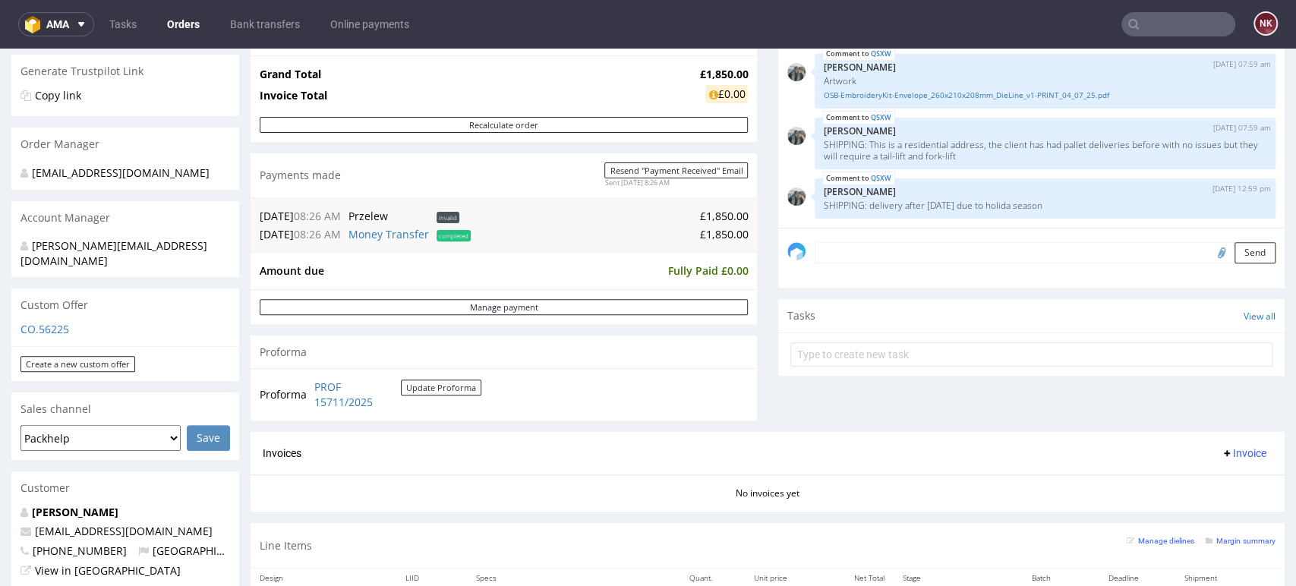
scroll to position [337, 0]
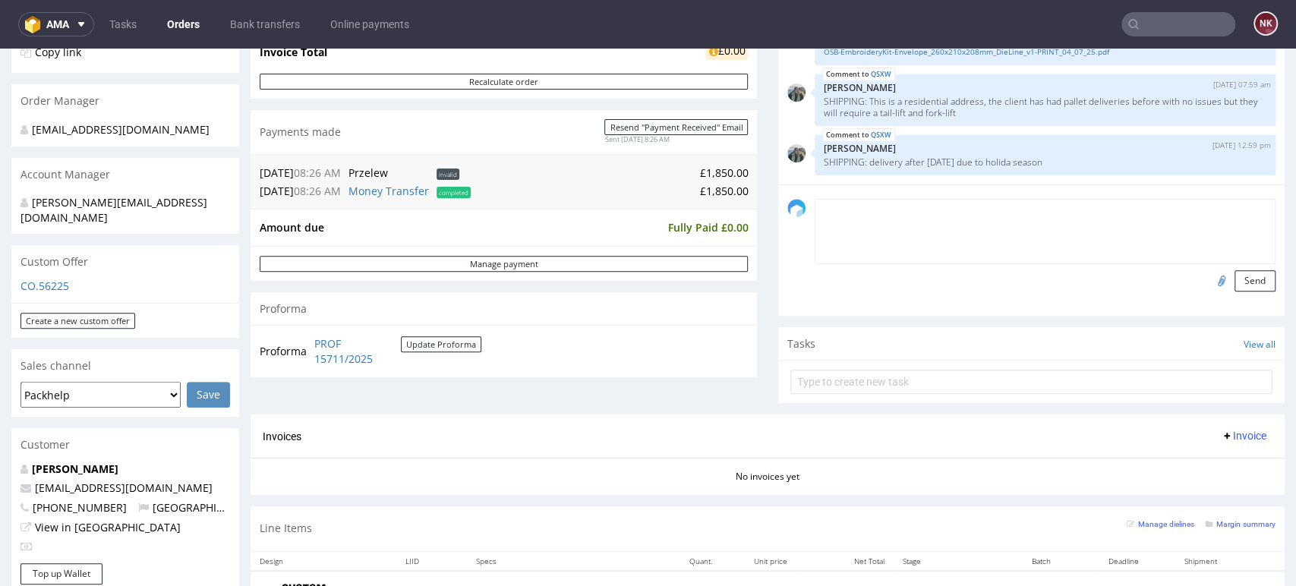
click at [859, 217] on textarea at bounding box center [1045, 231] width 461 height 65
paste textarea "ZK487"
type textarea "Wystawiona ZK487 20/08/2025"
click at [1235, 276] on button "Send" at bounding box center [1255, 280] width 41 height 21
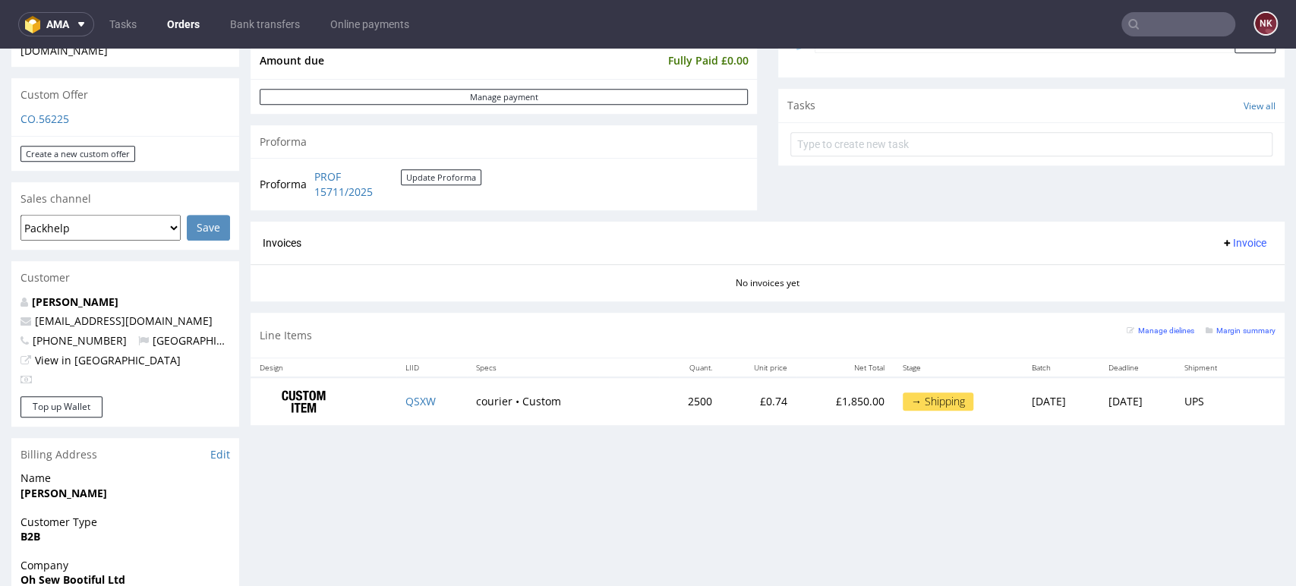
scroll to position [506, 0]
click at [814, 395] on p "£1,850.00" at bounding box center [845, 400] width 79 height 15
click at [852, 511] on div "Progress Payment Paid Thu 24 Jul Payment “Received” Email Sent Thu 24 Jul 08:26…" at bounding box center [768, 312] width 1034 height 1440
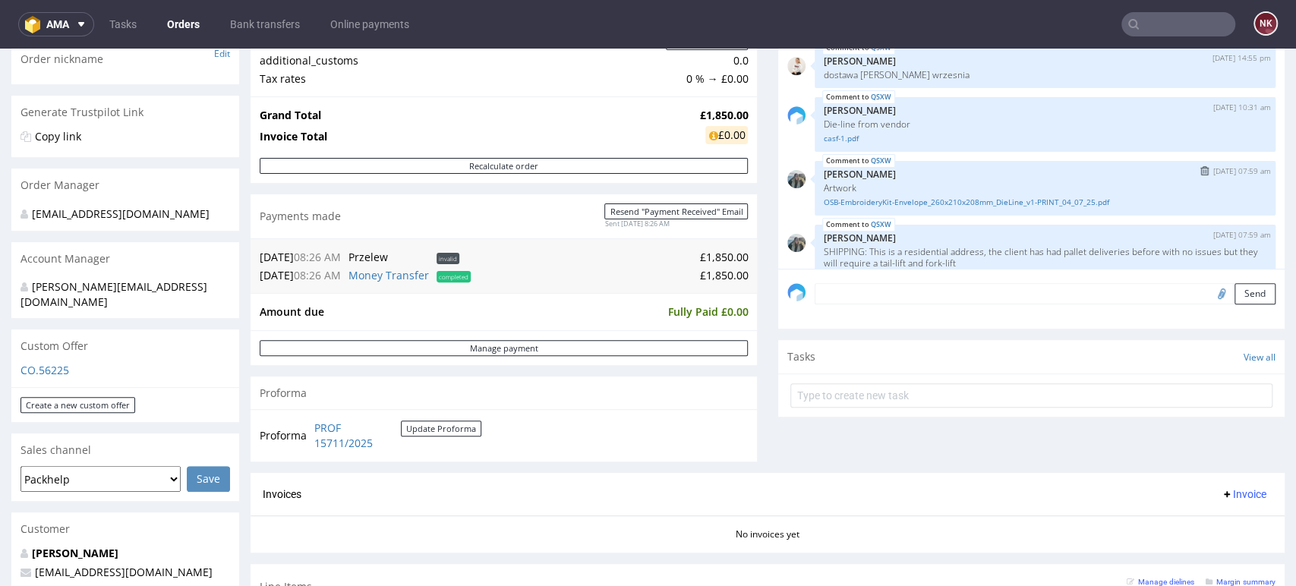
scroll to position [115, 0]
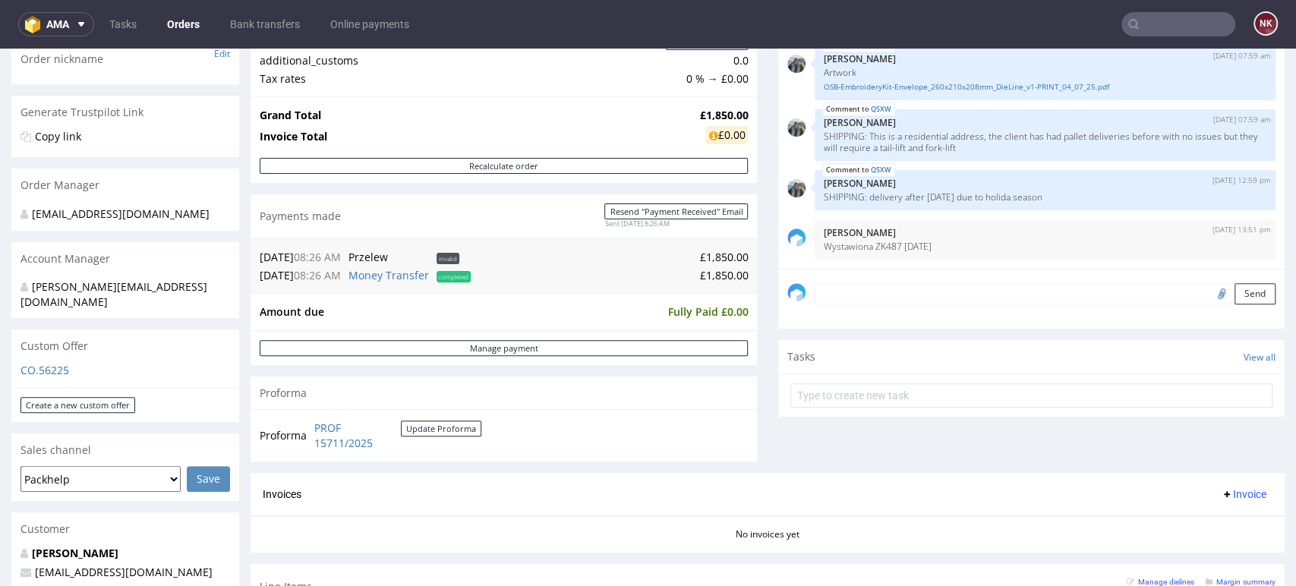
click at [1194, 449] on div "Comments User (7) Order (1) Automatic (0) Attachments (2) All (7) View all (7) …" at bounding box center [1031, 209] width 506 height 527
click at [751, 249] on div "Progress Payment Paid Thu 24 Jul Payment “Received” Email Sent Thu 24 Jul 08:26…" at bounding box center [768, 266] width 1034 height 843
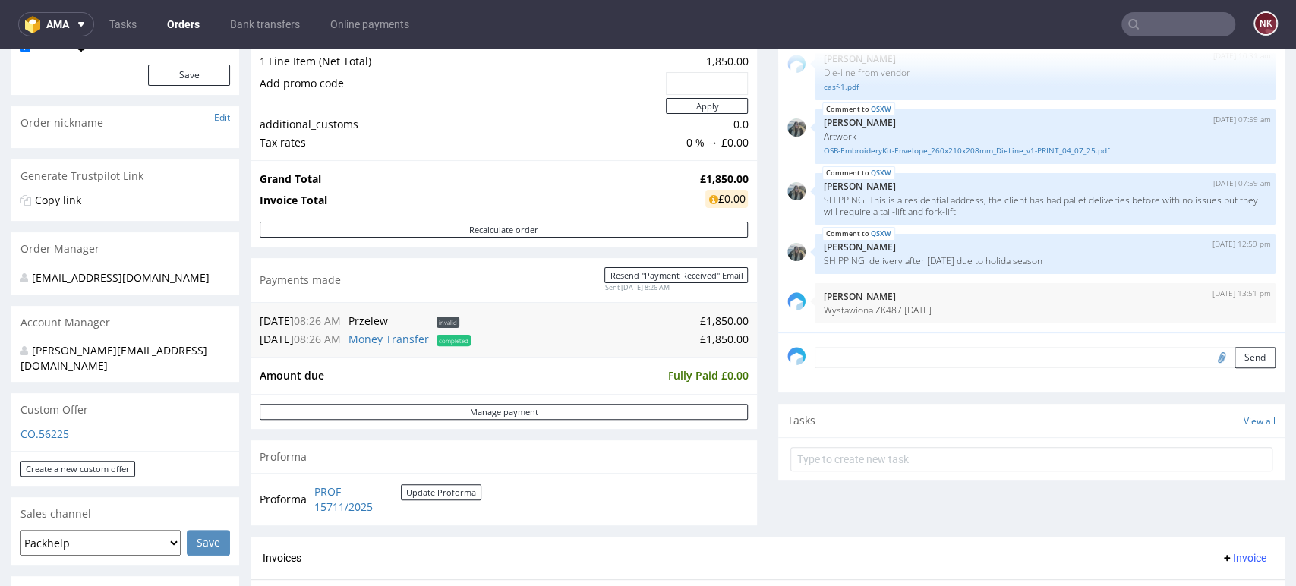
scroll to position [421, 0]
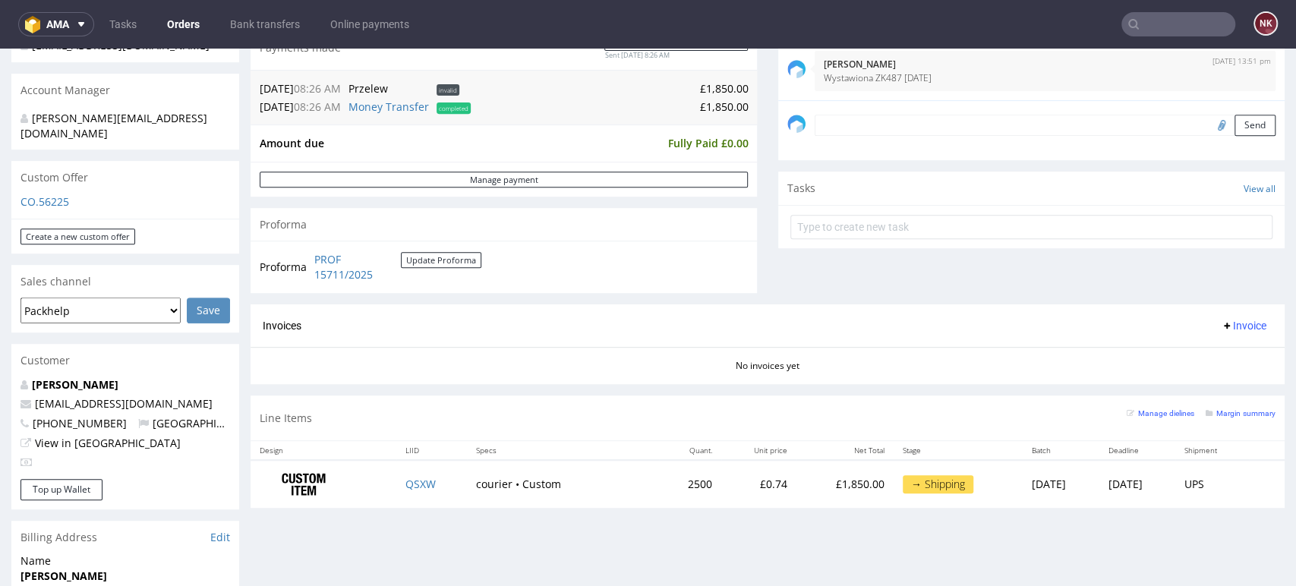
click at [1202, 295] on div "Comments User (7) Order (1) Automatic (0) Attachments (2) All (7) View all (7) …" at bounding box center [1031, 41] width 506 height 527
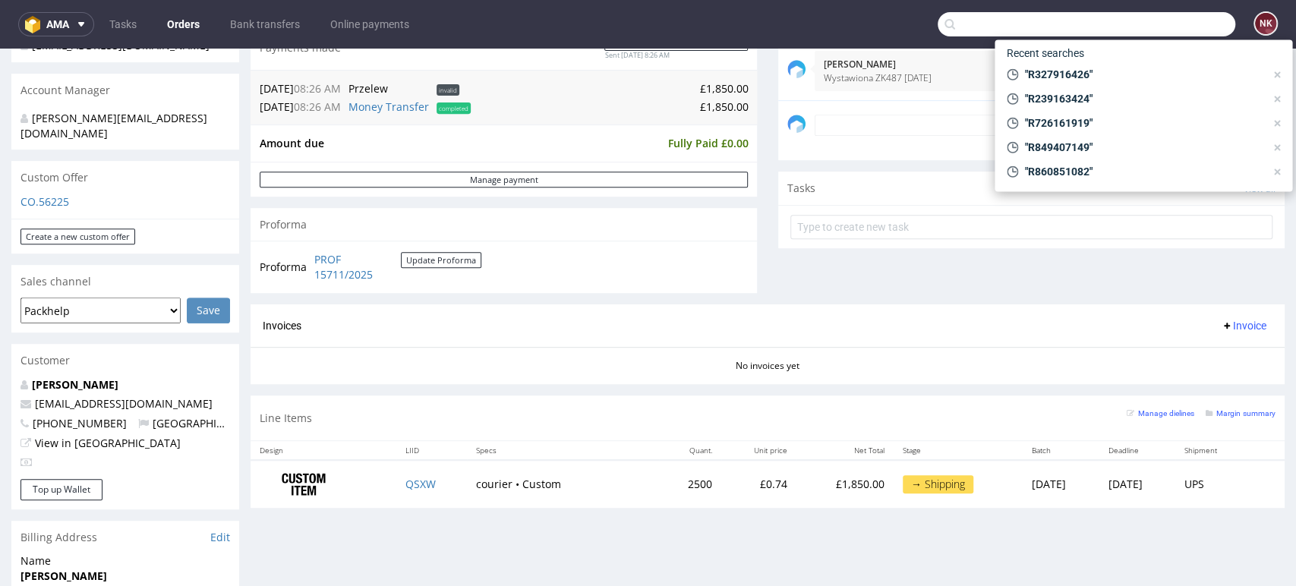
click at [1153, 24] on input "text" at bounding box center [1087, 24] width 298 height 24
paste input "R297771837"
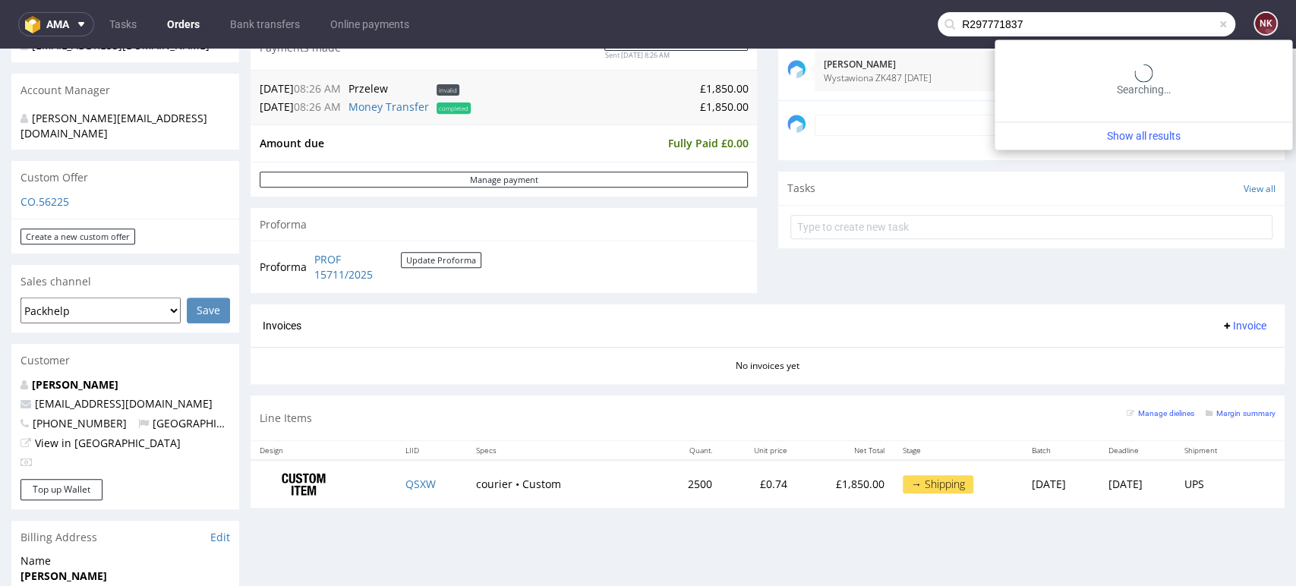
type input "R297771837"
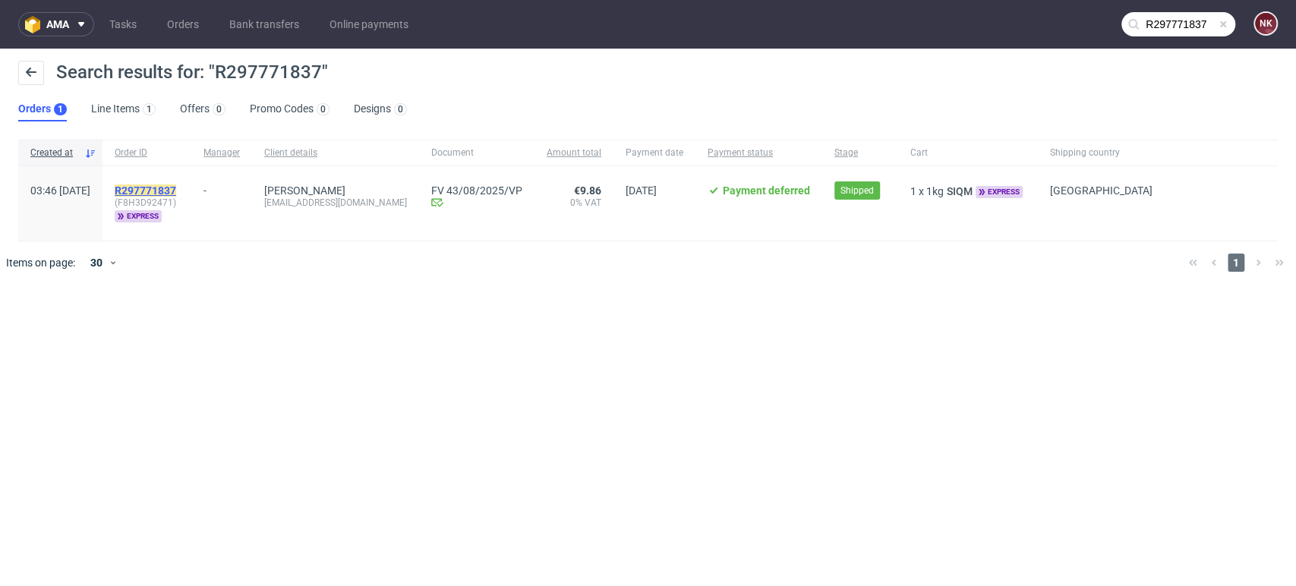
click at [176, 191] on mark "R297771837" at bounding box center [146, 191] width 62 height 12
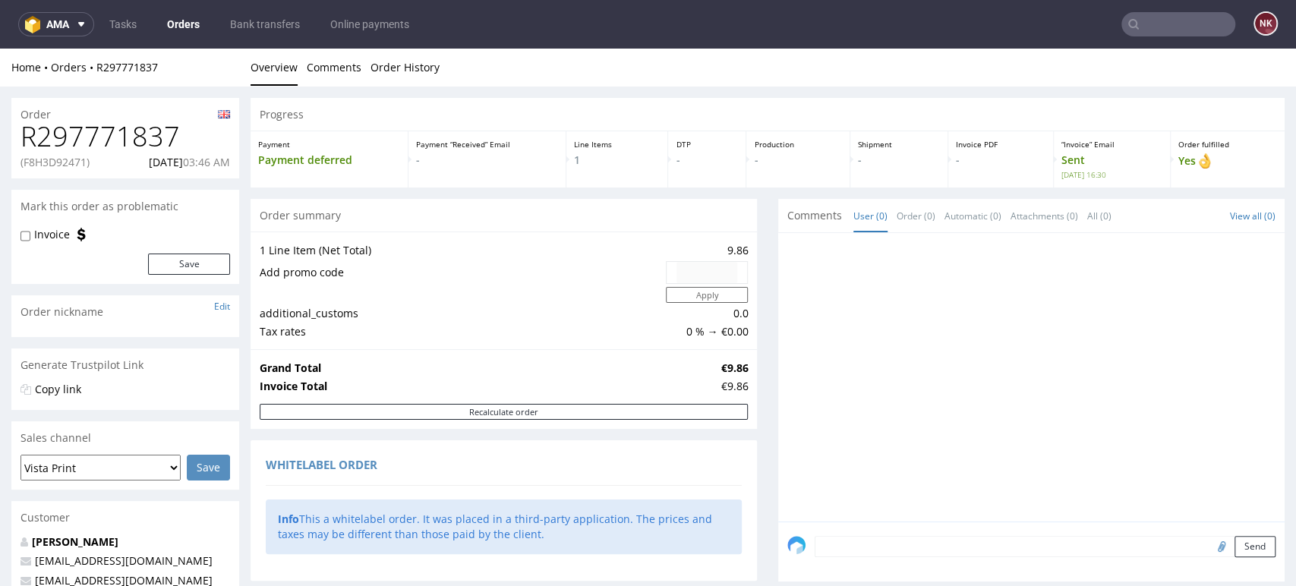
click at [1178, 21] on input "text" at bounding box center [1179, 24] width 114 height 24
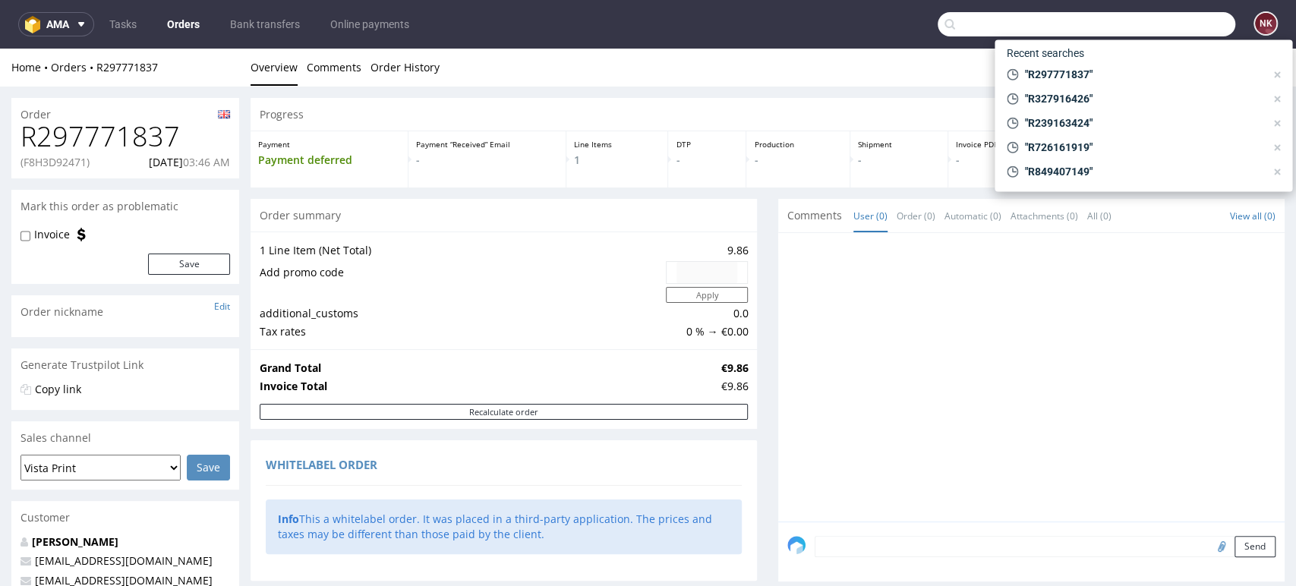
paste input "R847709869"
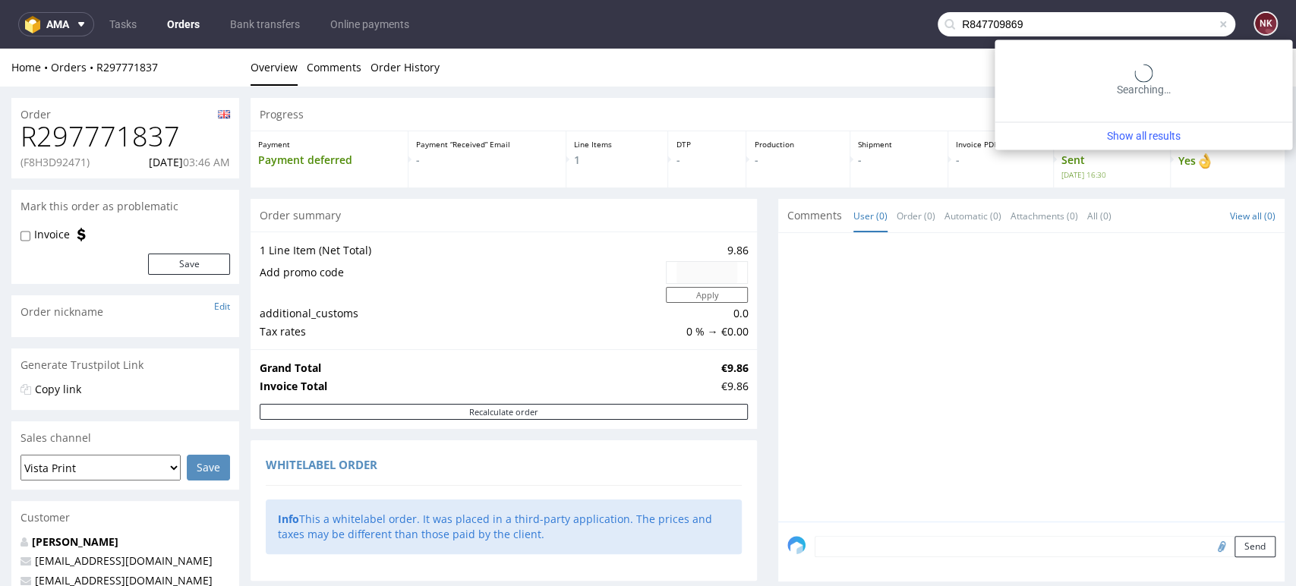
type input "R847709869"
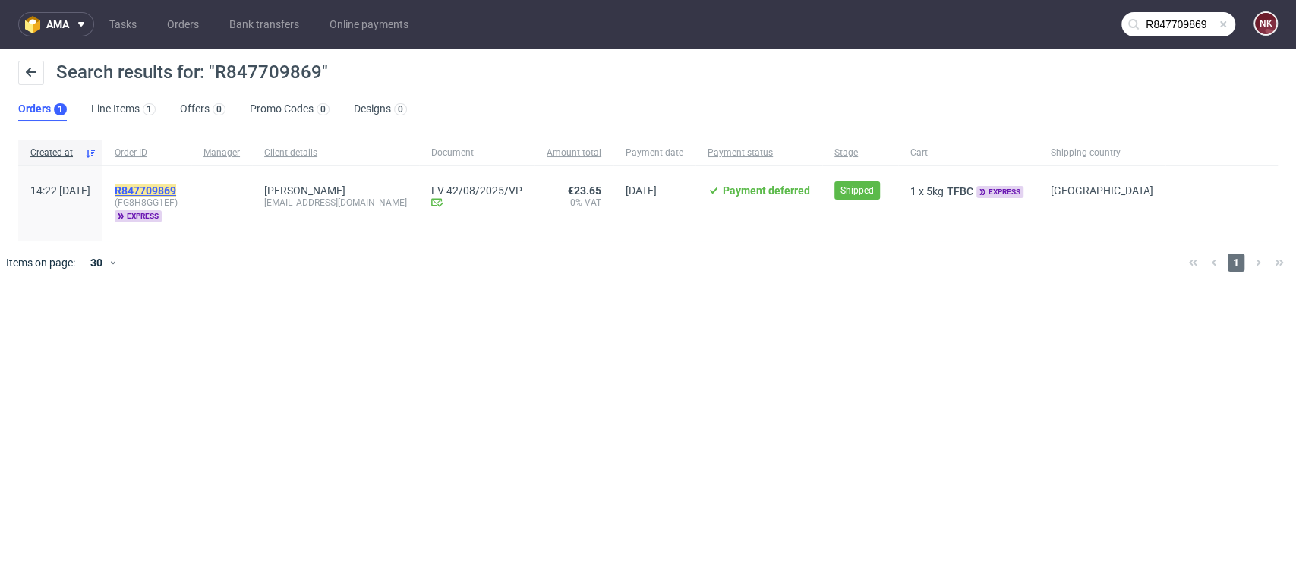
click at [176, 193] on mark "R847709869" at bounding box center [146, 191] width 62 height 12
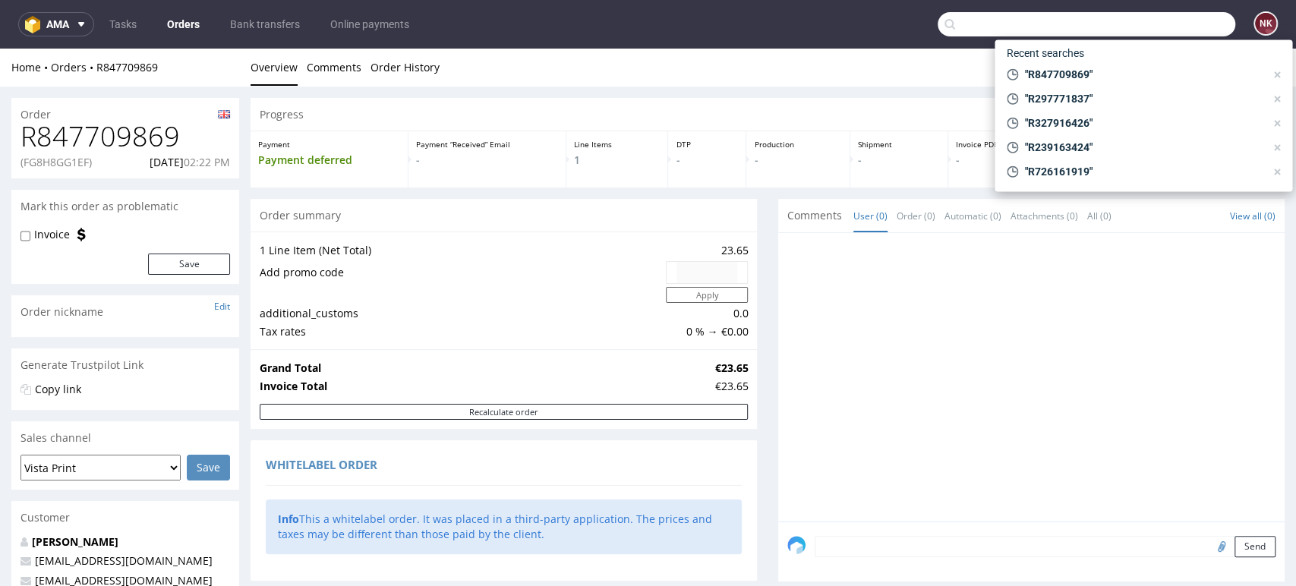
click at [1148, 17] on input "text" at bounding box center [1087, 24] width 298 height 24
paste input "R512888769"
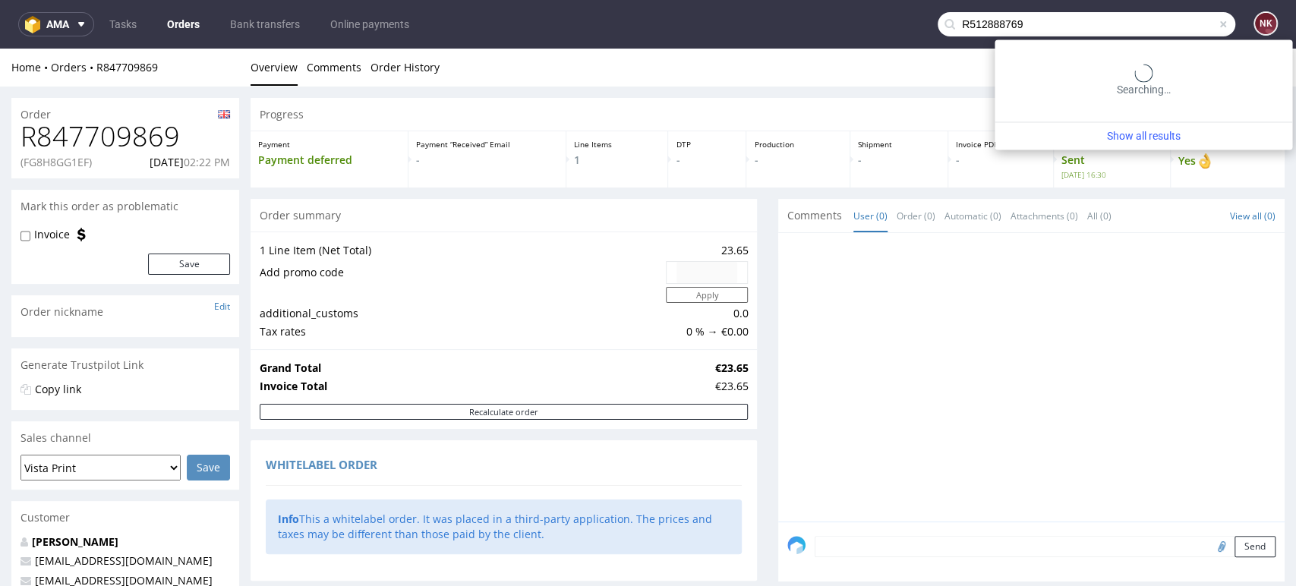
type input "R512888769"
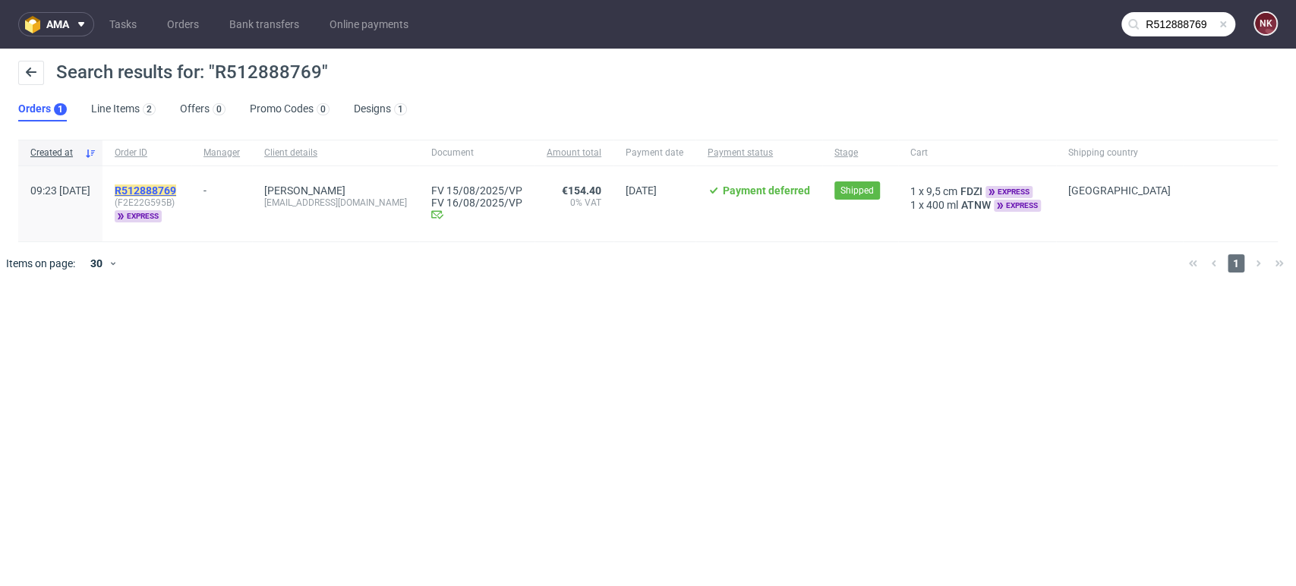
click at [176, 191] on mark "R512888769" at bounding box center [146, 191] width 62 height 12
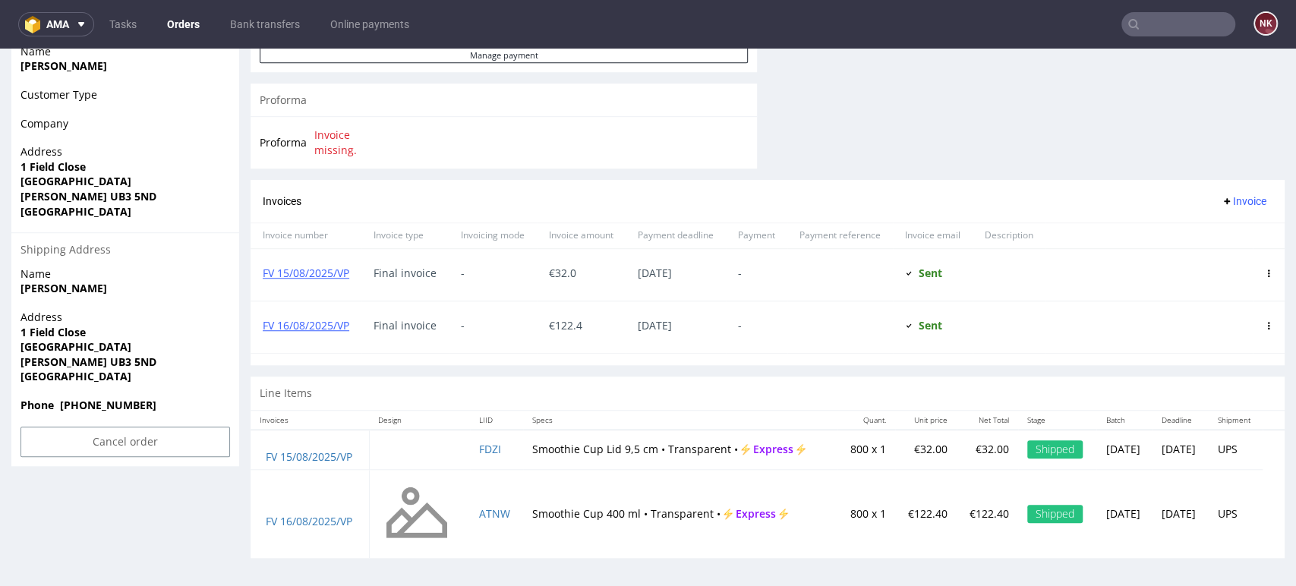
scroll to position [687, 0]
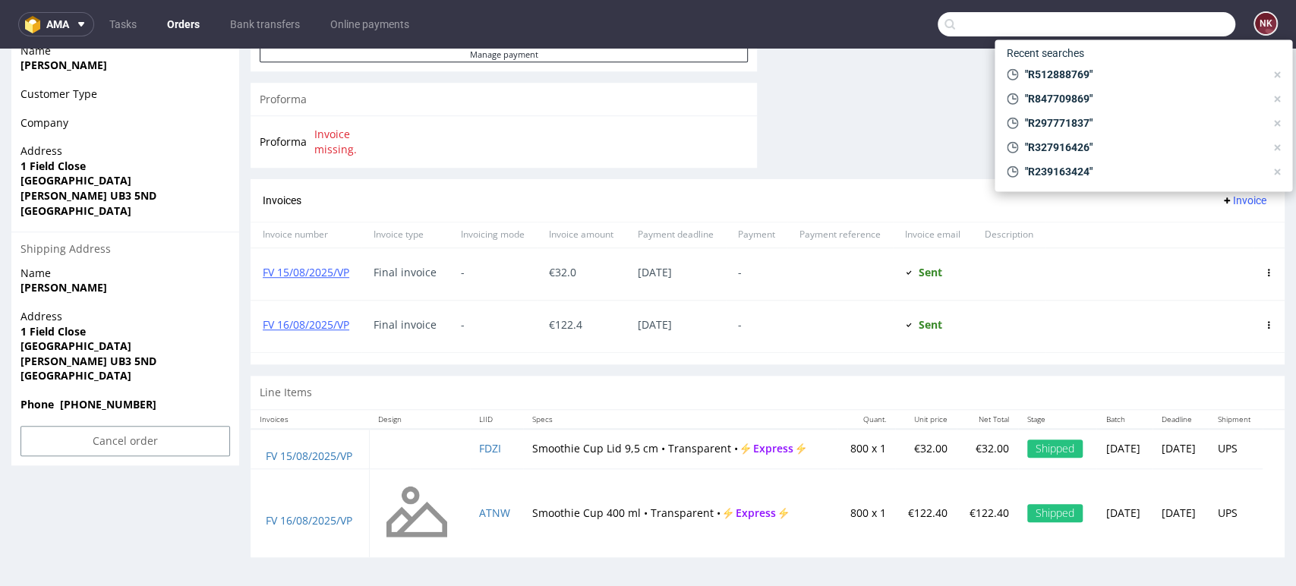
click at [1175, 12] on input "text" at bounding box center [1087, 24] width 298 height 24
paste input "R382135832"
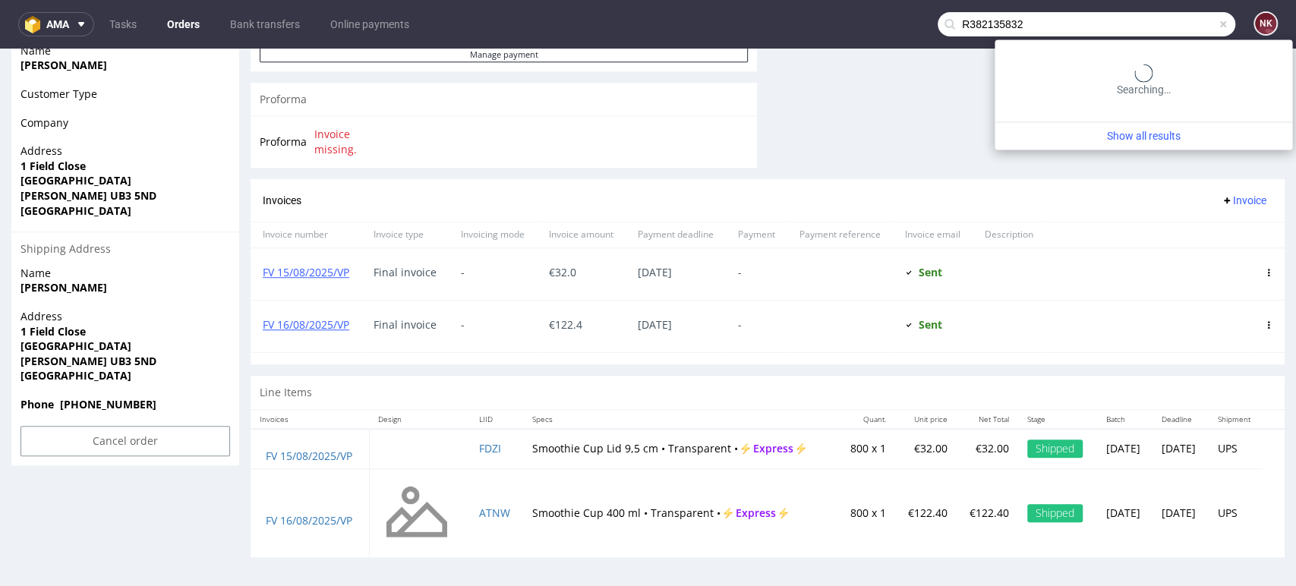
type input "R382135832"
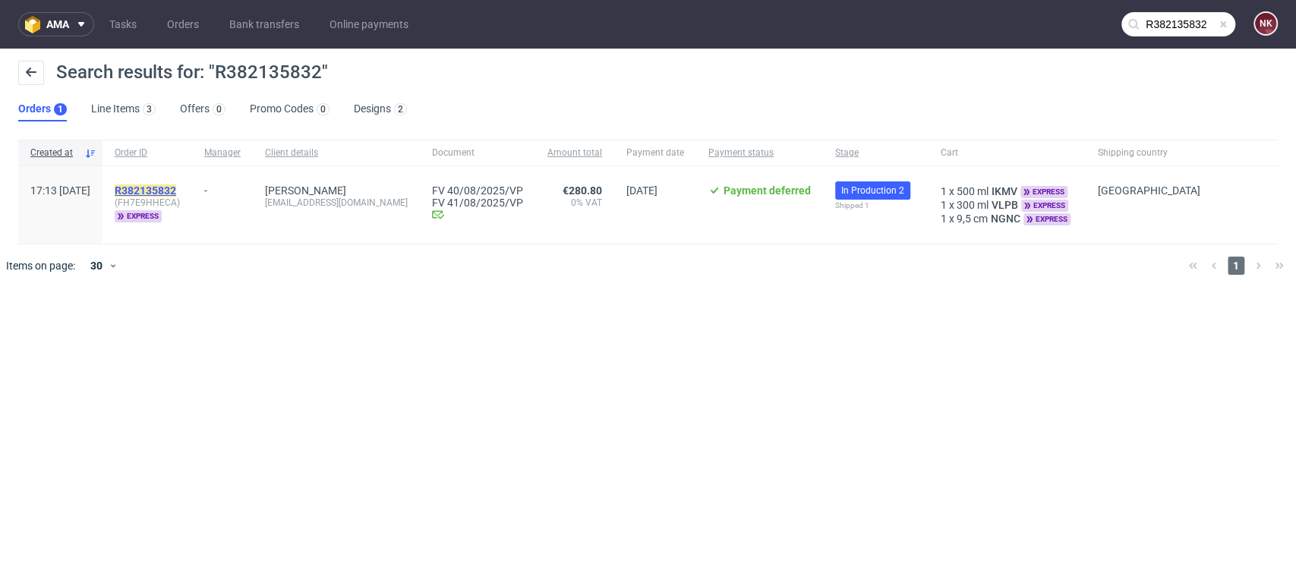
click at [176, 186] on mark "R382135832" at bounding box center [146, 191] width 62 height 12
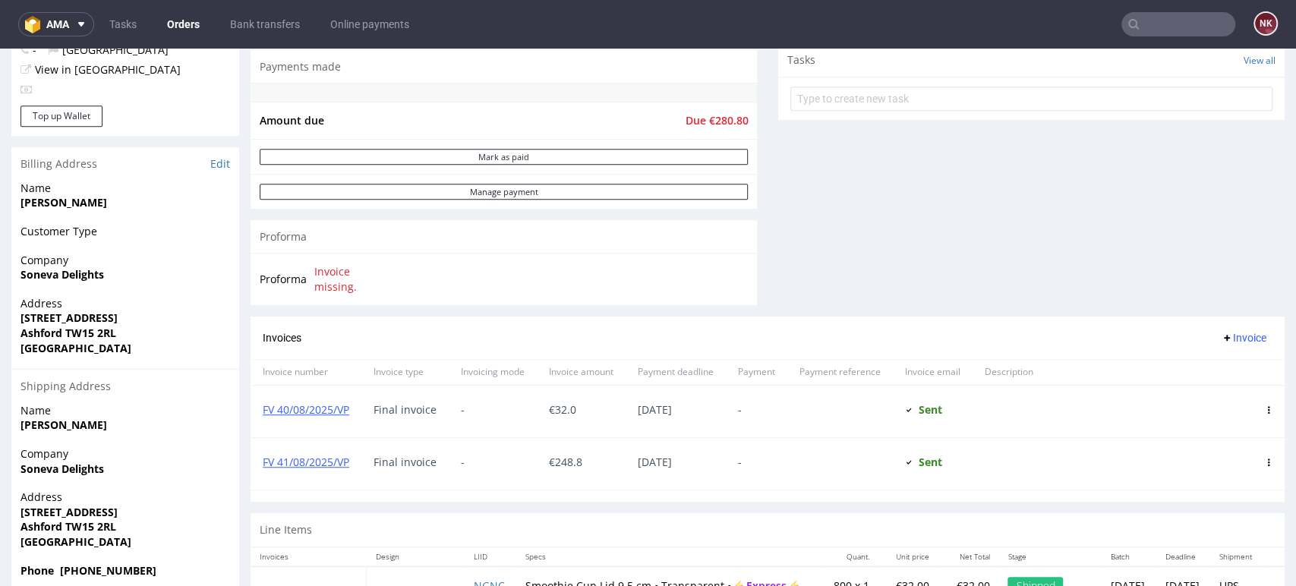
scroll to position [759, 0]
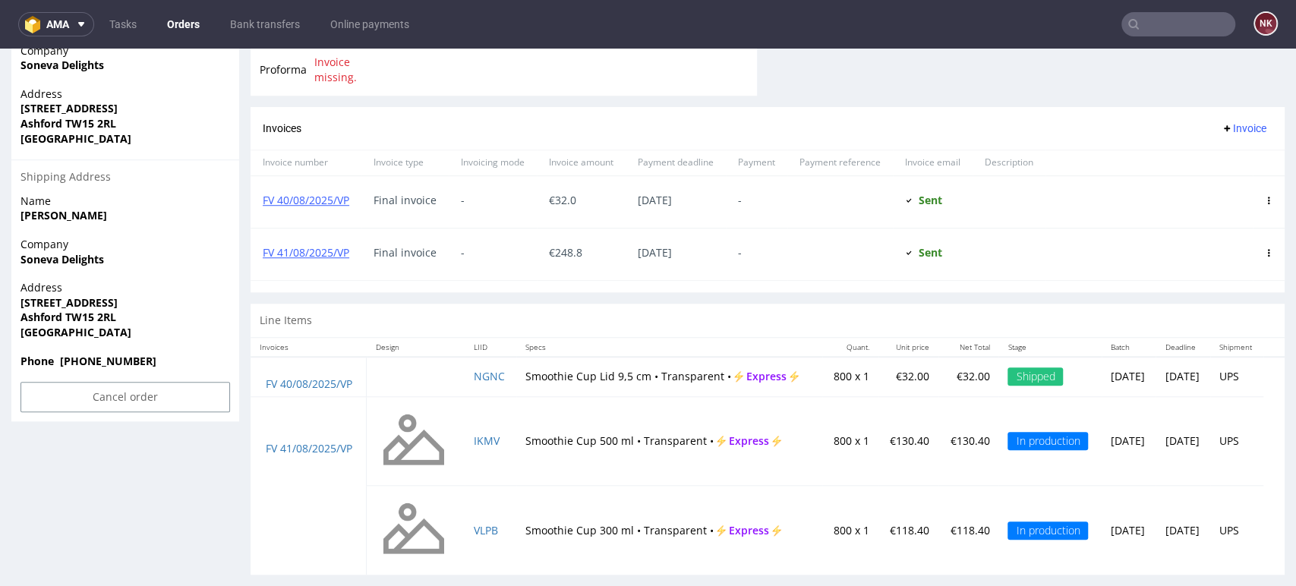
click at [812, 304] on div "Line Items" at bounding box center [768, 320] width 1034 height 33
click at [1172, 22] on input "text" at bounding box center [1179, 24] width 114 height 24
paste input "R563605369"
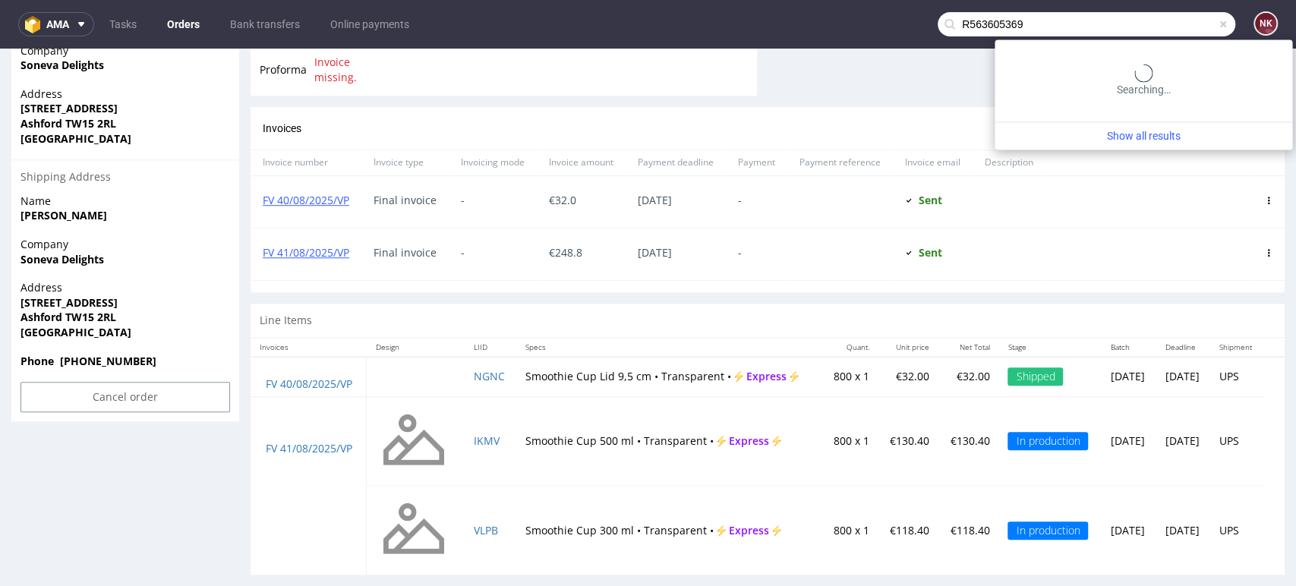
type input "R563605369"
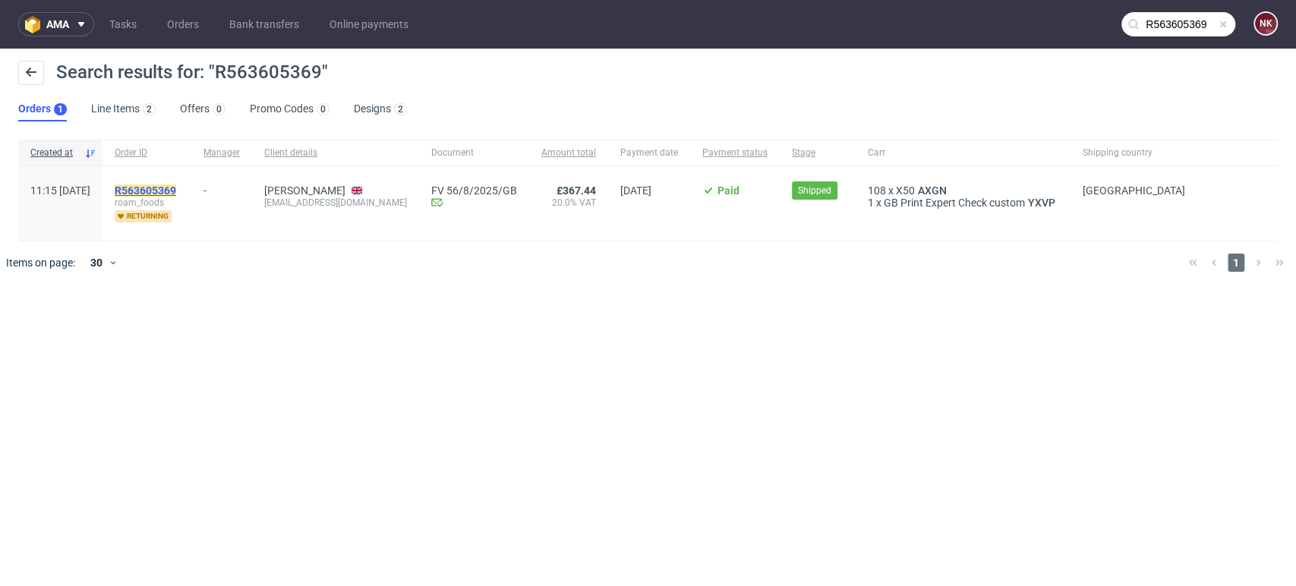
click at [176, 187] on mark "R563605369" at bounding box center [146, 191] width 62 height 12
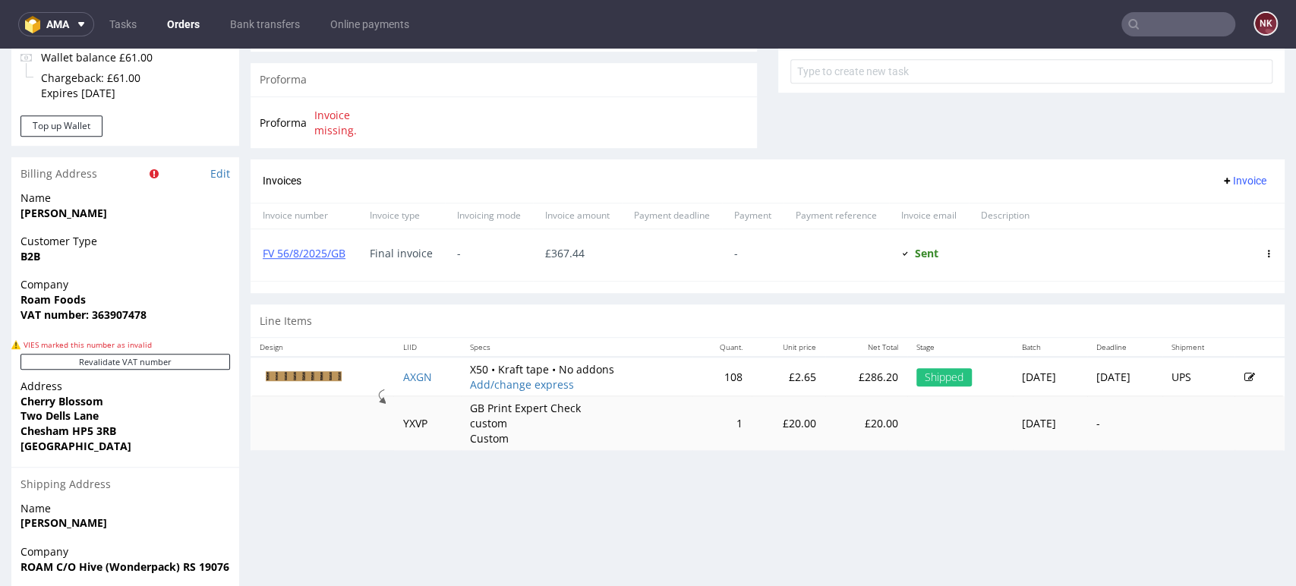
scroll to position [674, 0]
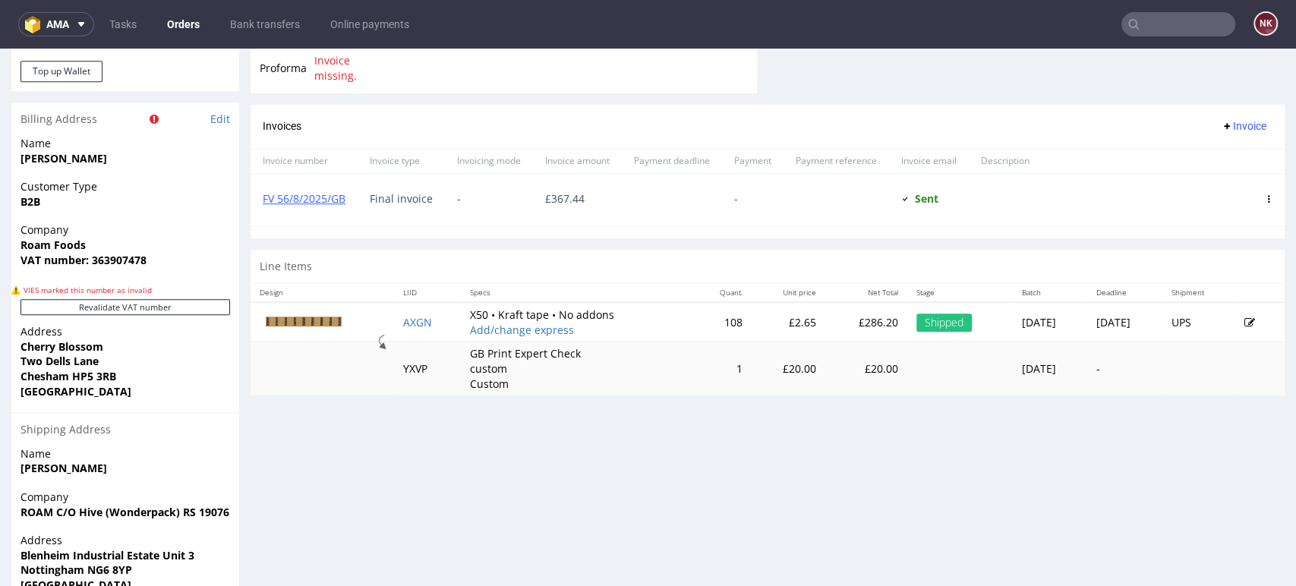
click at [835, 319] on p "£286.20" at bounding box center [867, 322] width 65 height 15
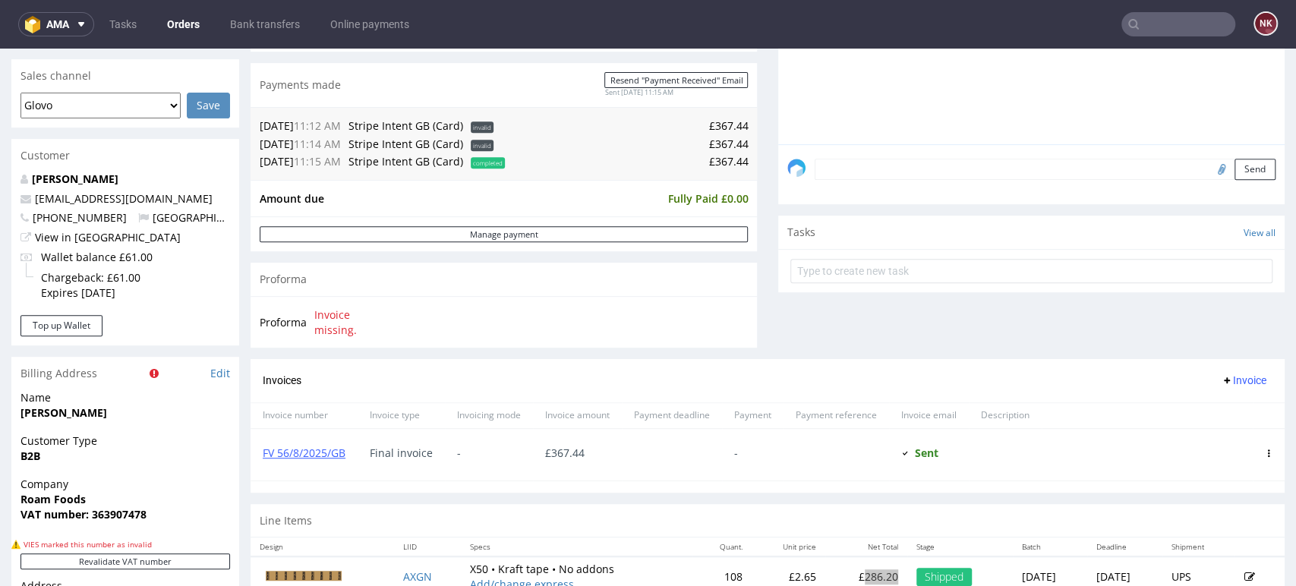
scroll to position [421, 0]
click at [862, 320] on div "Comments User (0) Order (0) Automatic (2) Attachments (0) All (2) View all (2) …" at bounding box center [1031, 89] width 506 height 538
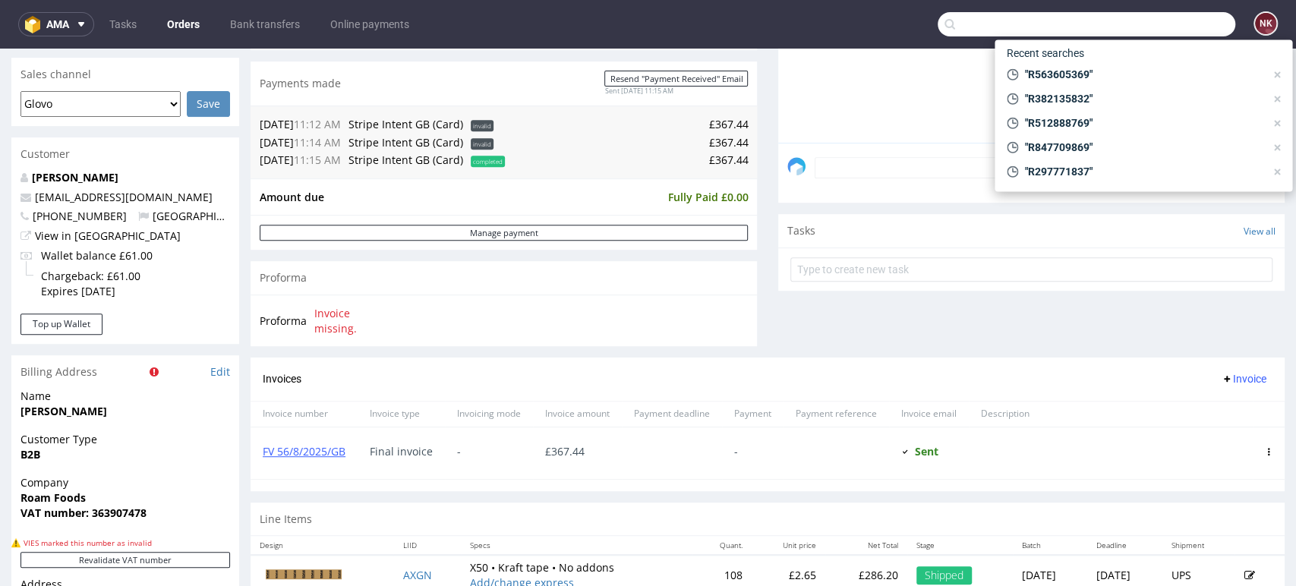
click at [1189, 33] on input "text" at bounding box center [1087, 24] width 298 height 24
paste input "R395452036"
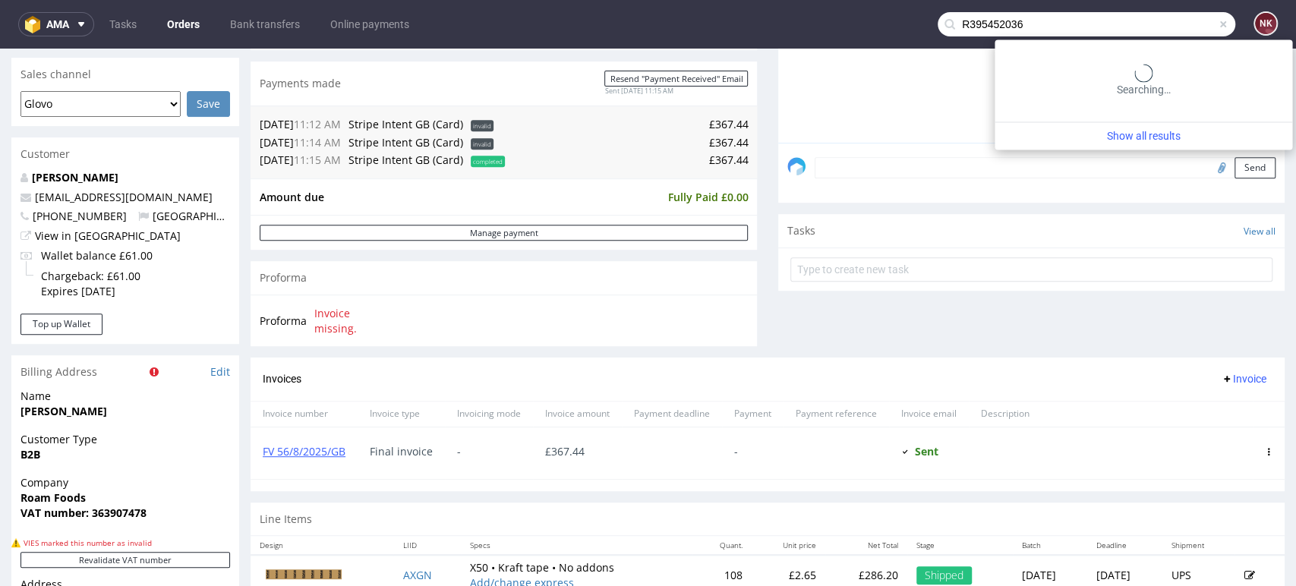
type input "R395452036"
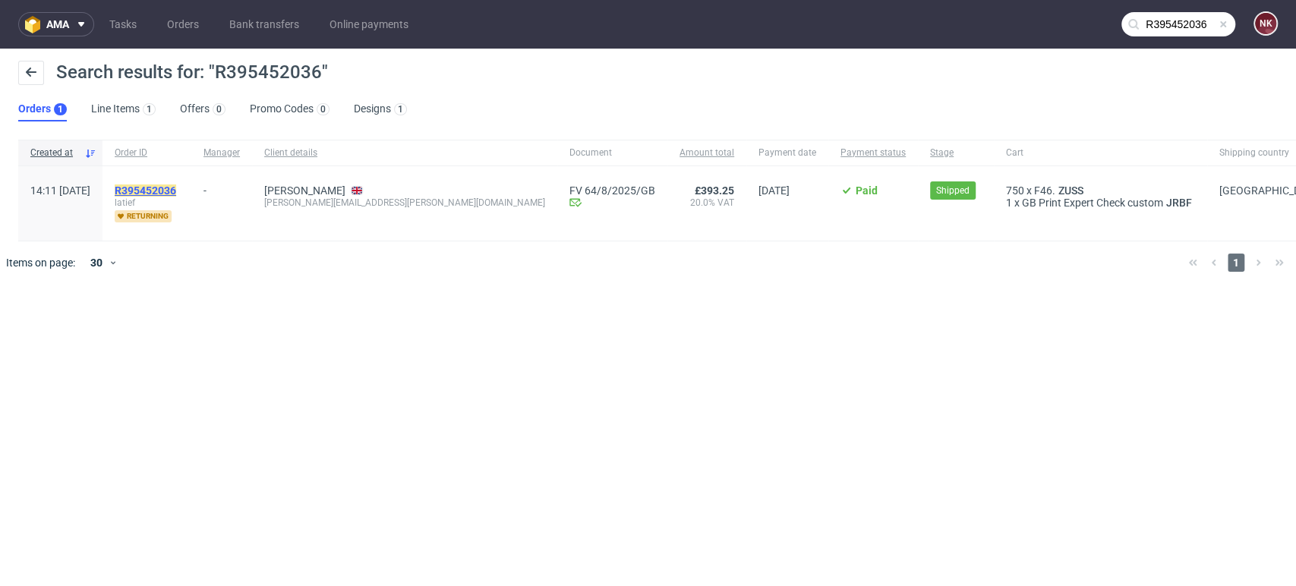
click at [176, 190] on mark "R395452036" at bounding box center [146, 191] width 62 height 12
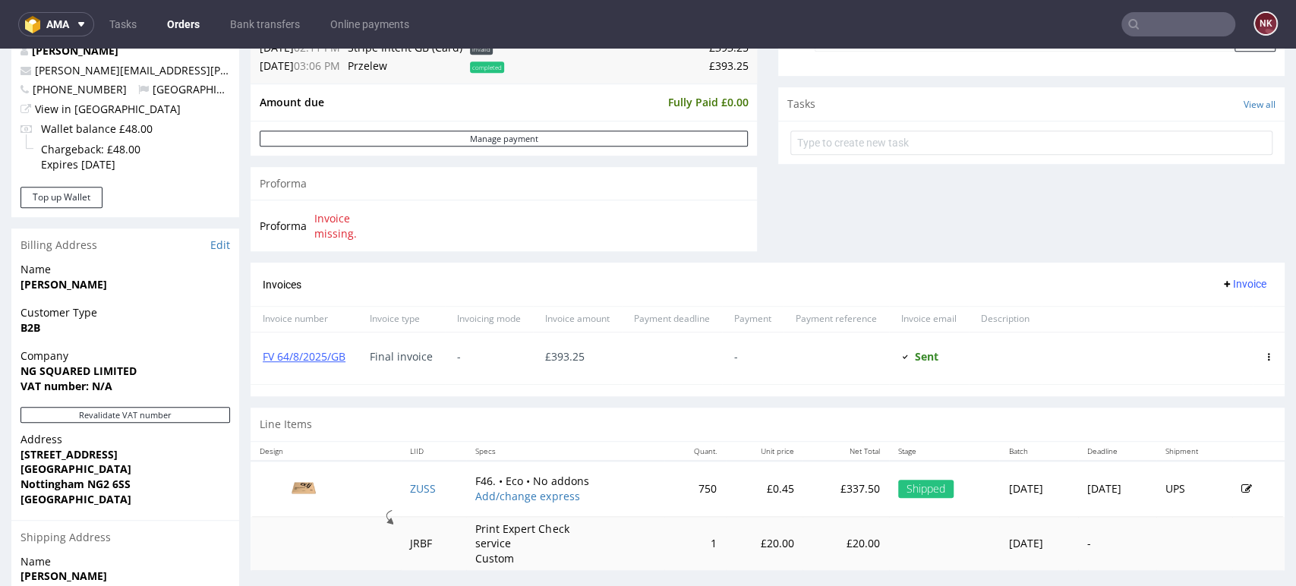
scroll to position [590, 0]
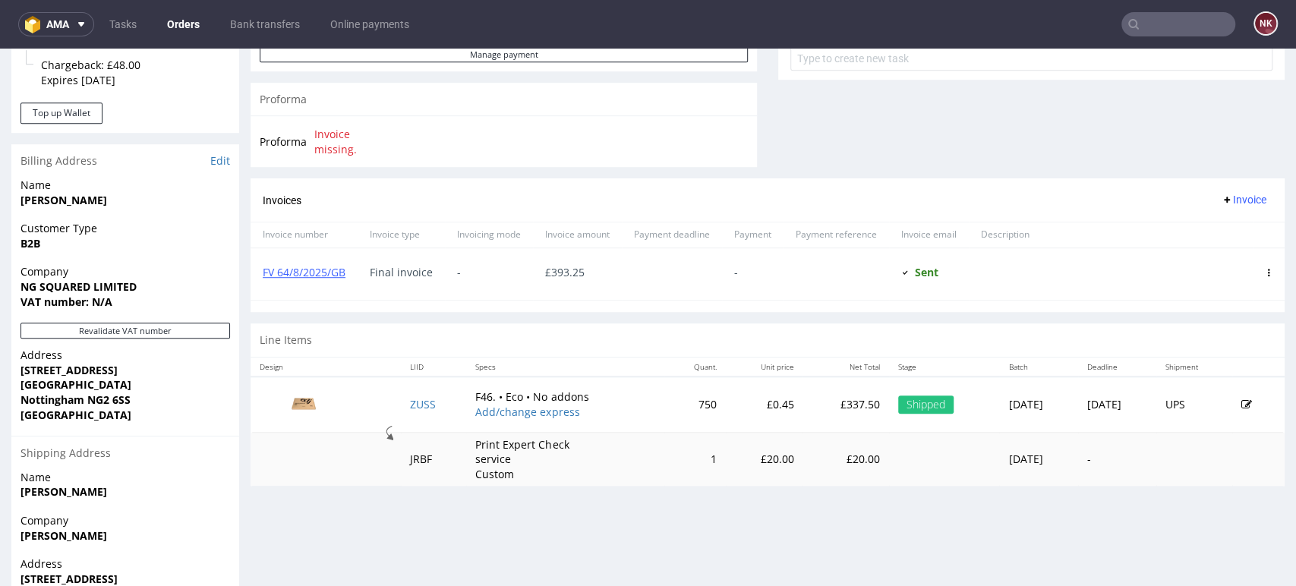
click at [812, 409] on p "£337.50" at bounding box center [846, 404] width 68 height 15
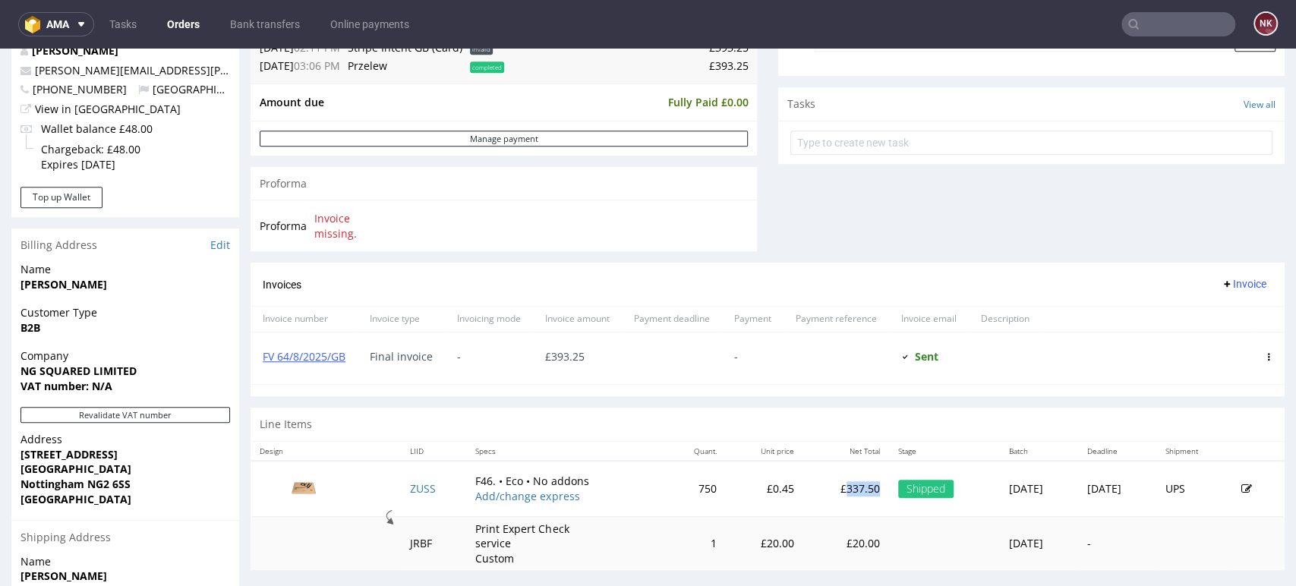
scroll to position [421, 0]
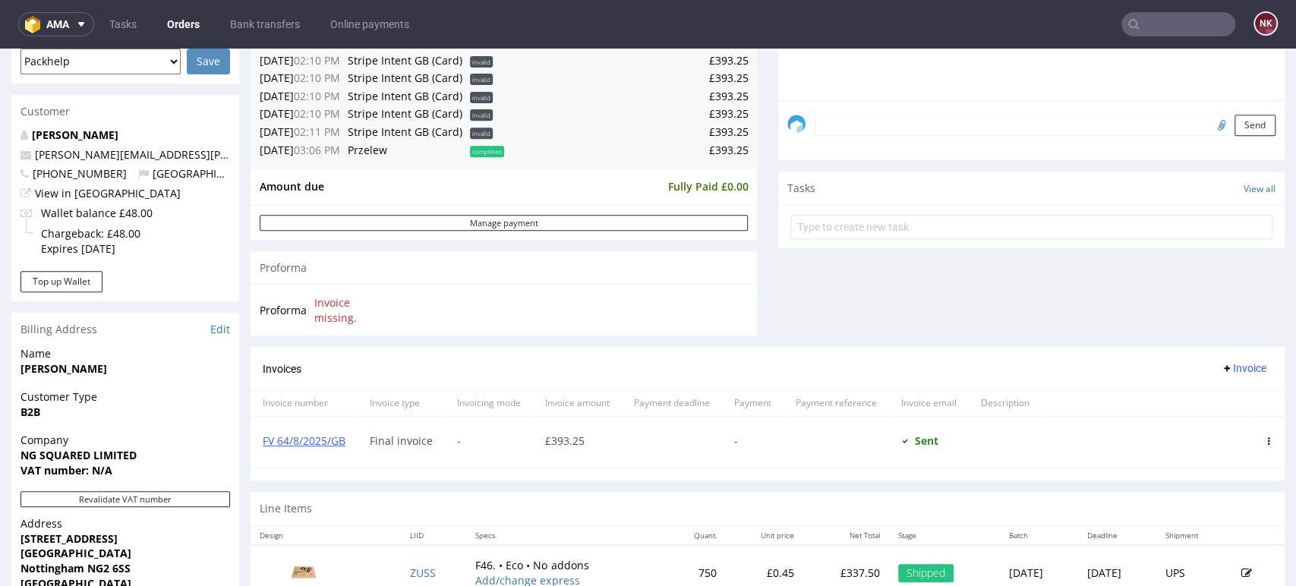
click at [857, 347] on div "Comments User (1) Order (1) Automatic (2) Attachments (1) All (3) View all (3) …" at bounding box center [1031, 63] width 506 height 570
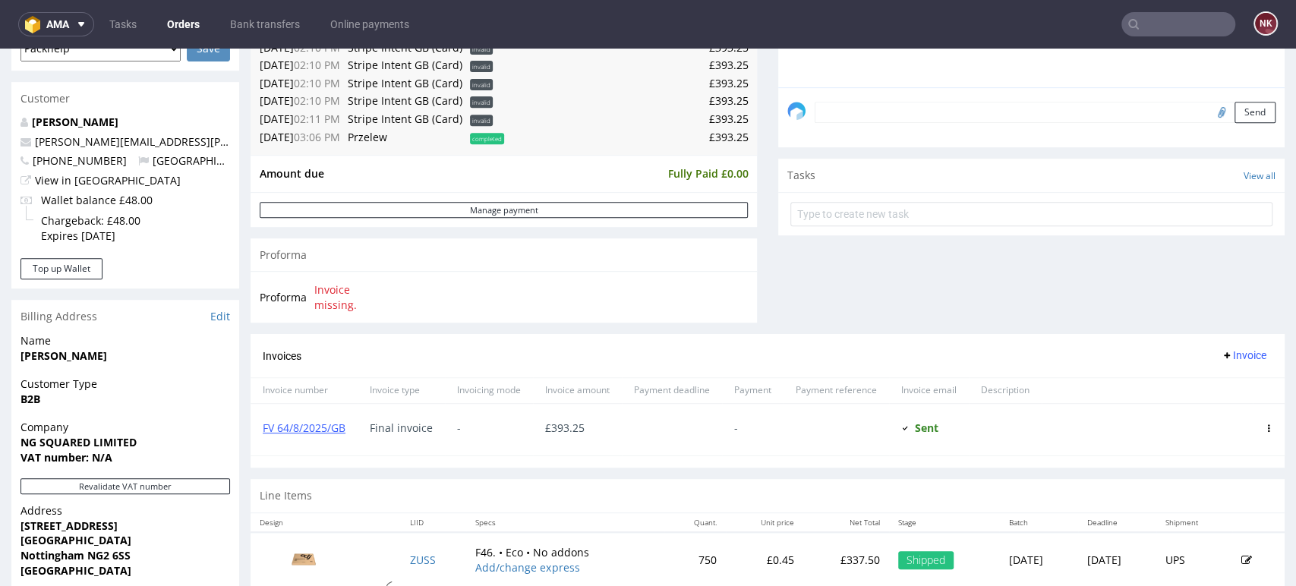
scroll to position [590, 0]
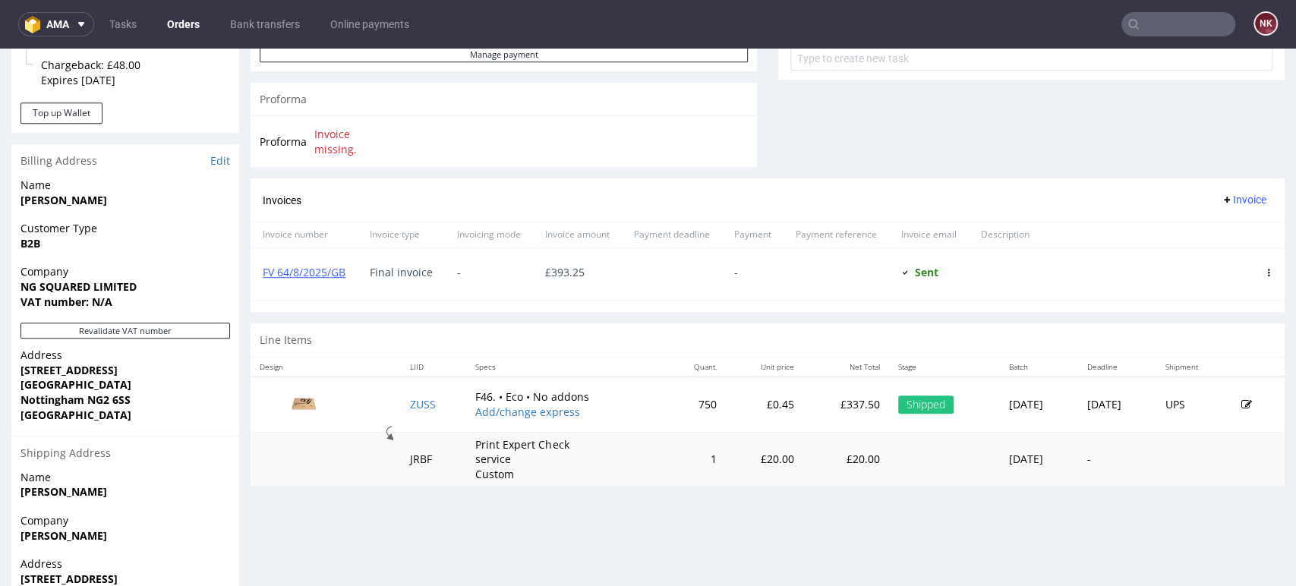
click at [812, 408] on p "£337.50" at bounding box center [846, 404] width 68 height 15
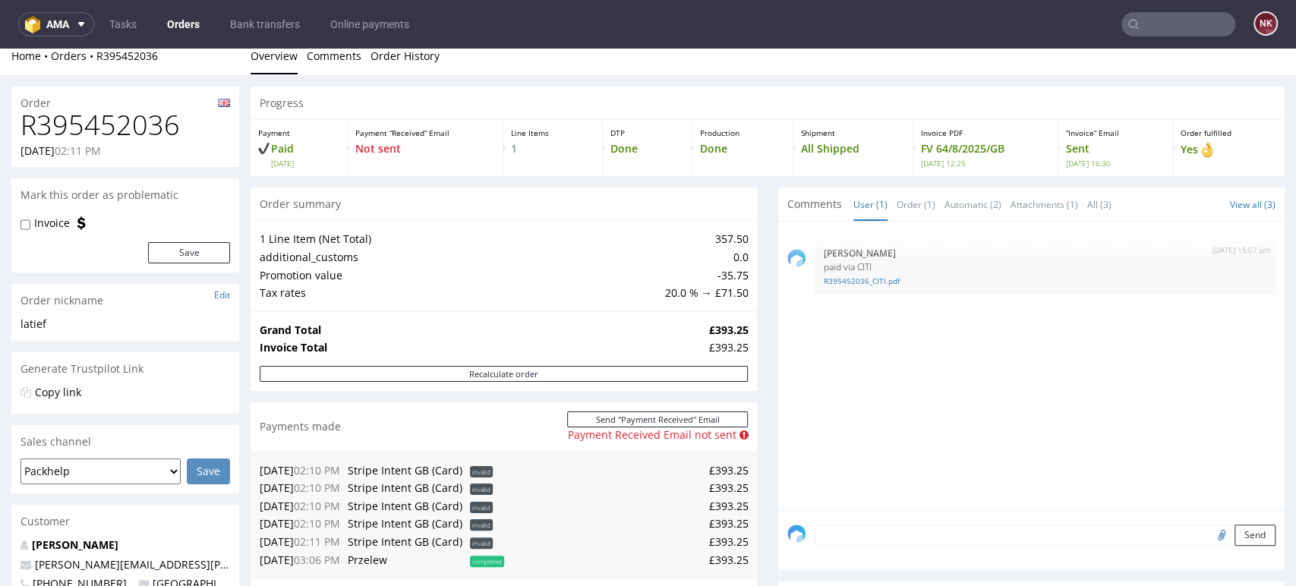
scroll to position [0, 0]
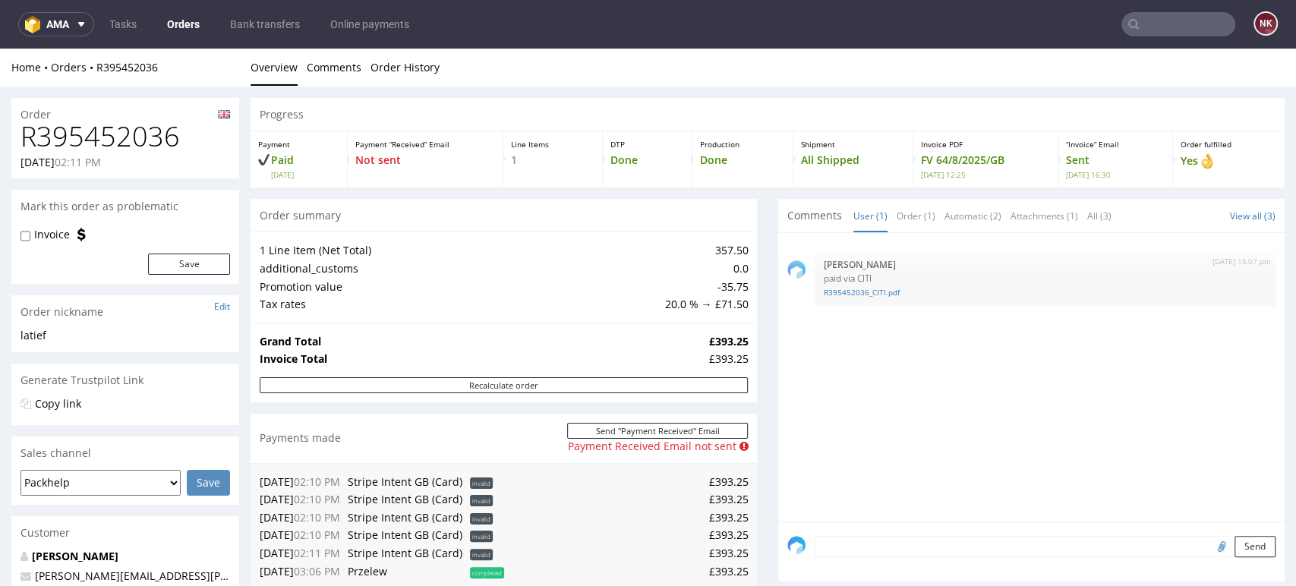
click at [727, 285] on td "-35.75" at bounding box center [704, 287] width 87 height 18
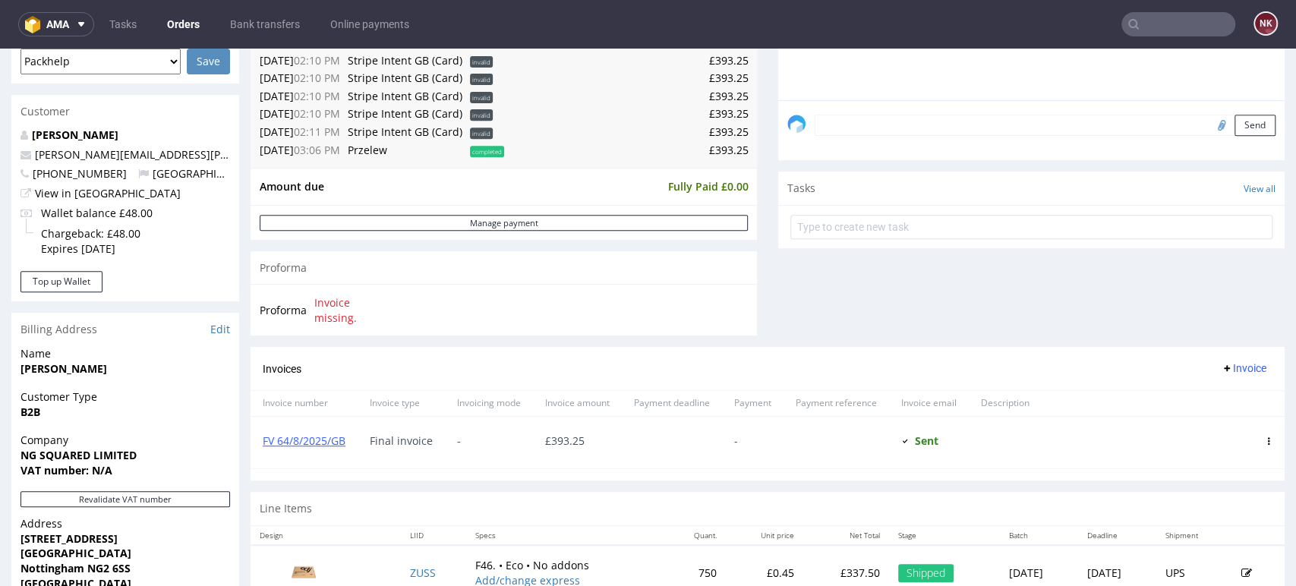
scroll to position [674, 0]
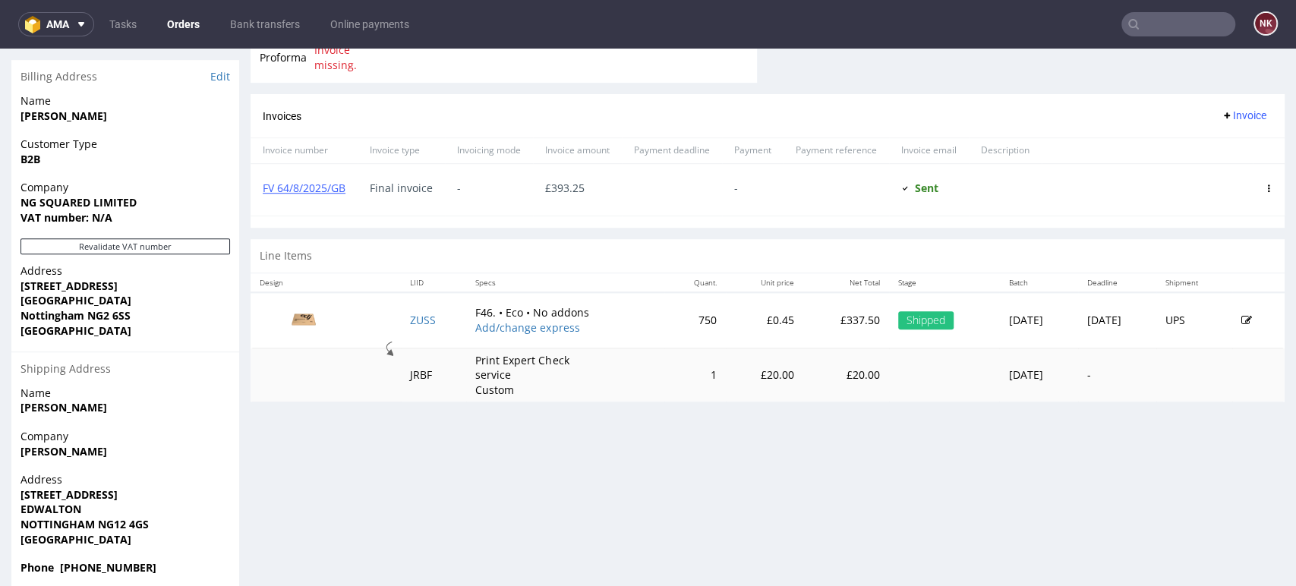
click at [812, 377] on p "£20.00" at bounding box center [846, 375] width 68 height 15
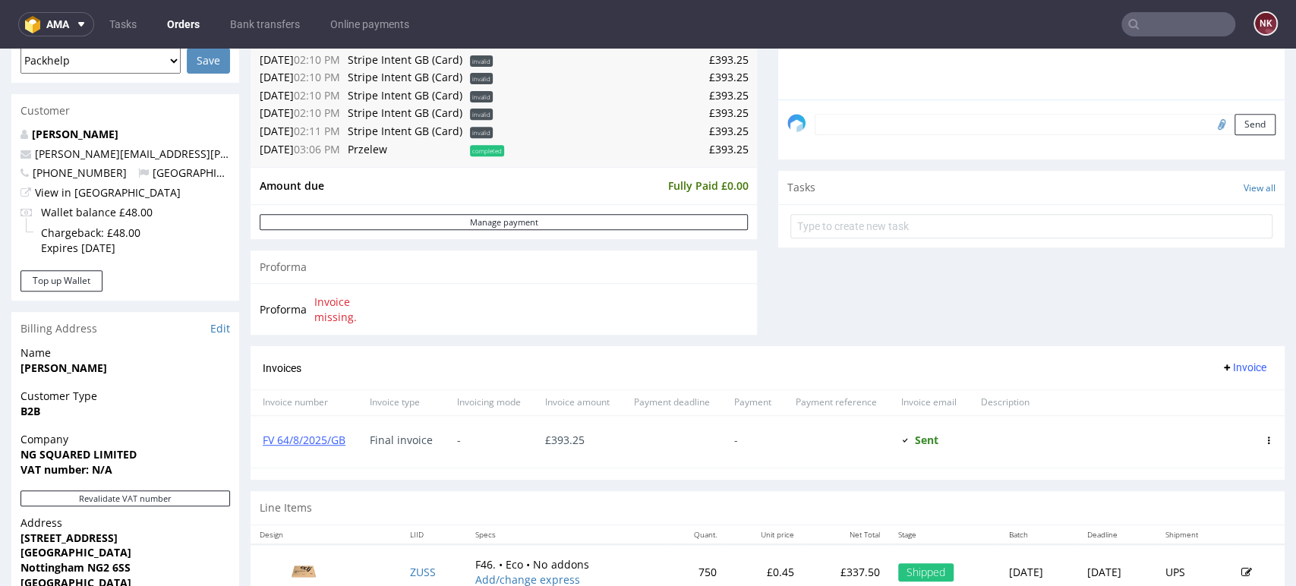
scroll to position [169, 0]
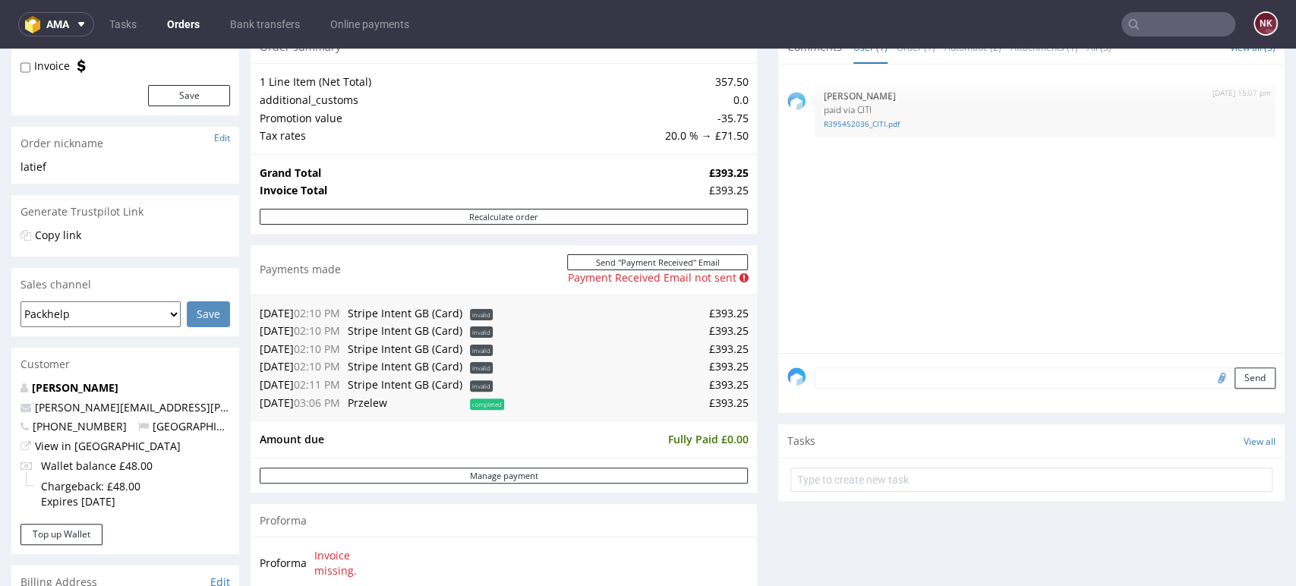
click at [750, 306] on div "Progress Payment Paid Thu 31 Jul Payment “Received” Email Not sent Line Items 1…" at bounding box center [768, 424] width 1034 height 990
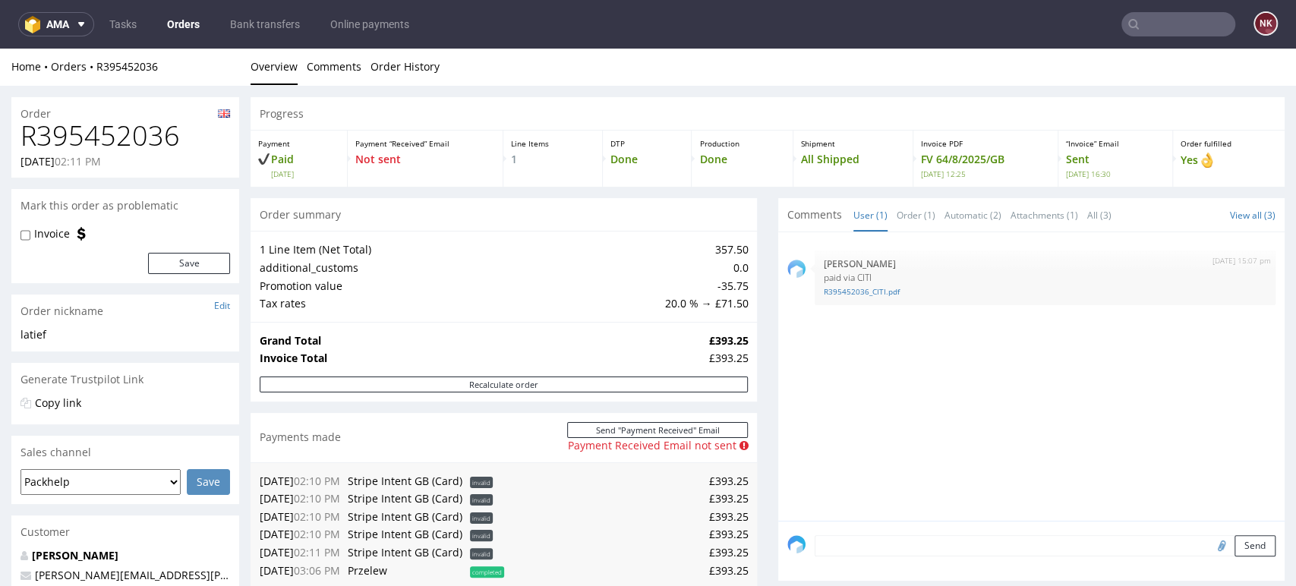
scroll to position [0, 0]
click at [1191, 33] on input "text" at bounding box center [1179, 24] width 114 height 24
paste input "R907037794"
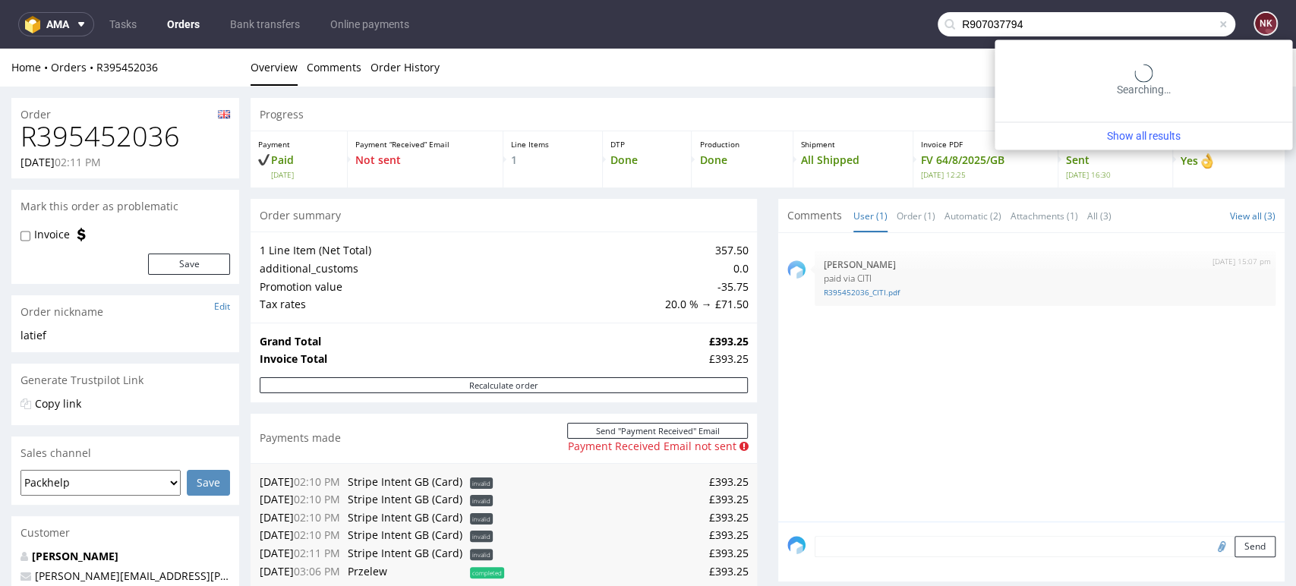
type input "R907037794"
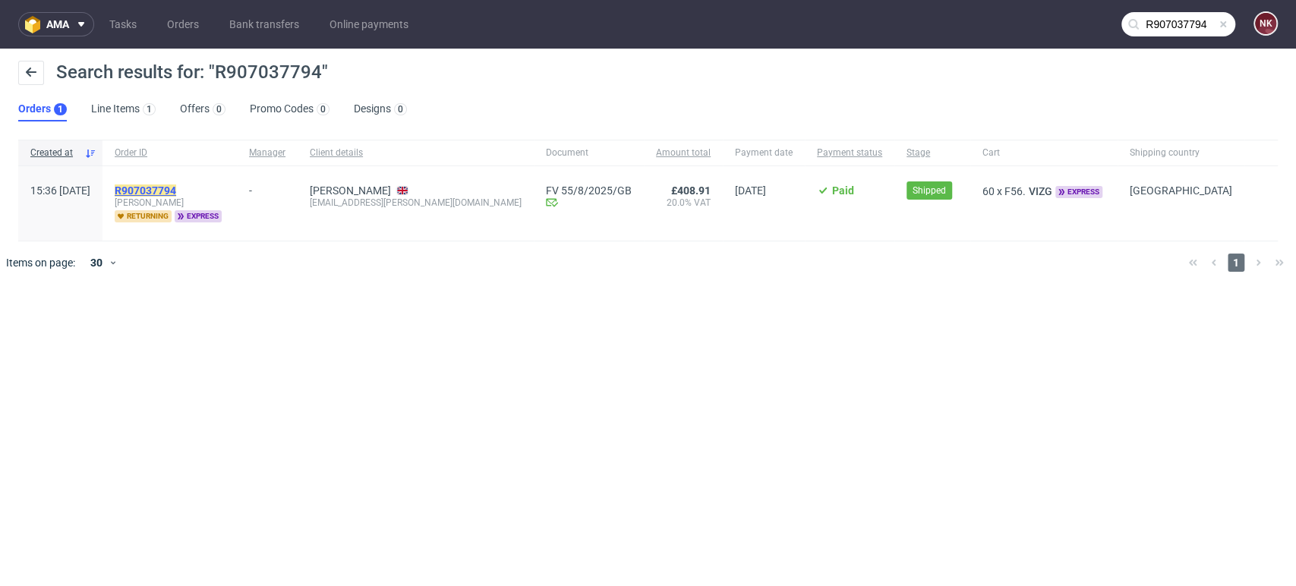
click at [176, 187] on mark "R907037794" at bounding box center [146, 191] width 62 height 12
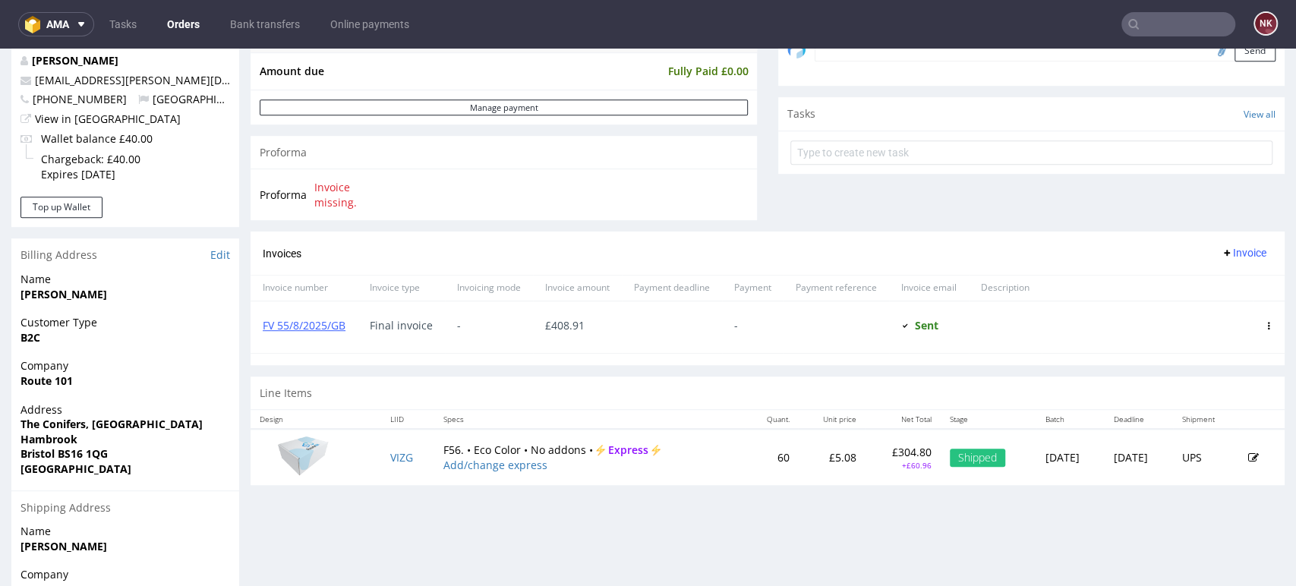
scroll to position [506, 0]
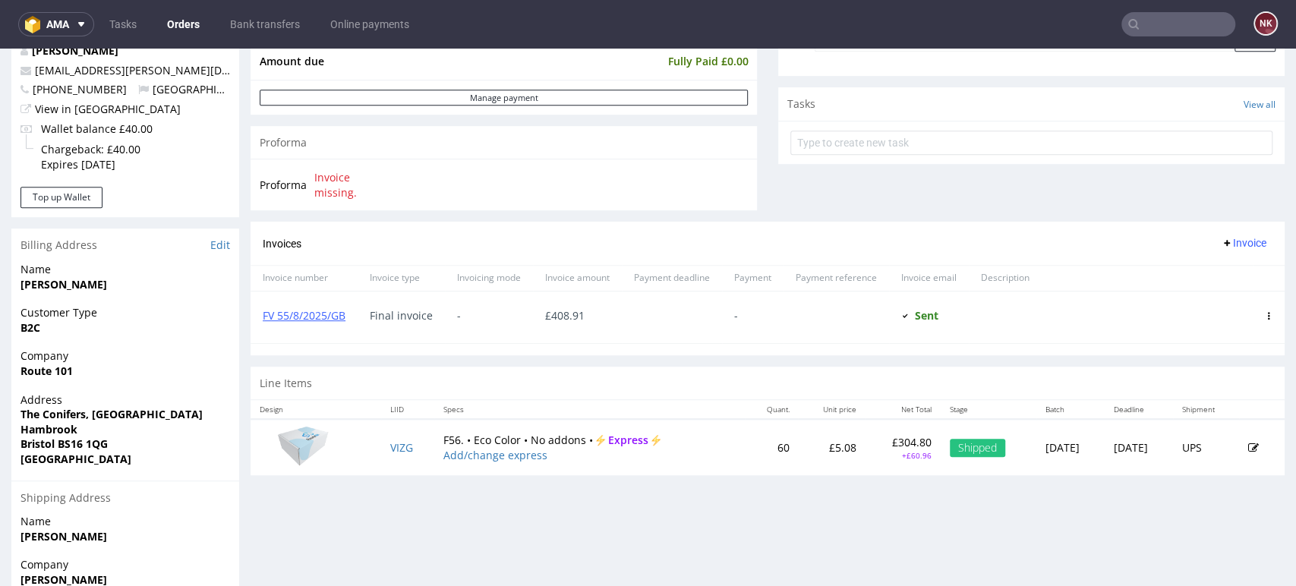
click at [875, 435] on p "£304.80" at bounding box center [903, 442] width 57 height 15
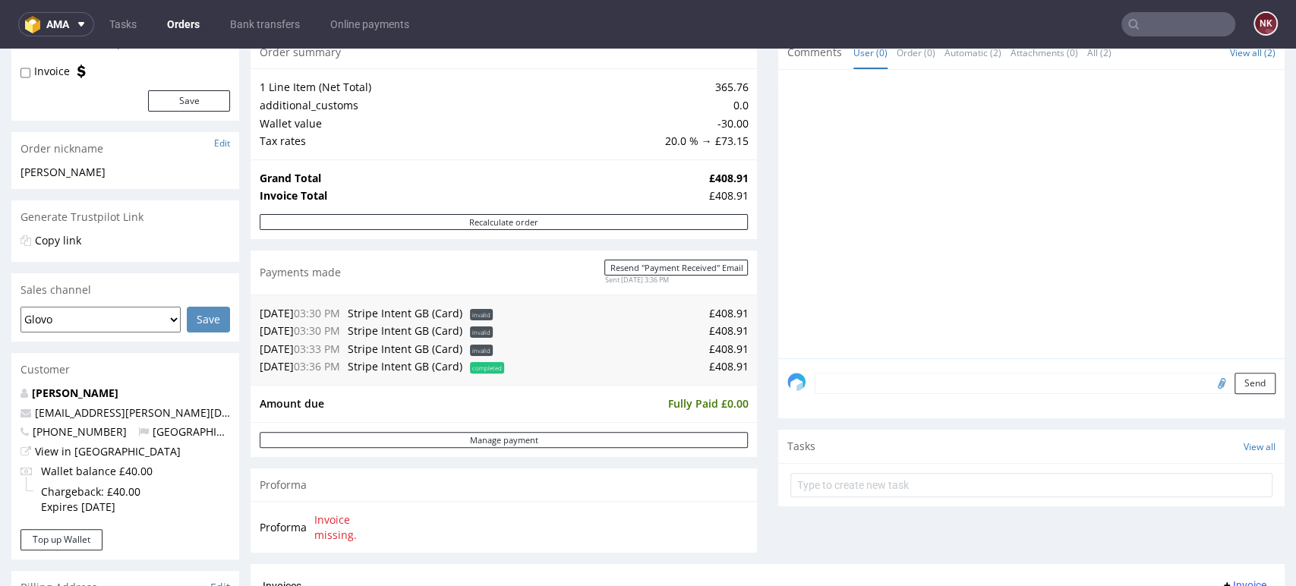
scroll to position [0, 0]
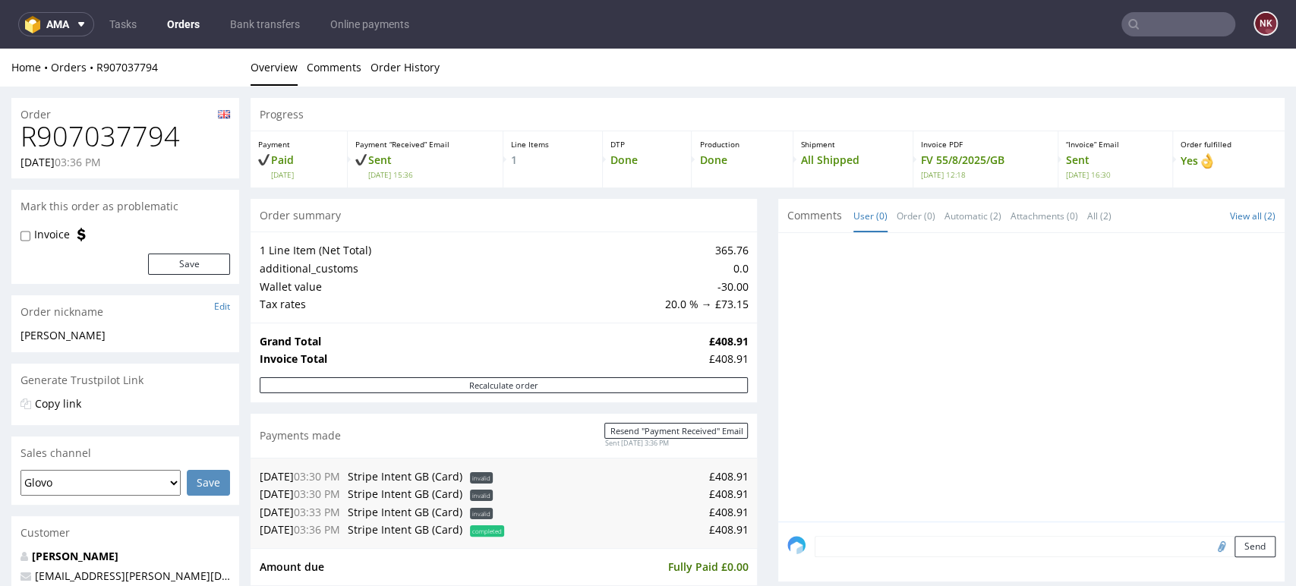
click at [778, 331] on div at bounding box center [1031, 377] width 506 height 289
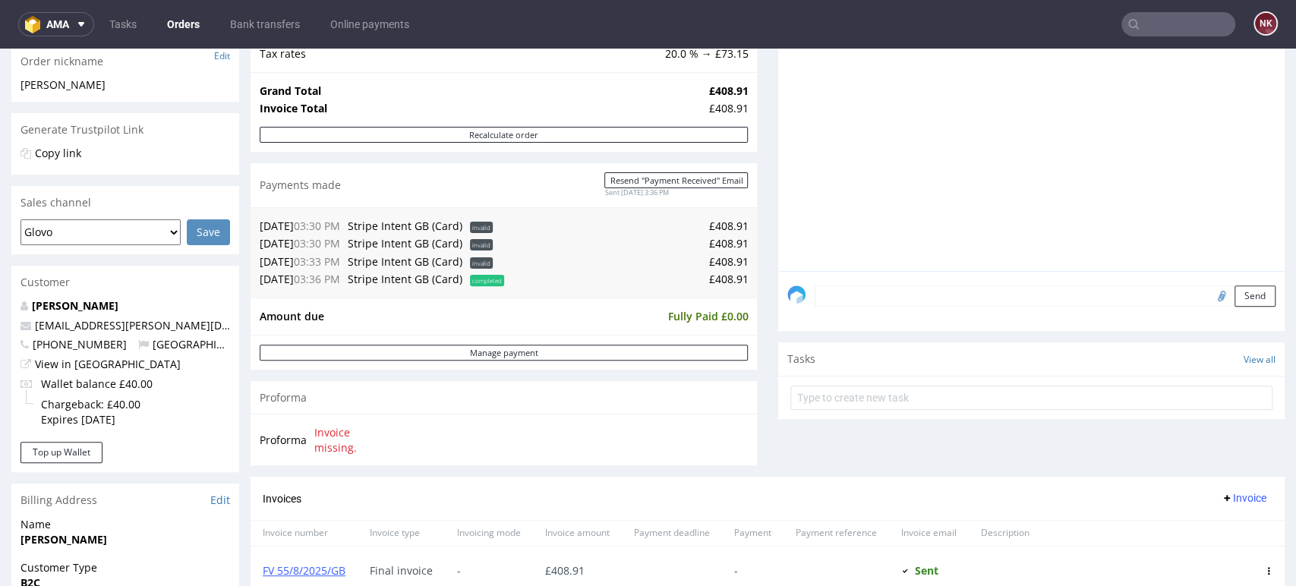
scroll to position [421, 0]
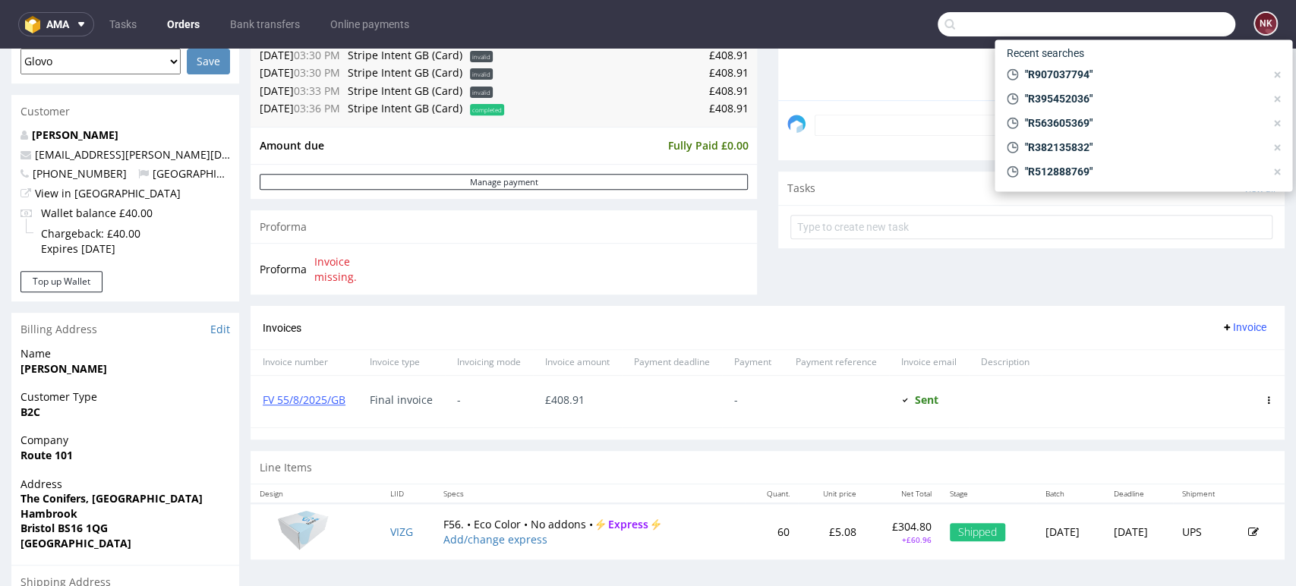
click at [1194, 24] on input "text" at bounding box center [1087, 24] width 298 height 24
paste input "R156161821"
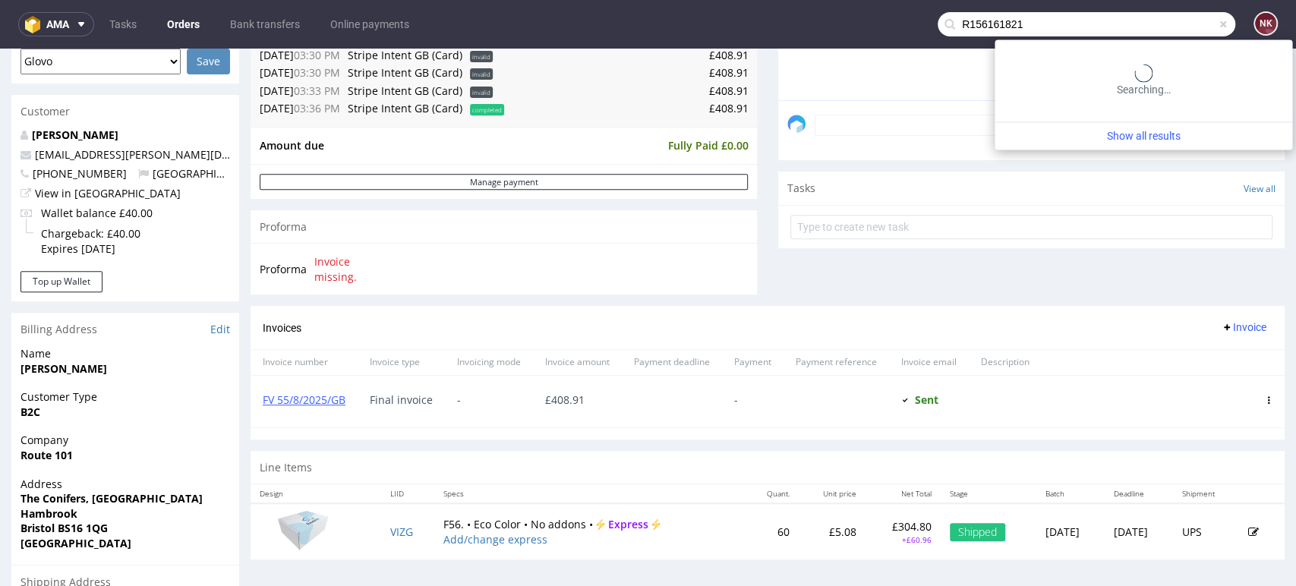
type input "R156161821"
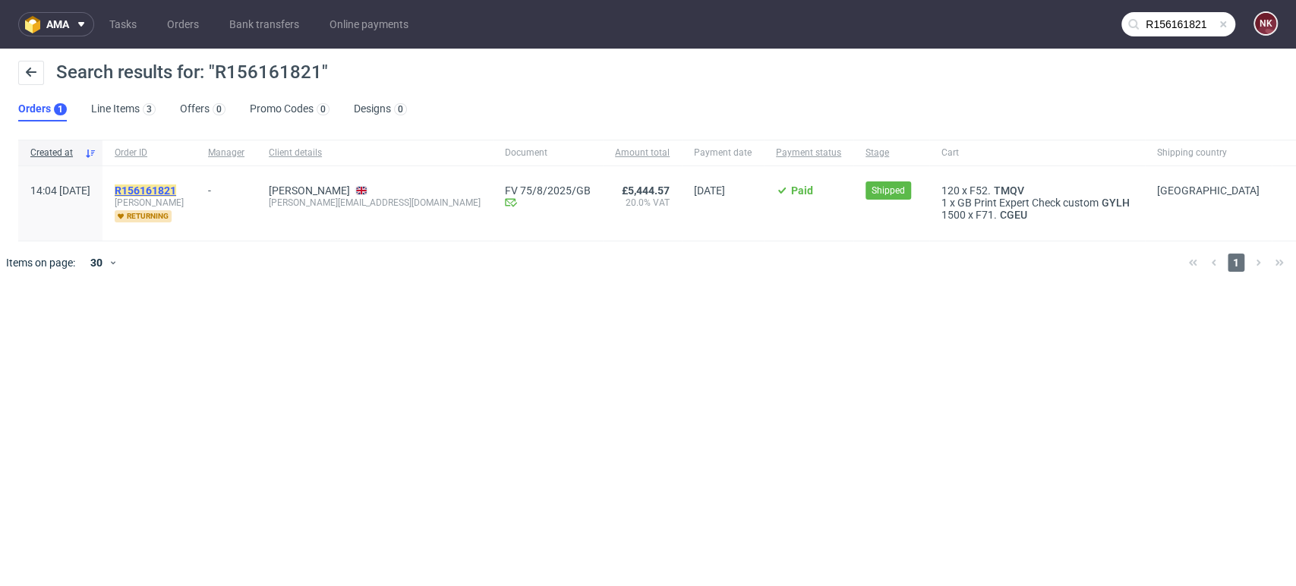
click at [176, 193] on mark "R156161821" at bounding box center [146, 191] width 62 height 12
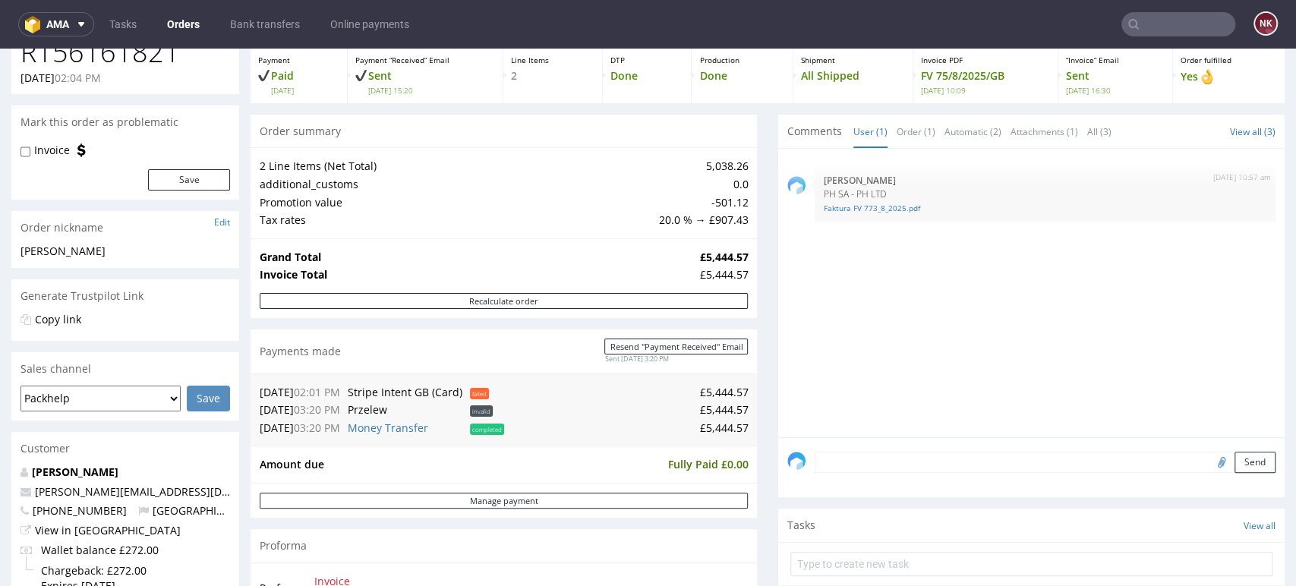
scroll to position [506, 0]
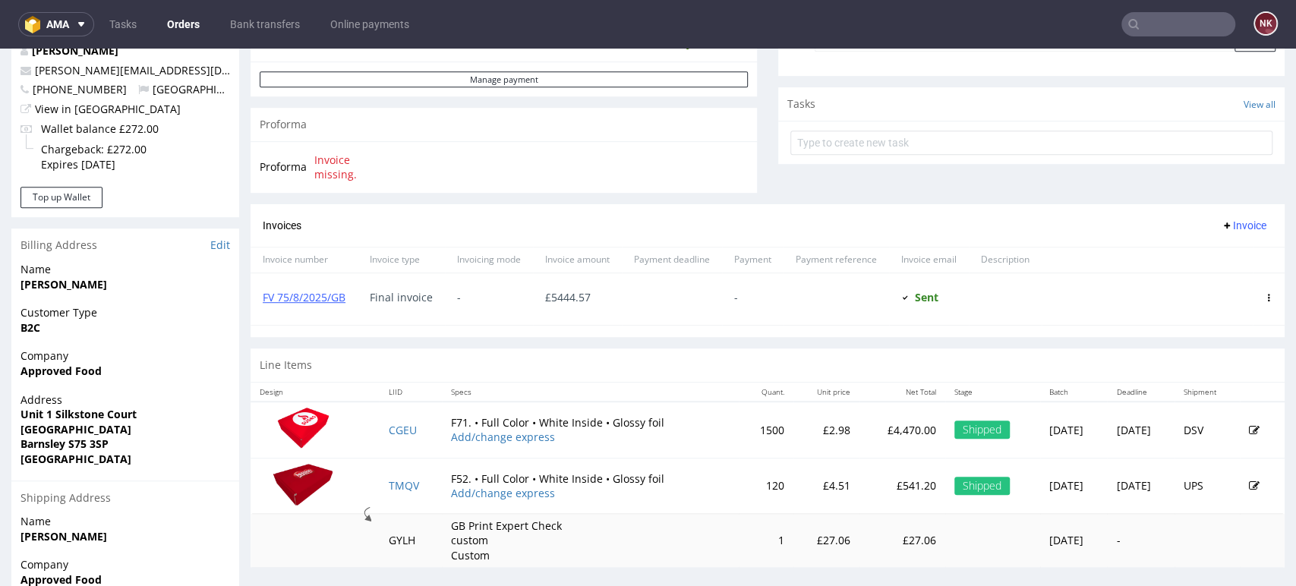
click at [869, 484] on p "£541.20" at bounding box center [903, 485] width 68 height 15
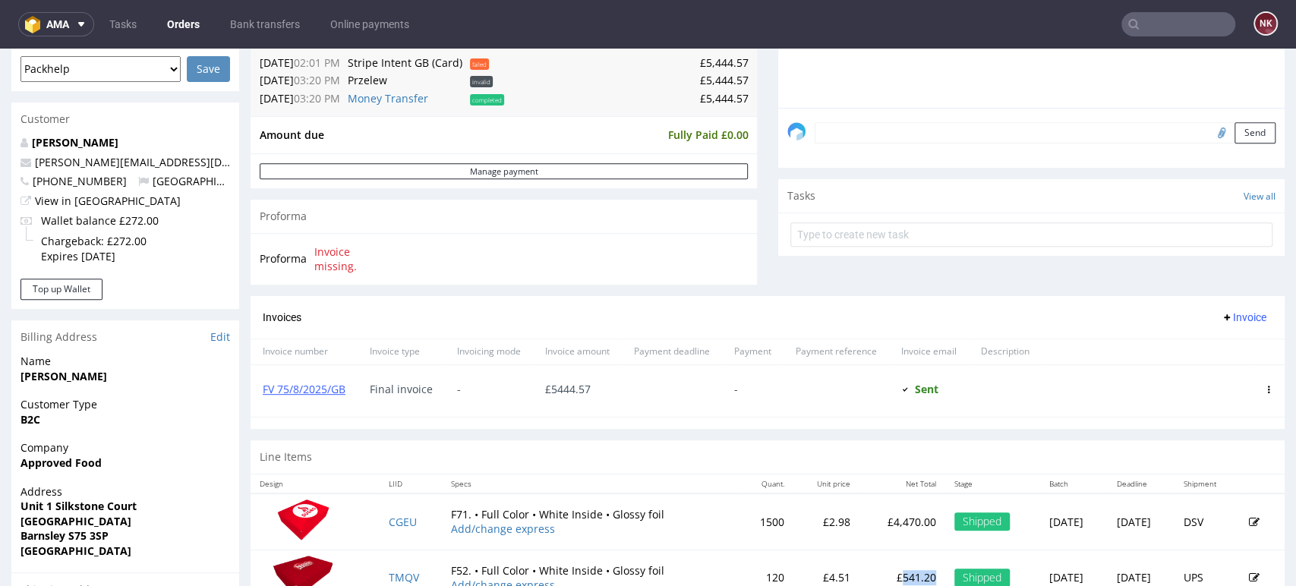
scroll to position [421, 0]
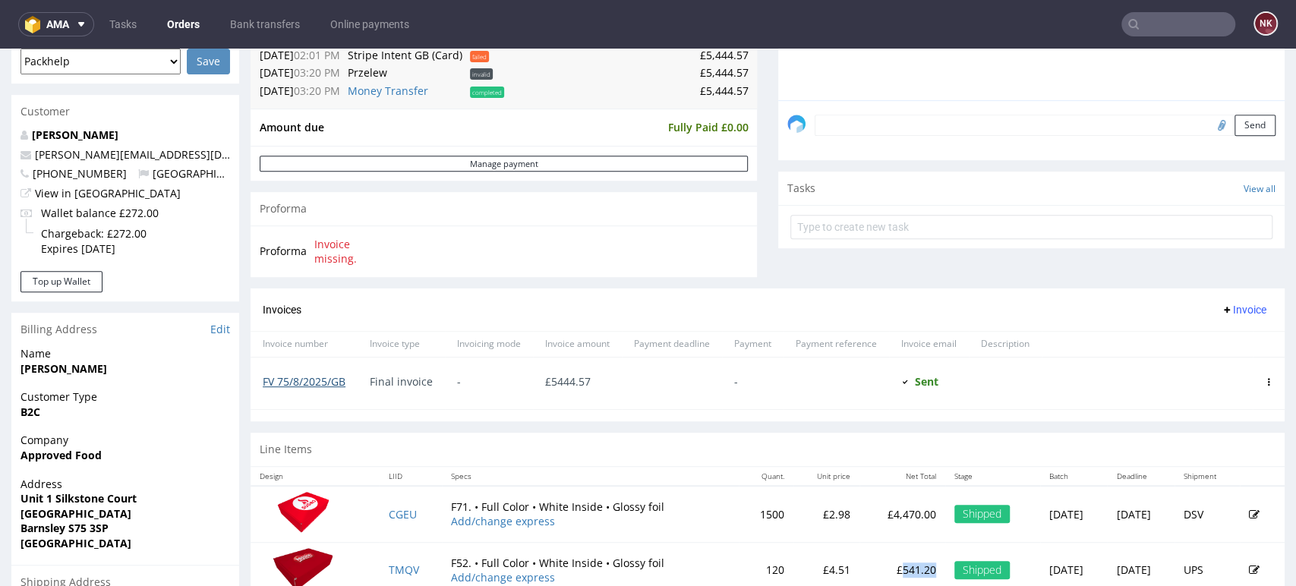
click at [327, 383] on link "FV 75/8/2025/GB" at bounding box center [304, 381] width 83 height 14
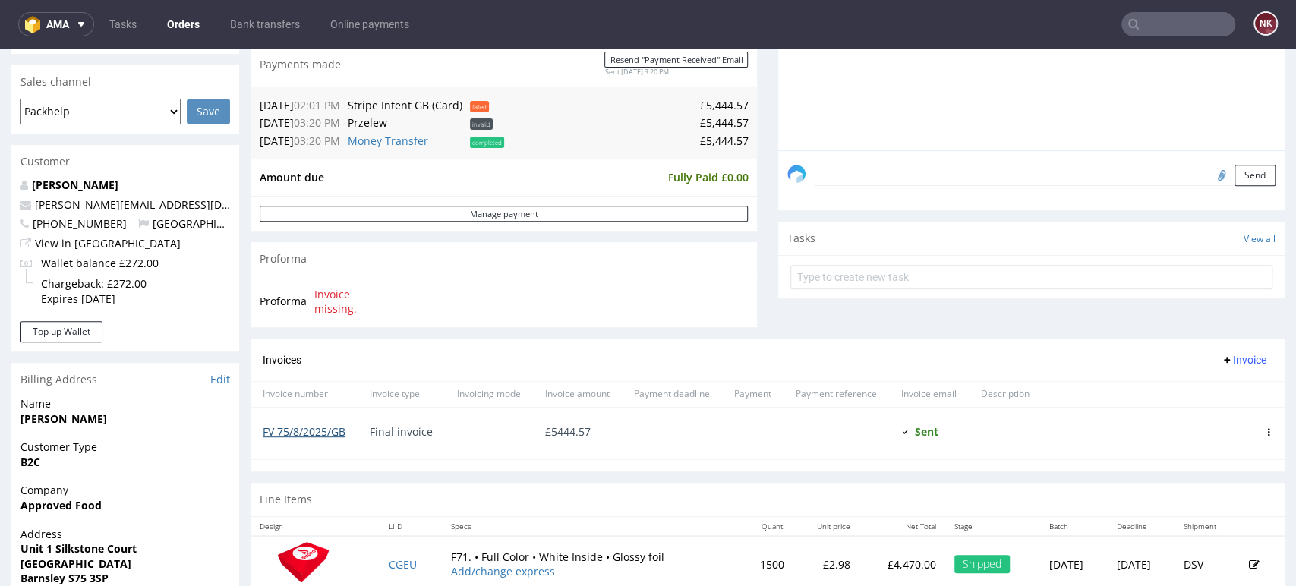
scroll to position [34, 0]
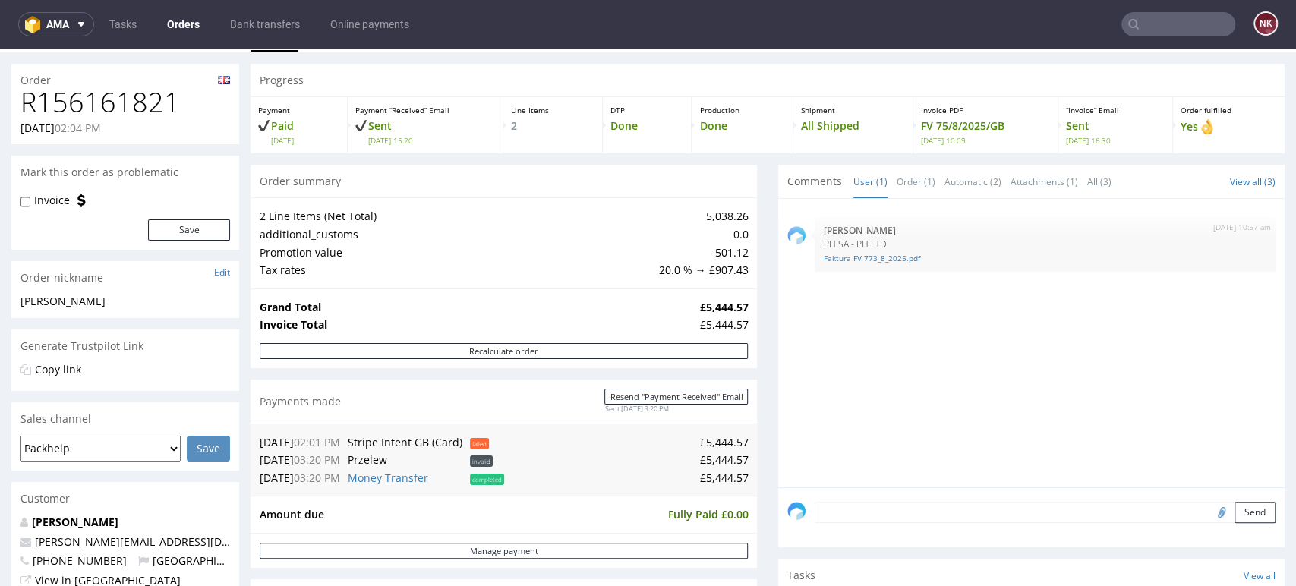
click at [1190, 36] on nav "ama Tasks Orders Bank transfers Online payments NK" at bounding box center [648, 24] width 1296 height 49
click at [1192, 27] on input "text" at bounding box center [1179, 24] width 114 height 24
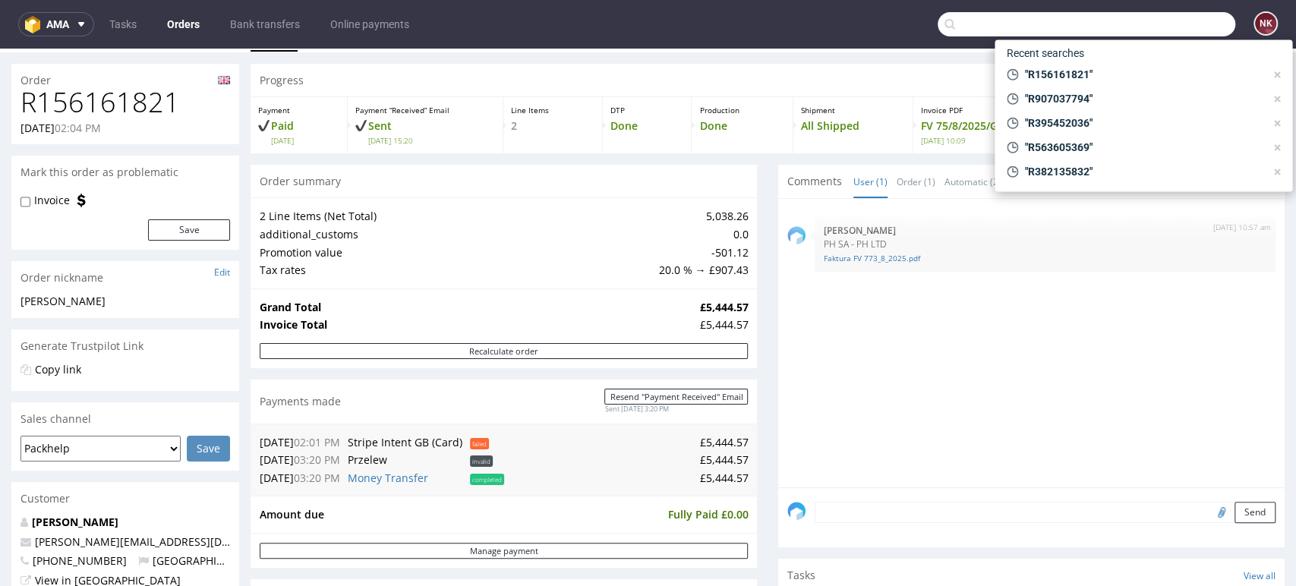
paste input "R156161821"
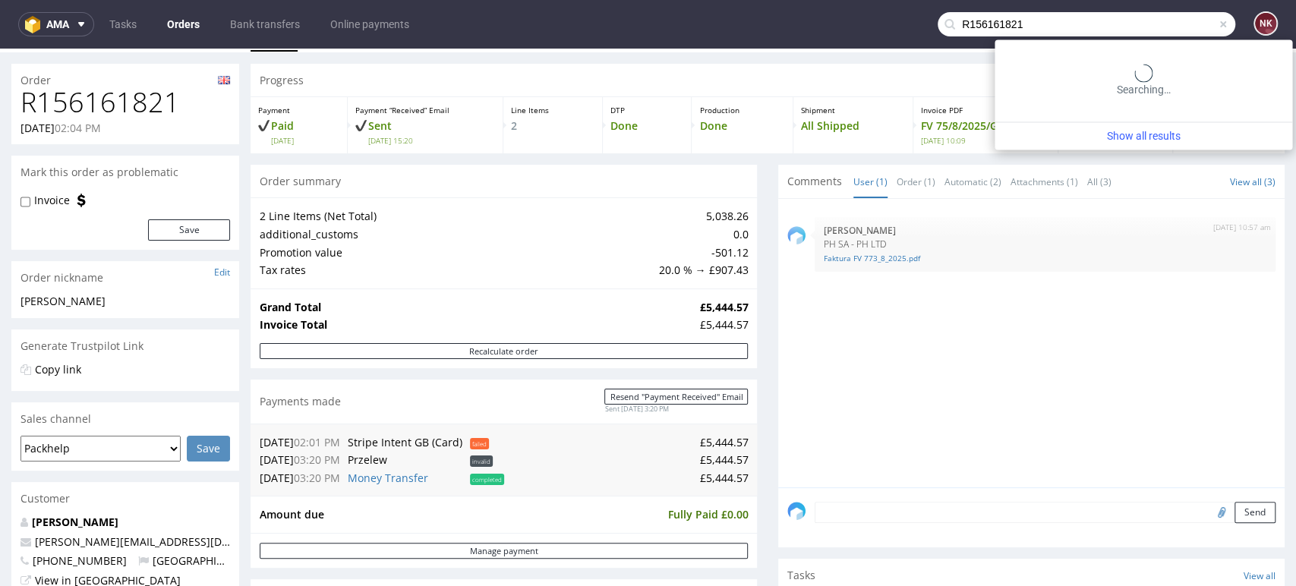
type input "R156161821"
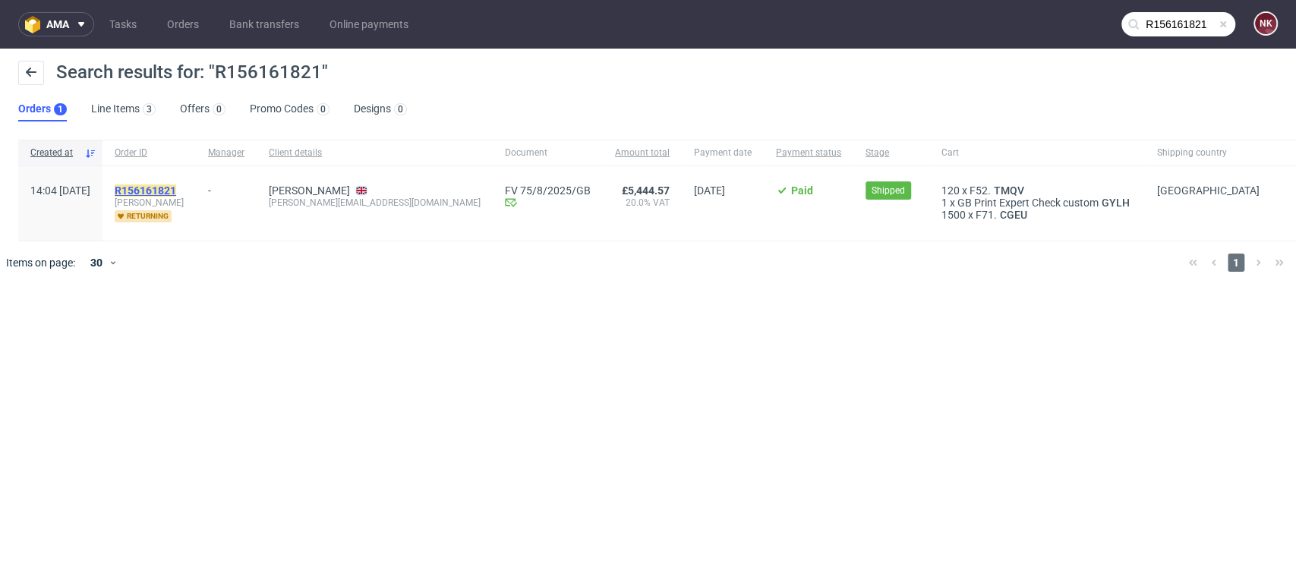
click at [176, 187] on mark "R156161821" at bounding box center [146, 191] width 62 height 12
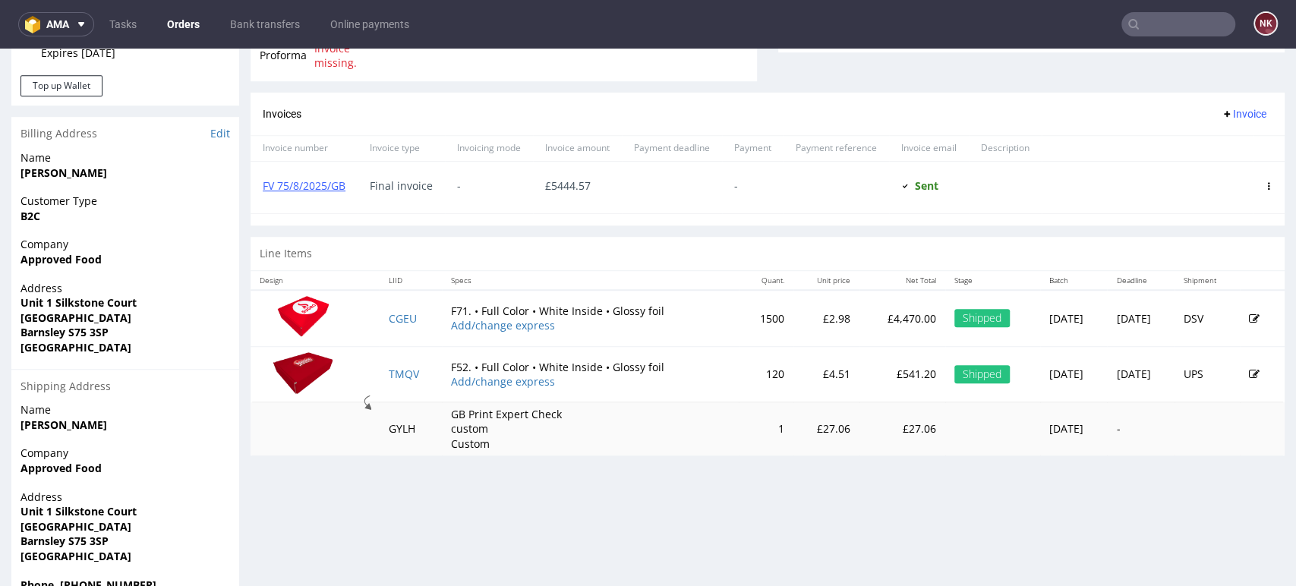
scroll to position [506, 0]
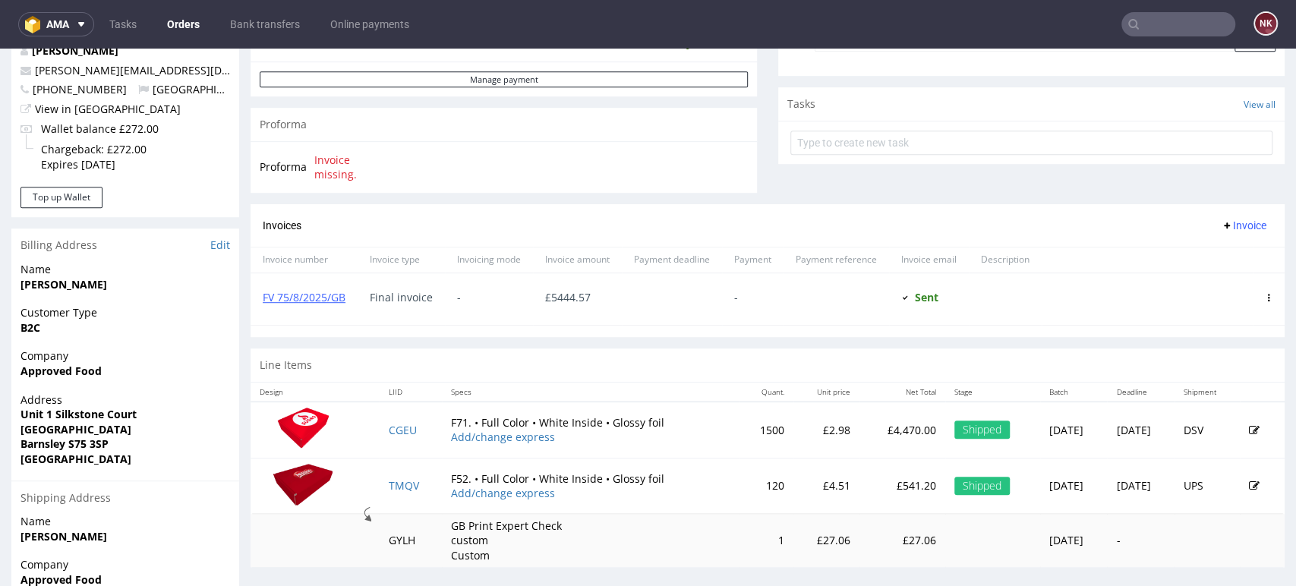
click at [869, 485] on p "£541.20" at bounding box center [903, 485] width 68 height 15
click at [568, 292] on span "£ 5444.57" at bounding box center [568, 297] width 46 height 14
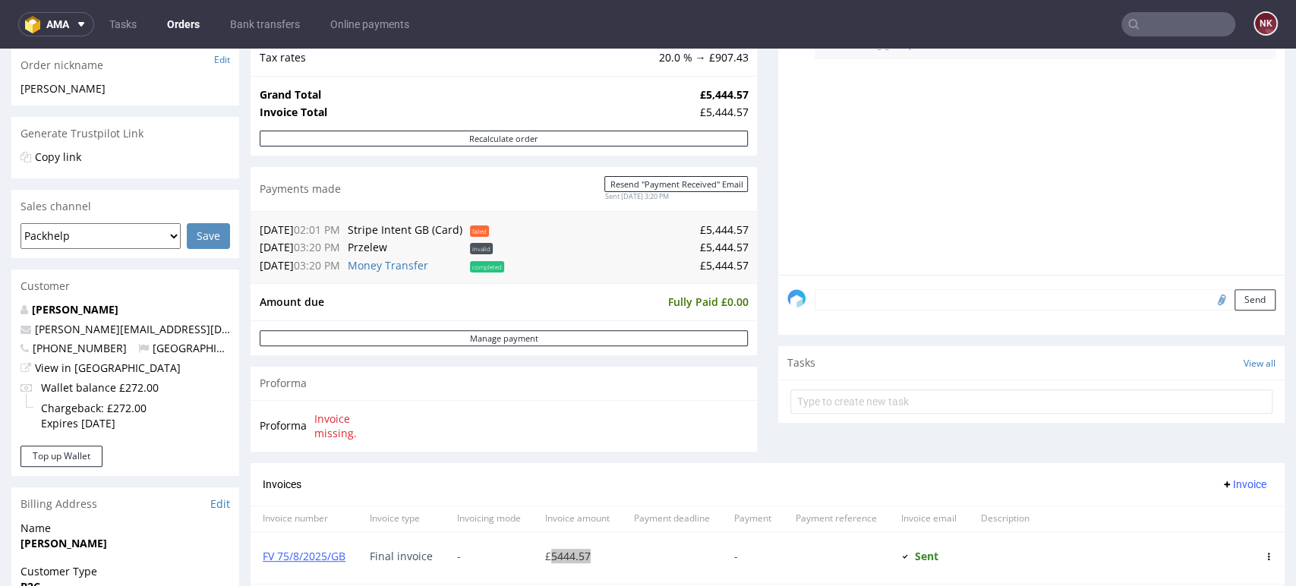
scroll to position [0, 0]
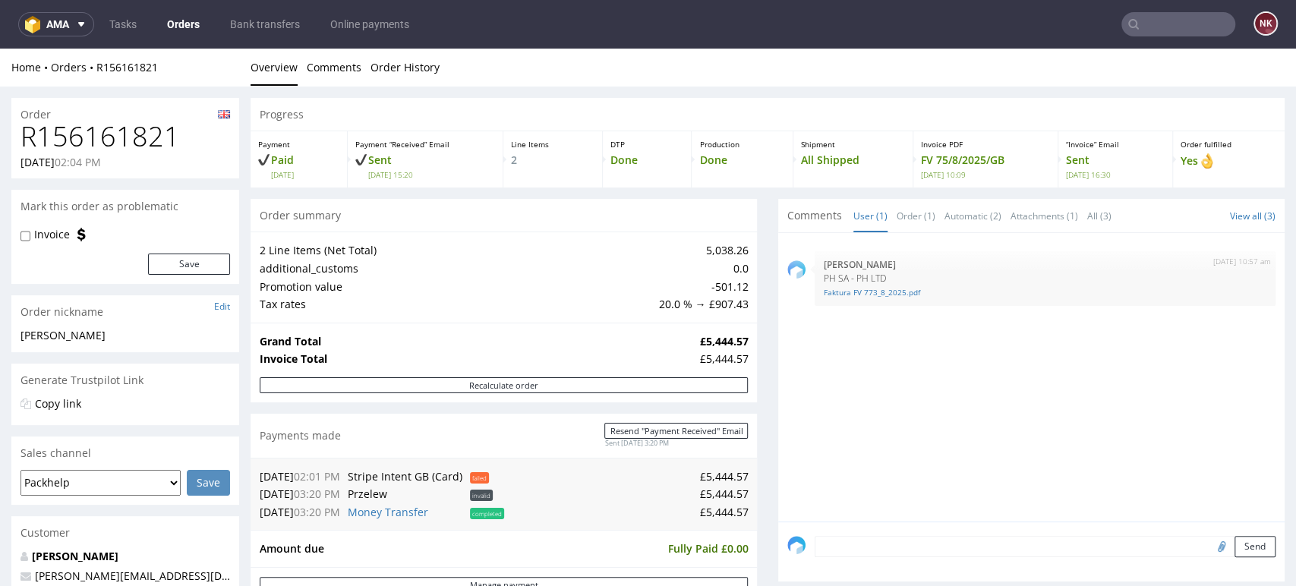
click at [718, 278] on td "-501.12" at bounding box center [701, 287] width 93 height 18
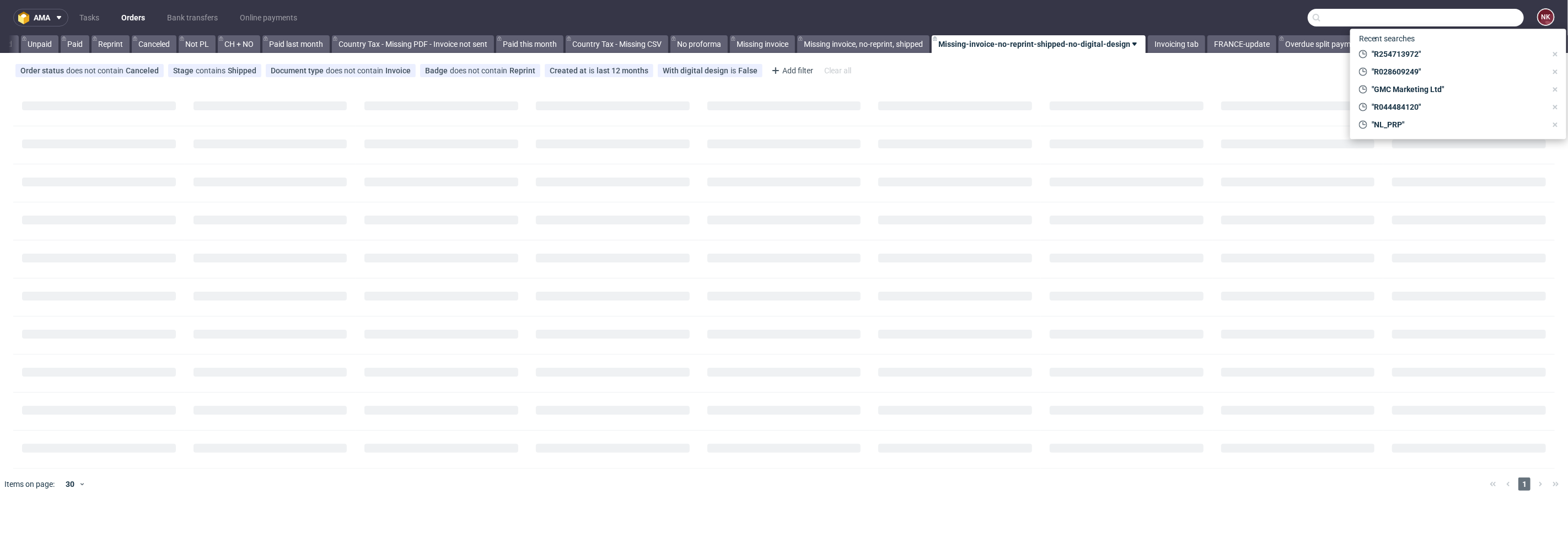
click at [1461, 20] on input "text" at bounding box center [1416, 17] width 216 height 17
paste input "DANIEL CHONG"
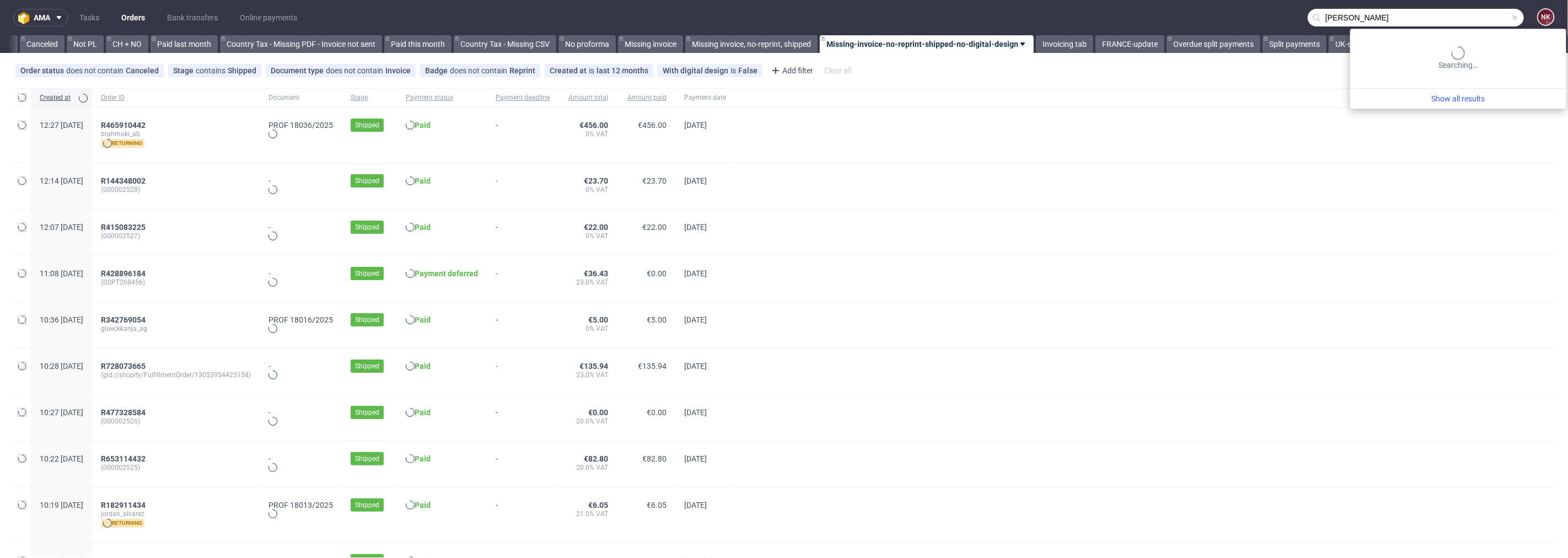
scroll to position [0, 1071]
type input "DANIEL CHONG"
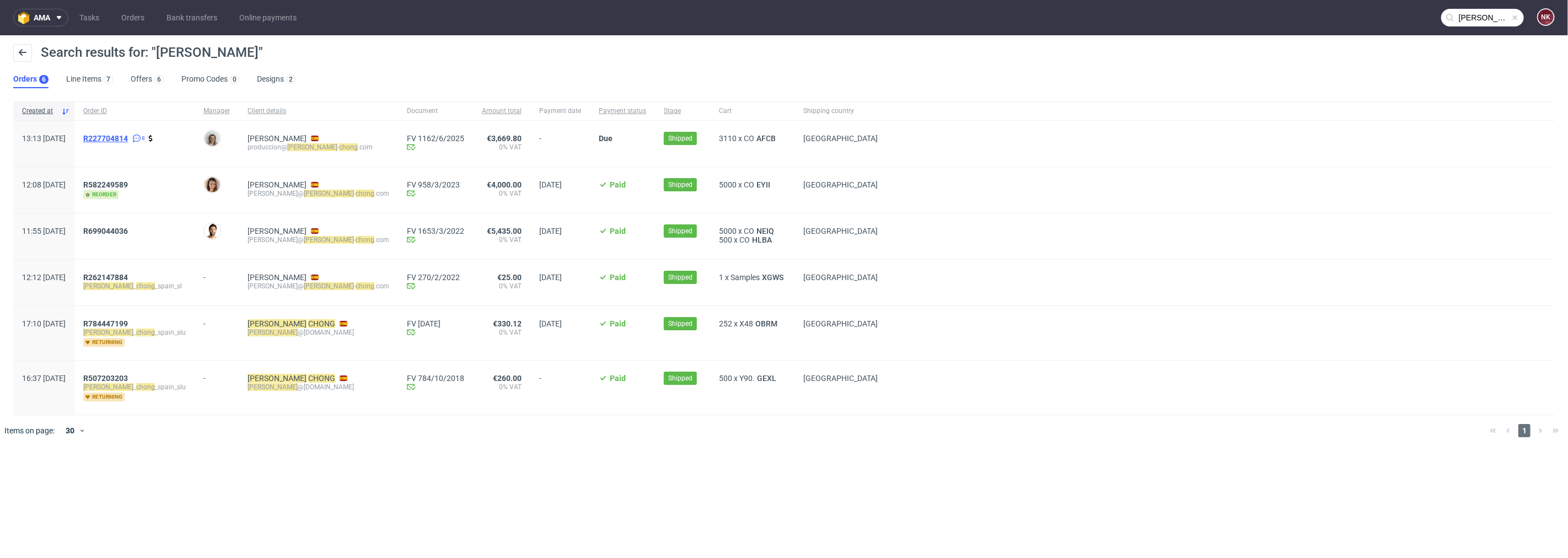
click at [126, 137] on span "R227704814" at bounding box center [106, 139] width 45 height 9
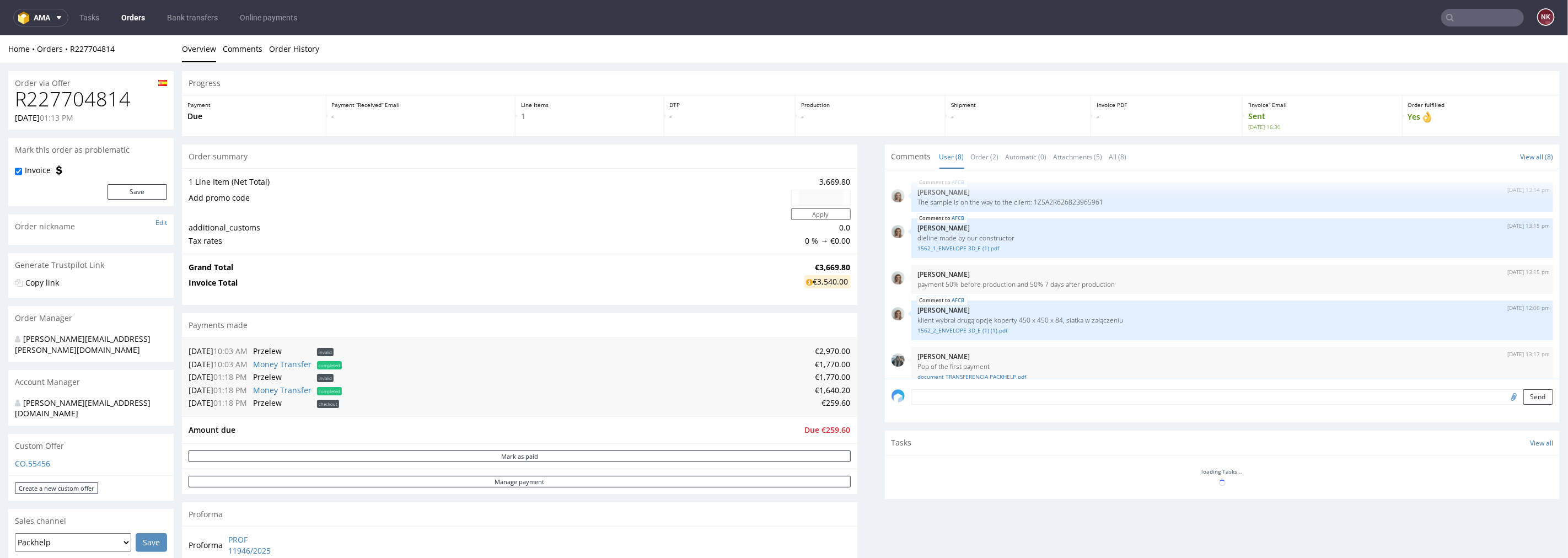
scroll to position [151, 0]
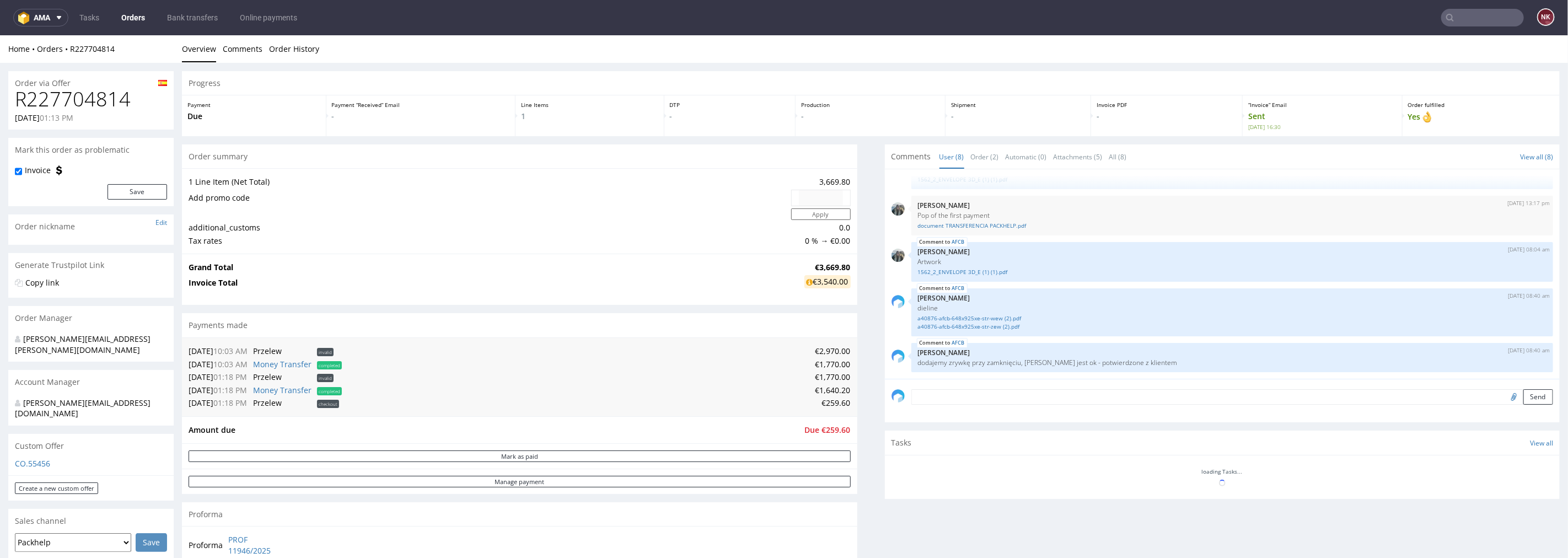
click at [91, 97] on h1 "R227704814" at bounding box center [91, 99] width 152 height 22
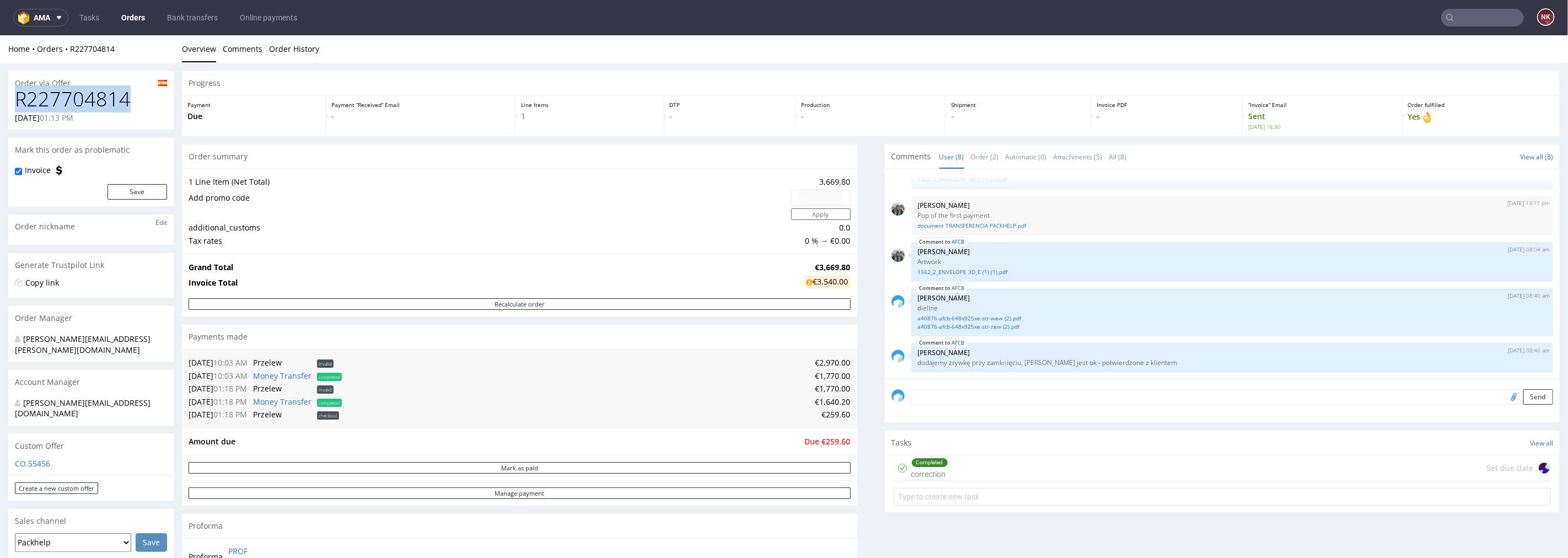
click at [91, 97] on h1 "R227704814" at bounding box center [91, 99] width 152 height 22
copy h1 "R227704814"
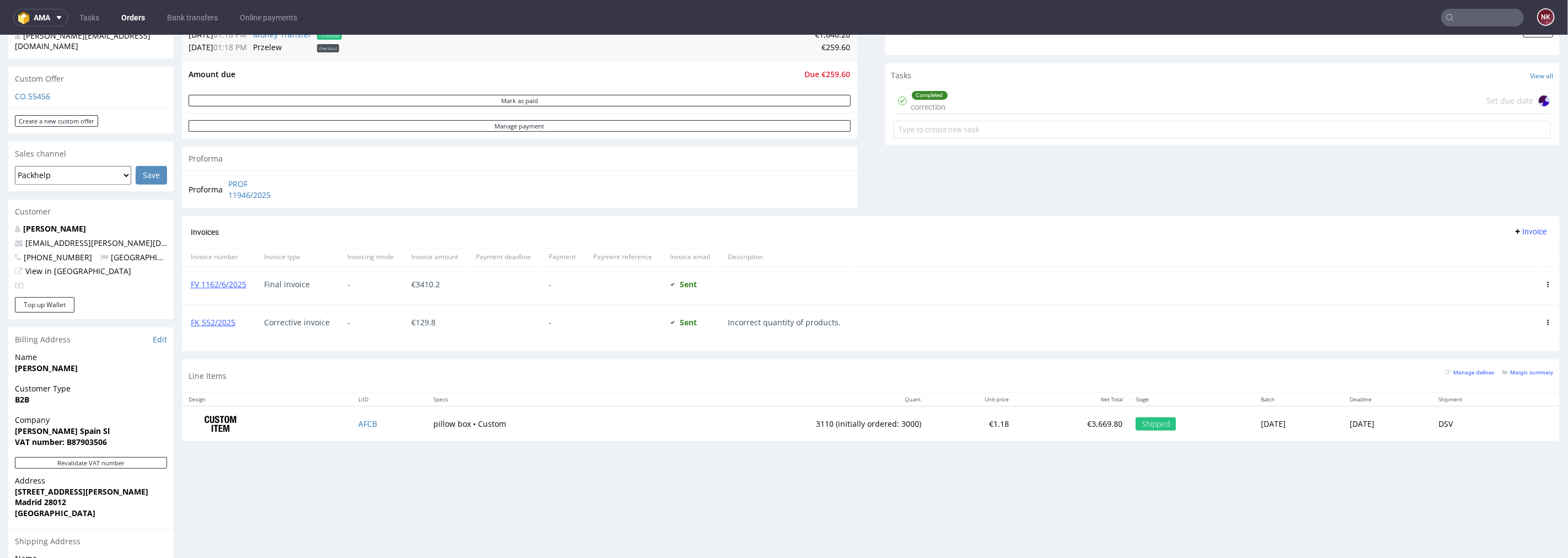
scroll to position [306, 0]
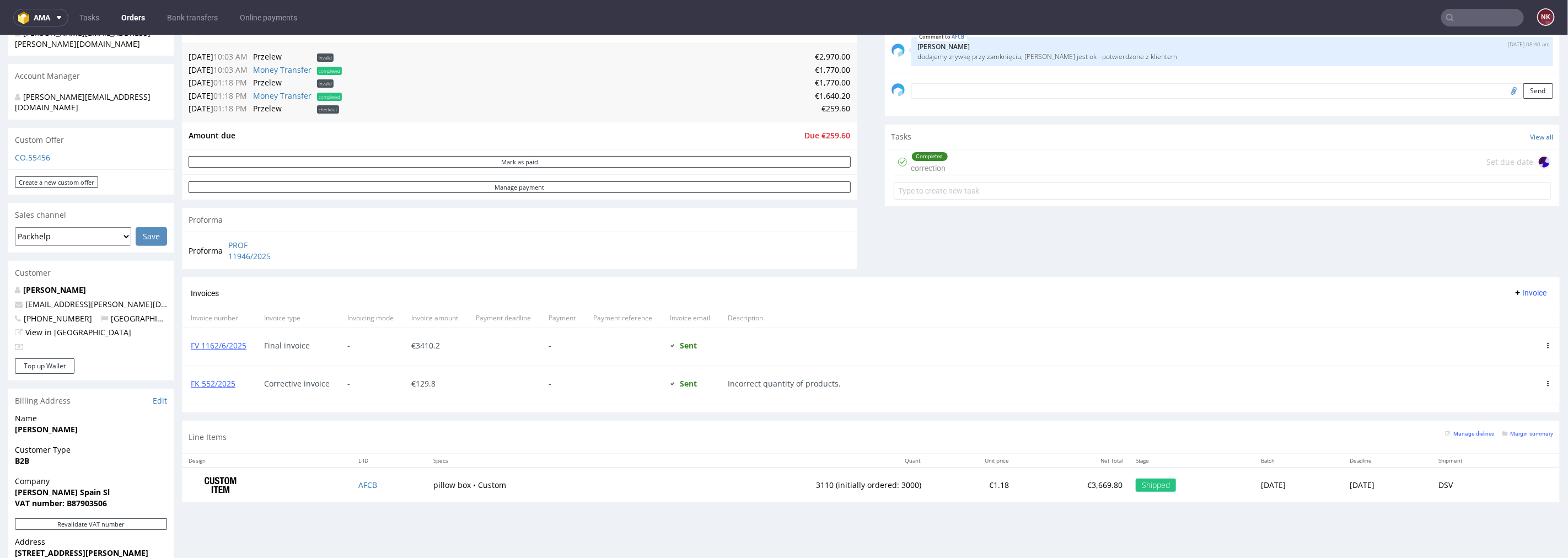
click at [1545, 382] on icon at bounding box center [1548, 384] width 6 height 6
click at [1506, 439] on span "Mark as paid" at bounding box center [1503, 442] width 67 height 11
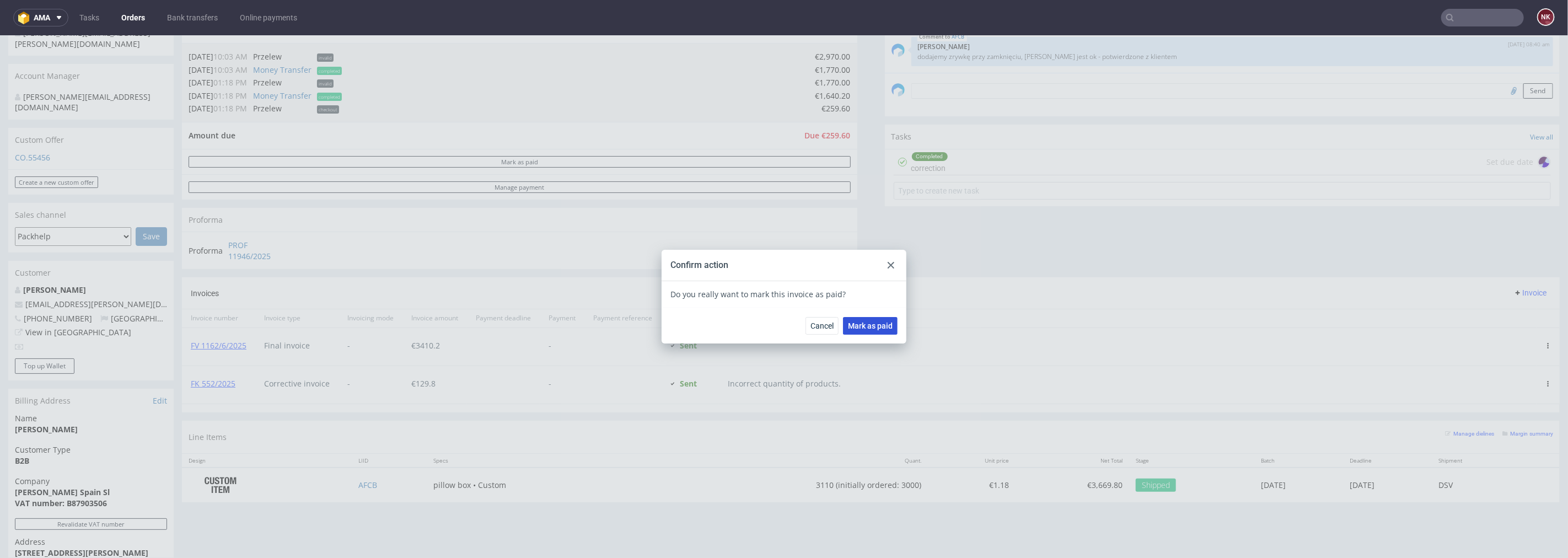
click at [883, 323] on span "Mark as paid" at bounding box center [870, 326] width 45 height 8
click at [888, 256] on div "Confirm action" at bounding box center [783, 264] width 245 height 31
click at [886, 268] on div at bounding box center [891, 264] width 13 height 13
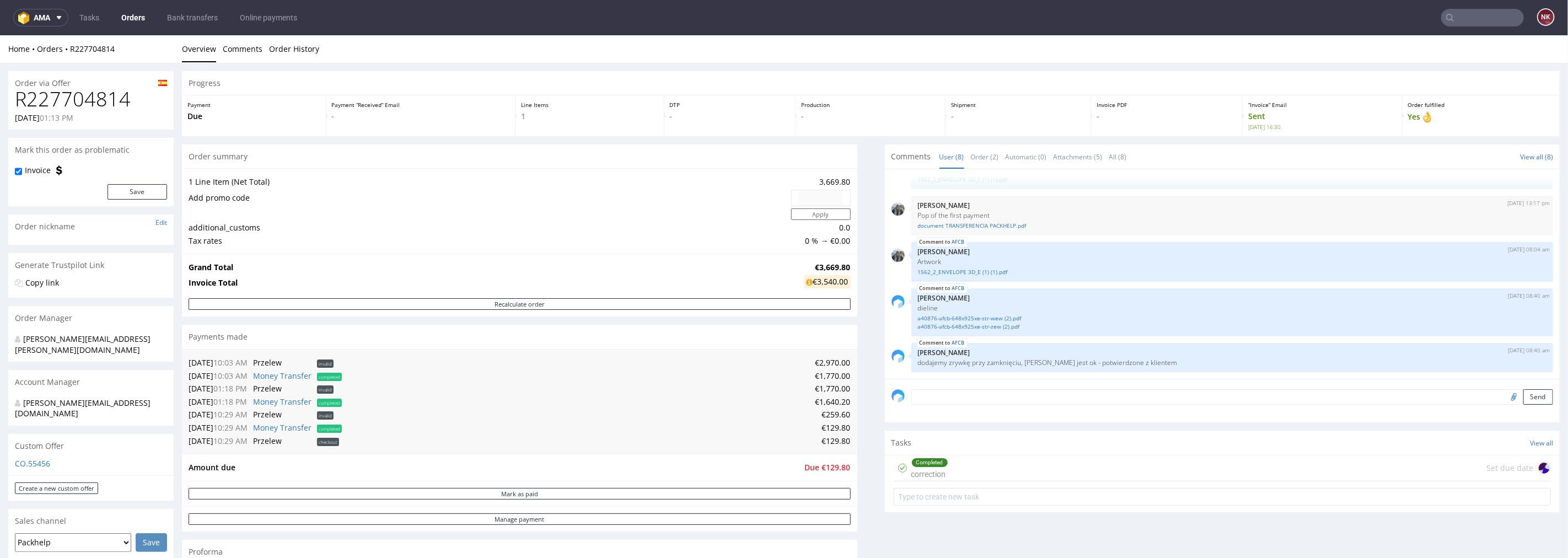
scroll to position [245, 0]
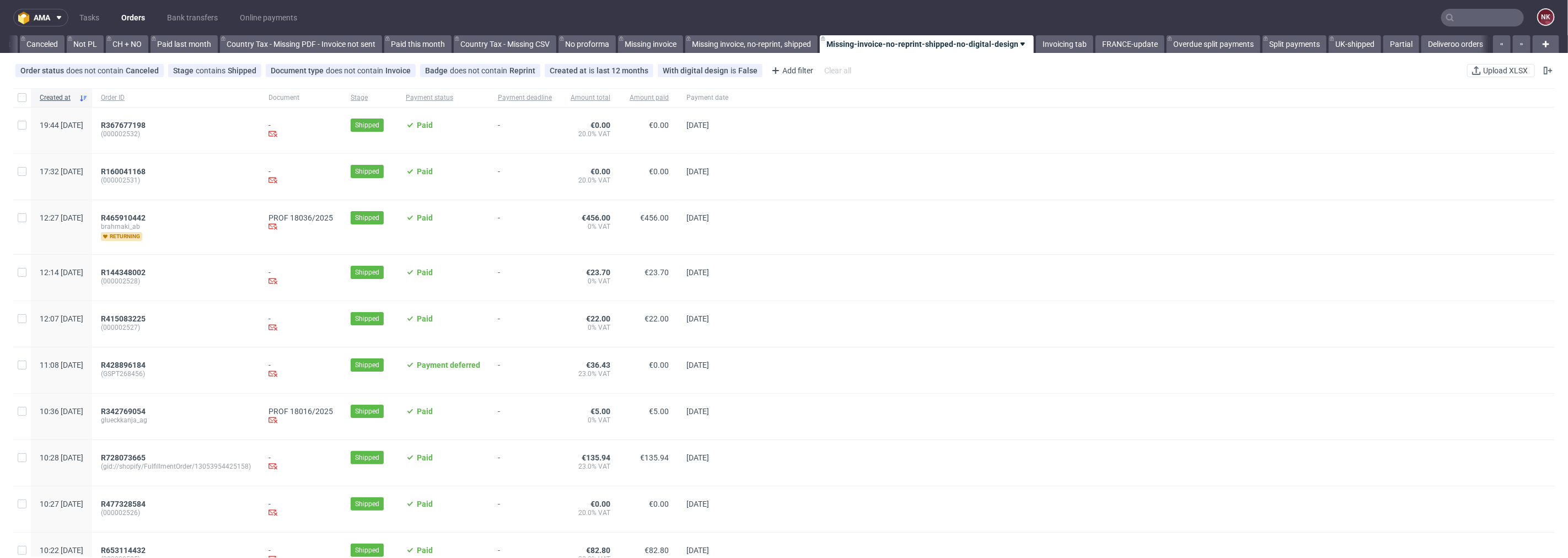
scroll to position [0, 1071]
click at [1493, 15] on input "text" at bounding box center [1482, 17] width 83 height 17
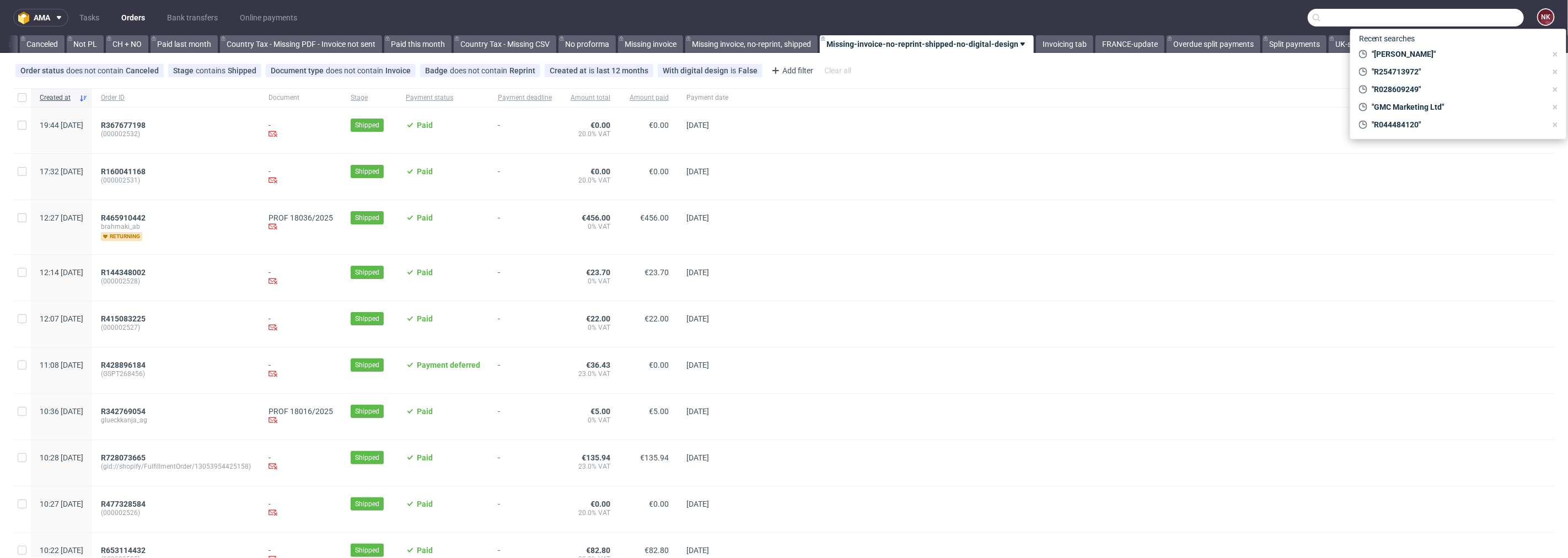
paste input "CASTEL FRERES"
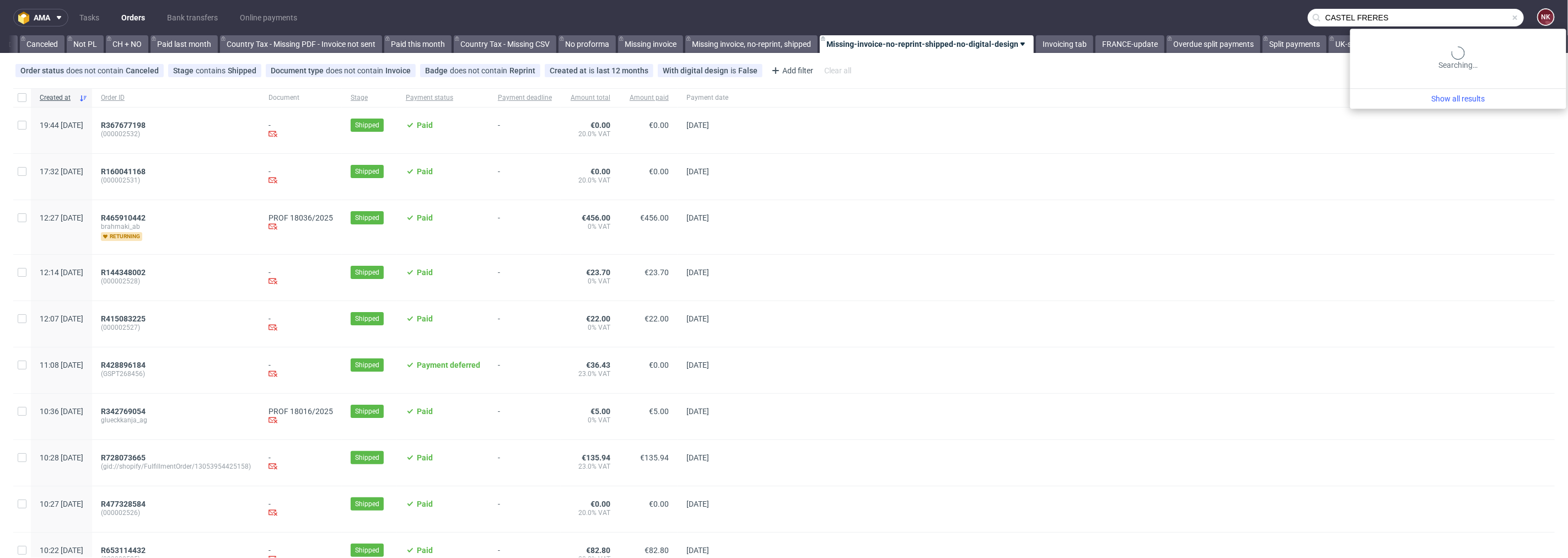
type input "CASTEL FRERES"
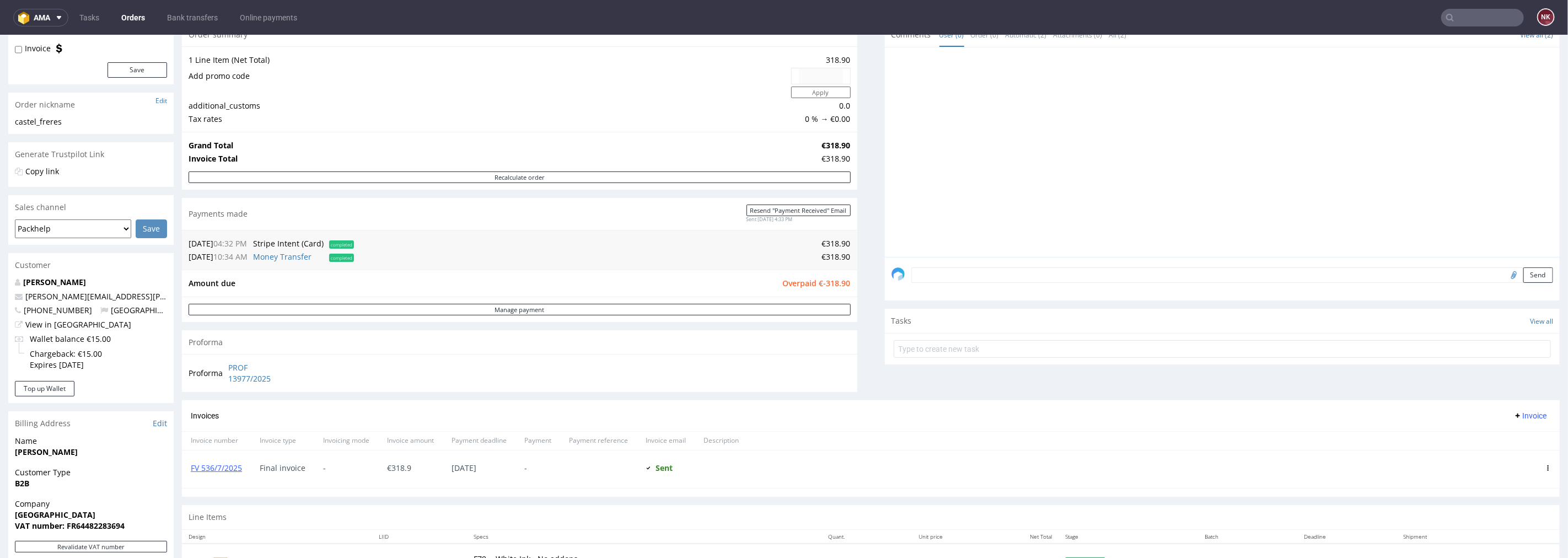
scroll to position [123, 0]
click at [949, 349] on input "text" at bounding box center [1222, 348] width 658 height 17
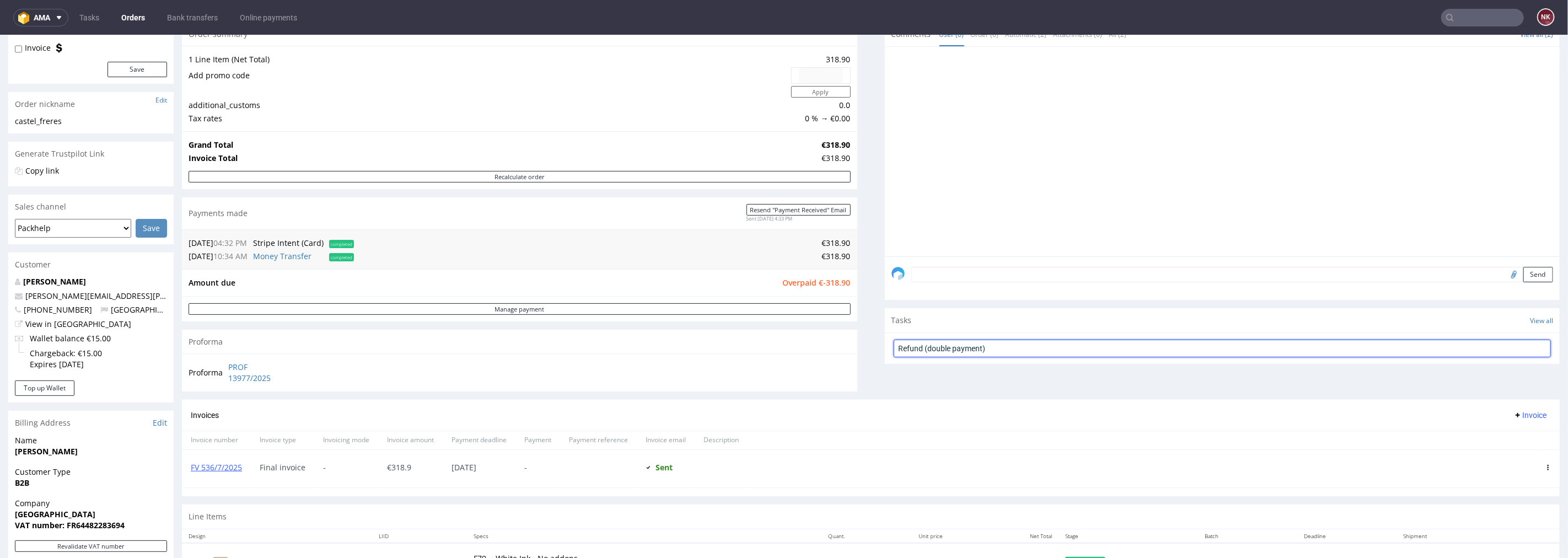
type input "Refund (double payment)"
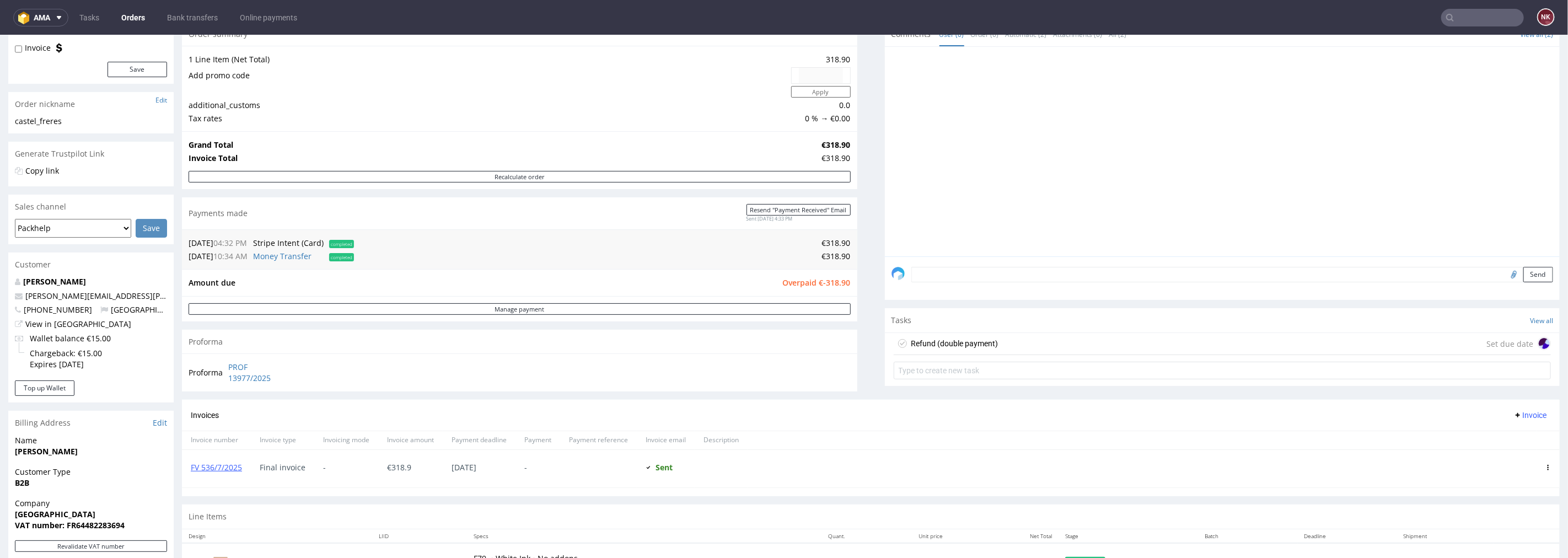
click at [949, 349] on div "Refund (double payment)" at bounding box center [955, 343] width 87 height 13
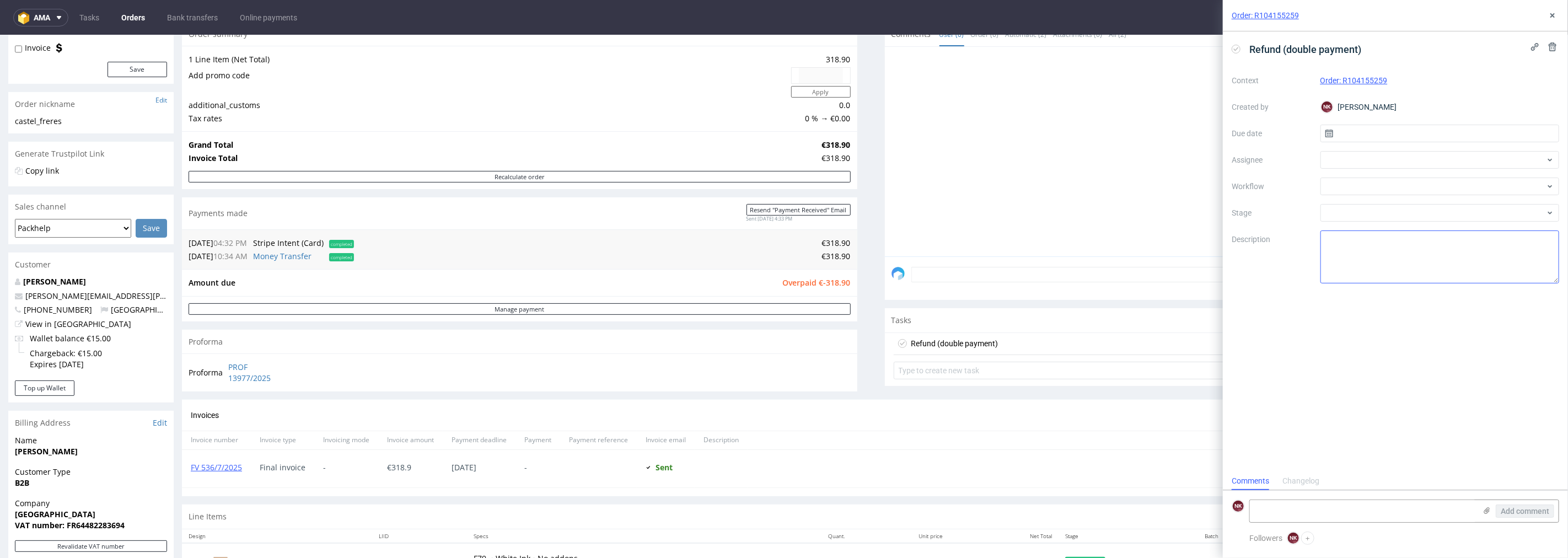
scroll to position [8, 0]
click at [1368, 190] on div at bounding box center [1440, 187] width 240 height 17
type input "money"
click at [1371, 225] on div "Finance - Refunds - Money transfer" at bounding box center [1439, 226] width 230 height 20
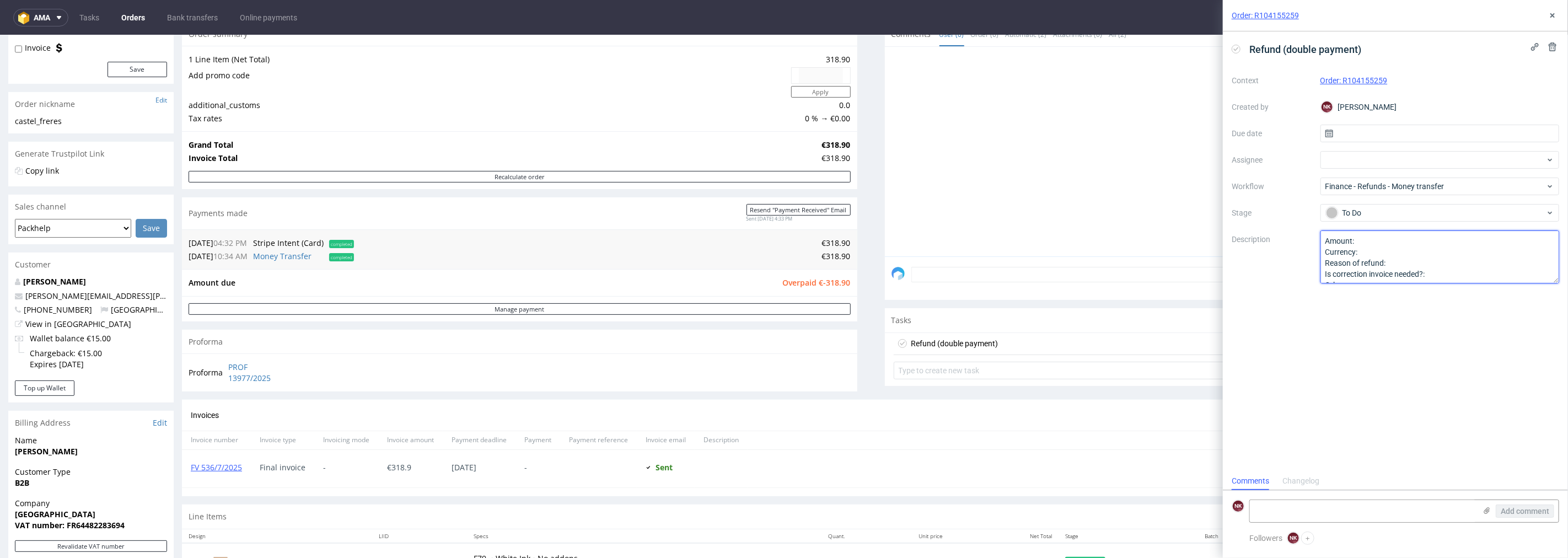
click at [1379, 238] on textarea "Amount: Currency: Reason of refund: Is correction invoice needed?: Other:" at bounding box center [1440, 256] width 240 height 53
click at [828, 278] on span "Overpaid €-318.90" at bounding box center [816, 282] width 68 height 10
copy span "318.90"
click at [1397, 235] on textarea "Amount: Currency: Reason of refund: Is correction invoice needed?: Other:" at bounding box center [1440, 256] width 240 height 53
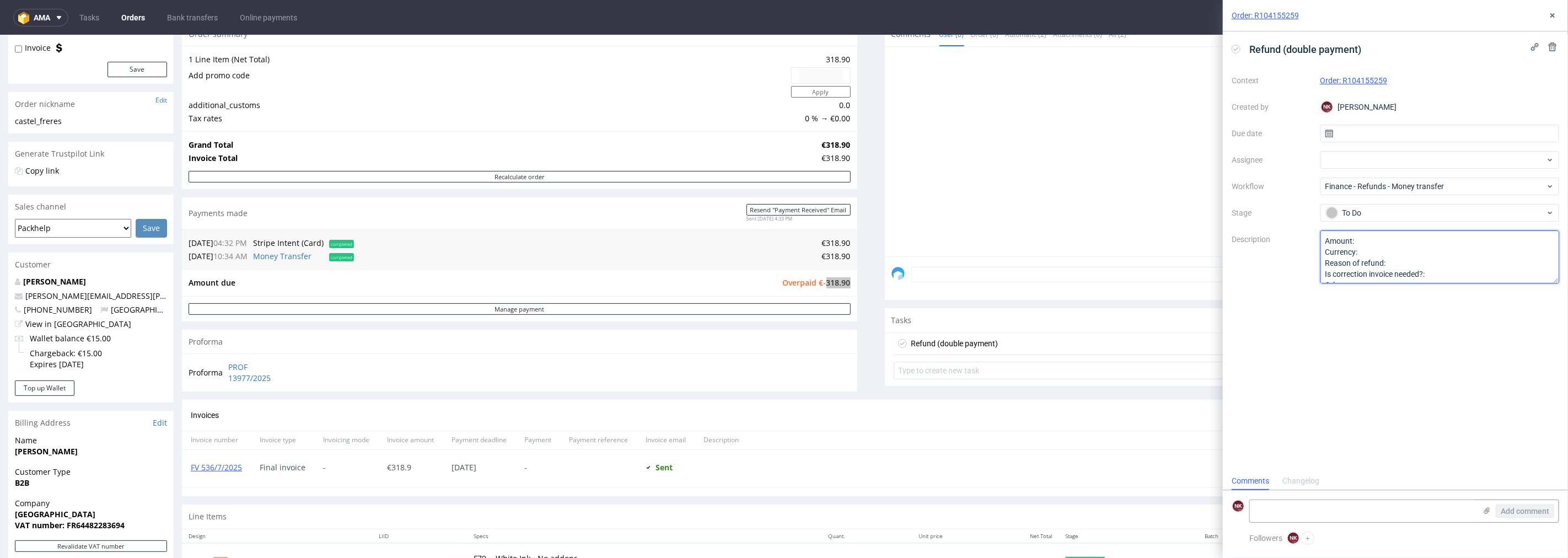
paste textarea "318.90"
click at [1388, 248] on textarea "Amount: Currency: Reason of refund: Is correction invoice needed?: Other:" at bounding box center [1440, 256] width 240 height 53
click at [1398, 260] on textarea "Amount: Currency: Reason of refund: Is correction invoice needed?: Other:" at bounding box center [1440, 256] width 240 height 53
type textarea "Amount: 318.90 Currency: EUR Reason of refund: double payment Is correction inv…"
click at [1556, 14] on icon at bounding box center [1552, 15] width 9 height 9
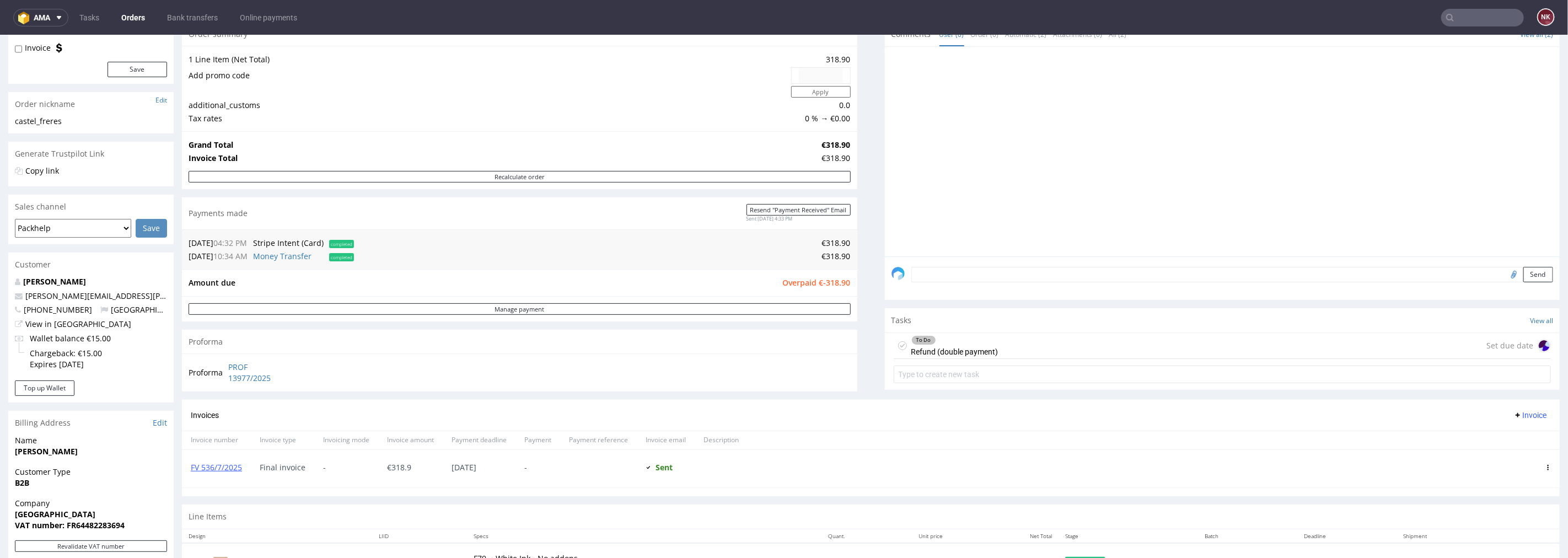
click at [856, 379] on div "Progress Payment Owed €-318.90 Payment “Received” Email - Line Items 1 DTP - Pr…" at bounding box center [871, 270] width 1378 height 644
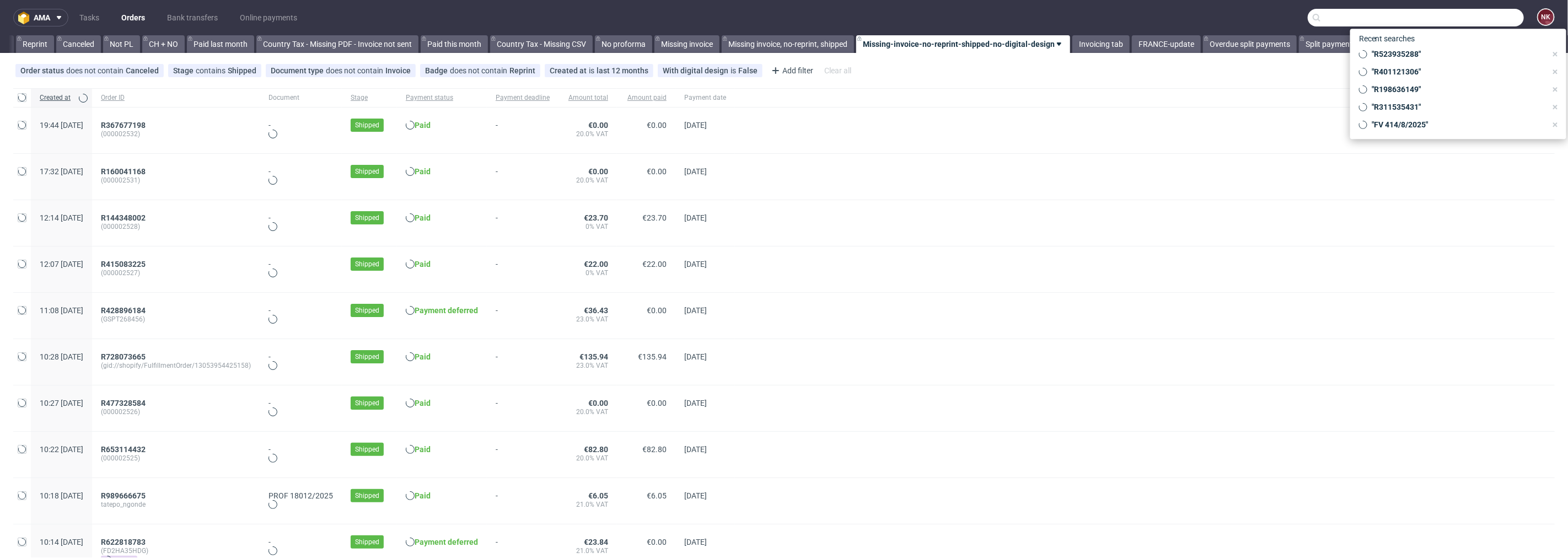
click at [1457, 19] on input "text" at bounding box center [1416, 17] width 216 height 17
paste input "VITIS­COSMETICS"
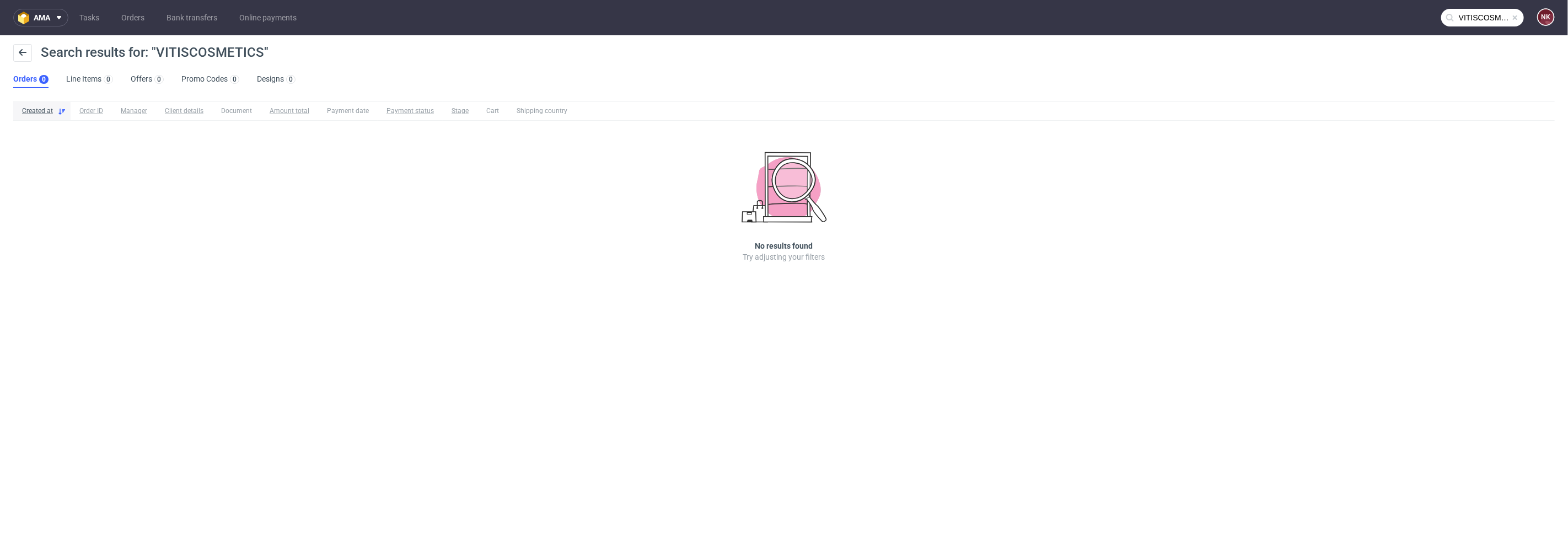
click at [1471, 23] on input "VITIS­COSMETICS" at bounding box center [1482, 17] width 83 height 17
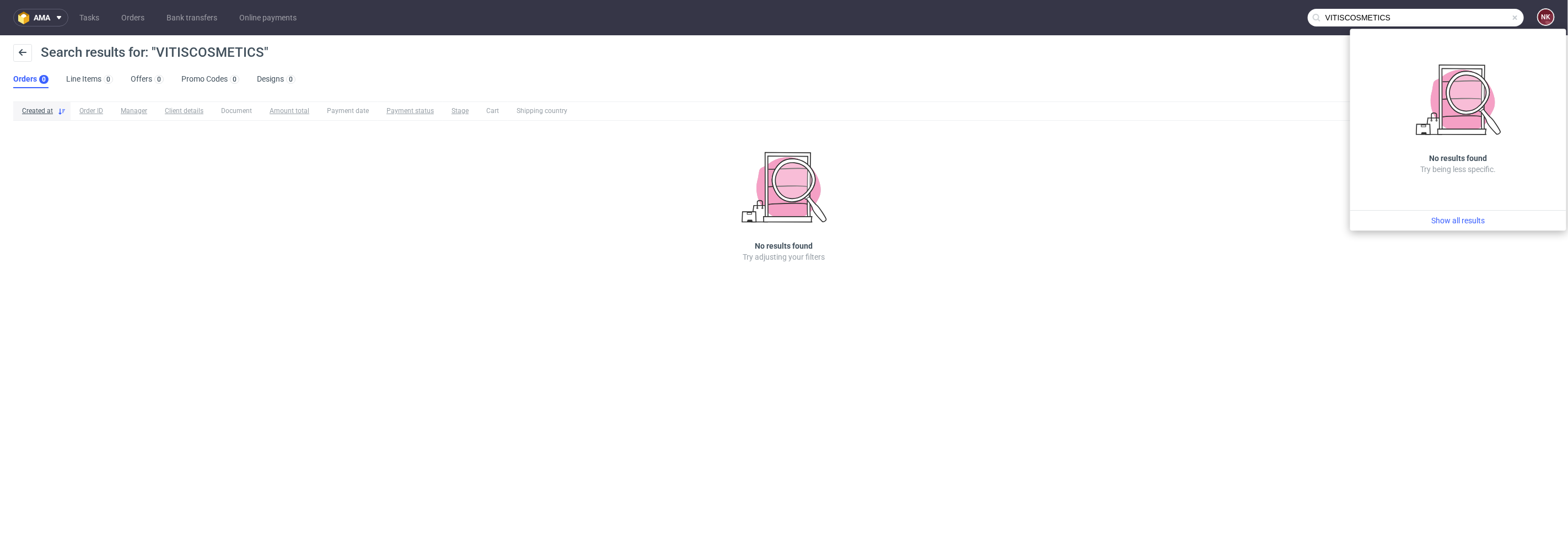
click at [1412, 15] on input "VITIS­COSMETICS" at bounding box center [1416, 17] width 216 height 17
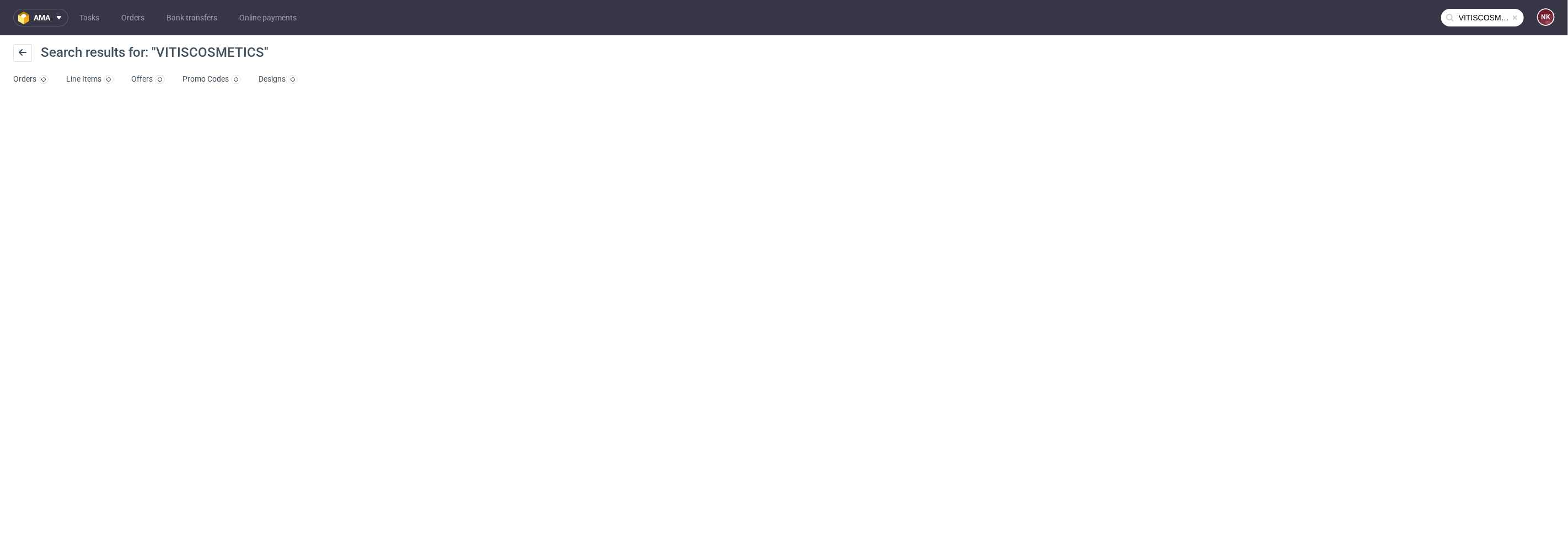
click at [1457, 15] on input "VITIS­COSMETICS" at bounding box center [1482, 17] width 83 height 17
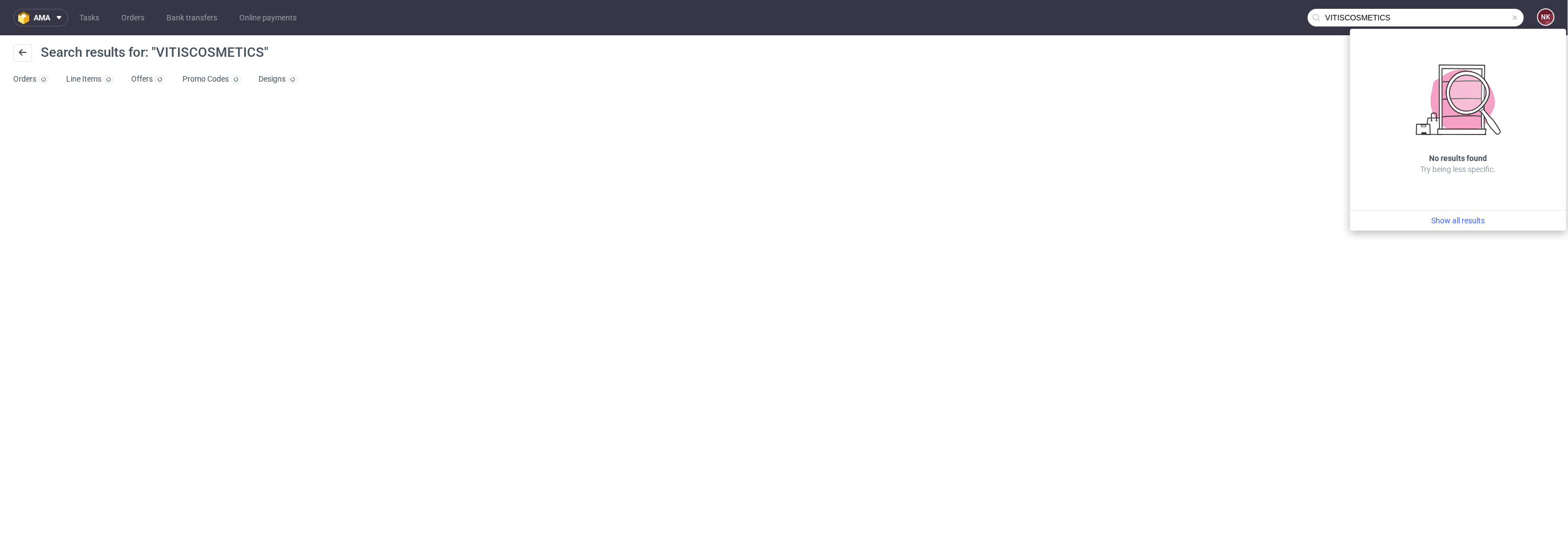
click at [1345, 17] on input "VITIS­COSMETICS" at bounding box center [1416, 17] width 216 height 17
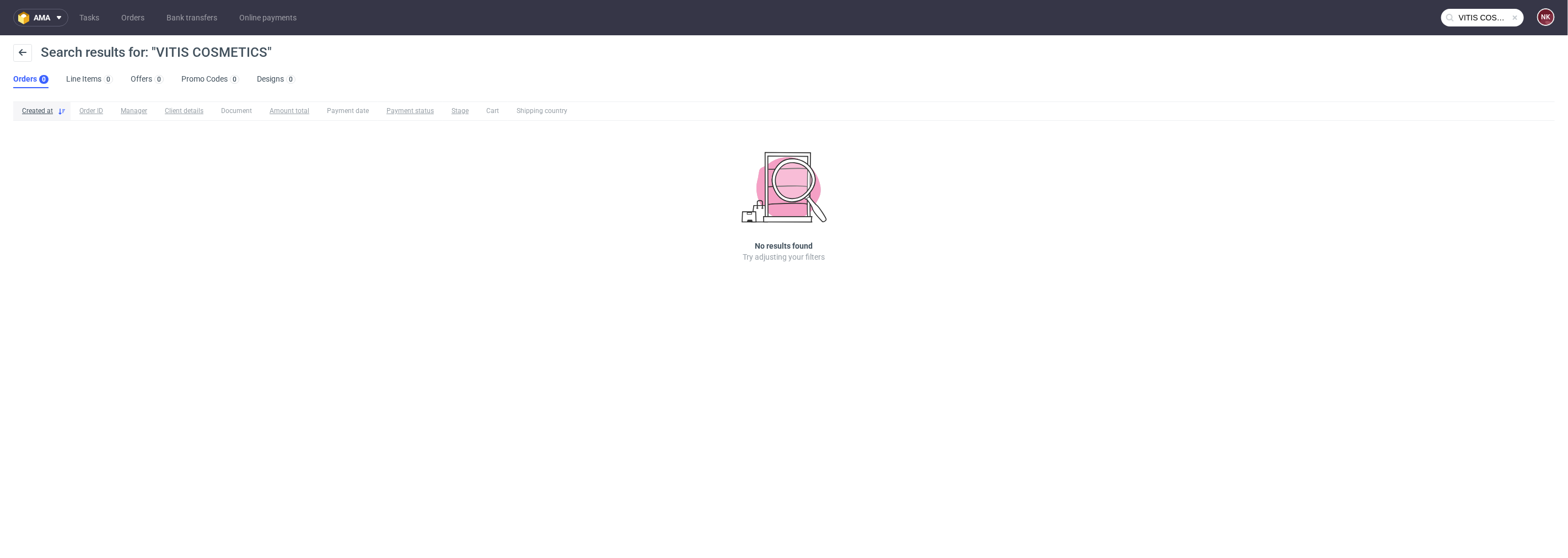
click at [1497, 12] on input "VITIS­ COSMETICS" at bounding box center [1482, 17] width 83 height 17
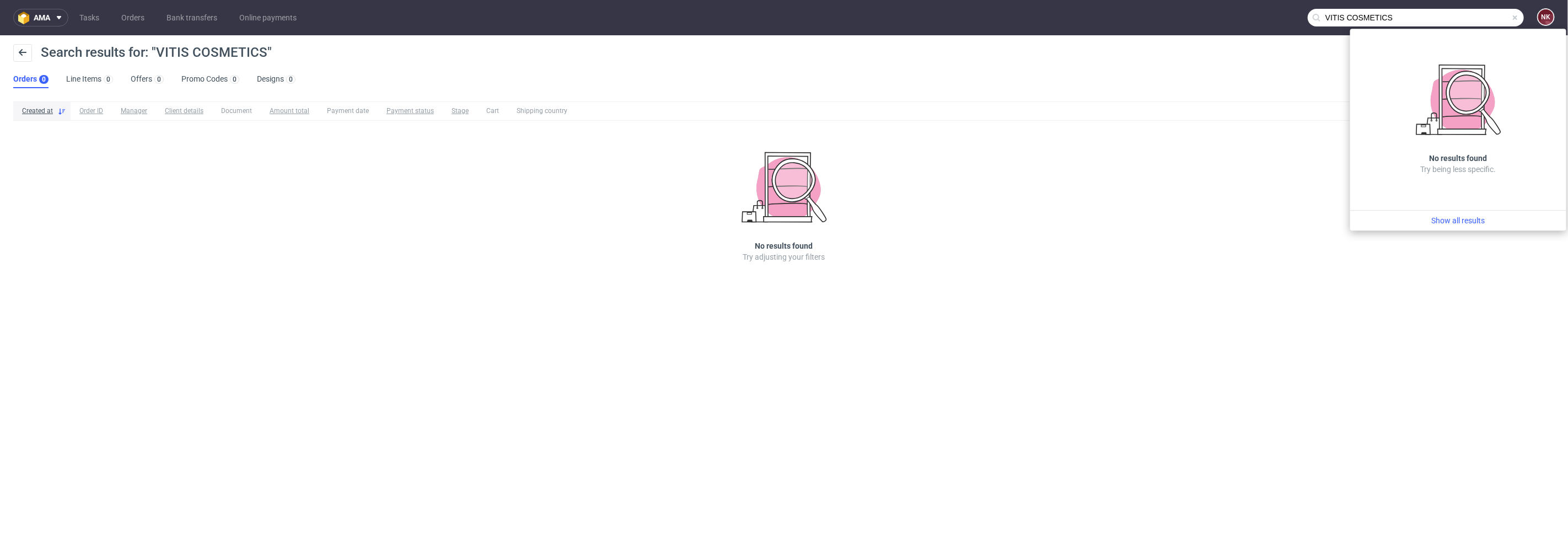
click at [1352, 17] on input "VITIS­ COSMETICS" at bounding box center [1416, 17] width 216 height 17
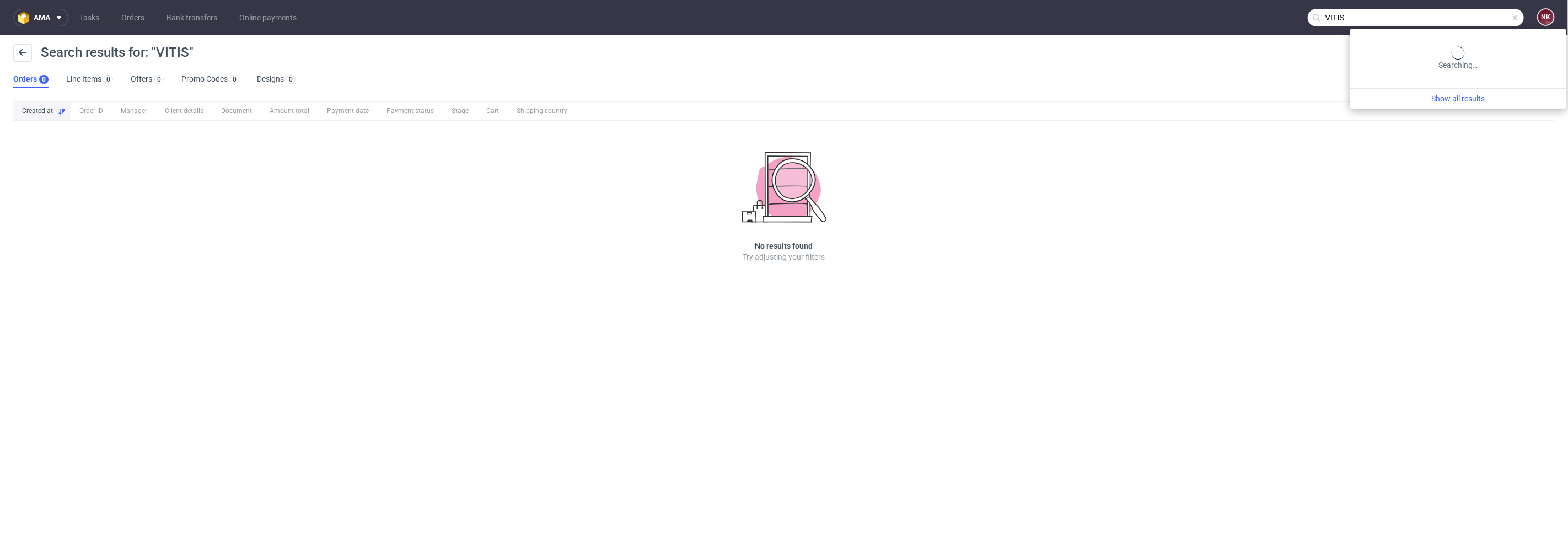
click at [1463, 22] on input "VITIS­" at bounding box center [1416, 17] width 216 height 17
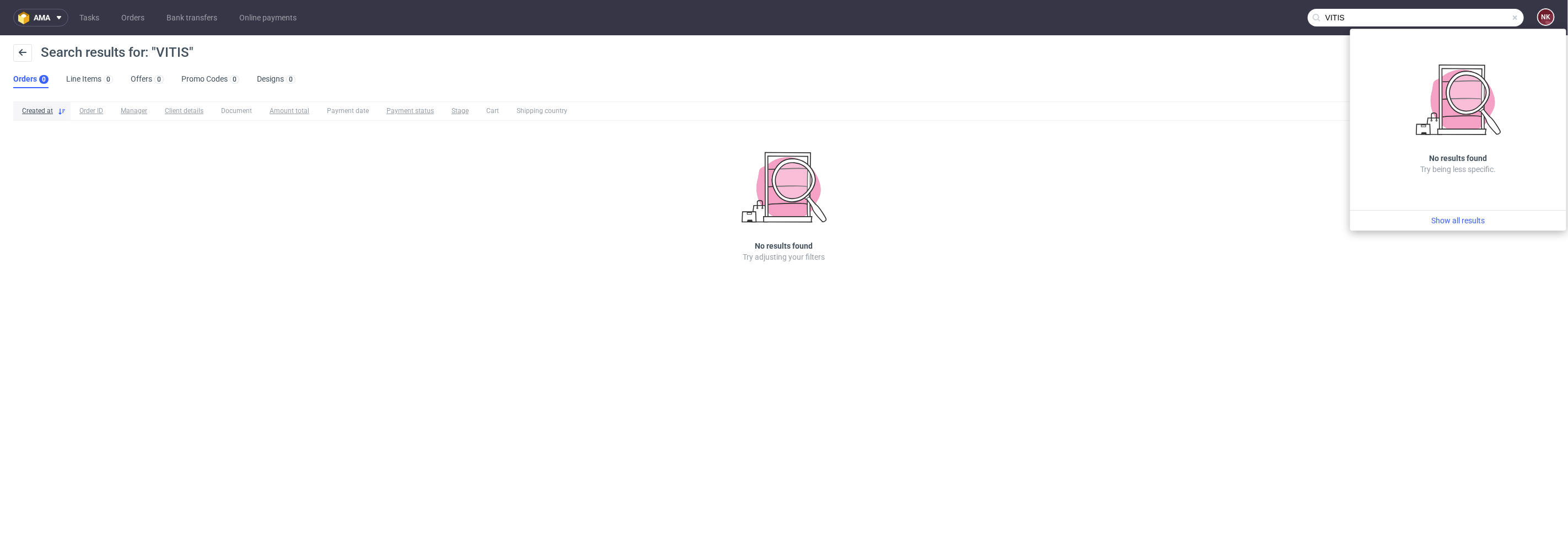
click at [1397, 17] on input "VITIS­" at bounding box center [1416, 17] width 216 height 17
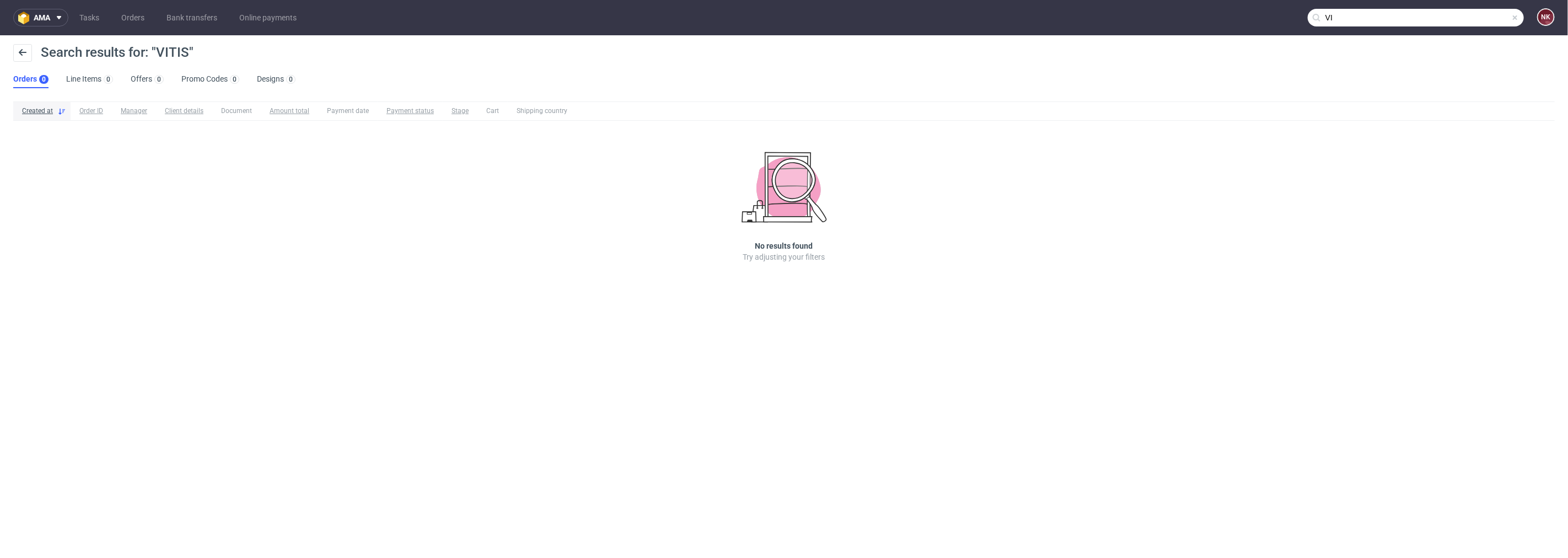
type input "V"
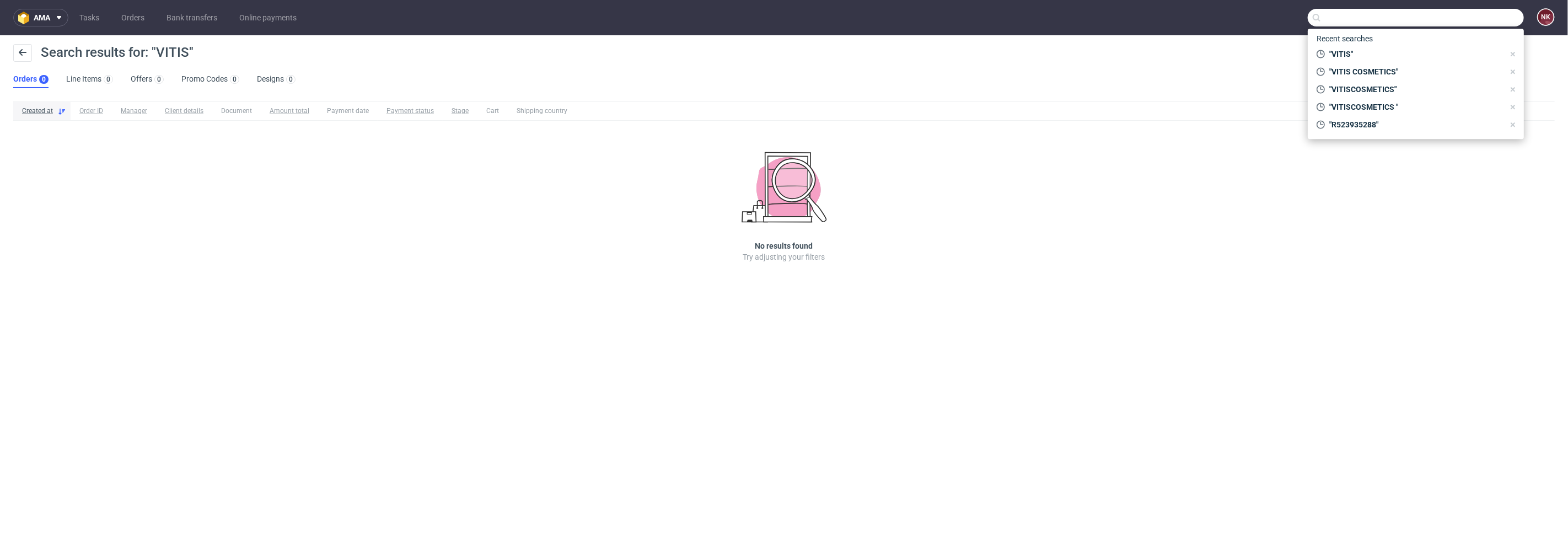
paste input "VITIS­COSMETICS"
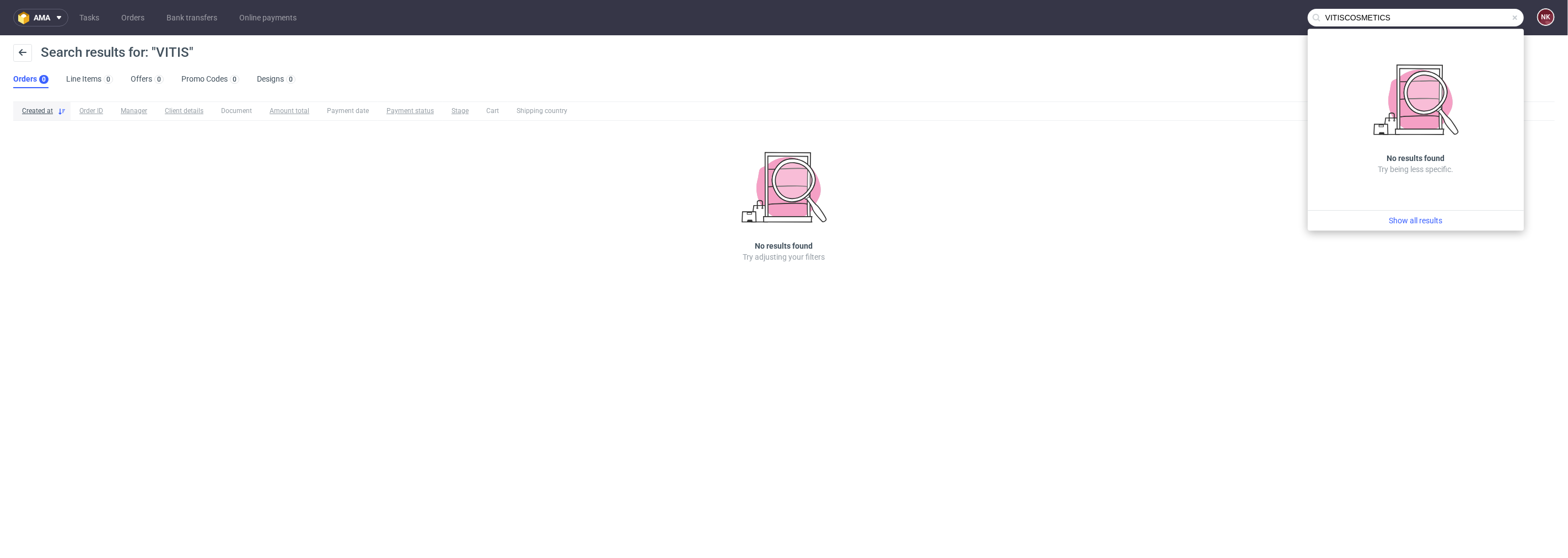
drag, startPoint x: 1347, startPoint y: 15, endPoint x: 1280, endPoint y: 21, distance: 67.3
click at [1280, 21] on nav "ama Tasks Orders Bank transfers Online payments VITIS­COSMETICS NK" at bounding box center [784, 17] width 1568 height 36
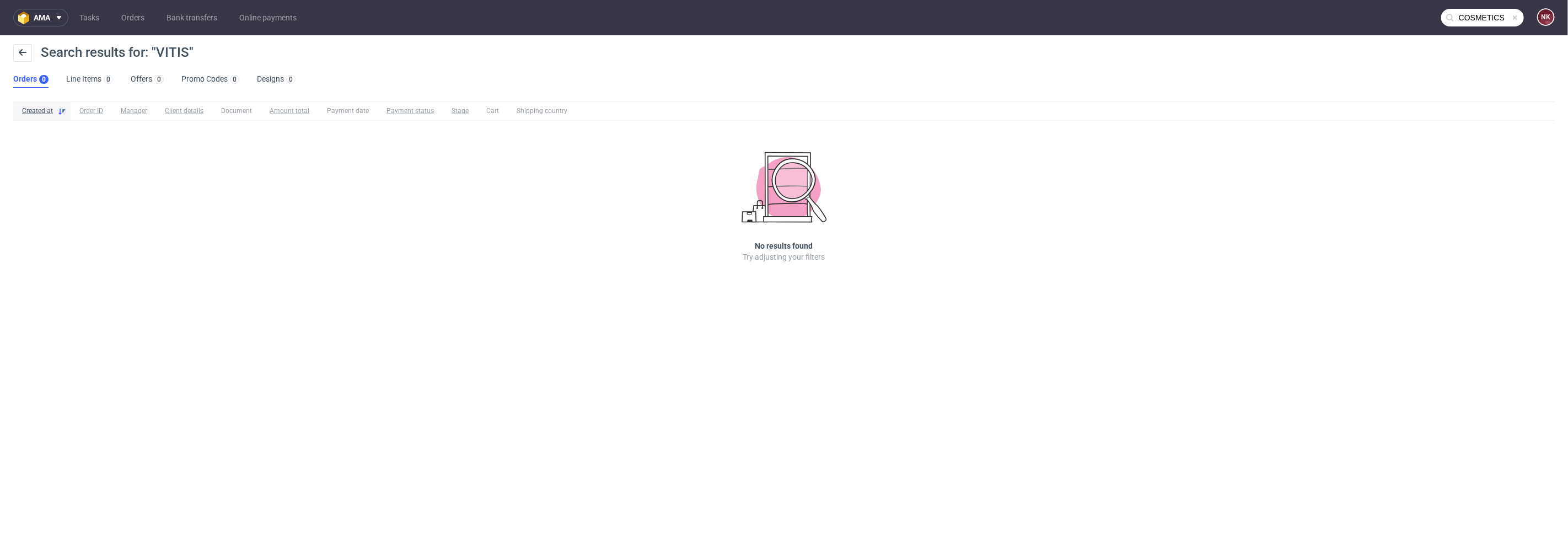
type input "COSMETICS"
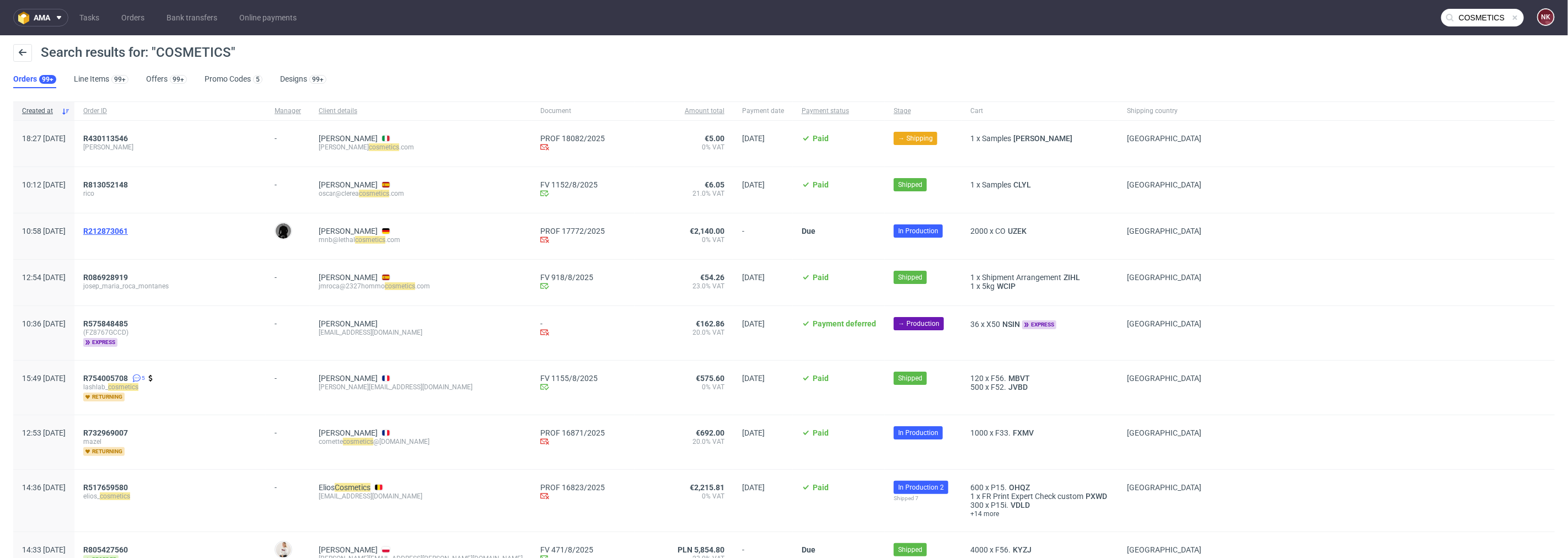
click at [128, 232] on span "R212873061" at bounding box center [106, 231] width 45 height 9
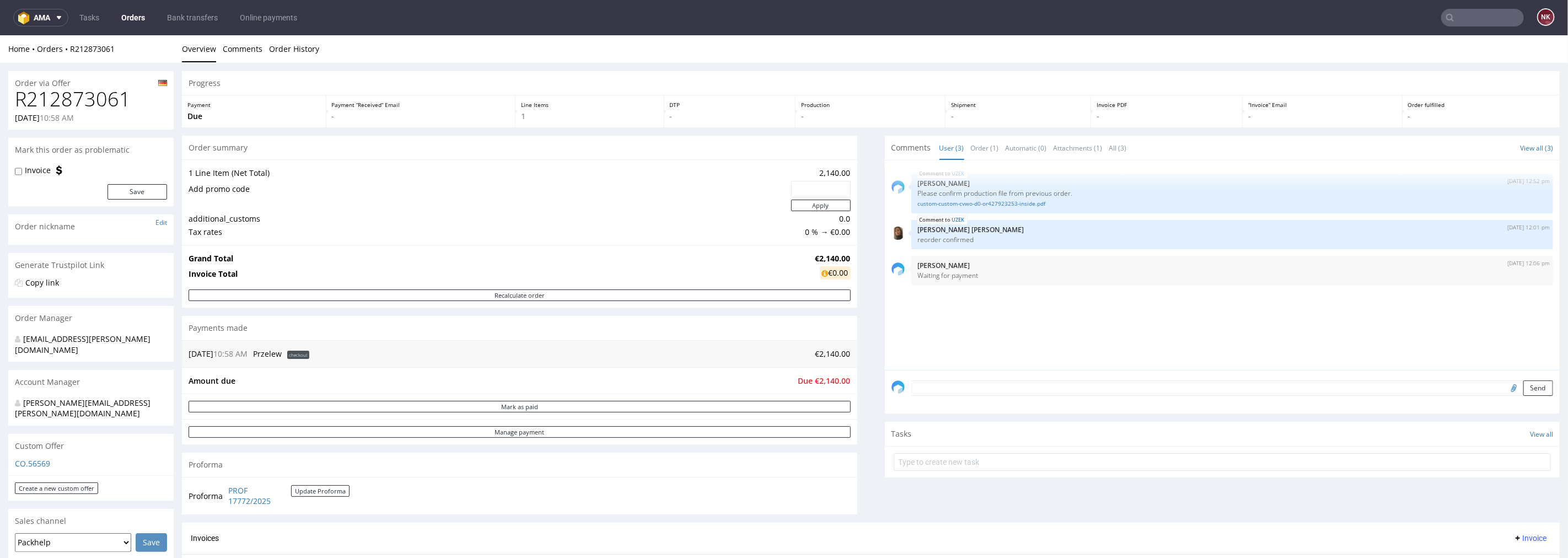
click at [1455, 14] on input "text" at bounding box center [1482, 17] width 83 height 17
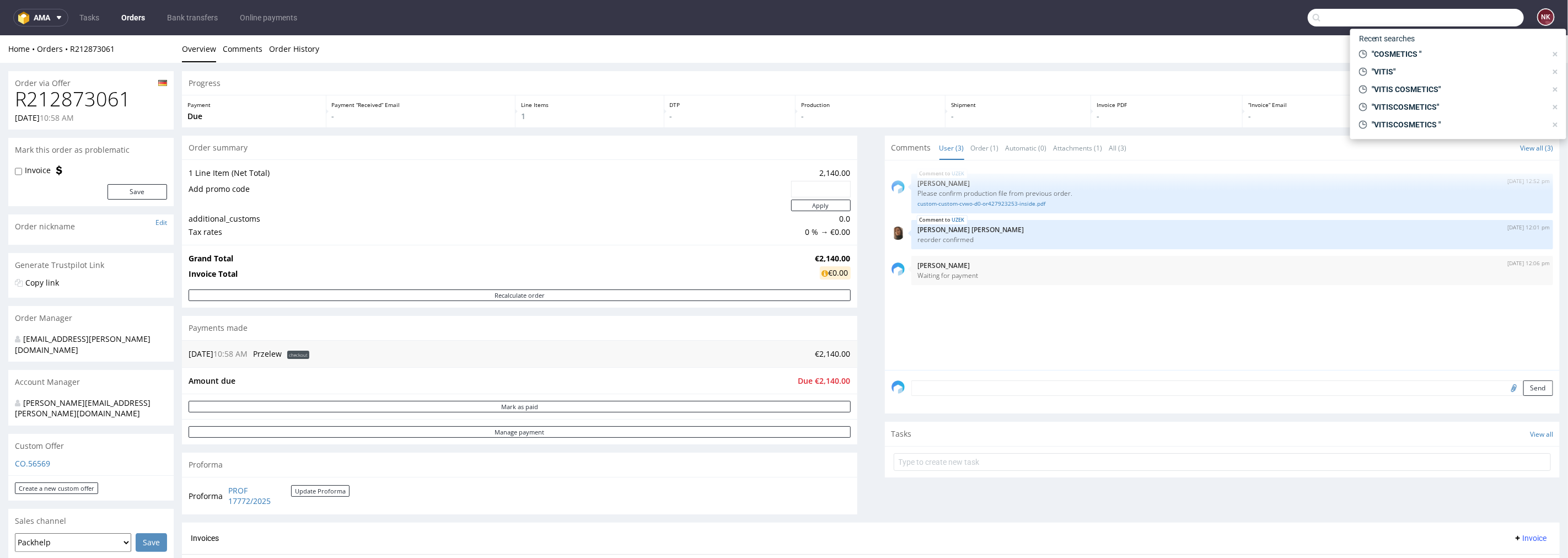
paste input "R303245573"
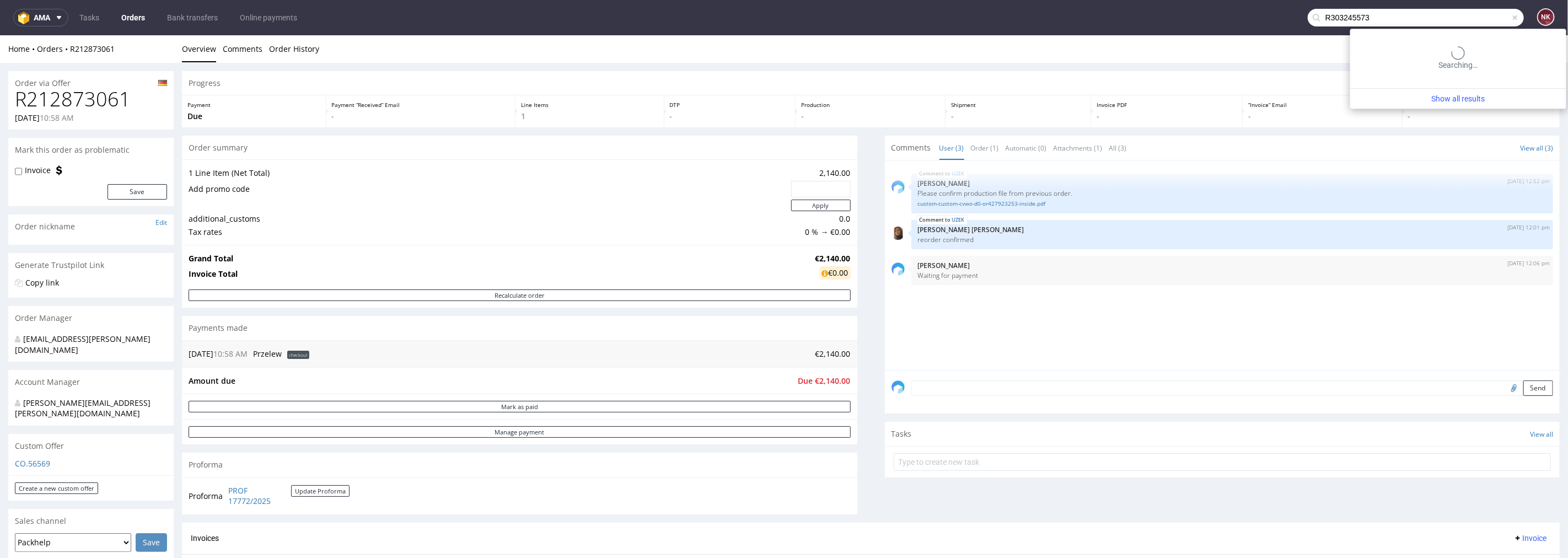
type input "R303245573"
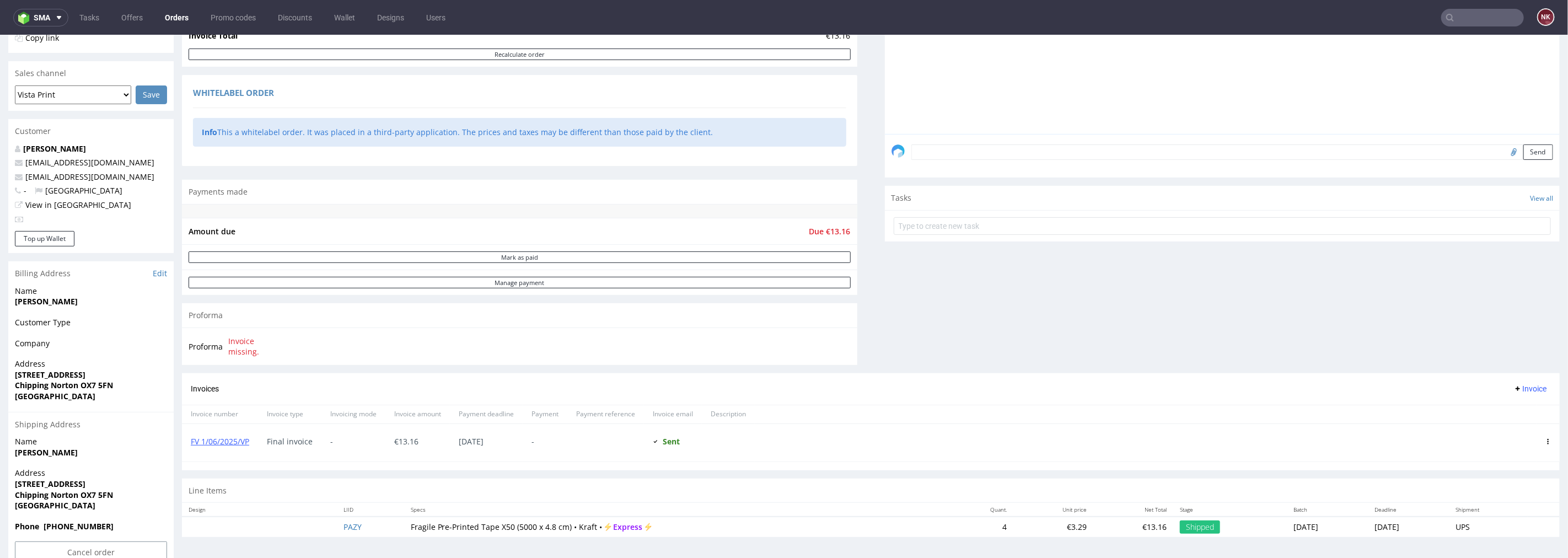
scroll to position [271, 0]
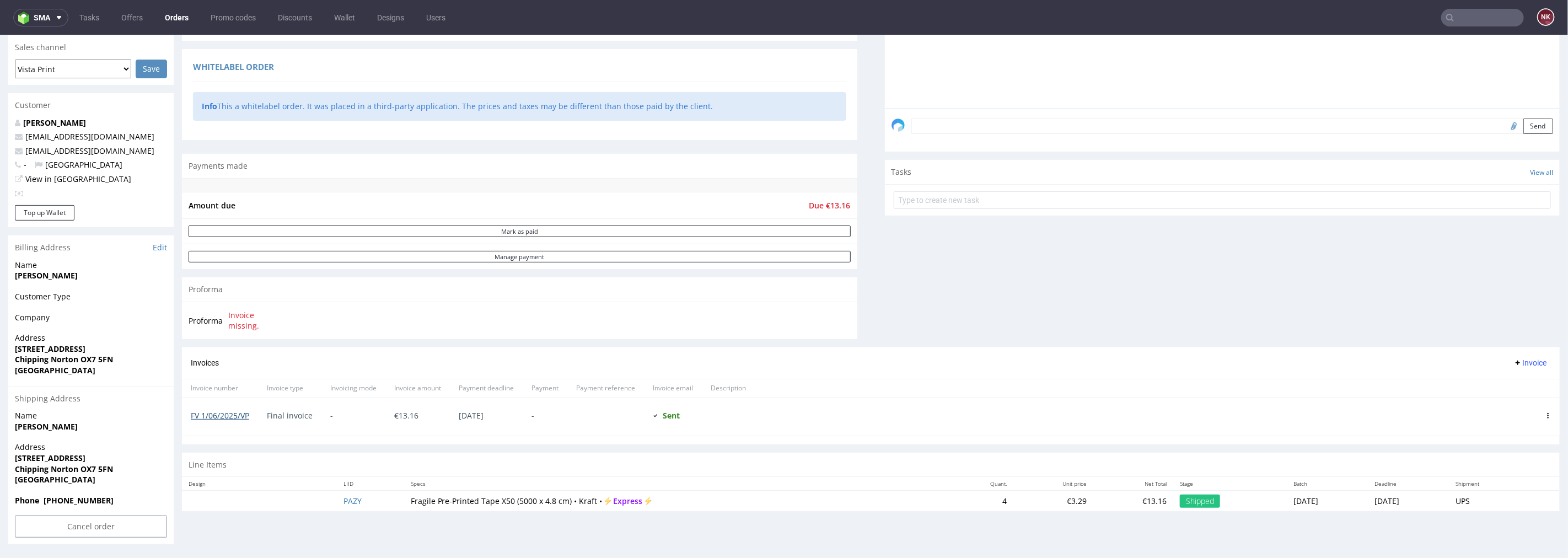
click at [205, 416] on link "FV 1/06/2025/VP" at bounding box center [220, 415] width 58 height 10
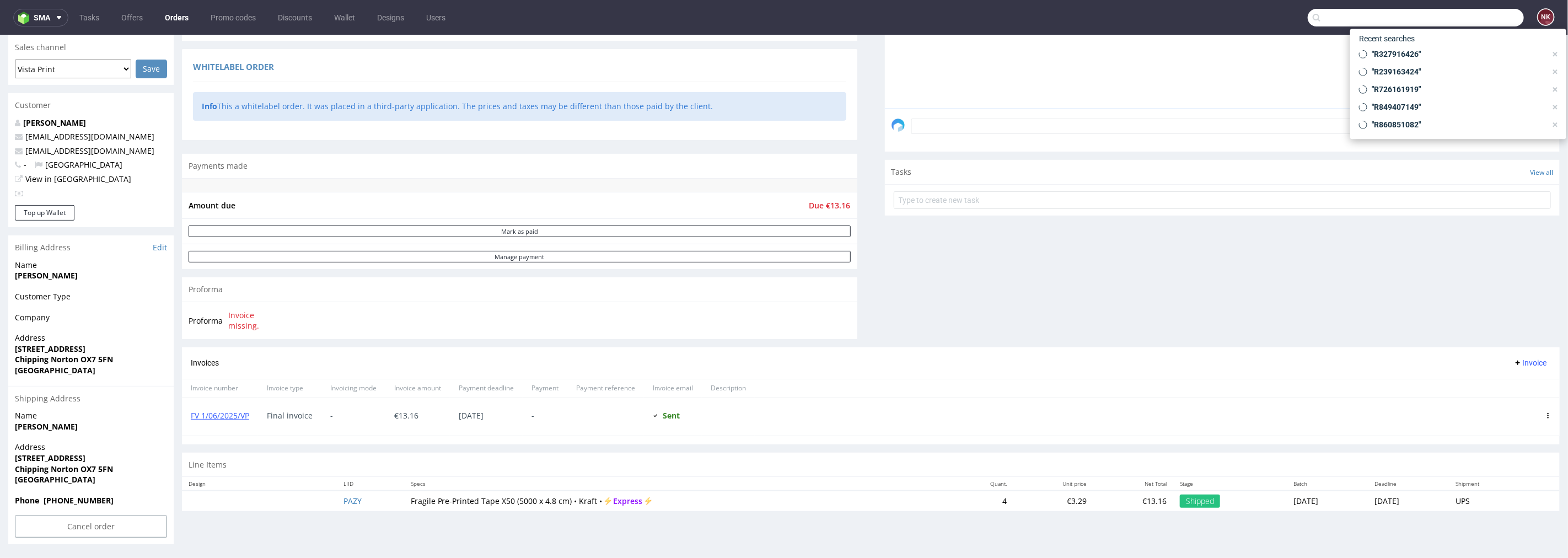
click at [1463, 22] on input "text" at bounding box center [1416, 17] width 216 height 17
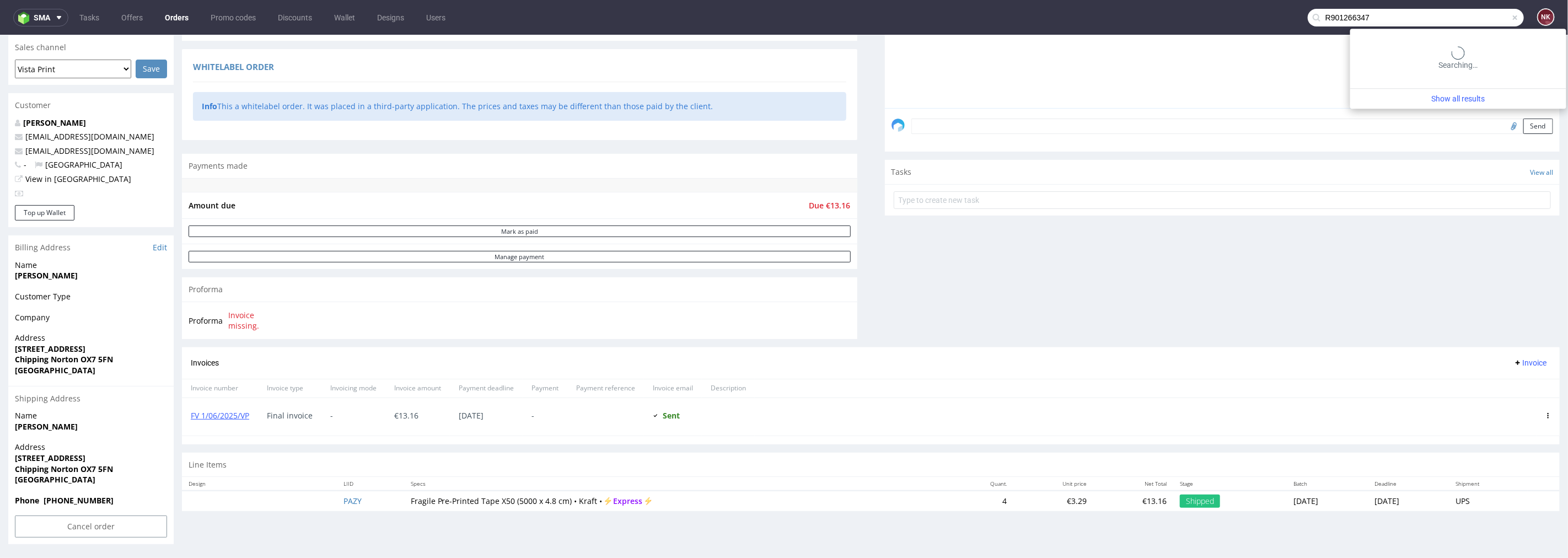
type input "R901266347"
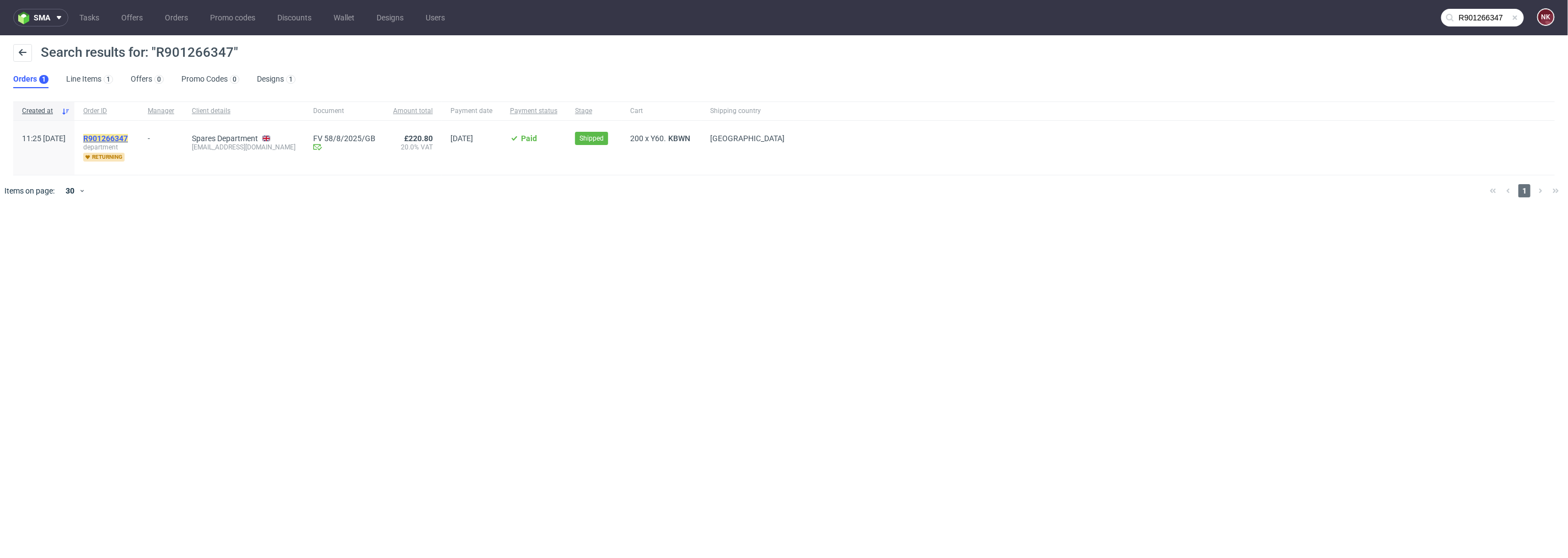
click at [128, 134] on mark "R901266347" at bounding box center [106, 139] width 45 height 9
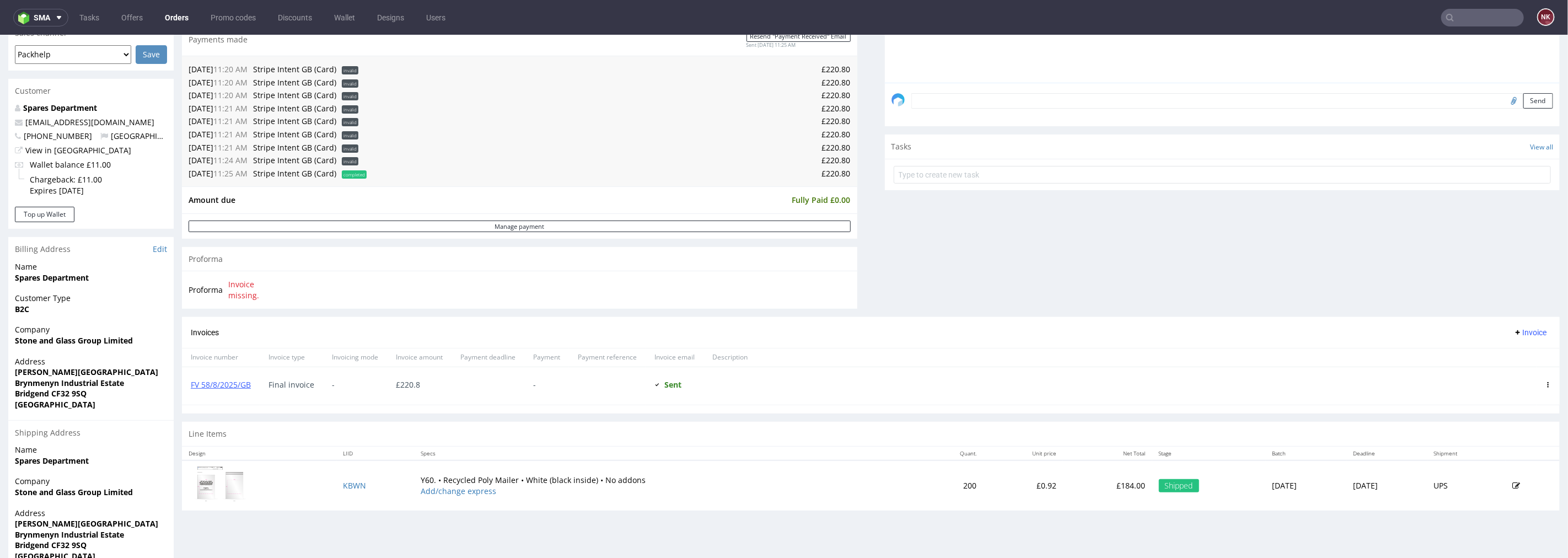
scroll to position [368, 0]
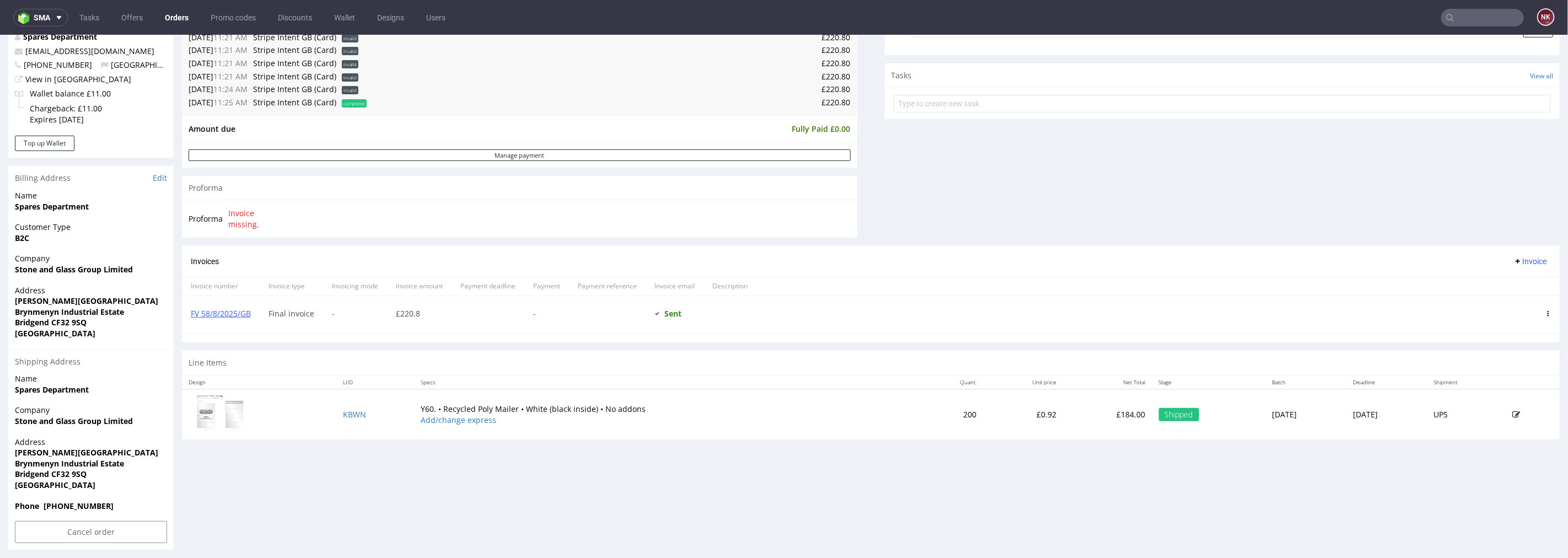
click at [1069, 414] on p "£184.00" at bounding box center [1107, 414] width 76 height 11
copy p "184.00"
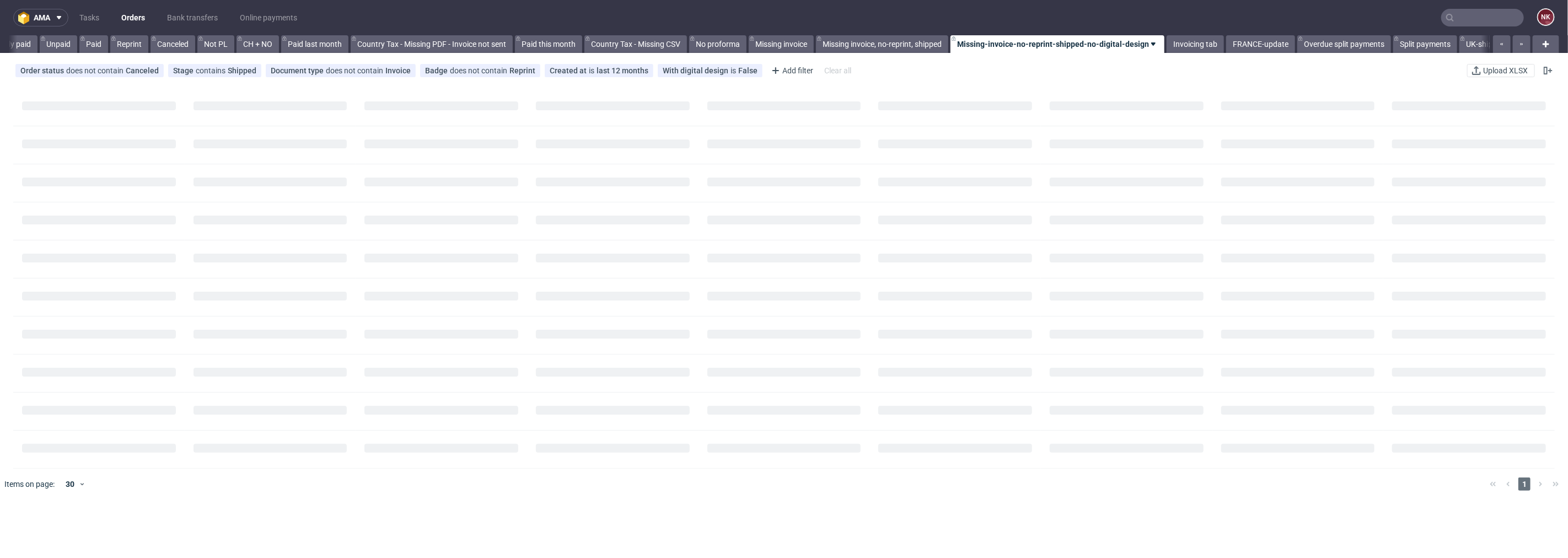
scroll to position [0, 1009]
